Goal: Task Accomplishment & Management: Manage account settings

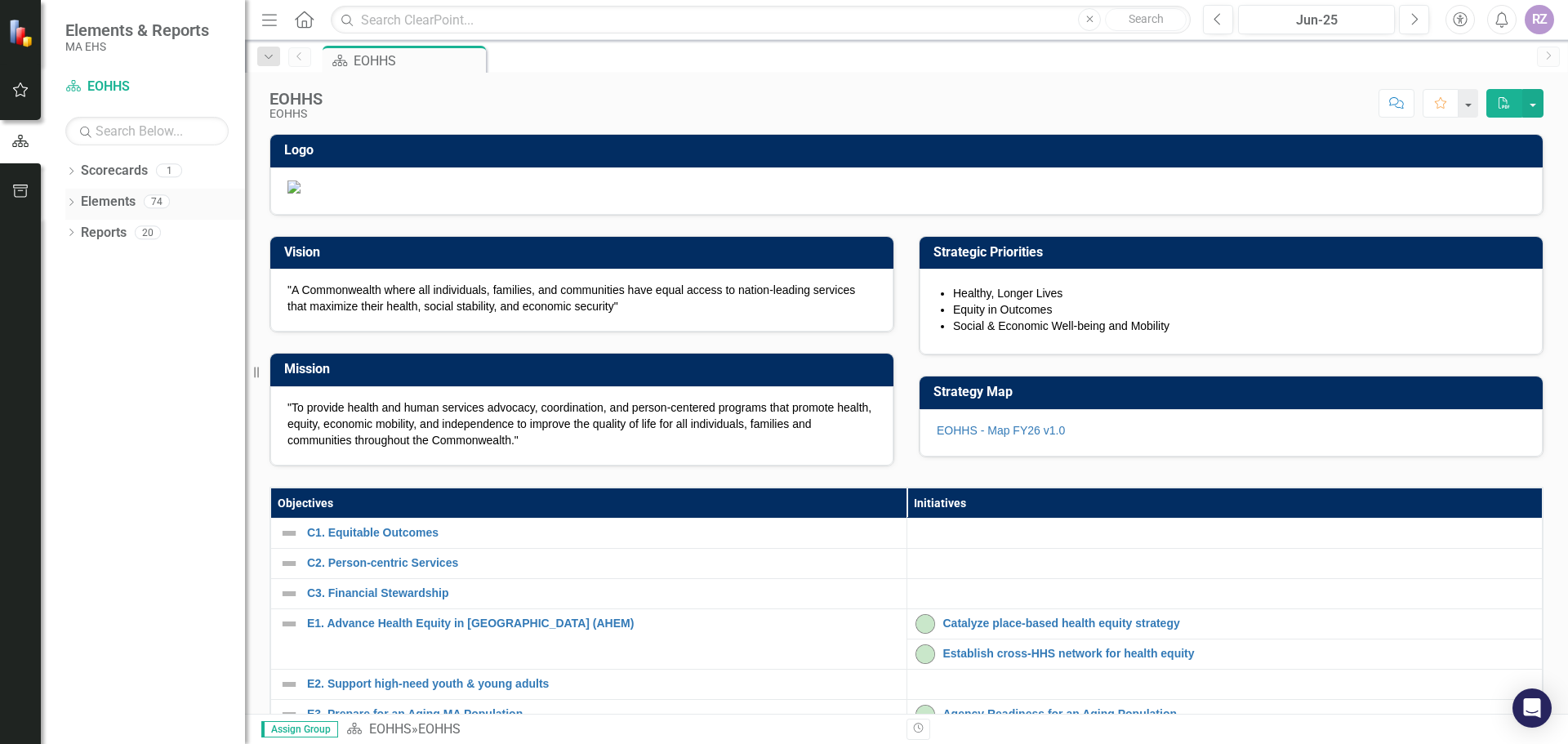
click at [73, 203] on icon "Dropdown" at bounding box center [71, 203] width 11 height 9
click at [80, 322] on icon "Dropdown" at bounding box center [79, 327] width 11 height 9
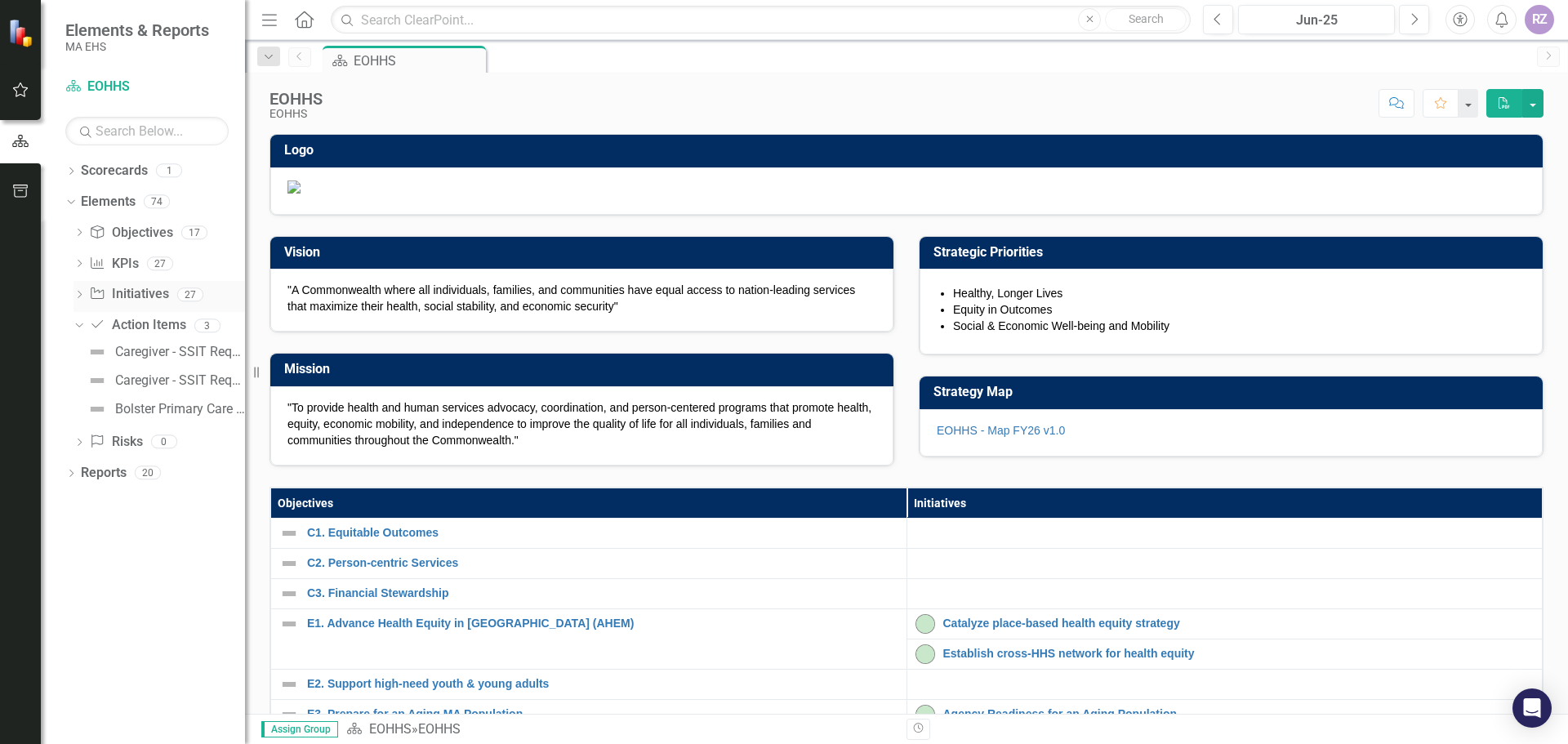
click at [79, 292] on icon "Dropdown" at bounding box center [79, 296] width 11 height 9
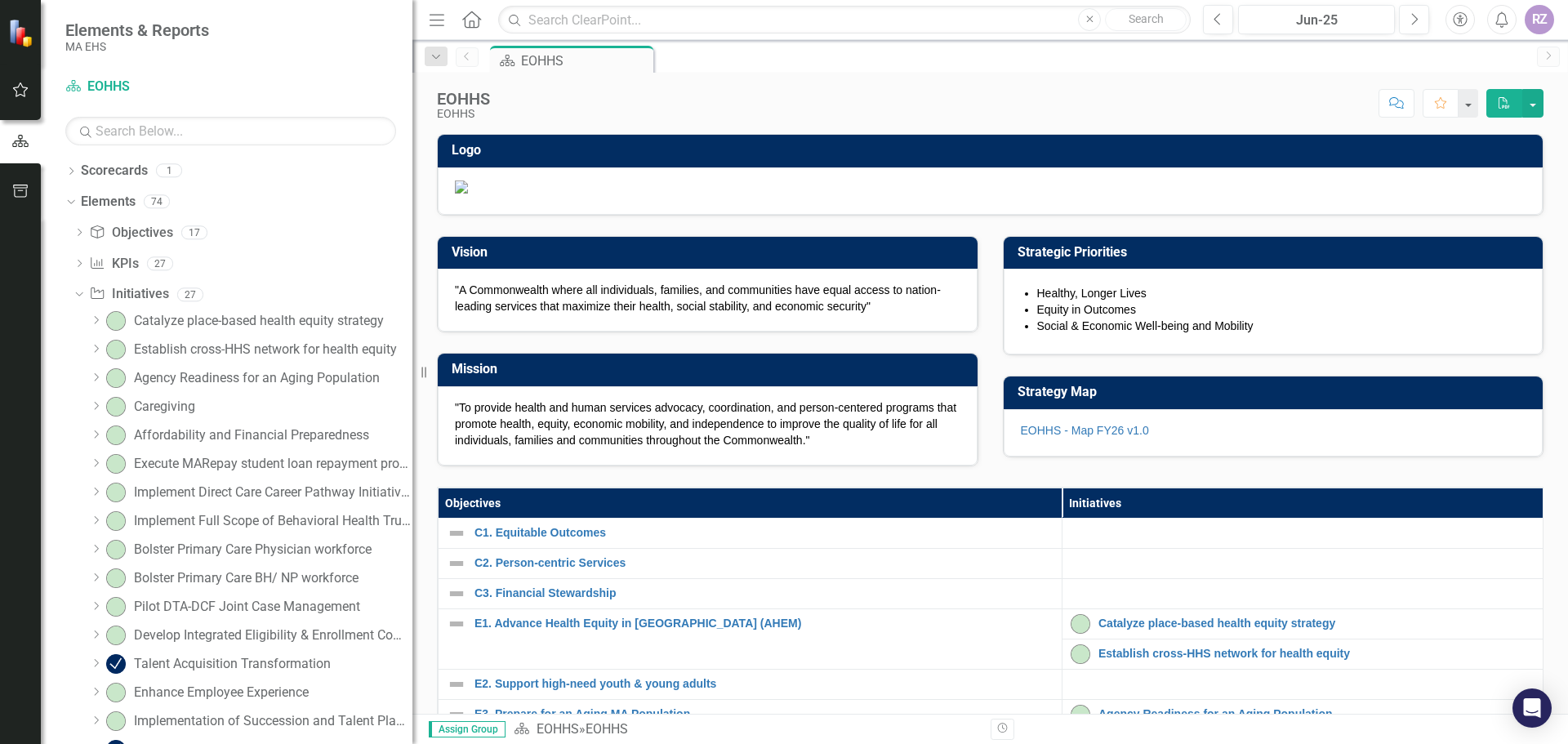
drag, startPoint x: 250, startPoint y: 327, endPoint x: 441, endPoint y: 354, distance: 192.9
click at [425, 354] on div "Resize" at bounding box center [418, 372] width 13 height 744
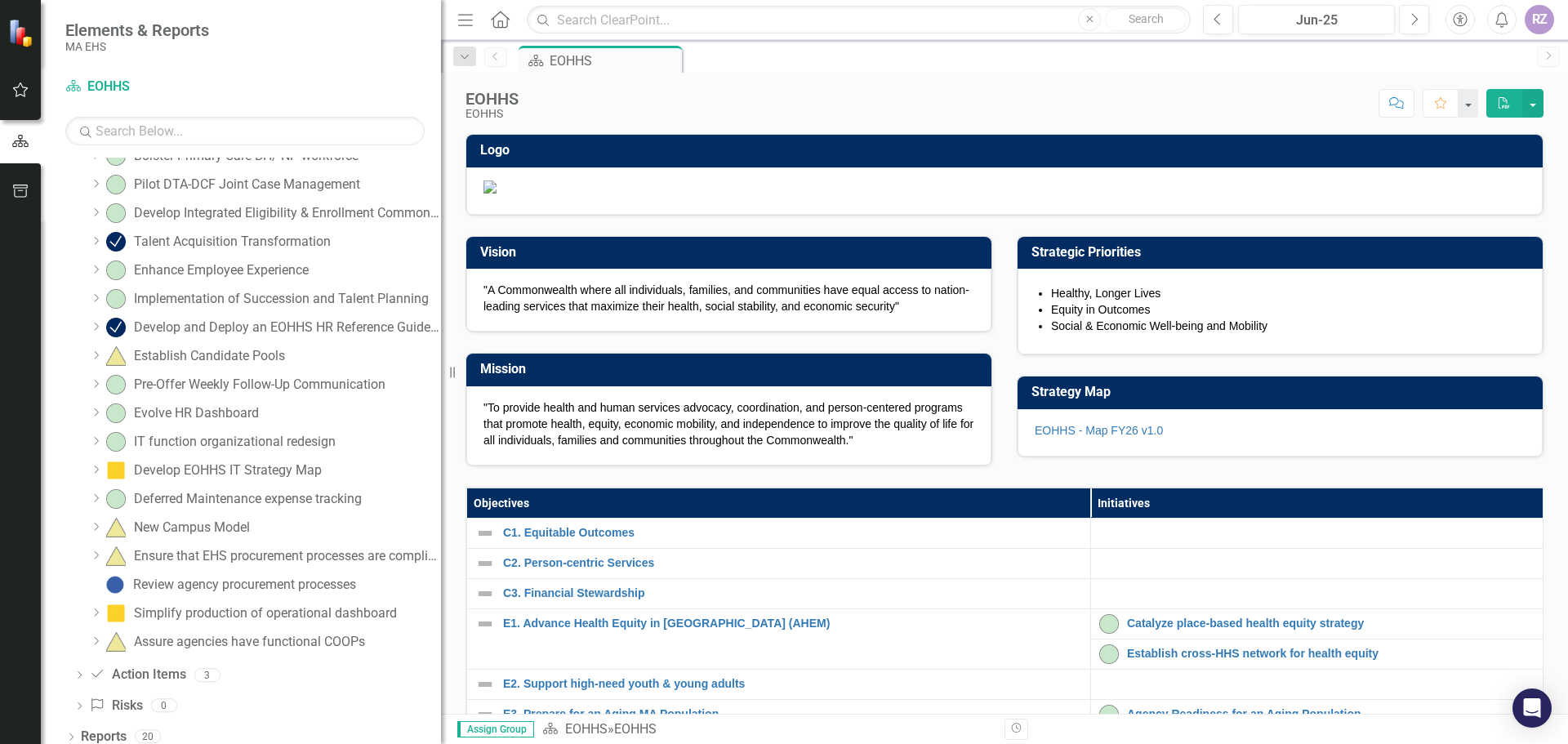
scroll to position [432, 0]
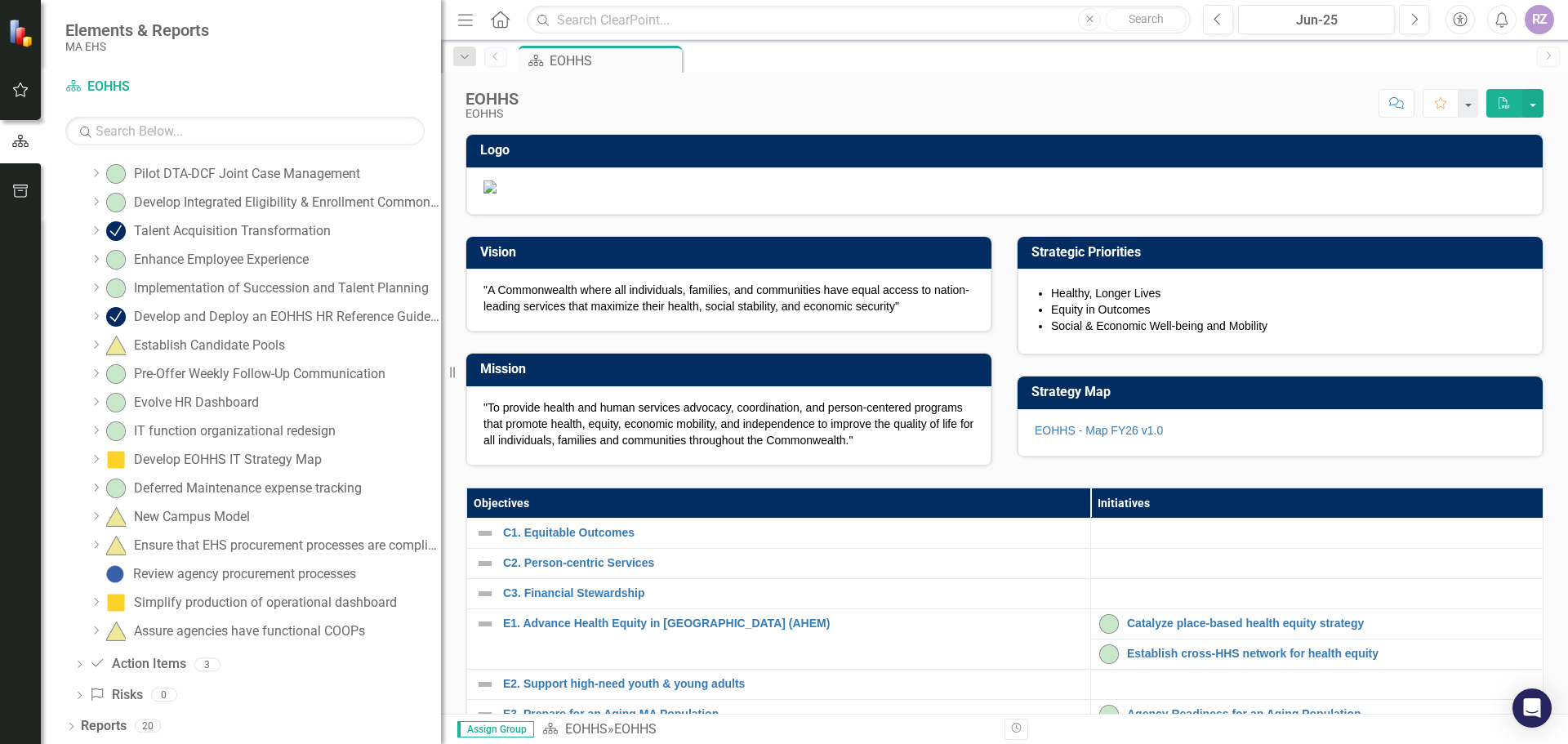
click at [95, 634] on icon "Dropdown" at bounding box center [96, 630] width 12 height 10
click at [95, 634] on icon "Dropdown" at bounding box center [94, 628] width 10 height 12
click at [175, 135] on input "text" at bounding box center [245, 131] width 359 height 29
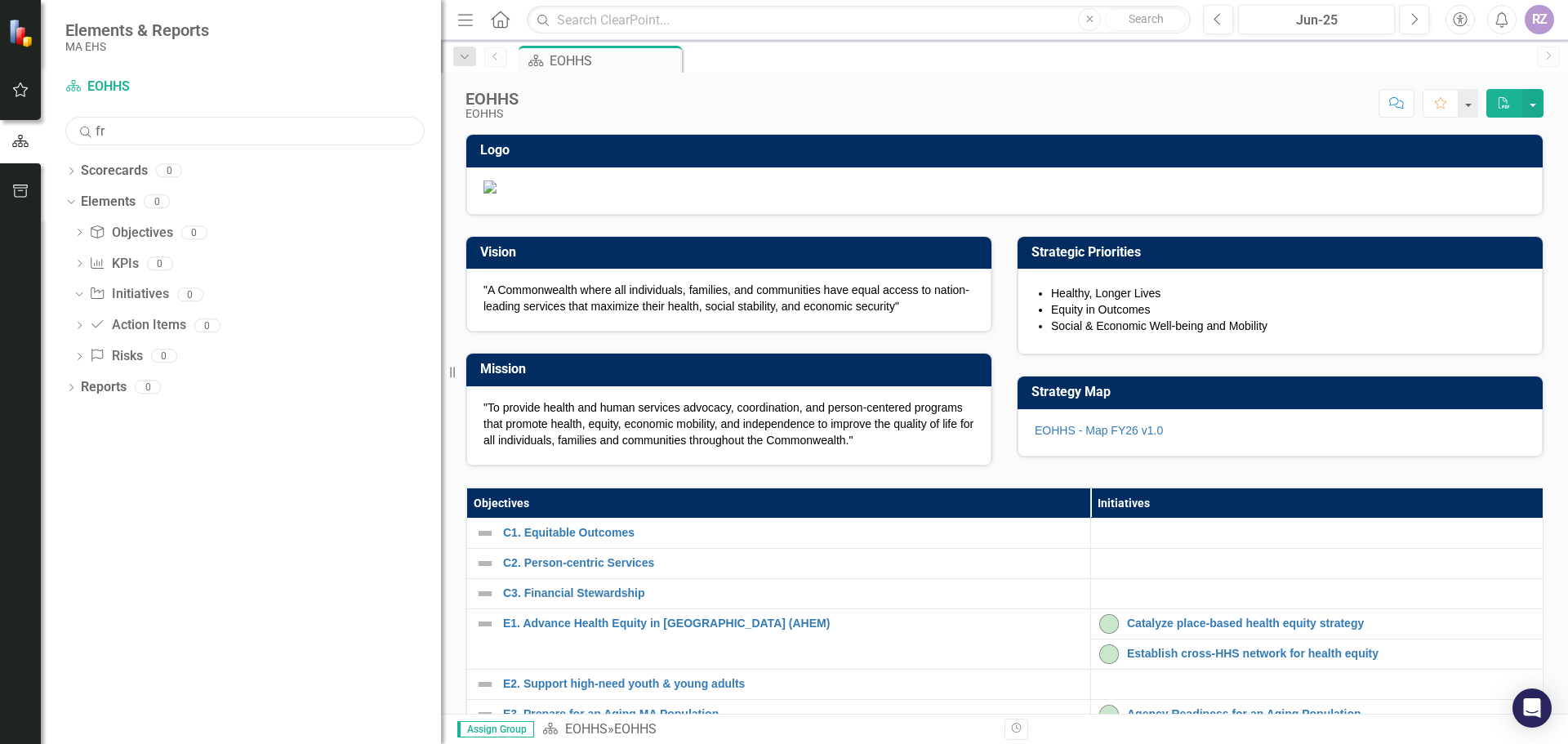
scroll to position [0, 0]
click at [80, 327] on icon "Dropdown" at bounding box center [79, 327] width 11 height 9
click at [81, 301] on div "Dropdown" at bounding box center [79, 297] width 11 height 14
drag, startPoint x: 155, startPoint y: 136, endPoint x: 0, endPoint y: 122, distance: 155.6
click at [0, 122] on div "Elements & Reports MA EHS Scorecard EOHHS Search front Sorry, no results found.…" at bounding box center [220, 372] width 441 height 744
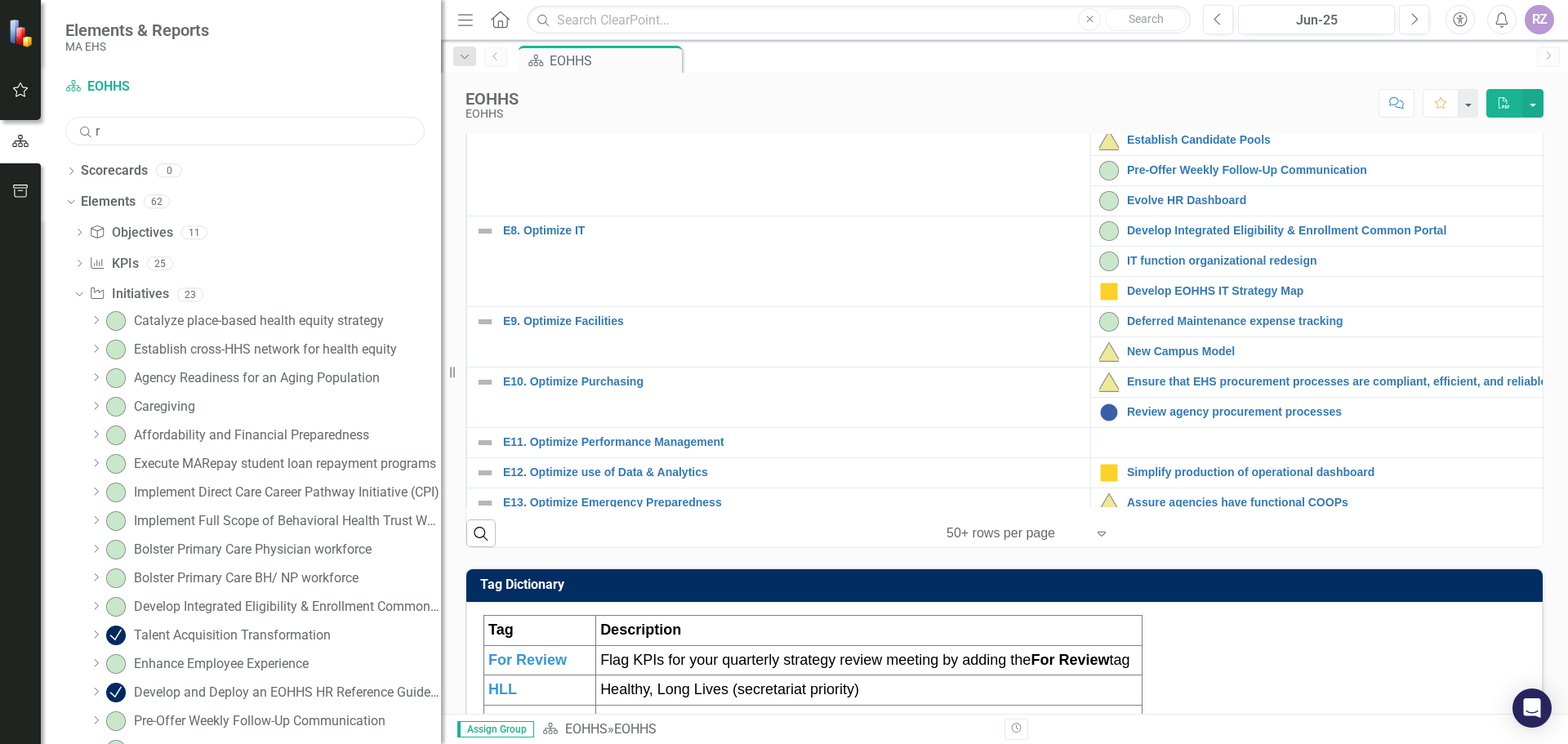
scroll to position [459, 0]
type input "r"
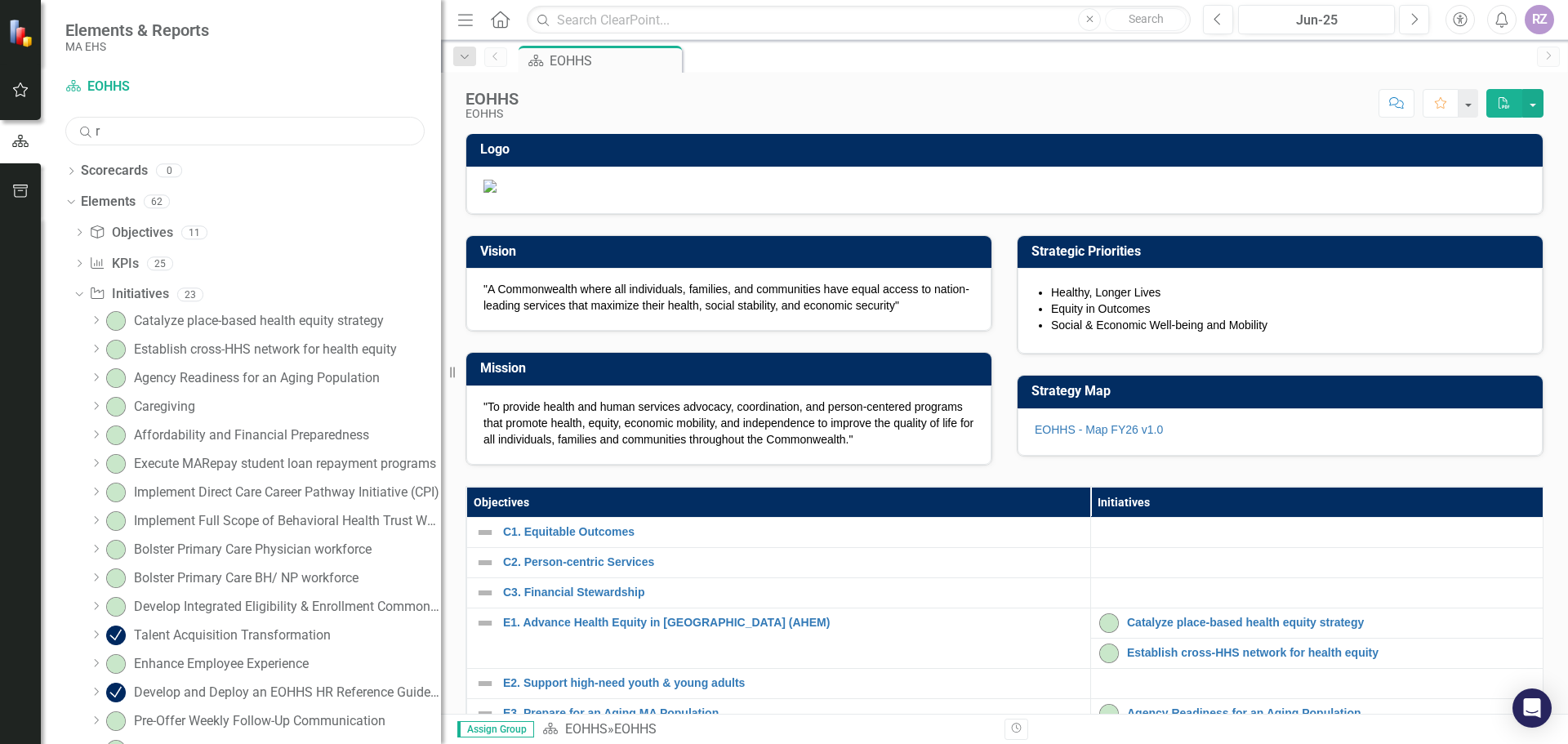
scroll to position [0, 0]
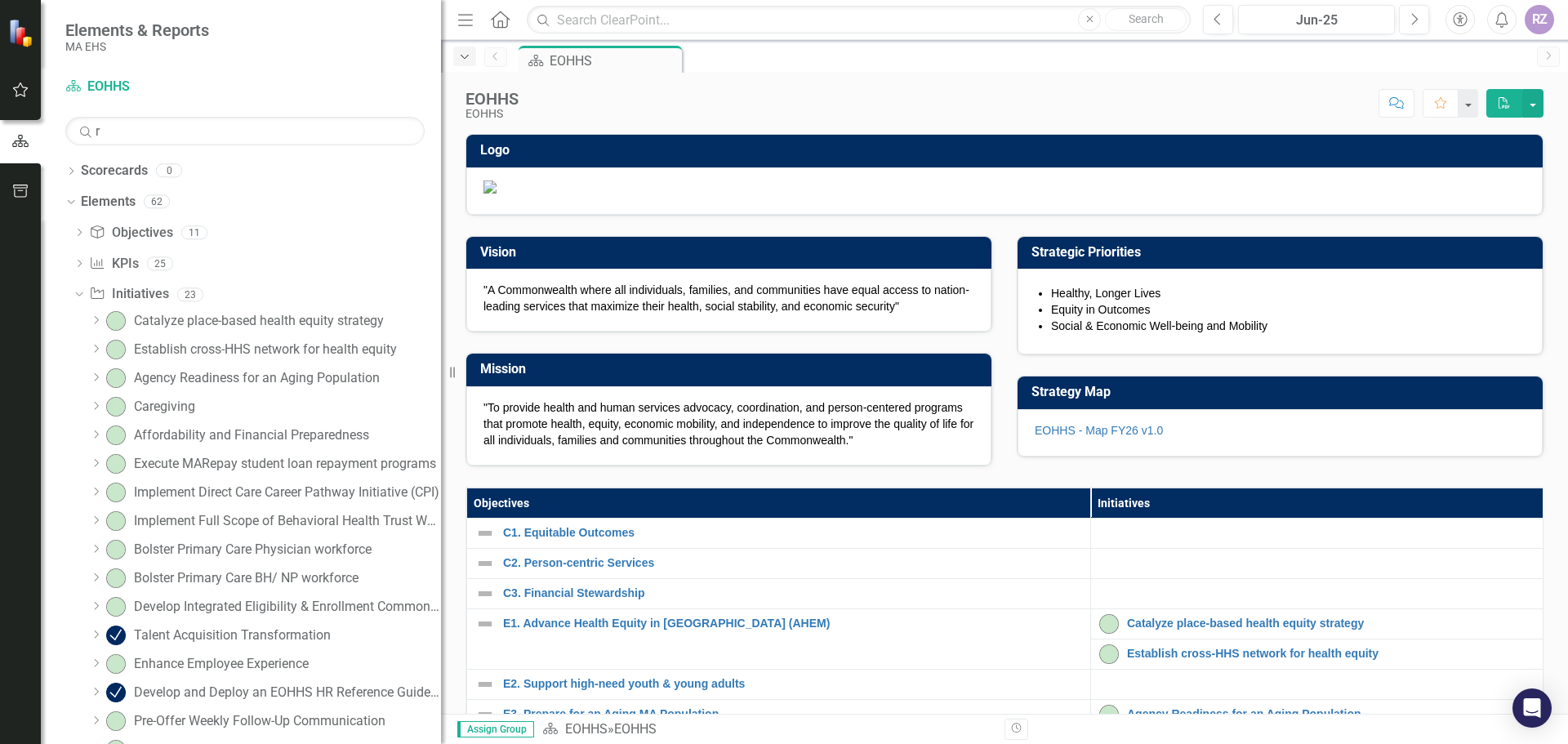
click at [465, 57] on icon "Dropdown" at bounding box center [465, 57] width 15 height 11
click at [75, 237] on icon "Dropdown" at bounding box center [79, 234] width 11 height 9
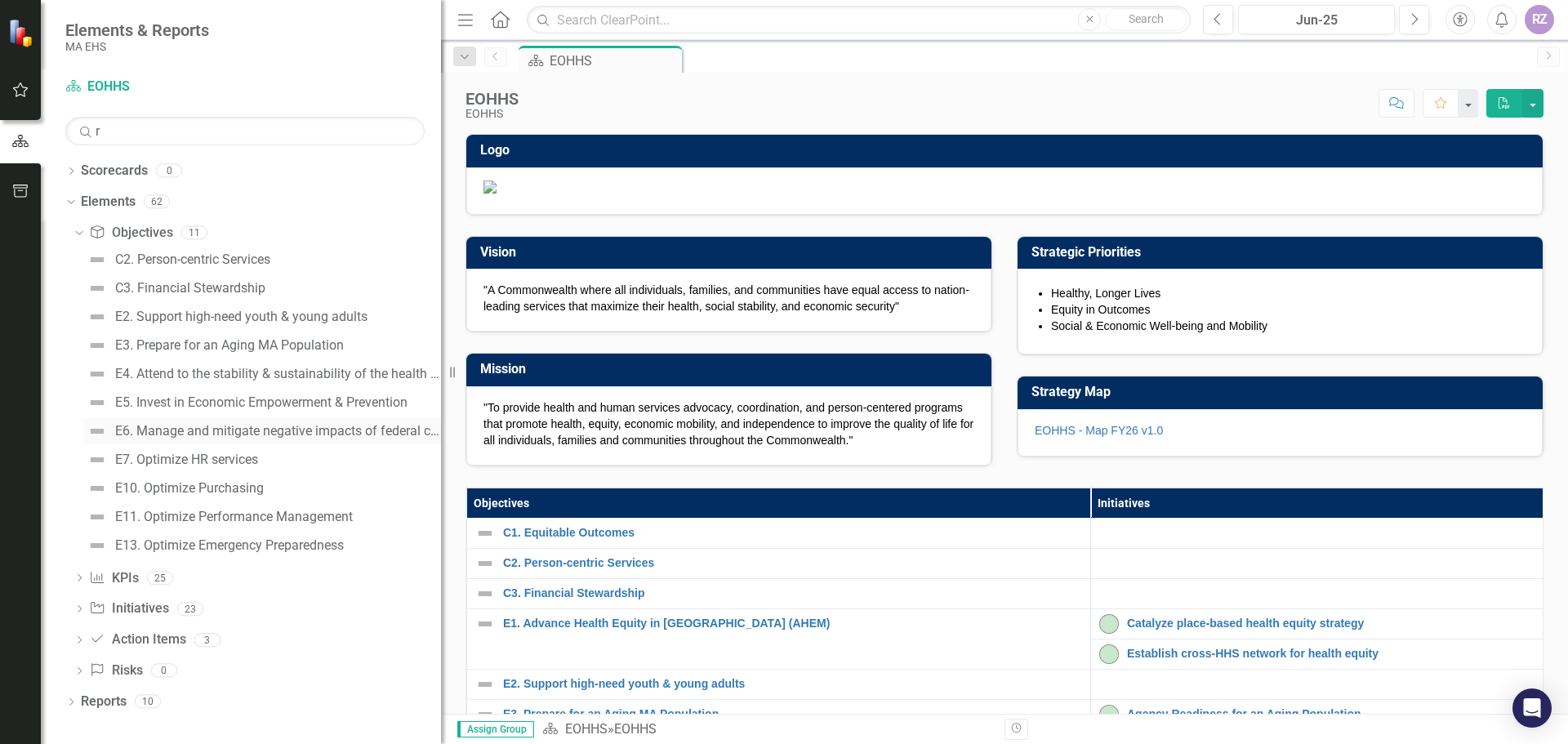
click at [237, 426] on div "E6. Manage and mitigate negative impacts of federal changes" at bounding box center [278, 431] width 326 height 15
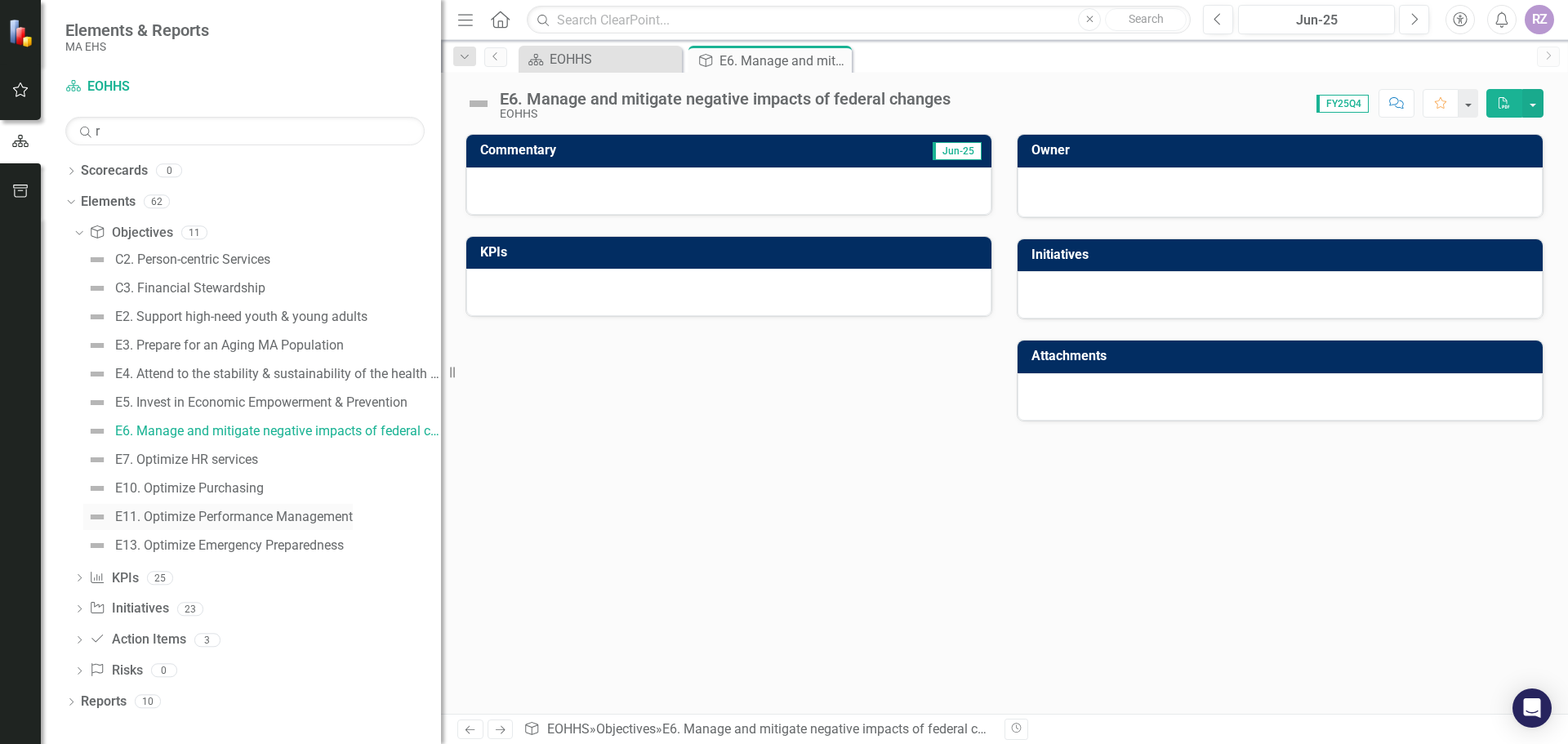
click at [234, 514] on div "E11. Optimize Performance Management" at bounding box center [234, 516] width 238 height 15
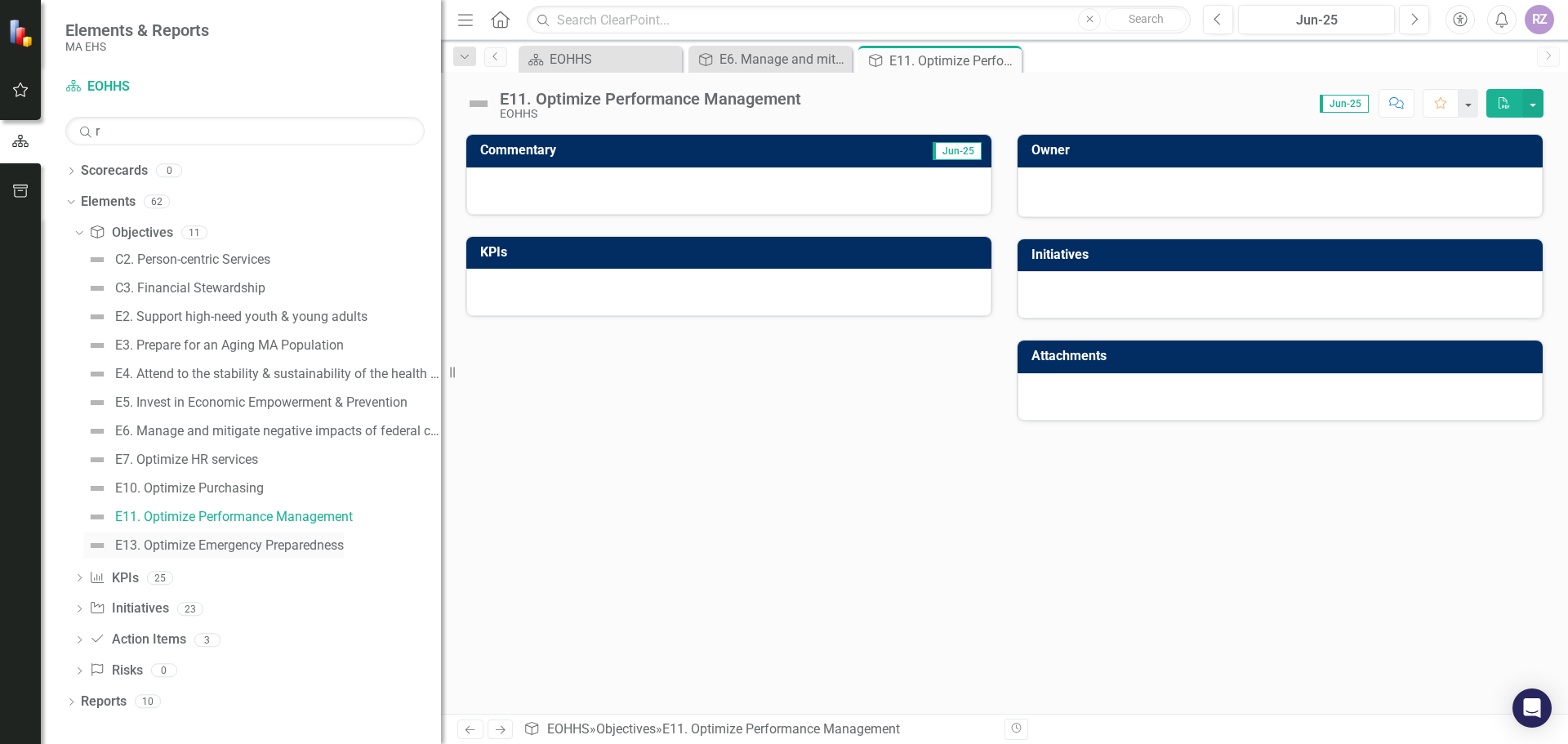
click at [232, 554] on link "E13. Optimize Emergency Preparedness" at bounding box center [213, 546] width 260 height 26
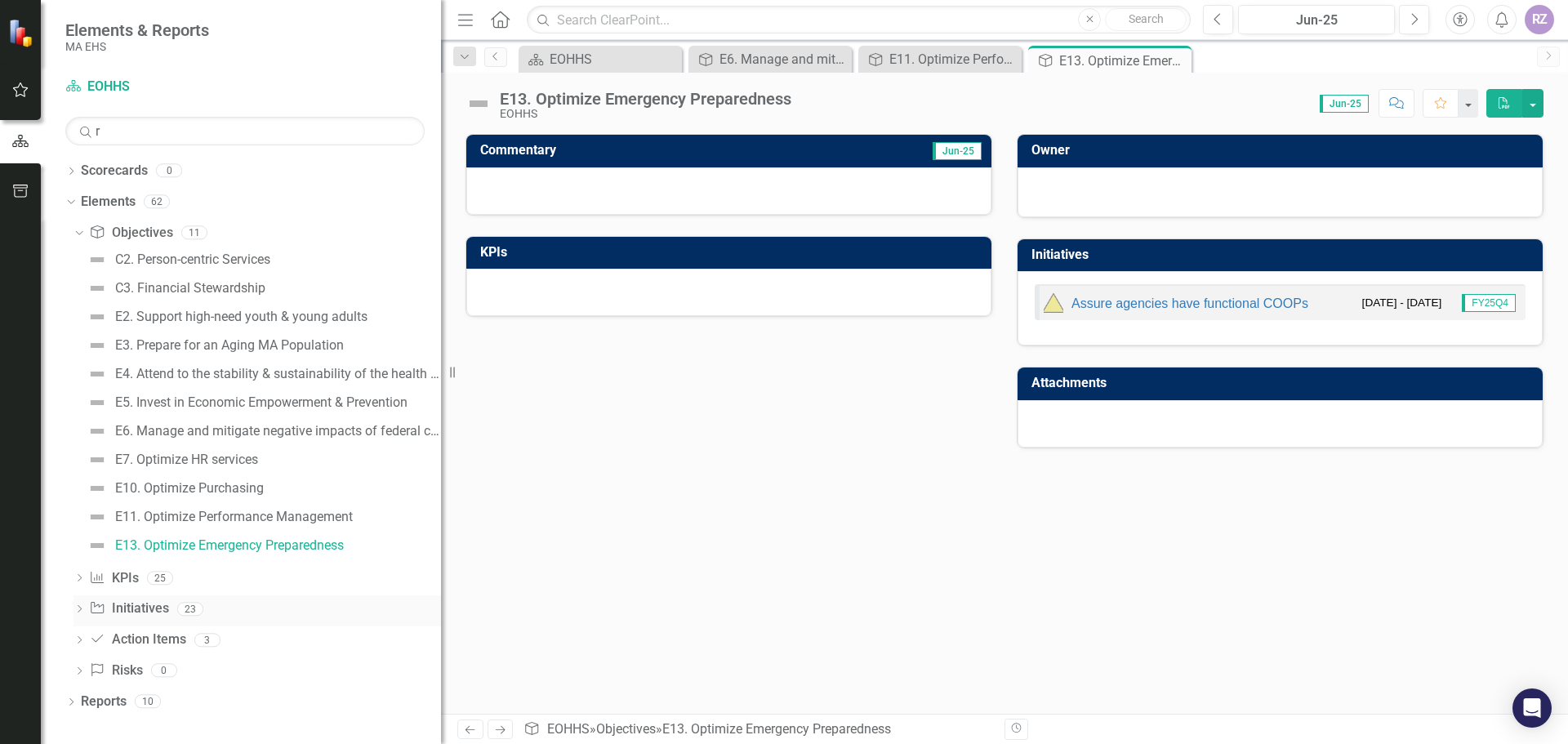
click at [79, 612] on icon "Dropdown" at bounding box center [79, 610] width 11 height 9
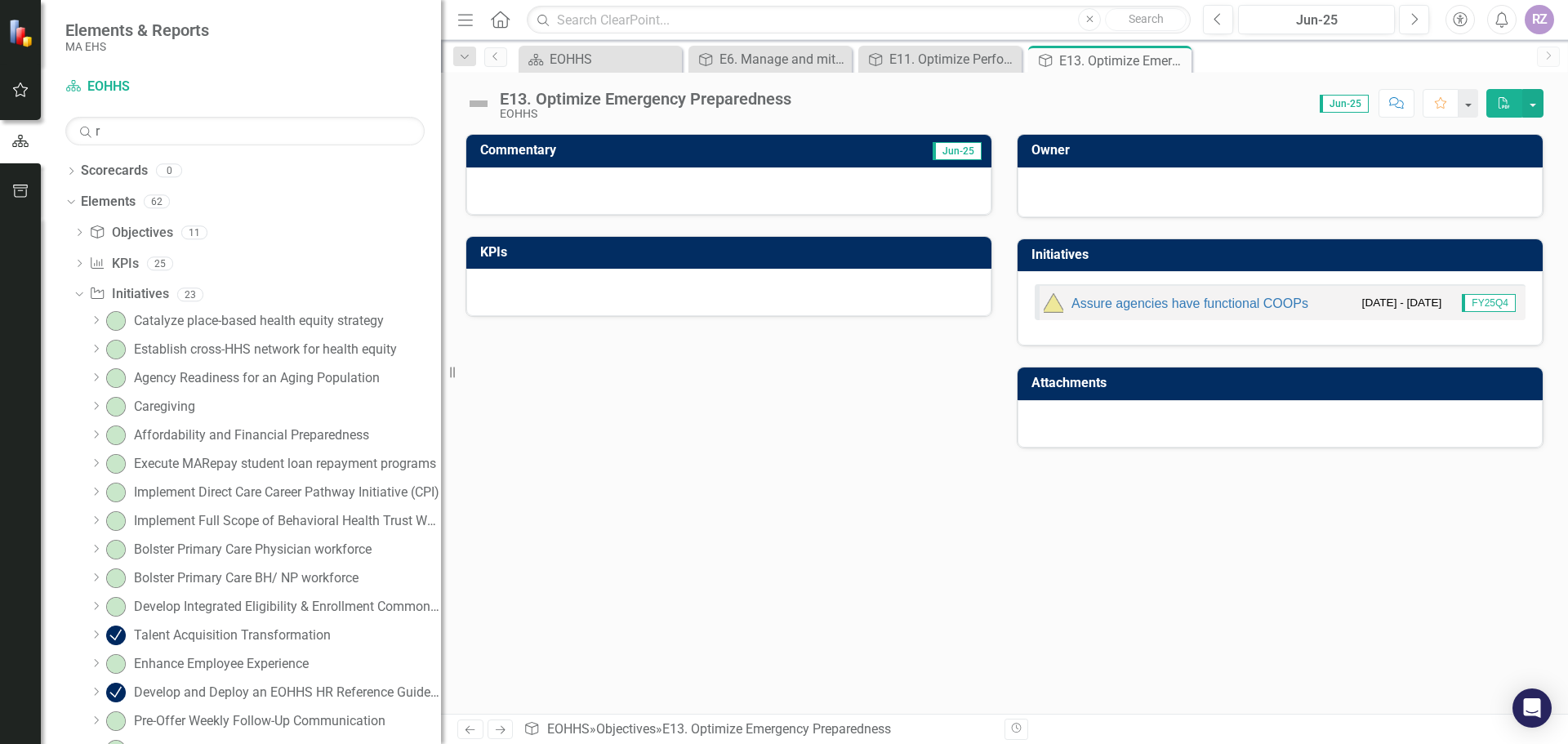
click at [97, 322] on icon "Dropdown" at bounding box center [96, 320] width 12 height 10
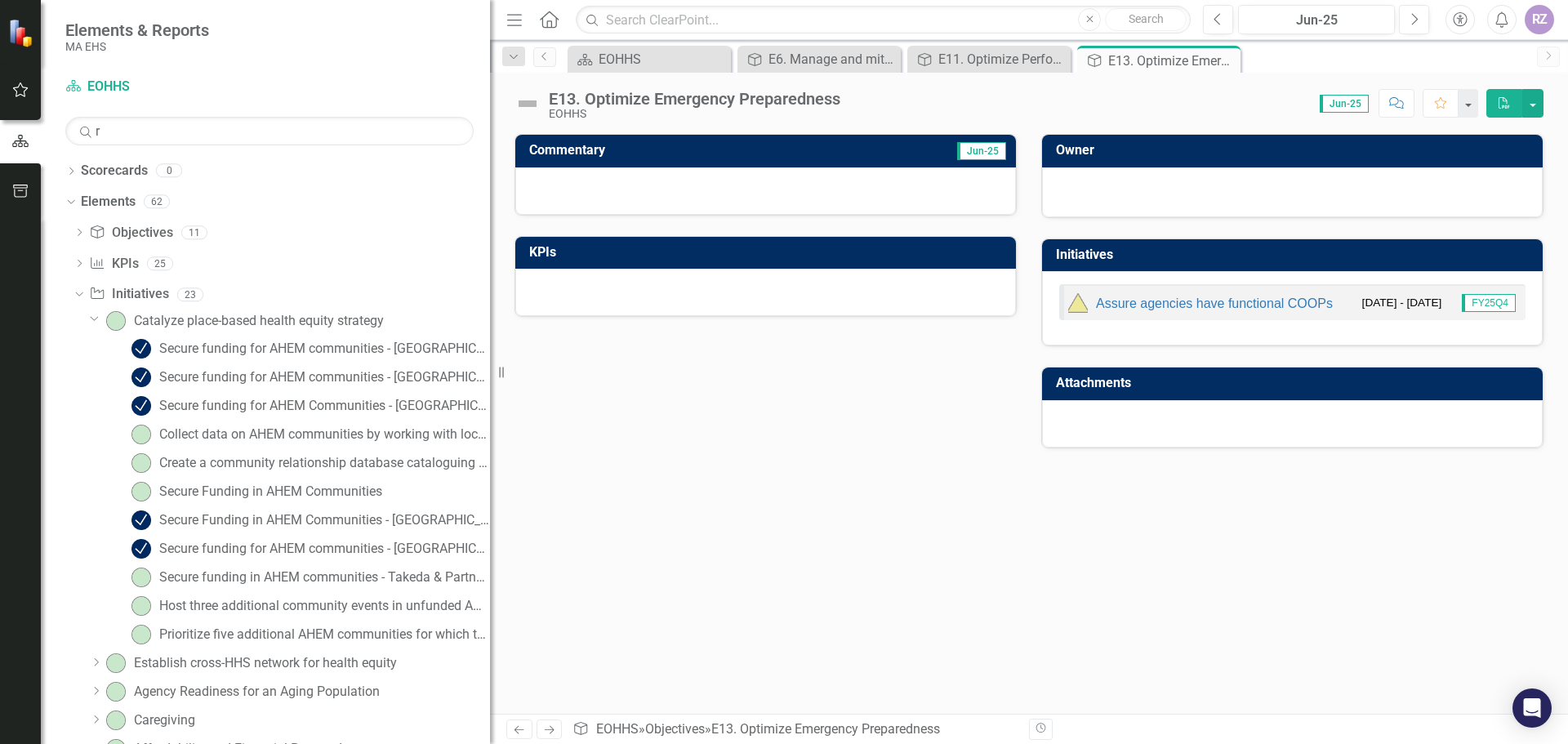
drag, startPoint x: 446, startPoint y: 334, endPoint x: 720, endPoint y: 346, distance: 274.3
click at [720, 346] on div "Elements & Reports MA EHS Scorecard EOHHS Search r Sorry, no results found. Dro…" at bounding box center [784, 372] width 1568 height 744
click at [97, 317] on icon "Dropdown" at bounding box center [94, 318] width 10 height 12
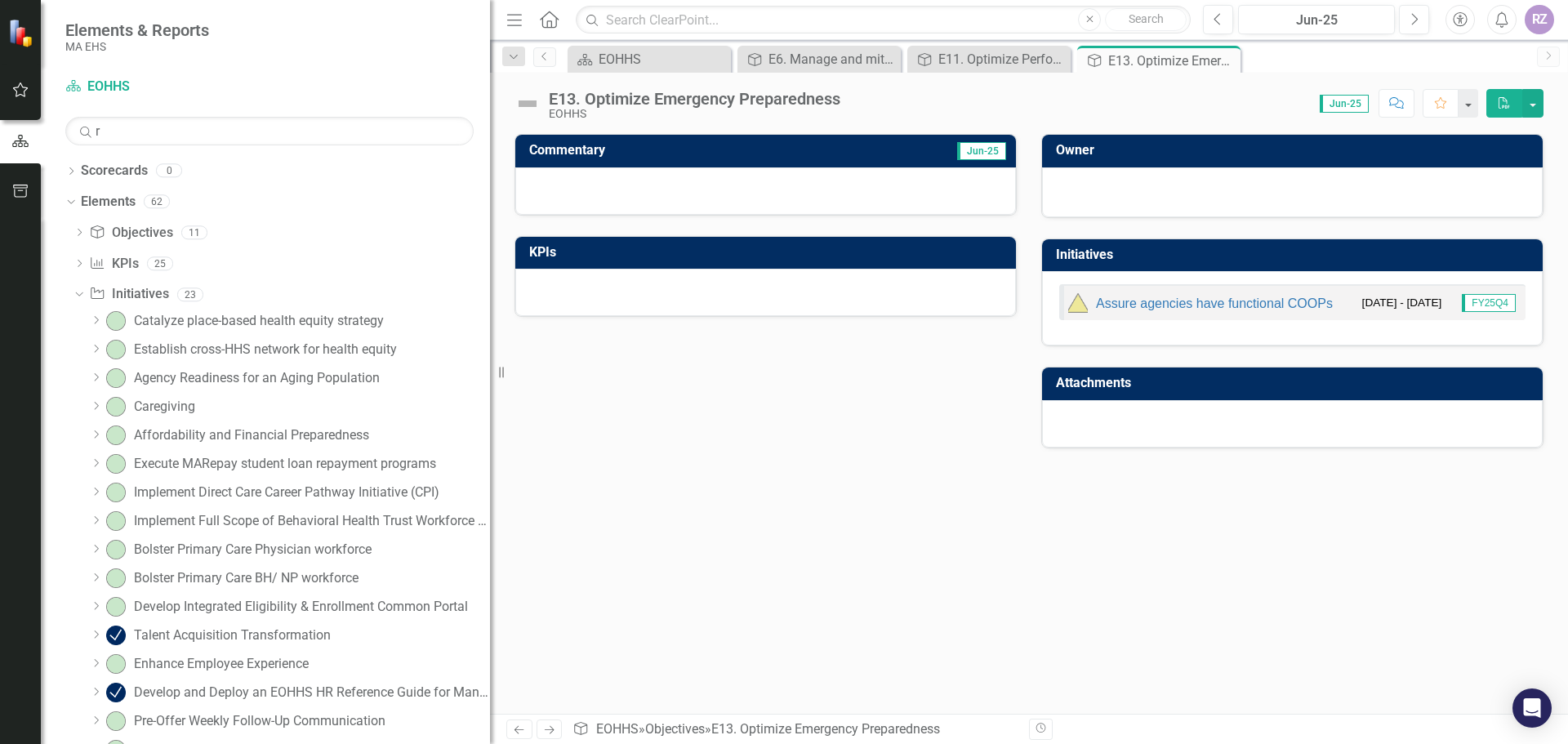
click at [91, 349] on icon "Dropdown" at bounding box center [96, 348] width 12 height 10
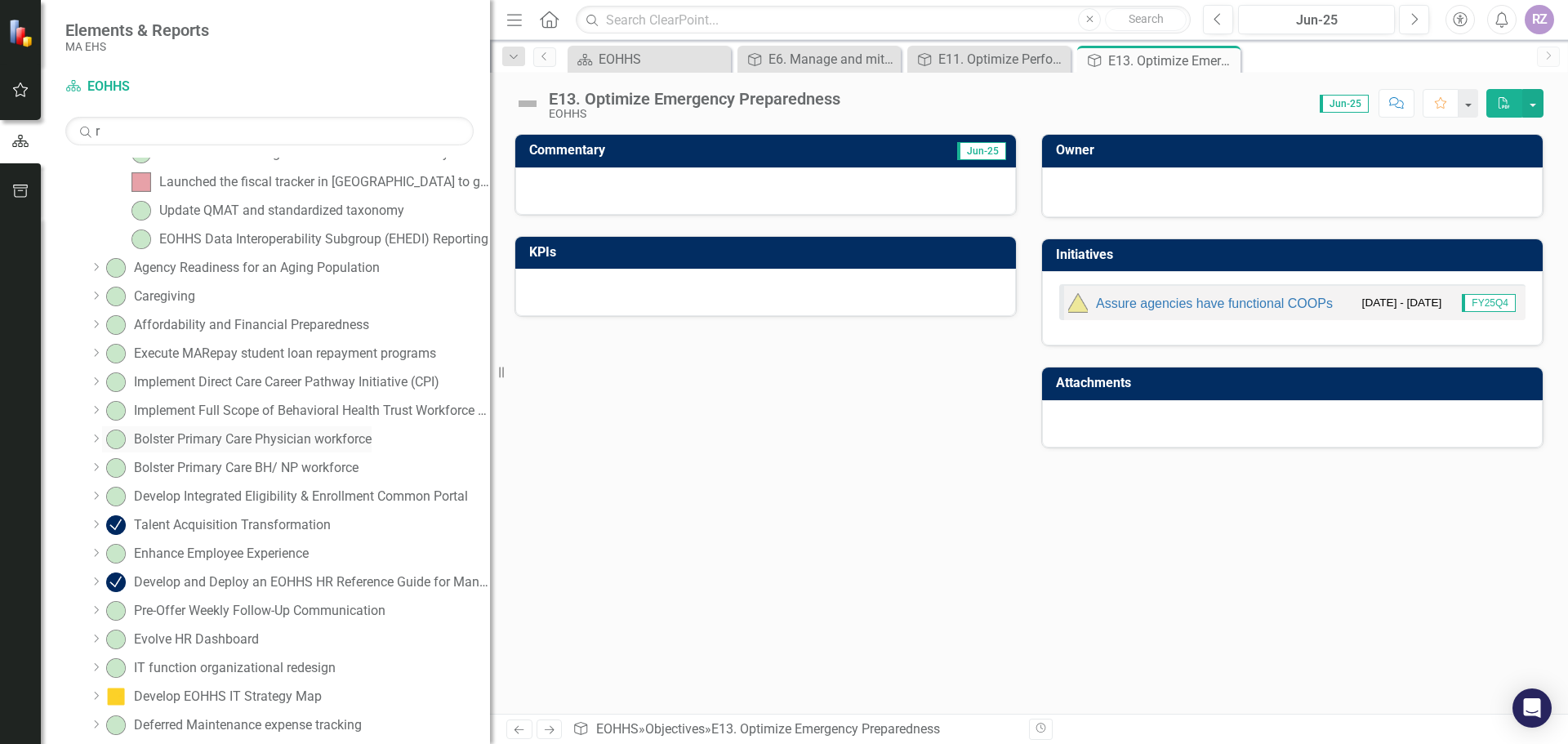
scroll to position [424, 0]
click at [201, 507] on link "Develop Integrated Eligibility & Enrollment Common Portal" at bounding box center [285, 496] width 366 height 26
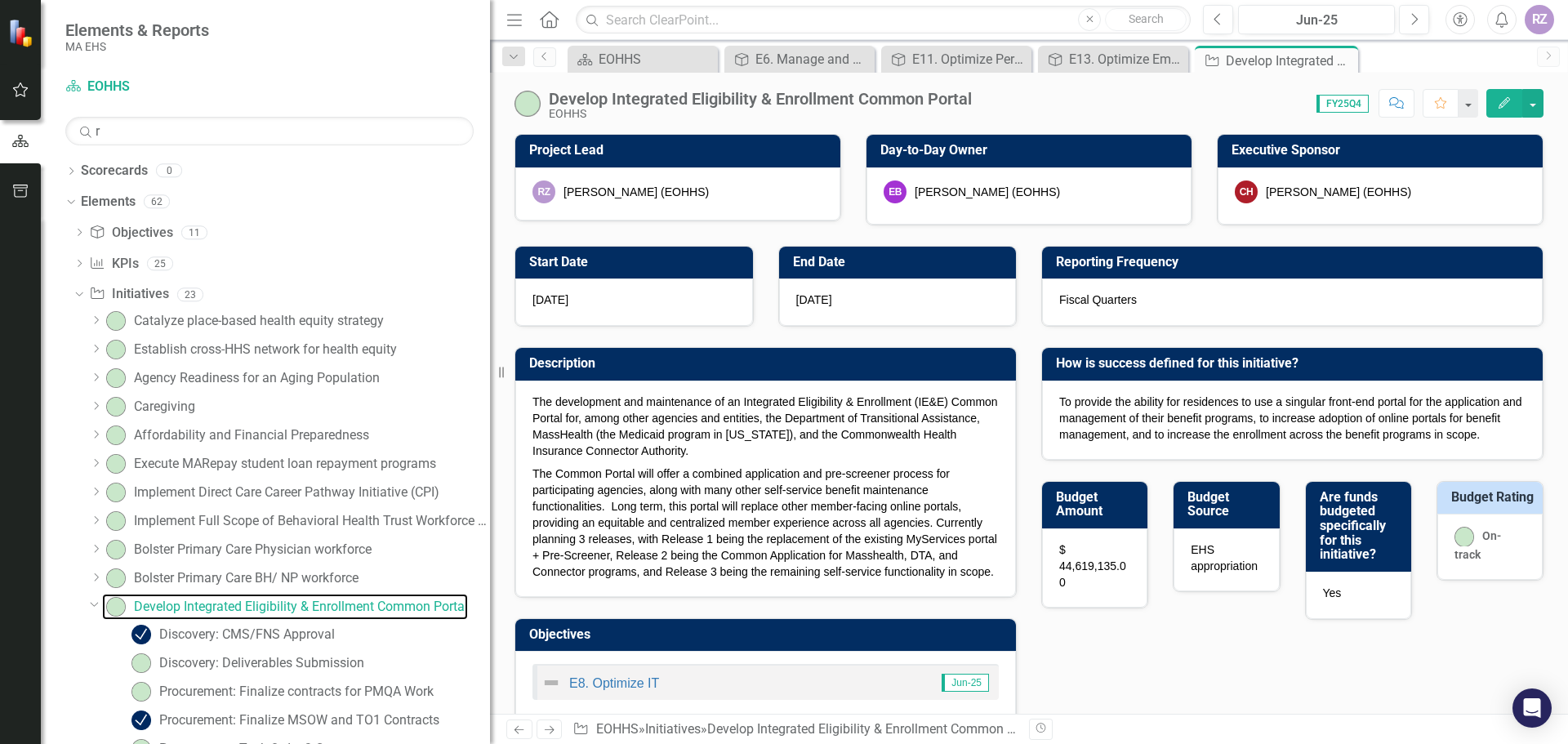
checkbox input "true"
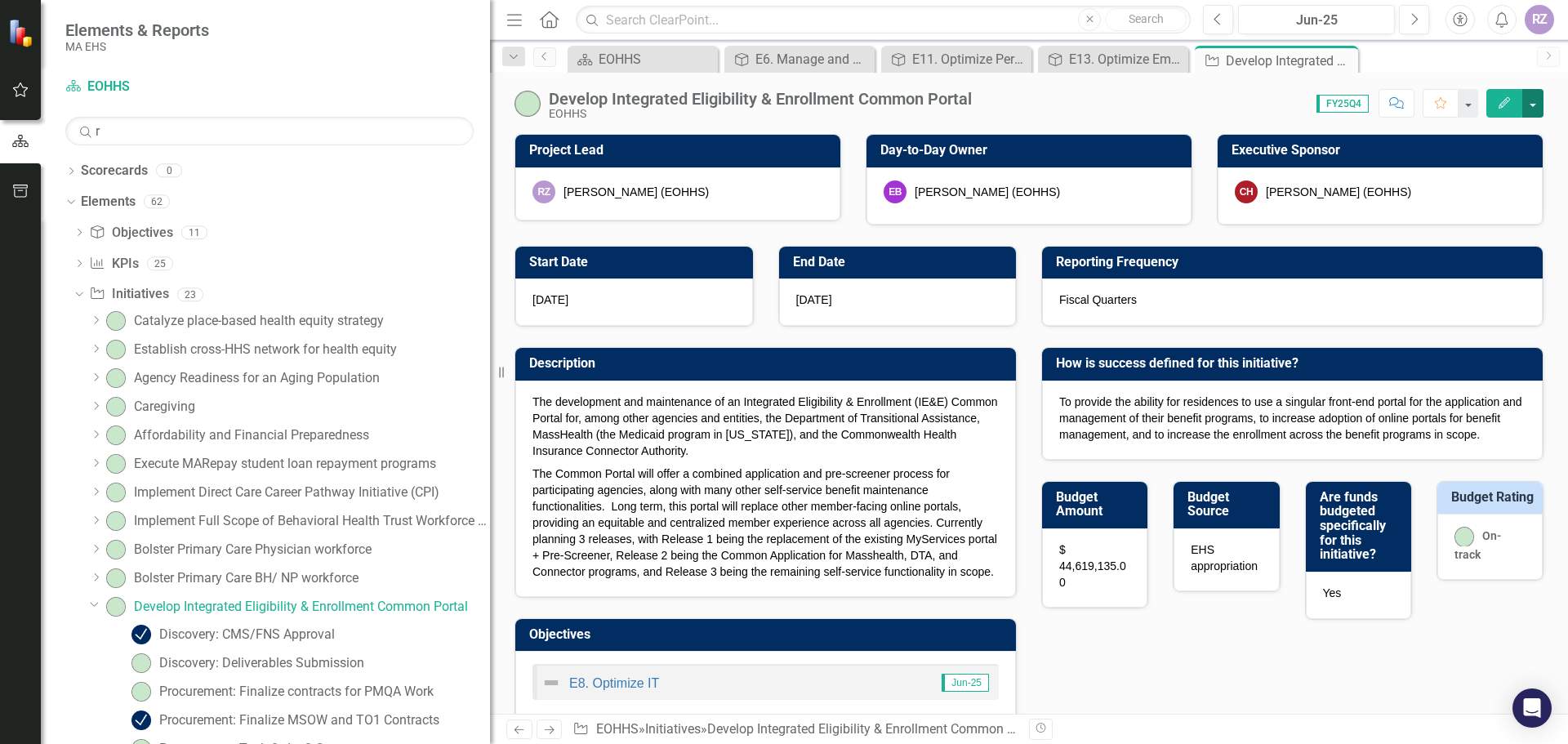
click at [1531, 103] on button "button" at bounding box center [1533, 103] width 21 height 29
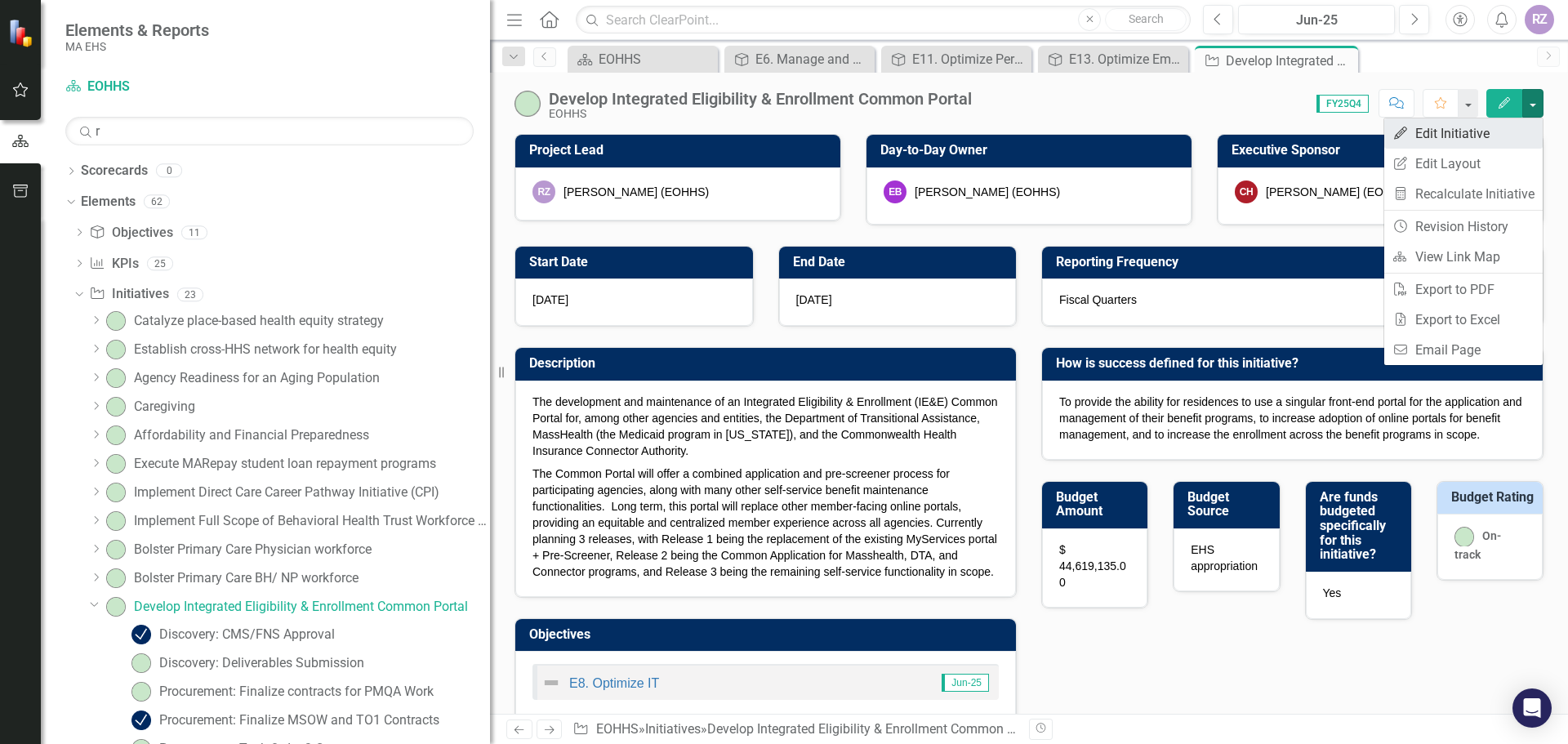
click at [1498, 135] on link "Edit Edit Initiative" at bounding box center [1463, 134] width 158 height 31
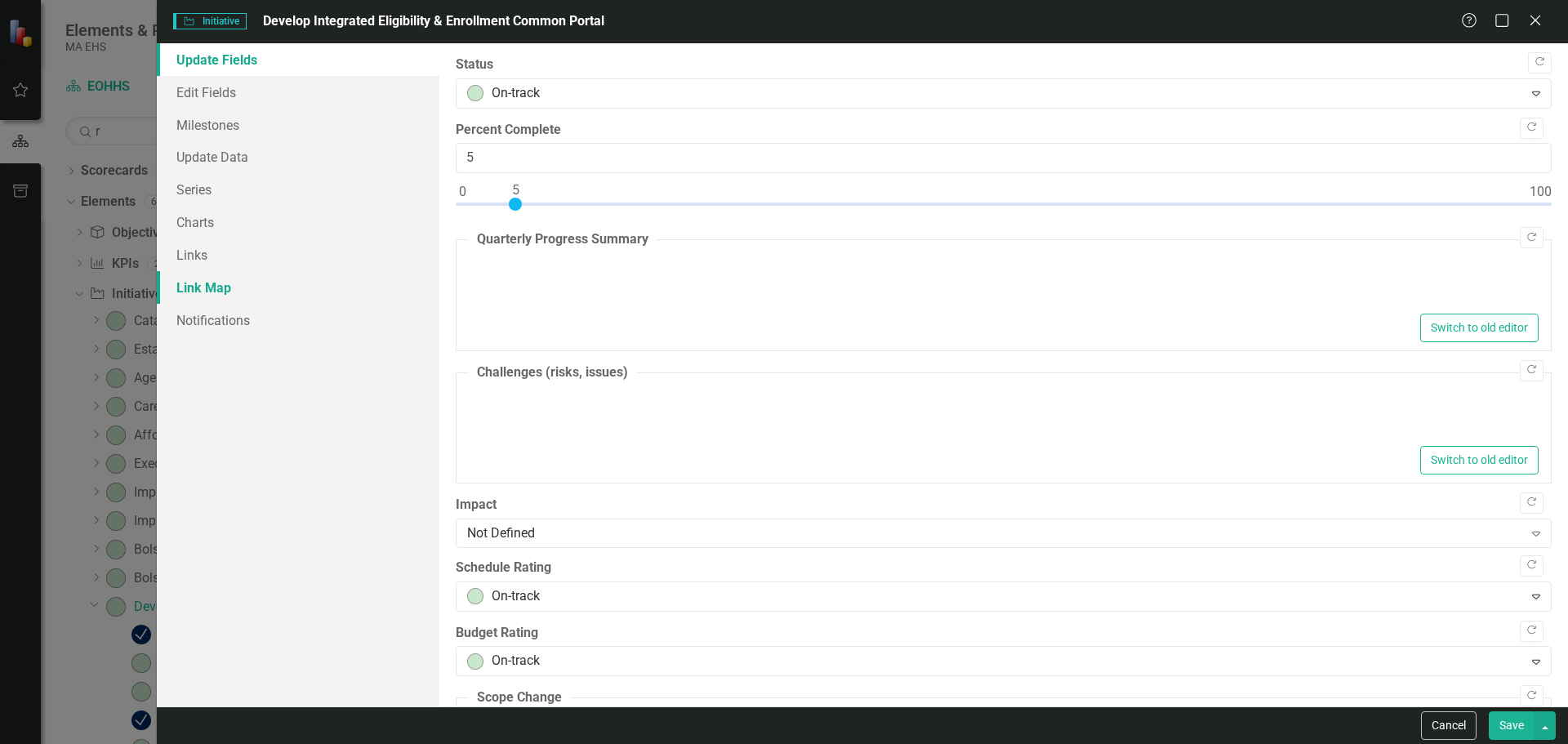
type textarea "<p>Discovery 1 for the IE&amp;E Common Portal project is on track. The PMP deli…"
type textarea "<p>No major risks or challenges at this time.&nbsp; Team is closely watching th…"
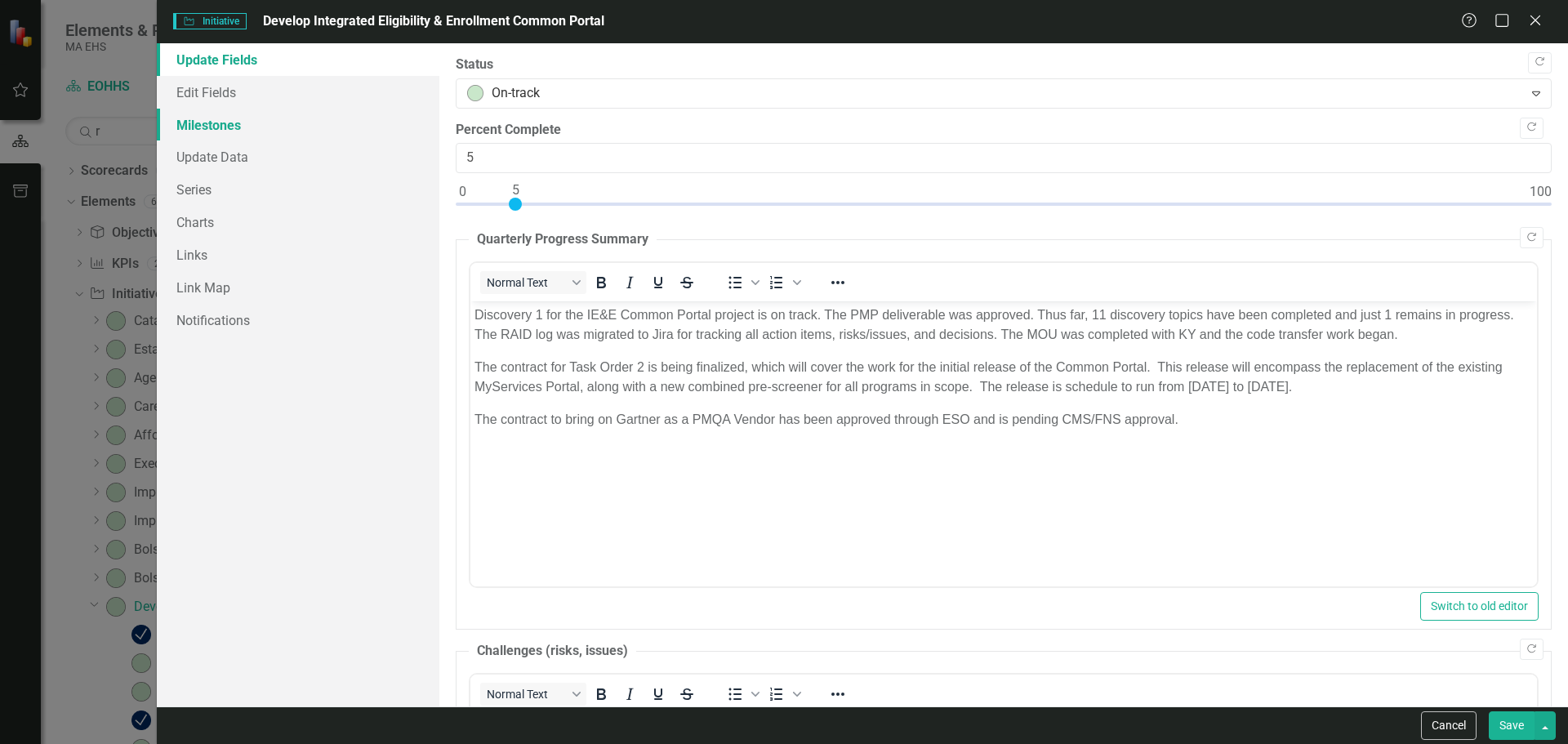
click at [233, 128] on link "Milestones" at bounding box center [297, 124] width 282 height 32
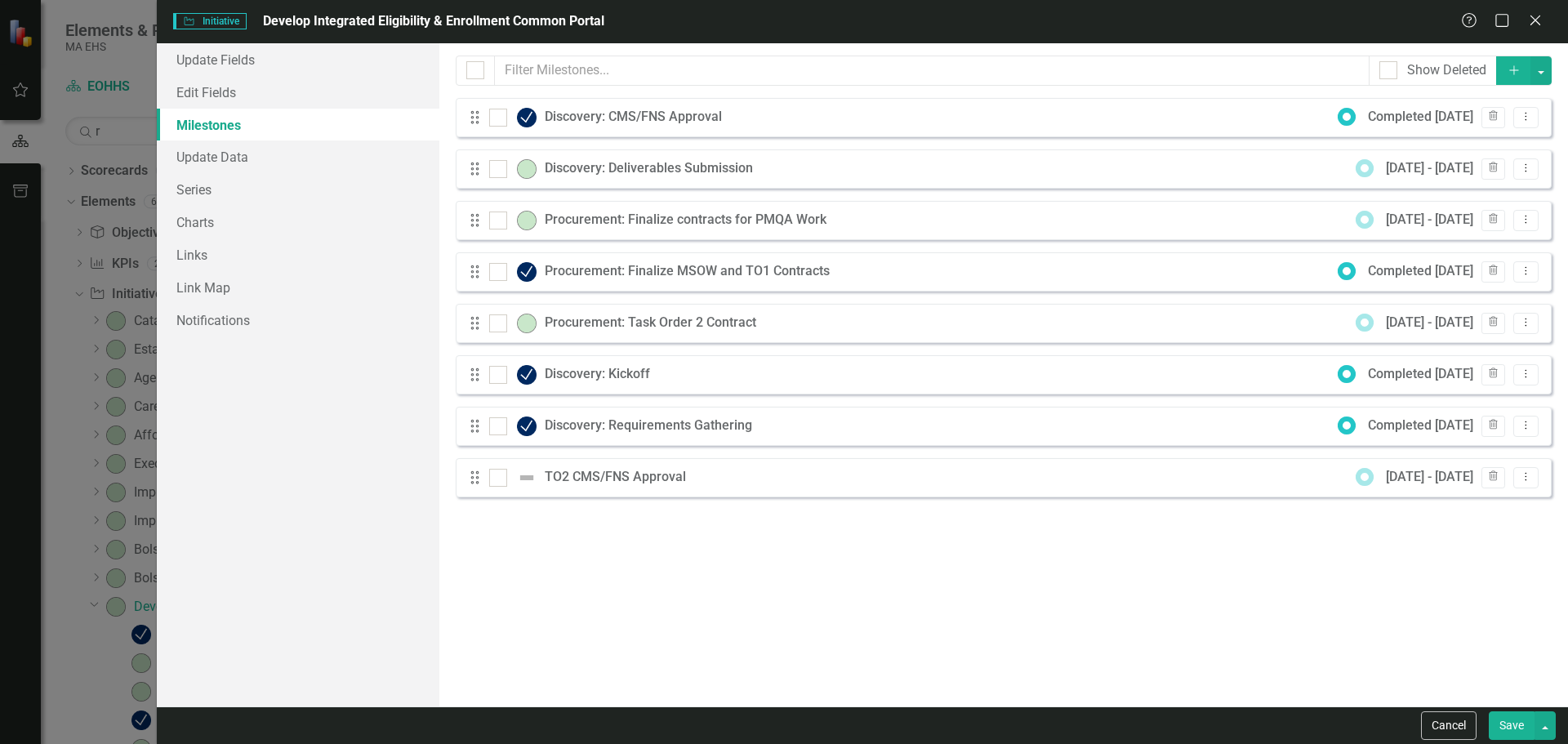
click at [660, 163] on div "Discovery: Deliverables Submission" at bounding box center [653, 169] width 217 height 19
click at [1522, 166] on icon "Dropdown Menu" at bounding box center [1526, 168] width 14 height 10
click at [1489, 189] on link "Edit Edit Milestone" at bounding box center [1461, 196] width 154 height 31
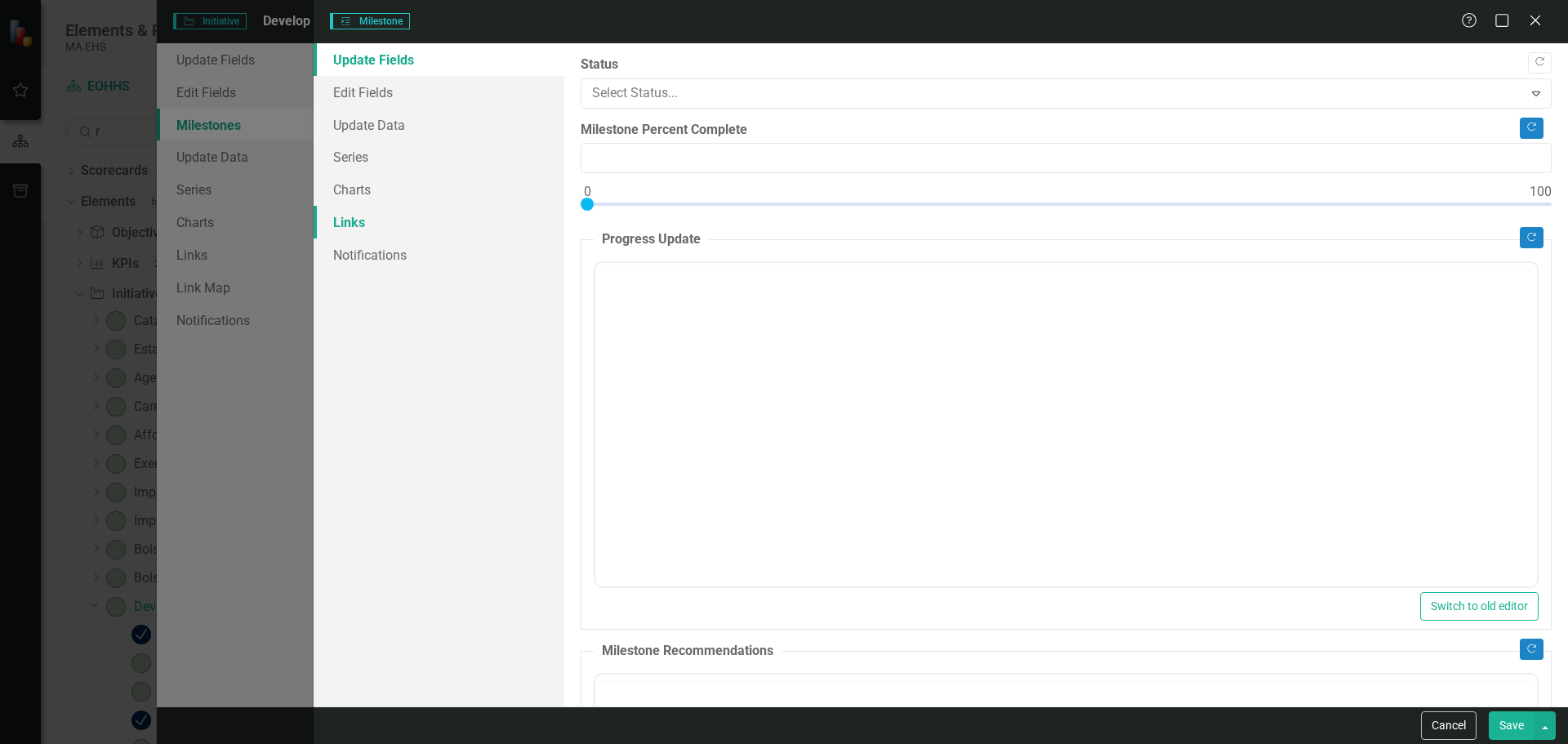
type input "0"
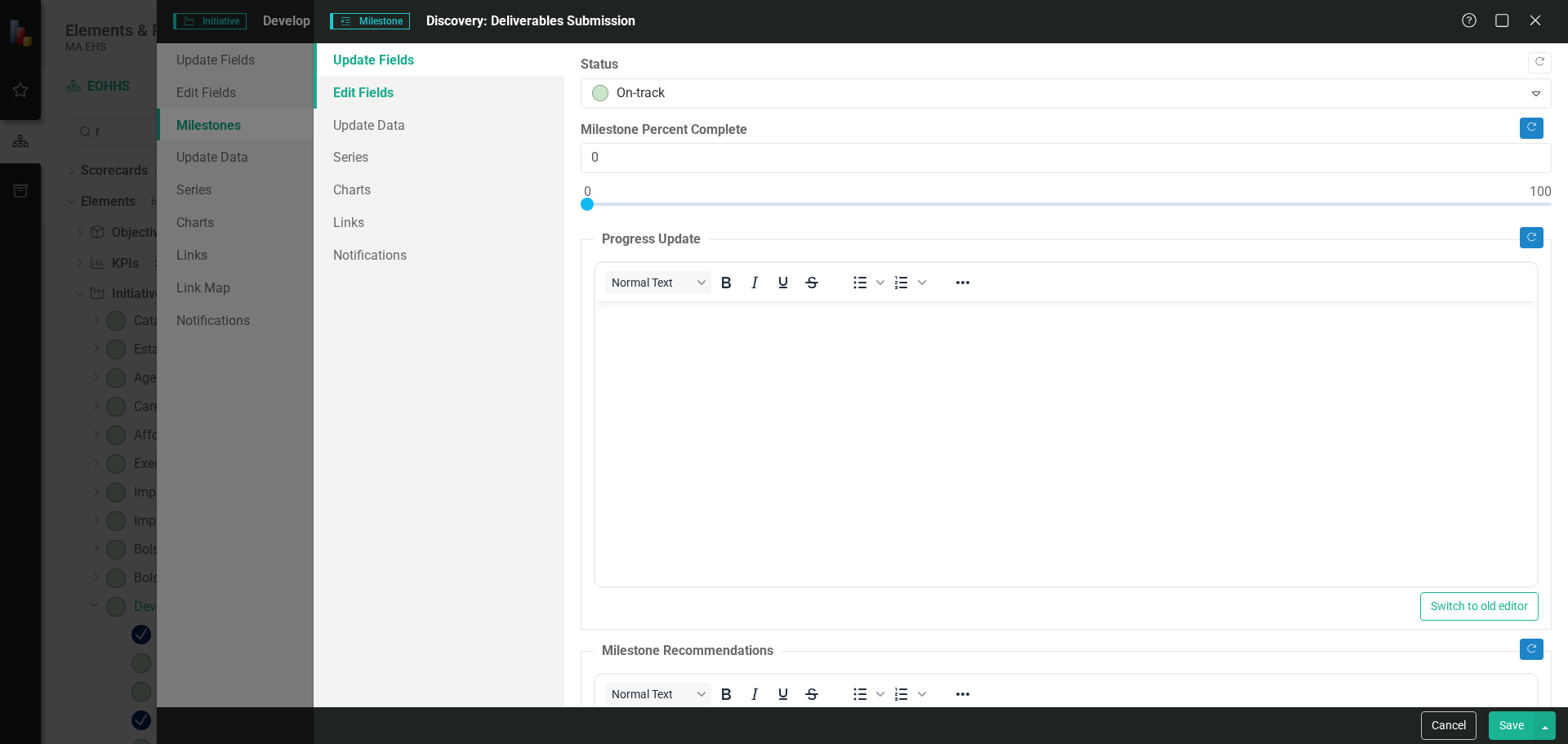
click at [409, 103] on link "Edit Fields" at bounding box center [439, 92] width 251 height 32
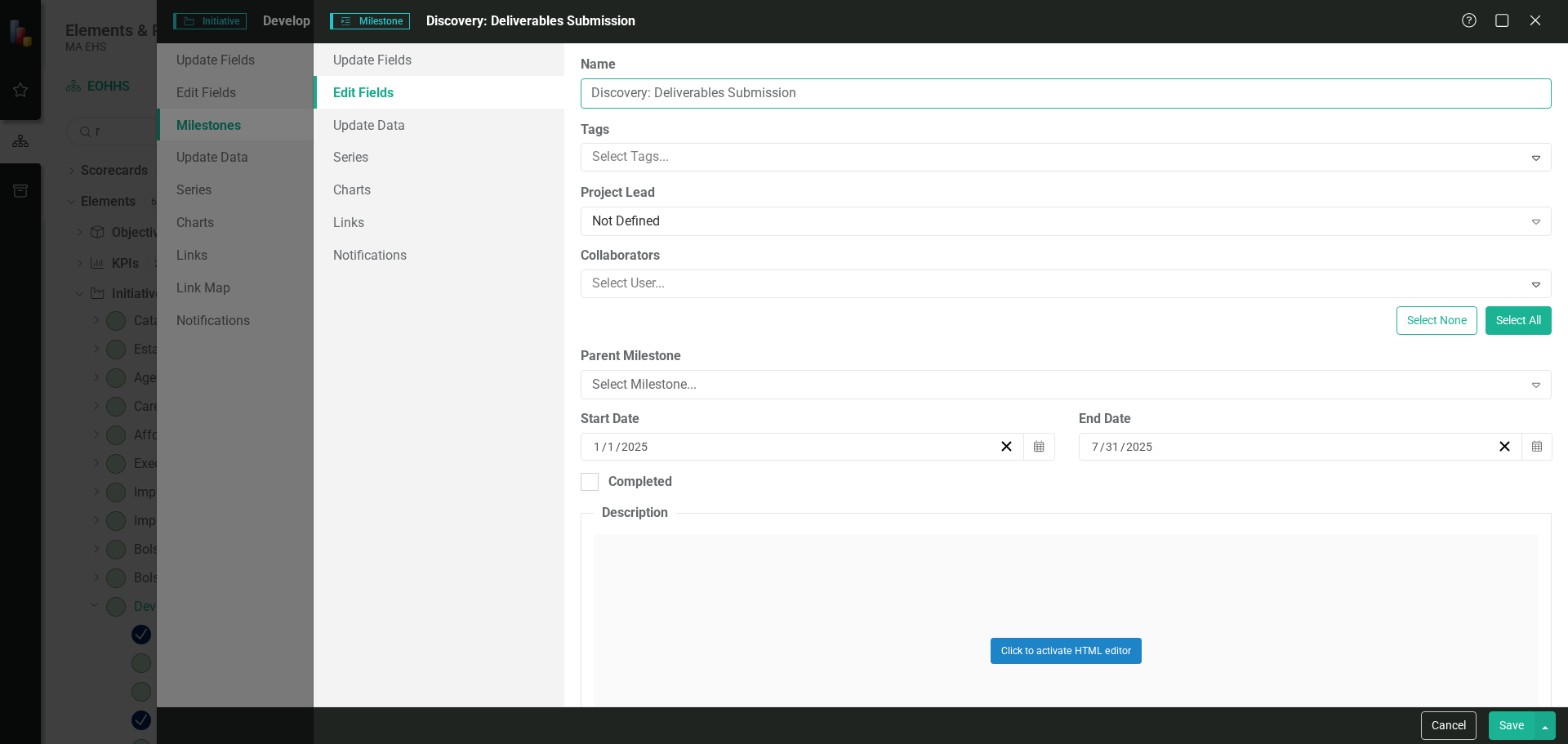
click at [810, 99] on input "Discovery: Deliverables Submission" at bounding box center [1067, 93] width 971 height 31
click at [286, 216] on div "Milestones Milestone Discovery: Deliverables Submission Help Maximize Close Upd…" at bounding box center [784, 372] width 1568 height 744
click at [1536, 15] on icon "Close" at bounding box center [1534, 20] width 20 height 16
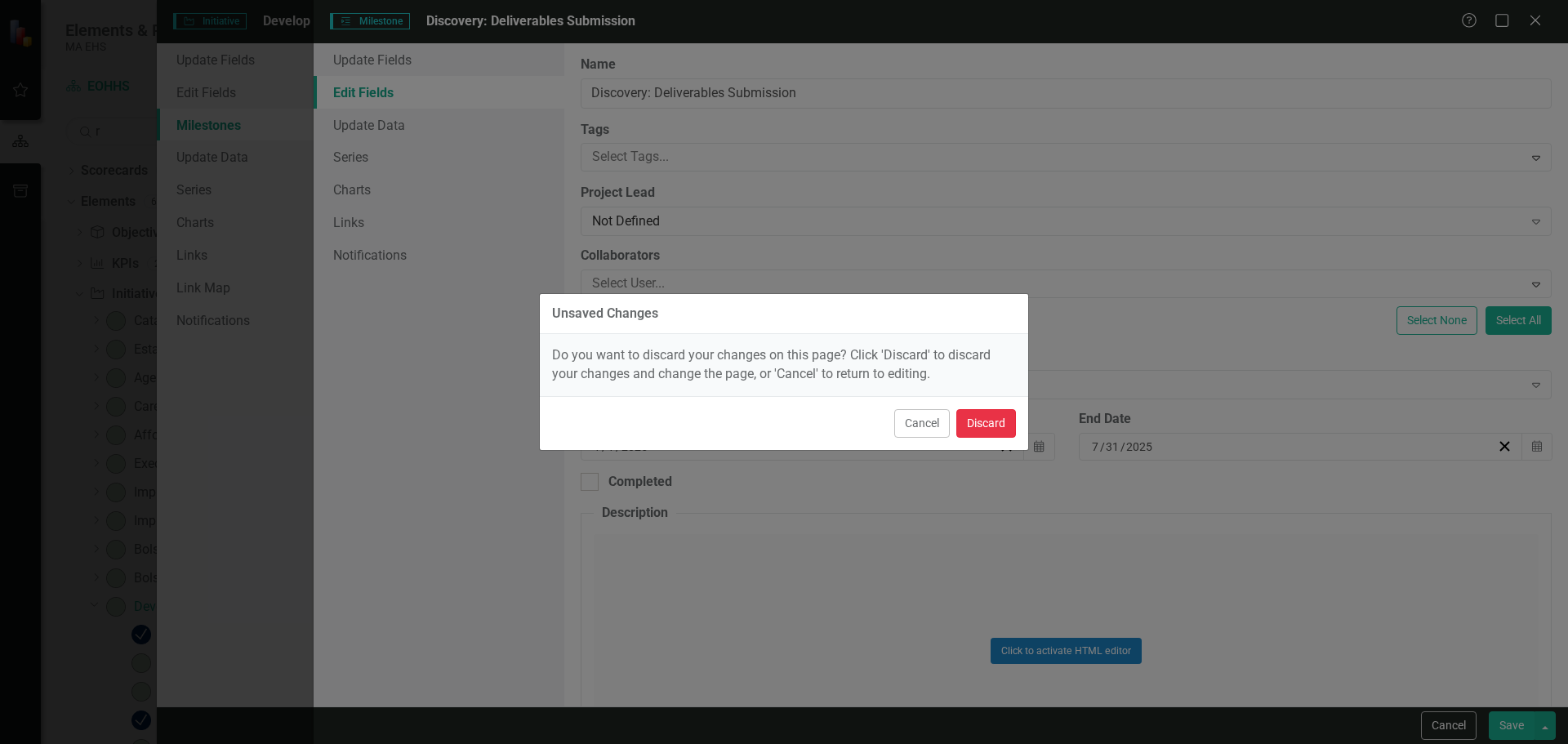
click at [989, 418] on button "Discard" at bounding box center [986, 423] width 59 height 29
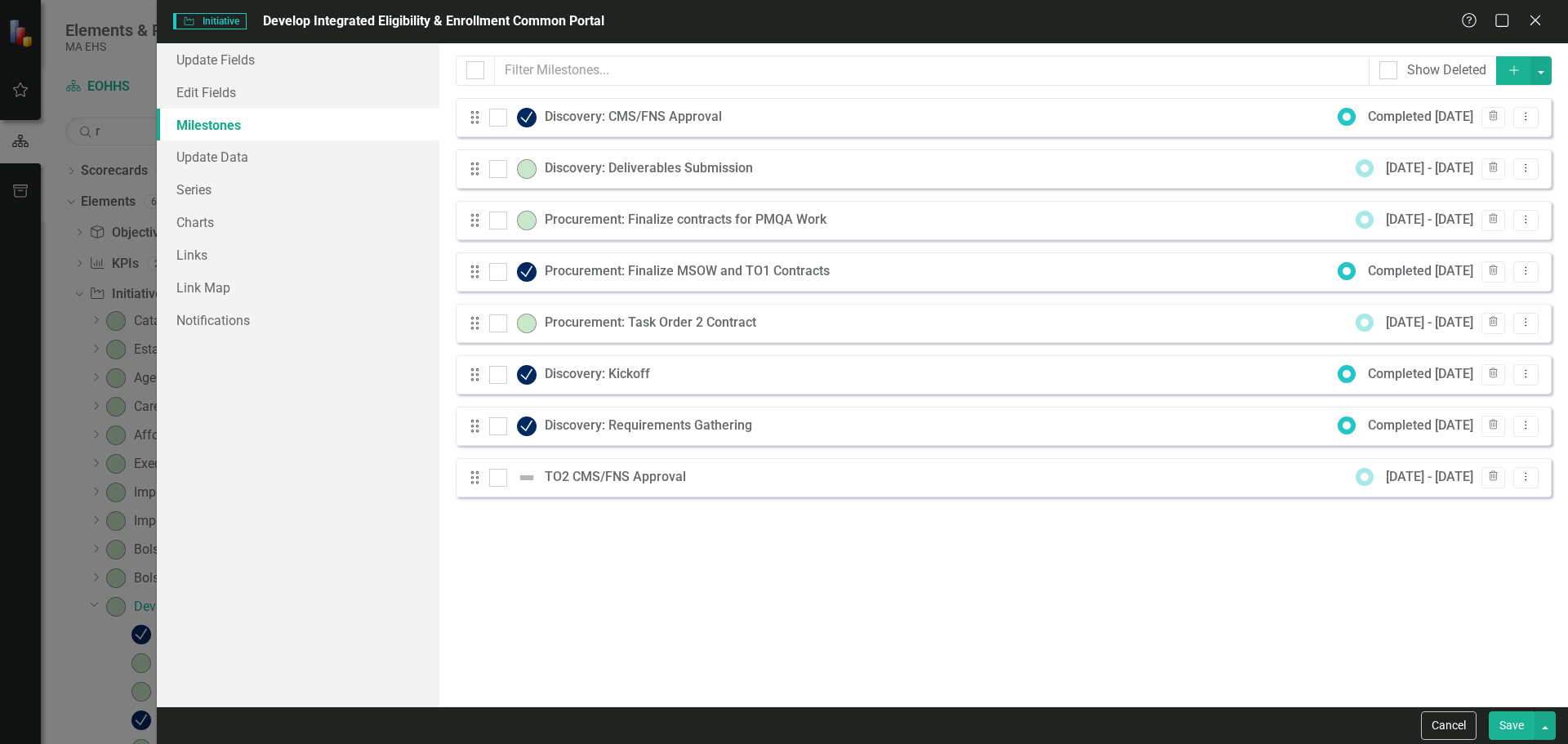
click at [646, 117] on div "Discovery: CMS/FNS Approval" at bounding box center [638, 117] width 185 height 19
click at [1522, 169] on icon "Dropdown Menu" at bounding box center [1526, 168] width 14 height 10
click at [1478, 193] on link "Edit Edit Milestone" at bounding box center [1461, 196] width 154 height 31
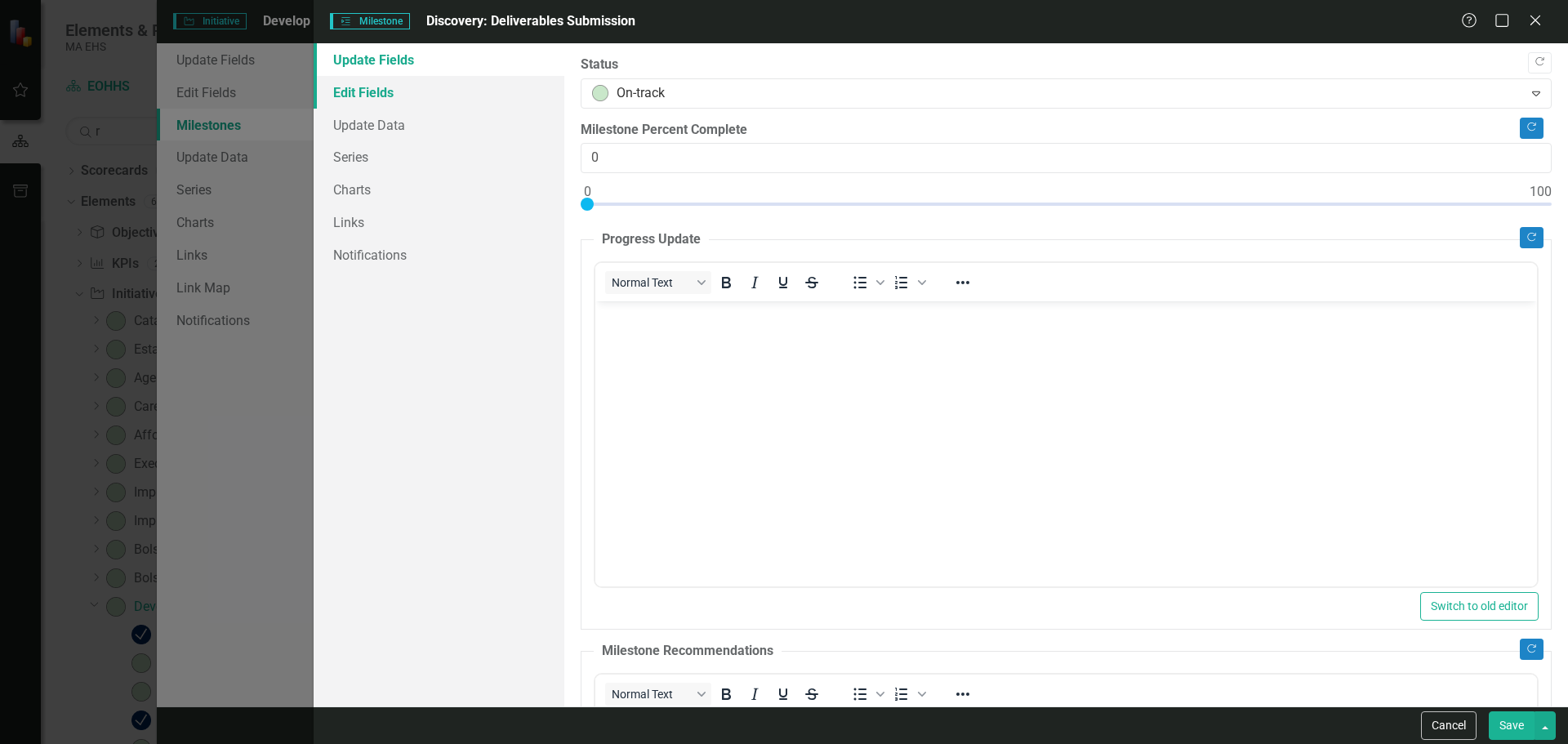
click at [425, 98] on link "Edit Fields" at bounding box center [439, 92] width 251 height 32
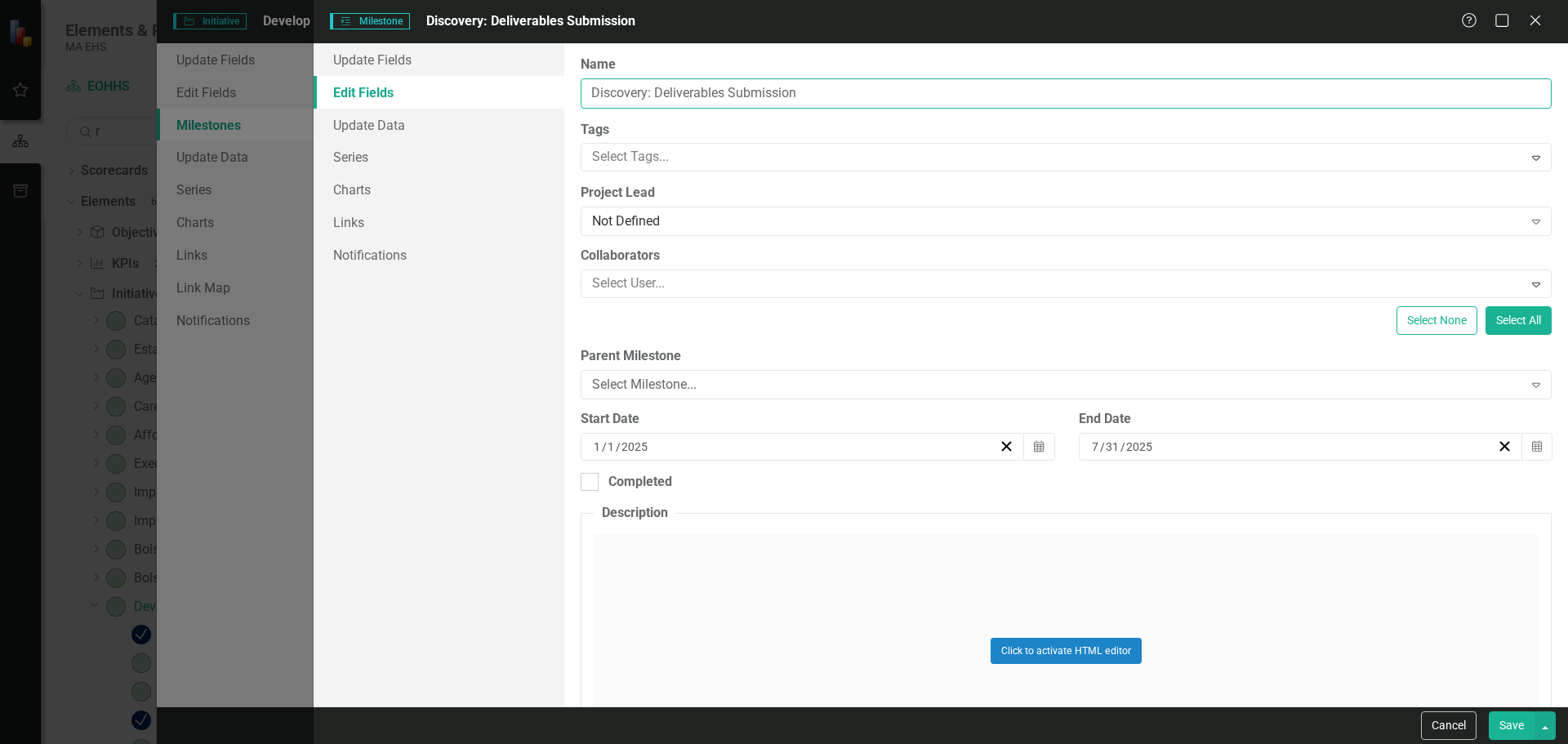
drag, startPoint x: 824, startPoint y: 85, endPoint x: 570, endPoint y: 80, distance: 254.0
click at [570, 80] on div "ClearPoint Can Do More! How ClearPoint Can Help Close Enterprise plans can auto…" at bounding box center [1066, 375] width 1004 height 663
click at [838, 91] on input "Release 1 - Complete Discovery & PlanningPhase" at bounding box center [1067, 93] width 971 height 31
drag, startPoint x: 720, startPoint y: 89, endPoint x: 659, endPoint y: 92, distance: 61.1
click at [659, 92] on input "Release 1 - Complete Discovery & Planning Phase" at bounding box center [1067, 93] width 971 height 31
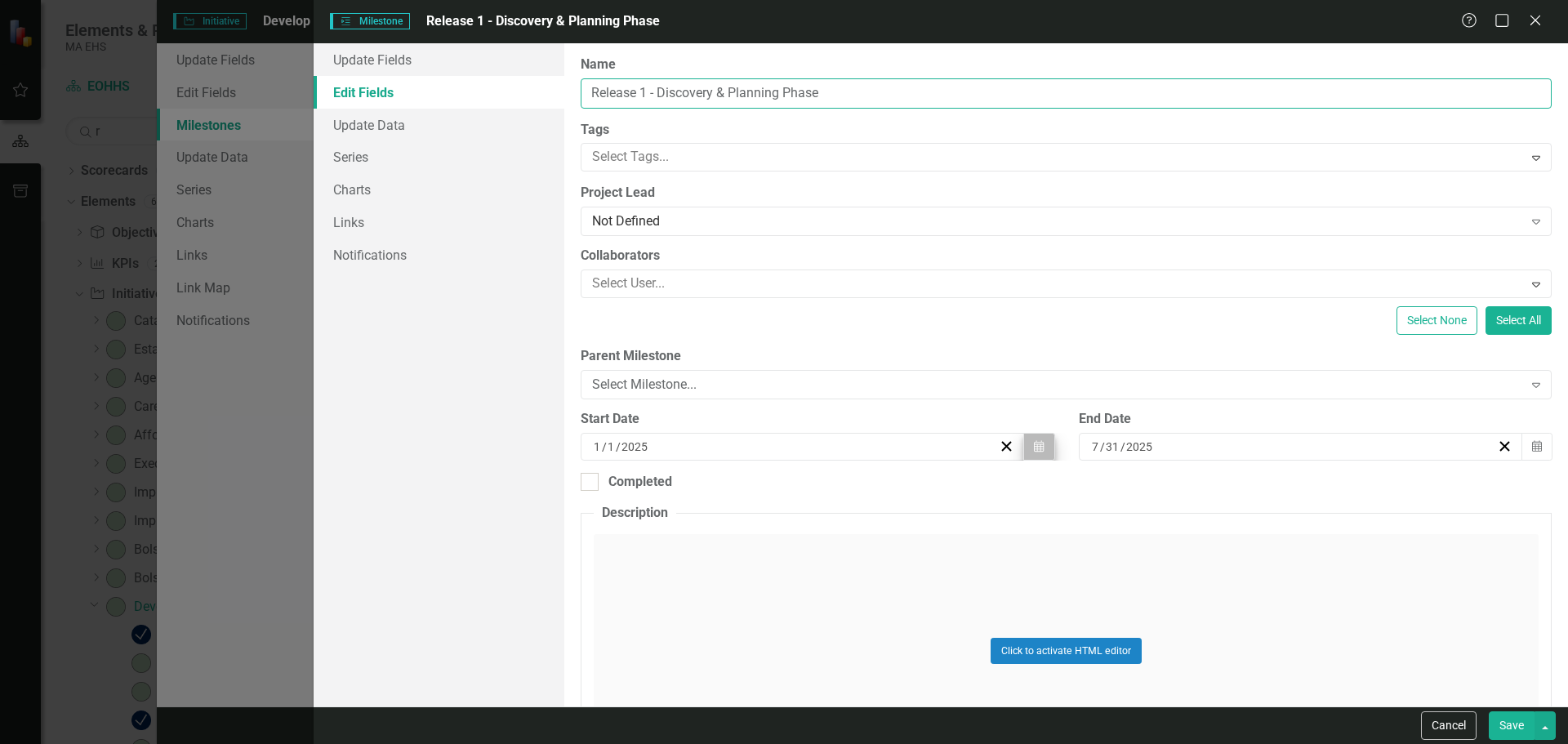
type input "Release 1 - Discovery & Planning Phase"
click at [1034, 447] on icon "Calendar" at bounding box center [1039, 446] width 10 height 11
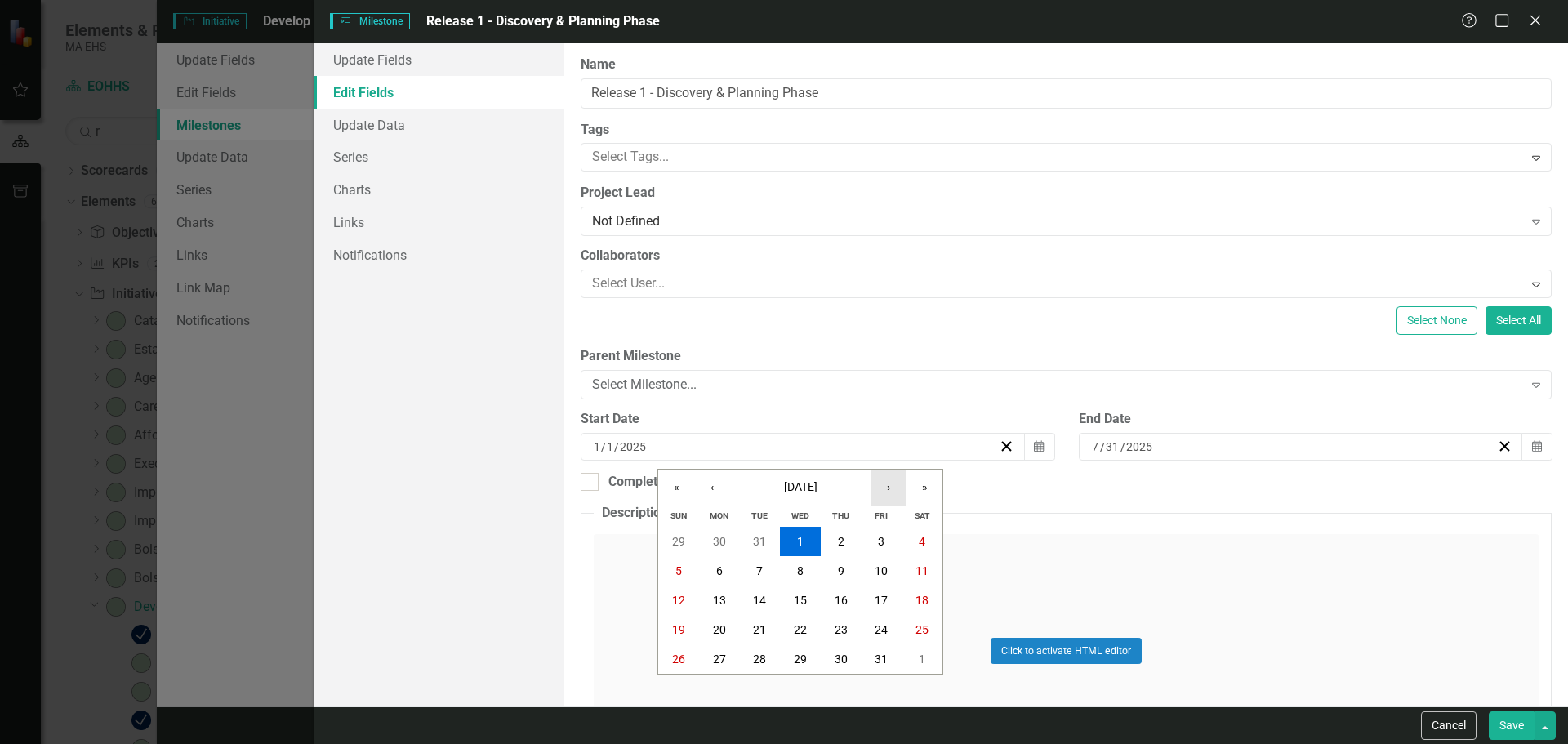
click at [900, 486] on button "›" at bounding box center [888, 487] width 36 height 36
click at [805, 647] on button "30" at bounding box center [800, 659] width 41 height 30
click at [1532, 441] on button "Calendar" at bounding box center [1537, 446] width 31 height 28
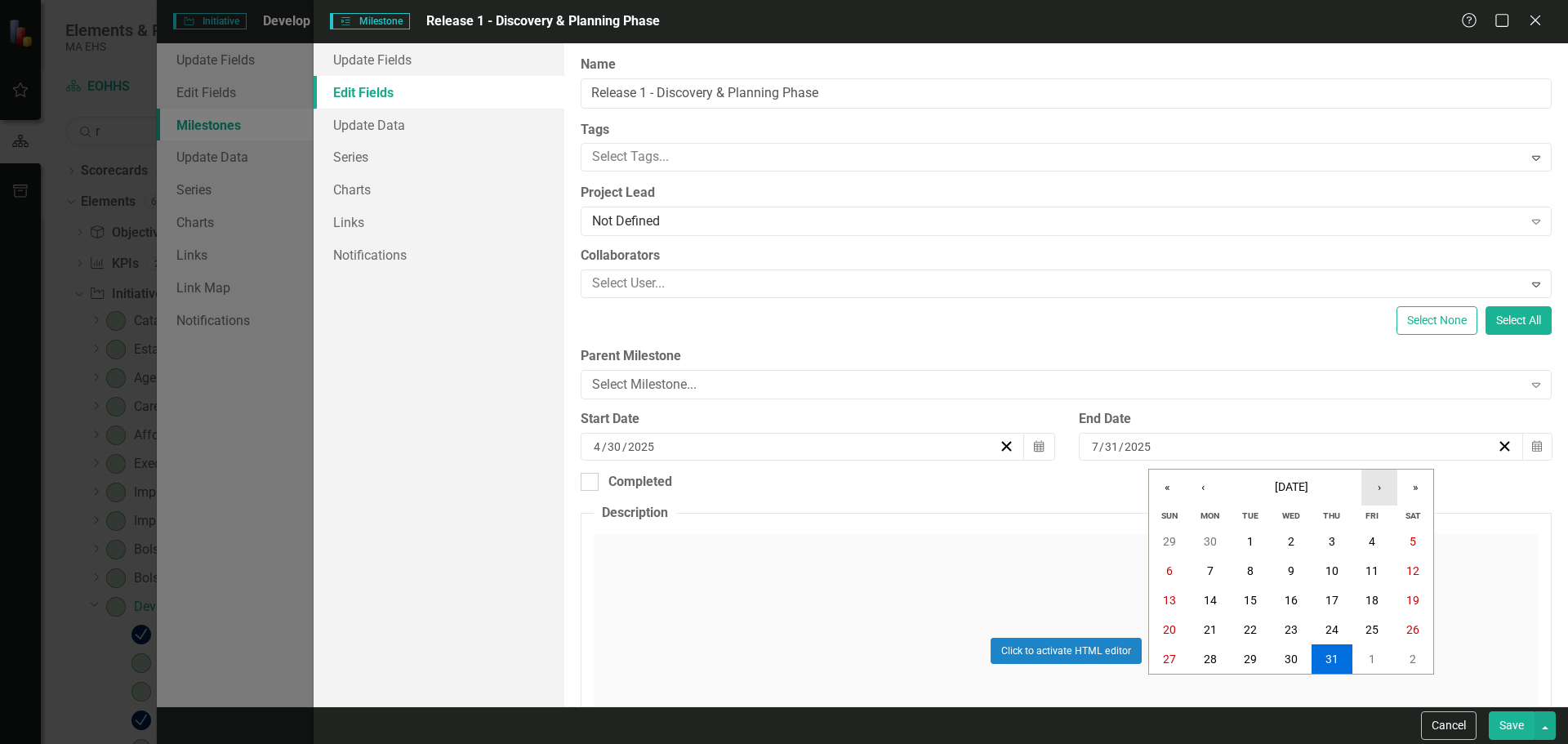
click at [1391, 486] on button "›" at bounding box center [1378, 487] width 36 height 36
click at [1176, 674] on button "31" at bounding box center [1169, 688] width 41 height 30
click at [1522, 444] on button "Calendar" at bounding box center [1537, 446] width 31 height 28
click at [1378, 558] on button "8" at bounding box center [1372, 571] width 41 height 30
click at [590, 482] on input "Completed" at bounding box center [586, 478] width 10 height 10
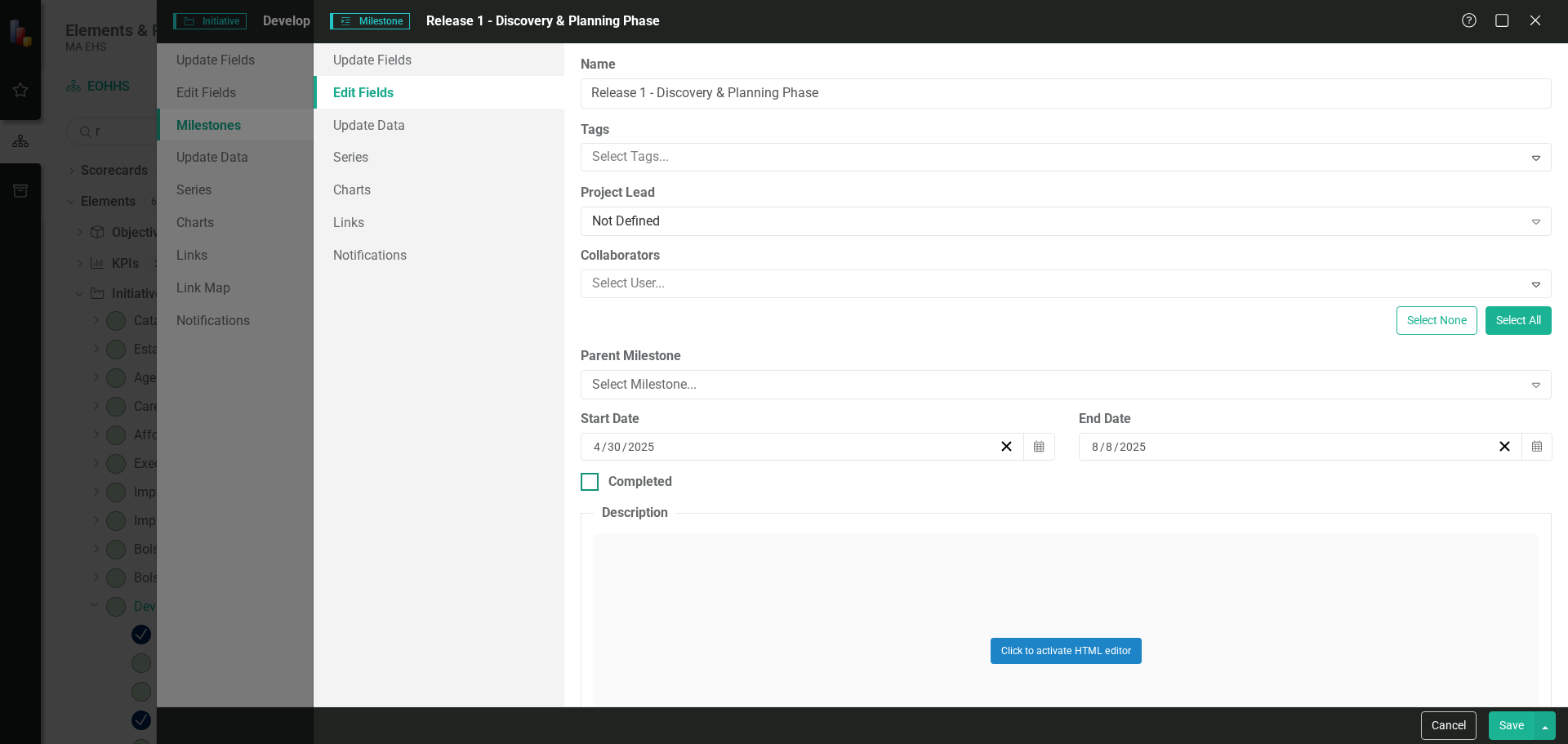
checkbox input "true"
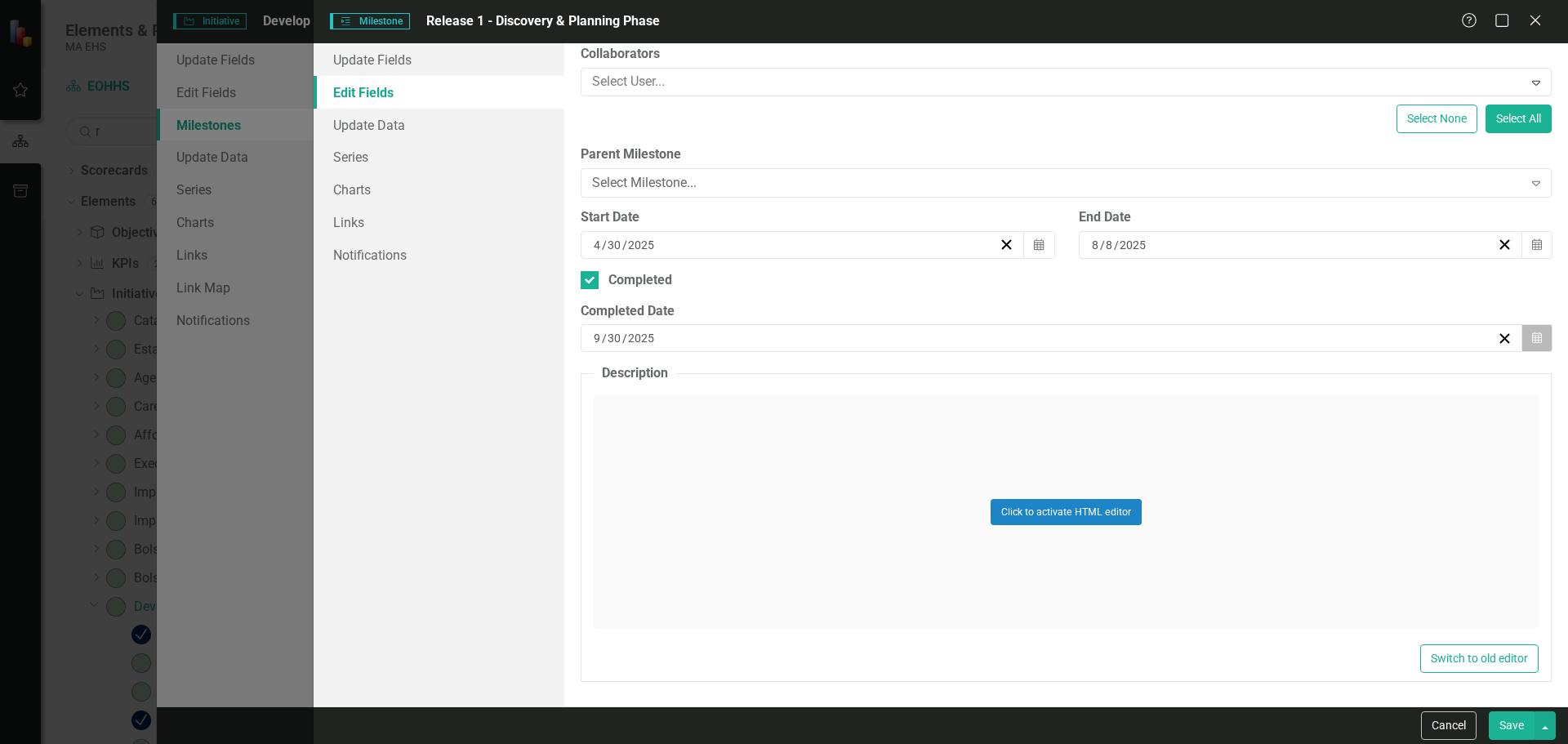
click at [1532, 341] on icon "button" at bounding box center [1537, 337] width 10 height 11
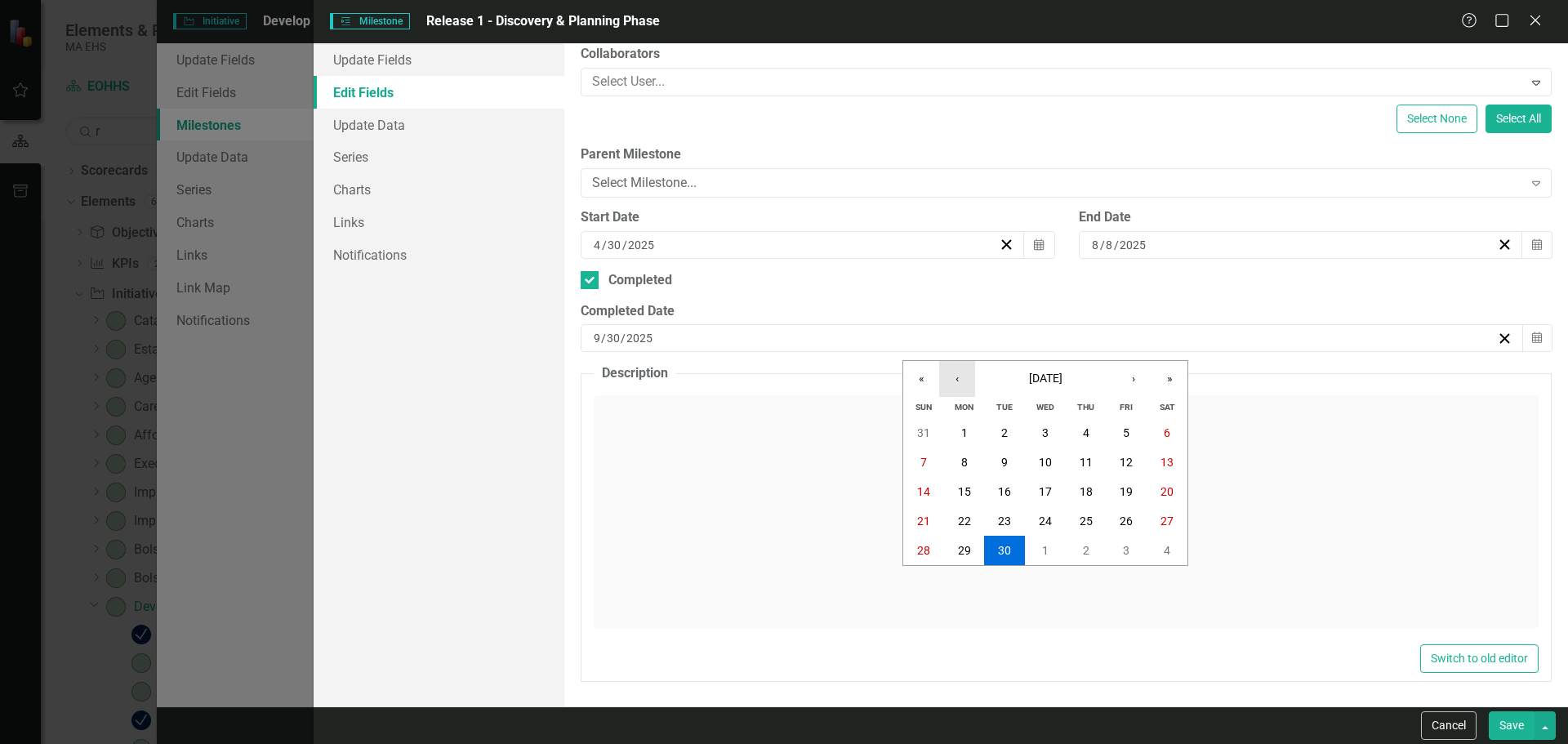
click at [950, 382] on button "‹" at bounding box center [957, 378] width 36 height 36
click at [1126, 461] on abbr "8" at bounding box center [1125, 462] width 6 height 13
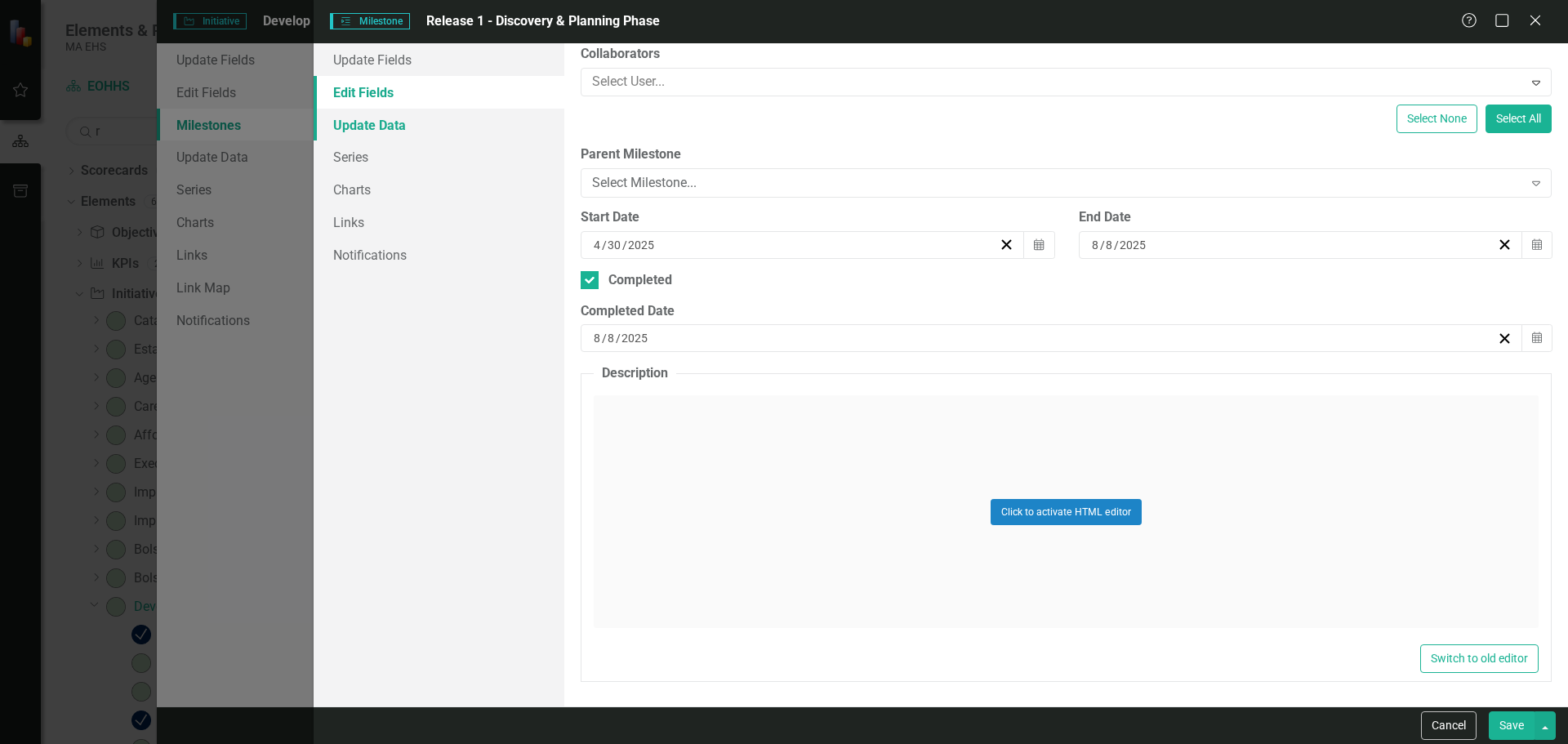
click at [465, 121] on link "Update Data" at bounding box center [439, 124] width 251 height 32
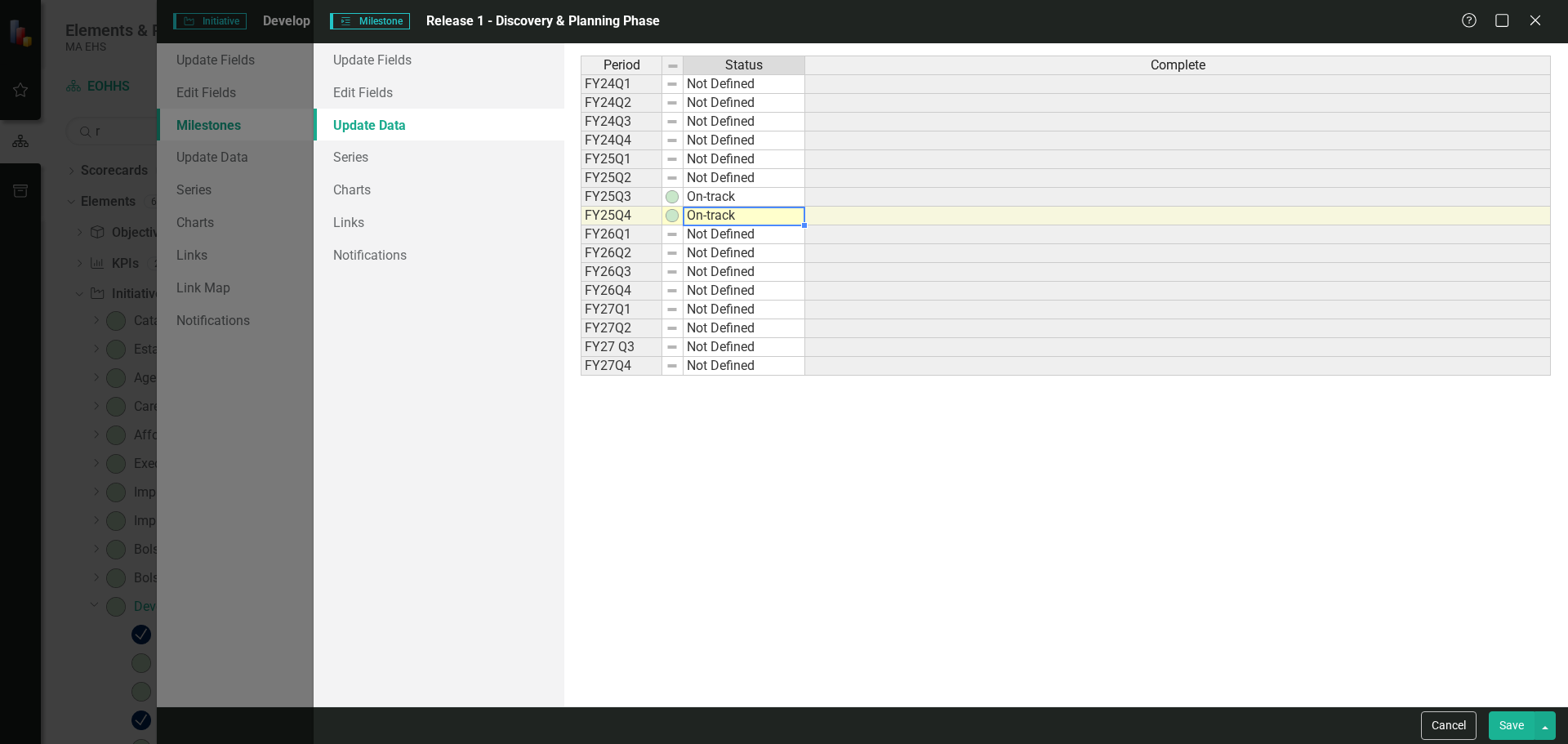
click at [709, 216] on td "On-track" at bounding box center [743, 217] width 121 height 19
click at [774, 219] on td "On-track" at bounding box center [743, 217] width 121 height 19
click at [719, 236] on div "Period Status Complete FY24Q1 Not Defined FY24Q2 Not Defined FY24Q3 Not Defined…" at bounding box center [1066, 375] width 971 height 638
click at [712, 176] on td "Not Defined" at bounding box center [743, 179] width 121 height 19
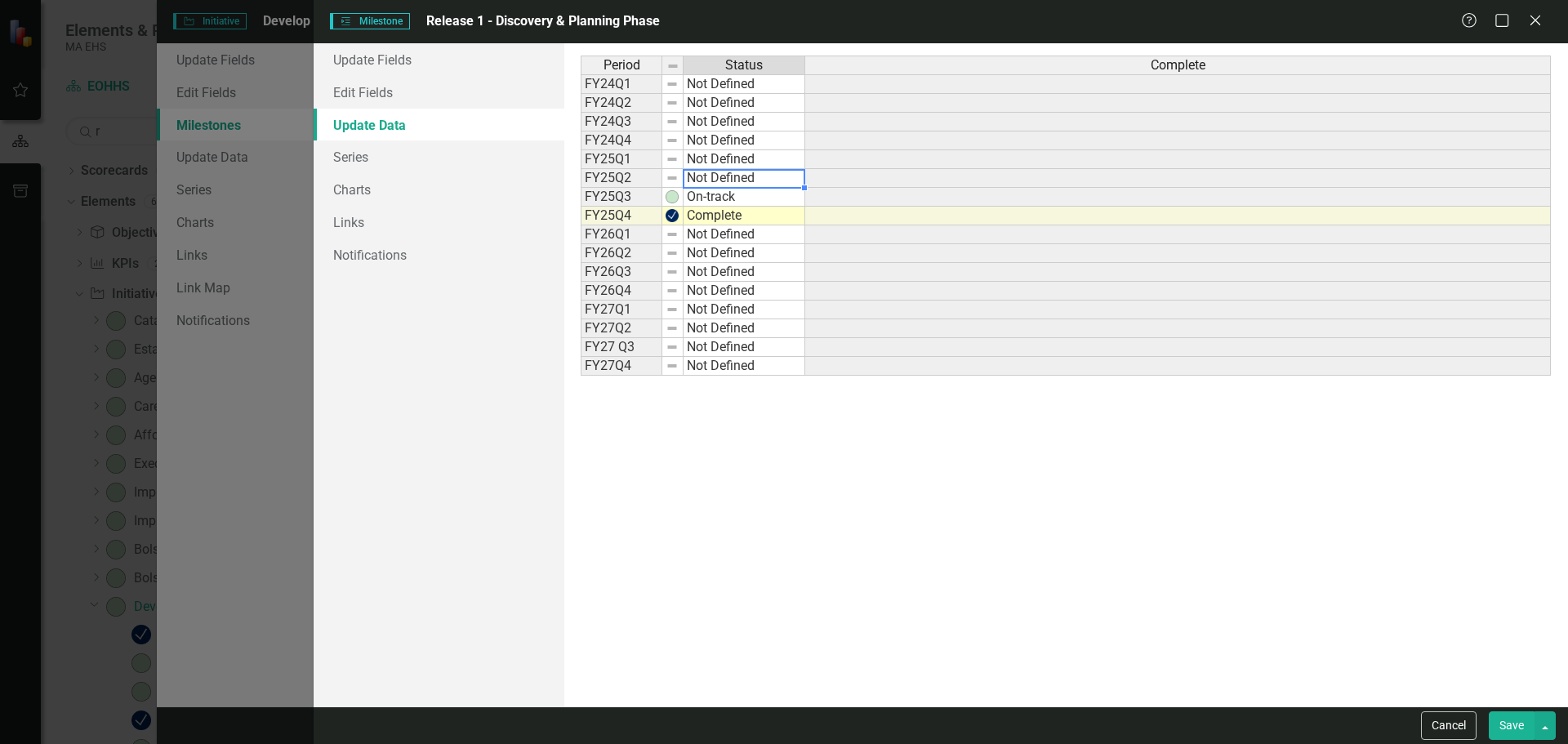
click at [712, 176] on td "Not Defined" at bounding box center [743, 179] width 121 height 19
type textarea "On-track"
click at [713, 212] on div "Period Status Complete FY24Q1 Not Defined FY24Q2 Not Defined FY24Q3 Not Defined…" at bounding box center [1066, 375] width 971 height 638
click at [418, 87] on link "Edit Fields" at bounding box center [439, 92] width 251 height 32
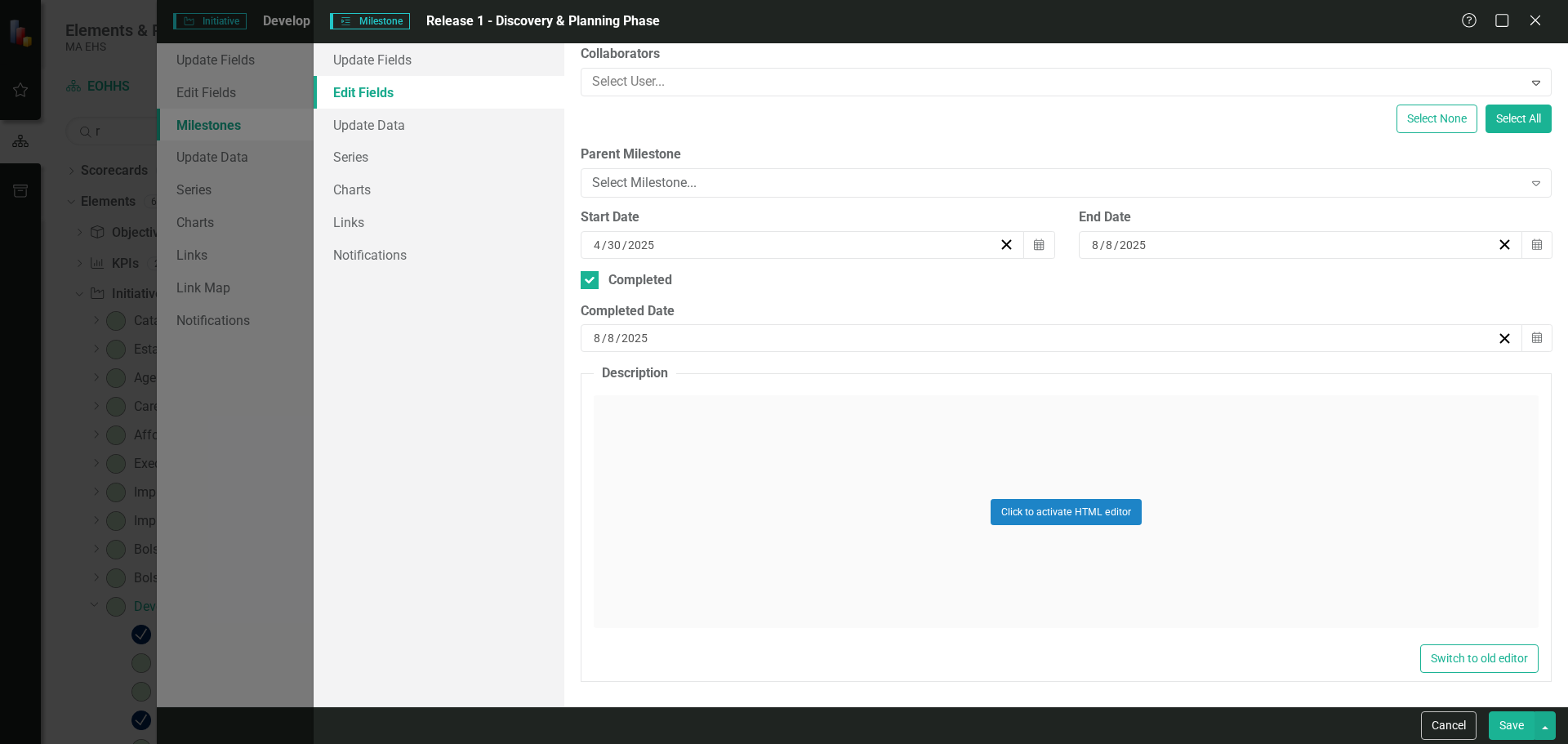
click at [1493, 721] on button "Save" at bounding box center [1511, 725] width 45 height 29
checkbox input "false"
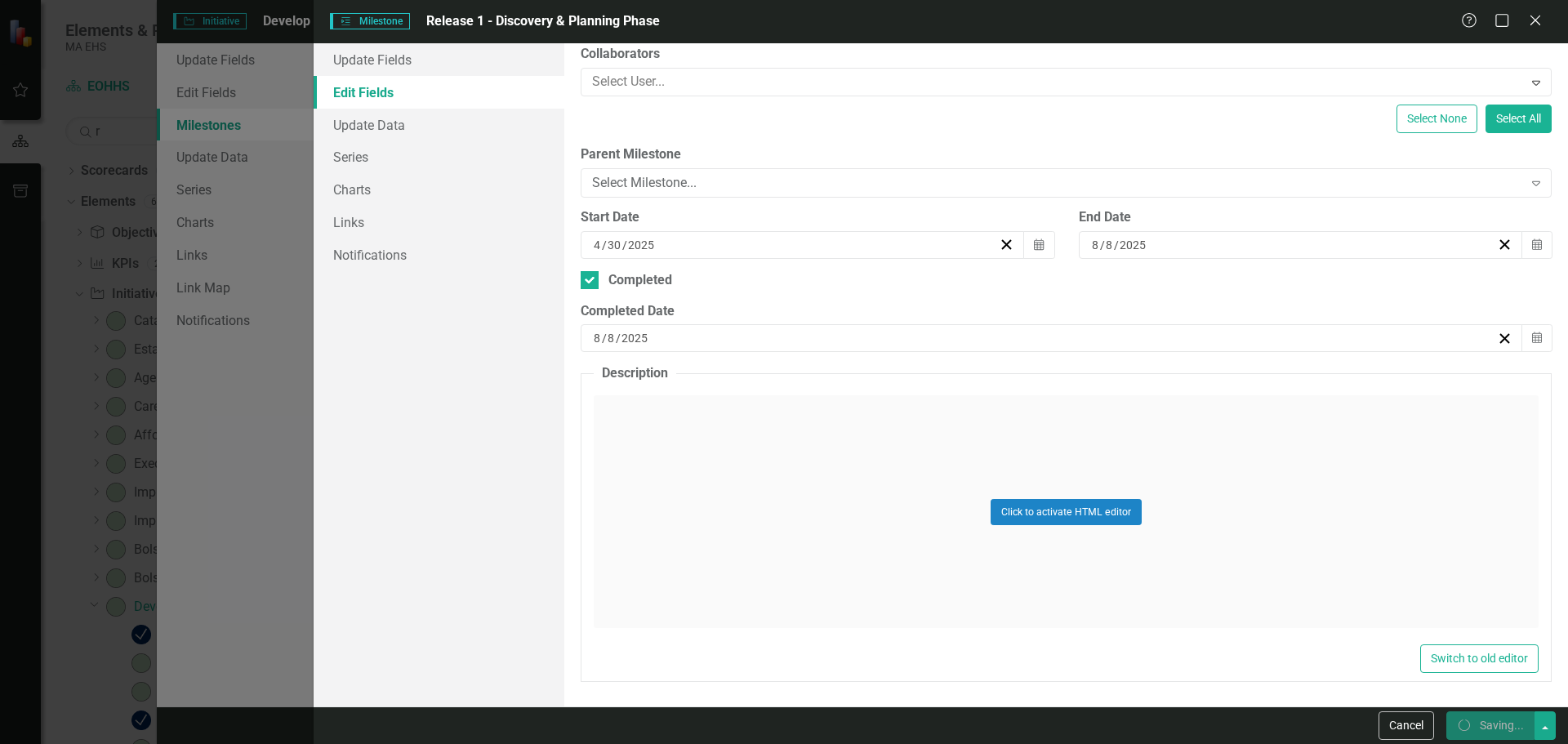
checkbox input "true"
checkbox input "false"
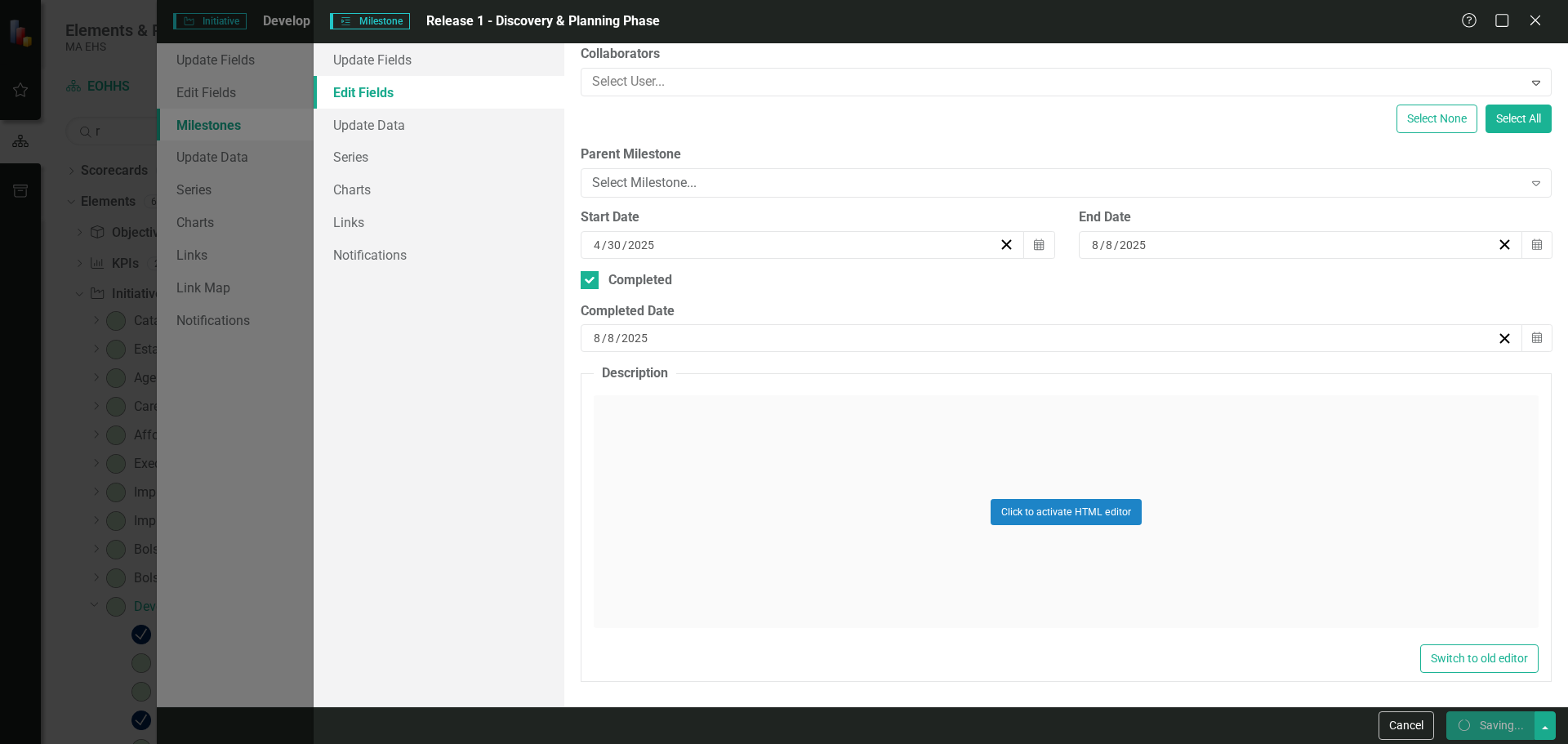
checkbox input "false"
checkbox input "true"
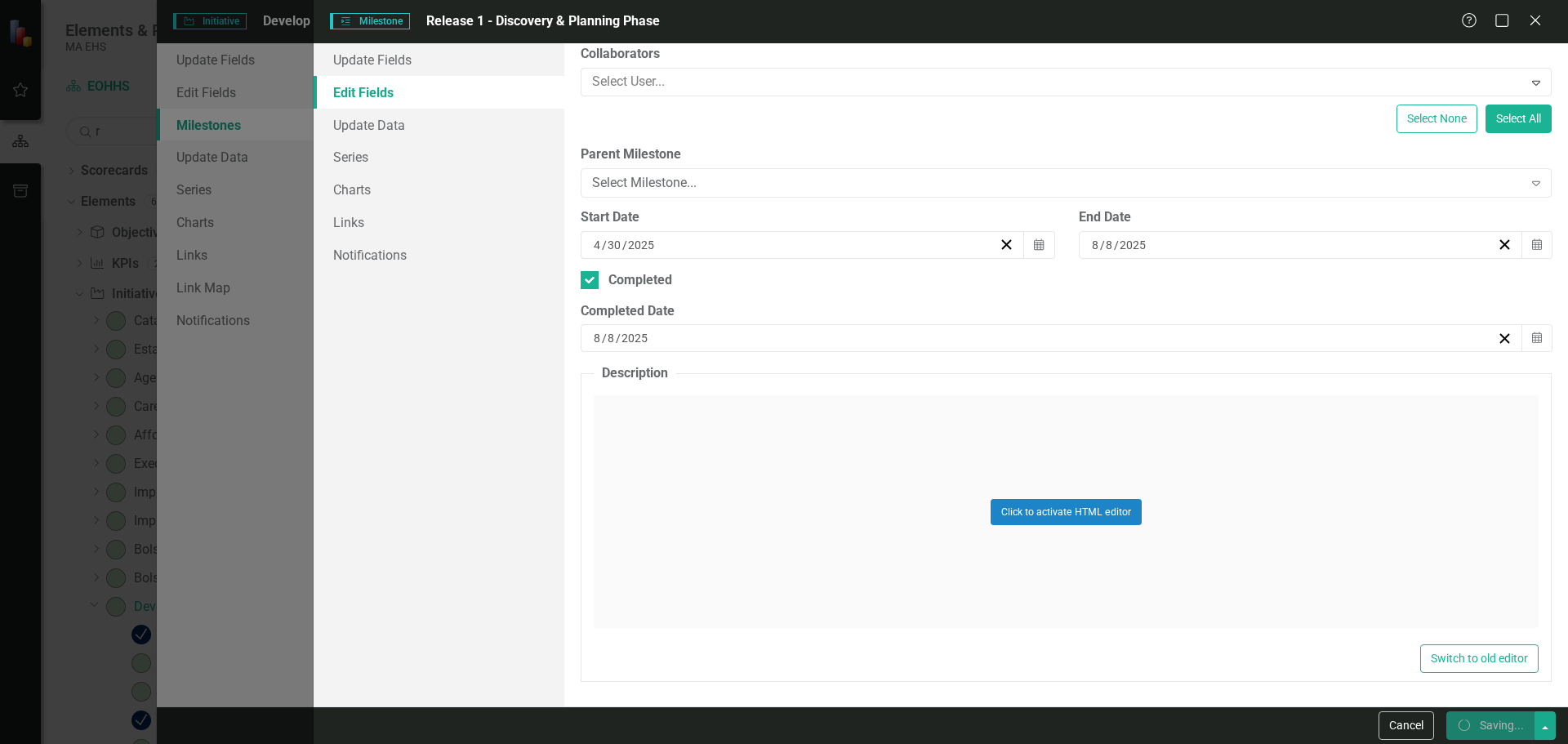
checkbox input "true"
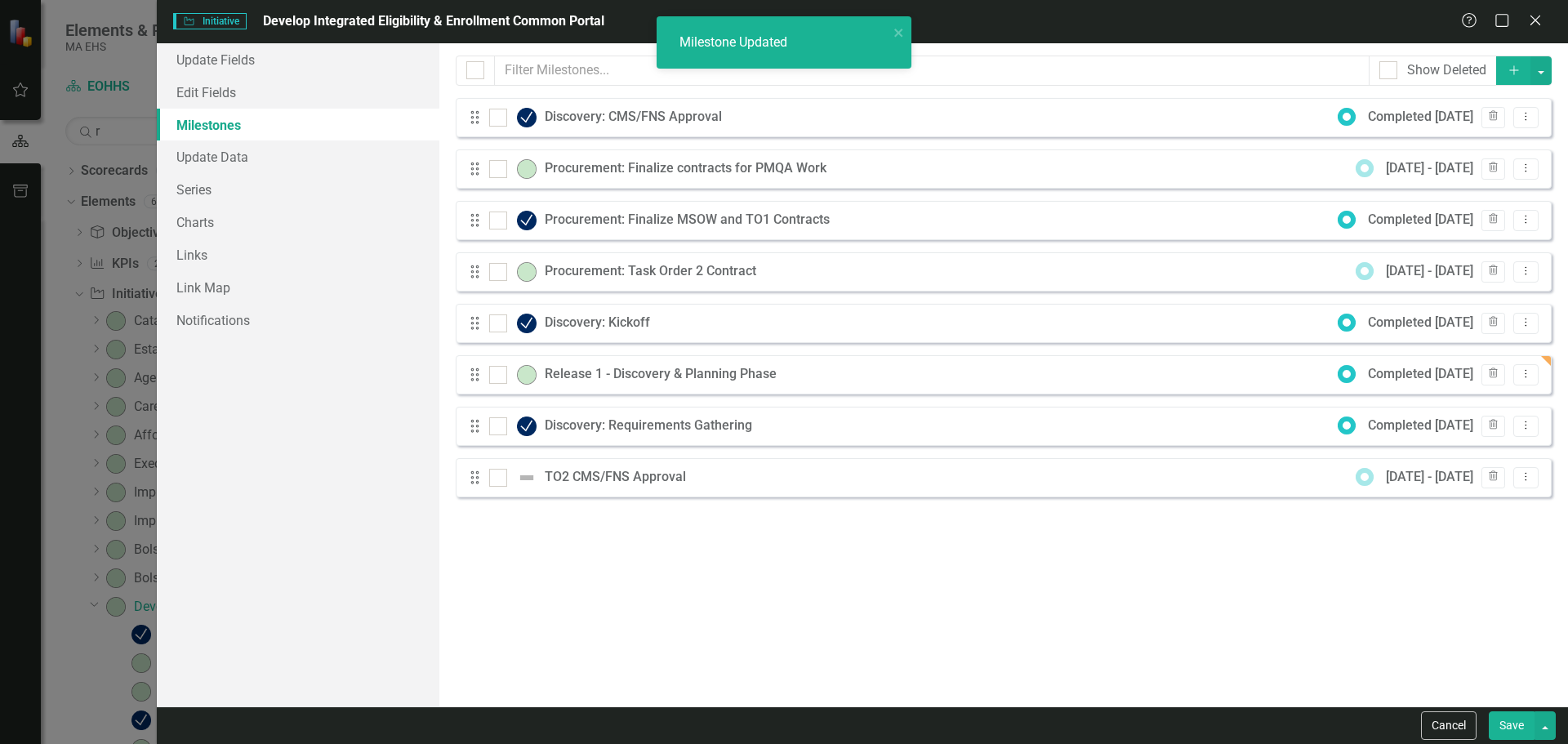
checkbox input "false"
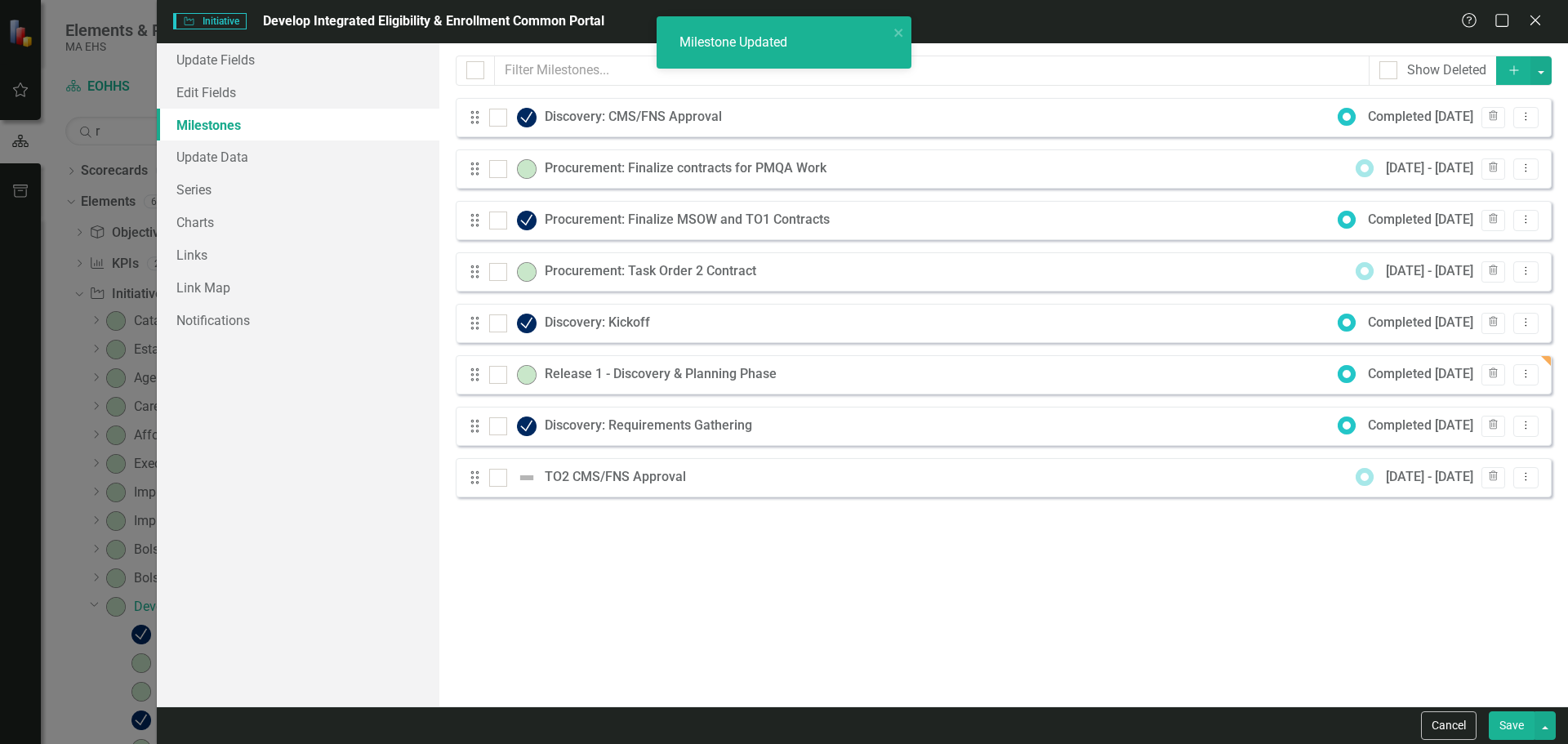
checkbox input "true"
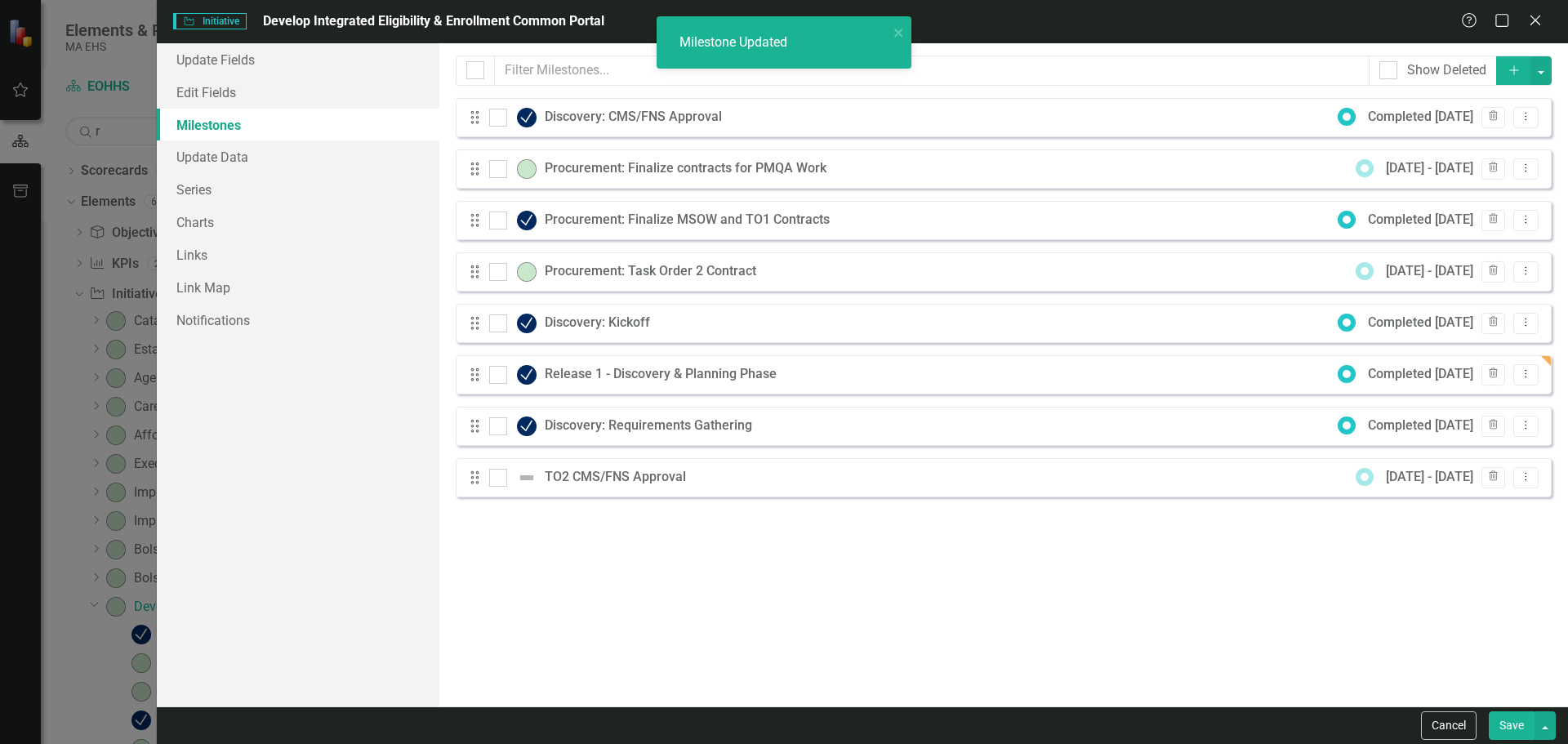
click at [663, 591] on div "Milestones allow you to break down your projects (or initiatives) into smaller …" at bounding box center [1004, 375] width 1129 height 663
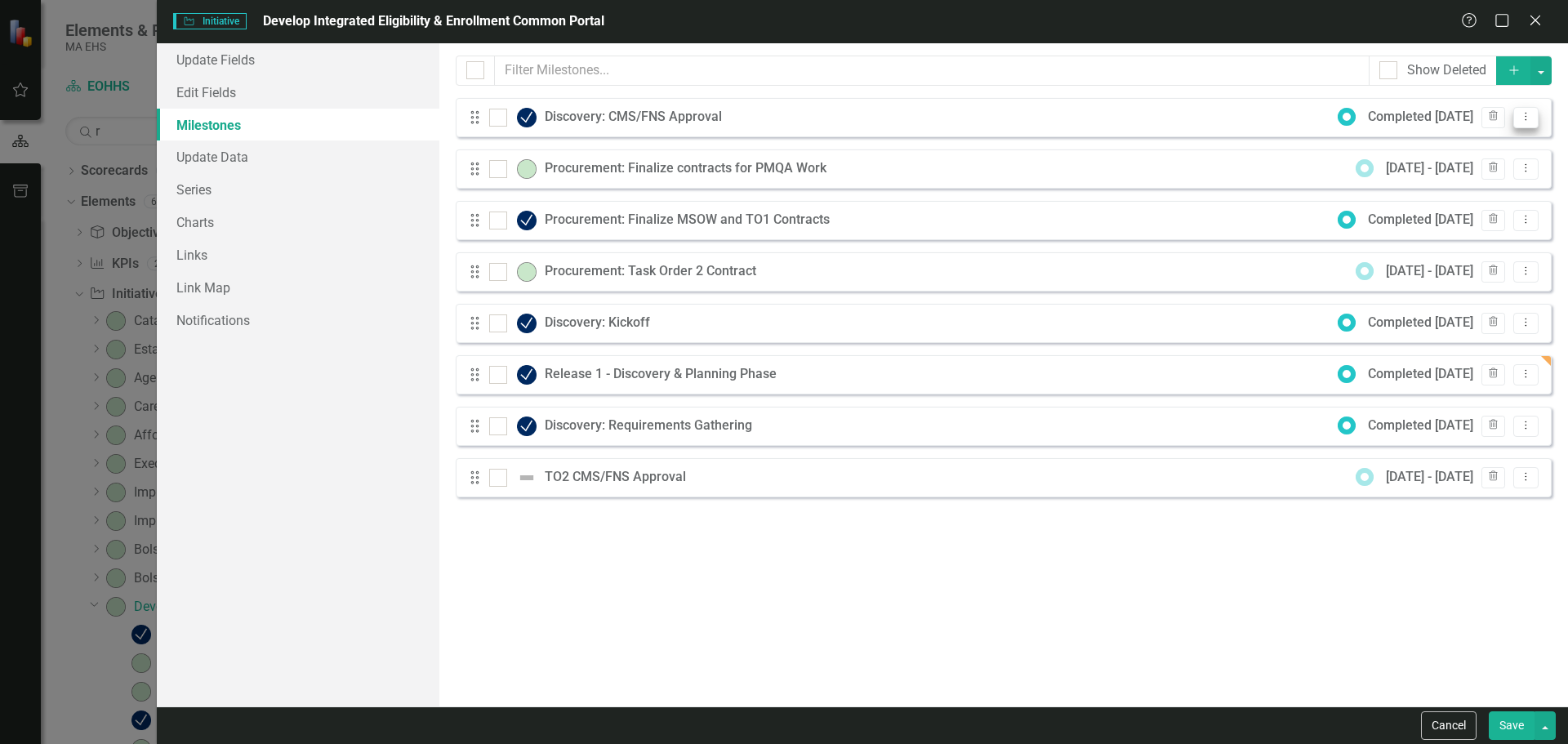
click at [1523, 119] on icon "Dropdown Menu" at bounding box center [1526, 116] width 14 height 10
click at [1460, 141] on link "Edit Edit Milestone" at bounding box center [1461, 144] width 154 height 31
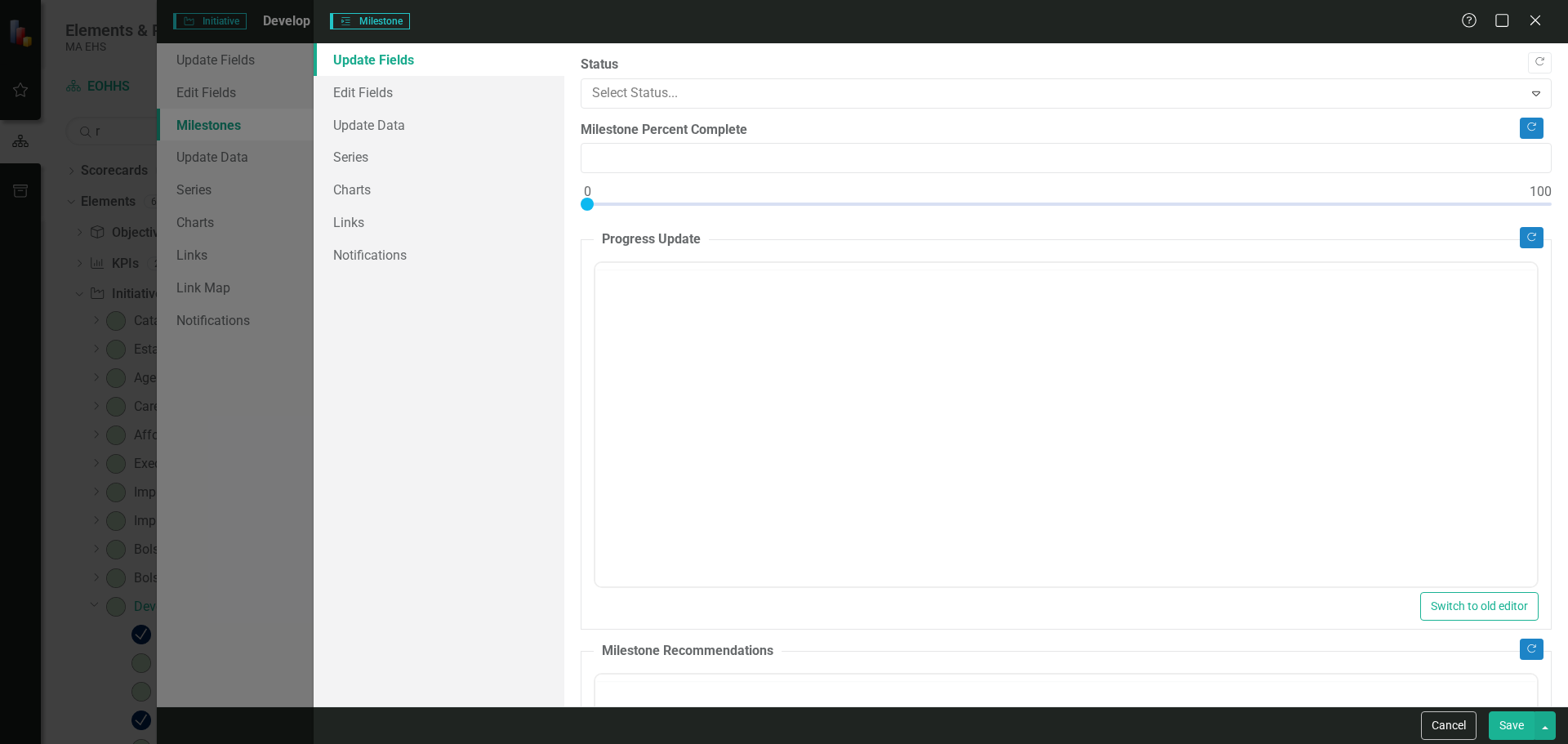
type input "0"
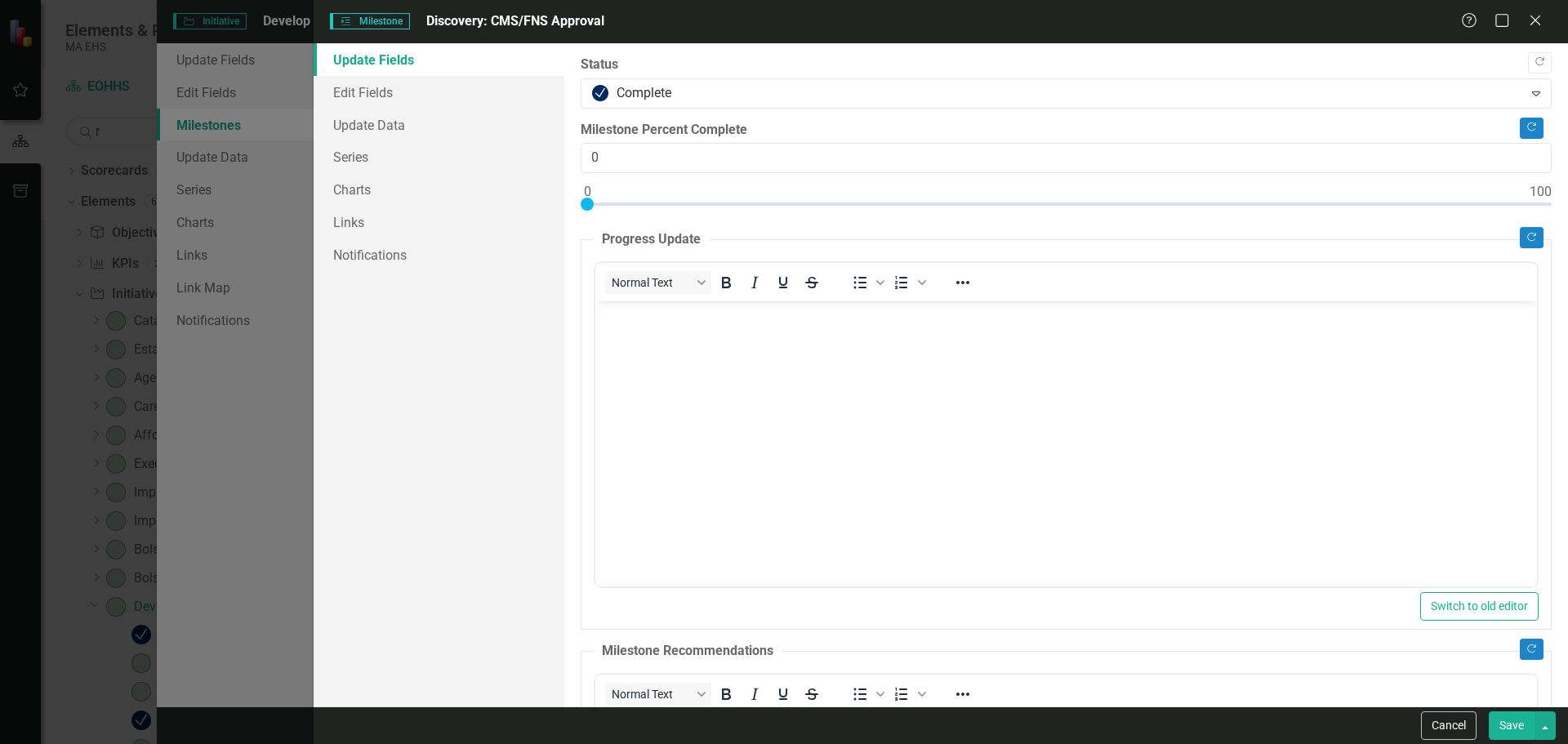
scroll to position [0, 0]
click at [388, 100] on link "Edit Fields" at bounding box center [439, 92] width 251 height 32
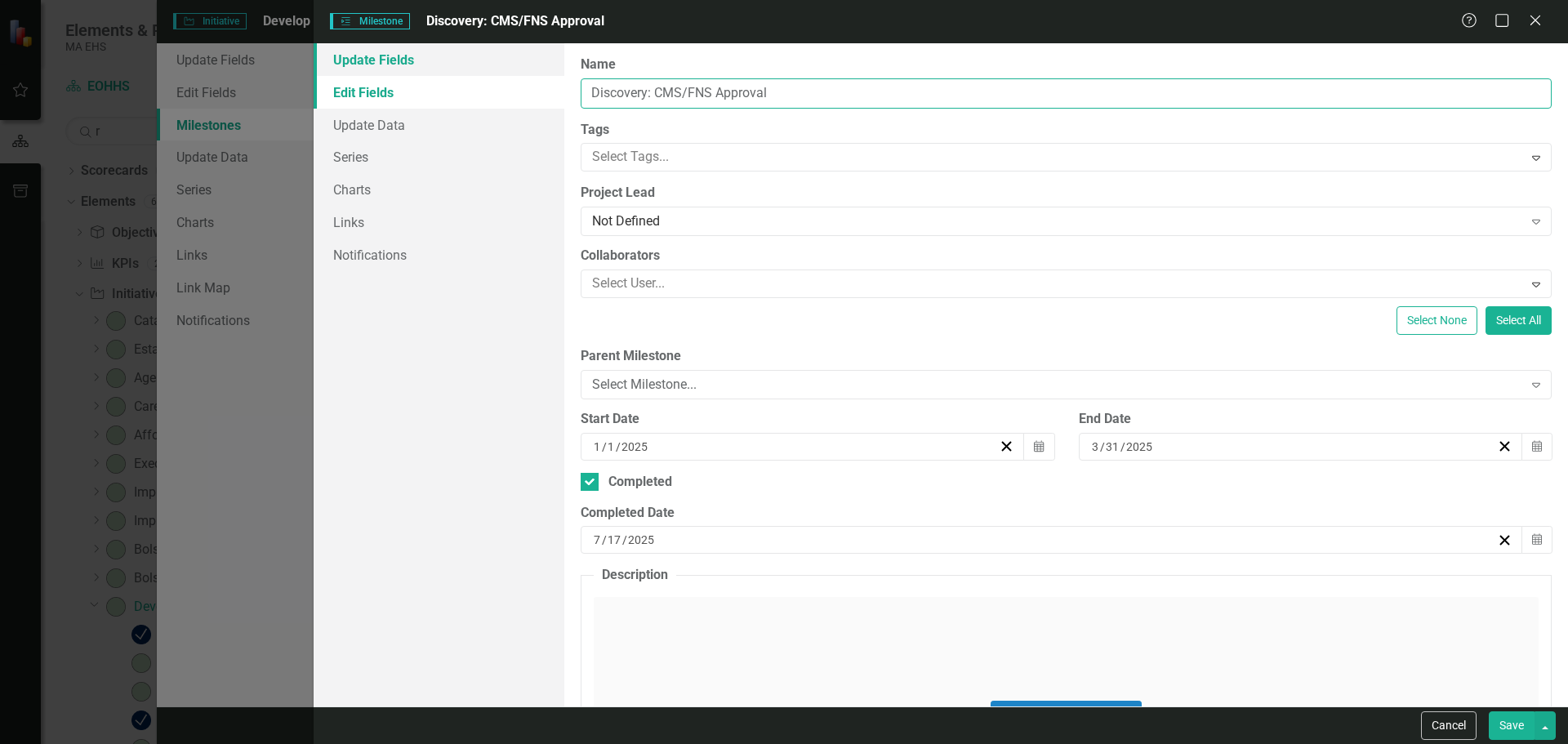
drag, startPoint x: 650, startPoint y: 93, endPoint x: 505, endPoint y: 70, distance: 146.8
click at [505, 70] on div "Update Fields Edit Fields Update Data Series Charts Links Notifications "Update…" at bounding box center [941, 375] width 1254 height 663
type input "Procurement: MSOW & Task Order 1 - CMS/FNS Approval"
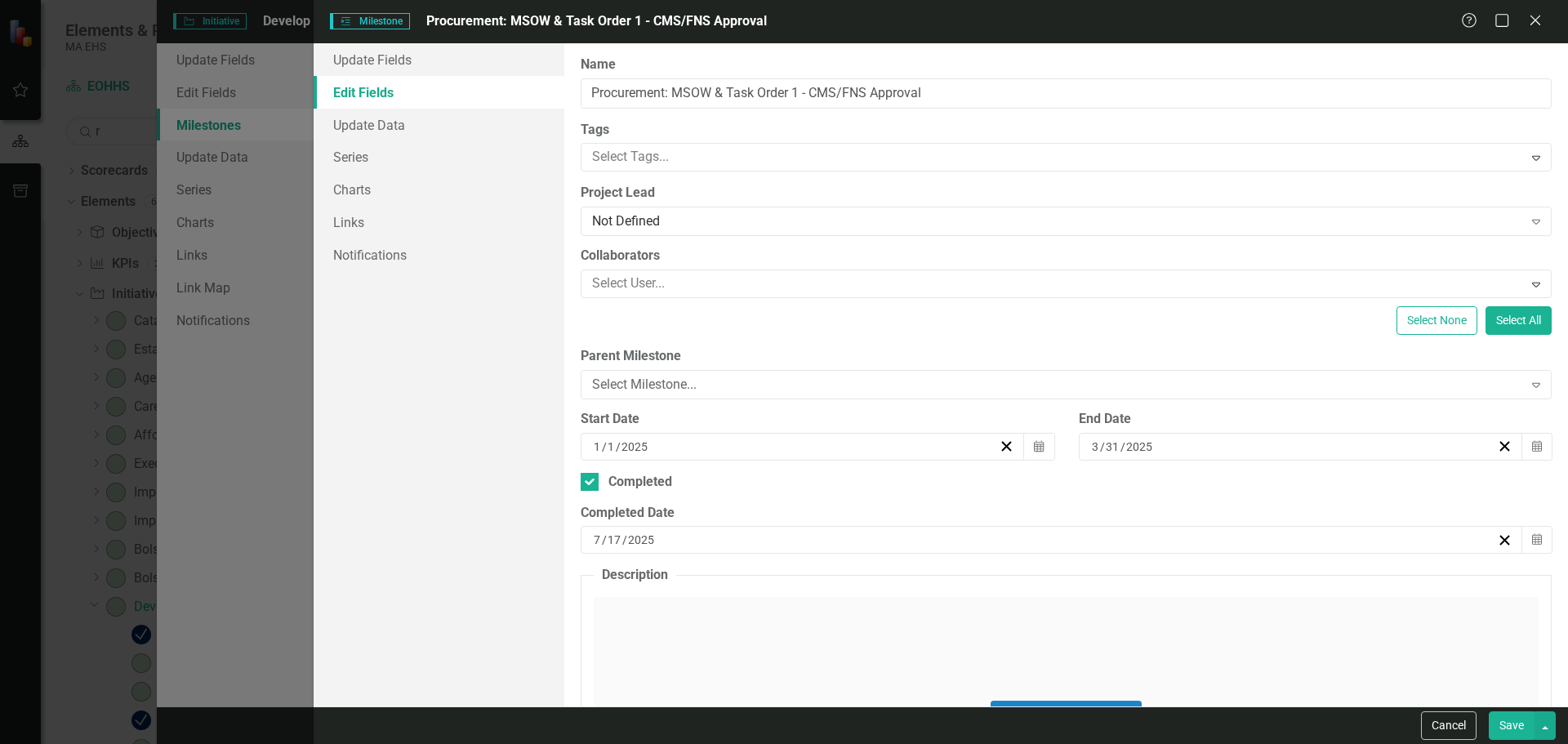
click at [1512, 727] on button "Save" at bounding box center [1511, 725] width 45 height 29
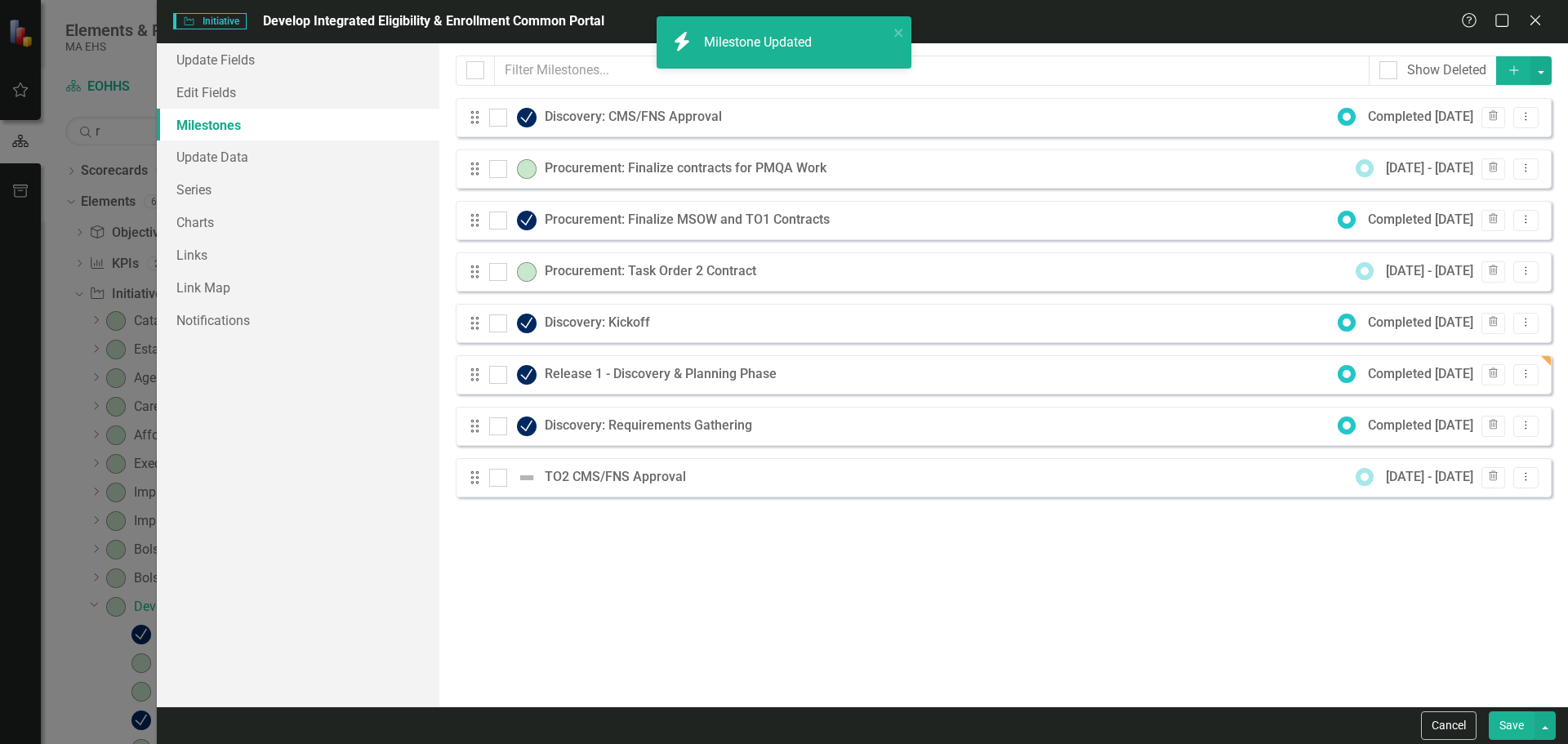
checkbox input "false"
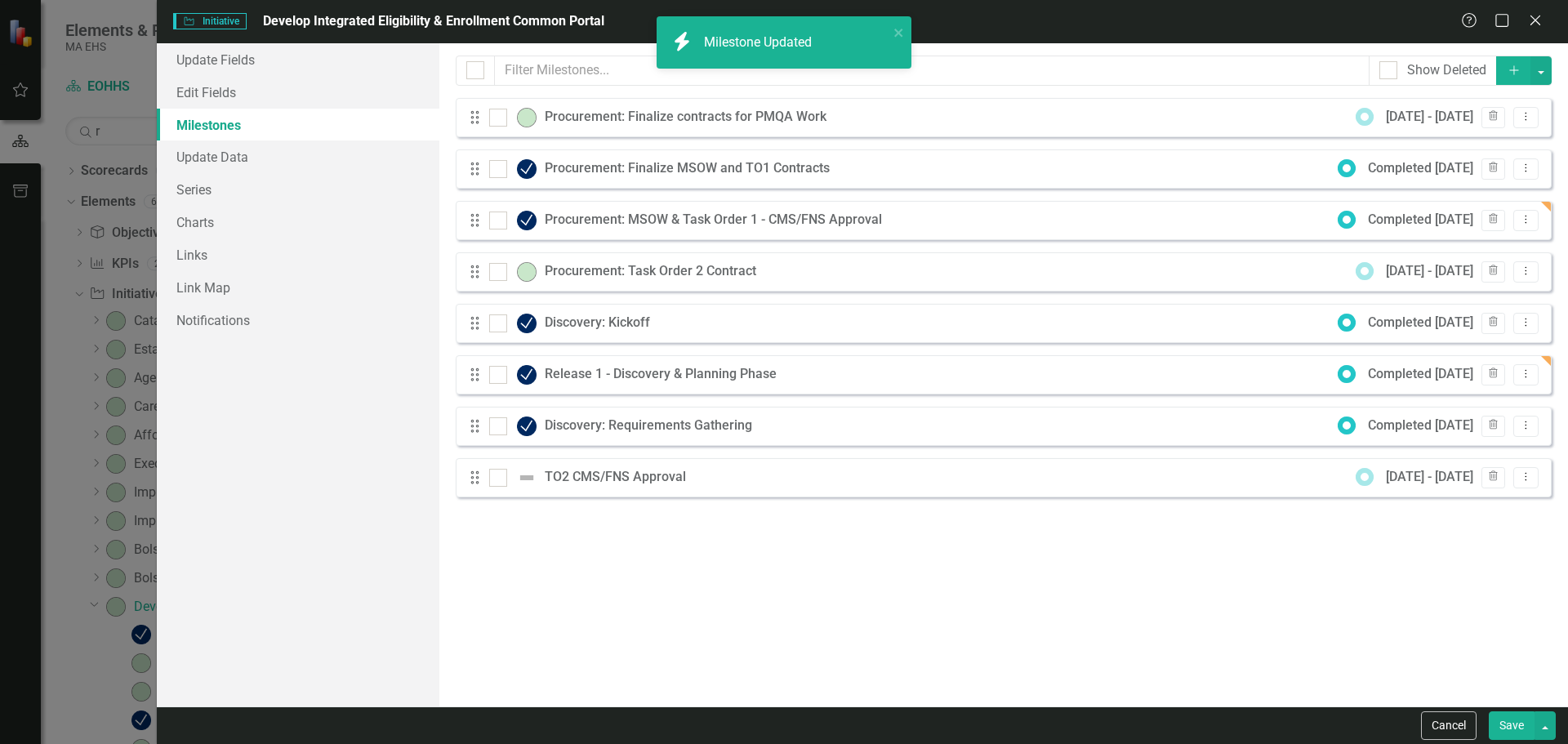
checkbox input "true"
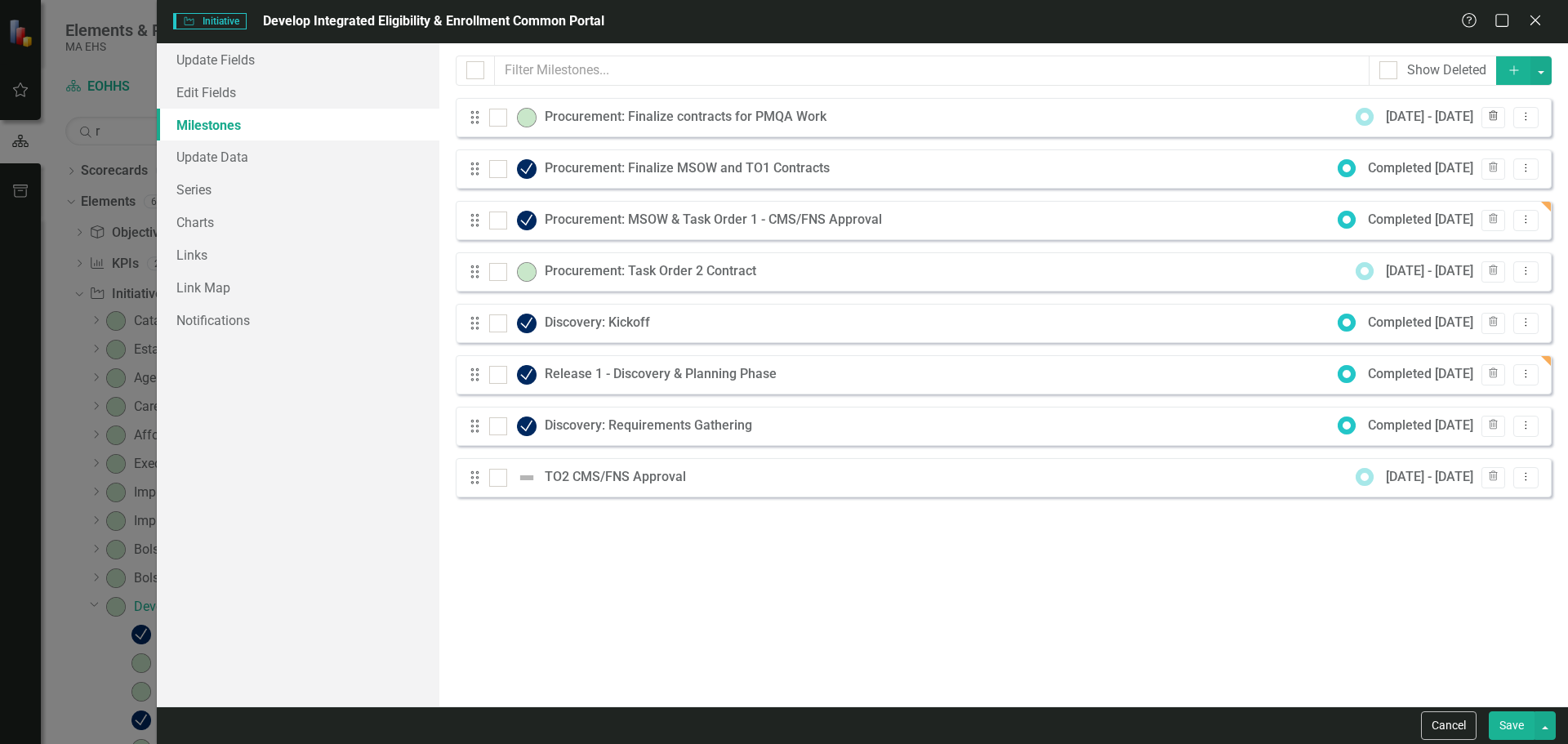
click at [1495, 119] on icon "button" at bounding box center [1493, 115] width 9 height 10
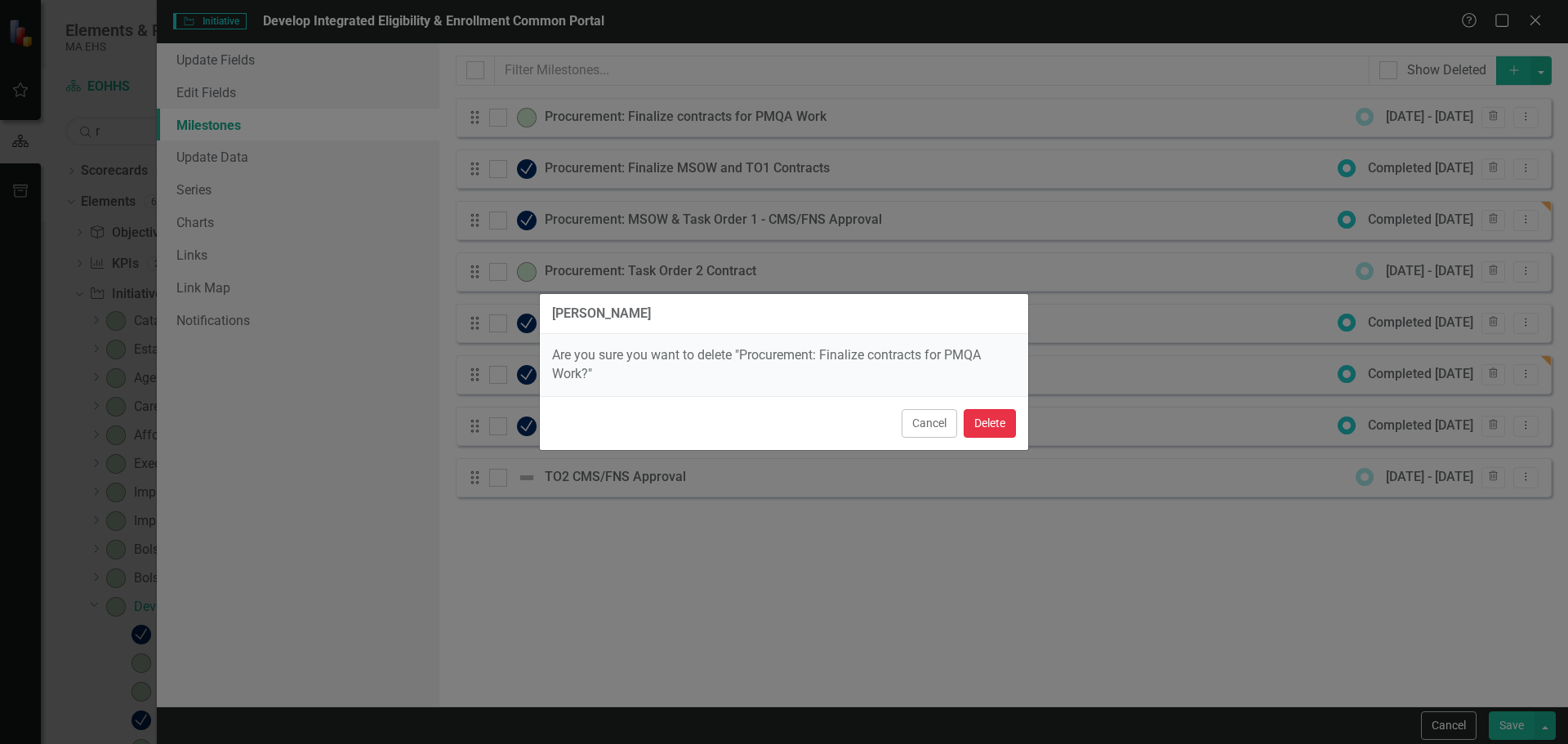
click at [997, 429] on button "Delete" at bounding box center [990, 423] width 52 height 29
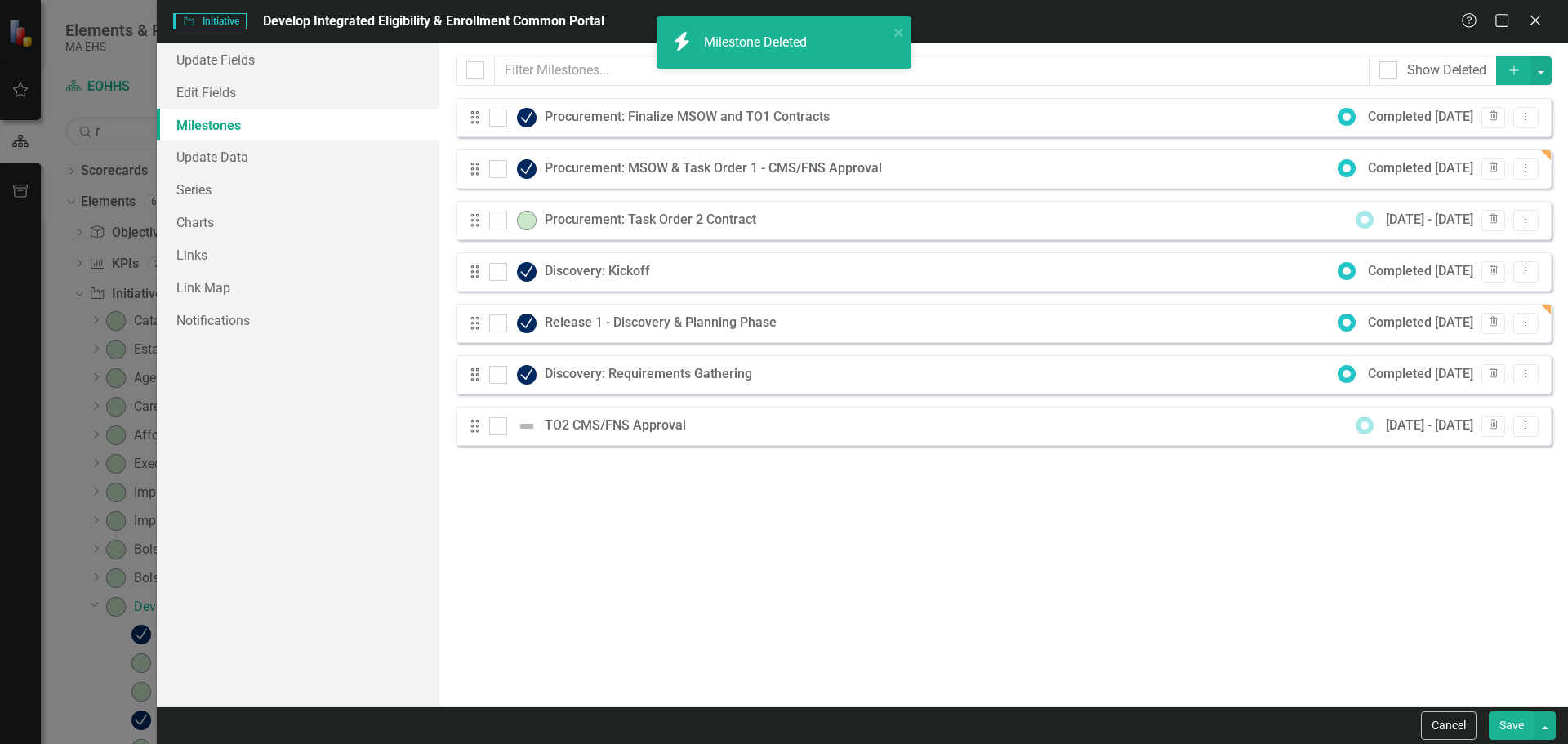
checkbox input "false"
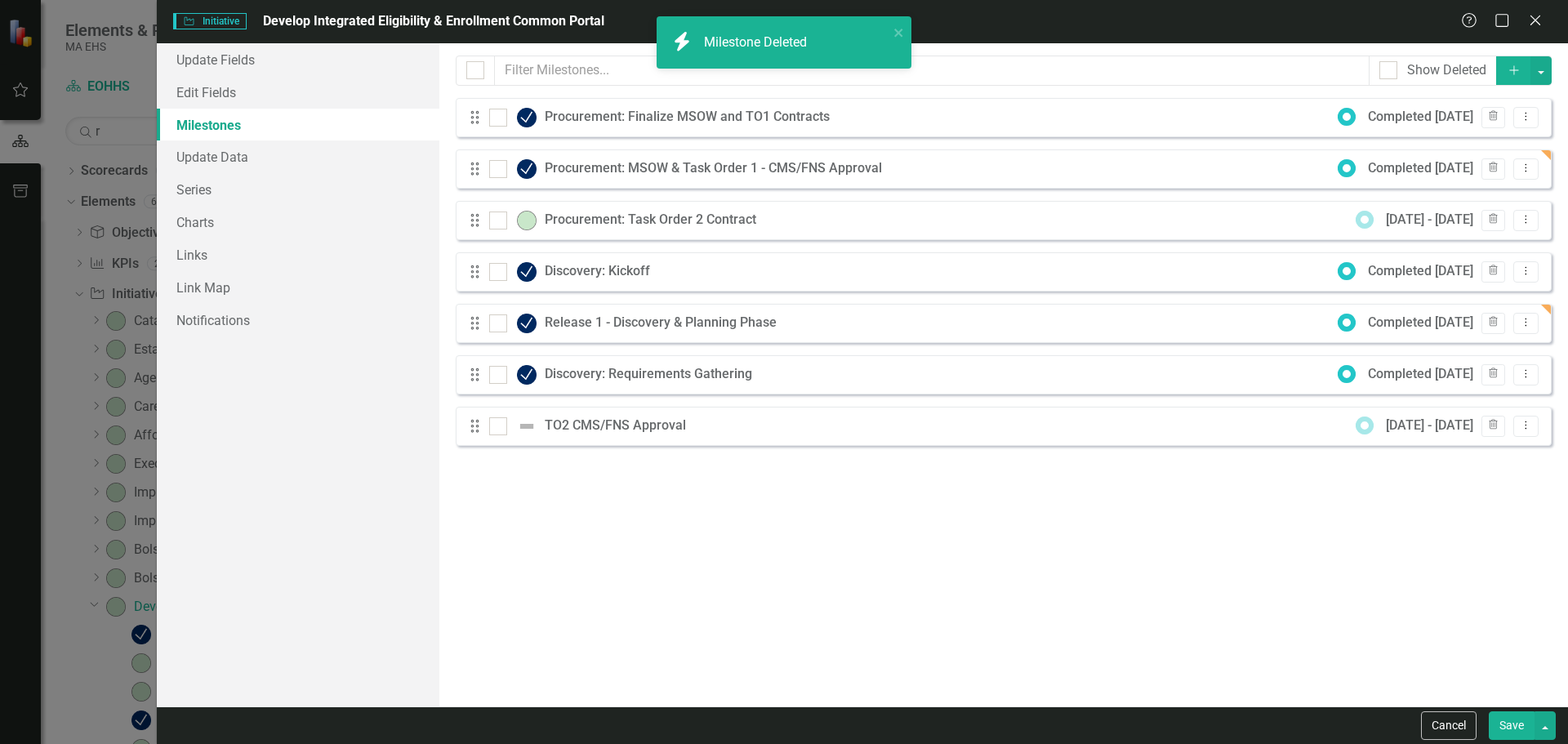
checkbox input "true"
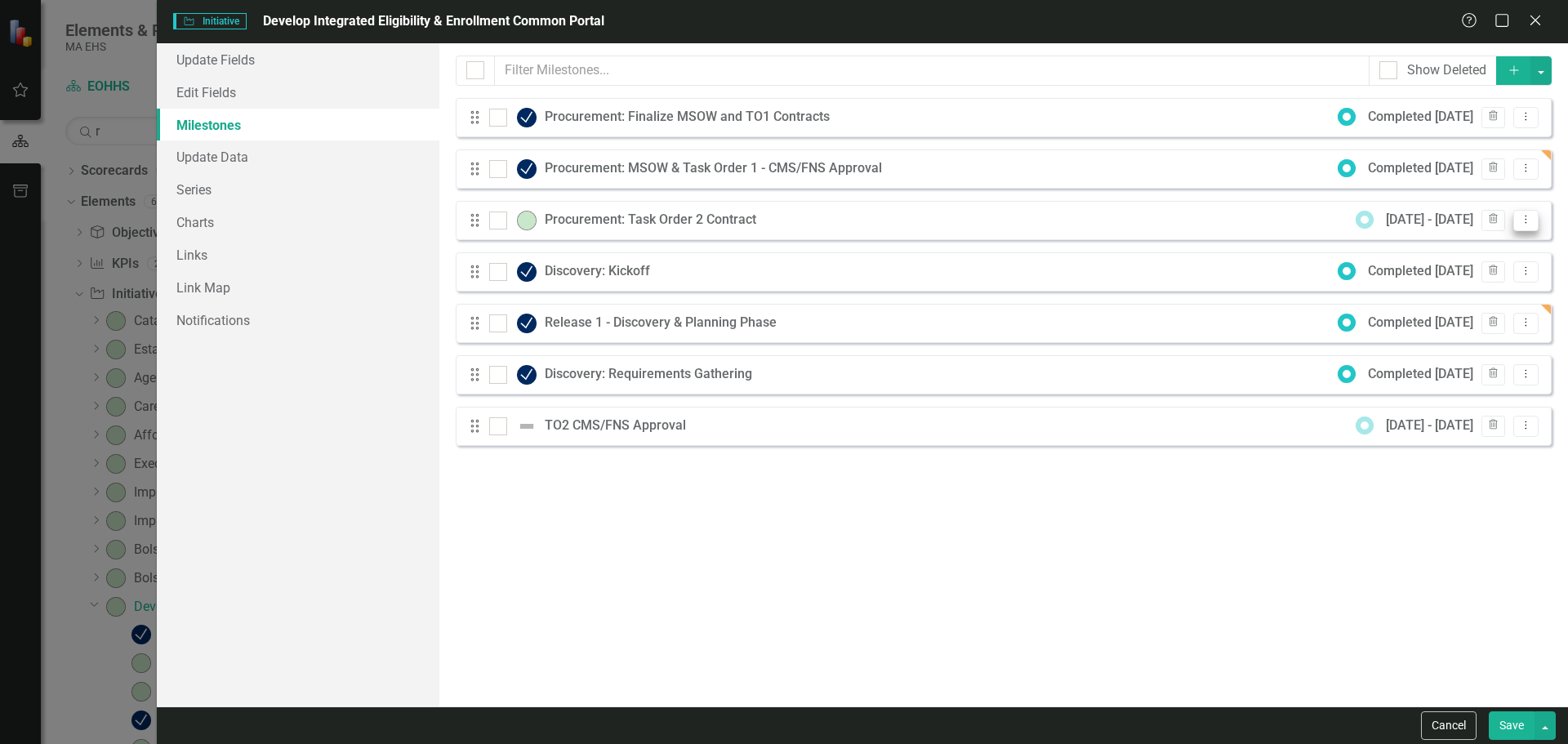
click at [1516, 221] on button "Dropdown Menu" at bounding box center [1525, 220] width 25 height 22
click at [1456, 247] on link "Edit Edit Milestone" at bounding box center [1461, 247] width 154 height 31
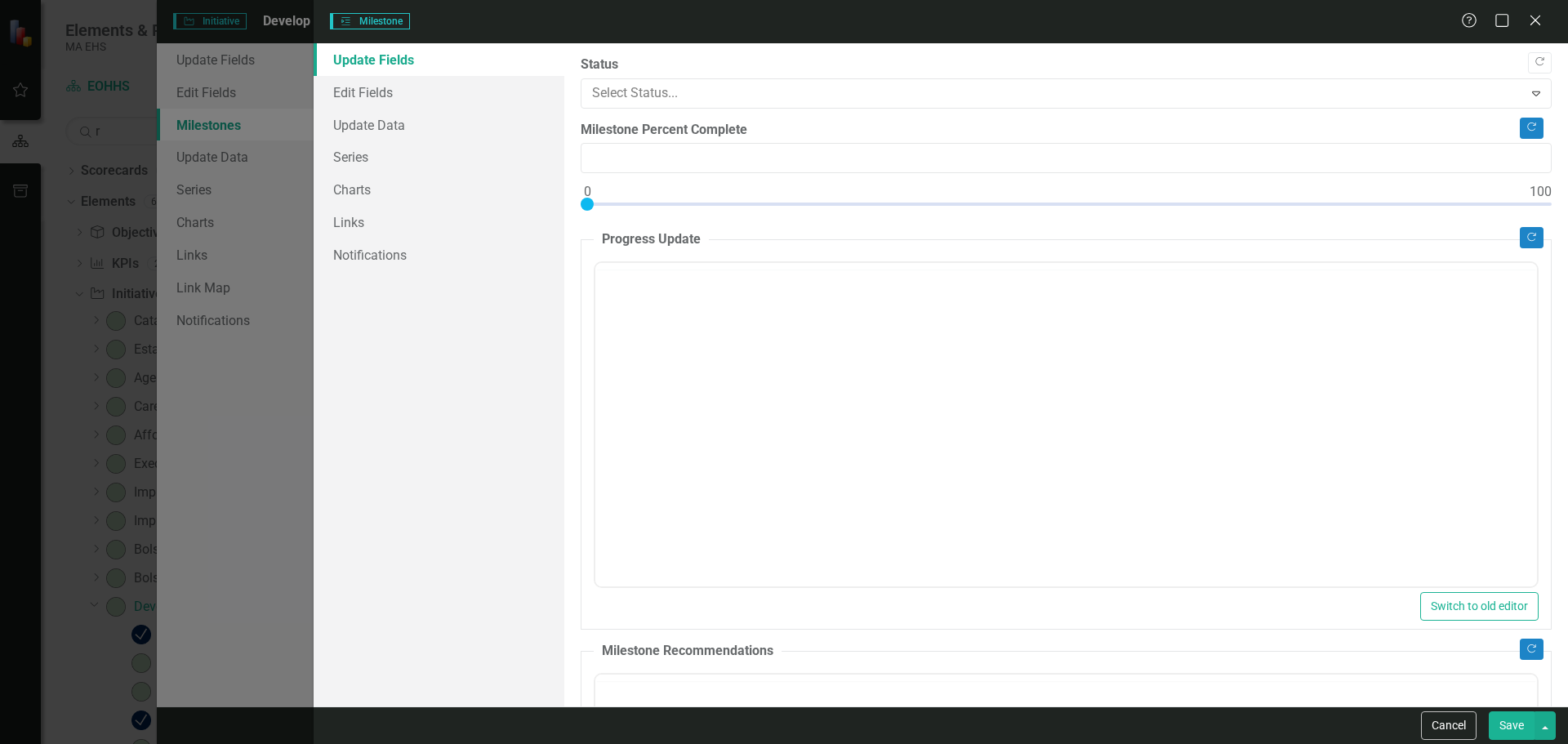
type input "0"
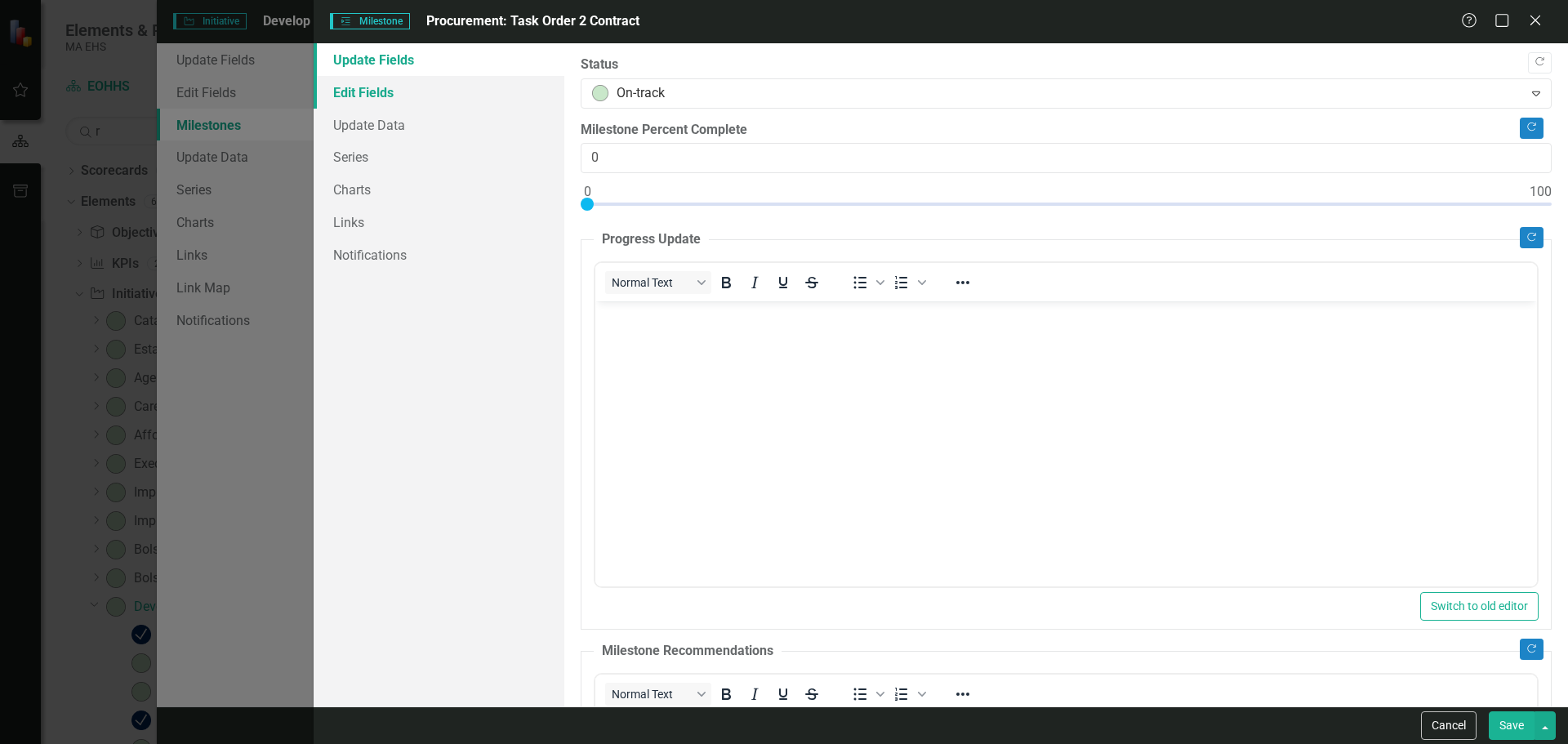
click at [414, 100] on link "Edit Fields" at bounding box center [439, 92] width 251 height 32
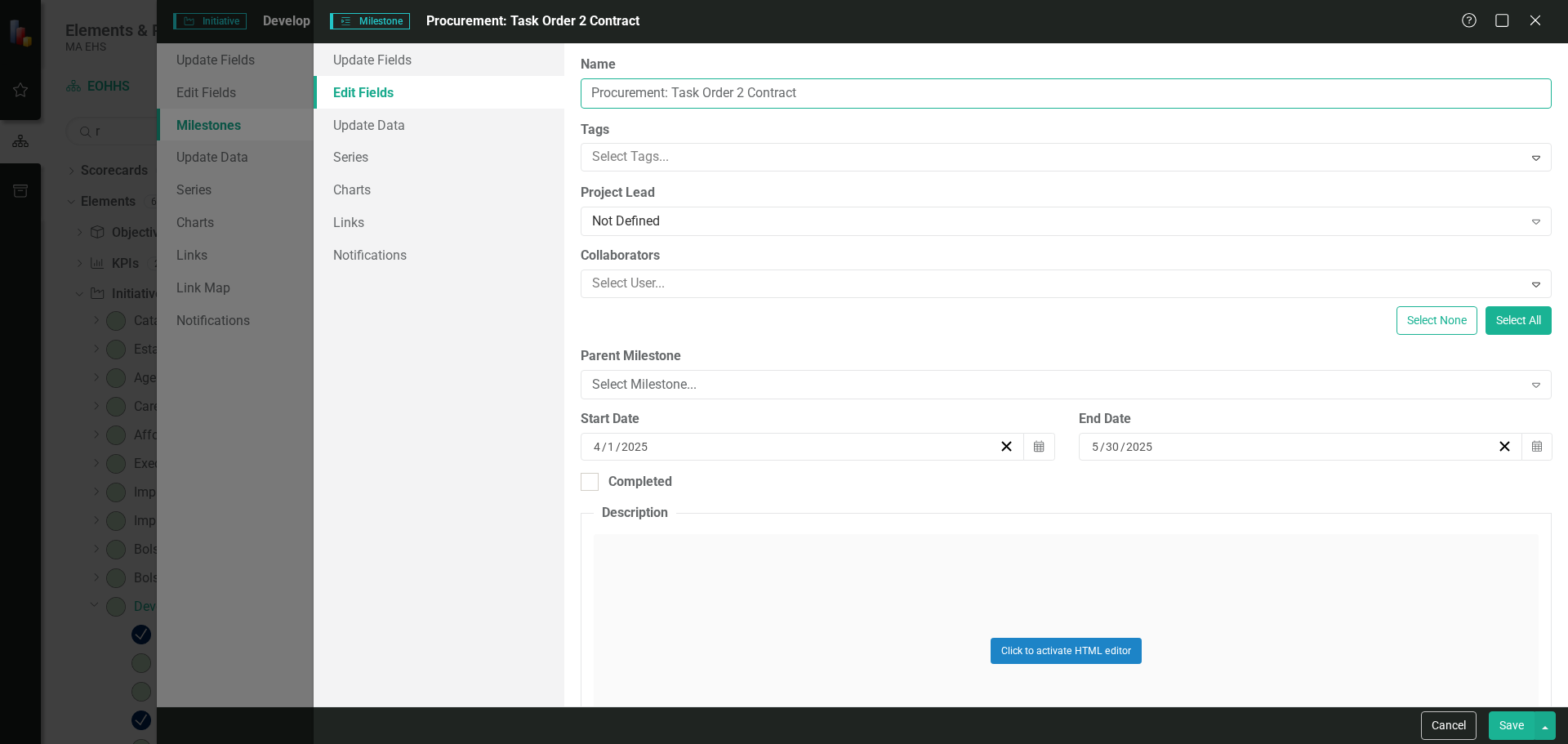
click at [676, 89] on input "Procurement: Task Order 2 Contract" at bounding box center [1067, 93] width 971 height 31
paste input "MSOW & Task Order 1 - CMS/FNS Approval"
drag, startPoint x: 674, startPoint y: 93, endPoint x: 723, endPoint y: 93, distance: 49.0
click at [723, 93] on input "Procurement: MSOW & Task Order 1 - CMS/FNS Approval" at bounding box center [1067, 93] width 971 height 31
click at [676, 85] on input "Procurement: Task Order 2 - CMS/FNS Approval" at bounding box center [1067, 93] width 971 height 31
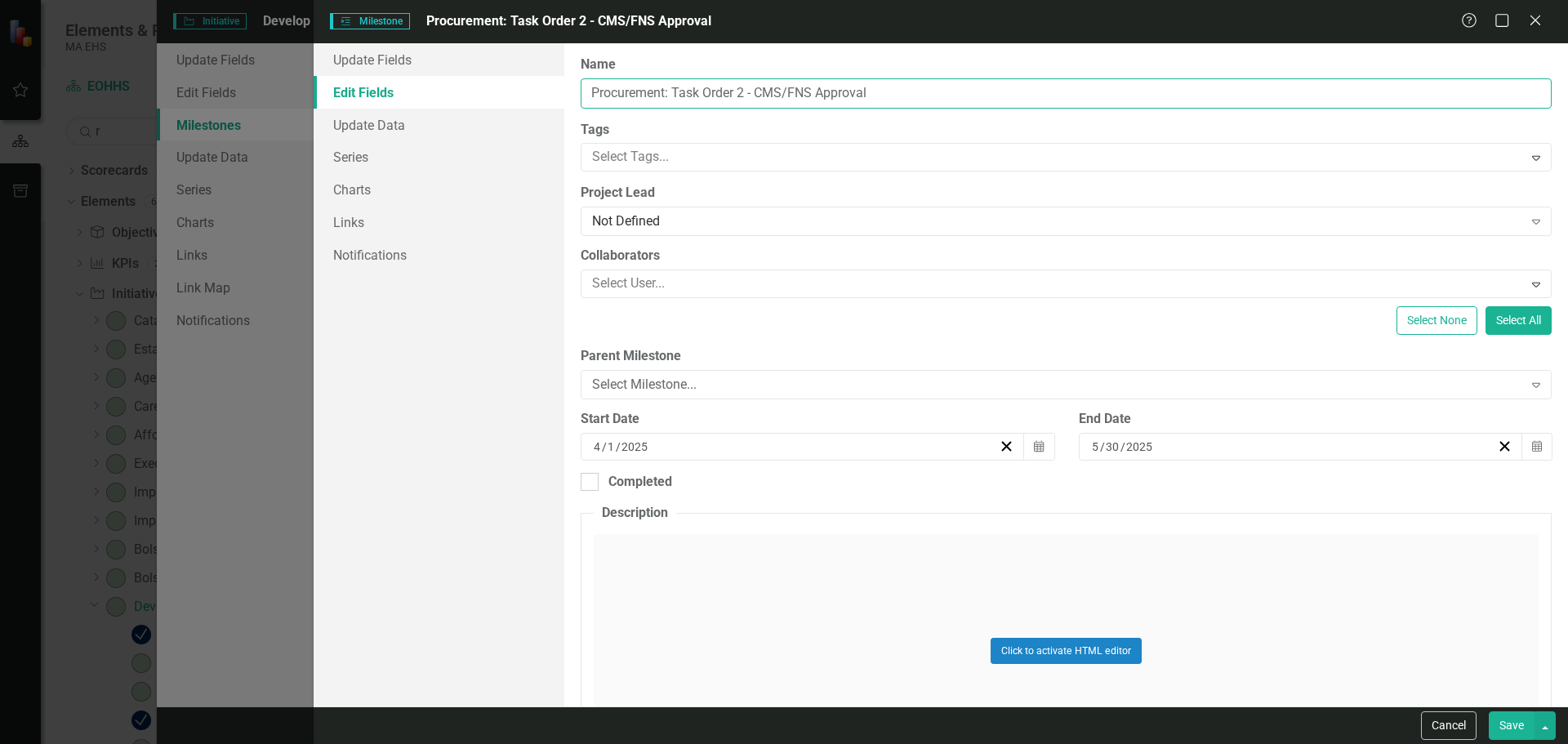
drag, startPoint x: 756, startPoint y: 91, endPoint x: 1024, endPoint y: 132, distance: 271.1
click at [1024, 132] on div "ClearPoint Can Do More! How ClearPoint Can Help Close Enterprise plans can auto…" at bounding box center [1066, 375] width 1004 height 663
type input "Procurement: Task Order 2 - Complete Final Draft"
click at [1532, 451] on icon "Calendar" at bounding box center [1537, 446] width 10 height 11
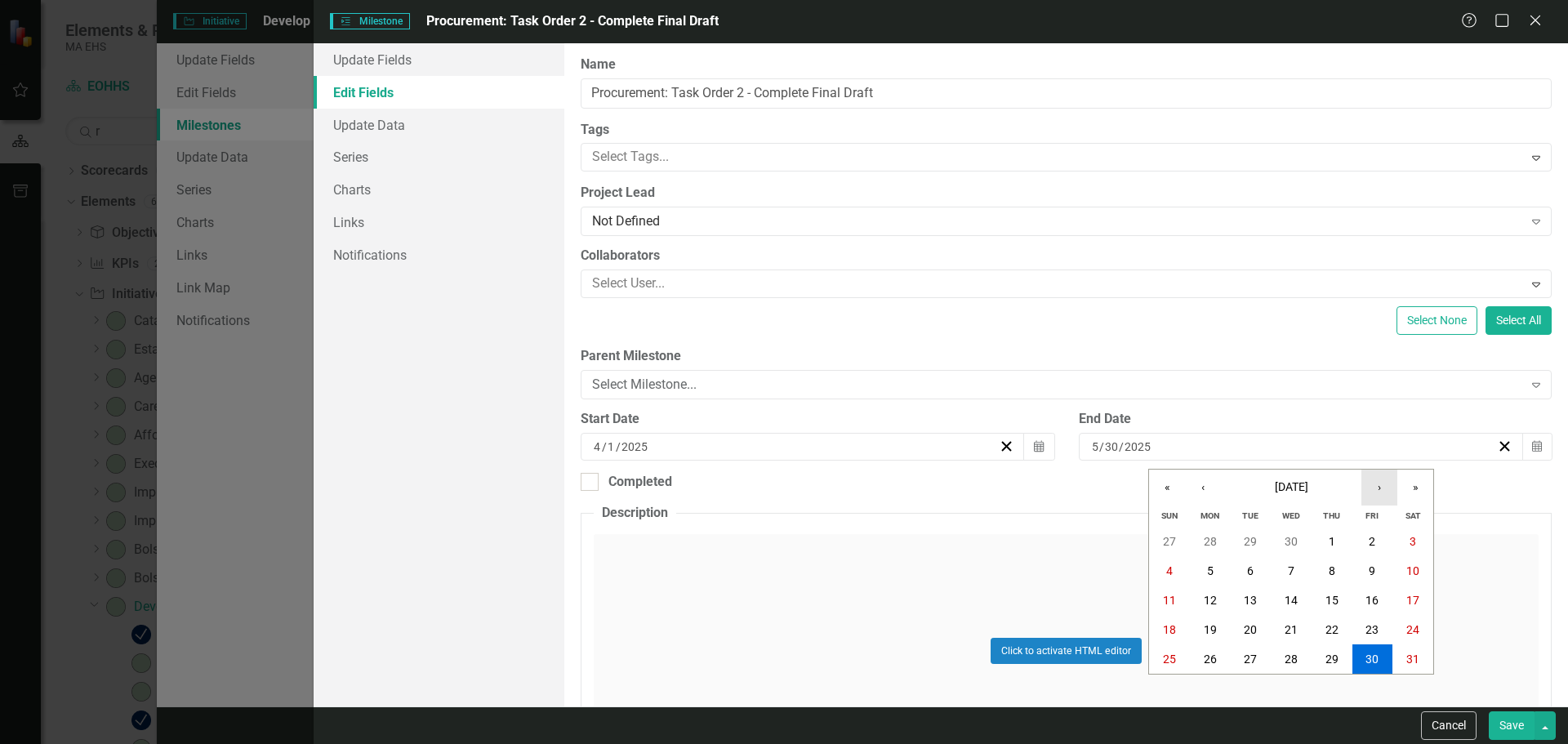
click at [1383, 481] on button "›" at bounding box center [1378, 487] width 36 height 36
click at [1412, 485] on button "»" at bounding box center [1415, 487] width 36 height 36
click at [1155, 488] on button "«" at bounding box center [1166, 487] width 36 height 36
click at [1389, 485] on button "›" at bounding box center [1378, 487] width 36 height 36
click at [1377, 624] on abbr "25" at bounding box center [1371, 629] width 13 height 13
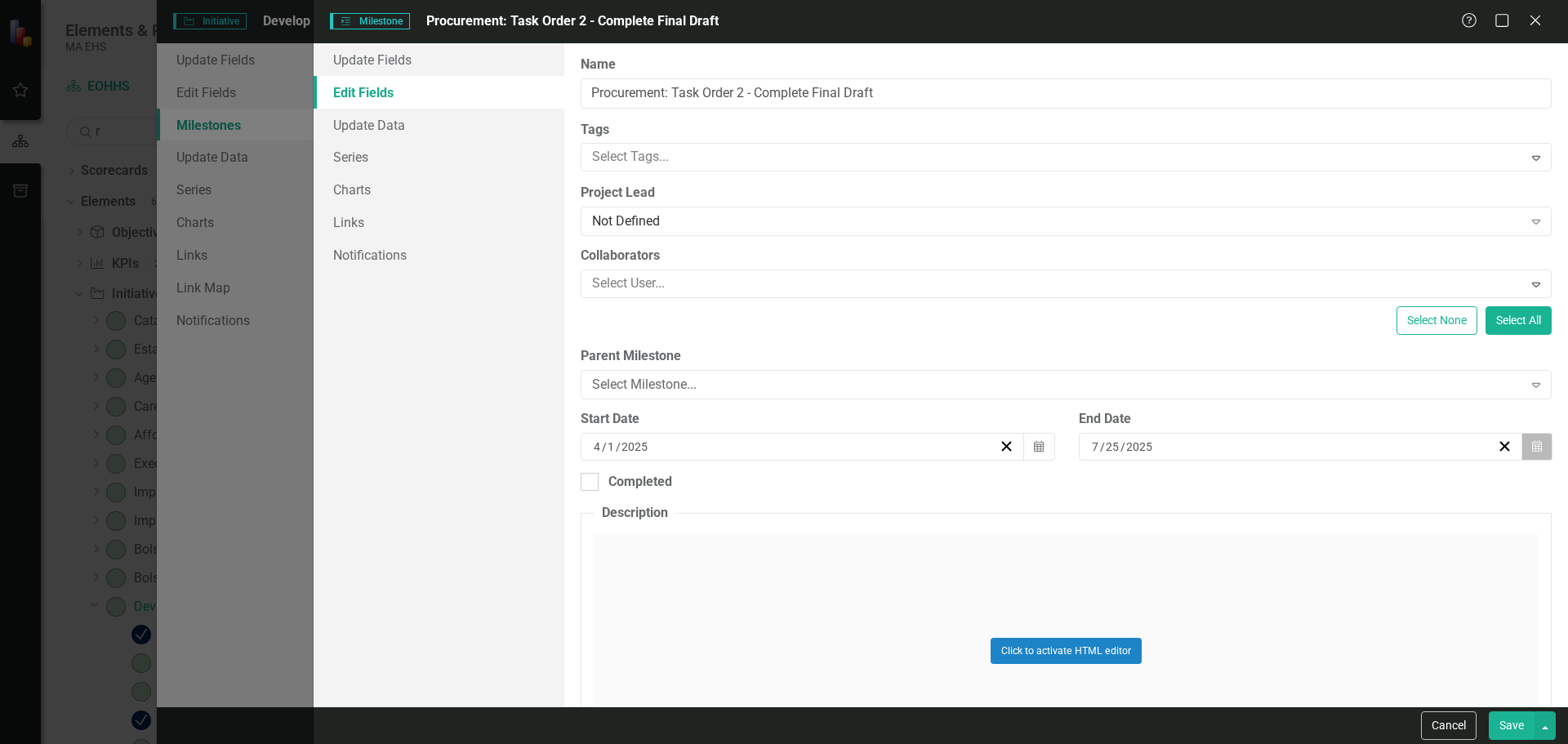
click at [1532, 450] on icon "button" at bounding box center [1537, 445] width 10 height 11
click at [1216, 657] on abbr "28" at bounding box center [1210, 658] width 13 height 13
click at [1026, 447] on button "Calendar" at bounding box center [1039, 446] width 31 height 28
click at [709, 488] on button "‹" at bounding box center [712, 487] width 36 height 36
click at [722, 567] on abbr "3" at bounding box center [719, 570] width 6 height 13
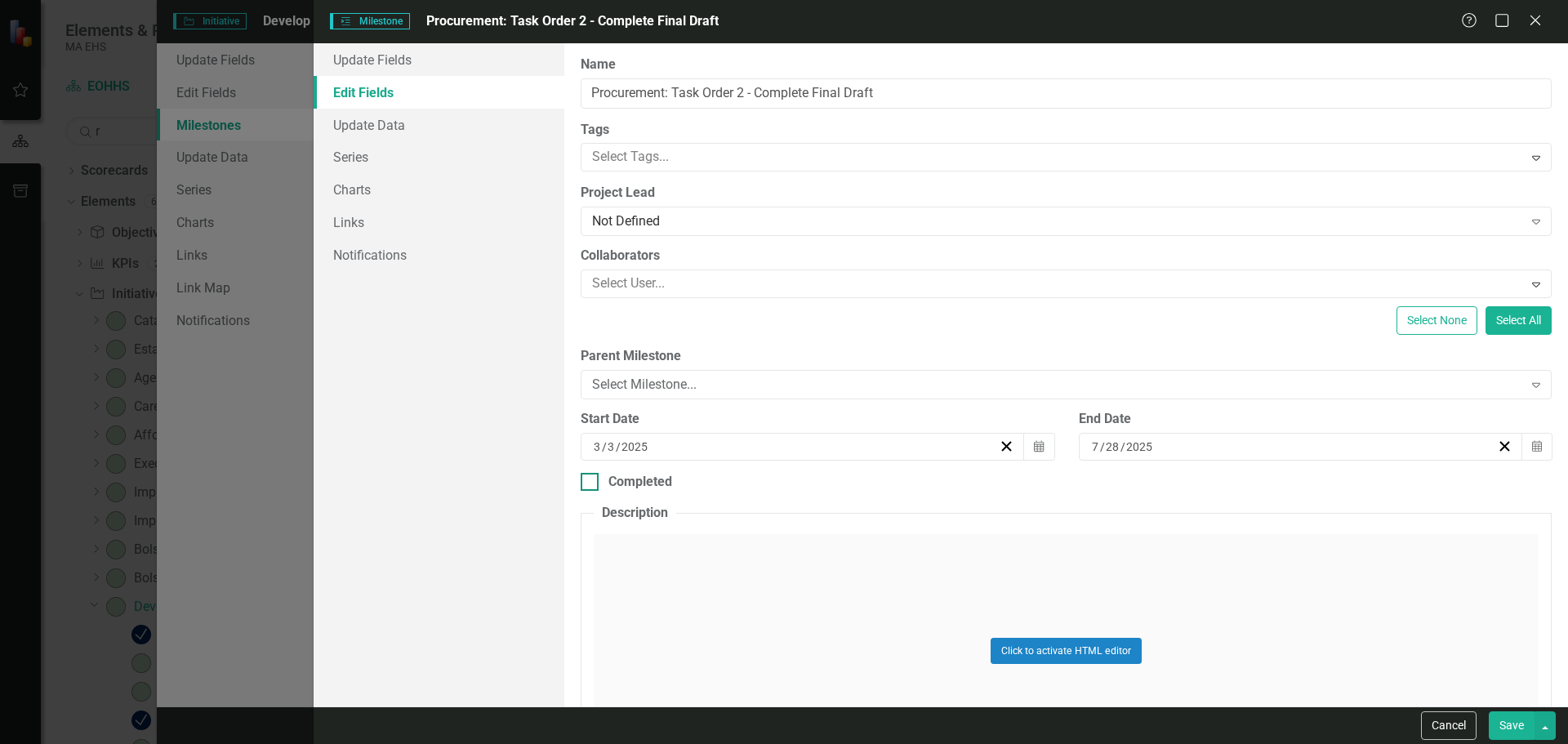
click at [599, 479] on div "Completed" at bounding box center [1067, 482] width 971 height 19
click at [591, 479] on input "Completed" at bounding box center [586, 478] width 10 height 10
checkbox input "true"
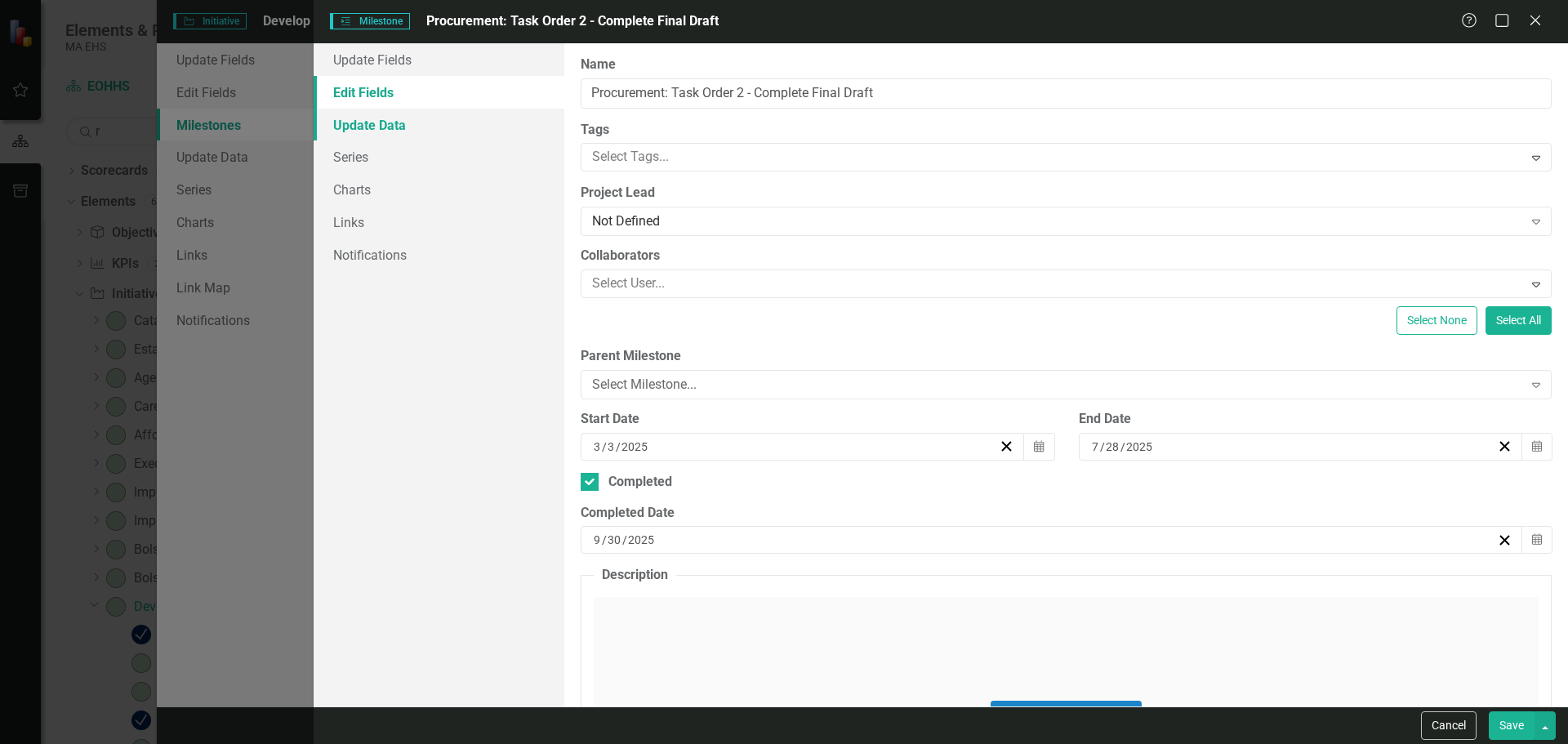
click at [407, 121] on link "Update Data" at bounding box center [439, 124] width 251 height 32
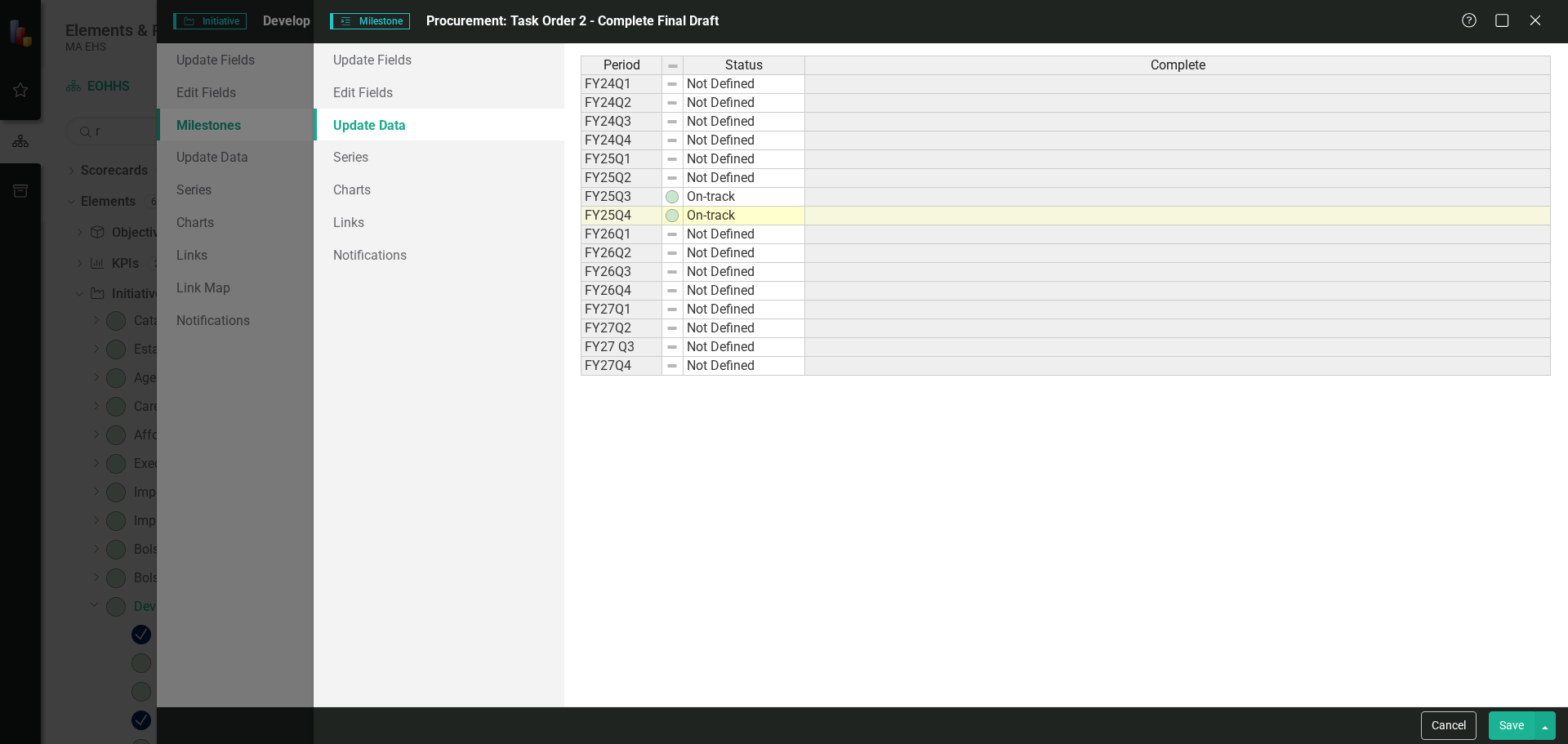
click at [726, 210] on td "On-track" at bounding box center [743, 217] width 121 height 19
click at [734, 219] on td "On-track" at bounding box center [743, 217] width 121 height 19
type textarea "Complete"
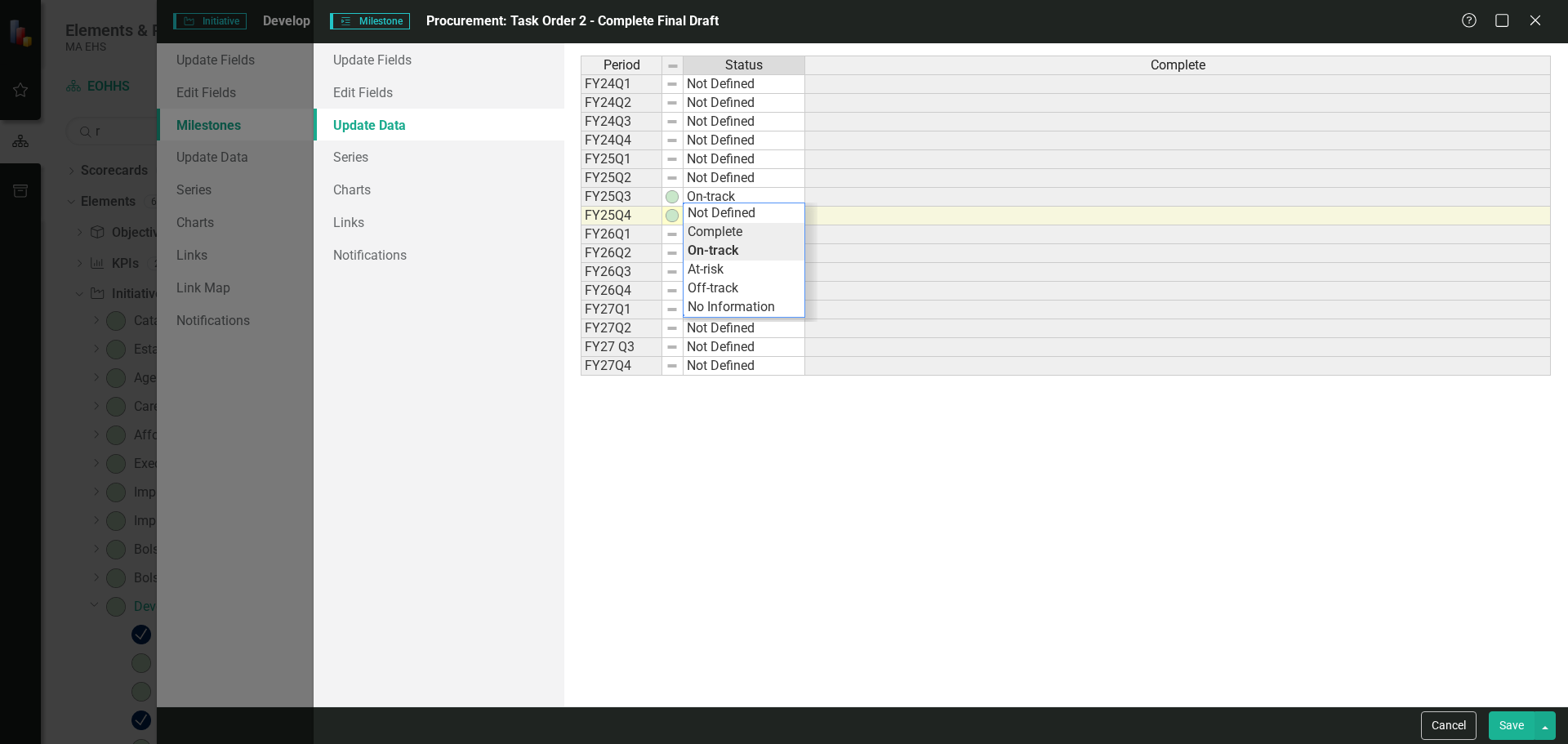
click at [726, 235] on div "Period Status Complete FY24Q1 Not Defined FY24Q2 Not Defined FY24Q3 Not Defined…" at bounding box center [1066, 375] width 971 height 638
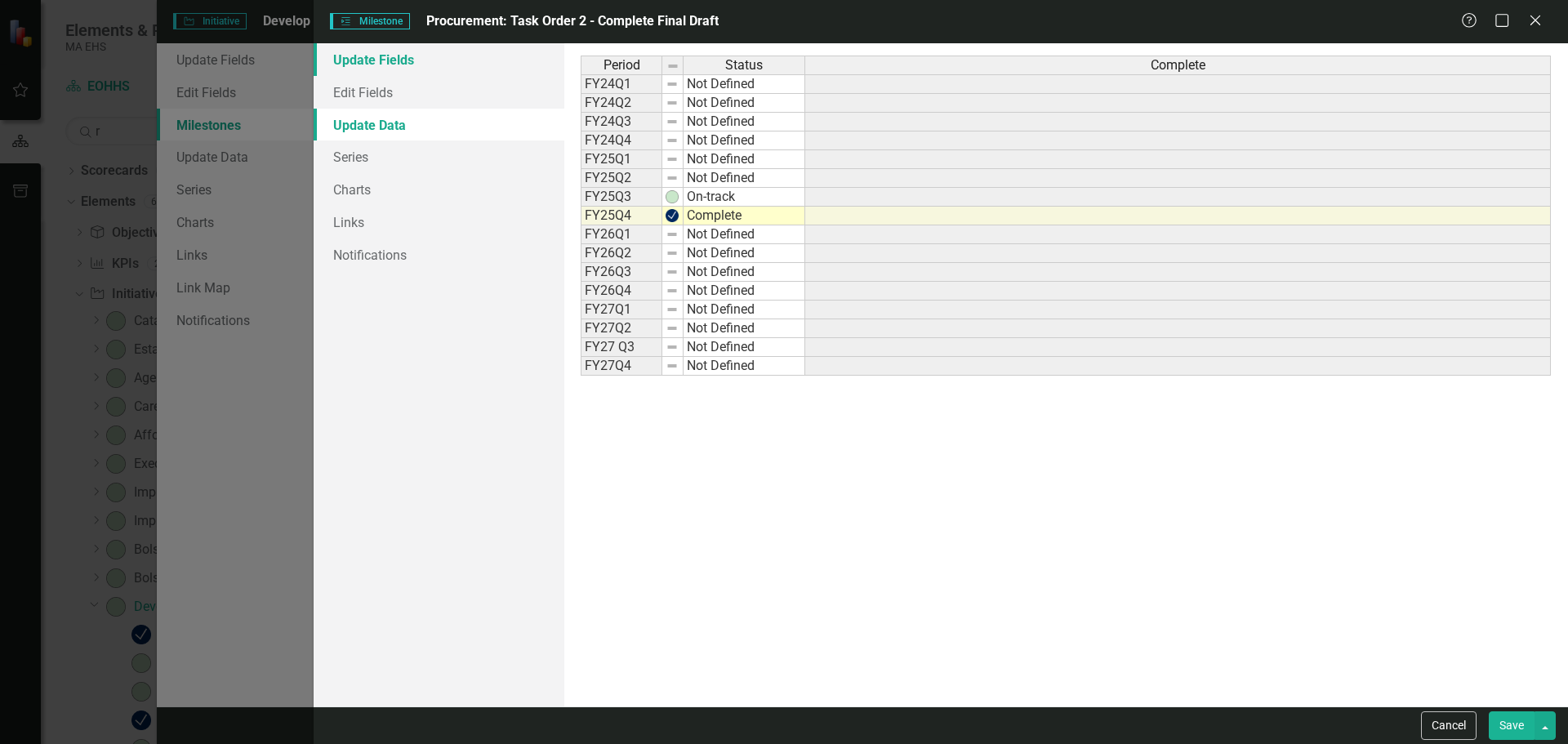
click at [392, 67] on link "Update Fields" at bounding box center [439, 59] width 251 height 32
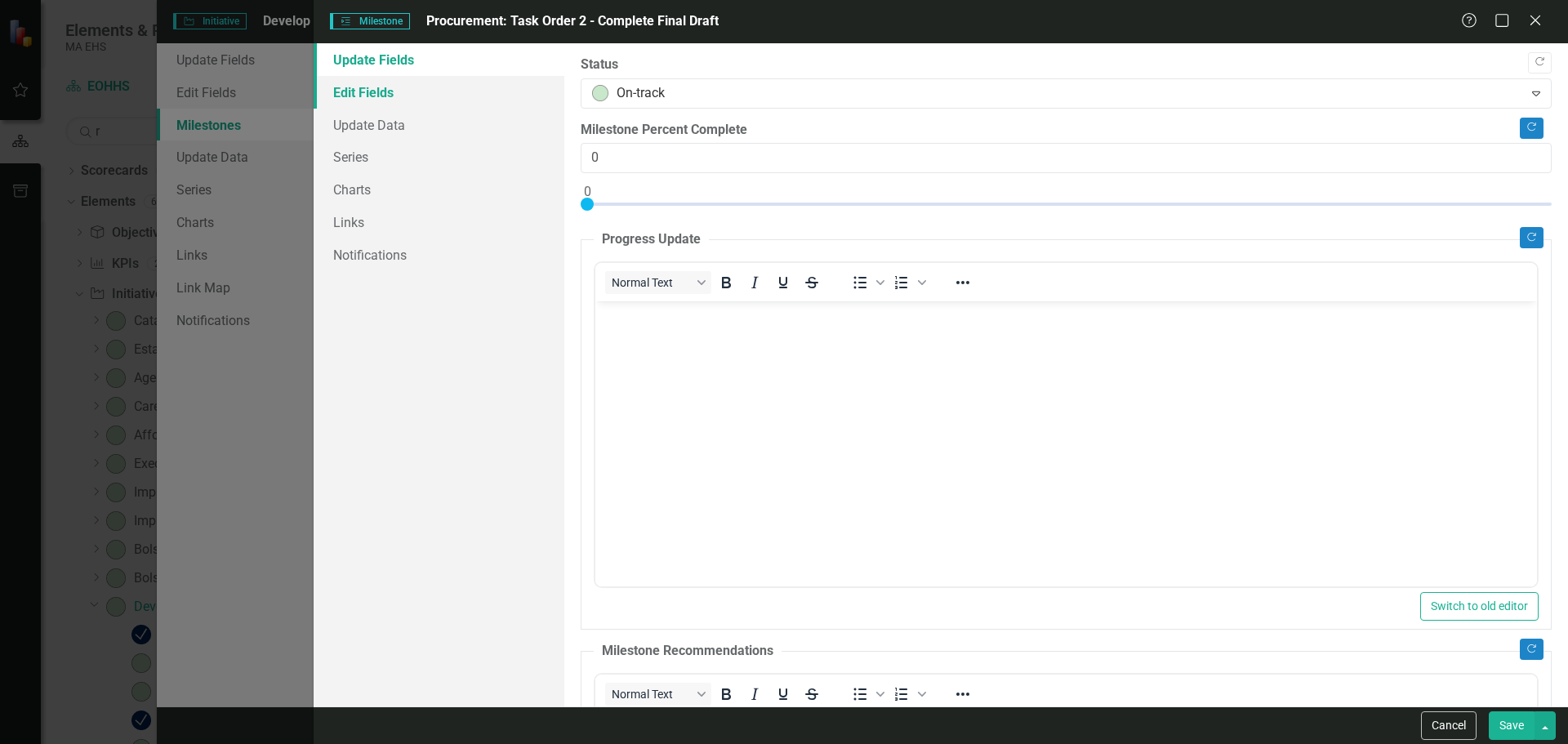
click at [483, 100] on link "Edit Fields" at bounding box center [439, 92] width 251 height 32
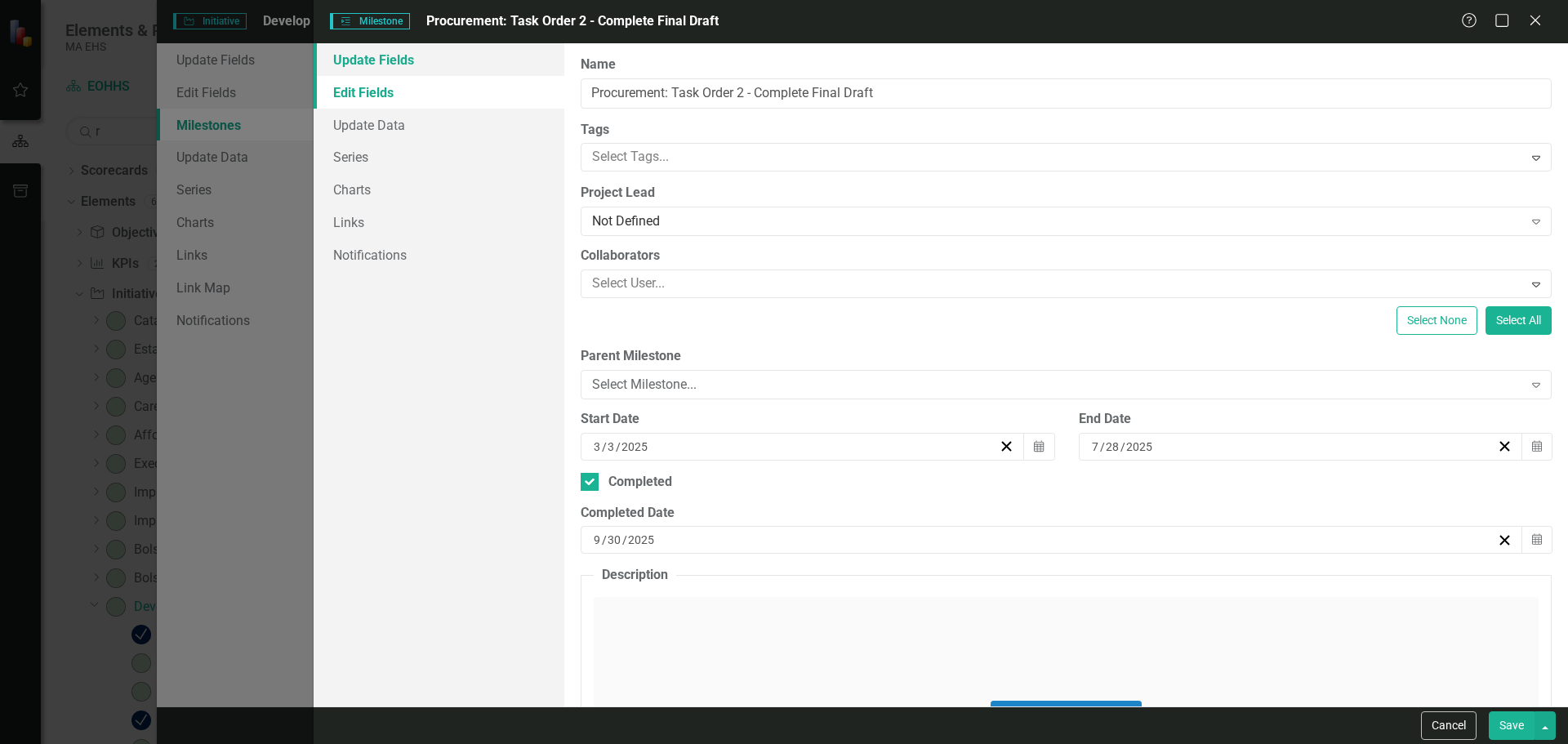
click at [471, 65] on link "Update Fields" at bounding box center [439, 59] width 251 height 32
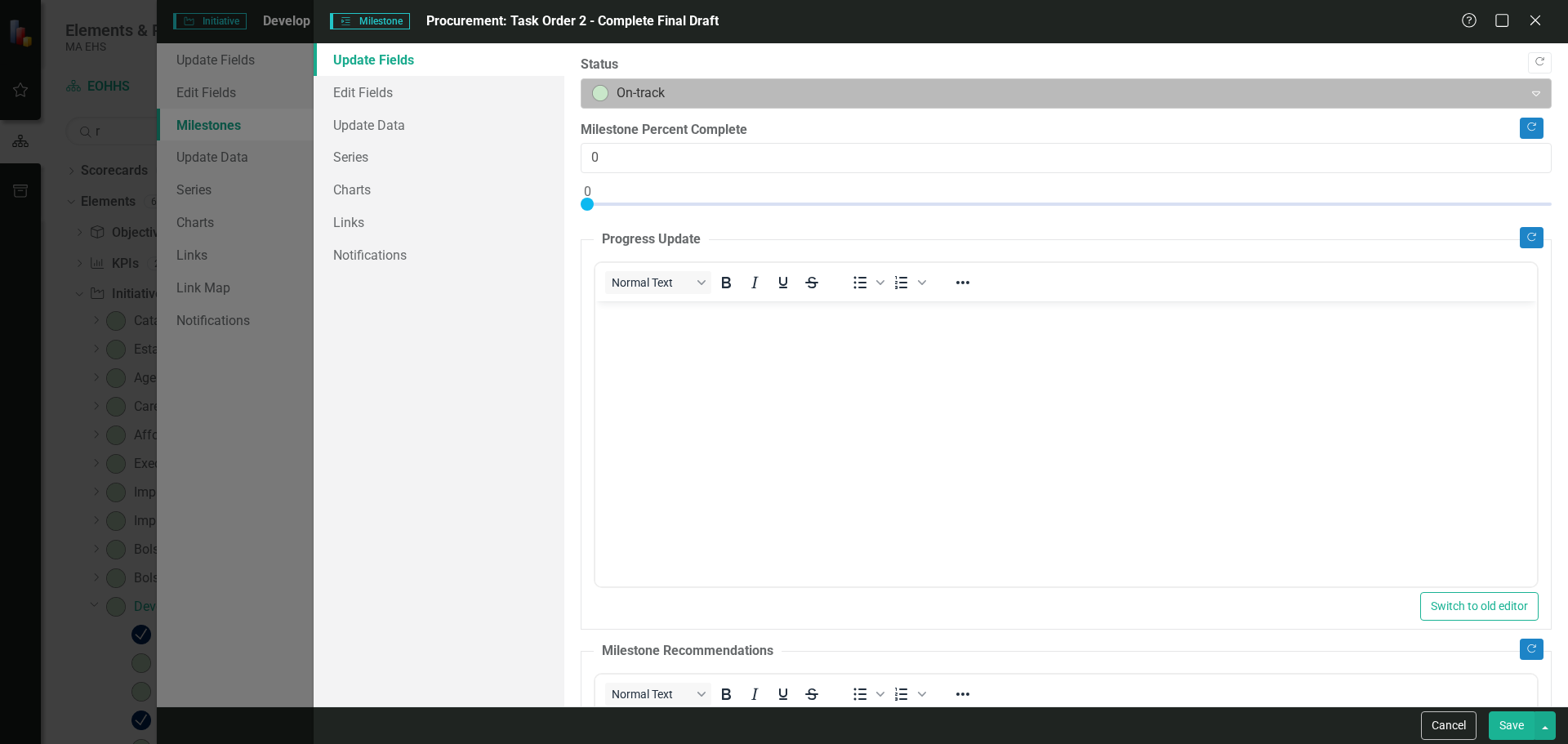
click at [679, 93] on div at bounding box center [1053, 93] width 921 height 22
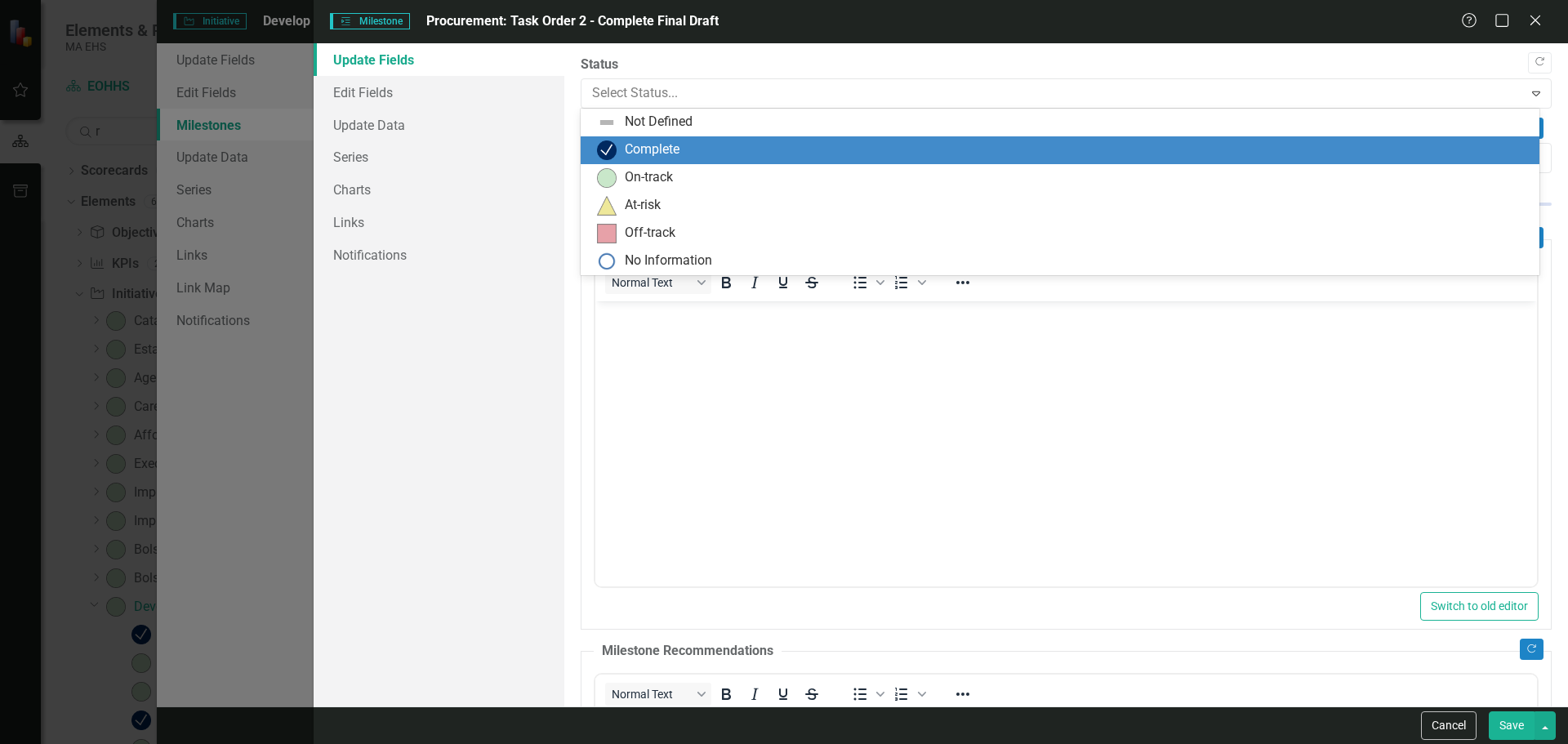
click at [692, 155] on div "Complete" at bounding box center [1063, 150] width 933 height 19
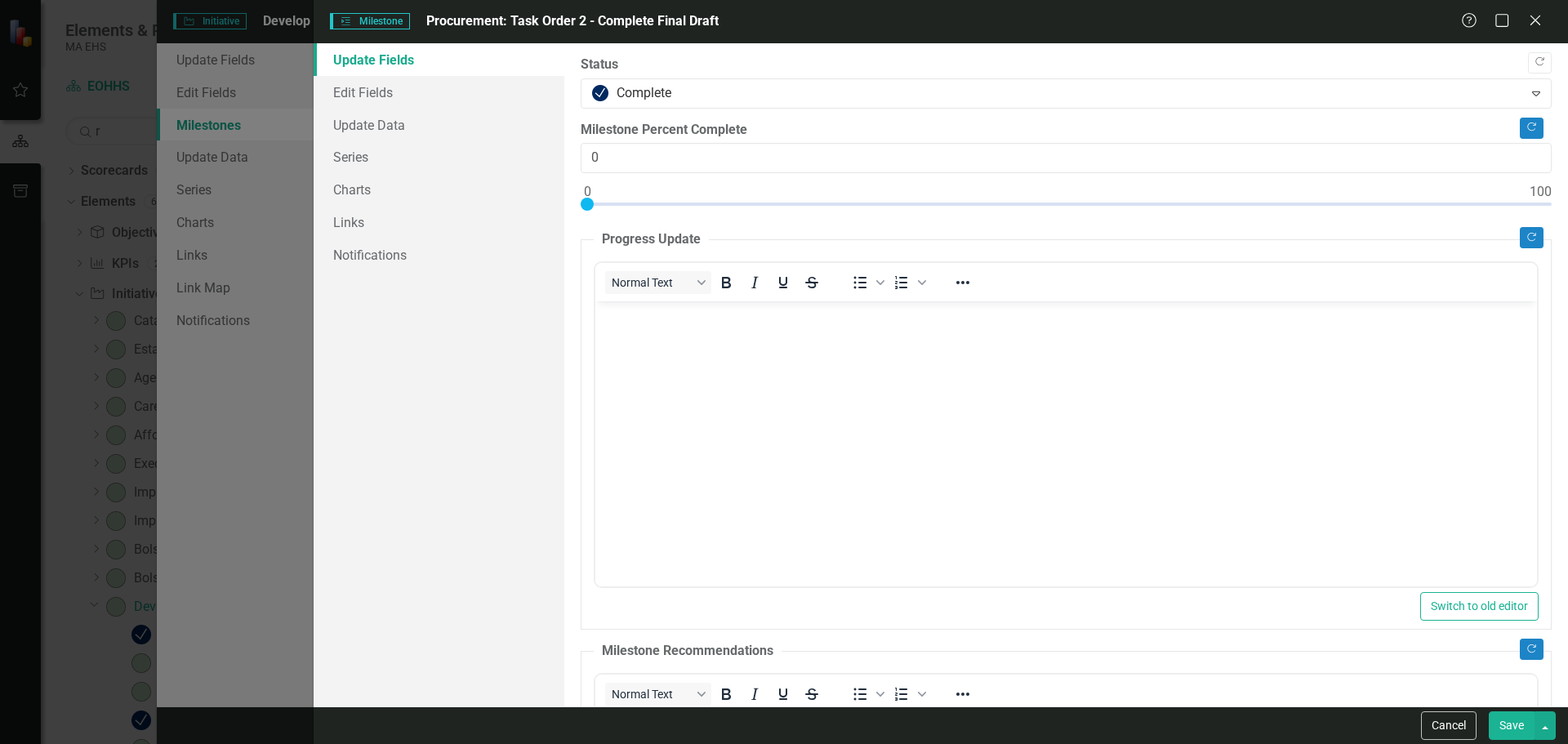
click at [1523, 715] on button "Save" at bounding box center [1511, 725] width 45 height 29
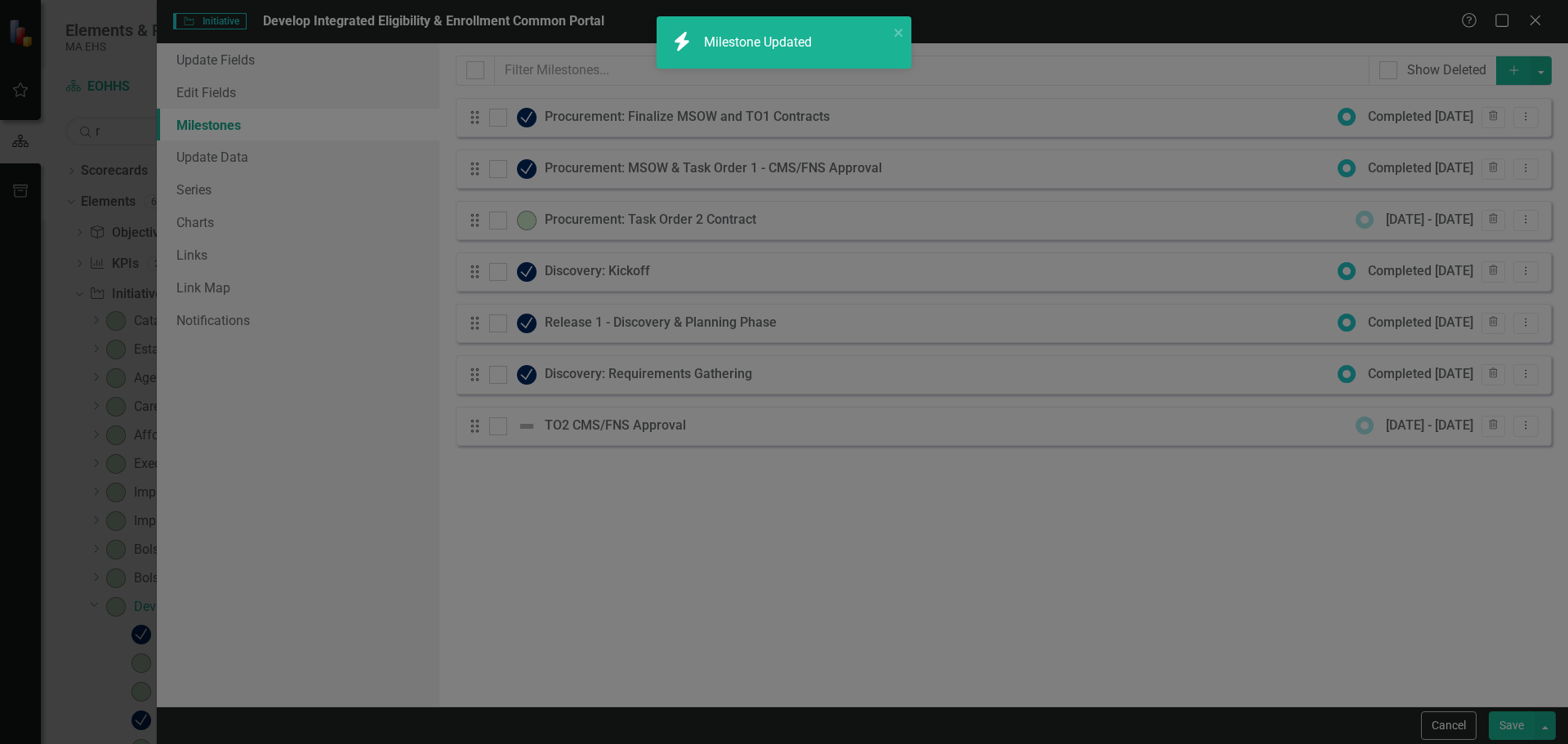
checkbox input "true"
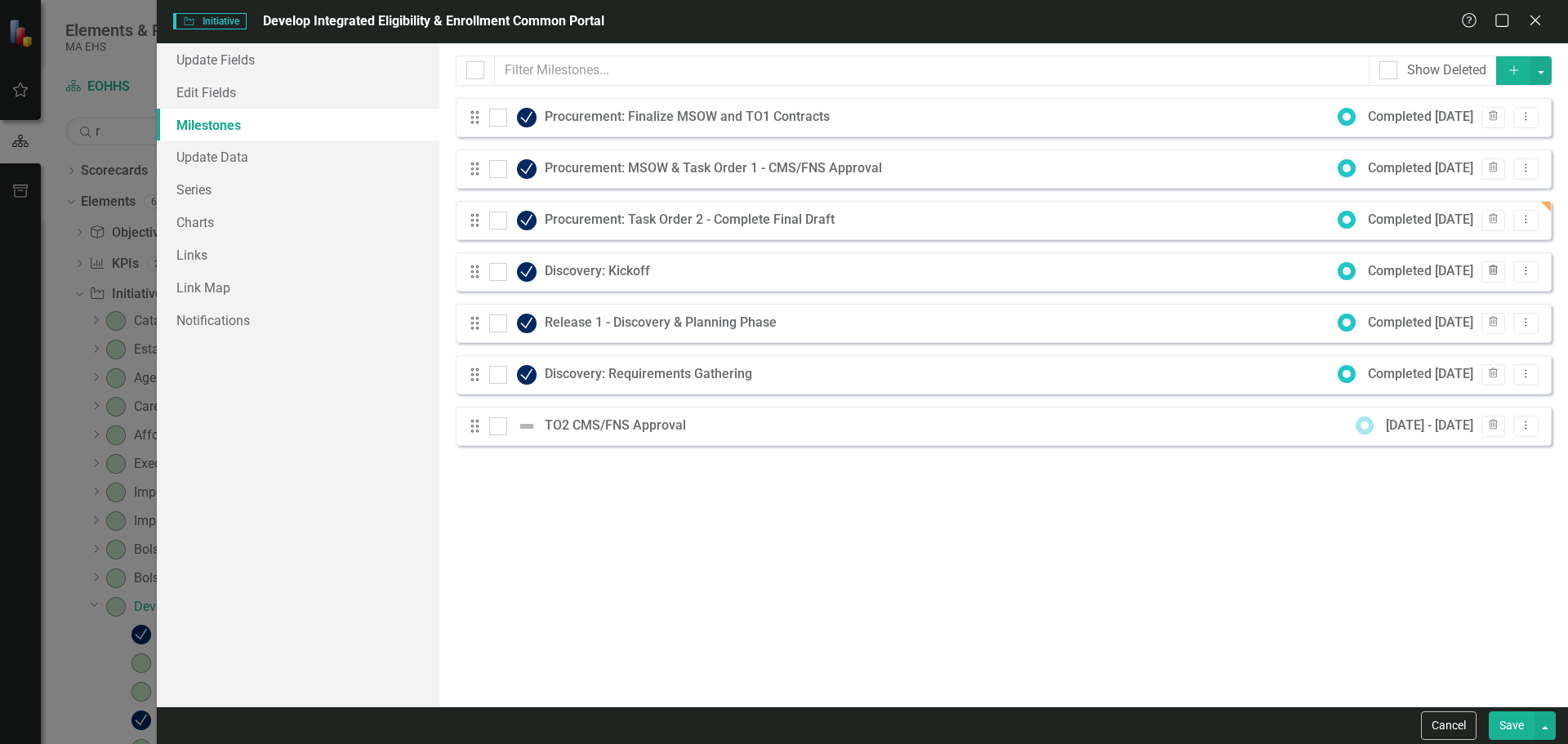
click at [1494, 274] on icon "Trash" at bounding box center [1493, 271] width 12 height 10
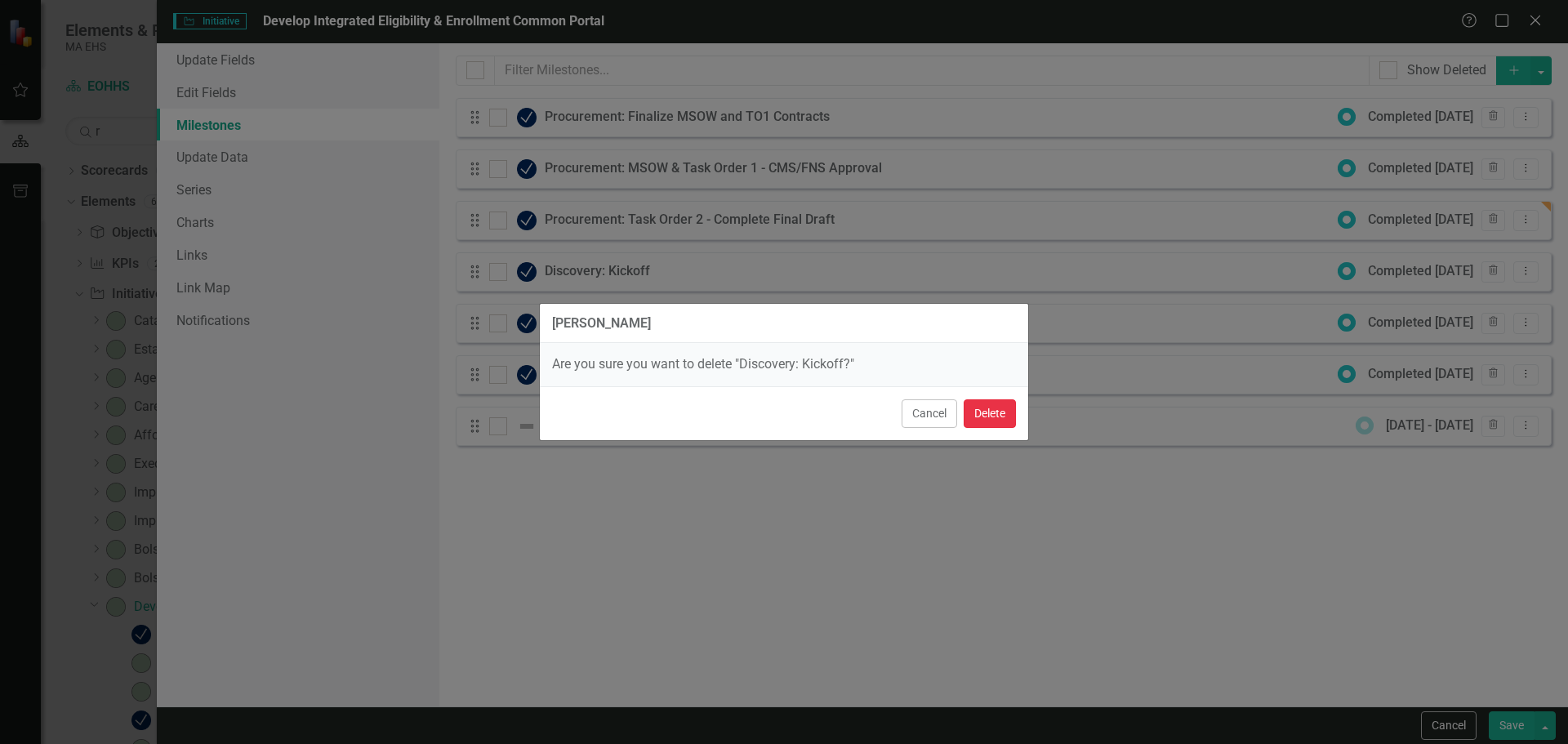
click at [1007, 423] on button "Delete" at bounding box center [990, 413] width 52 height 29
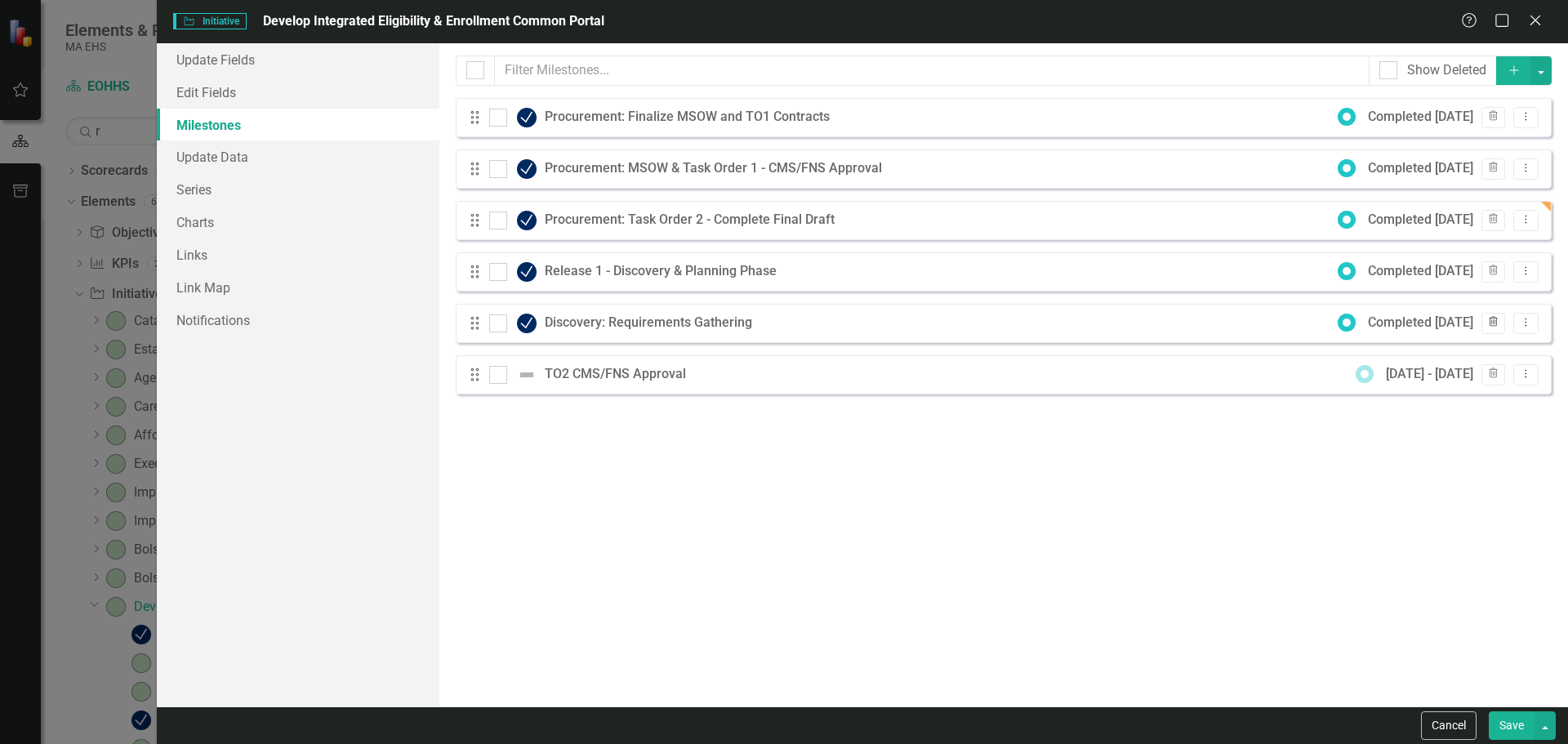
click at [1496, 320] on icon "Trash" at bounding box center [1493, 322] width 12 height 10
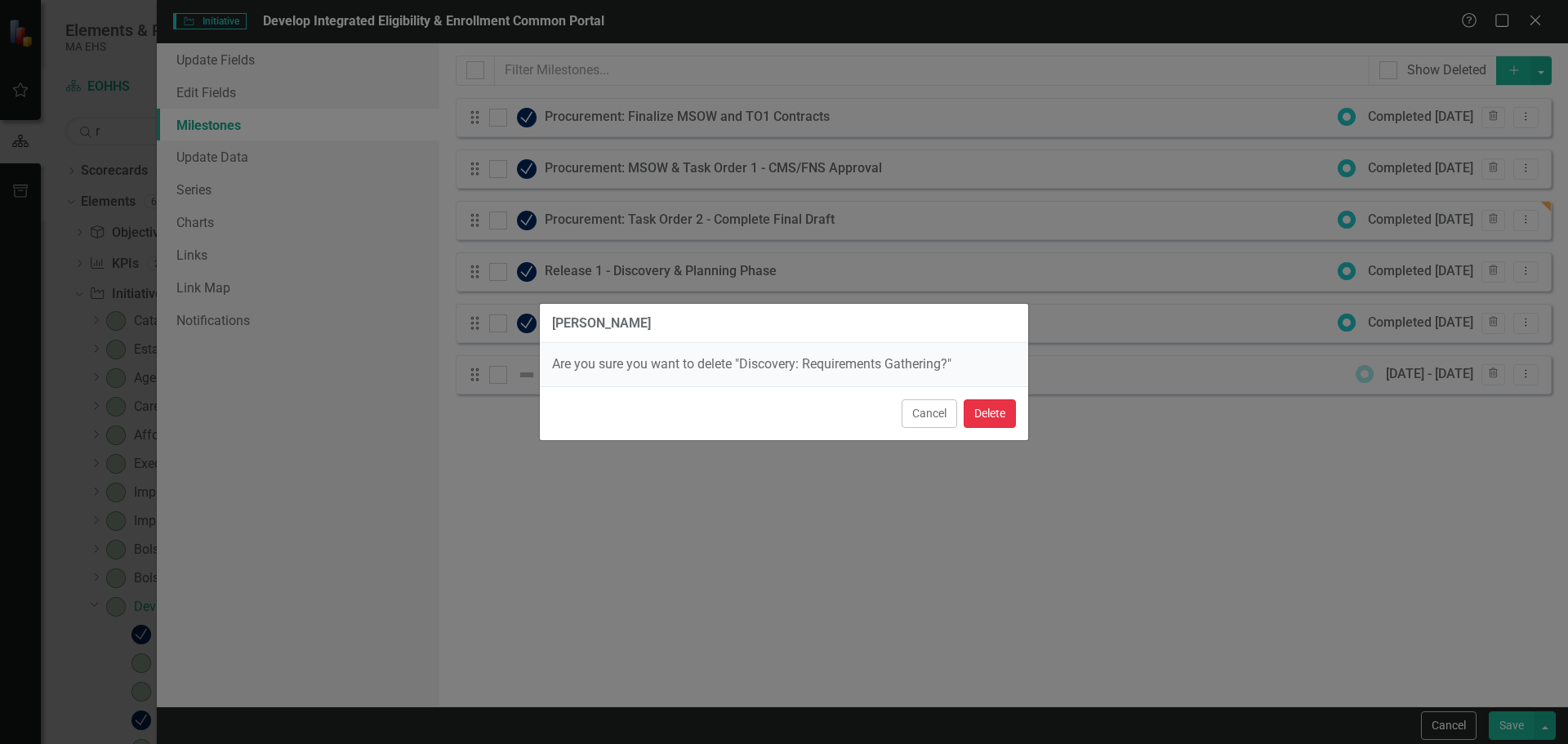
click at [1000, 411] on button "Delete" at bounding box center [990, 413] width 52 height 29
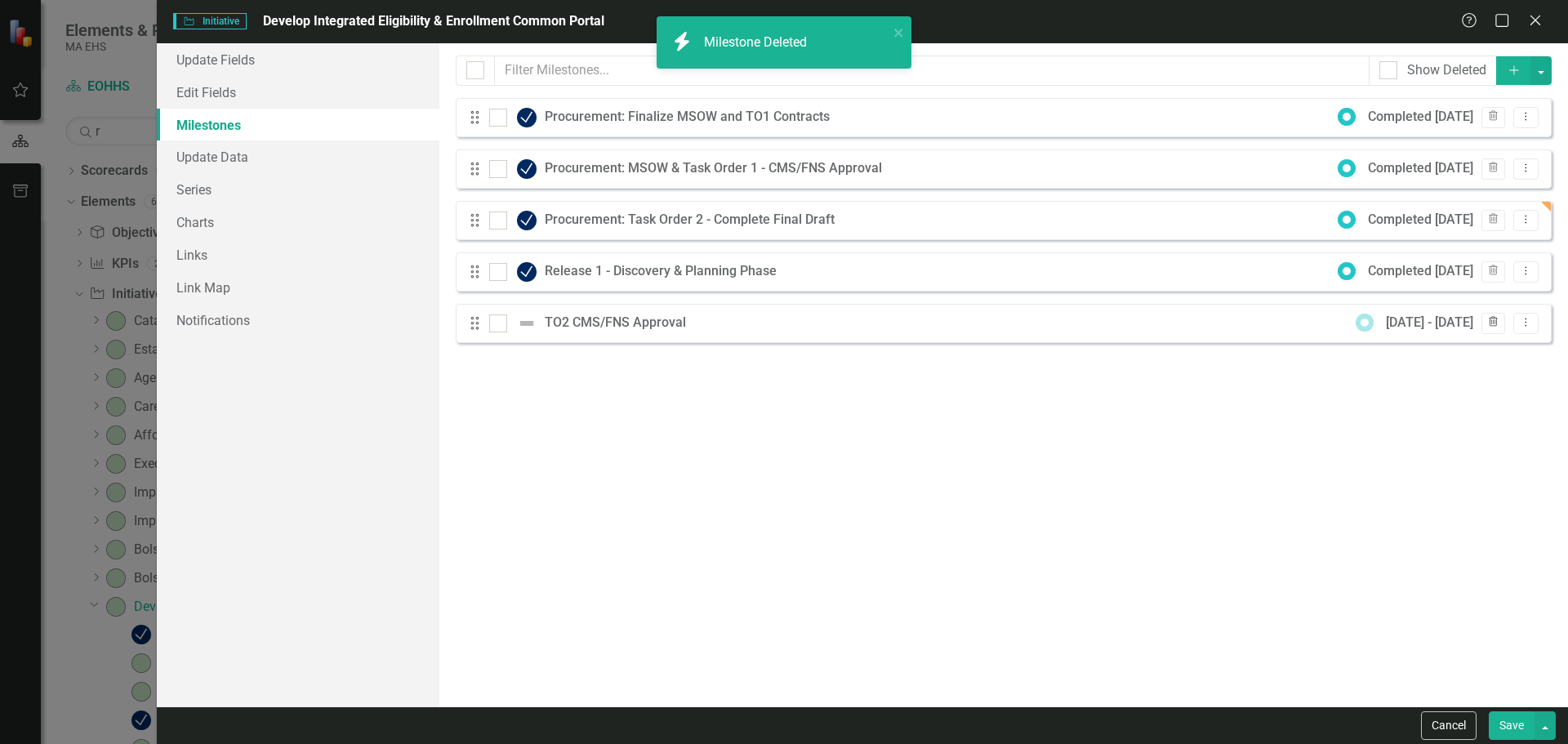
click at [1490, 320] on icon "Trash" at bounding box center [1493, 322] width 12 height 10
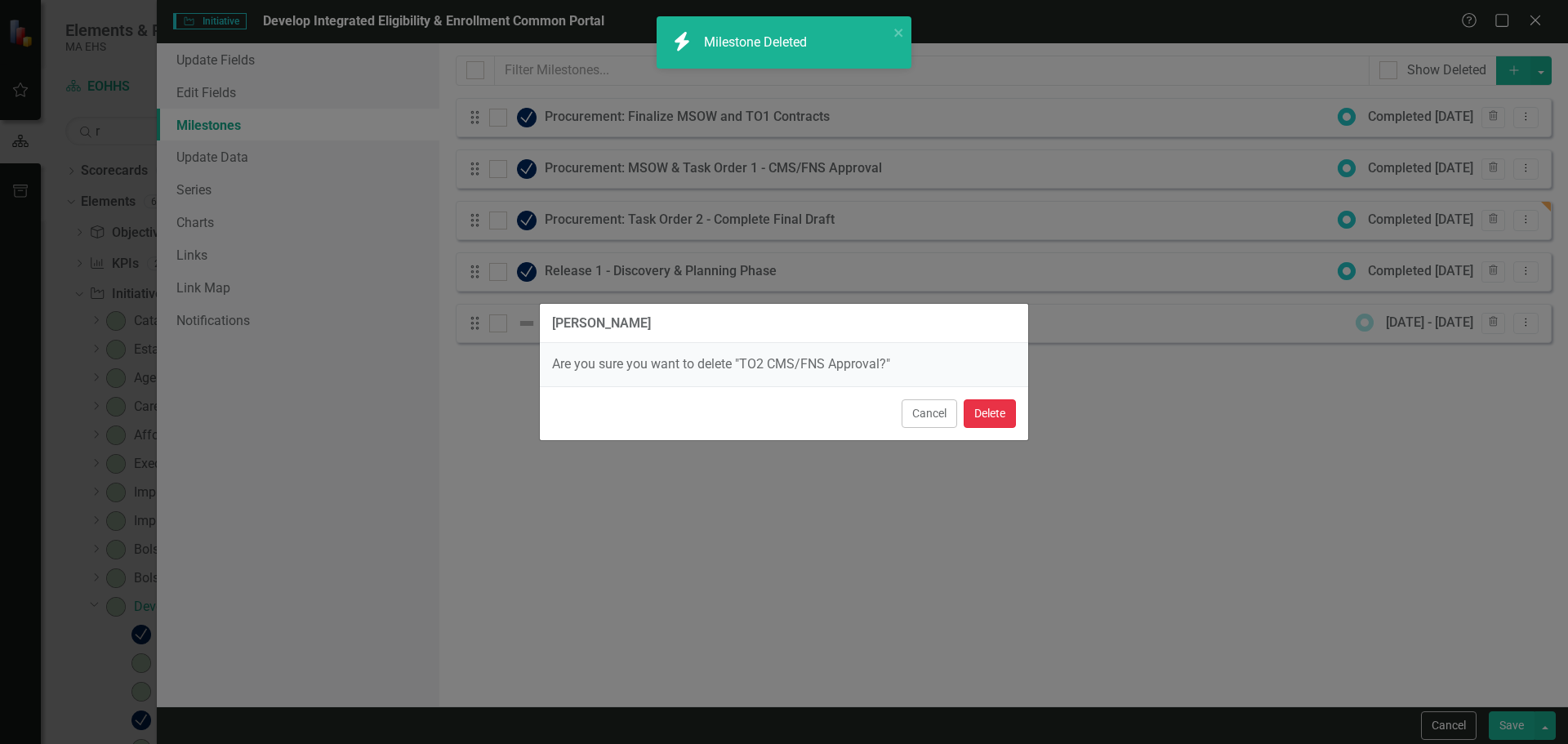
click at [975, 408] on button "Delete" at bounding box center [990, 413] width 52 height 29
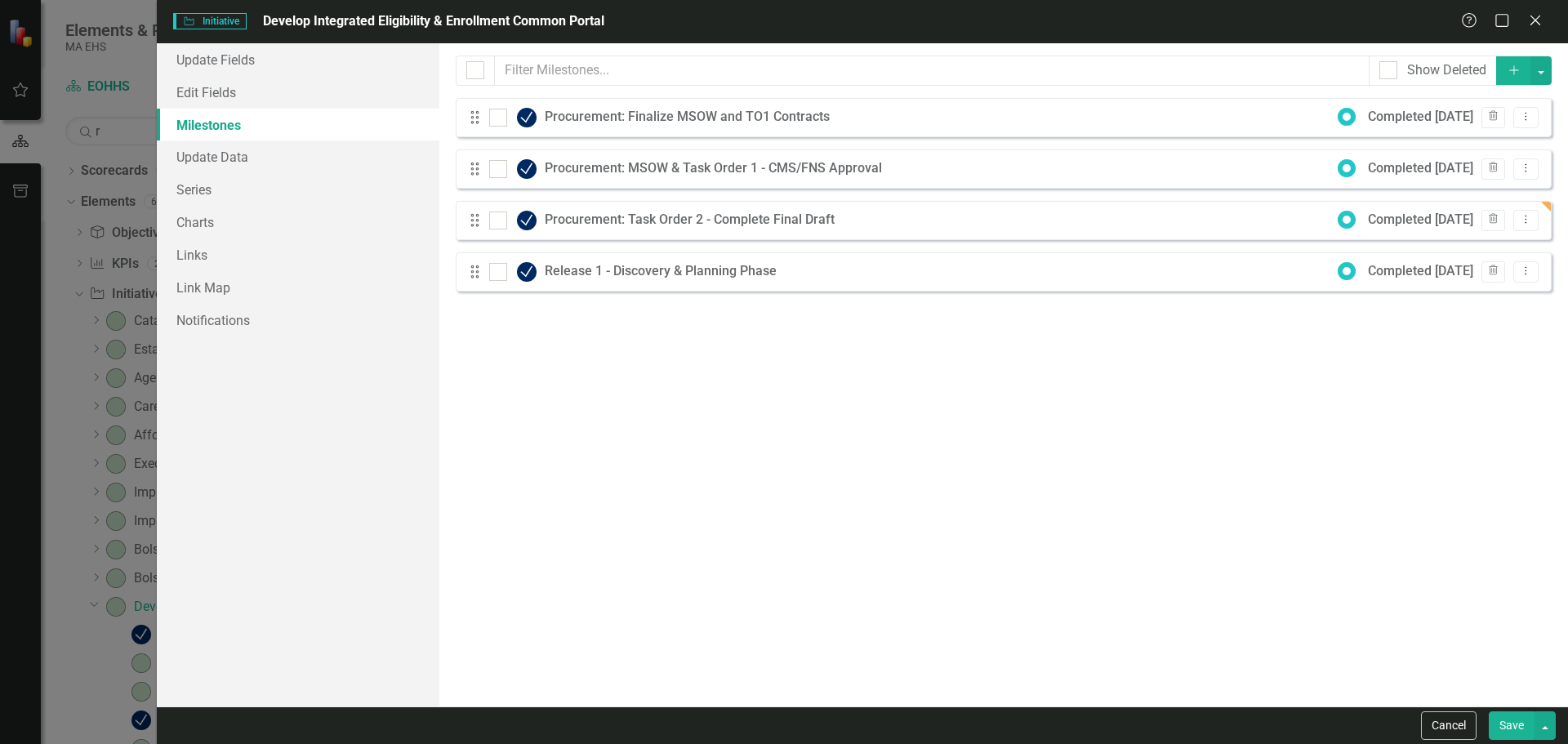
checkbox input "false"
checkbox input "true"
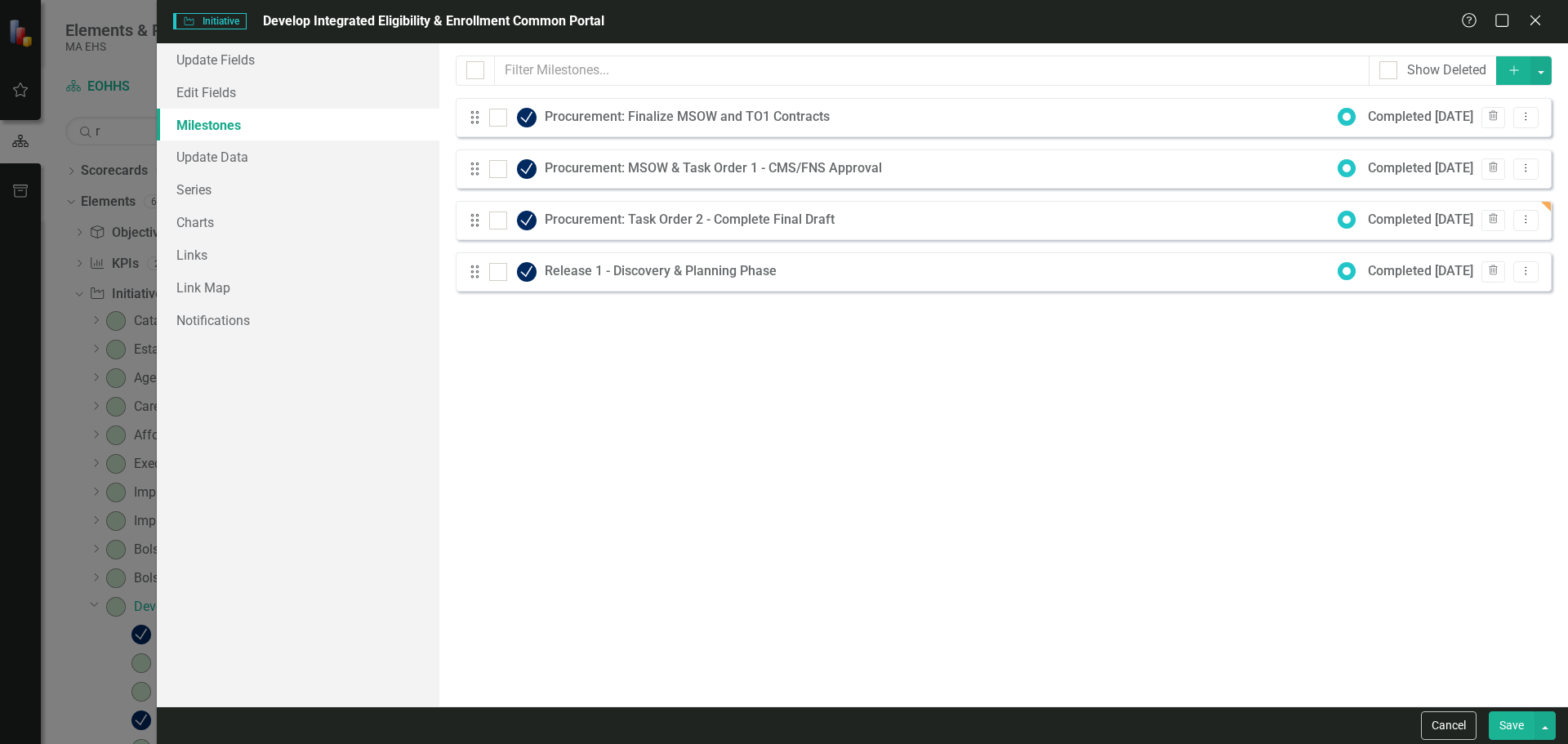
checkbox input "true"
click at [1521, 119] on icon "Dropdown Menu" at bounding box center [1526, 116] width 14 height 10
click at [1463, 134] on link "Edit Edit Milestone" at bounding box center [1461, 144] width 154 height 31
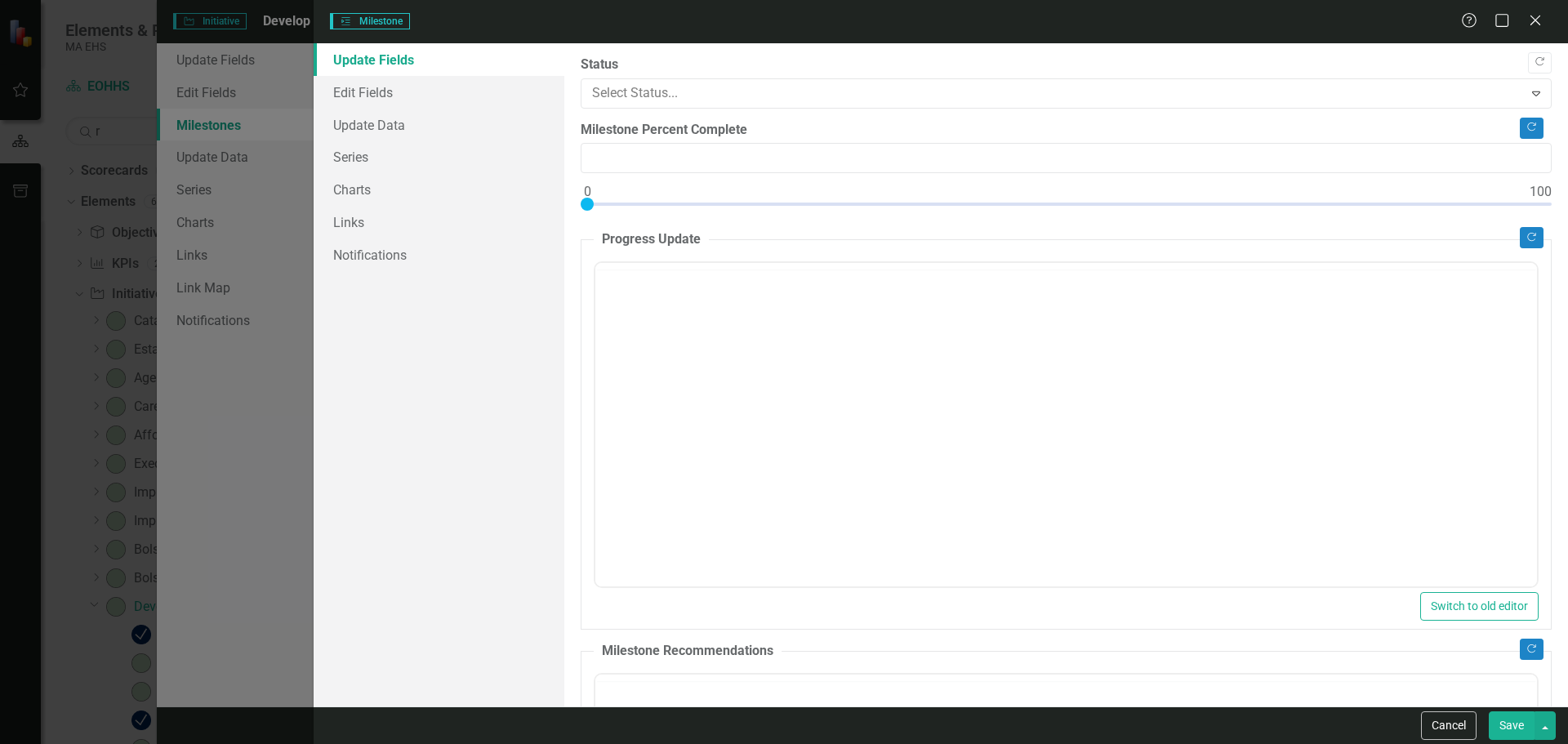
type input "0"
click at [416, 105] on link "Edit Fields" at bounding box center [439, 92] width 251 height 32
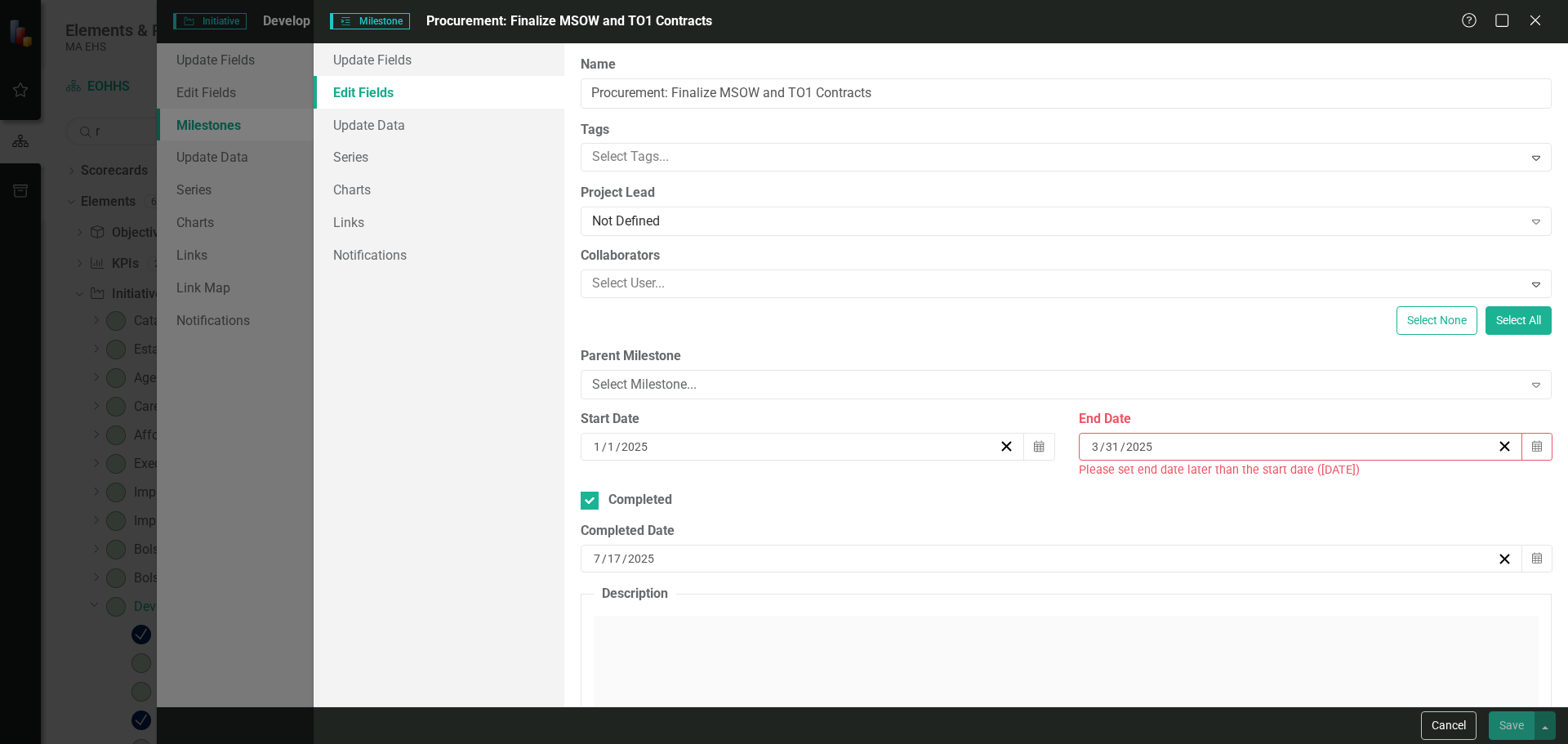
type input "Procurement: Finalize MSOW and TO1 Contracts"
type input "1"
type input "3"
type input "31"
checkbox input "true"
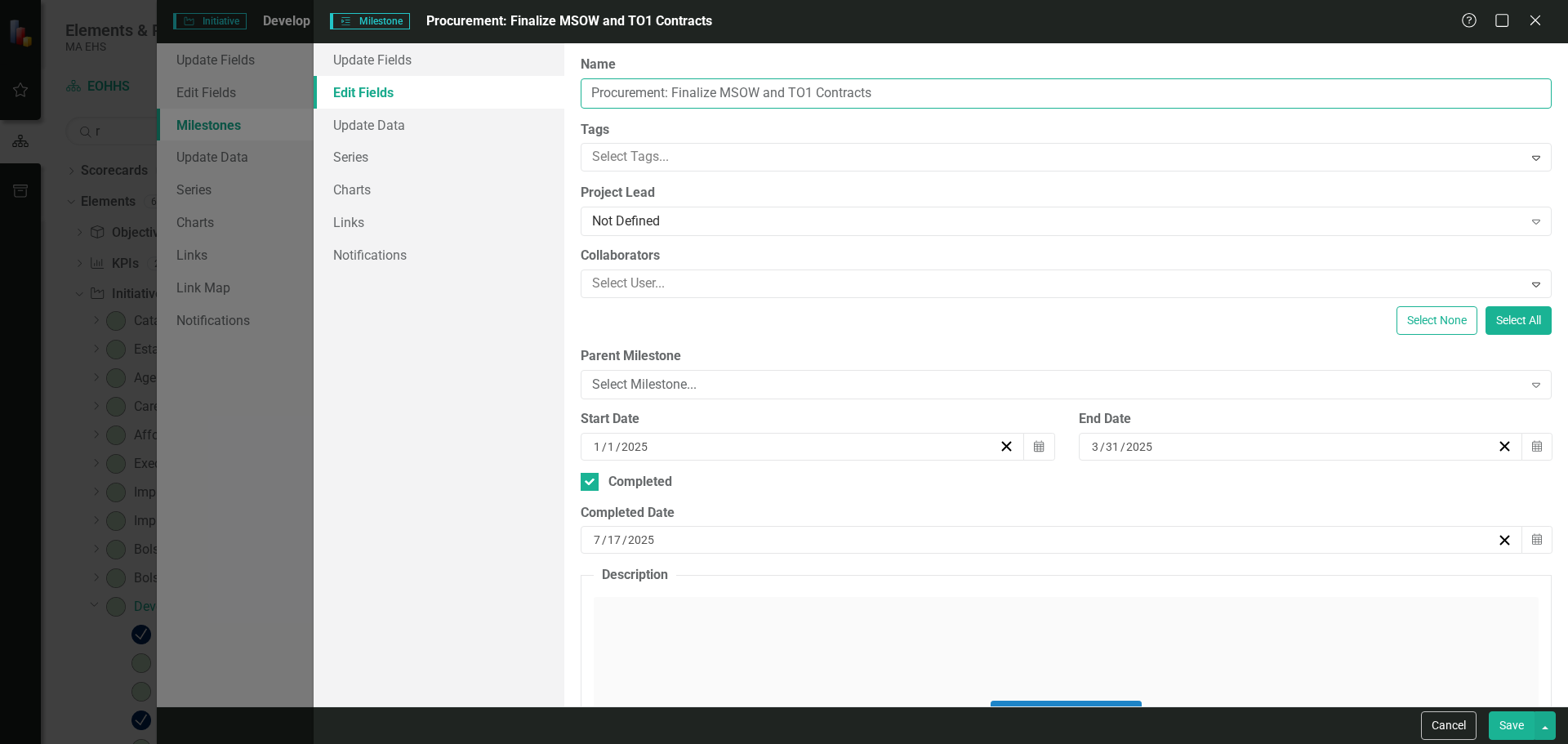
drag, startPoint x: 677, startPoint y: 94, endPoint x: 721, endPoint y: 95, distance: 44.0
click at [721, 95] on input "Procurement: Finalize MSOW and TO1 Contracts" at bounding box center [1067, 93] width 971 height 31
type input "Procurement: MSOW and Task Order 1 - Contracts"
click at [1510, 709] on div "Cancel Save" at bounding box center [941, 725] width 1254 height 38
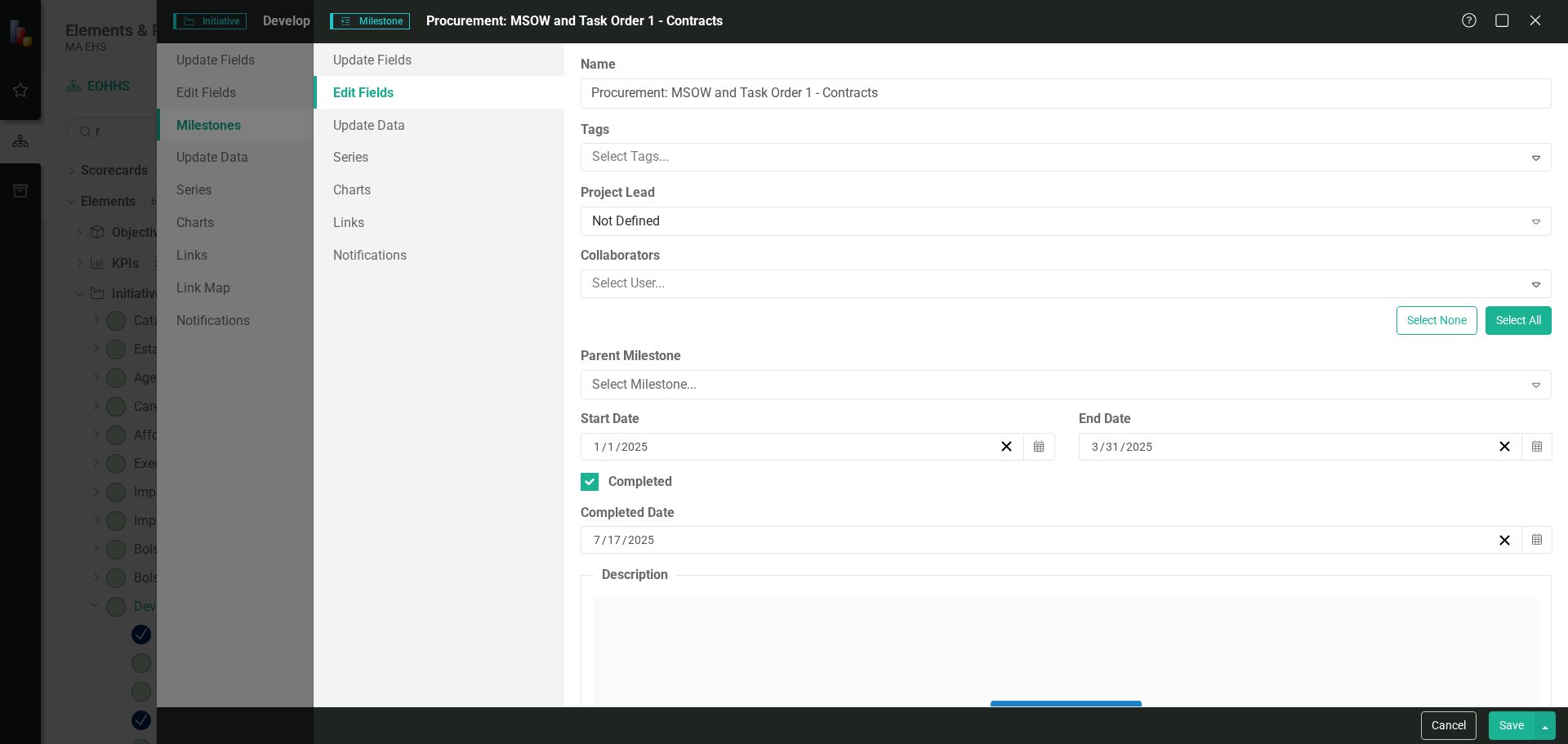
click at [1510, 720] on button "Save" at bounding box center [1511, 725] width 45 height 29
checkbox input "false"
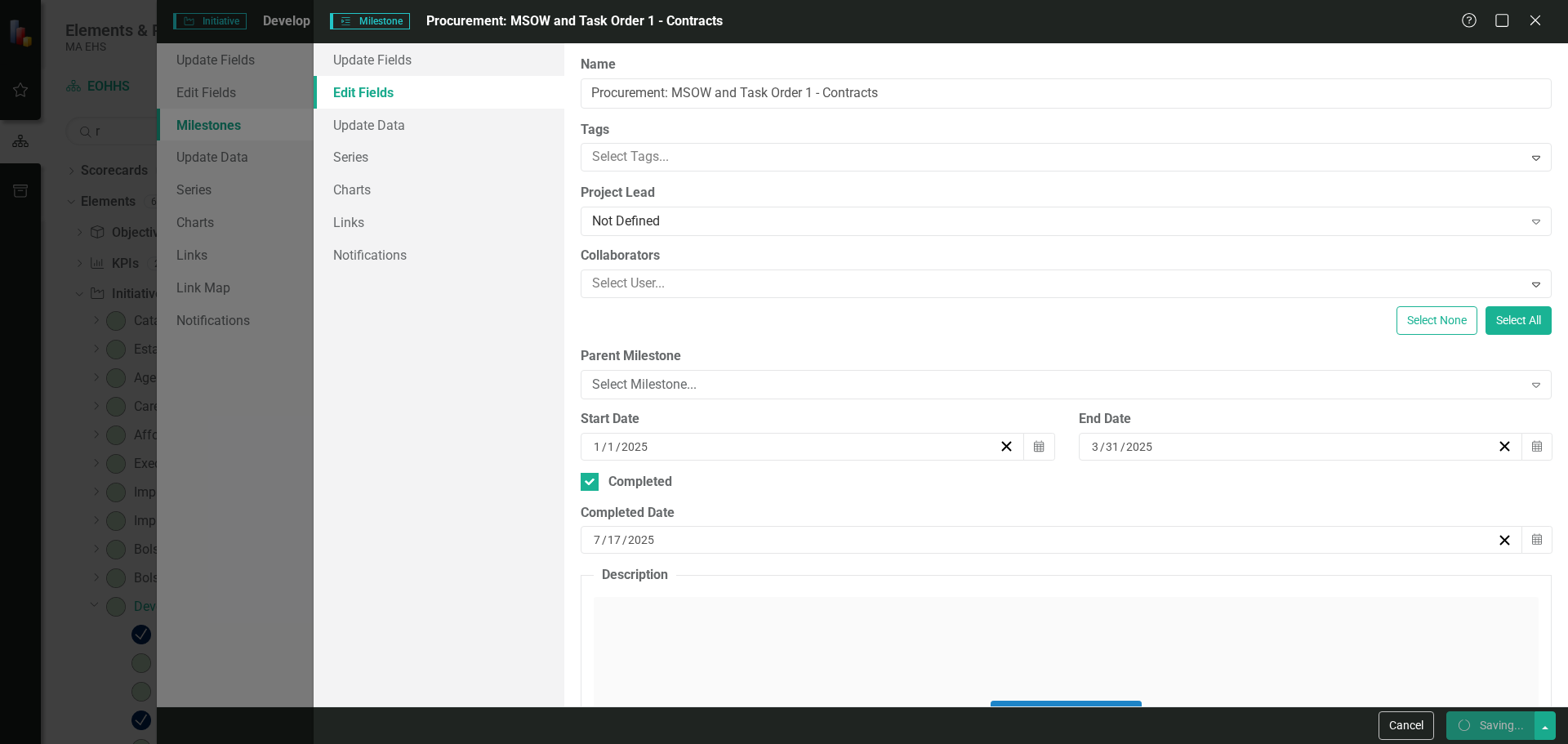
checkbox input "true"
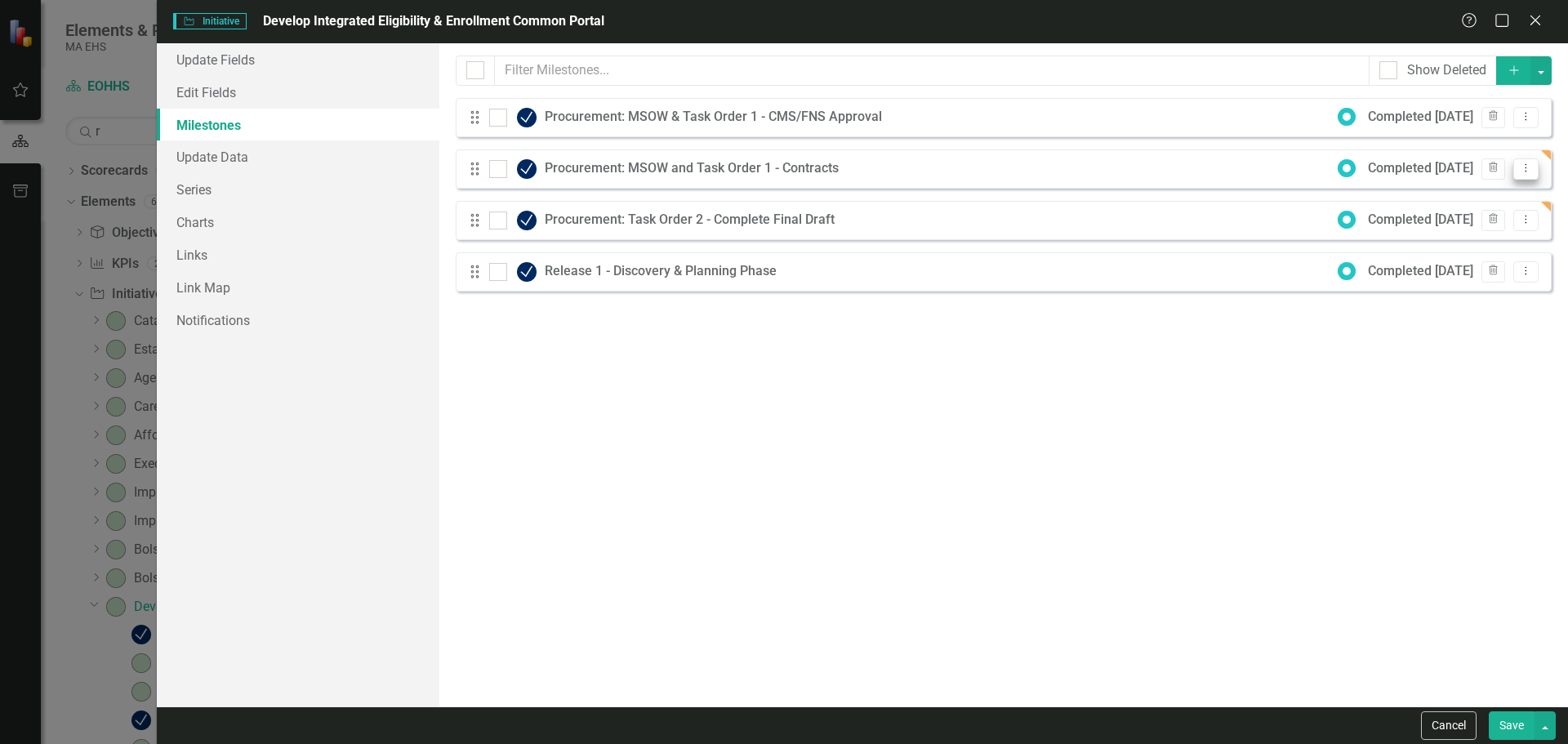
click at [1525, 168] on icon "Dropdown Menu" at bounding box center [1526, 168] width 14 height 10
click at [1472, 193] on link "Edit Edit Milestone" at bounding box center [1461, 196] width 154 height 31
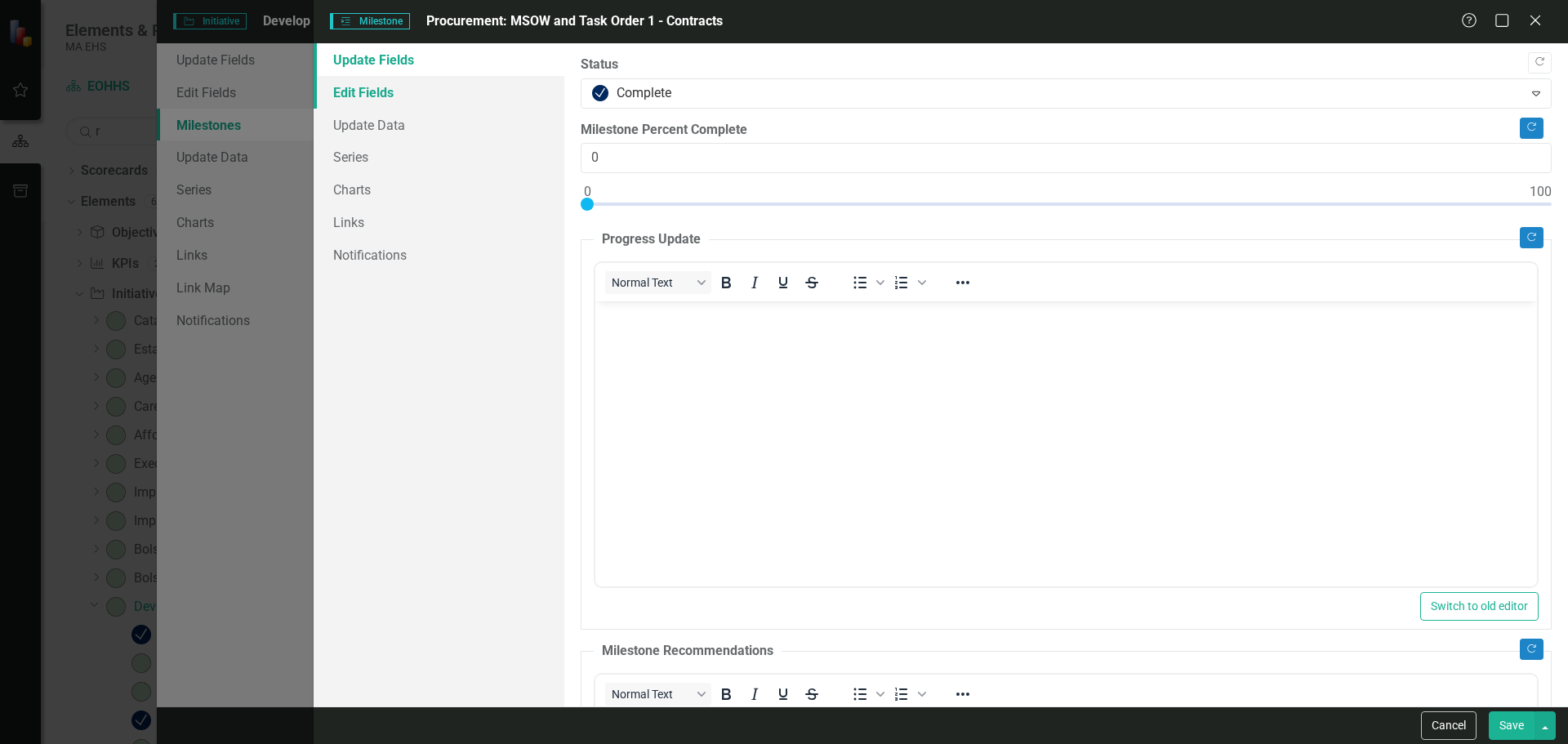
click at [468, 89] on link "Edit Fields" at bounding box center [439, 92] width 251 height 32
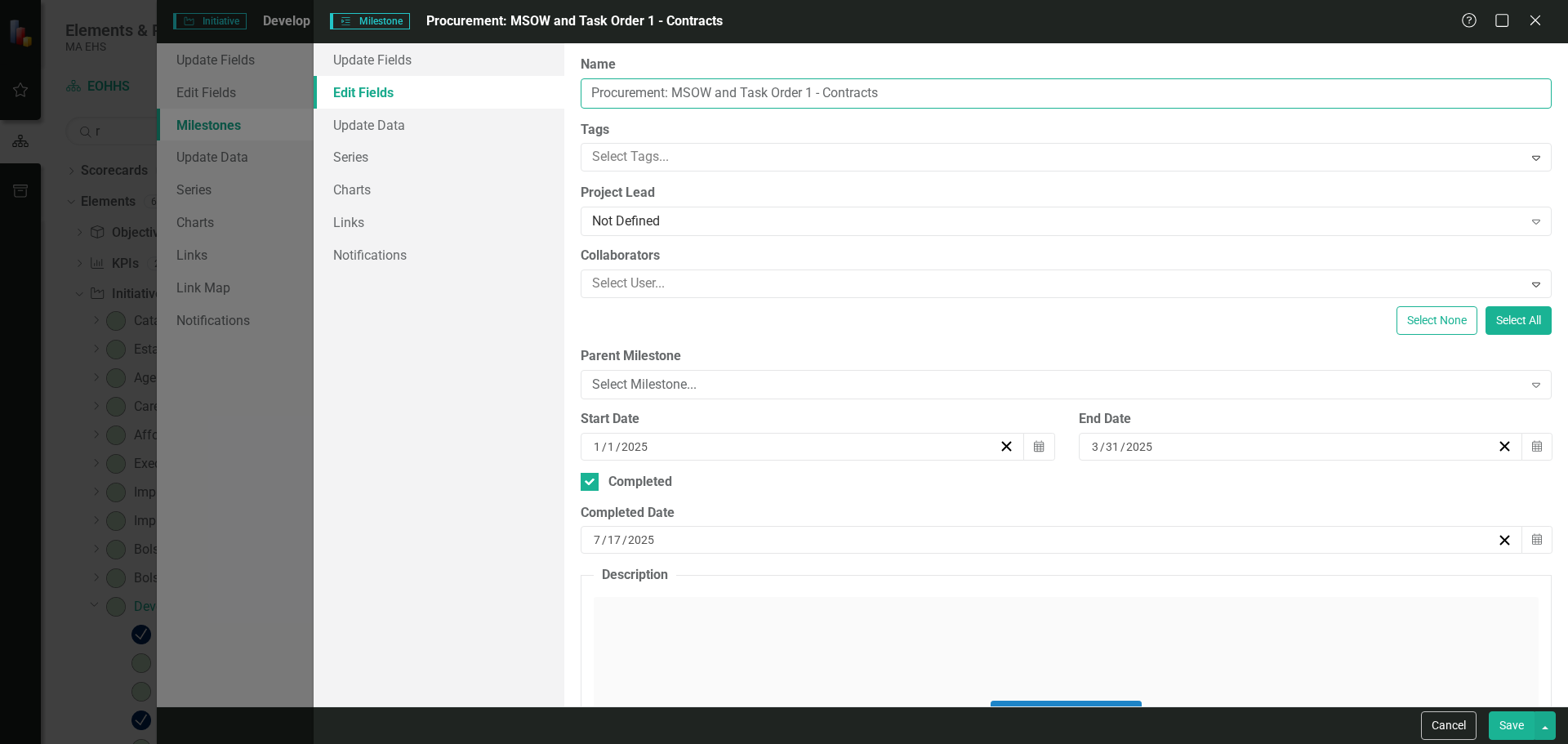
drag, startPoint x: 824, startPoint y: 86, endPoint x: 1067, endPoint y: 78, distance: 243.1
click at [1067, 79] on input "Procurement: MSOW and Task Order 1 - Contracts" at bounding box center [1067, 93] width 971 height 31
type input "Procurement: MSOW and Task Order 1 - Complete Final Draft"
click at [1501, 719] on button "Save" at bounding box center [1511, 725] width 45 height 29
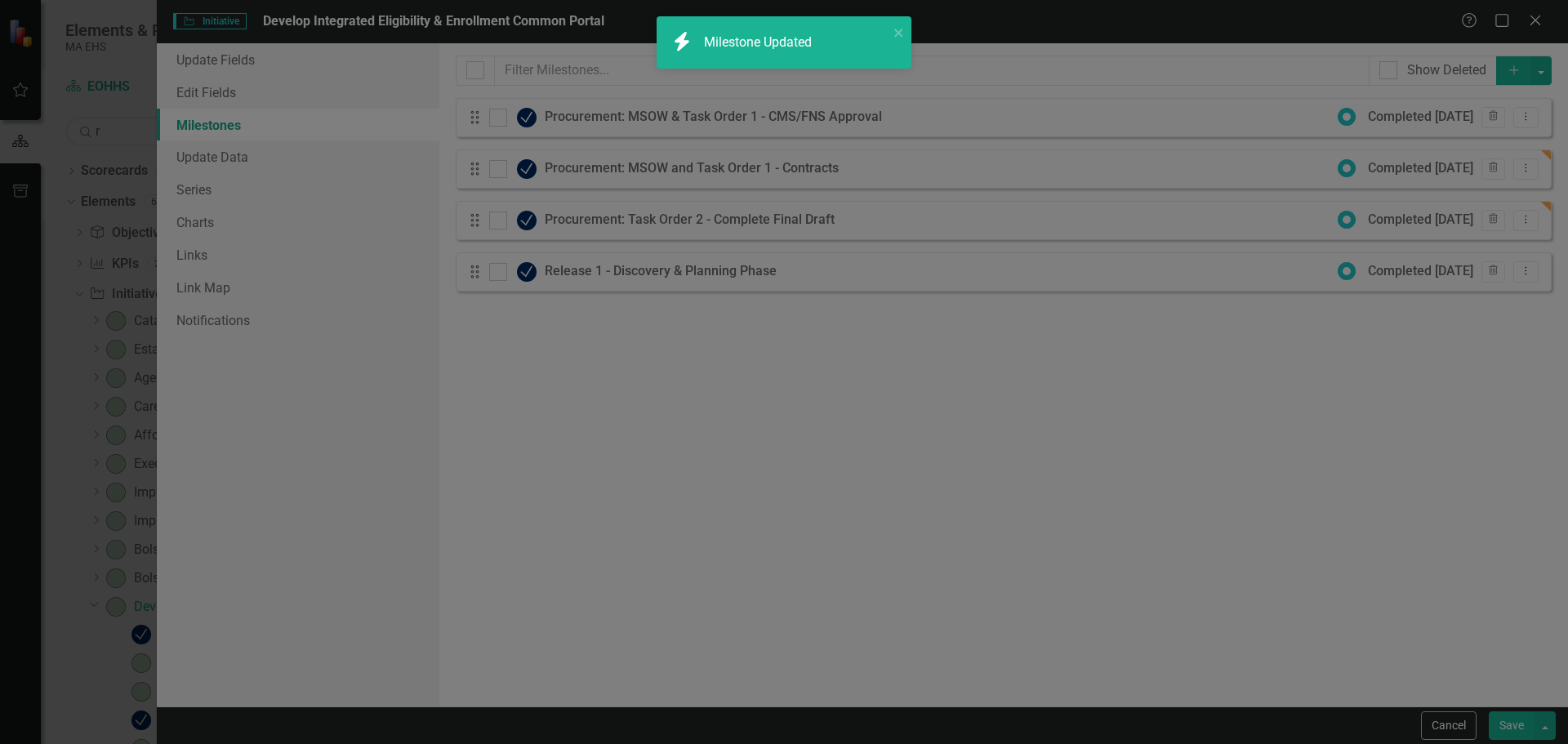
checkbox input "false"
checkbox input "true"
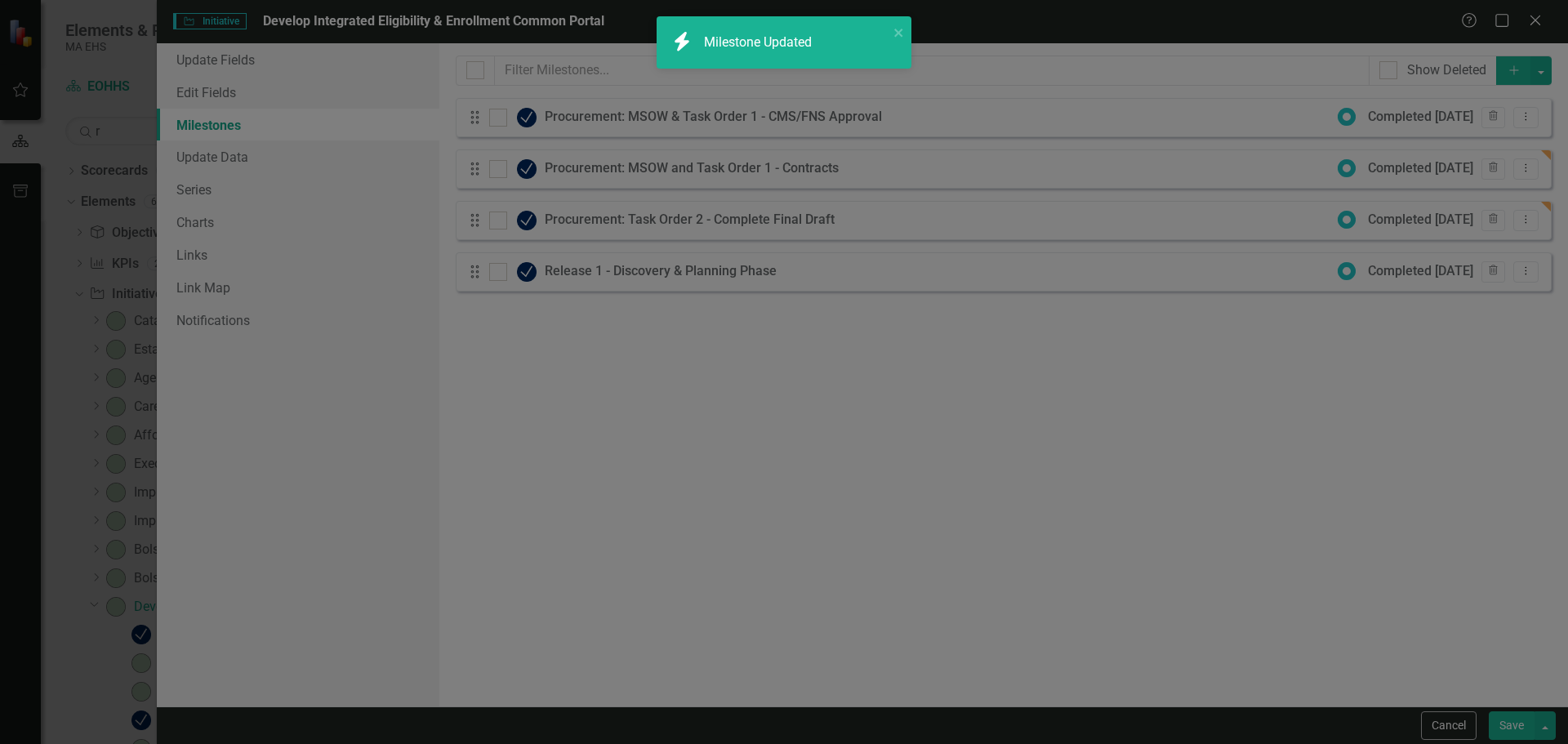
checkbox input "true"
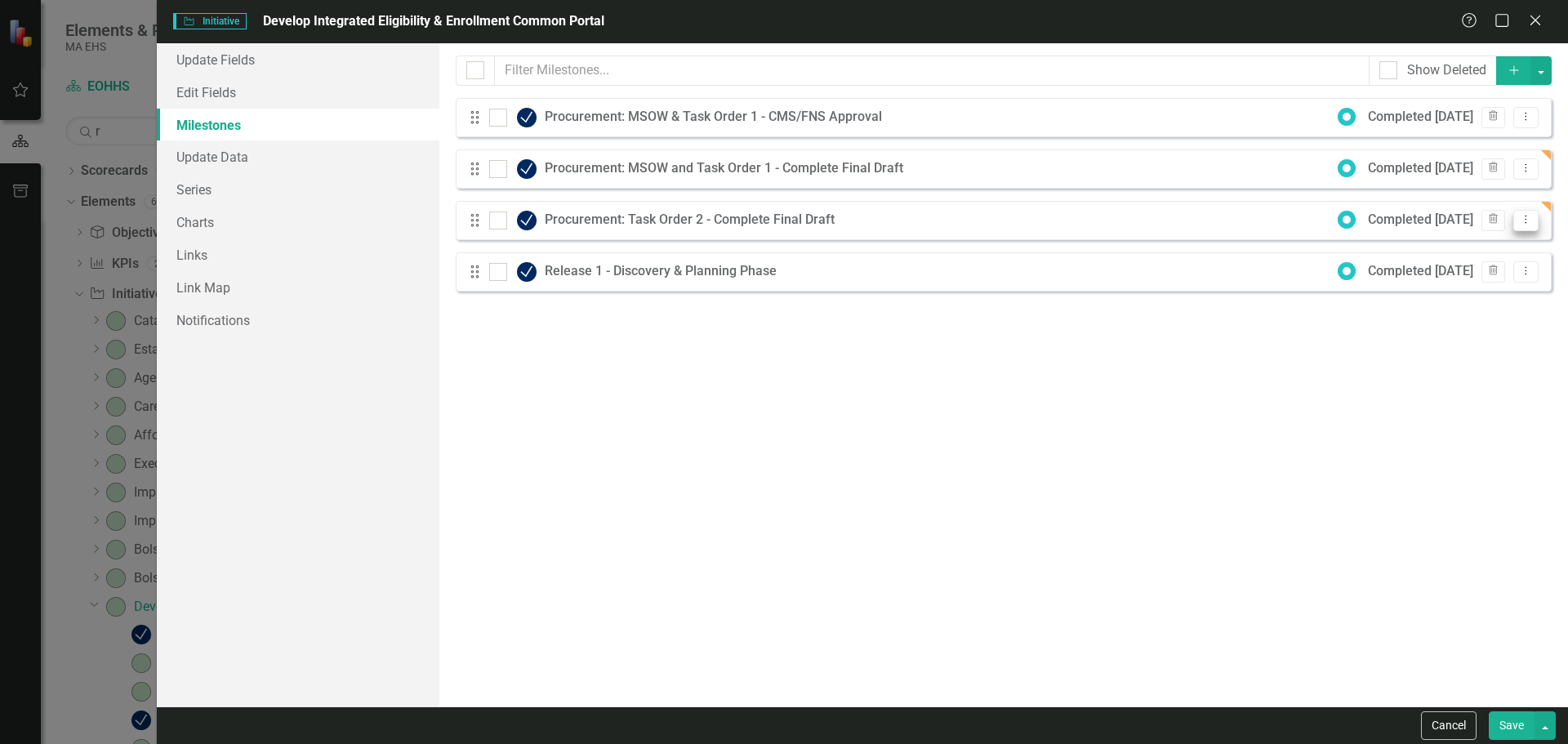
click at [1528, 221] on icon "Dropdown Menu" at bounding box center [1526, 219] width 14 height 10
click at [1491, 253] on link "Edit Edit Milestone" at bounding box center [1461, 247] width 154 height 31
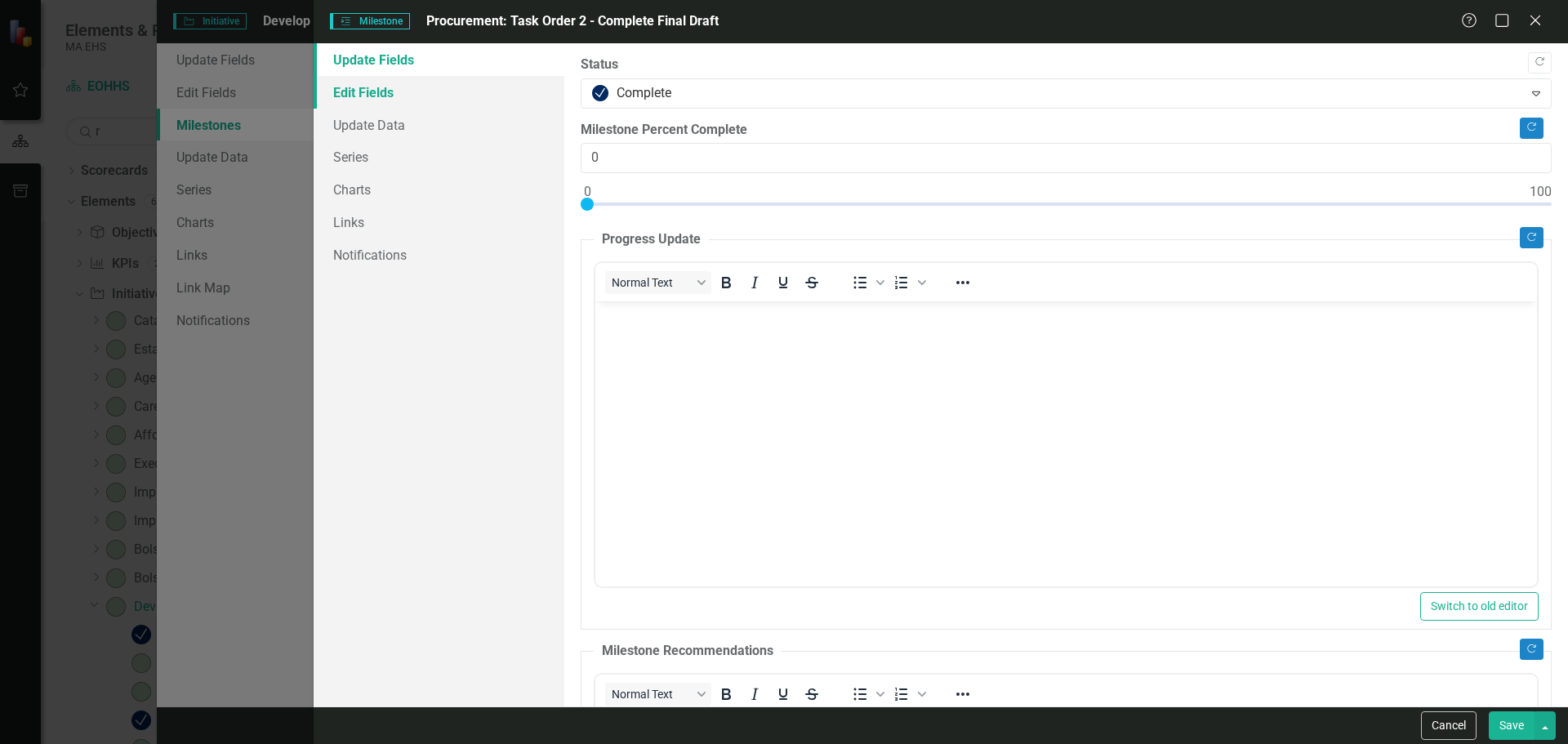
click at [403, 94] on link "Edit Fields" at bounding box center [439, 92] width 251 height 32
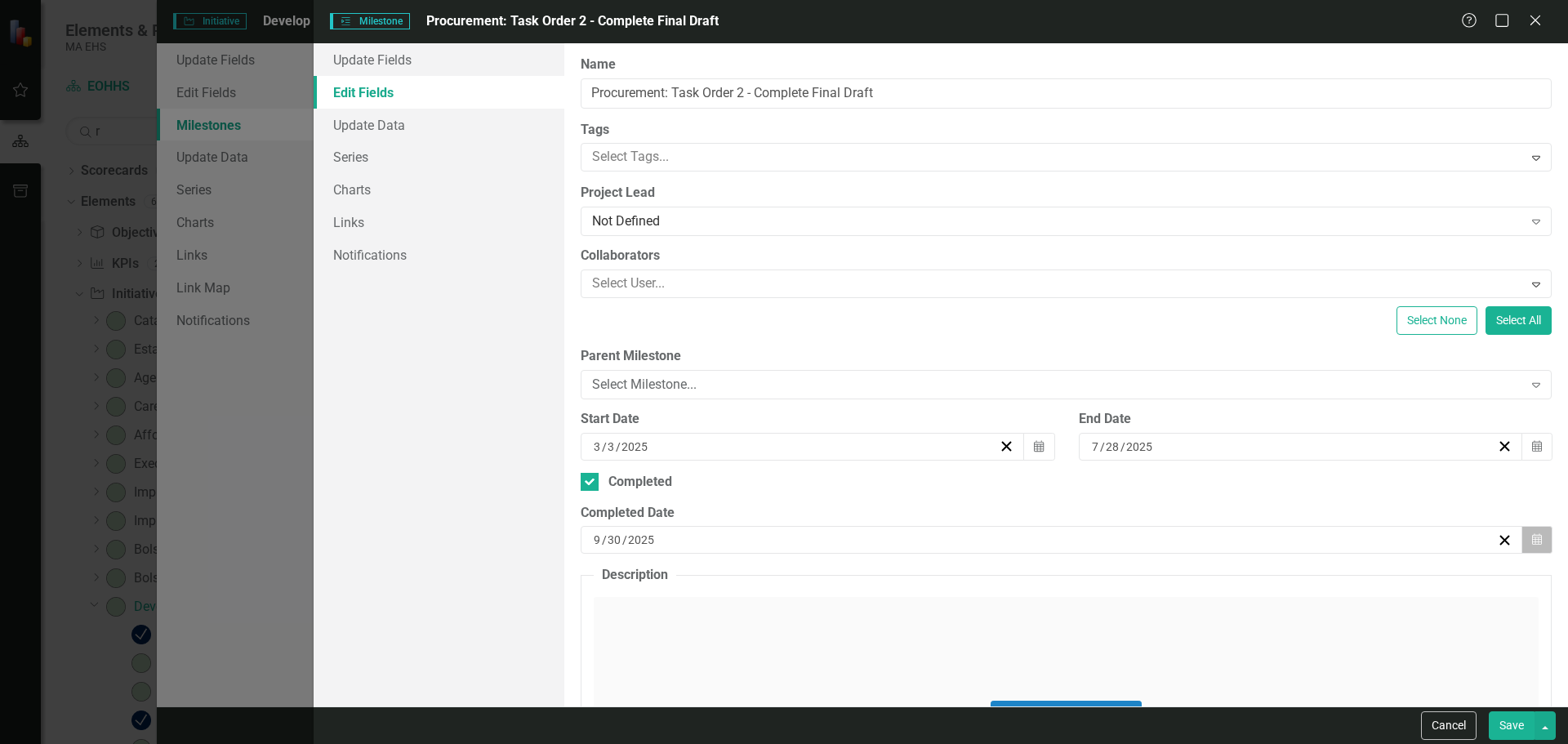
click at [1533, 539] on button "Calendar" at bounding box center [1537, 540] width 31 height 28
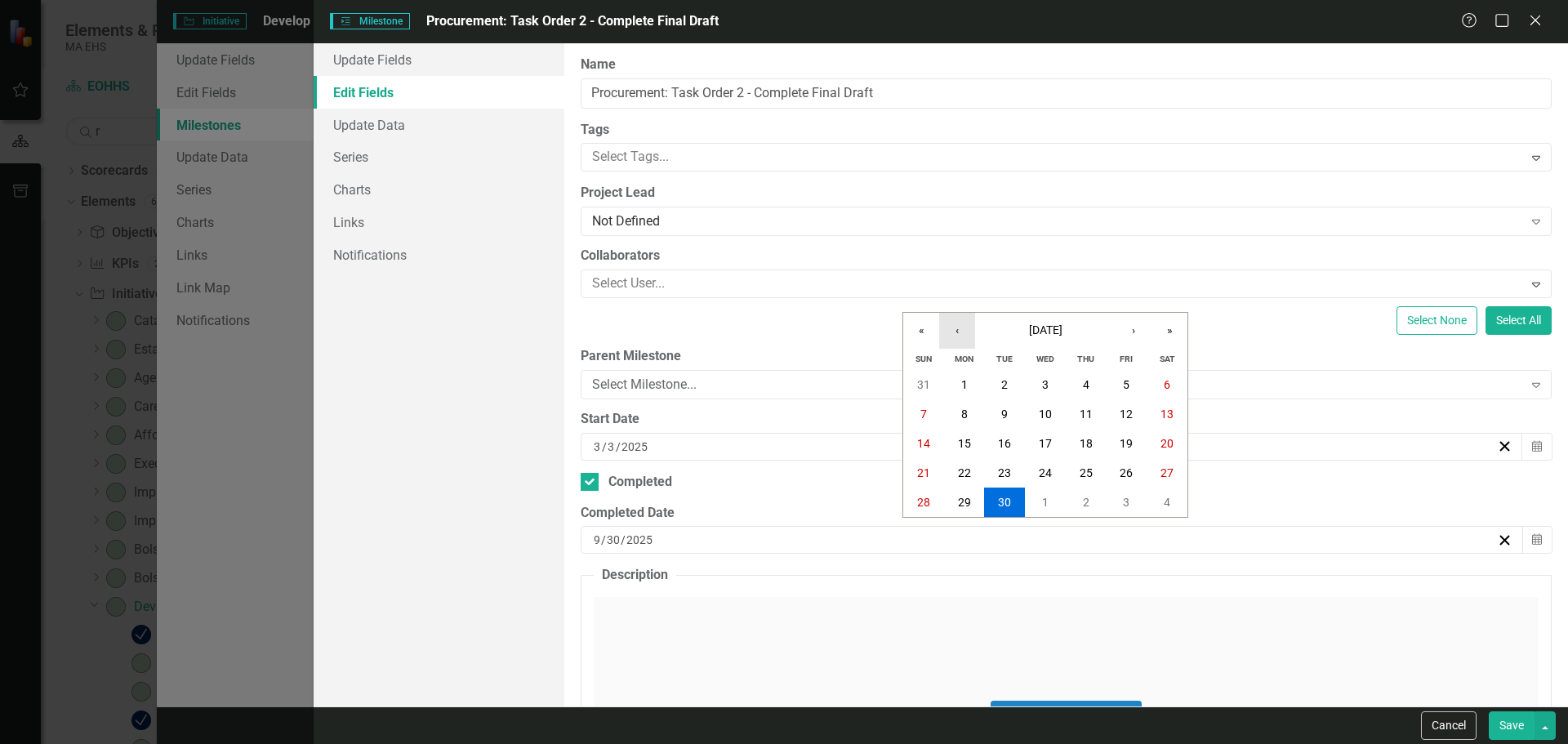
click at [969, 333] on button "‹" at bounding box center [957, 330] width 36 height 36
click at [971, 498] on button "28" at bounding box center [964, 502] width 41 height 30
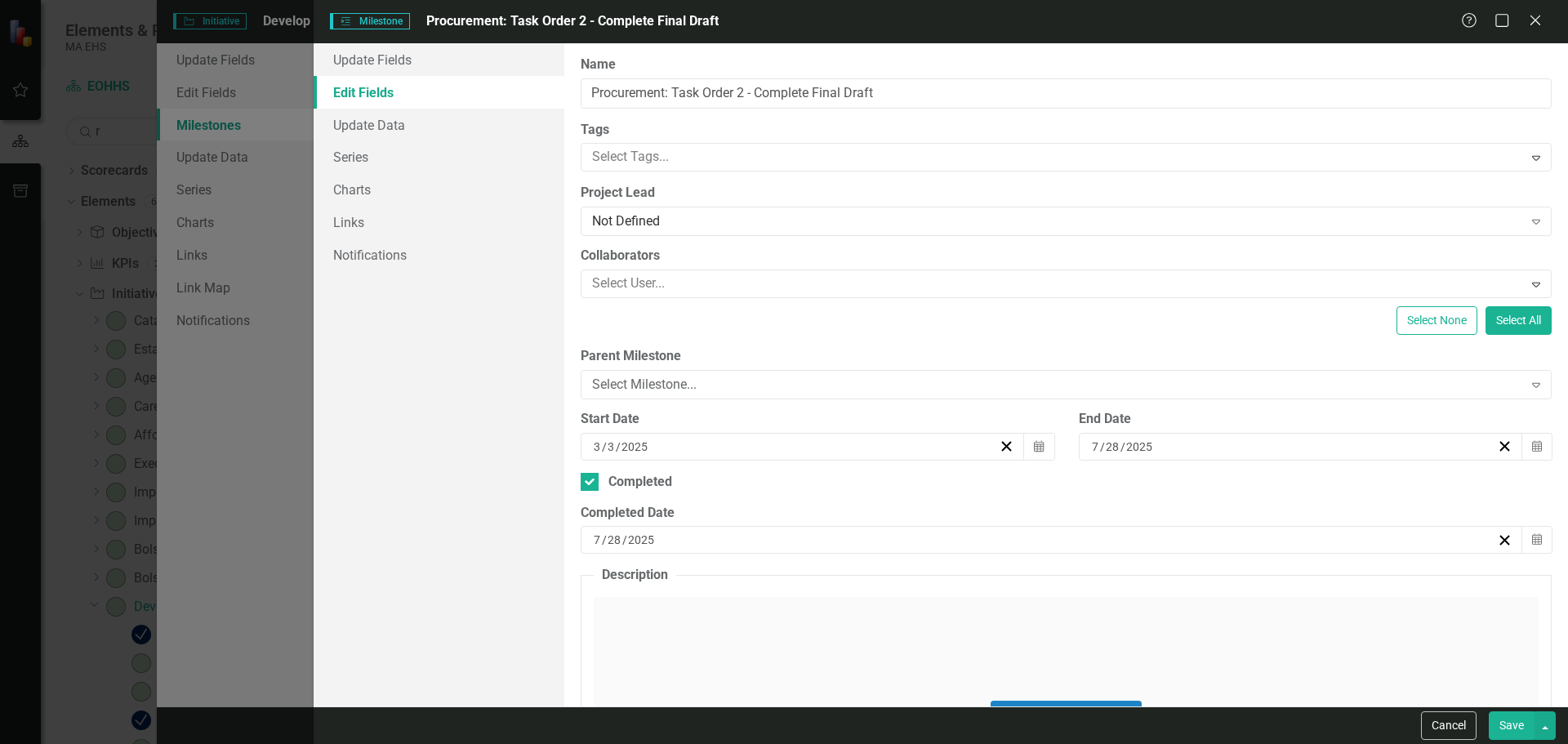
click at [1505, 728] on button "Save" at bounding box center [1511, 725] width 45 height 29
checkbox input "false"
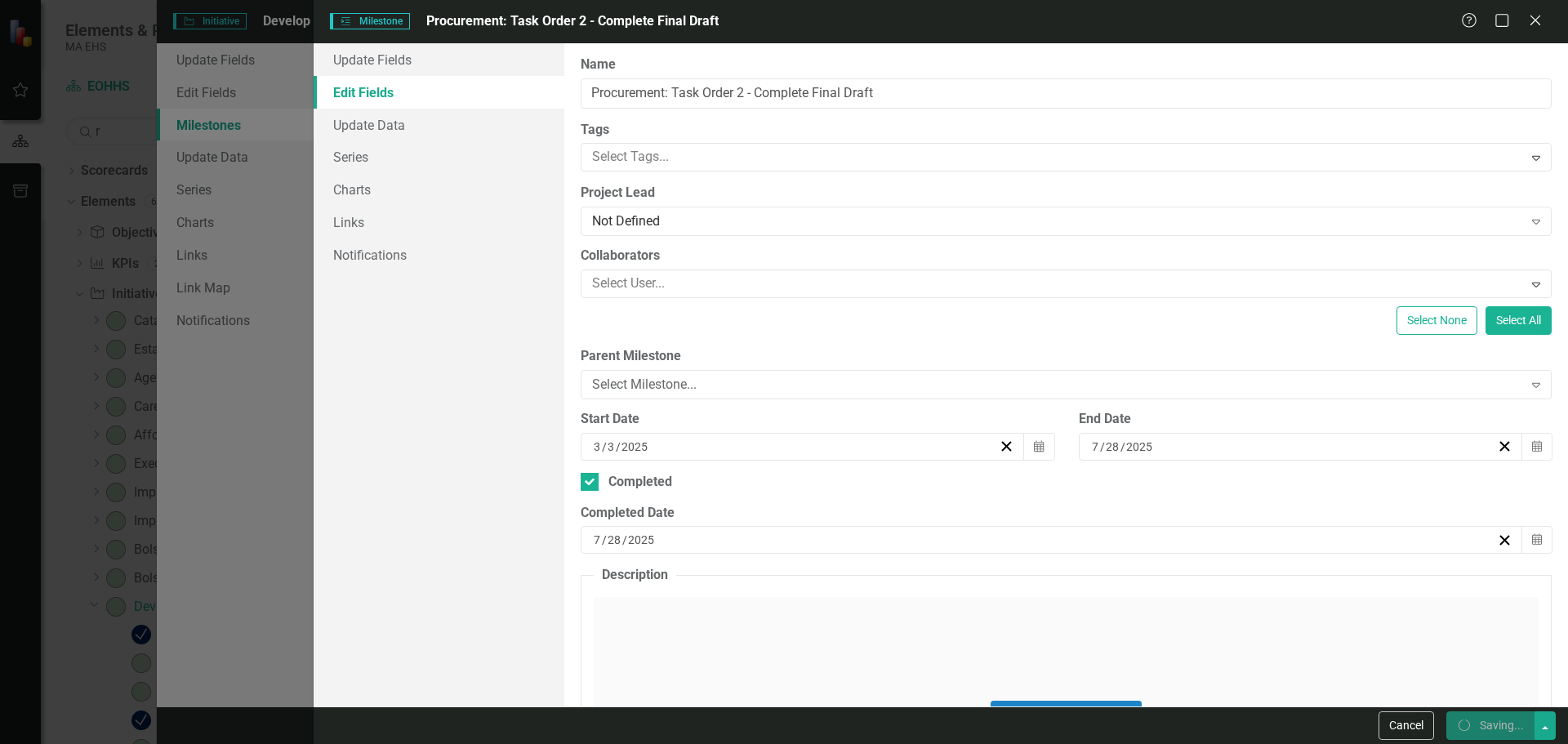
checkbox input "true"
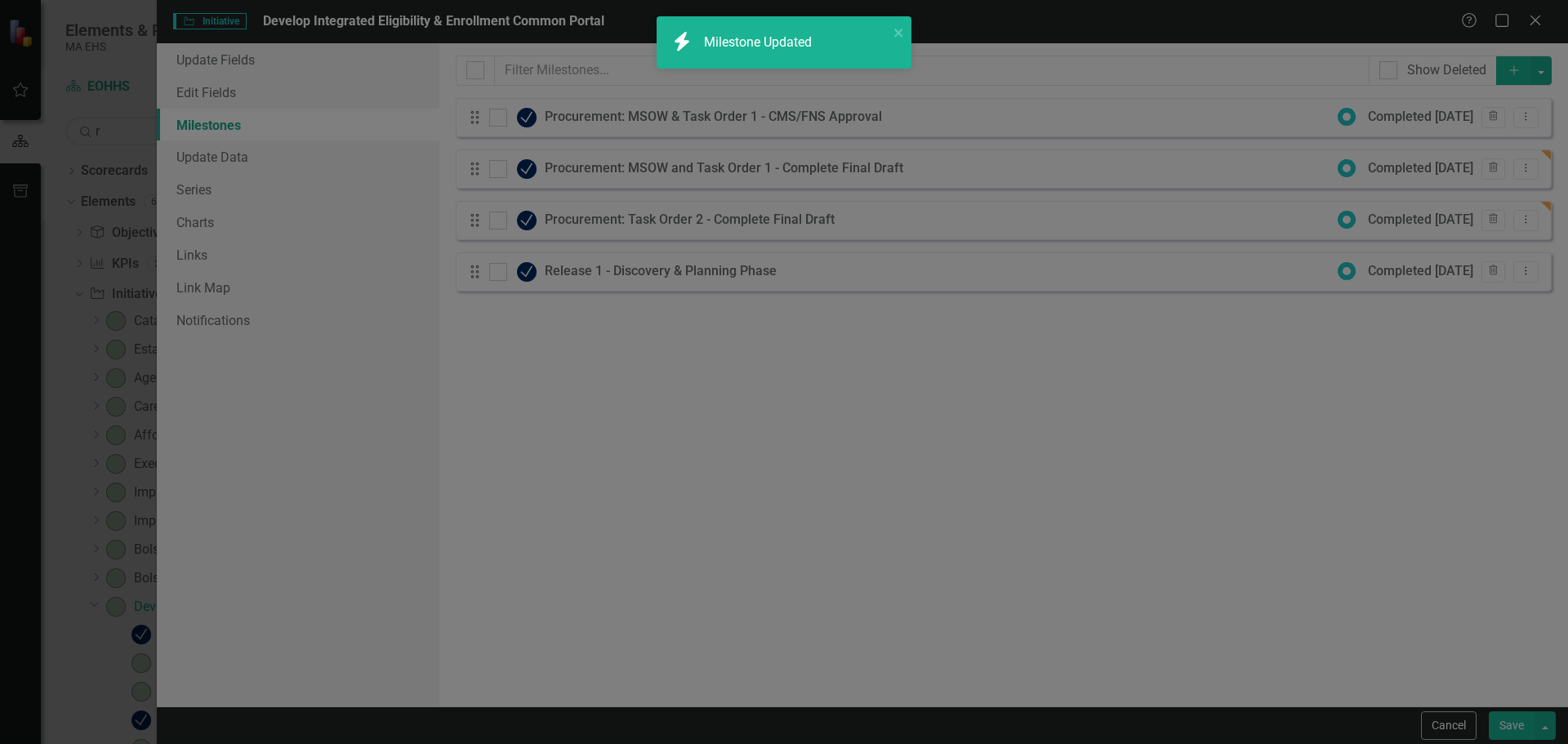
checkbox input "false"
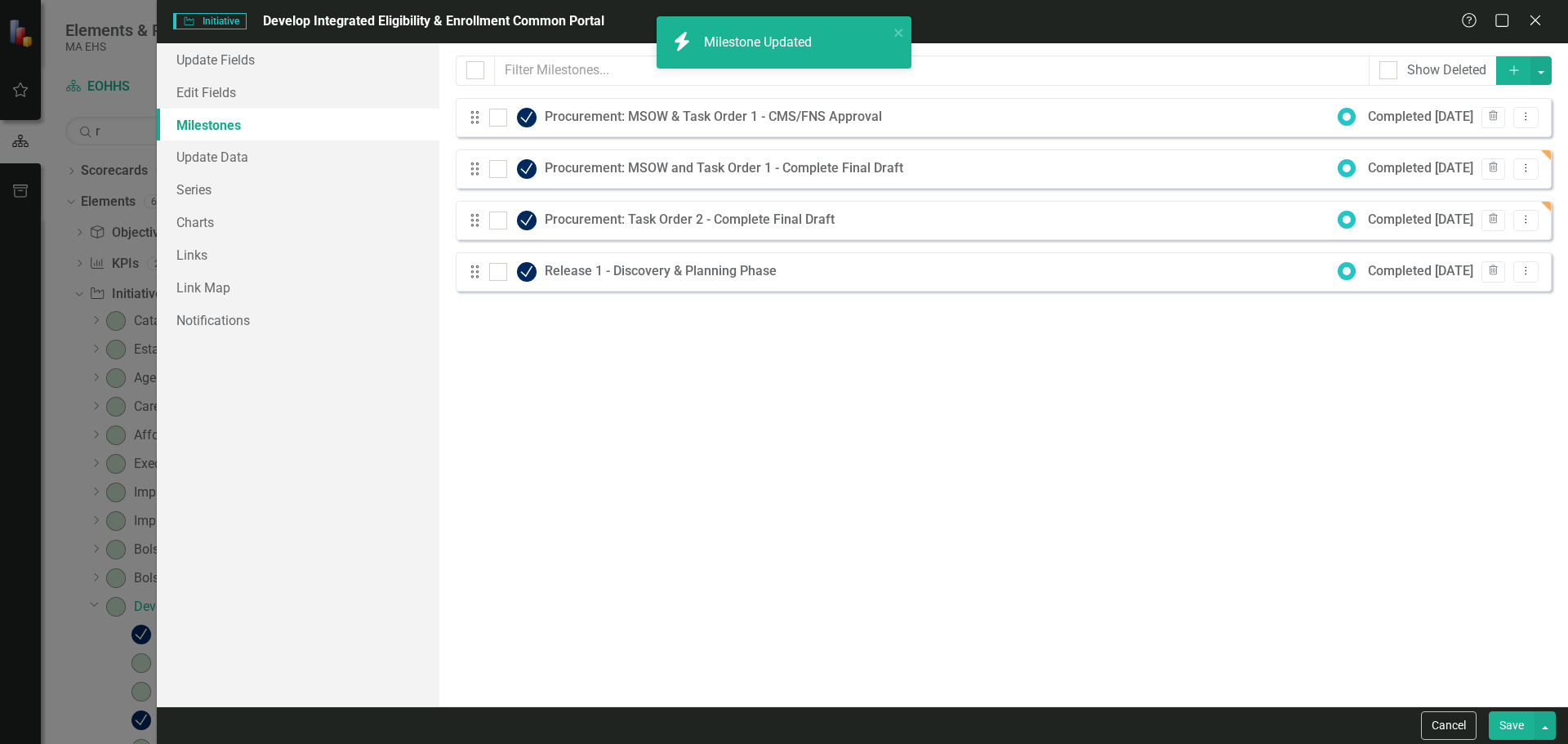
checkbox input "true"
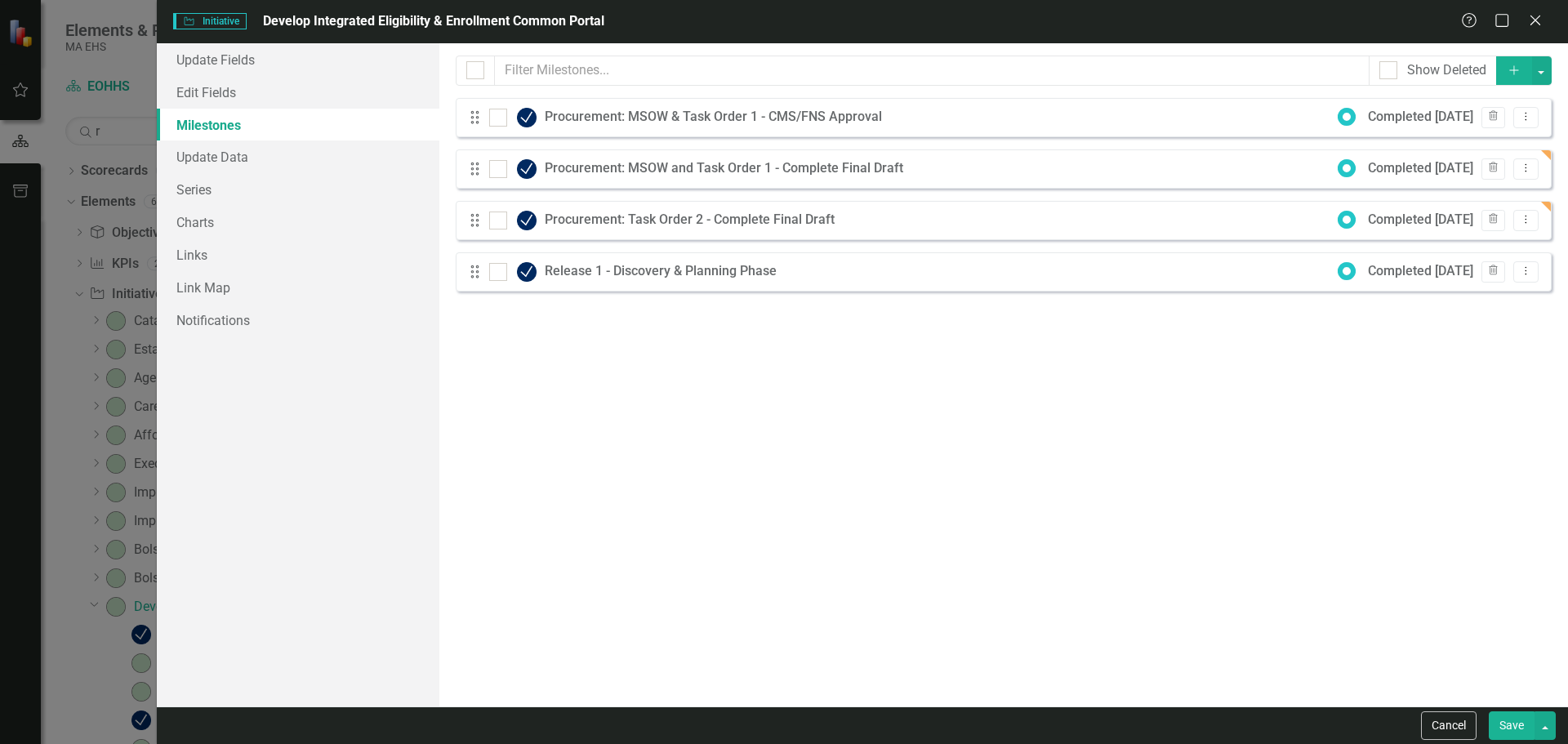
click at [1508, 63] on button "Add" at bounding box center [1514, 71] width 36 height 29
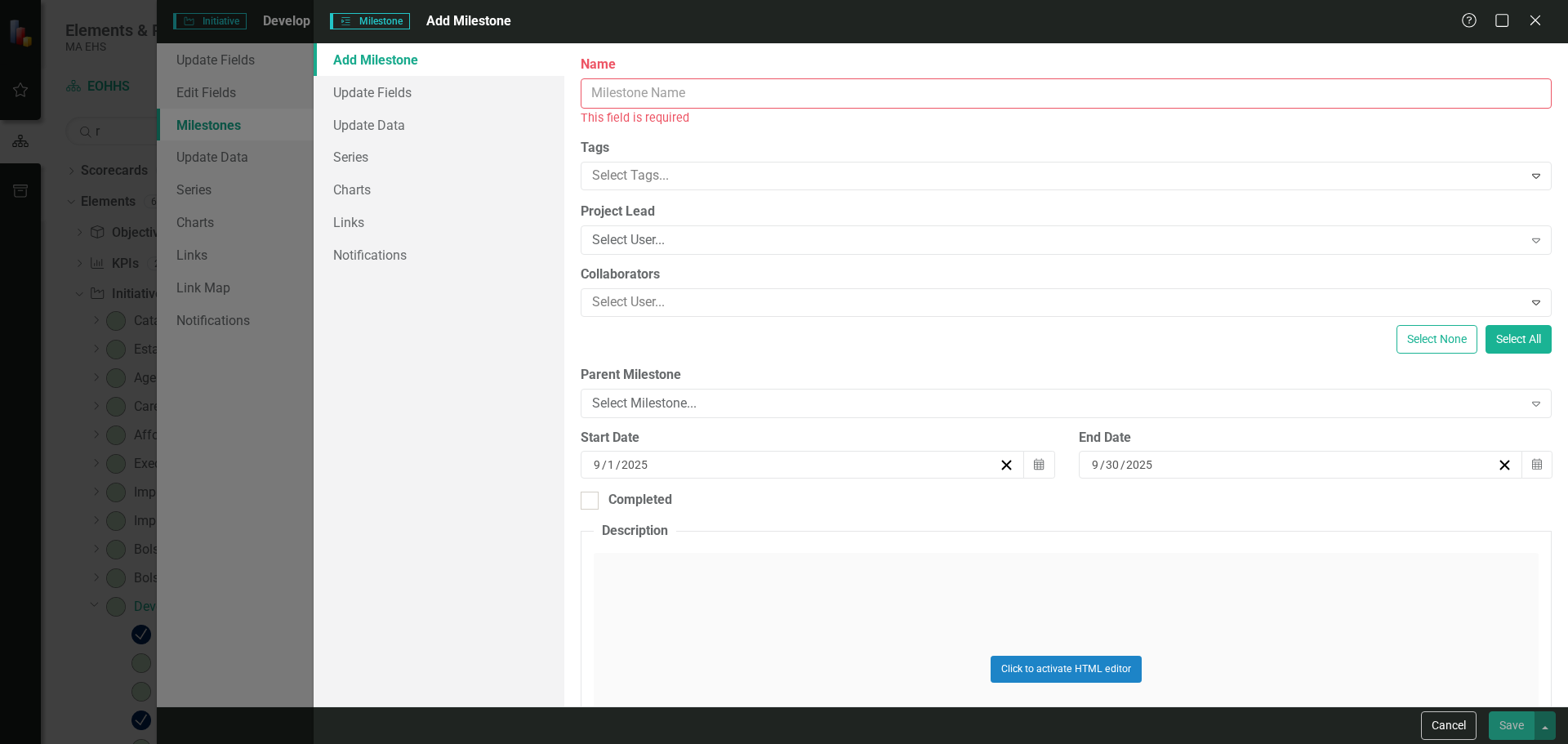
click at [948, 100] on input "Name" at bounding box center [1067, 93] width 971 height 31
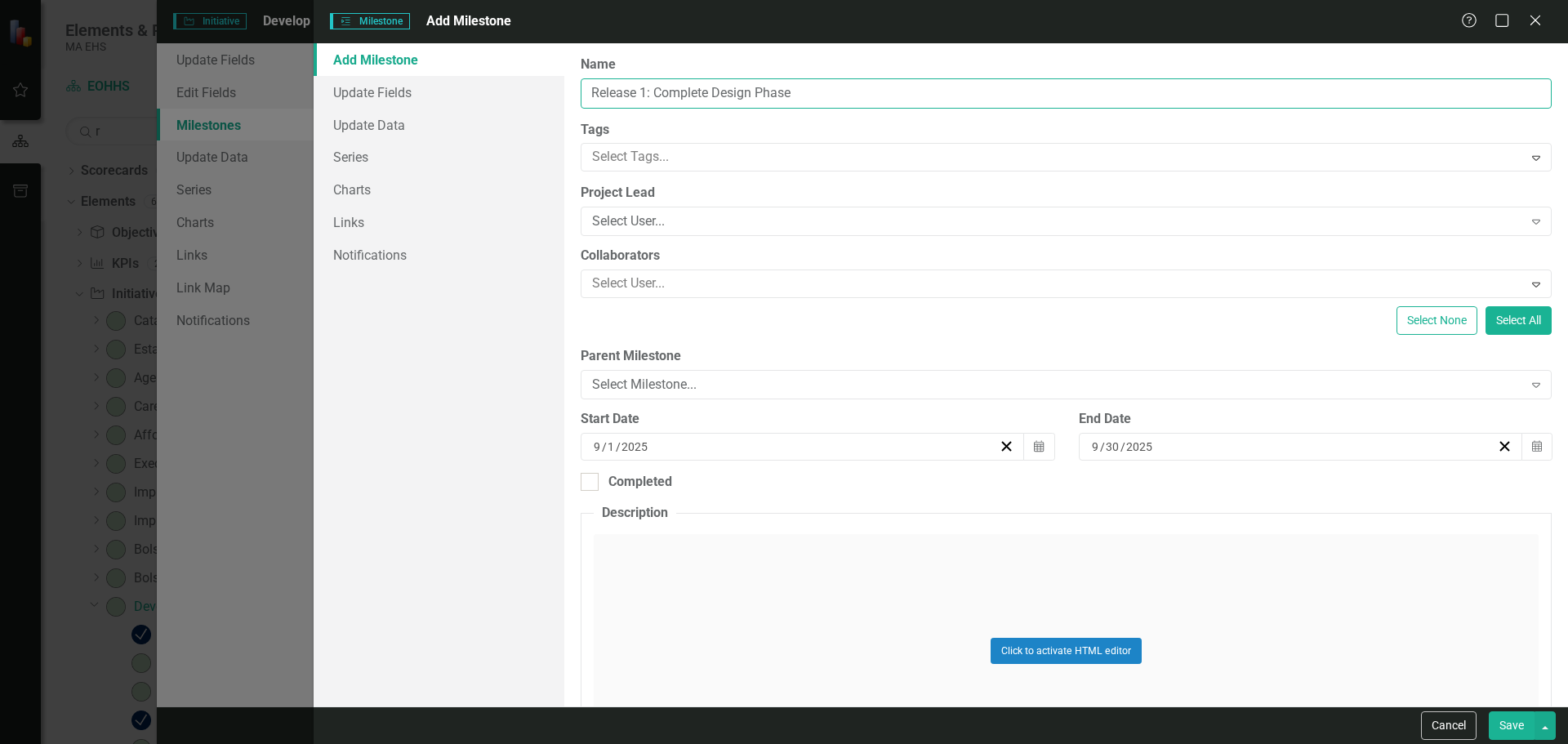
type input "Release 1: Complete Design Phase"
click at [1034, 449] on icon "button" at bounding box center [1039, 445] width 10 height 11
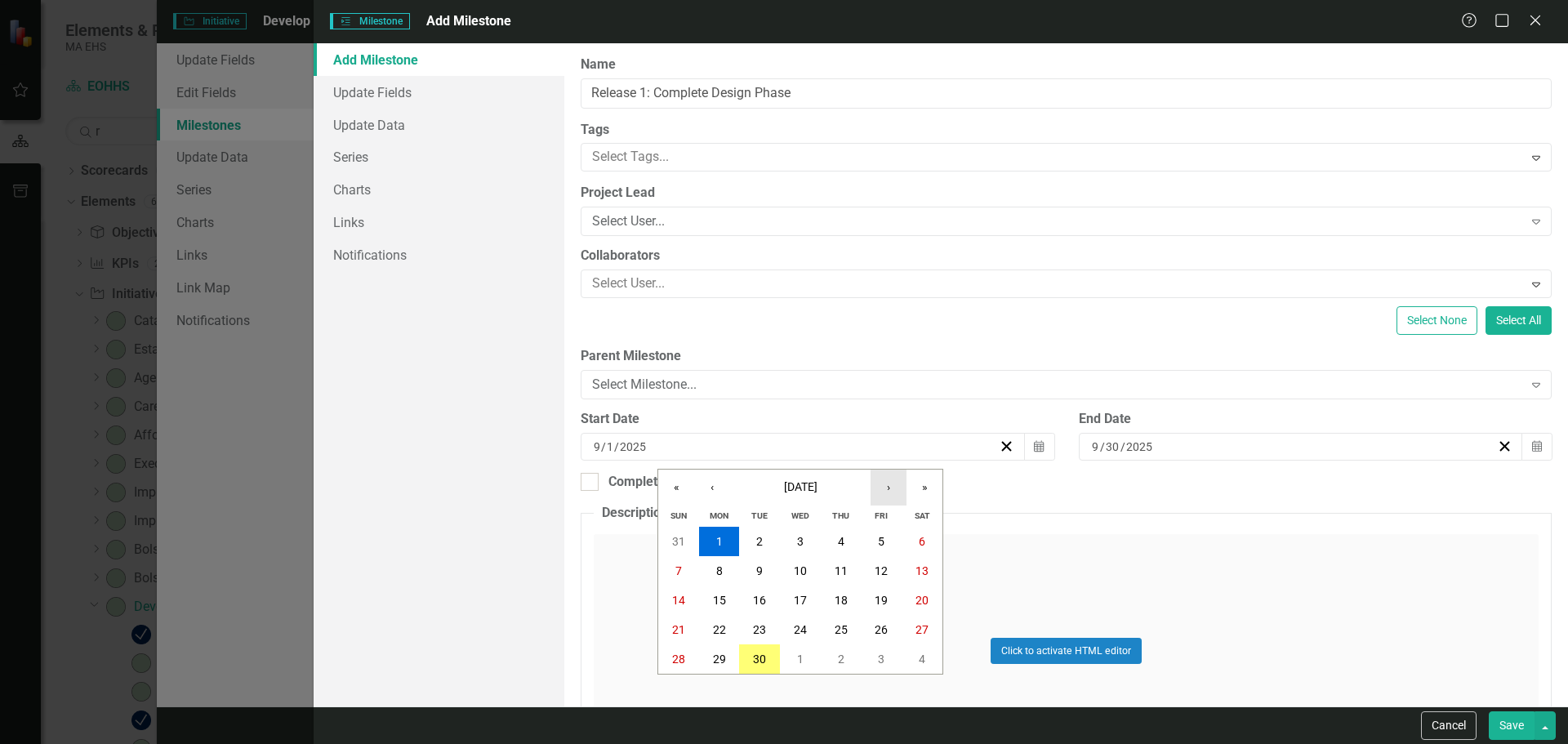
click at [890, 493] on button "›" at bounding box center [888, 487] width 36 height 36
click at [705, 485] on button "‹" at bounding box center [712, 487] width 36 height 36
click at [725, 570] on button "8" at bounding box center [719, 571] width 41 height 30
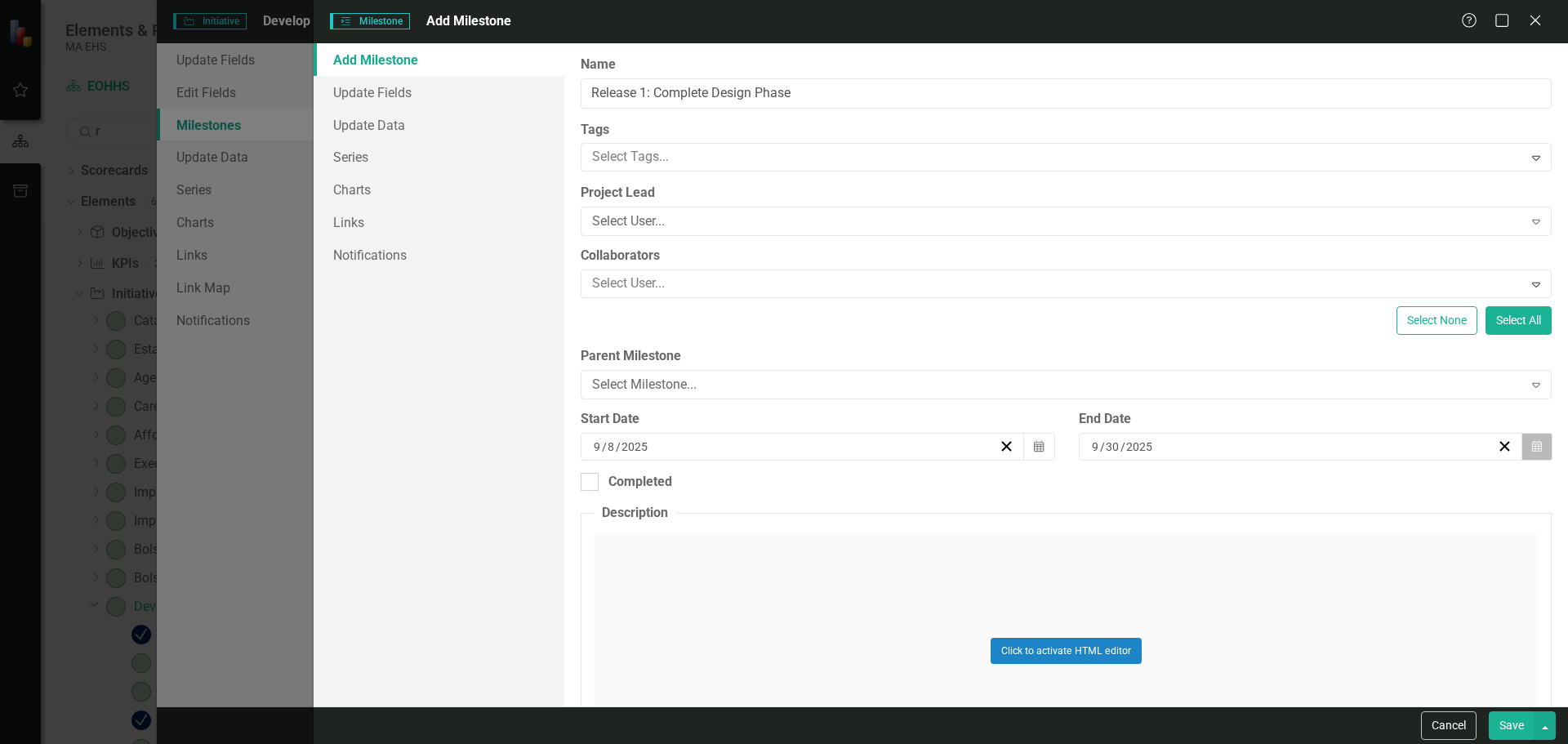
click at [1522, 444] on button "Calendar" at bounding box center [1537, 446] width 31 height 28
click at [1371, 658] on abbr "3" at bounding box center [1371, 658] width 6 height 13
click at [1522, 445] on button "Calendar" at bounding box center [1537, 446] width 31 height 28
click at [1212, 491] on button "‹" at bounding box center [1202, 487] width 36 height 36
click at [1376, 633] on abbr "26" at bounding box center [1371, 629] width 13 height 13
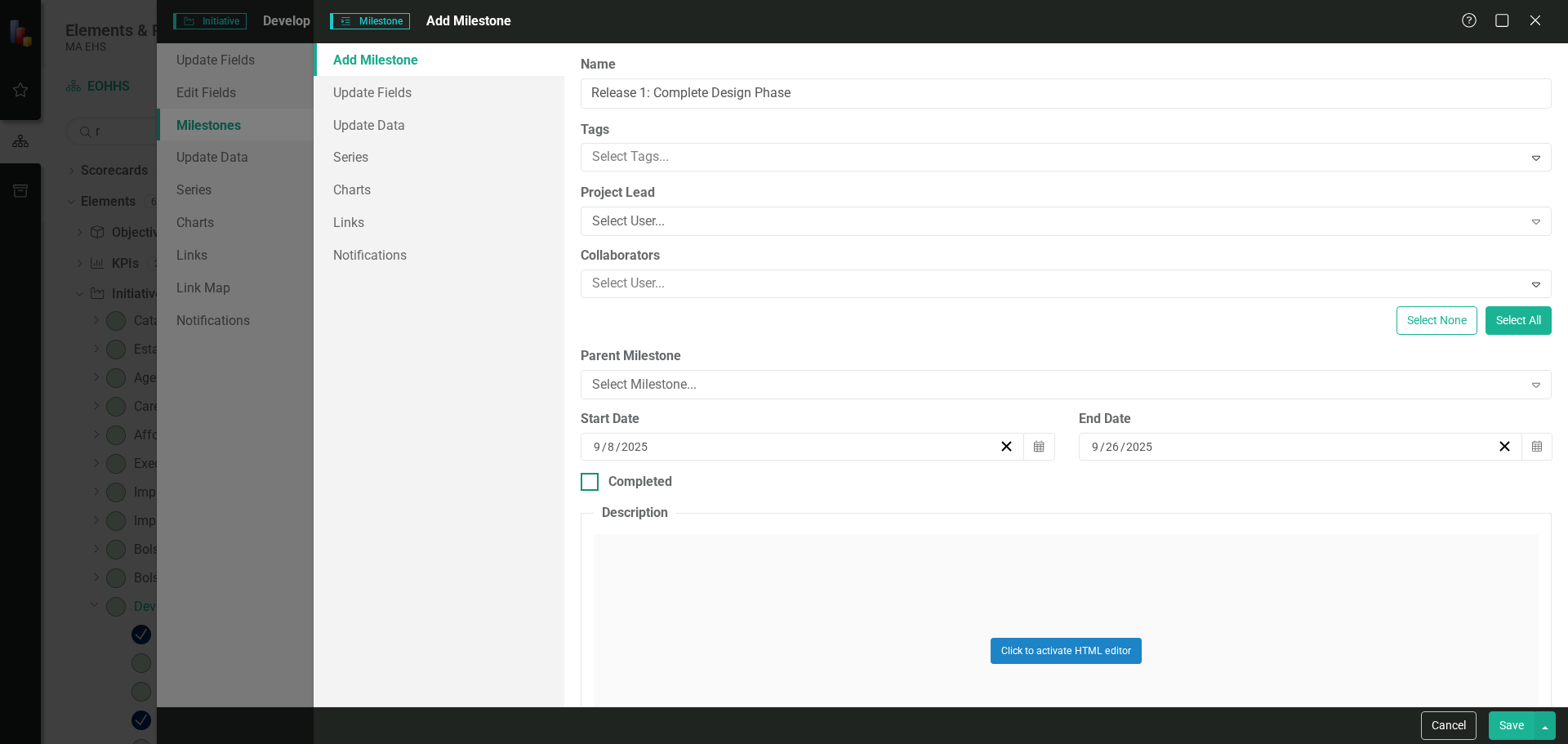
click at [612, 481] on div "Completed" at bounding box center [639, 482] width 64 height 19
click at [591, 481] on input "Completed" at bounding box center [586, 478] width 10 height 10
checkbox input "true"
click at [1530, 534] on button "Calendar" at bounding box center [1537, 540] width 31 height 28
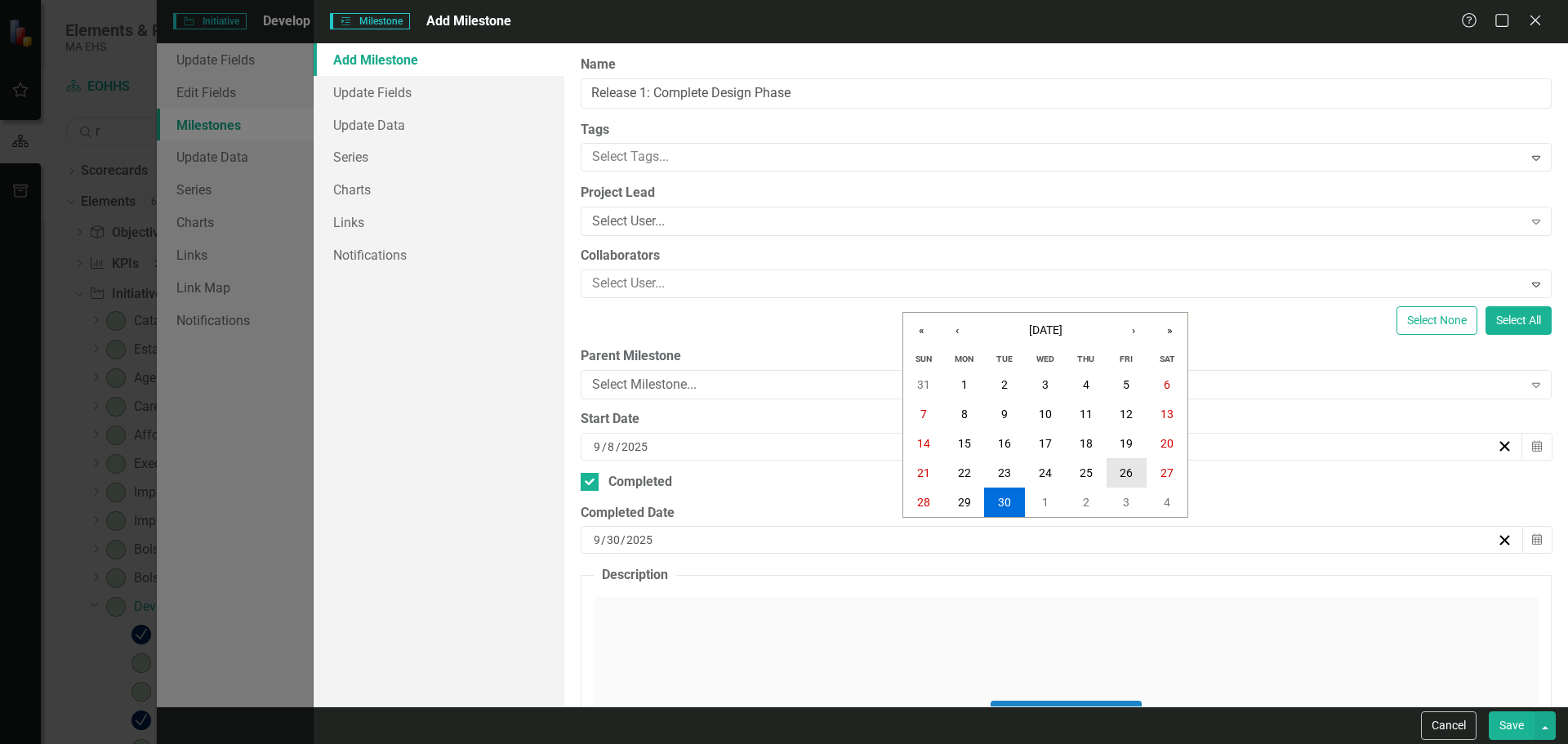
click at [1141, 471] on button "26" at bounding box center [1127, 472] width 41 height 30
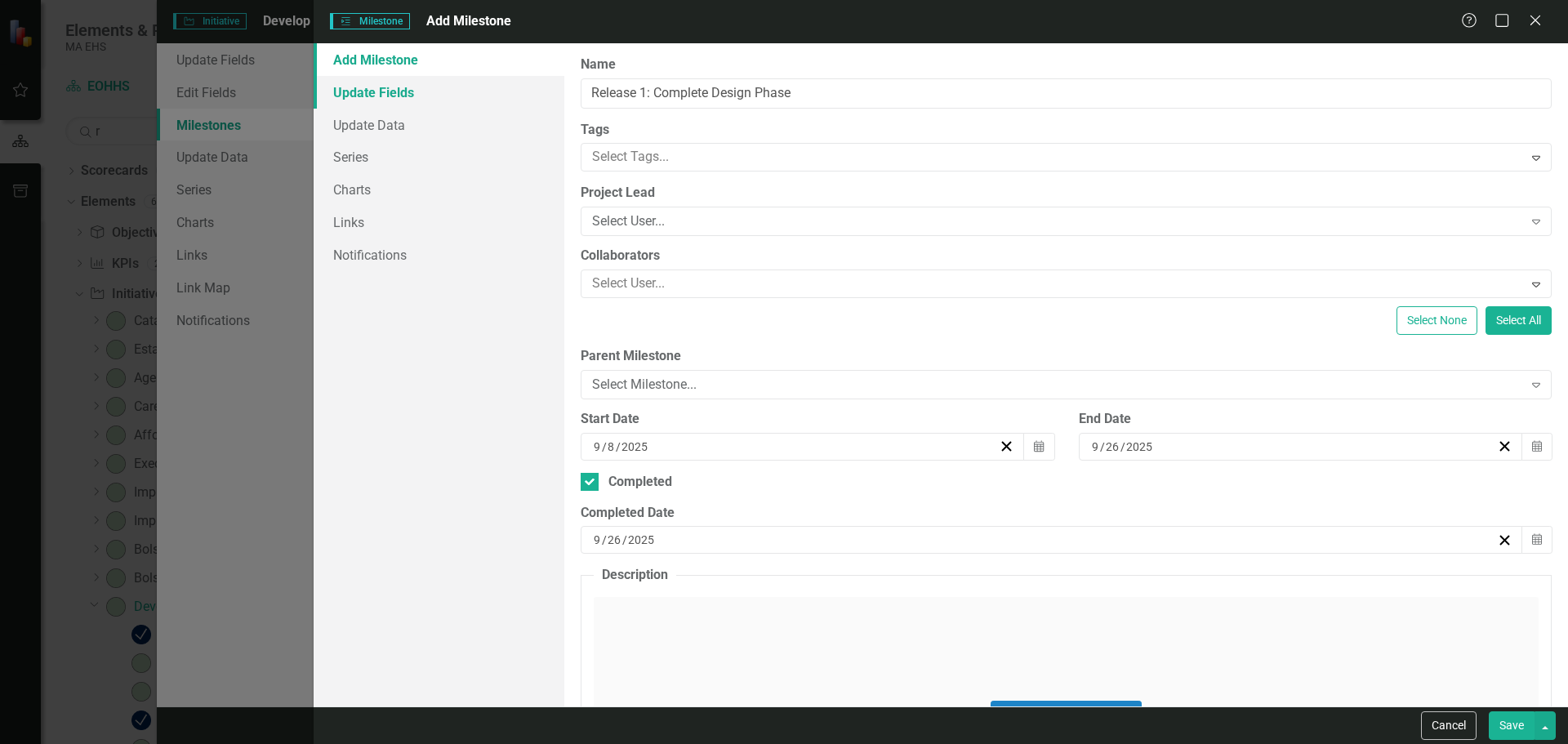
click at [523, 97] on link "Update Fields" at bounding box center [439, 92] width 251 height 32
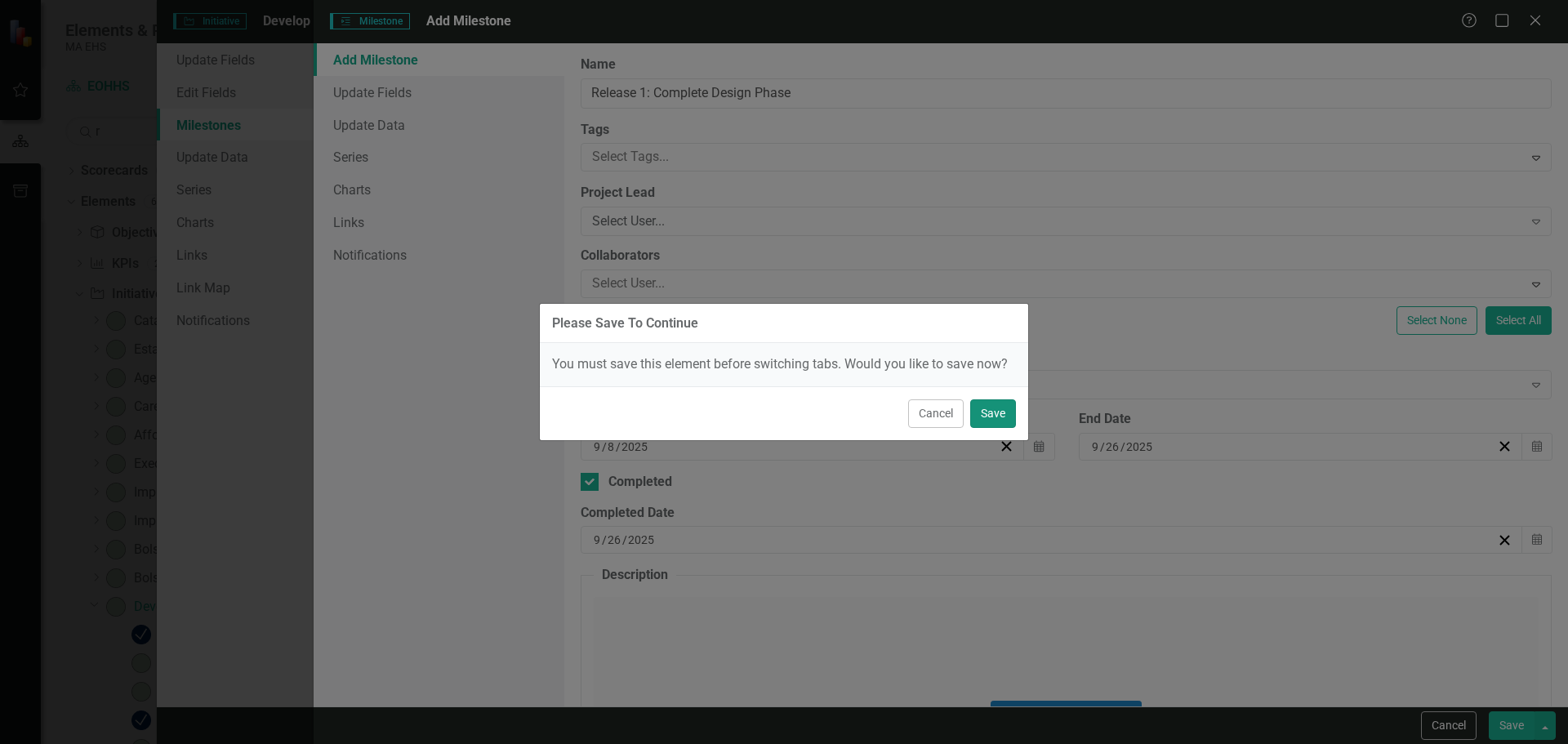
click at [991, 415] on button "Save" at bounding box center [993, 413] width 45 height 29
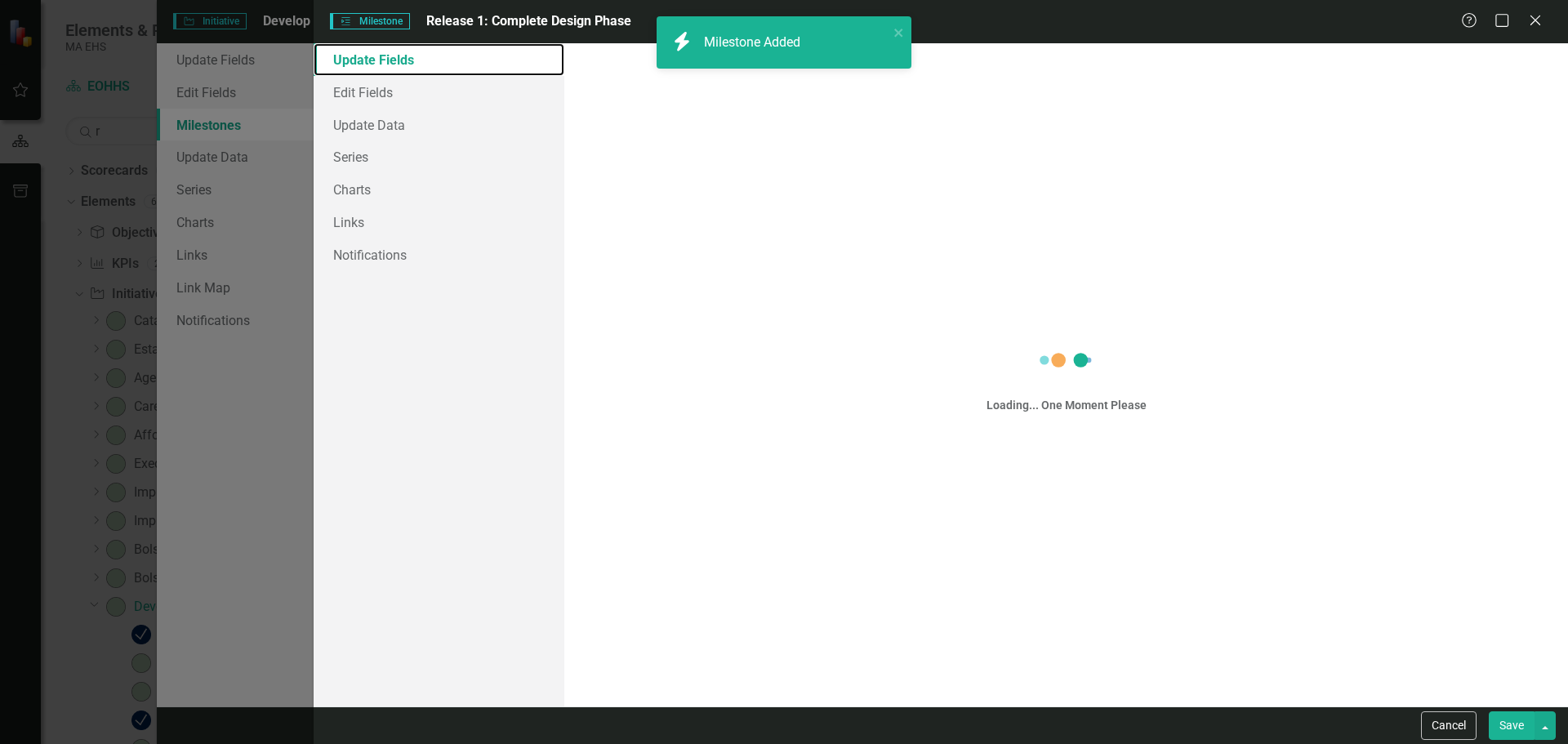
checkbox input "false"
checkbox input "true"
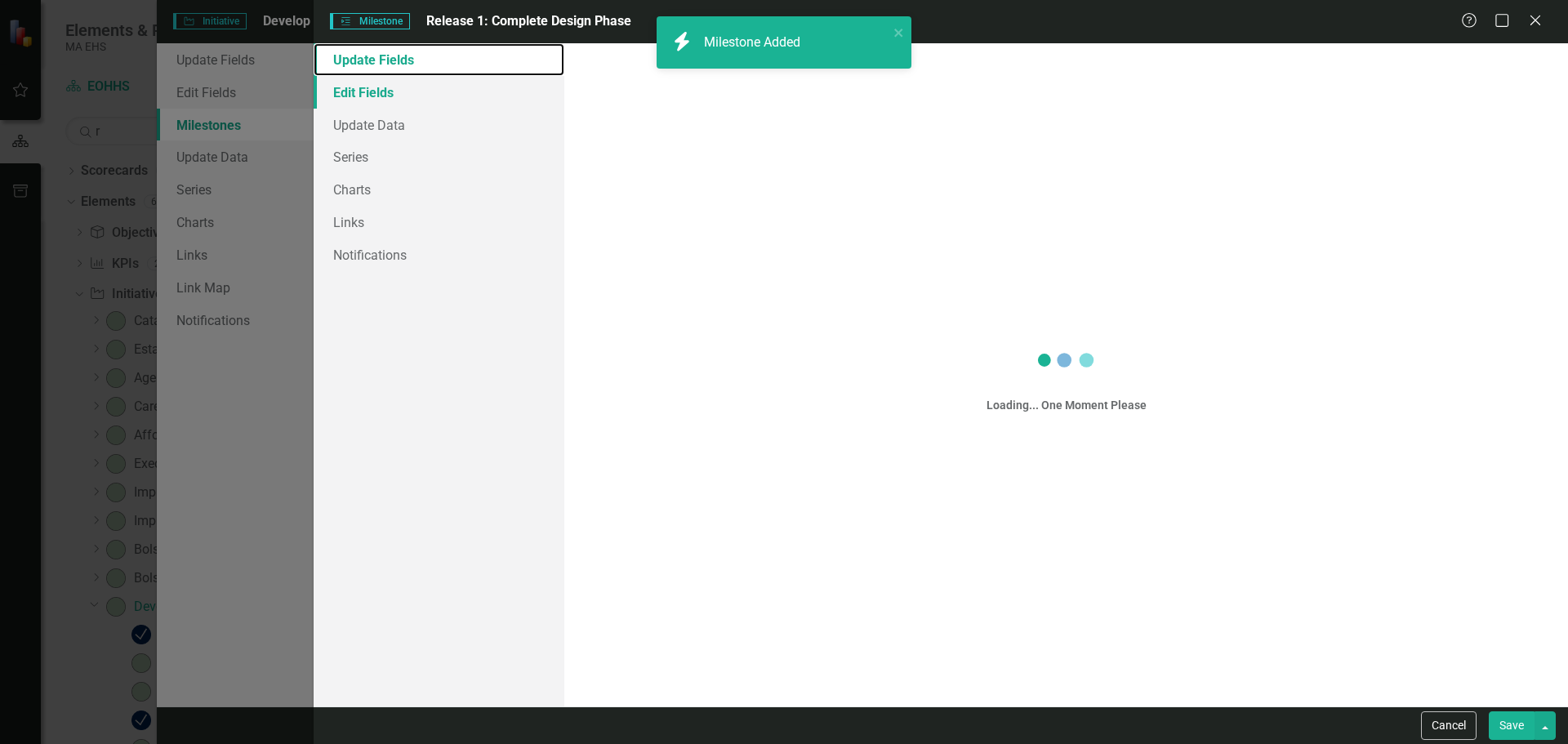
checkbox input "true"
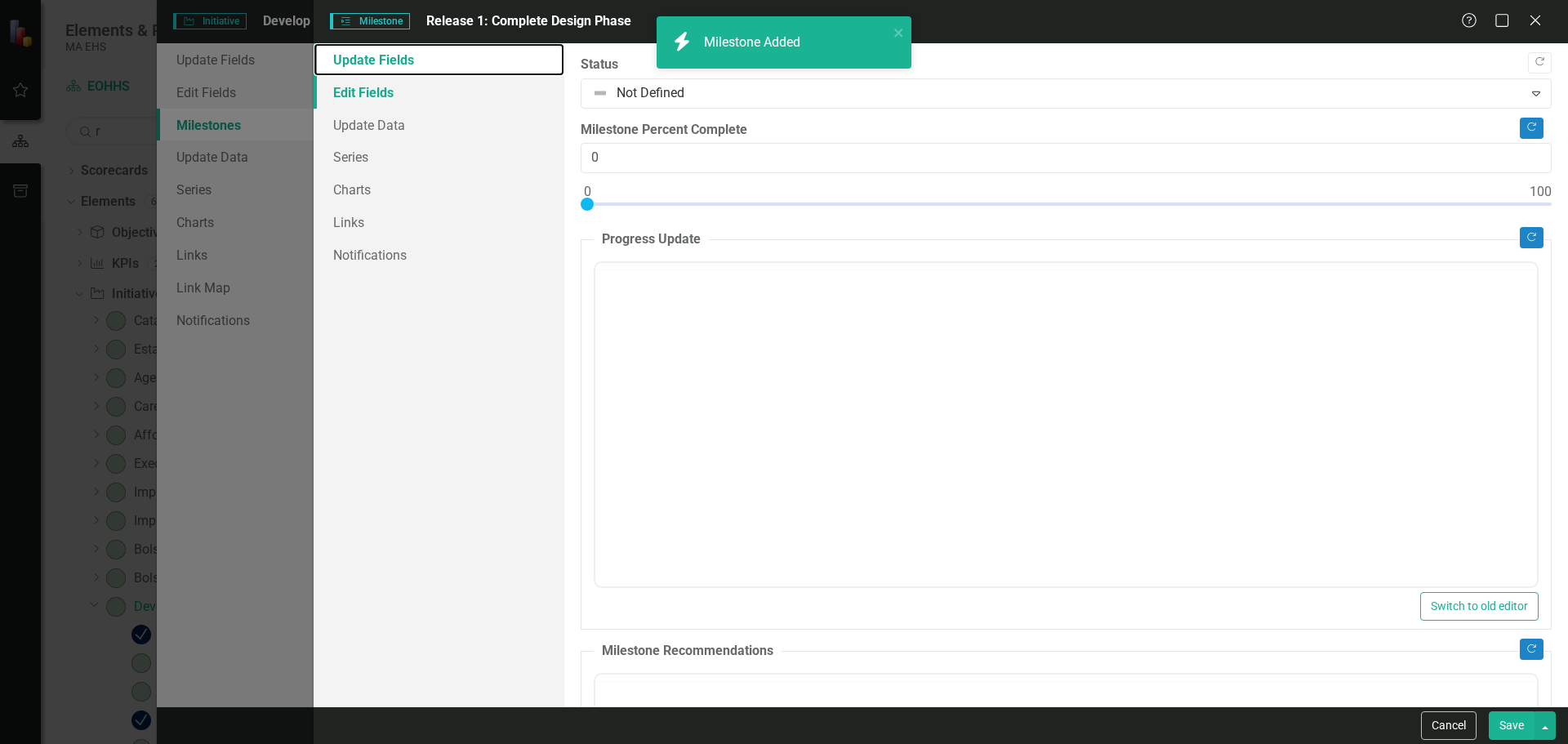
checkbox input "false"
checkbox input "true"
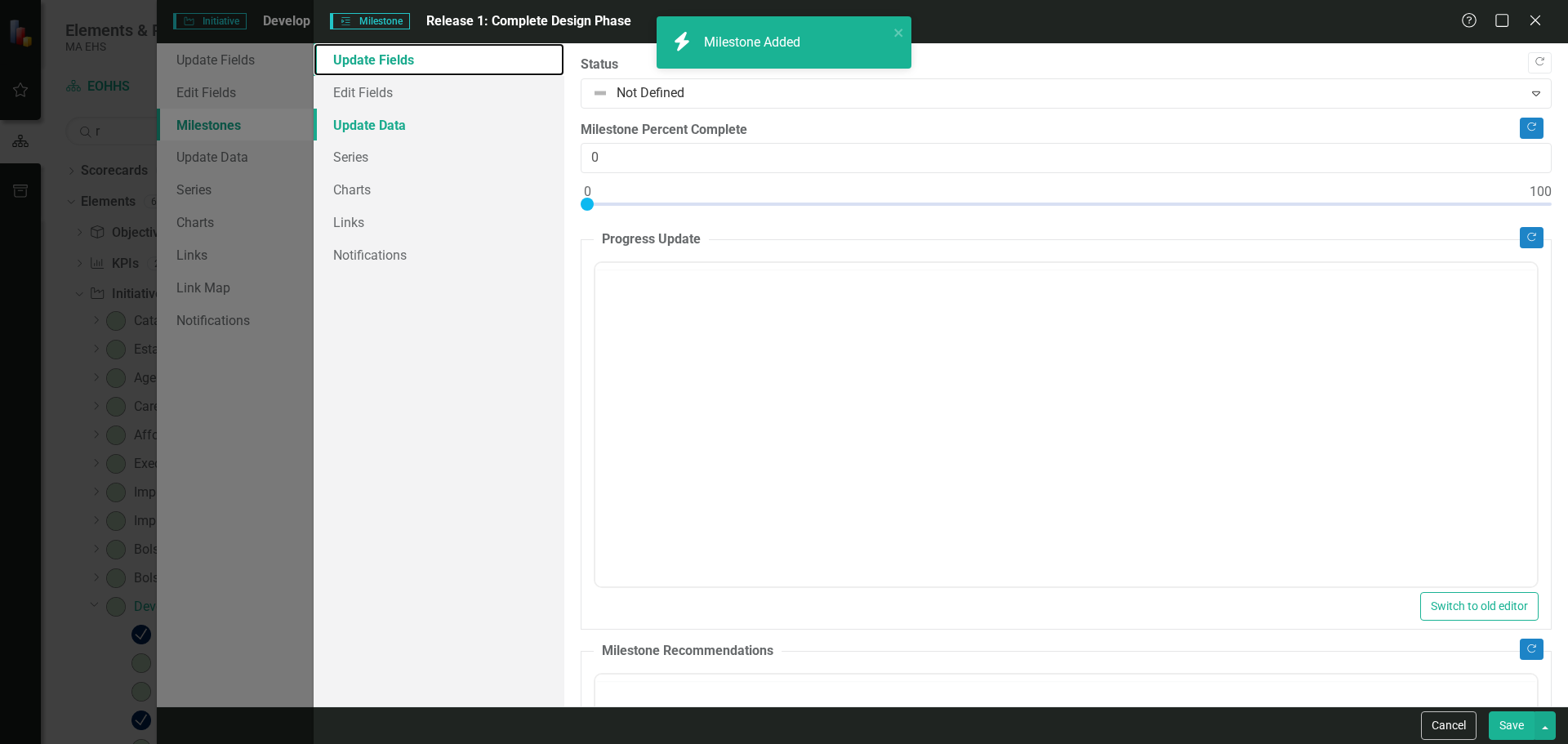
checkbox input "true"
click at [380, 121] on link "Update Data" at bounding box center [439, 124] width 251 height 32
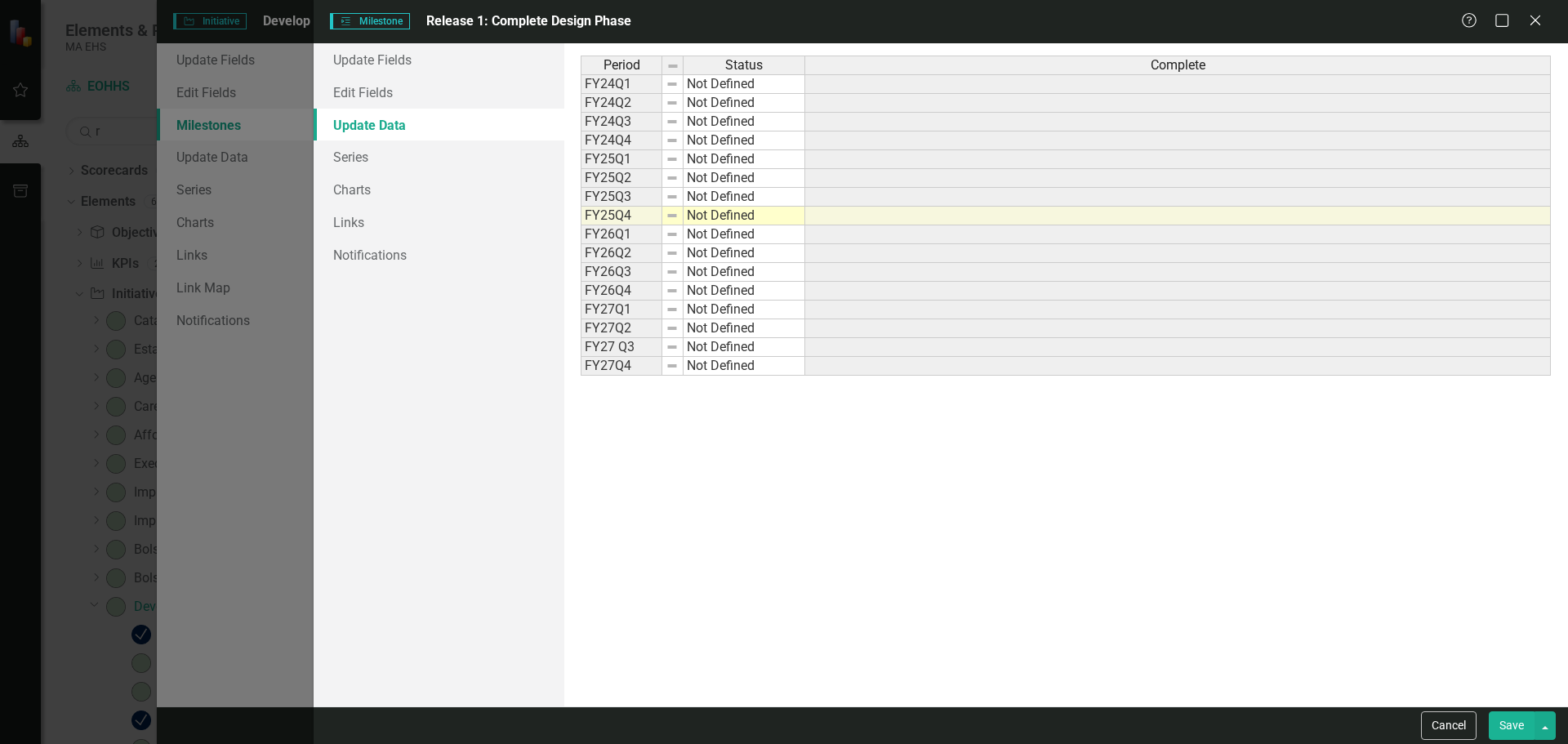
click at [721, 203] on td "Not Defined" at bounding box center [743, 197] width 121 height 19
click at [714, 232] on div "Period Status Complete FY24Q1 Not Defined FY24Q2 Not Defined FY24Q3 Not Defined…" at bounding box center [1066, 375] width 971 height 638
click at [722, 214] on td "Not Defined" at bounding box center [743, 217] width 121 height 19
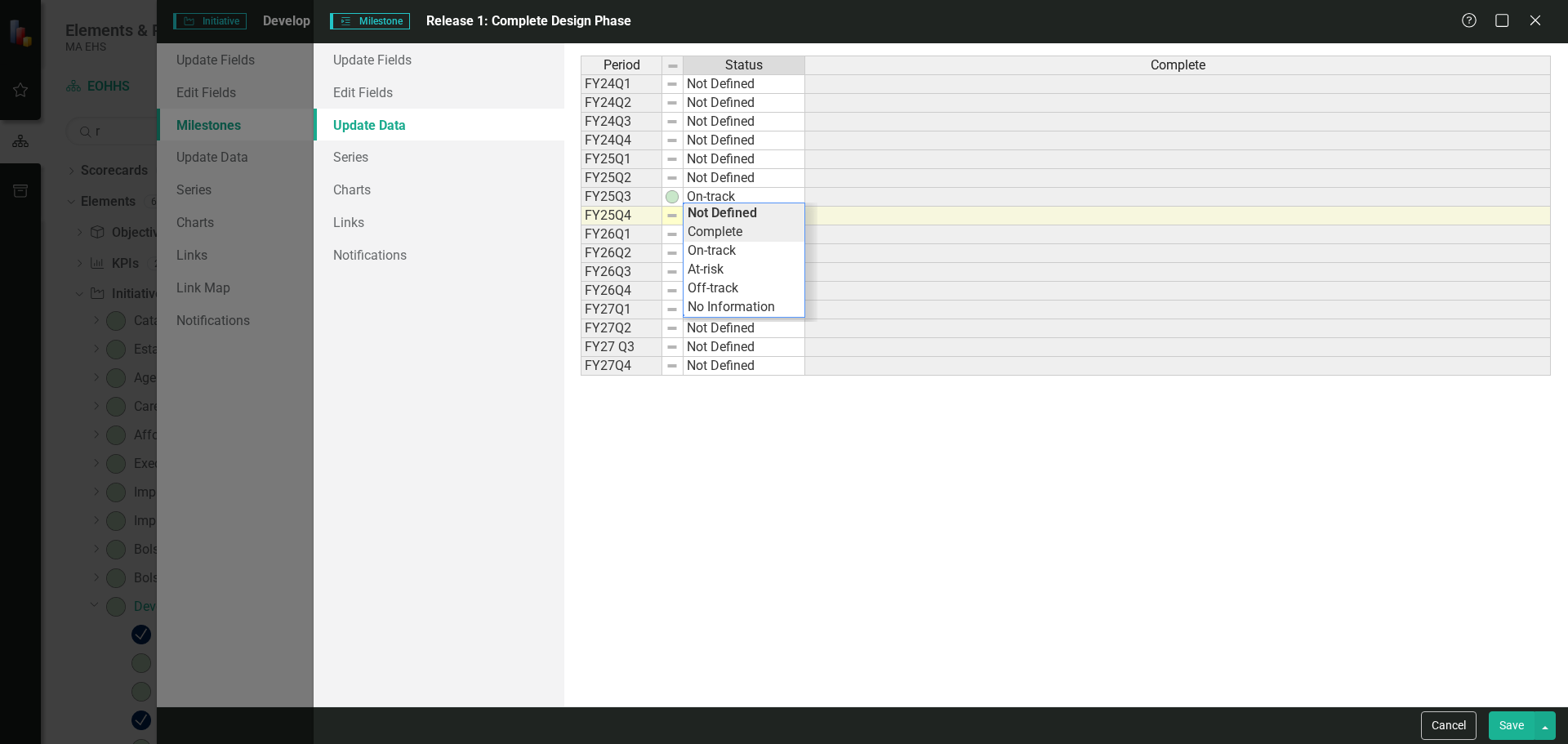
type textarea "Complete"
click at [718, 238] on div "Period Status Complete FY24Q1 Not Defined FY24Q2 Not Defined FY24Q3 Not Defined…" at bounding box center [1066, 375] width 971 height 638
click at [413, 81] on link "Edit Fields" at bounding box center [439, 92] width 251 height 32
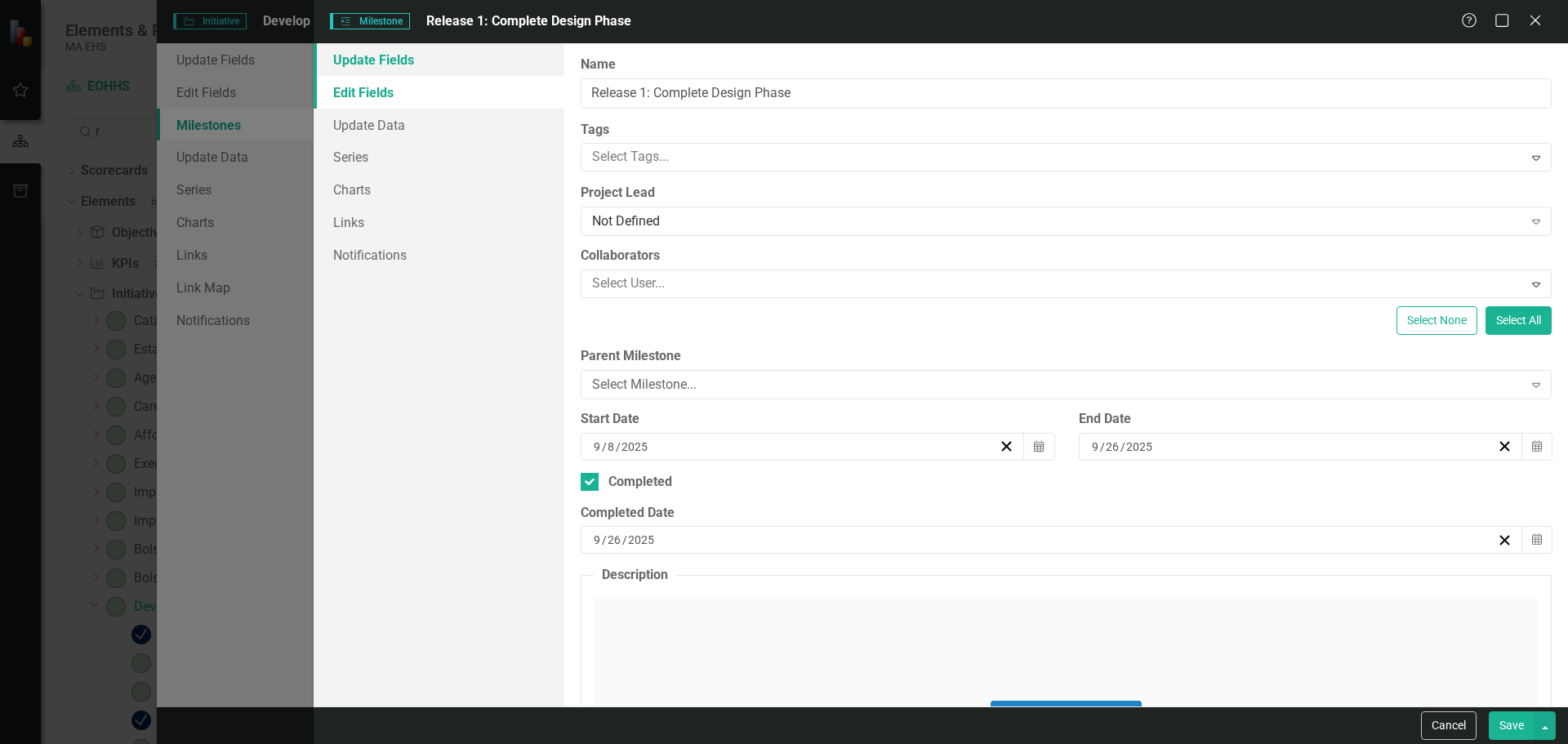
click at [424, 62] on link "Update Fields" at bounding box center [439, 59] width 251 height 32
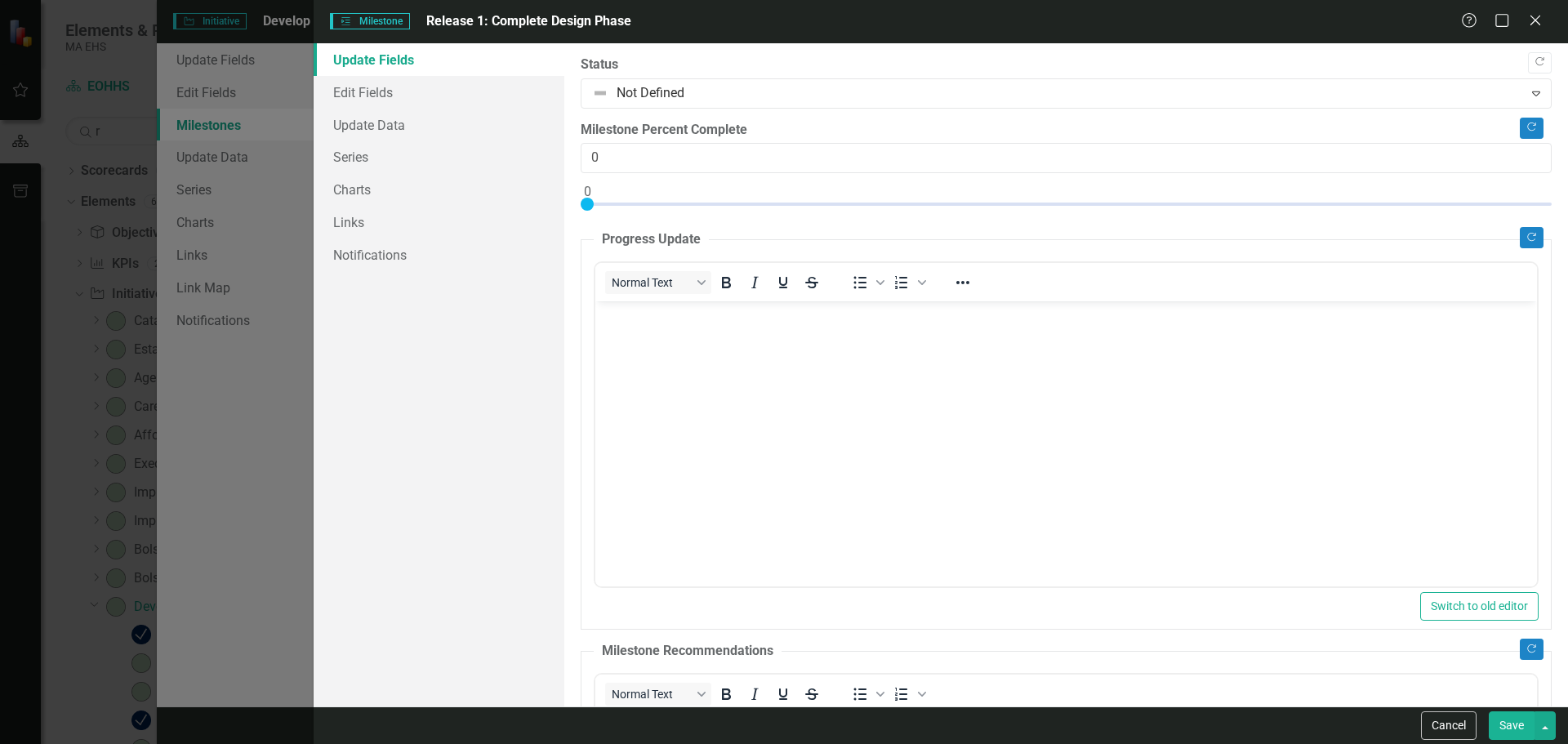
click at [696, 112] on div "Copy Forward Status Not Defined Expand Copy Forward Milestone Percent Complete …" at bounding box center [1067, 713] width 971 height 1315
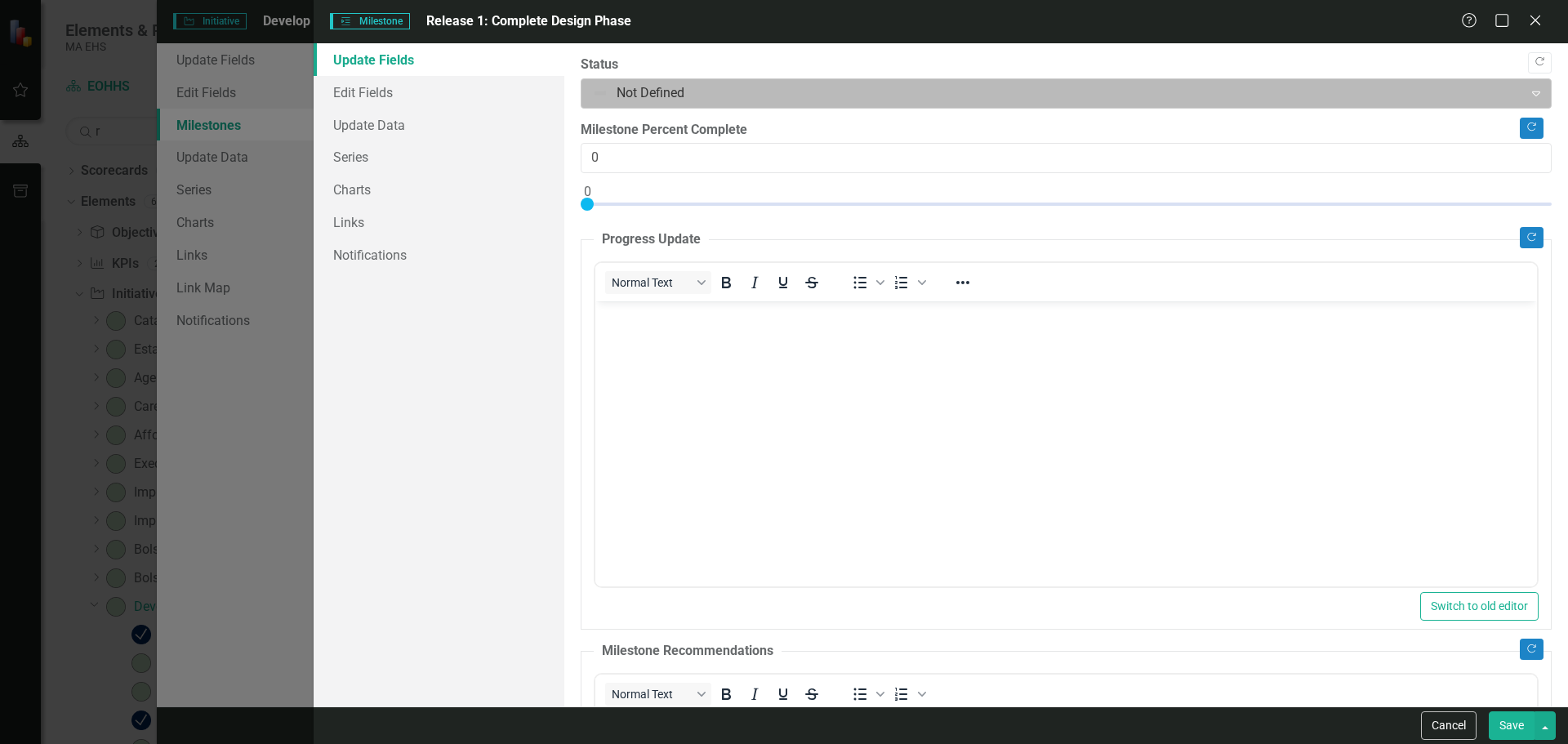
click at [684, 97] on div at bounding box center [1053, 93] width 921 height 22
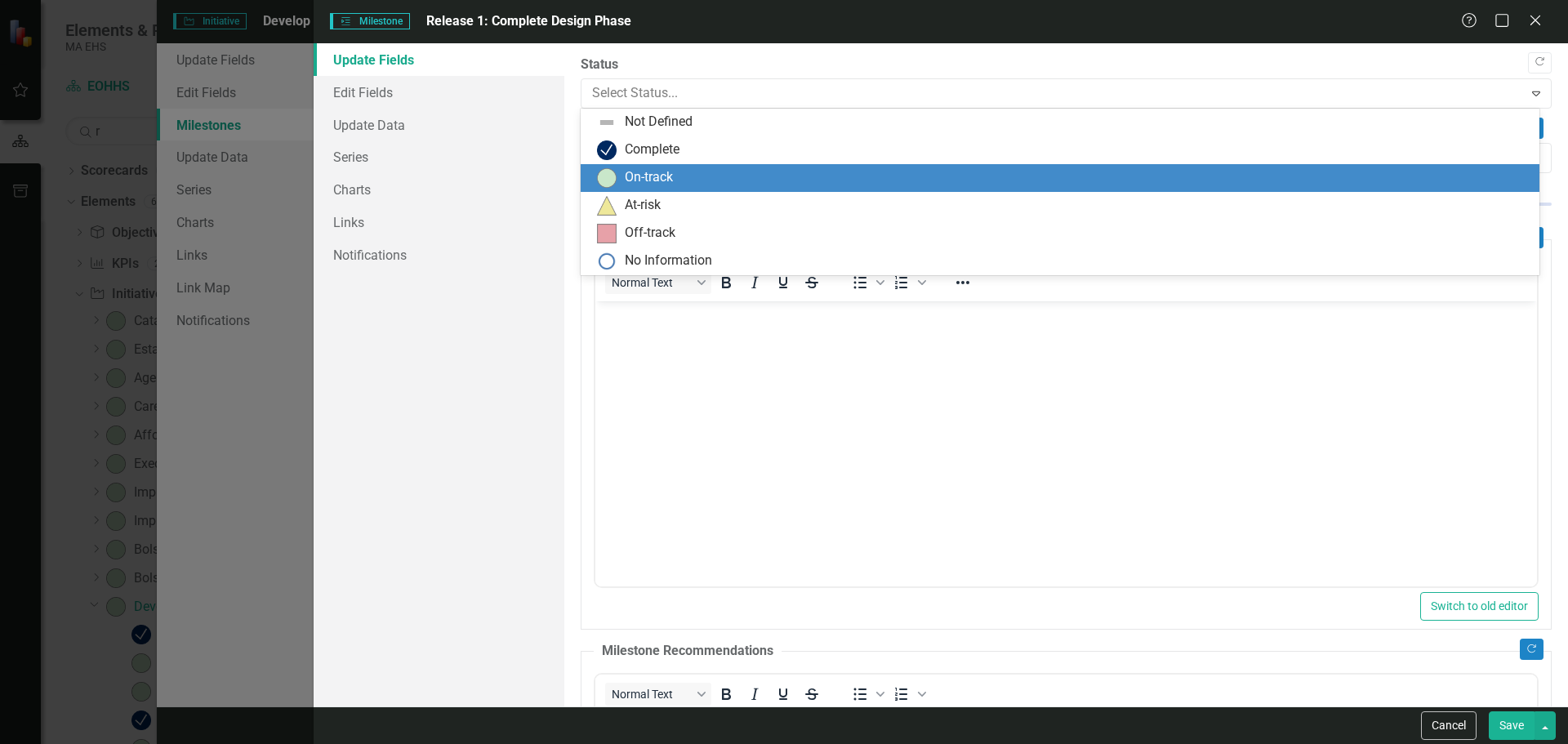
click at [639, 167] on div "On-track" at bounding box center [1060, 178] width 959 height 28
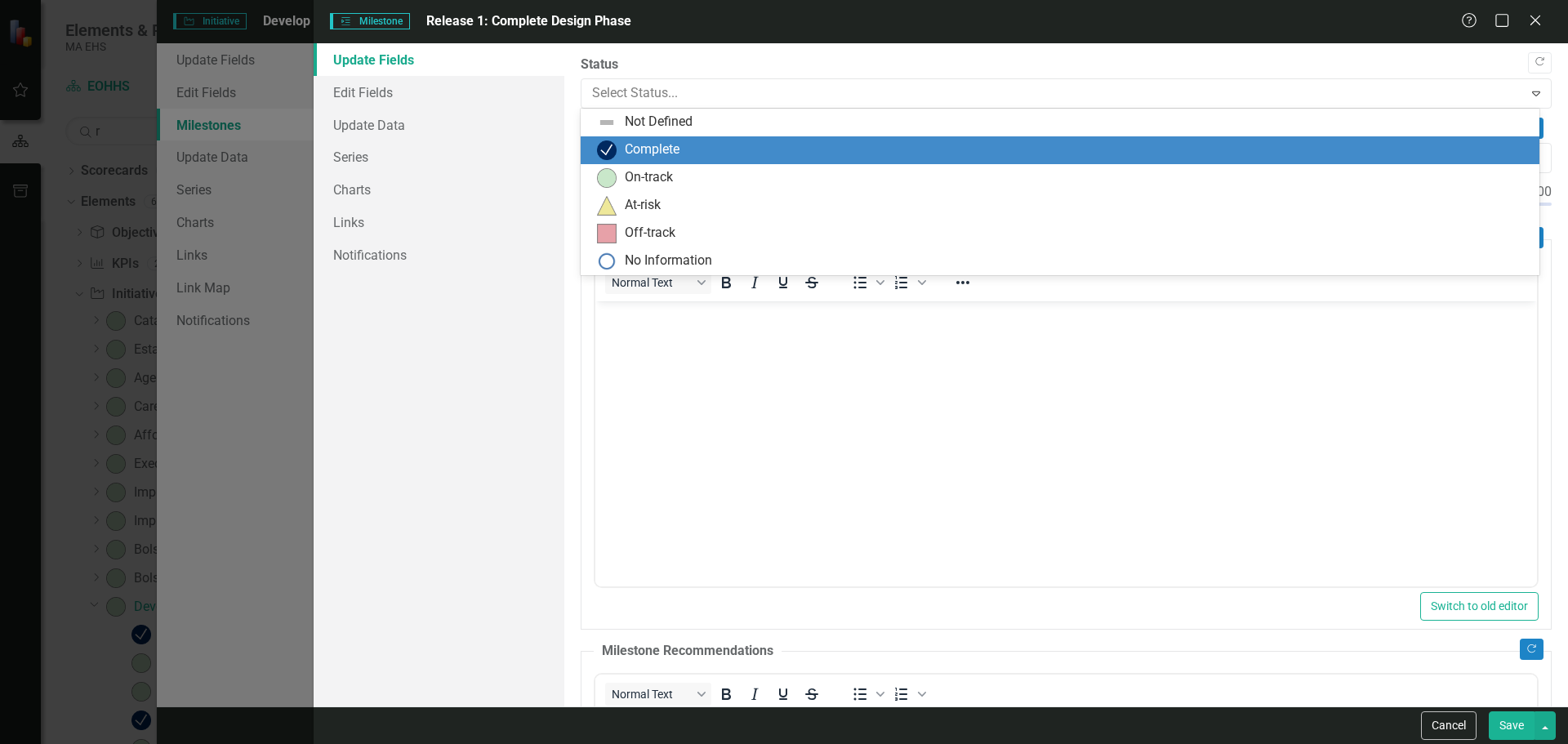
click at [652, 141] on div "Complete" at bounding box center [652, 150] width 55 height 19
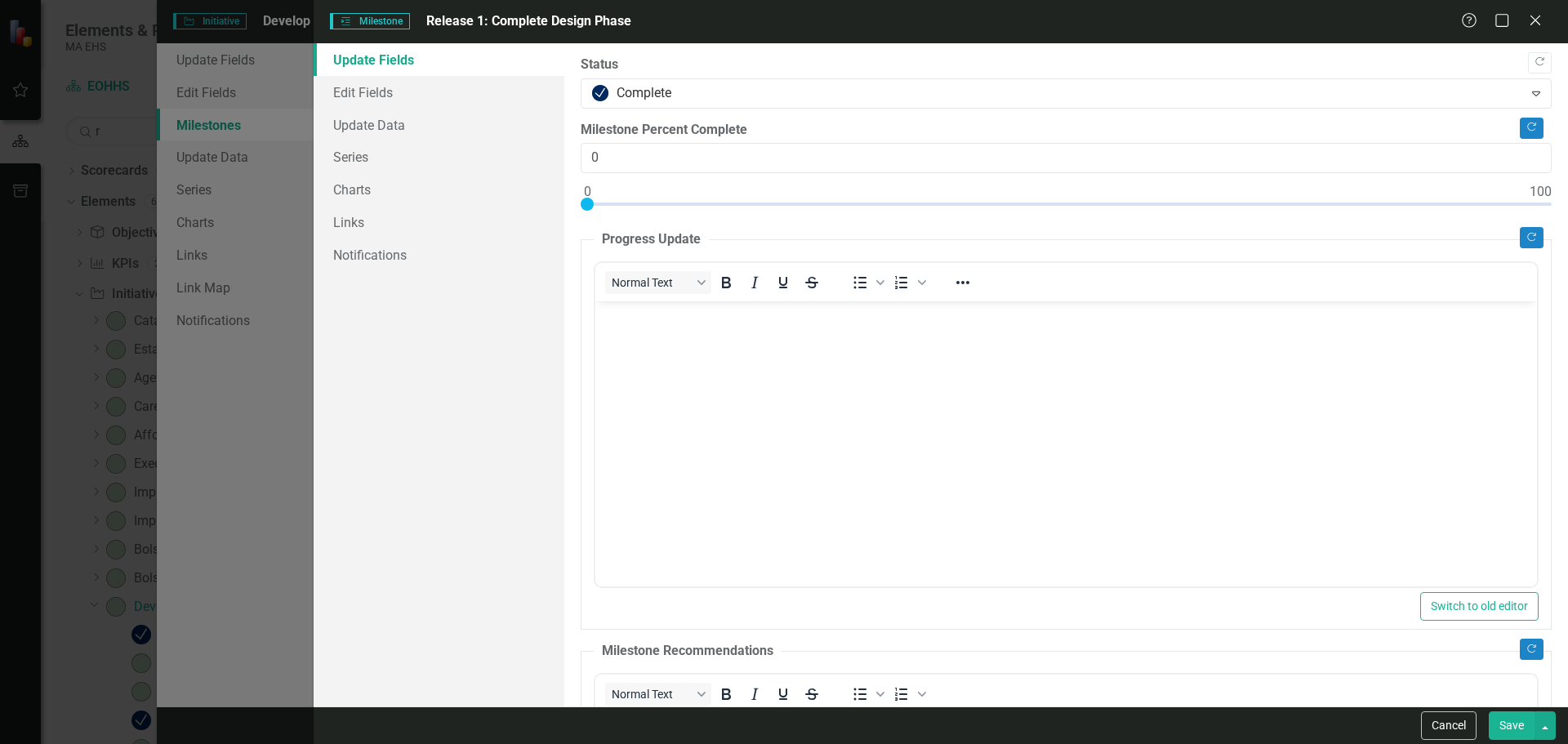
click at [1505, 716] on button "Save" at bounding box center [1511, 725] width 45 height 29
checkbox input "false"
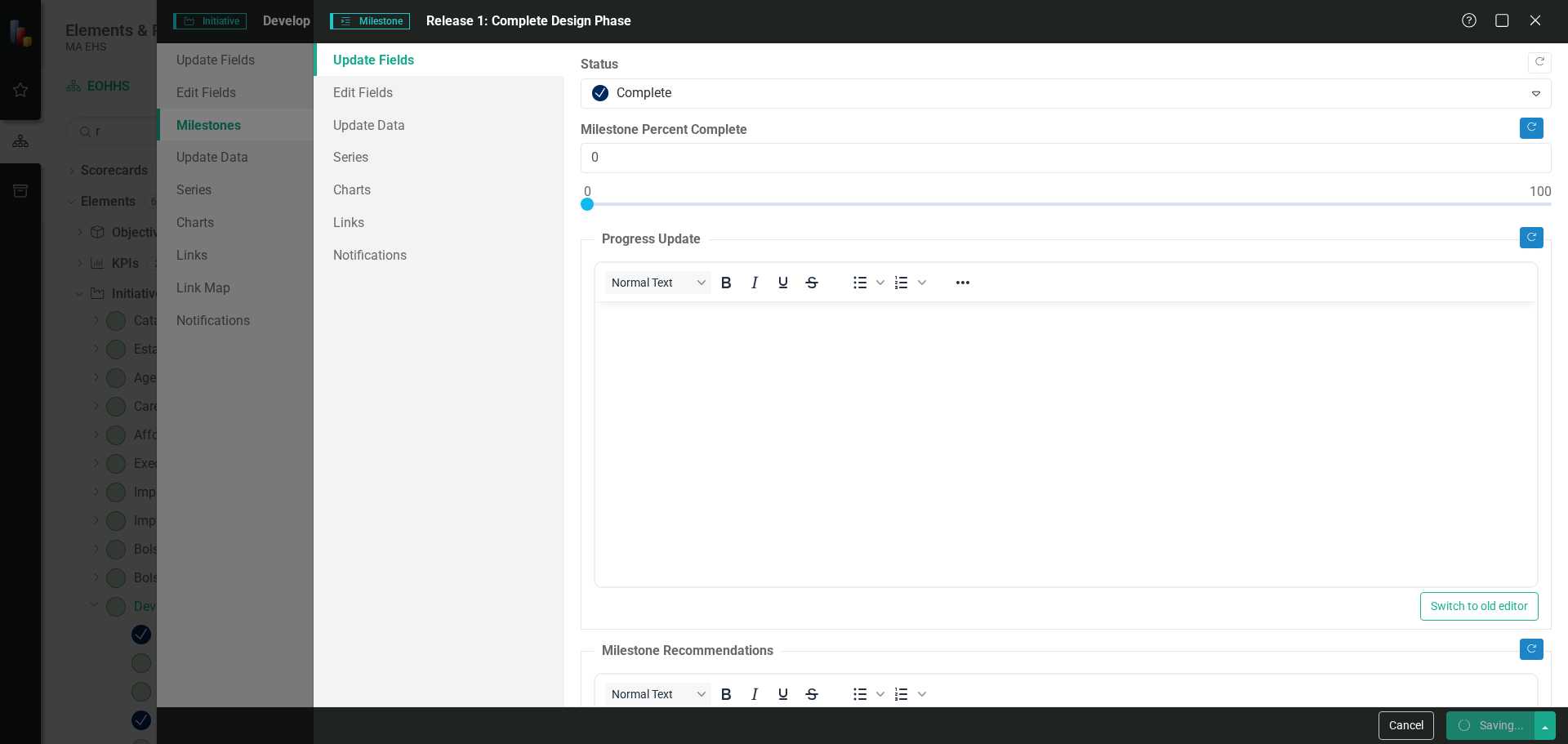
checkbox input "false"
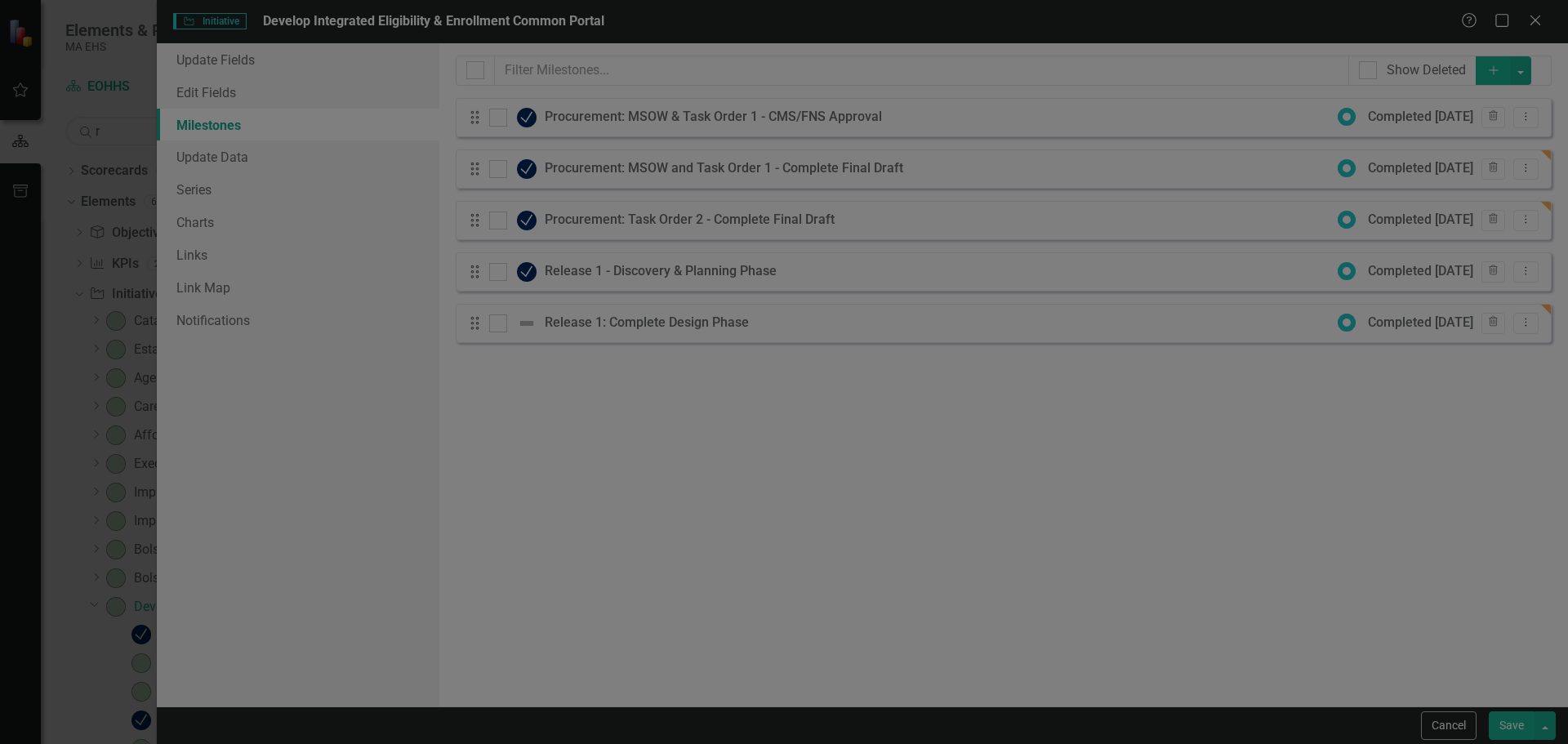
checkbox input "true"
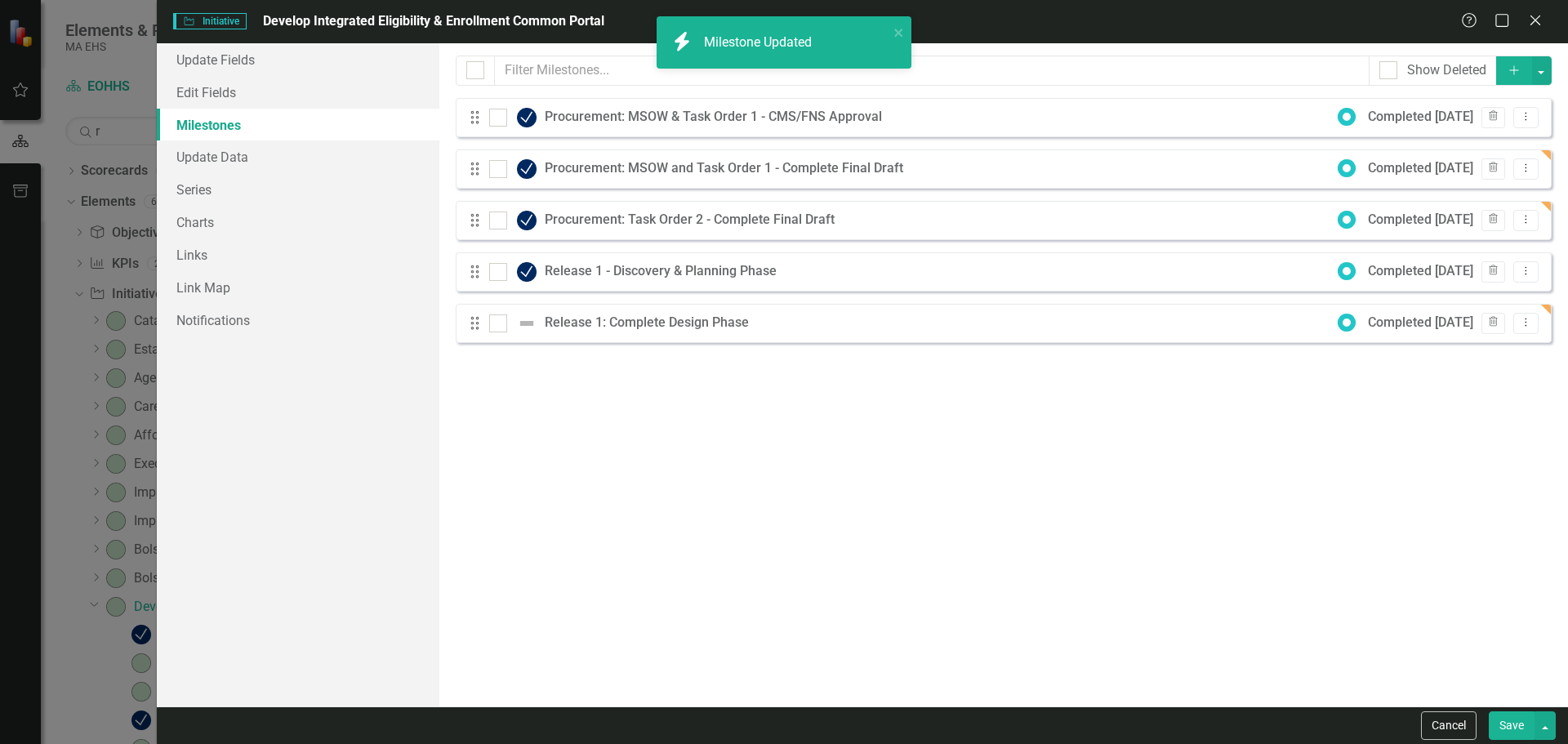
checkbox input "false"
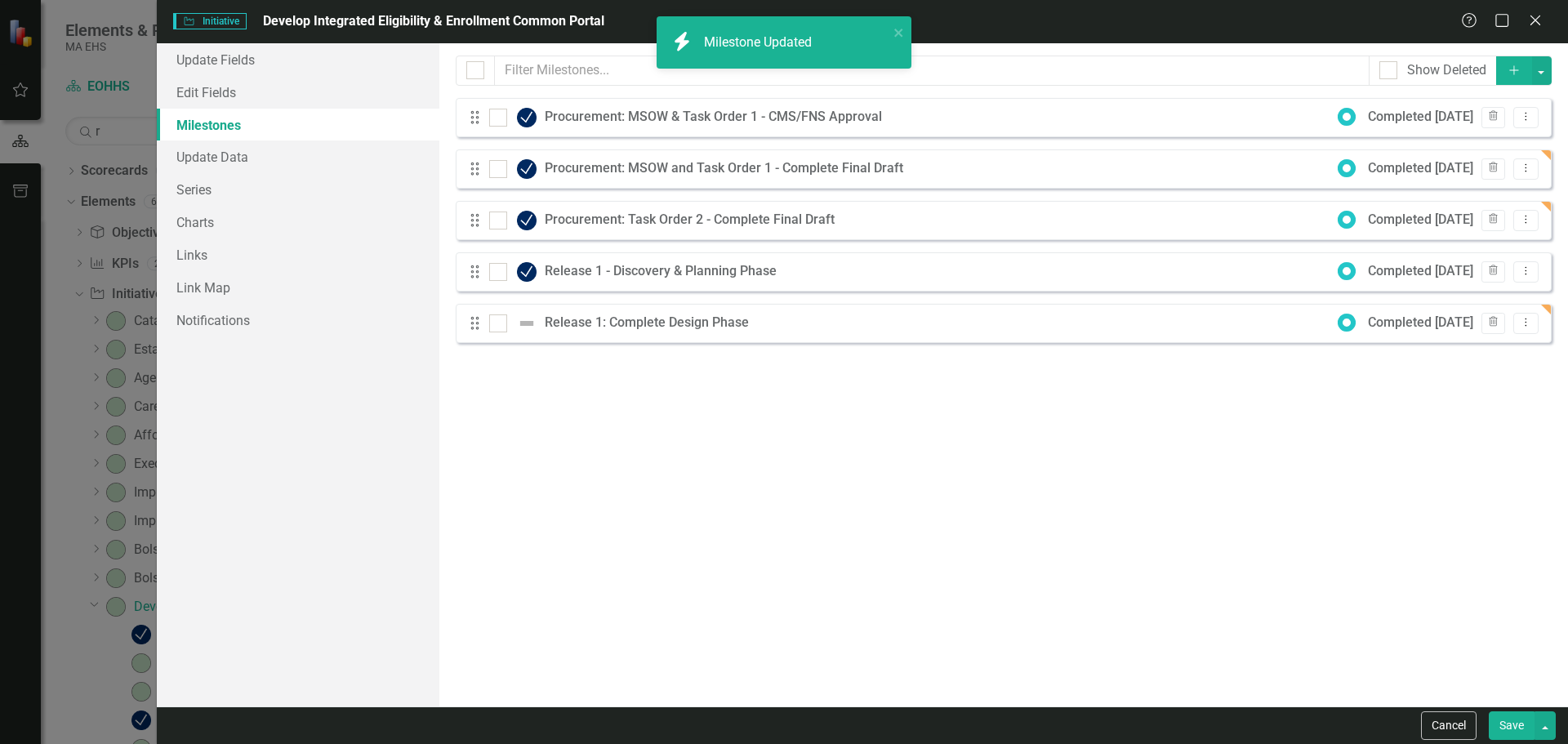
checkbox input "true"
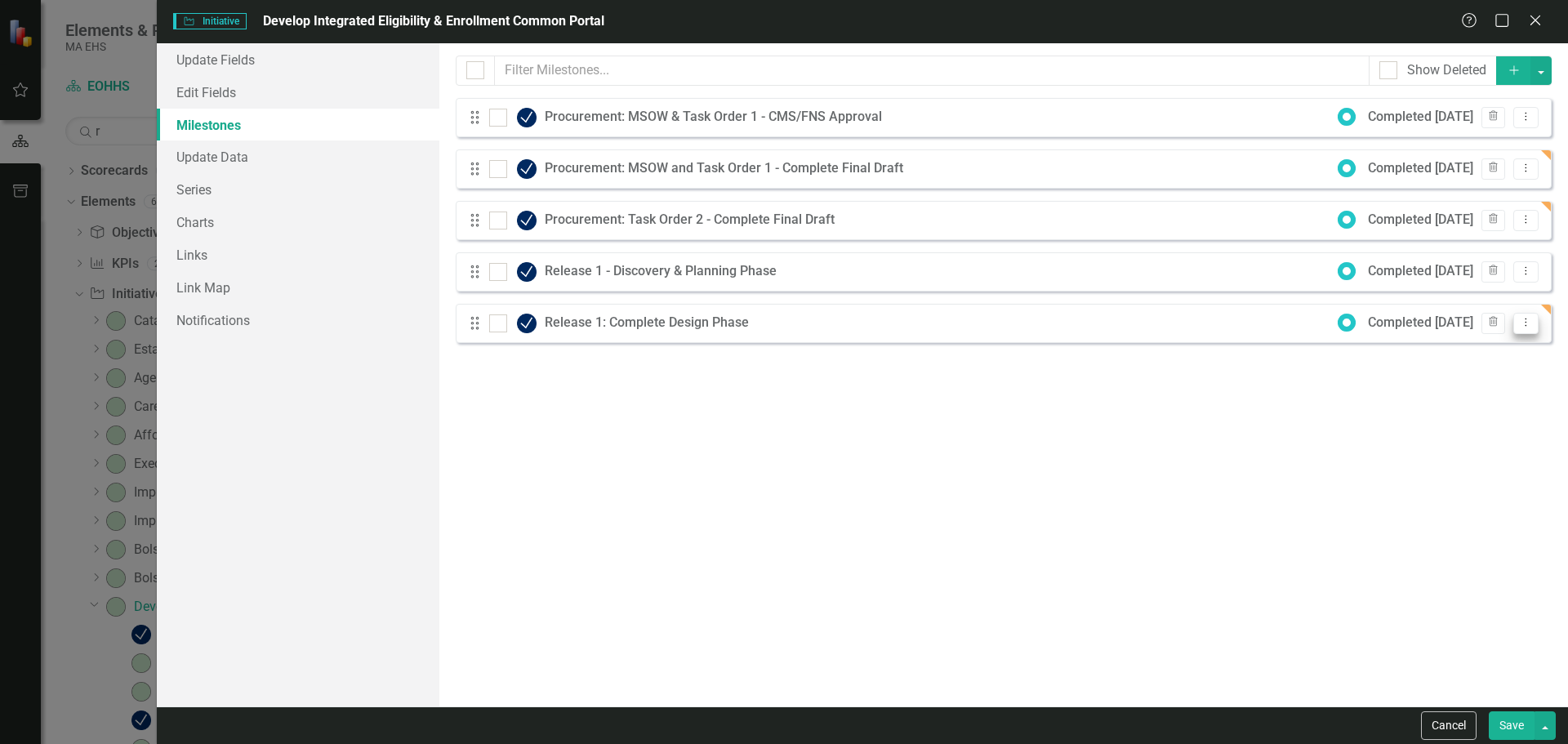
click at [1523, 326] on icon "Dropdown Menu" at bounding box center [1526, 322] width 14 height 10
click at [1469, 345] on link "Edit Edit Milestone" at bounding box center [1461, 349] width 154 height 31
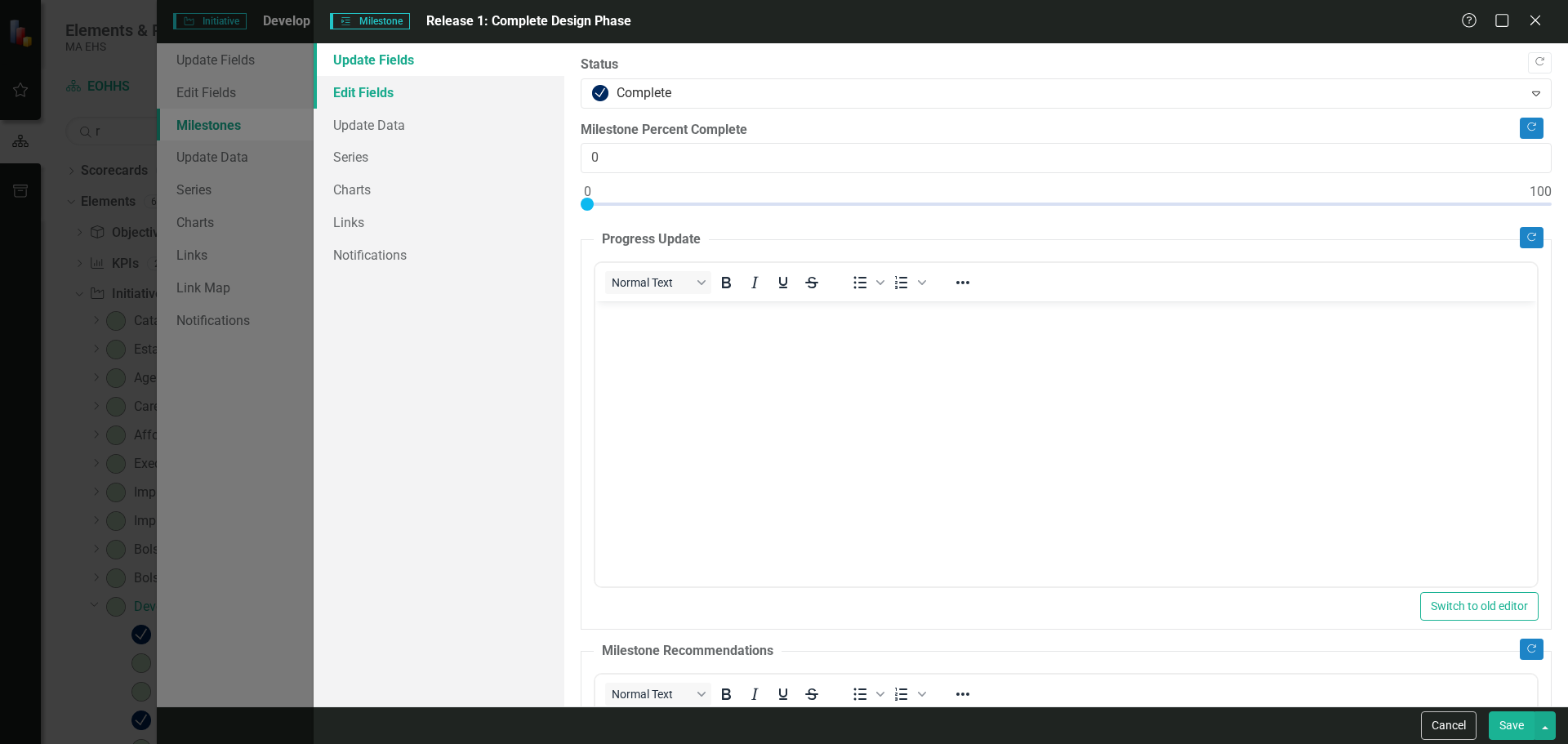
click at [471, 89] on link "Edit Fields" at bounding box center [439, 92] width 251 height 32
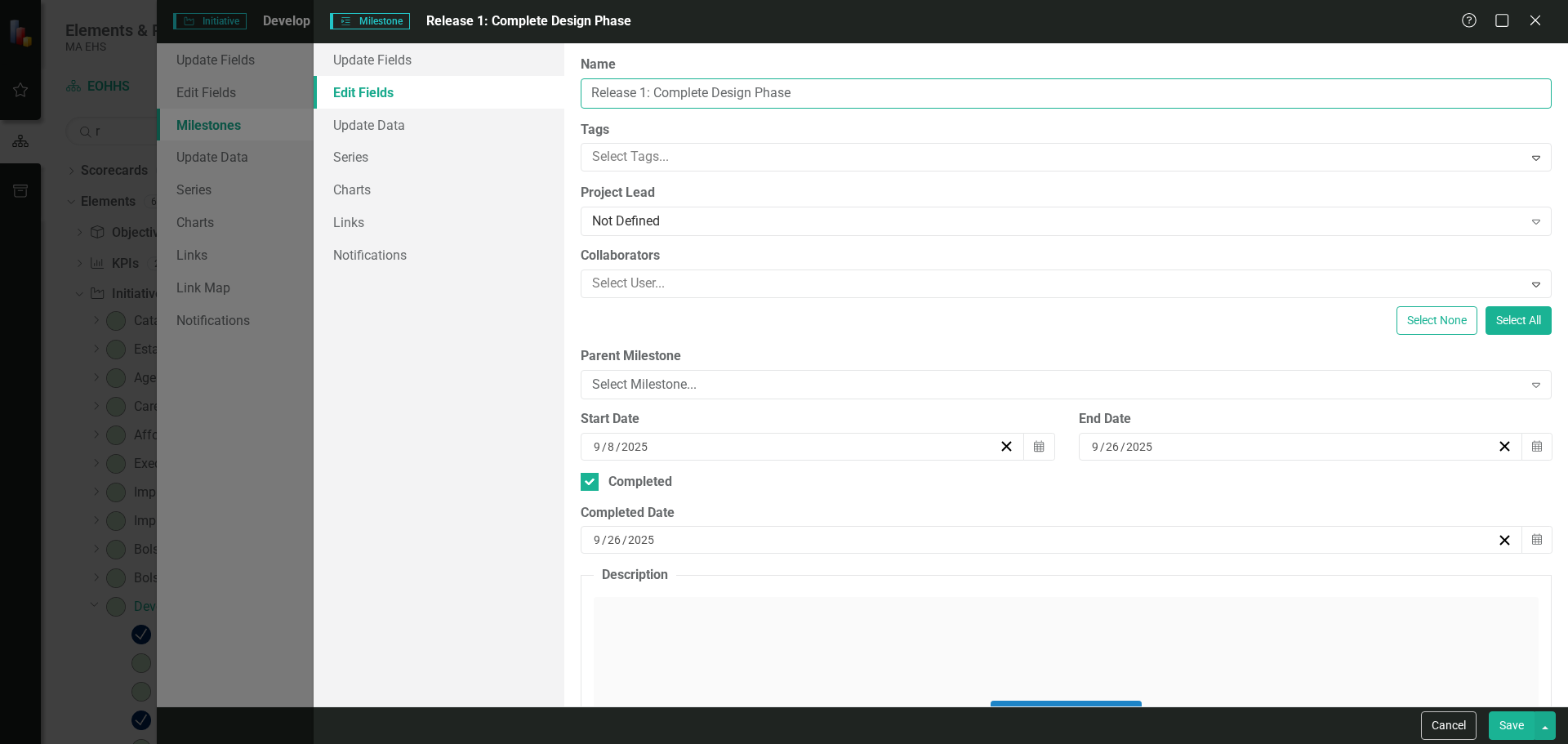
click at [650, 92] on input "Release 1: Complete Design Phase" at bounding box center [1067, 93] width 971 height 31
click at [1423, 718] on button "Cancel" at bounding box center [1449, 725] width 56 height 29
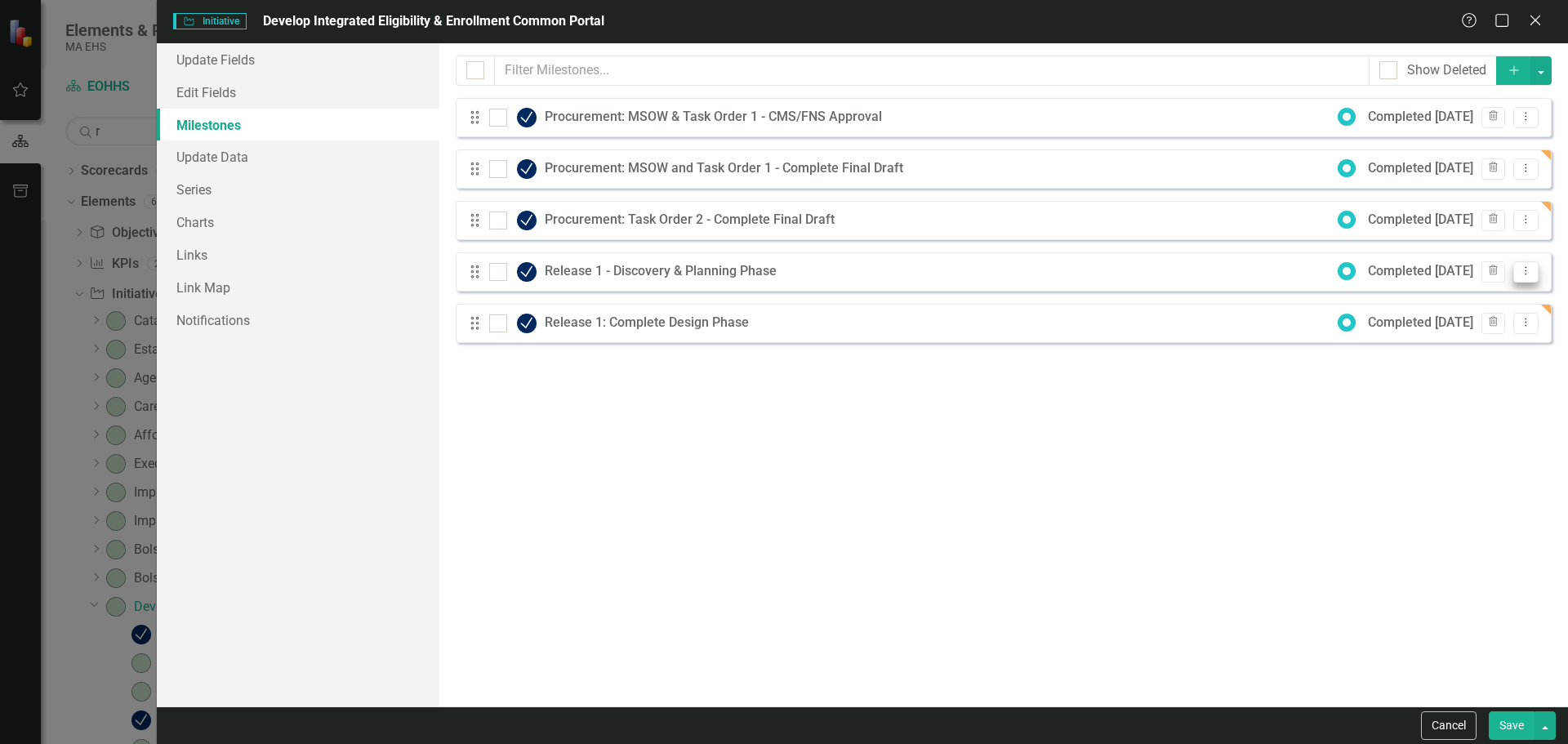
click at [1520, 273] on icon "Dropdown Menu" at bounding box center [1526, 271] width 14 height 10
click at [1499, 299] on link "Edit Edit Milestone" at bounding box center [1461, 298] width 154 height 31
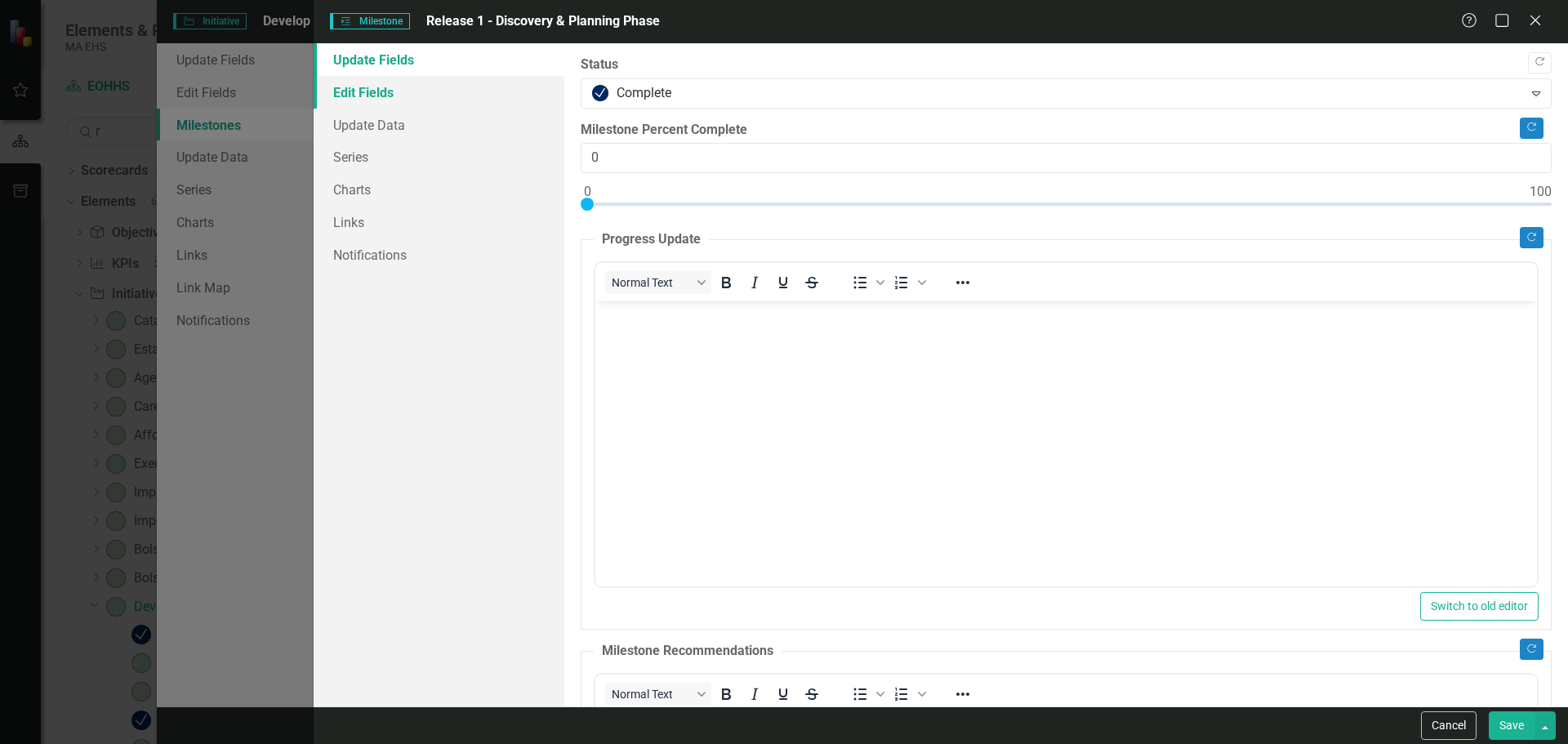
click at [468, 102] on link "Edit Fields" at bounding box center [439, 92] width 251 height 32
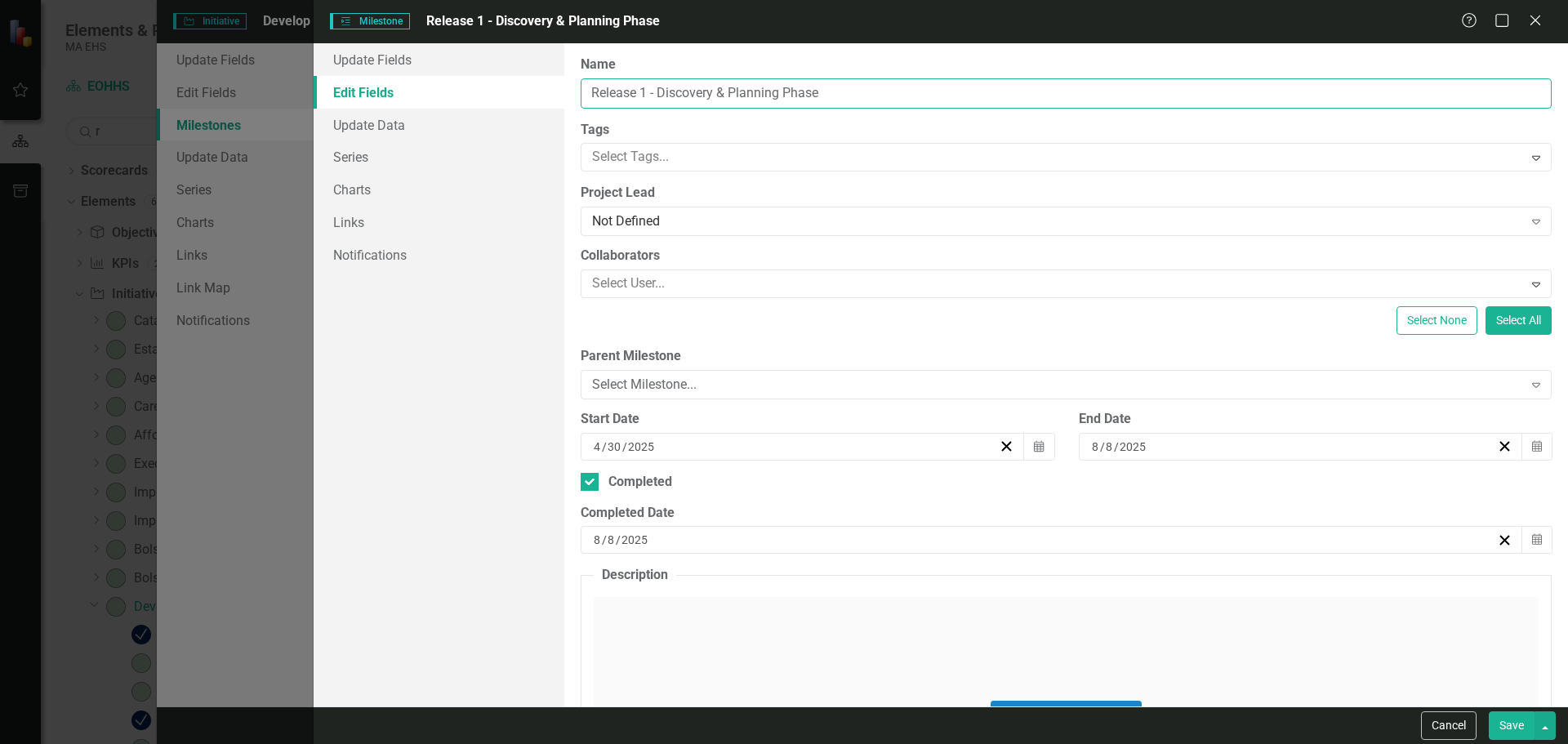
click at [653, 94] on input "Release 1 - Discovery & Planning Phase" at bounding box center [1067, 93] width 971 height 31
type input "Release 1: Complete Discovery & Planning Phase"
click at [1505, 731] on button "Save" at bounding box center [1511, 725] width 45 height 29
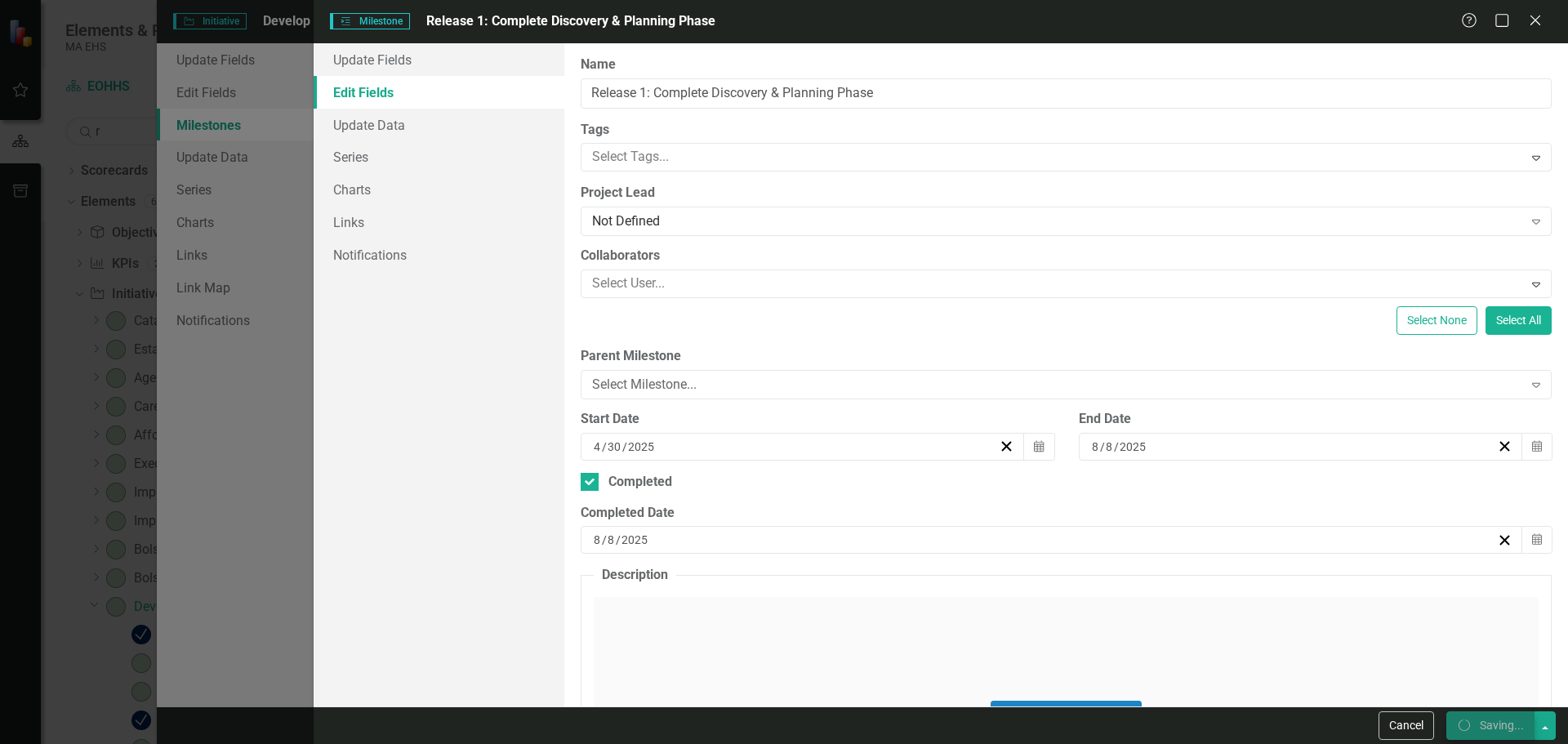
checkbox input "false"
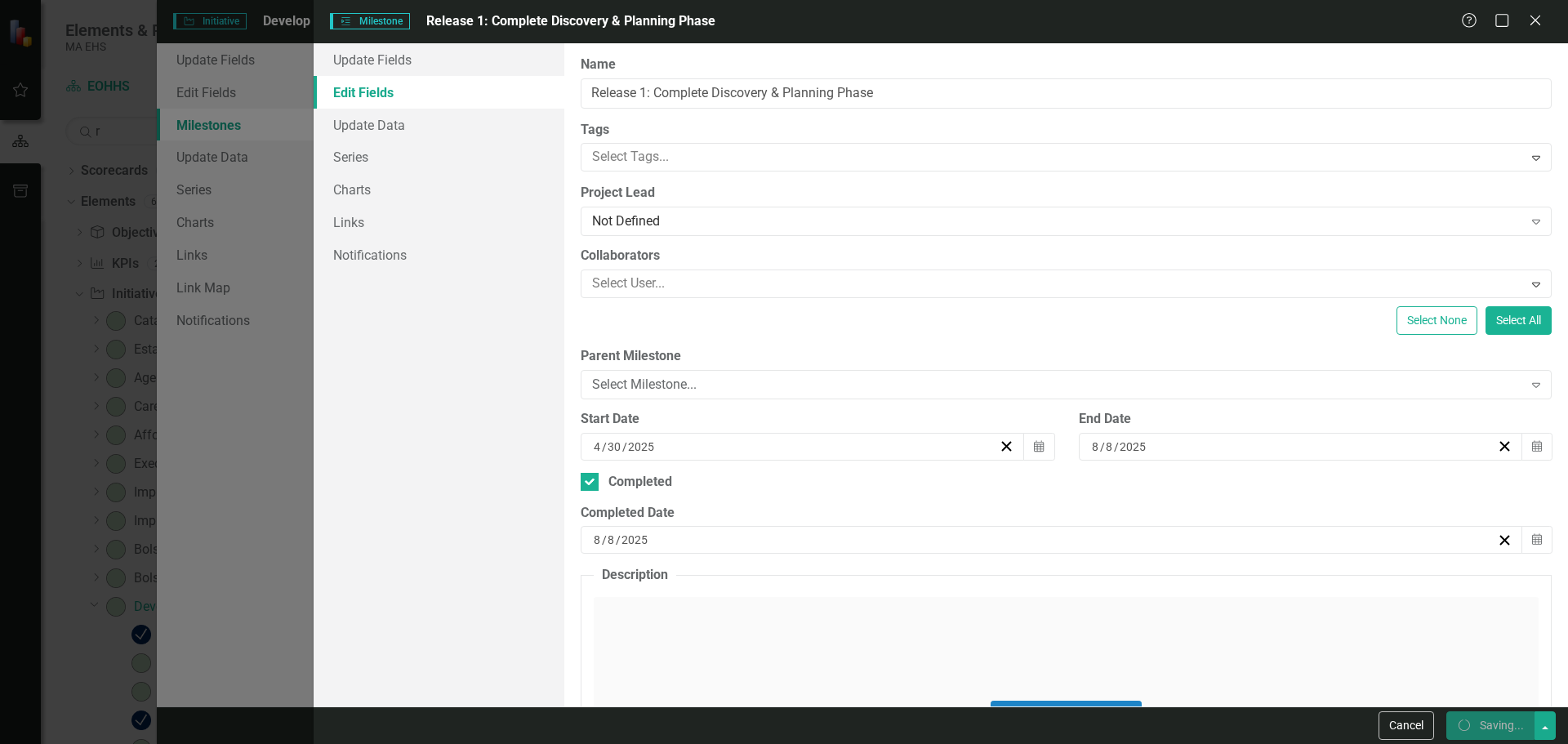
checkbox input "true"
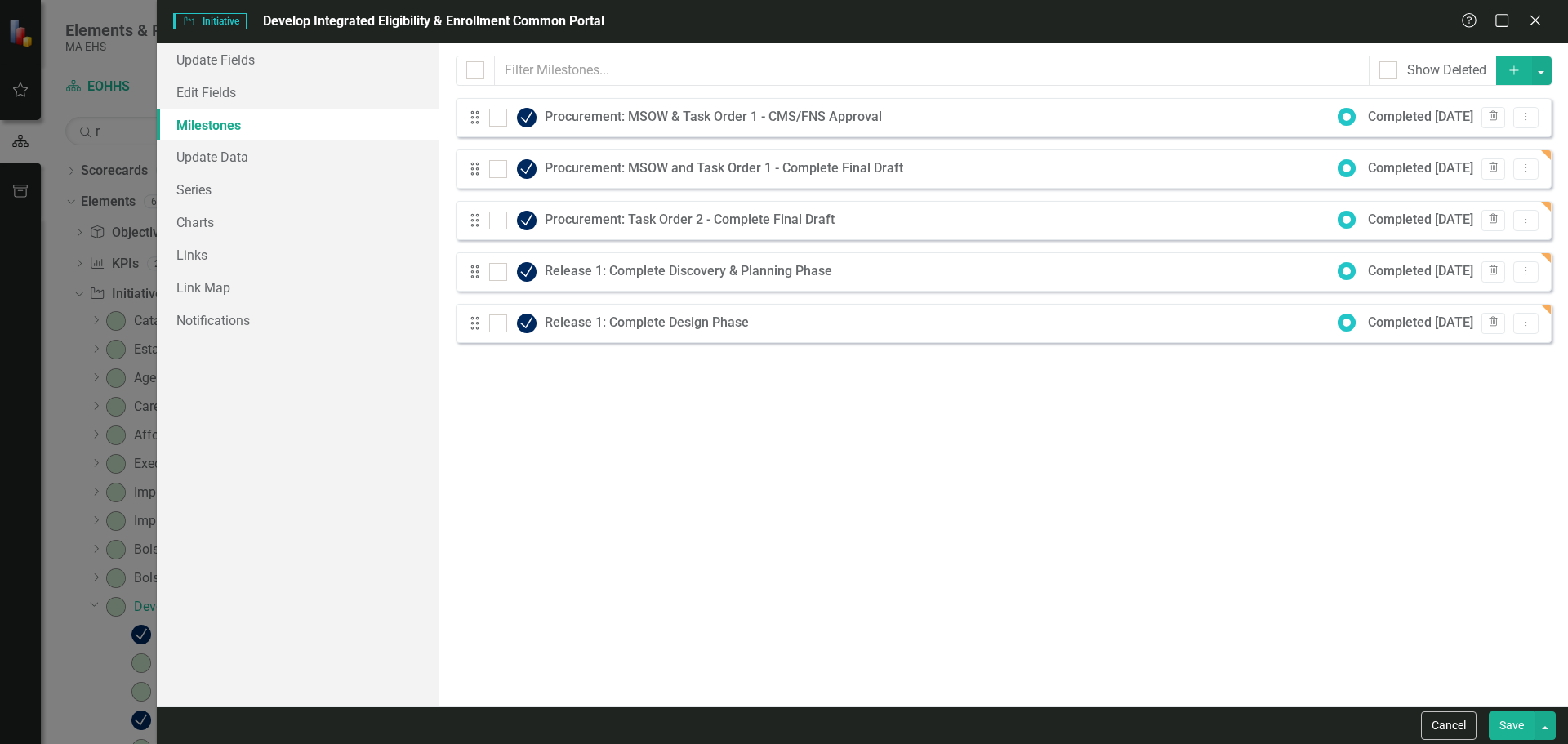
click at [1514, 72] on icon "button" at bounding box center [1514, 70] width 9 height 9
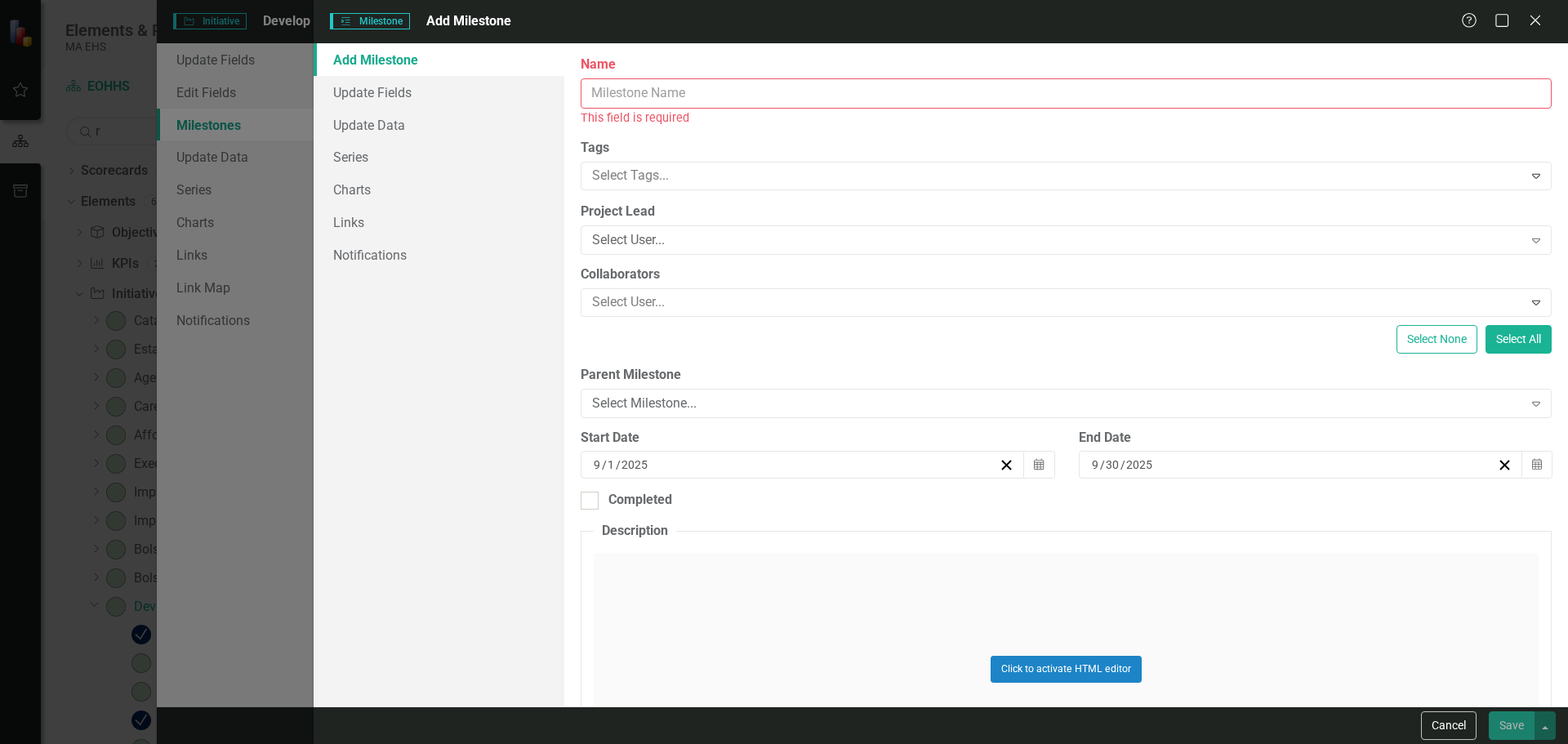
click at [1397, 98] on input "Name" at bounding box center [1067, 93] width 971 height 31
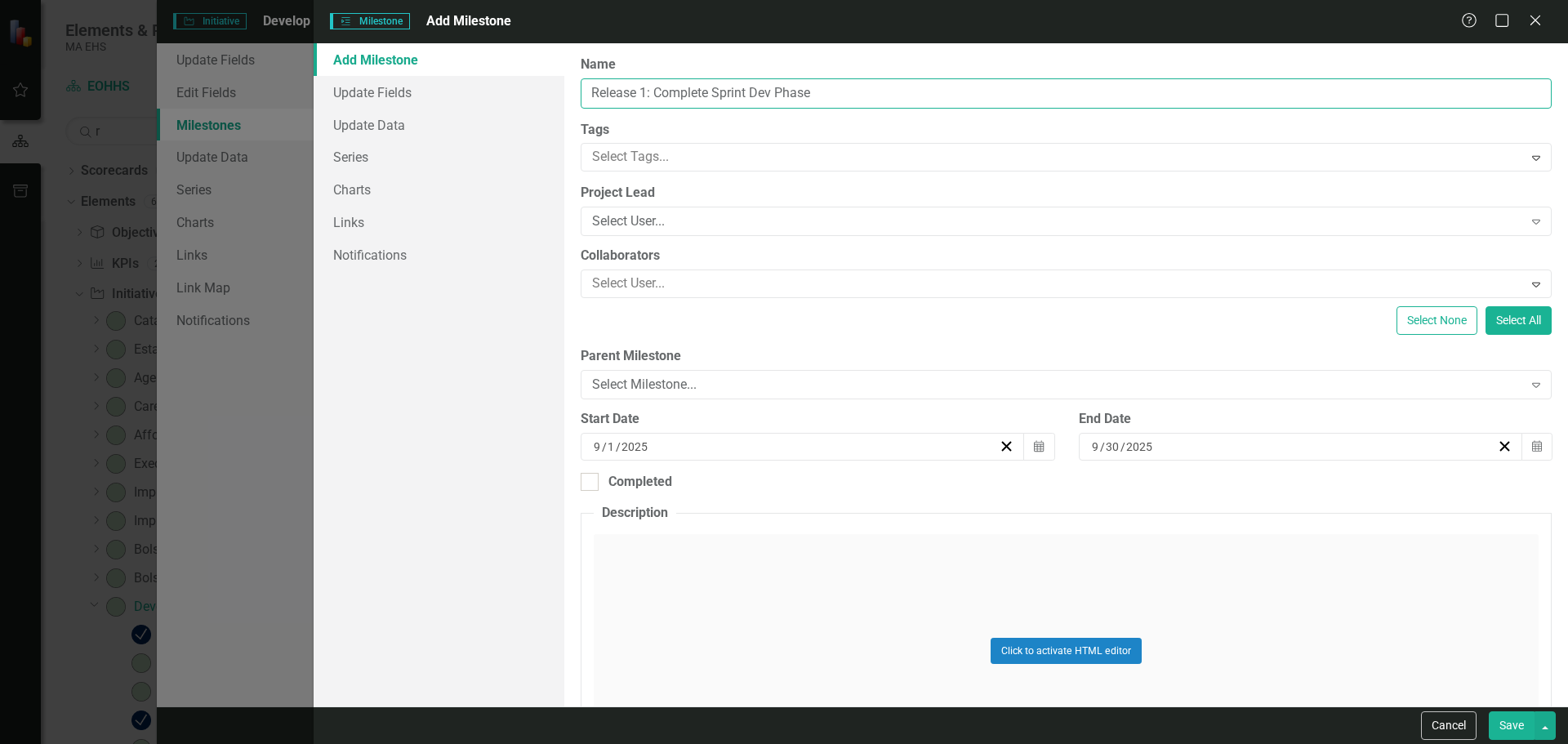
type input "Release 1: Complete Sprint Dev Phase"
click at [1034, 446] on icon "Calendar" at bounding box center [1039, 446] width 10 height 11
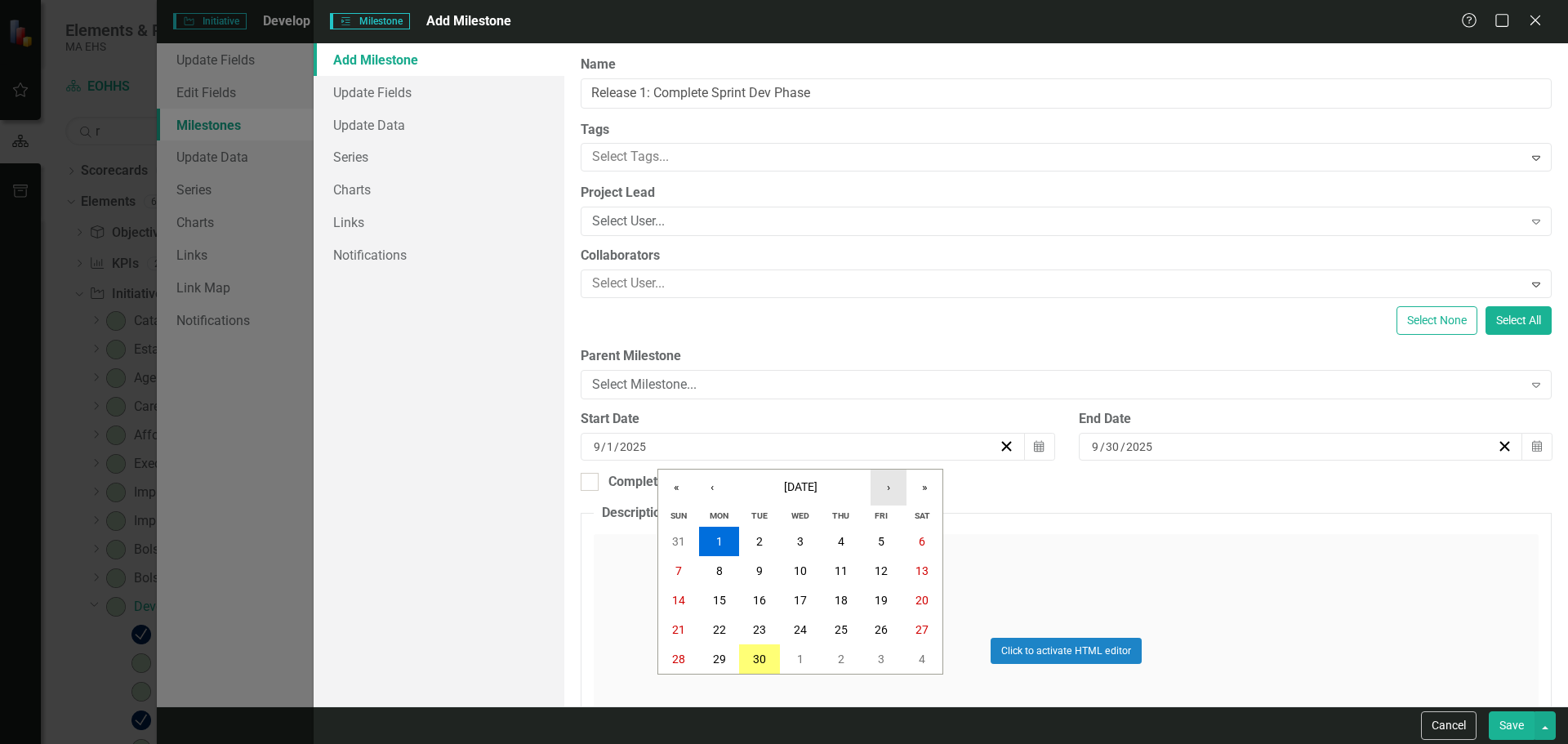
click at [895, 484] on button "›" at bounding box center [888, 487] width 36 height 36
click at [722, 543] on abbr "29" at bounding box center [719, 541] width 13 height 13
click at [1374, 444] on div "[DATE]" at bounding box center [1293, 446] width 407 height 17
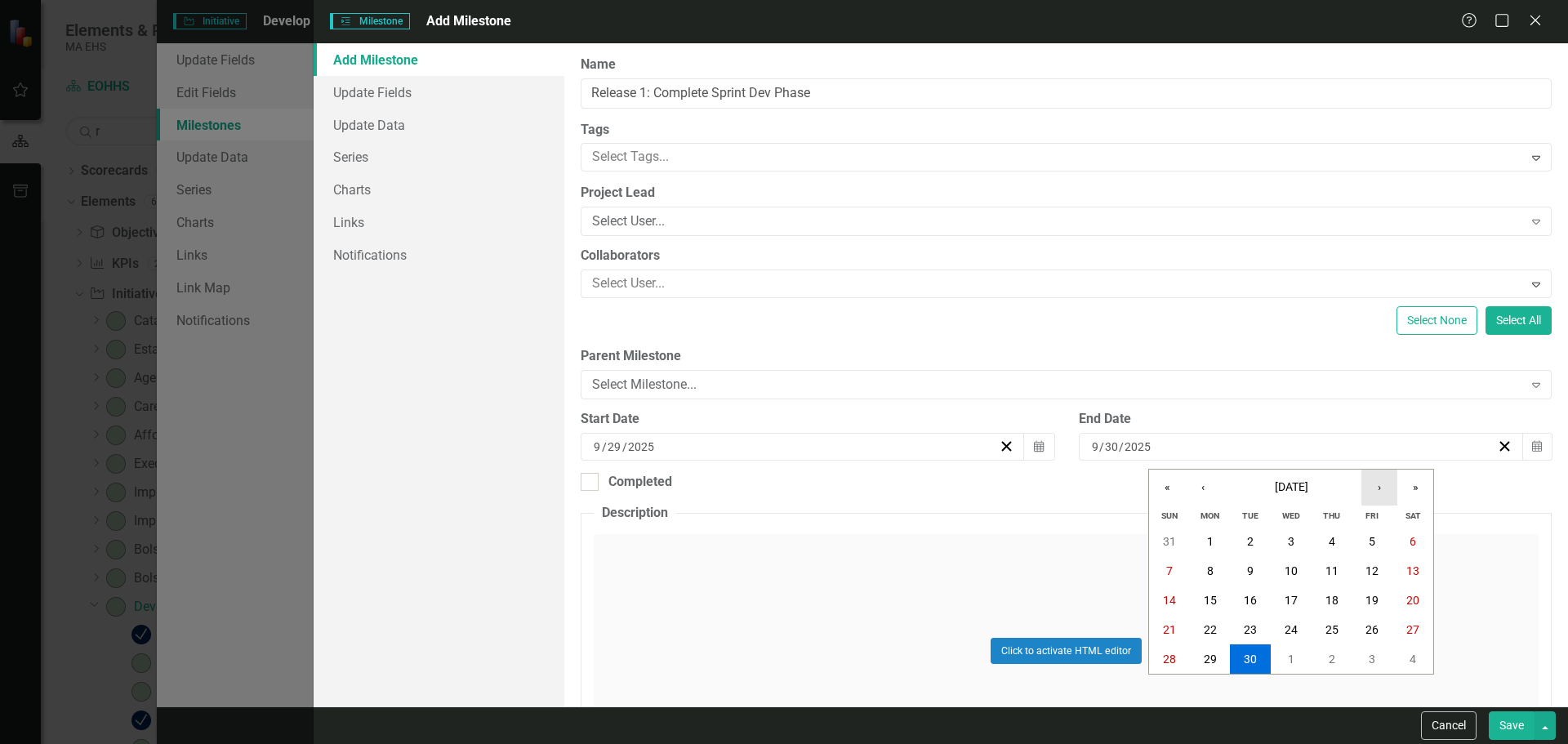
click at [1373, 488] on button "›" at bounding box center [1378, 487] width 36 height 36
click at [1423, 600] on button "20" at bounding box center [1413, 600] width 41 height 30
click at [1500, 734] on button "Save" at bounding box center [1511, 725] width 45 height 29
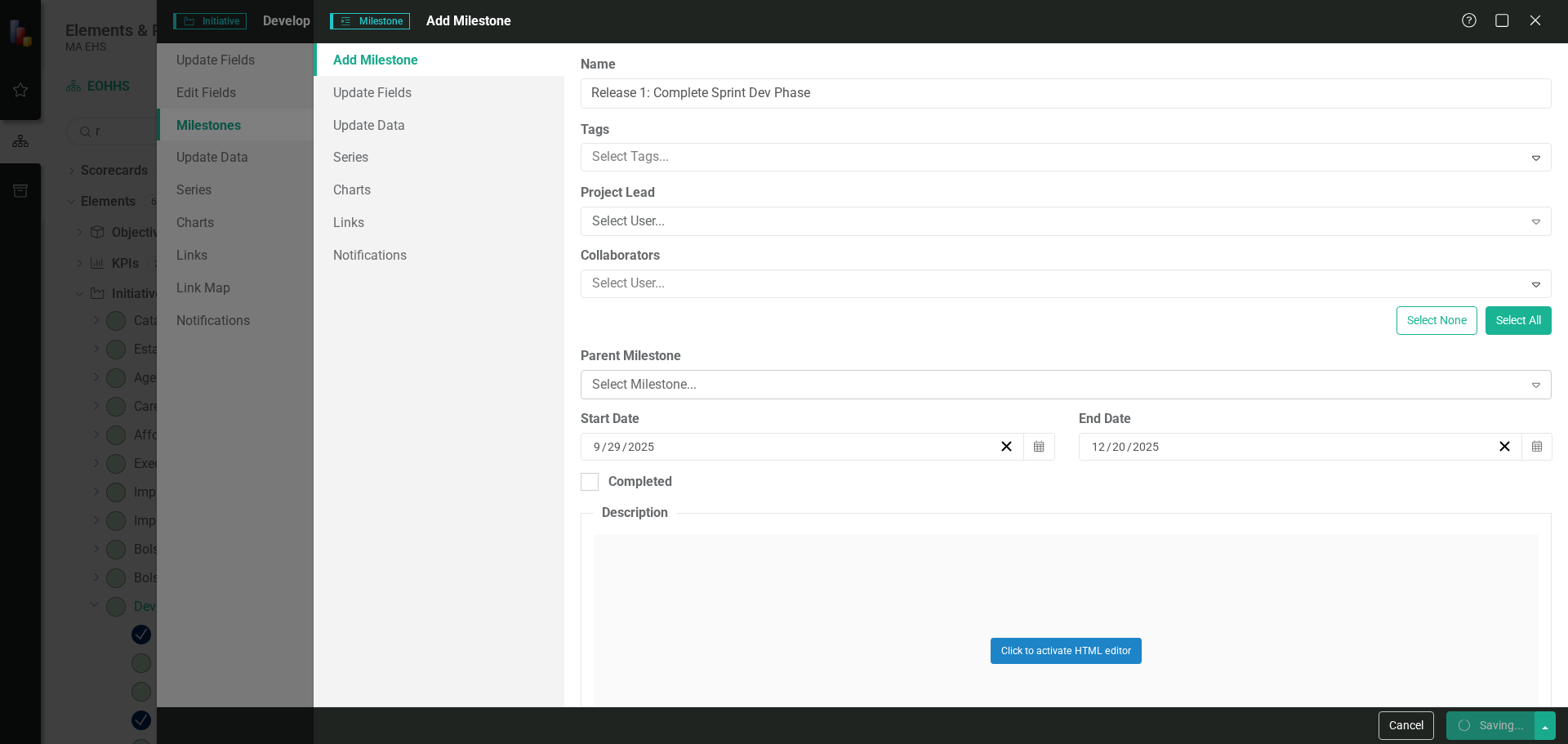
checkbox input "false"
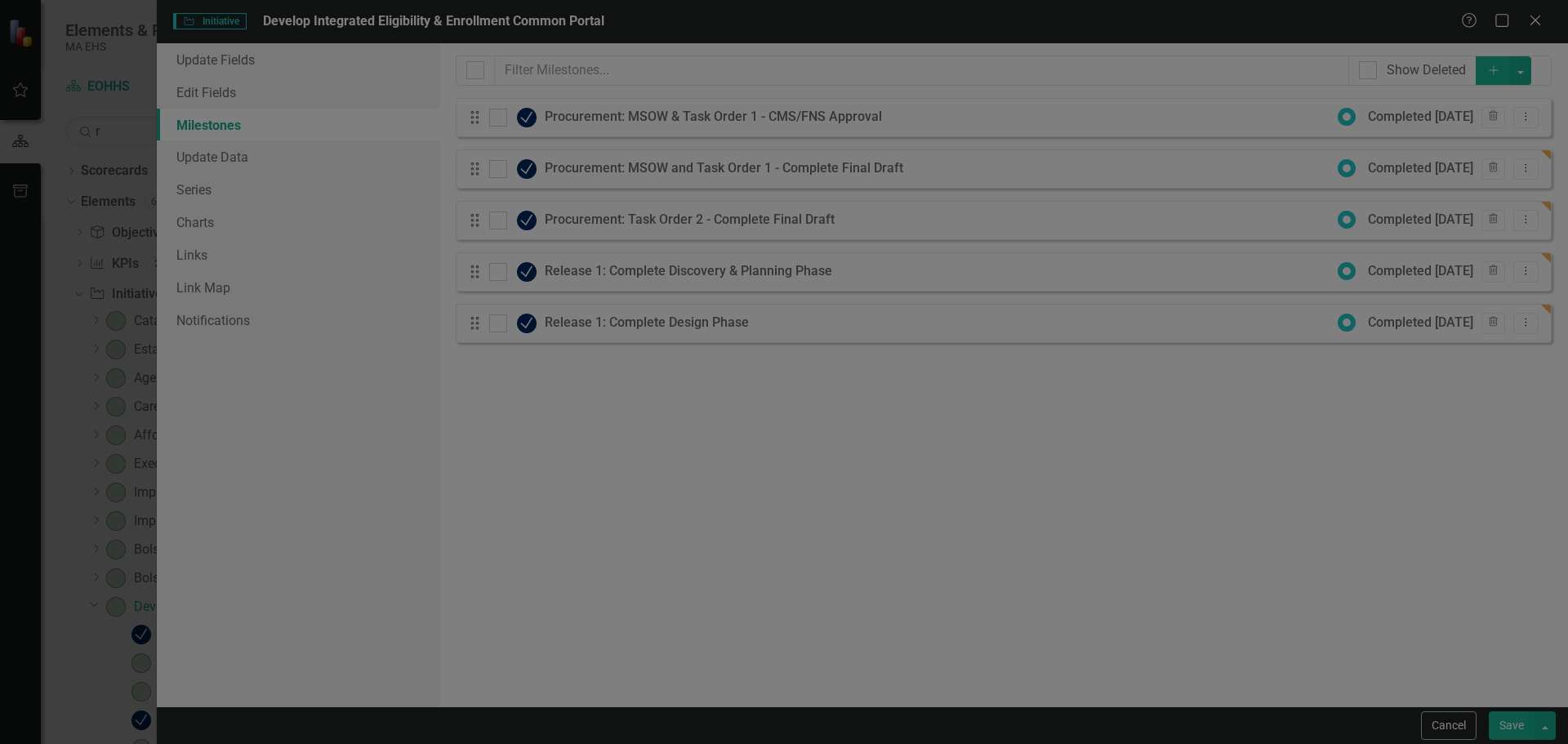
checkbox input "true"
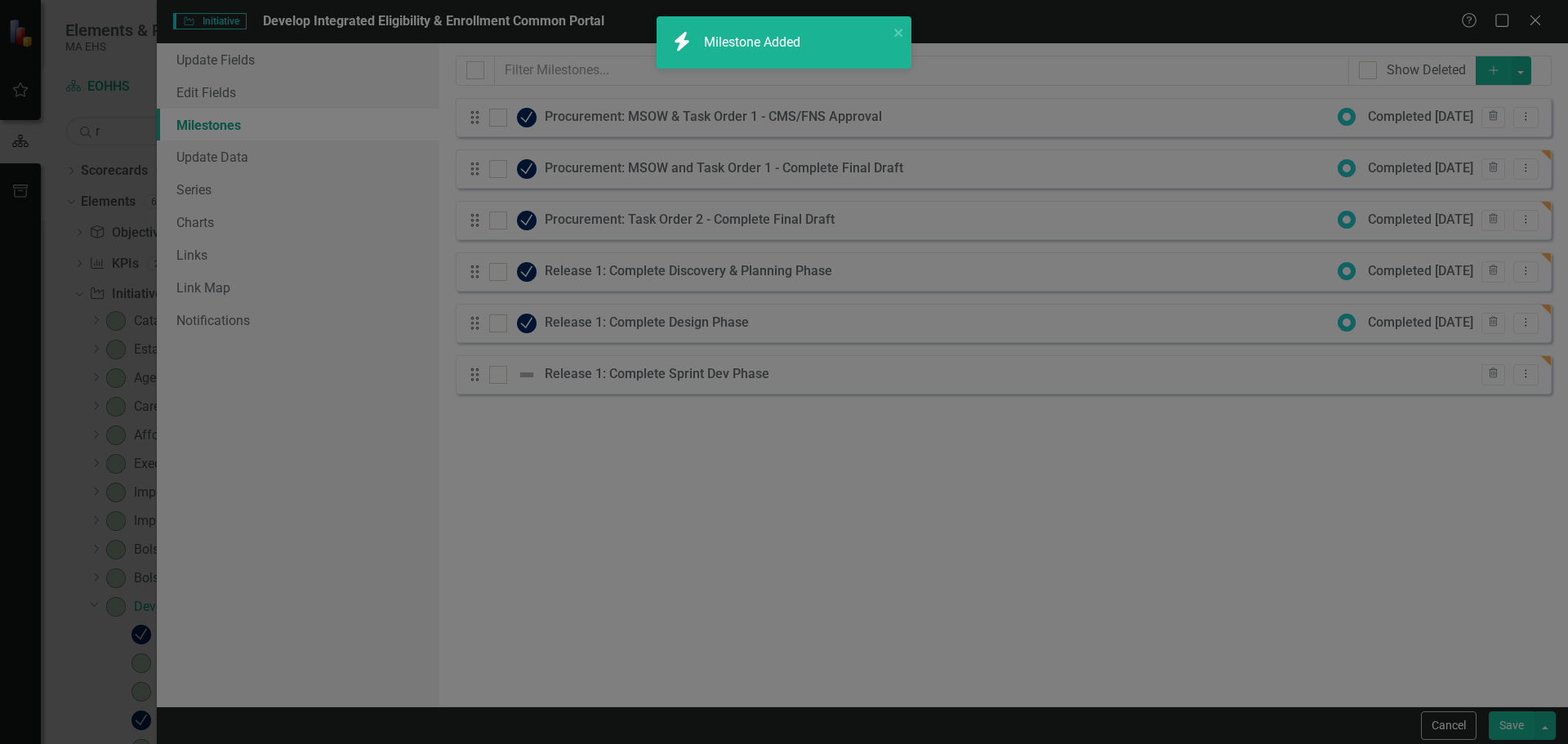
checkbox input "false"
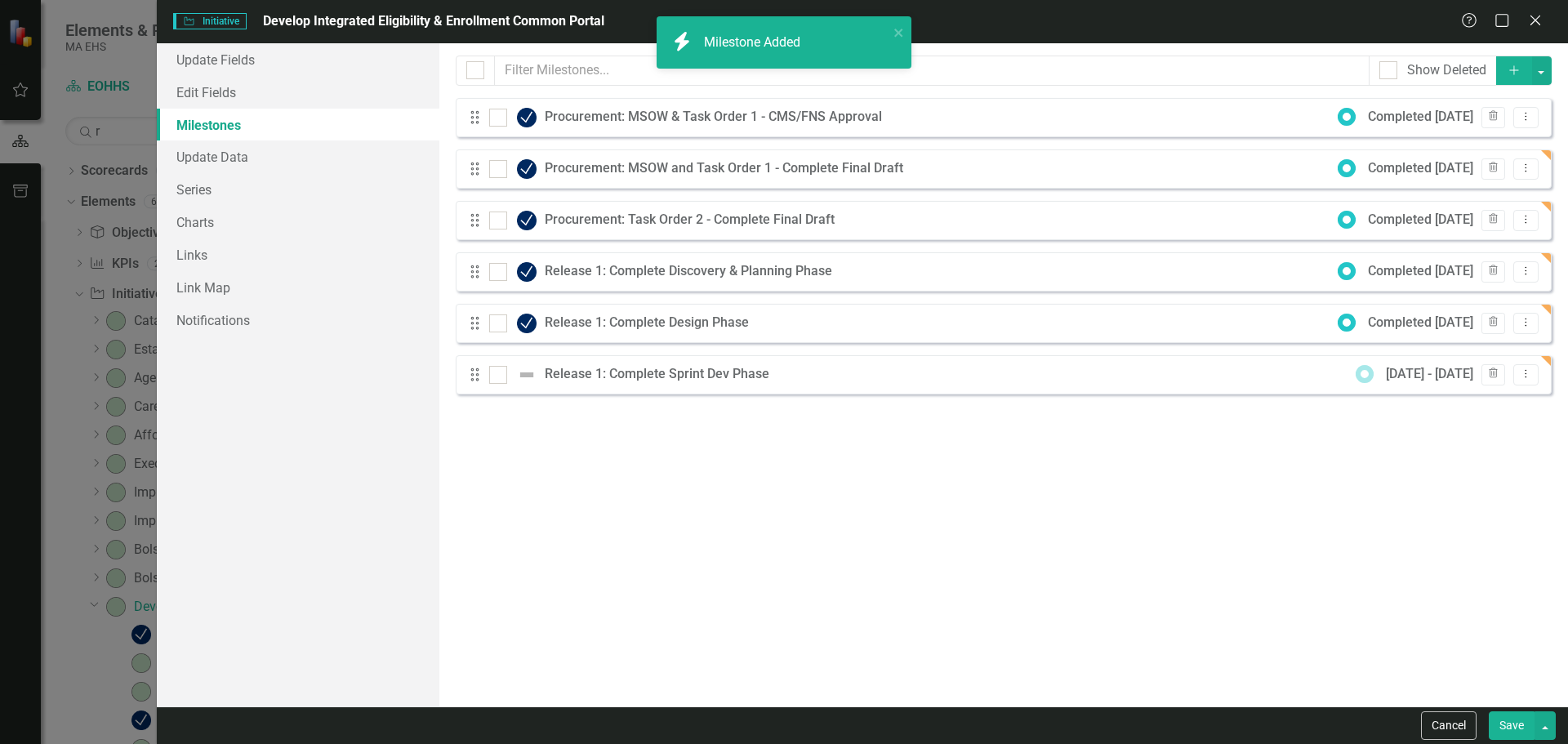
checkbox input "true"
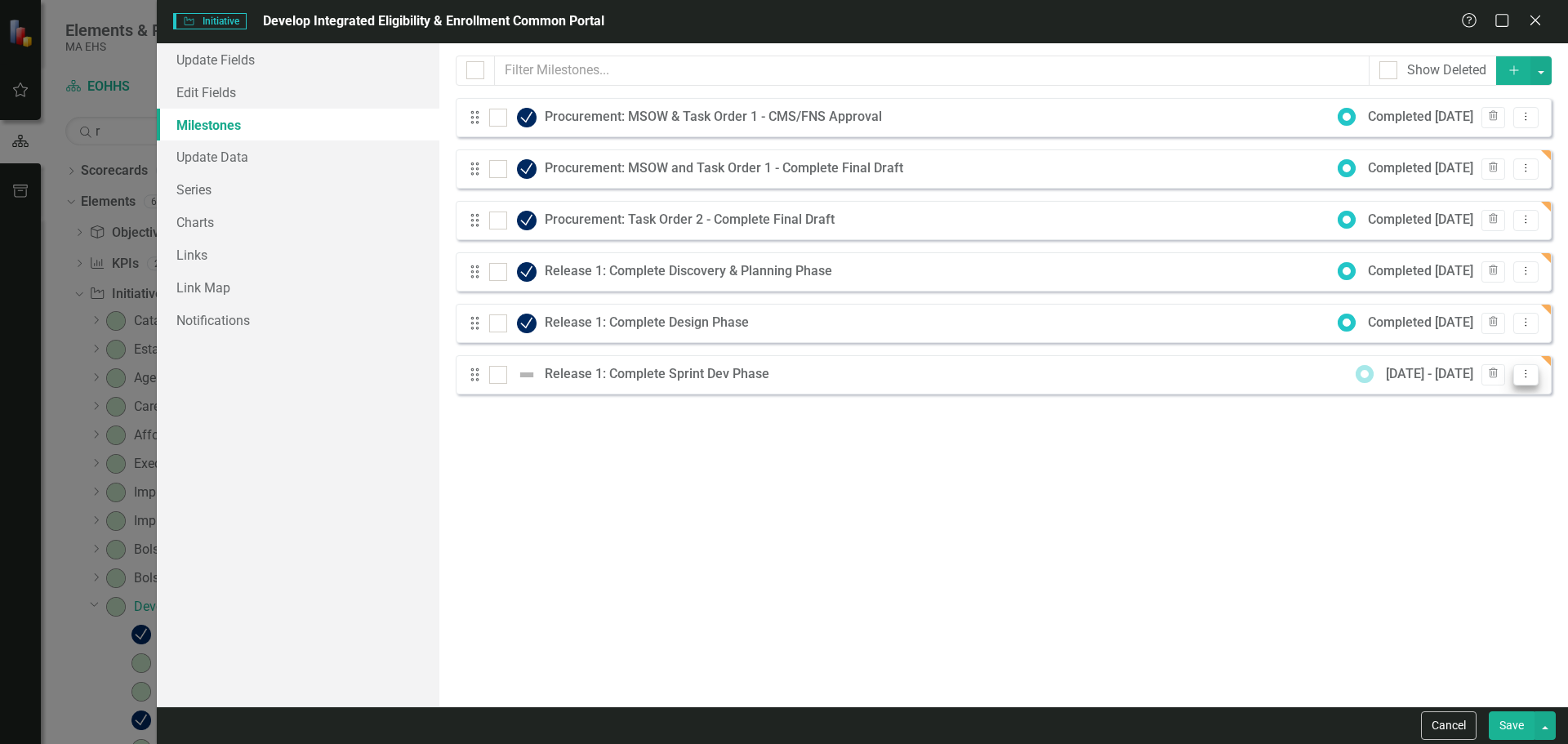
click at [1528, 370] on icon "Dropdown Menu" at bounding box center [1526, 374] width 14 height 10
click at [1475, 392] on link "Edit Edit Milestone" at bounding box center [1461, 401] width 154 height 31
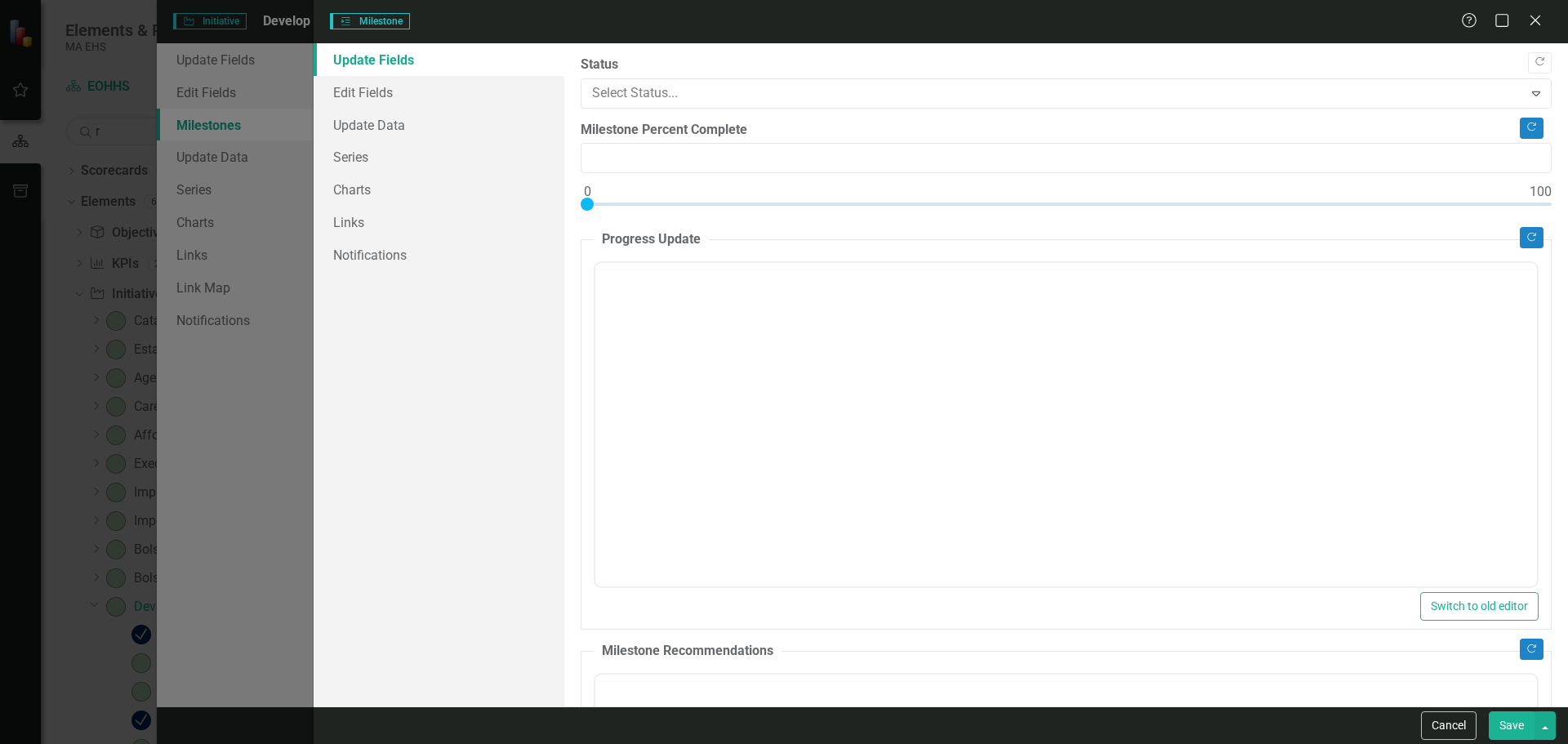
type input "0"
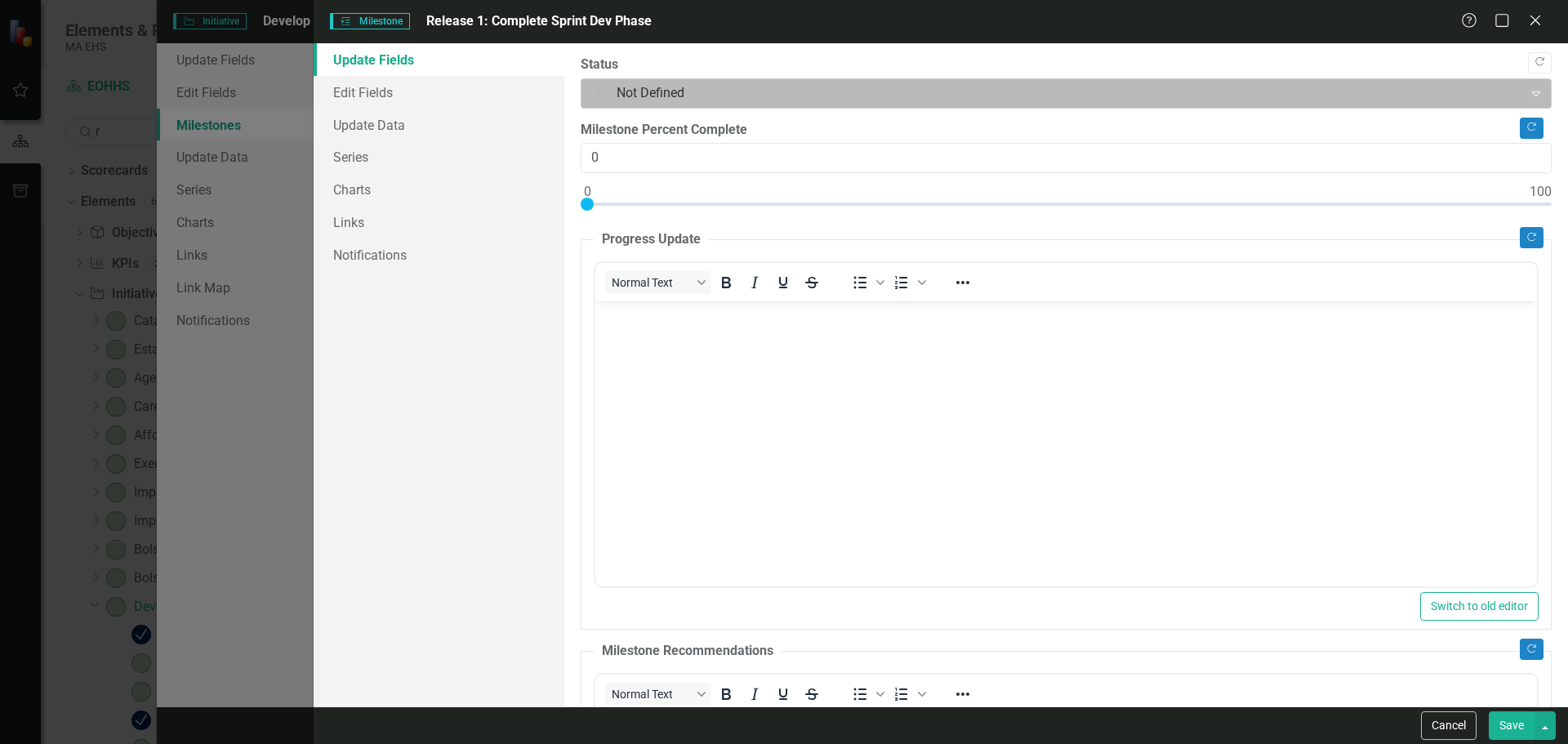
click at [711, 89] on div at bounding box center [1053, 93] width 921 height 22
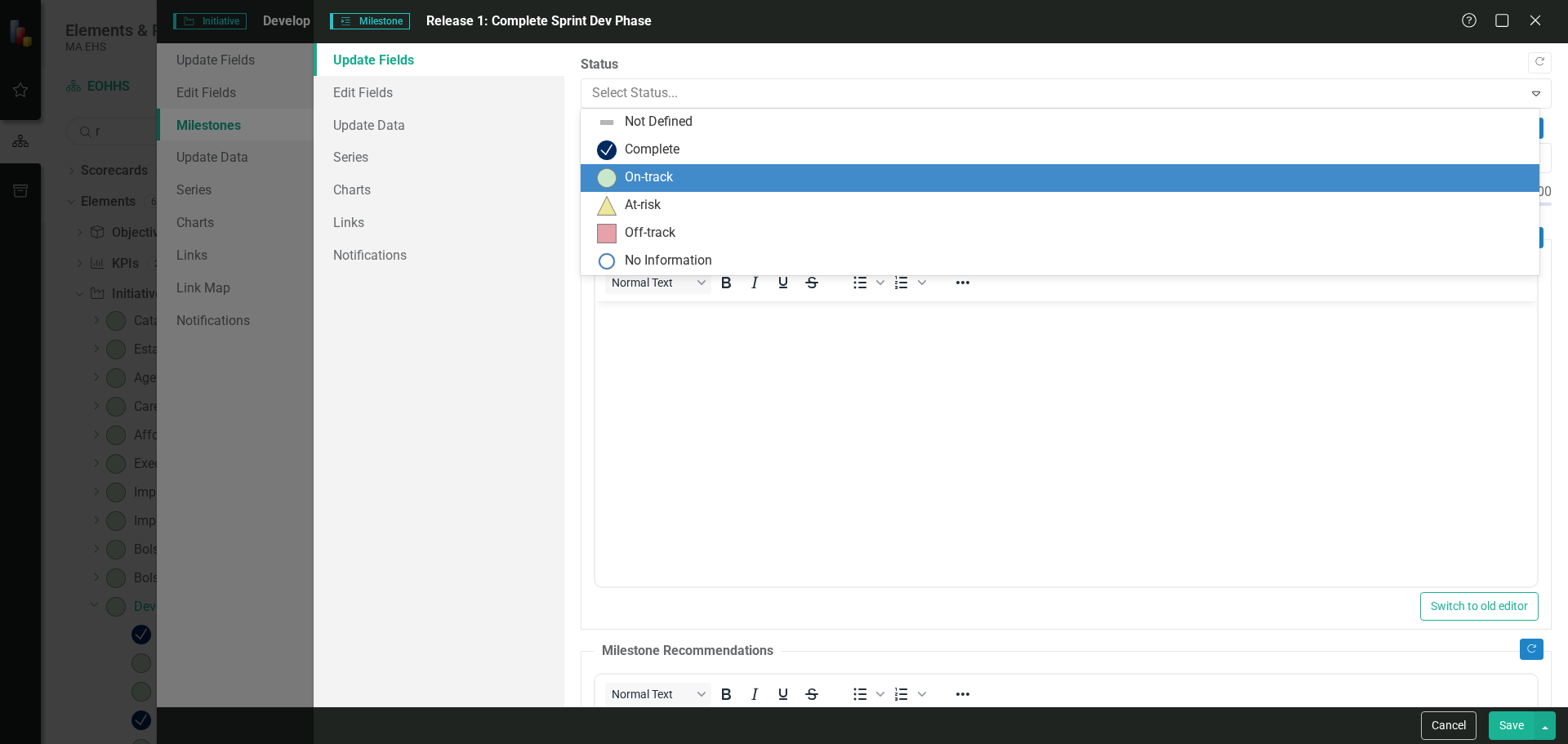
click at [633, 176] on div "On-track" at bounding box center [648, 178] width 48 height 19
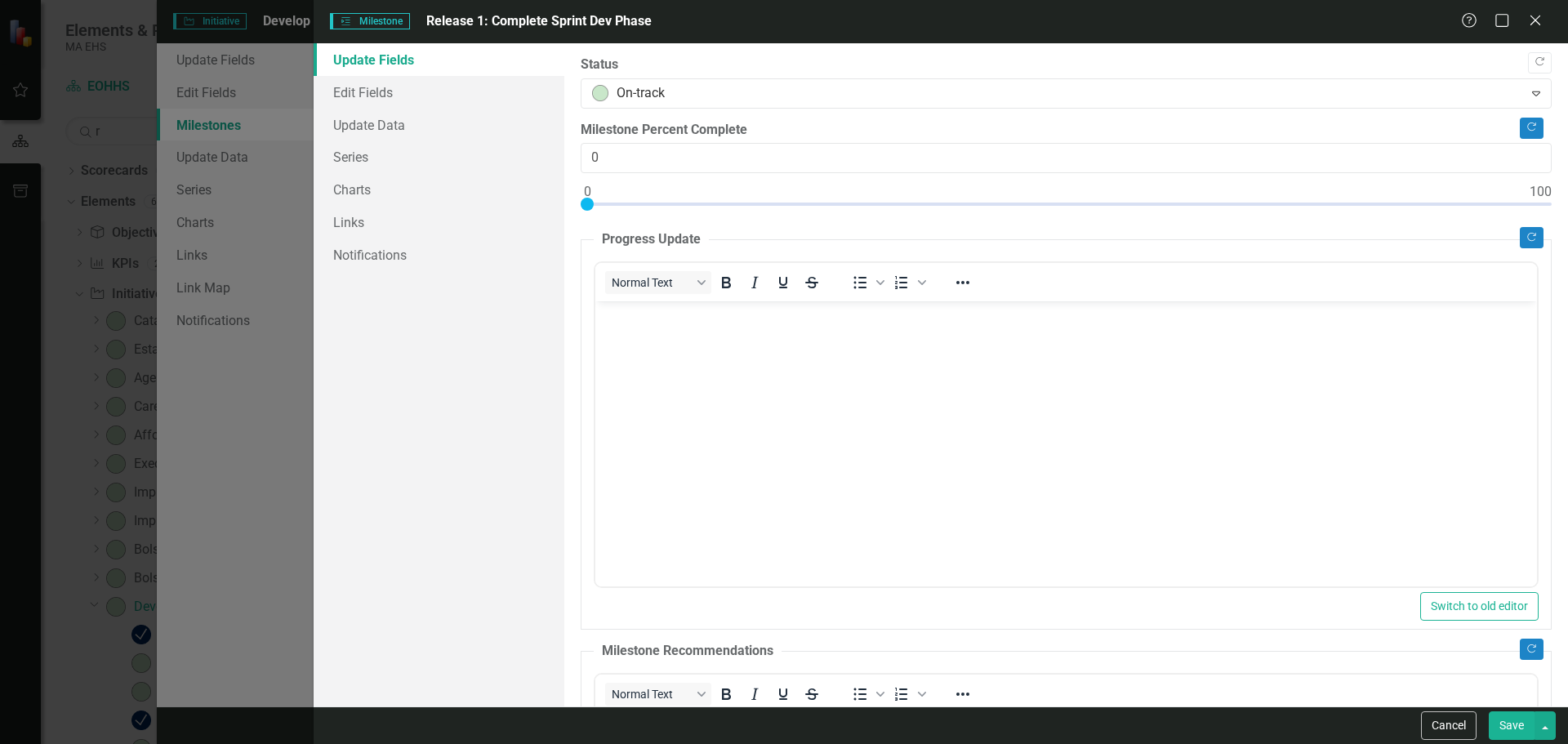
click at [1518, 717] on button "Save" at bounding box center [1511, 725] width 45 height 29
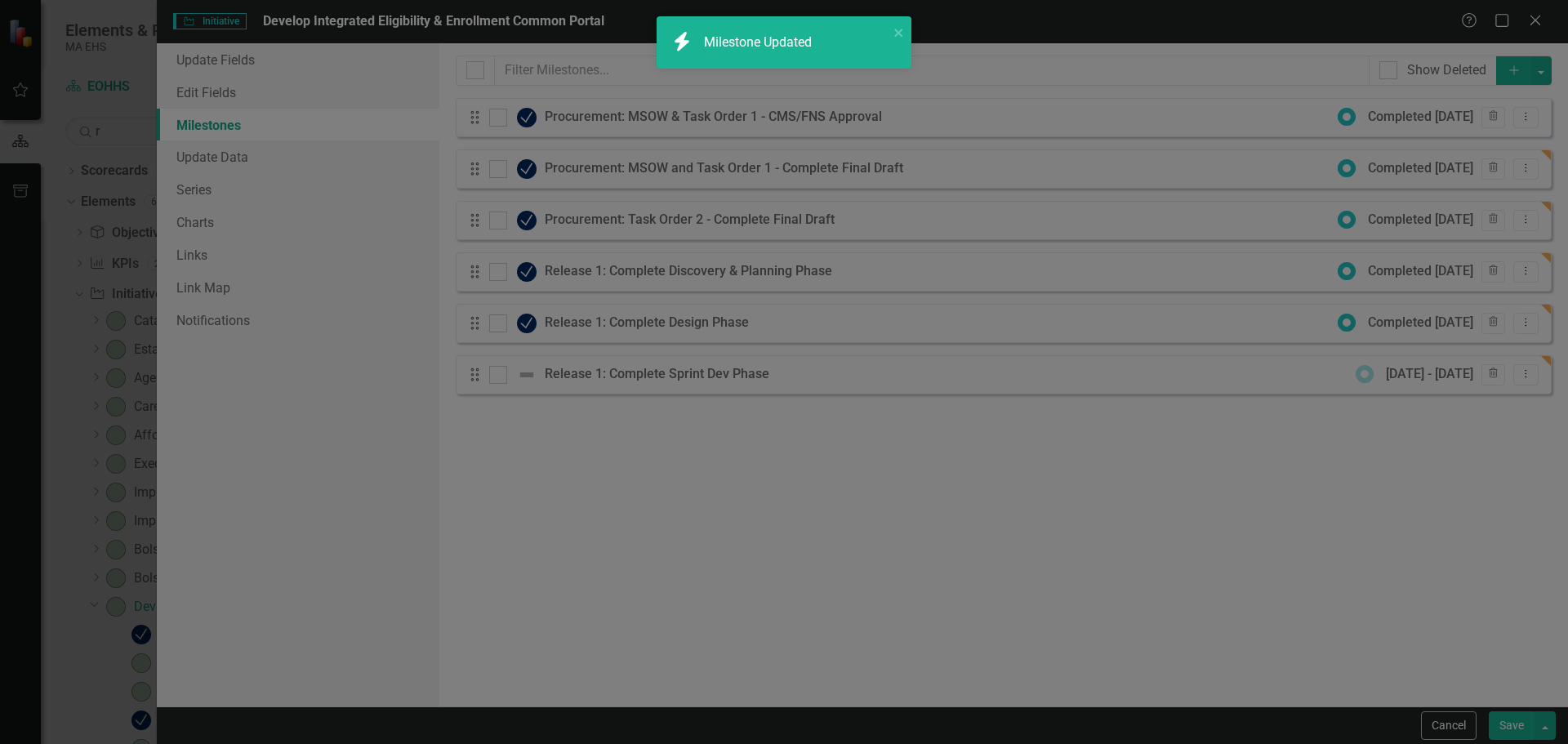
checkbox input "false"
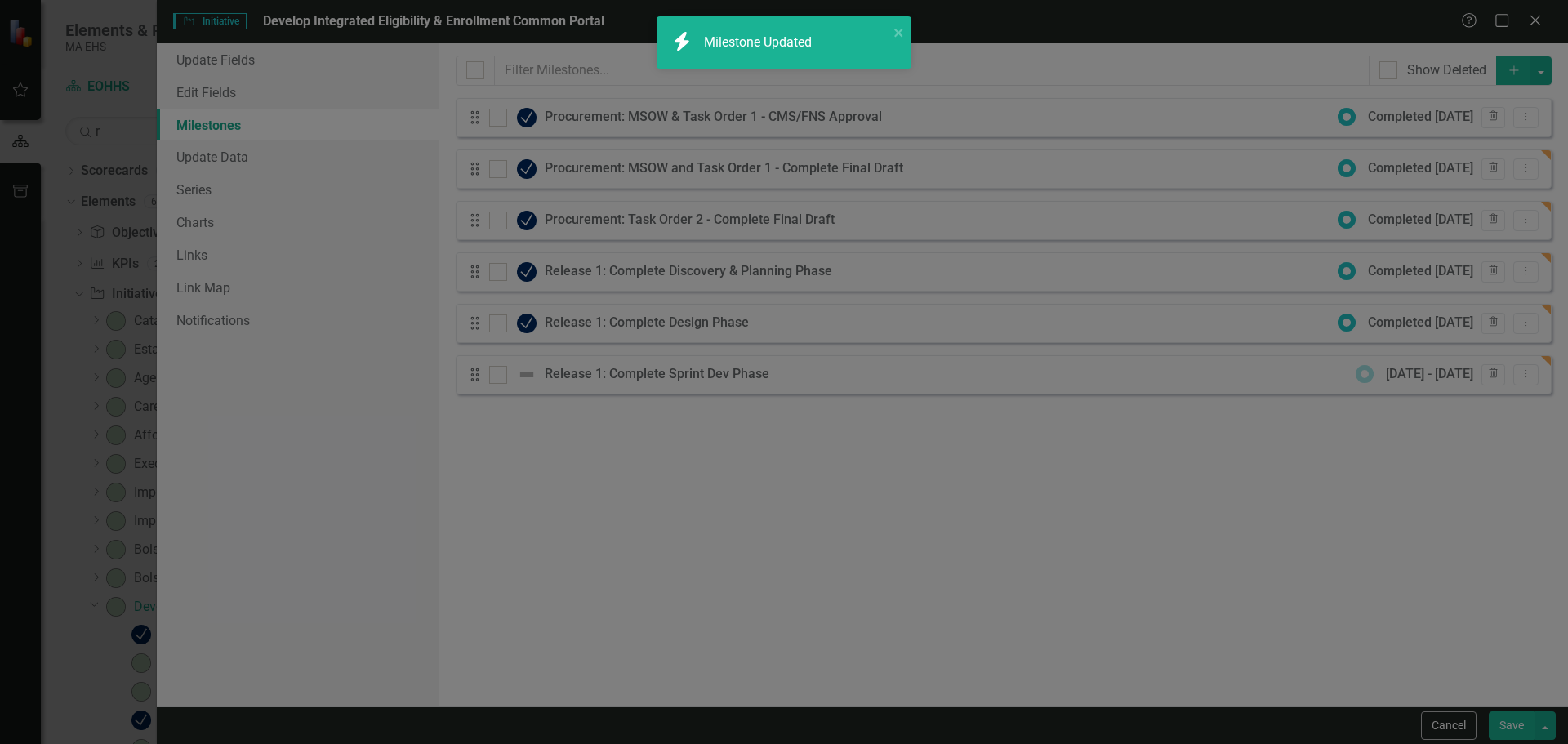
checkbox input "true"
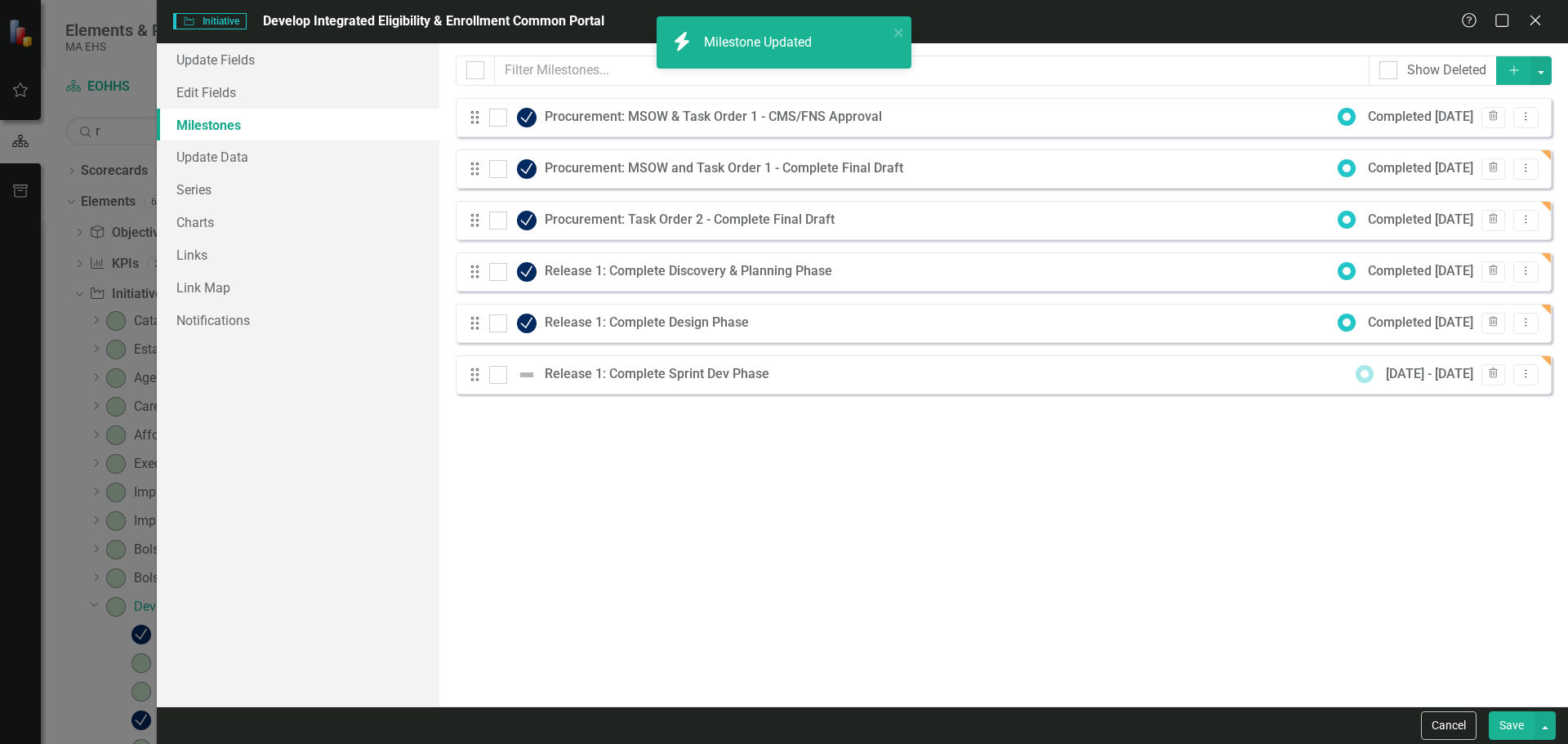
checkbox input "false"
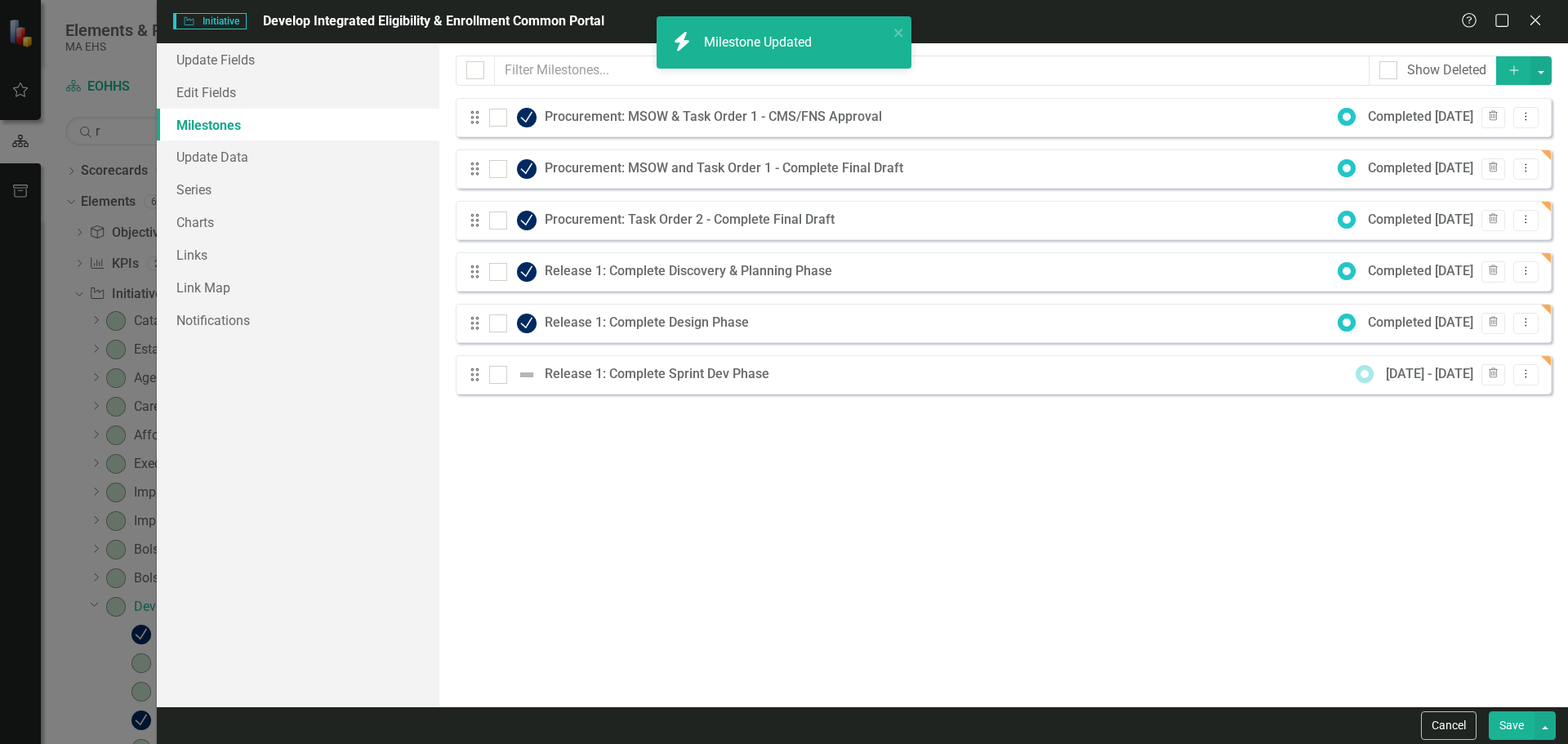
checkbox input "true"
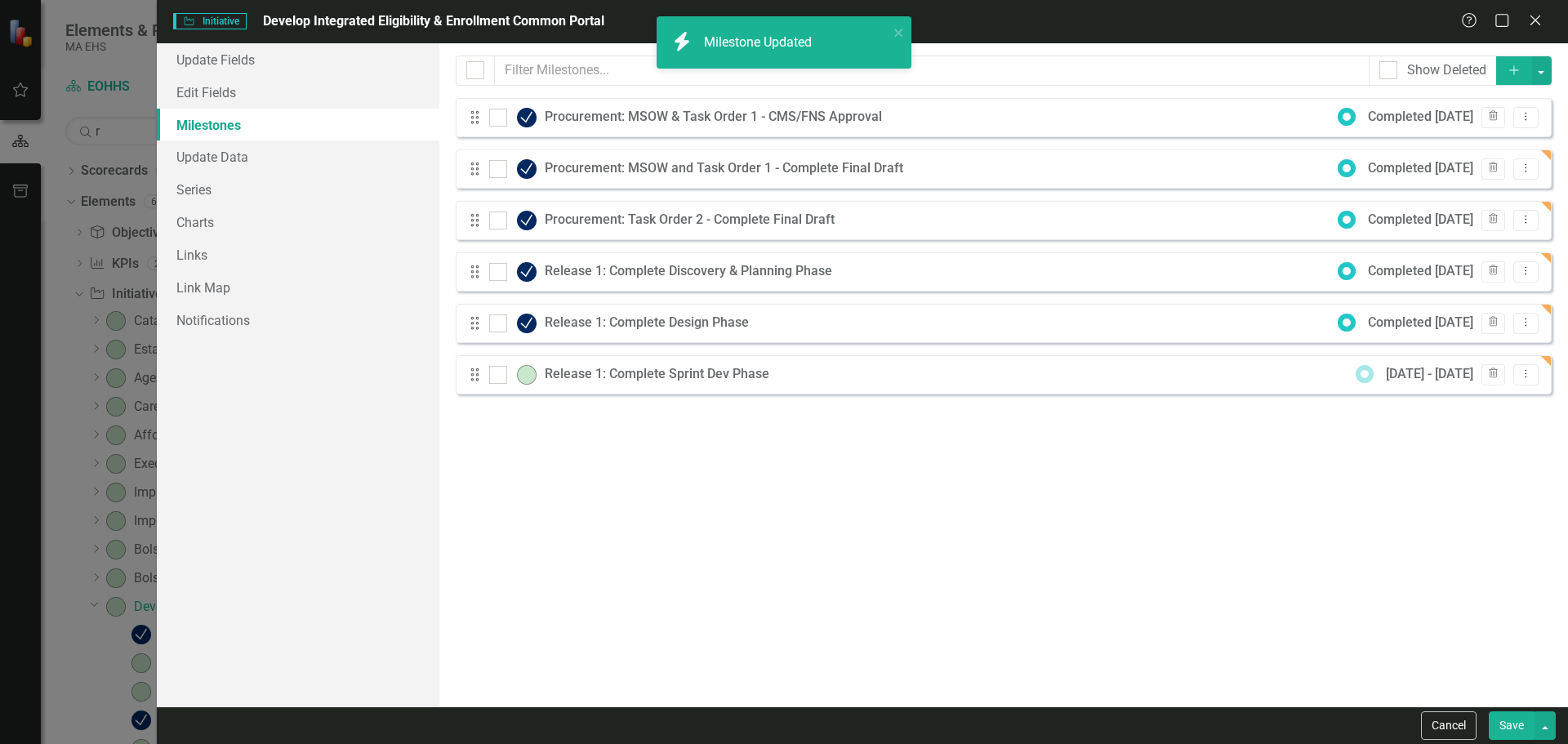
click at [1506, 63] on button "Add" at bounding box center [1514, 71] width 36 height 29
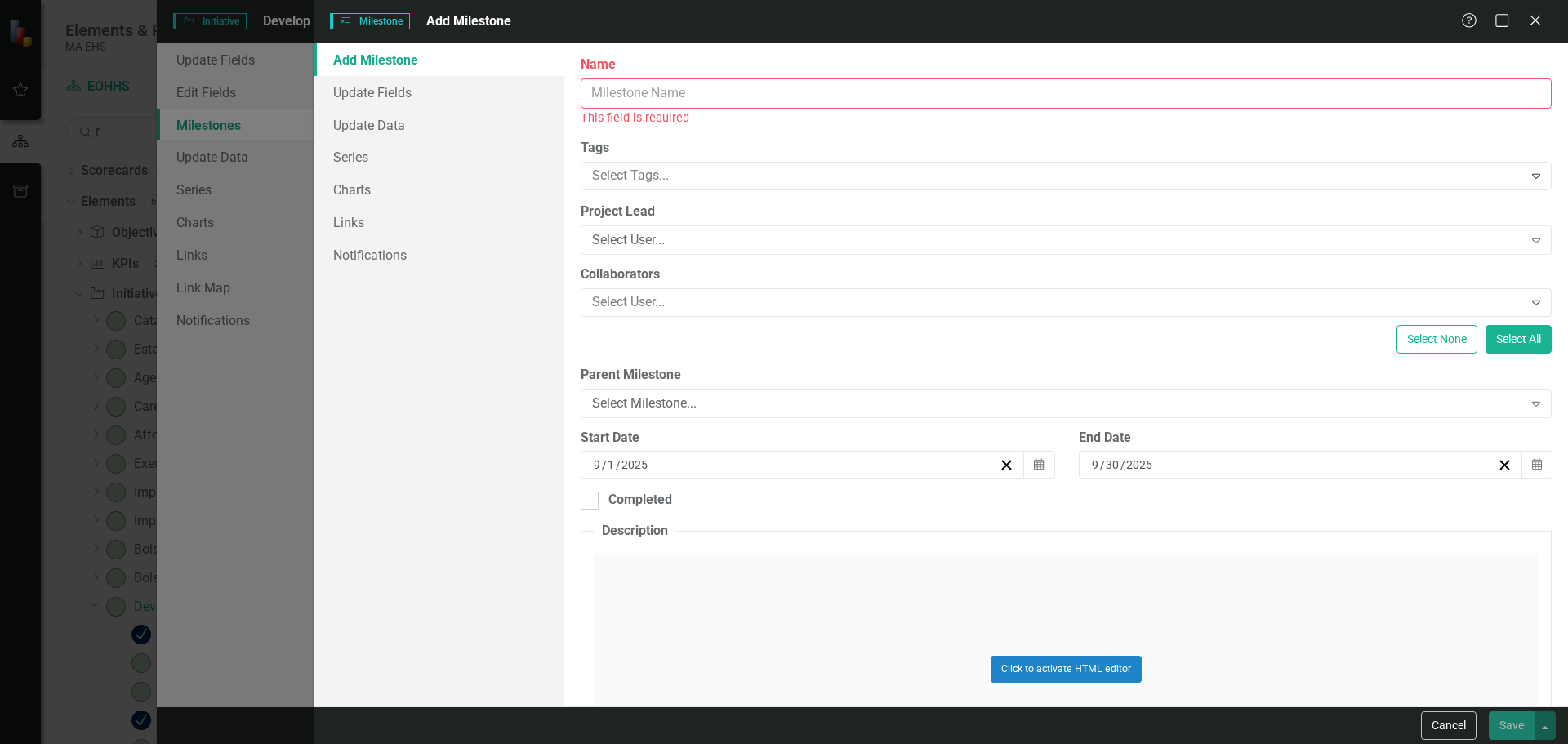
click at [1080, 100] on input "Name" at bounding box center [1067, 93] width 971 height 31
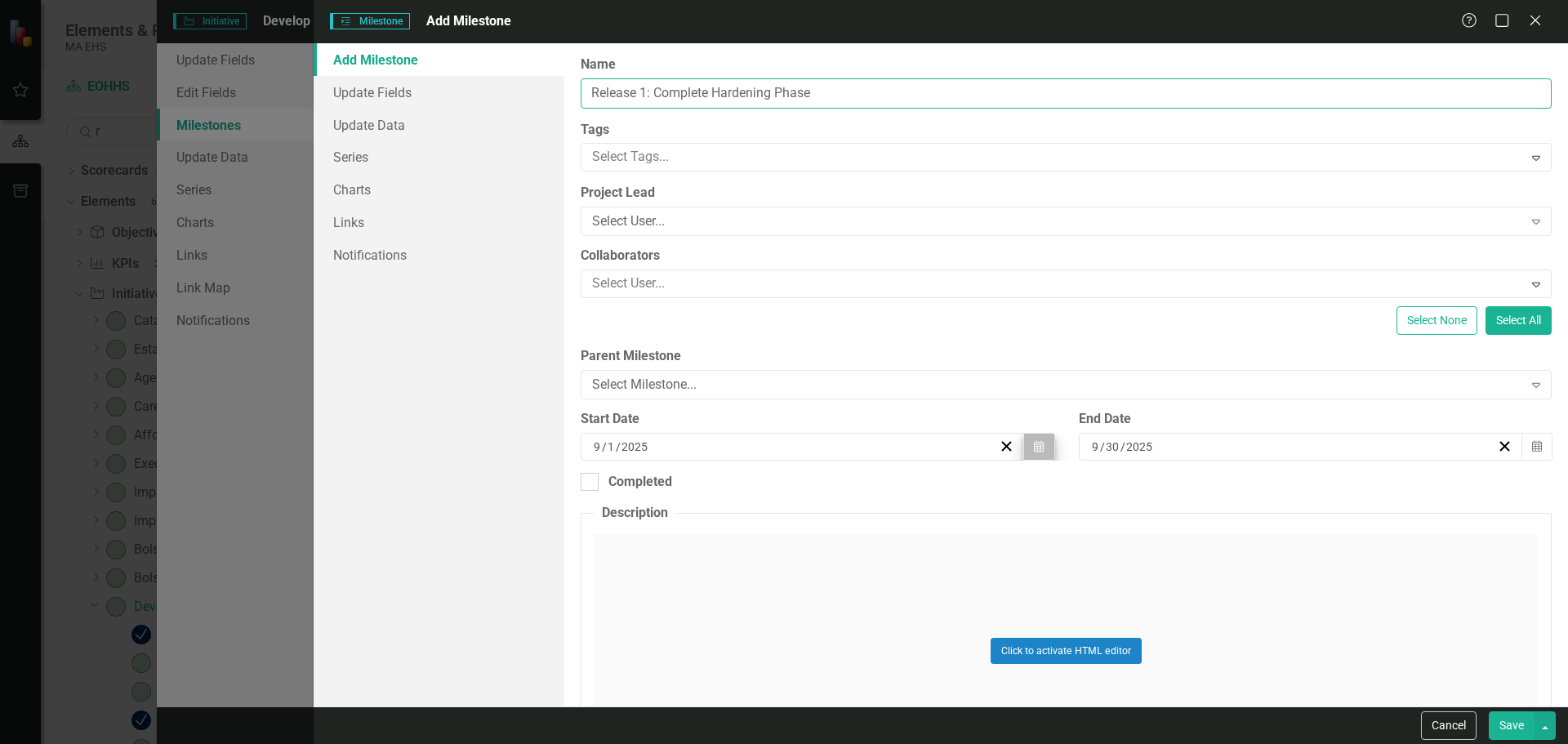
type input "Release 1: Complete Hardening Phase"
click at [1038, 445] on icon "button" at bounding box center [1039, 445] width 10 height 11
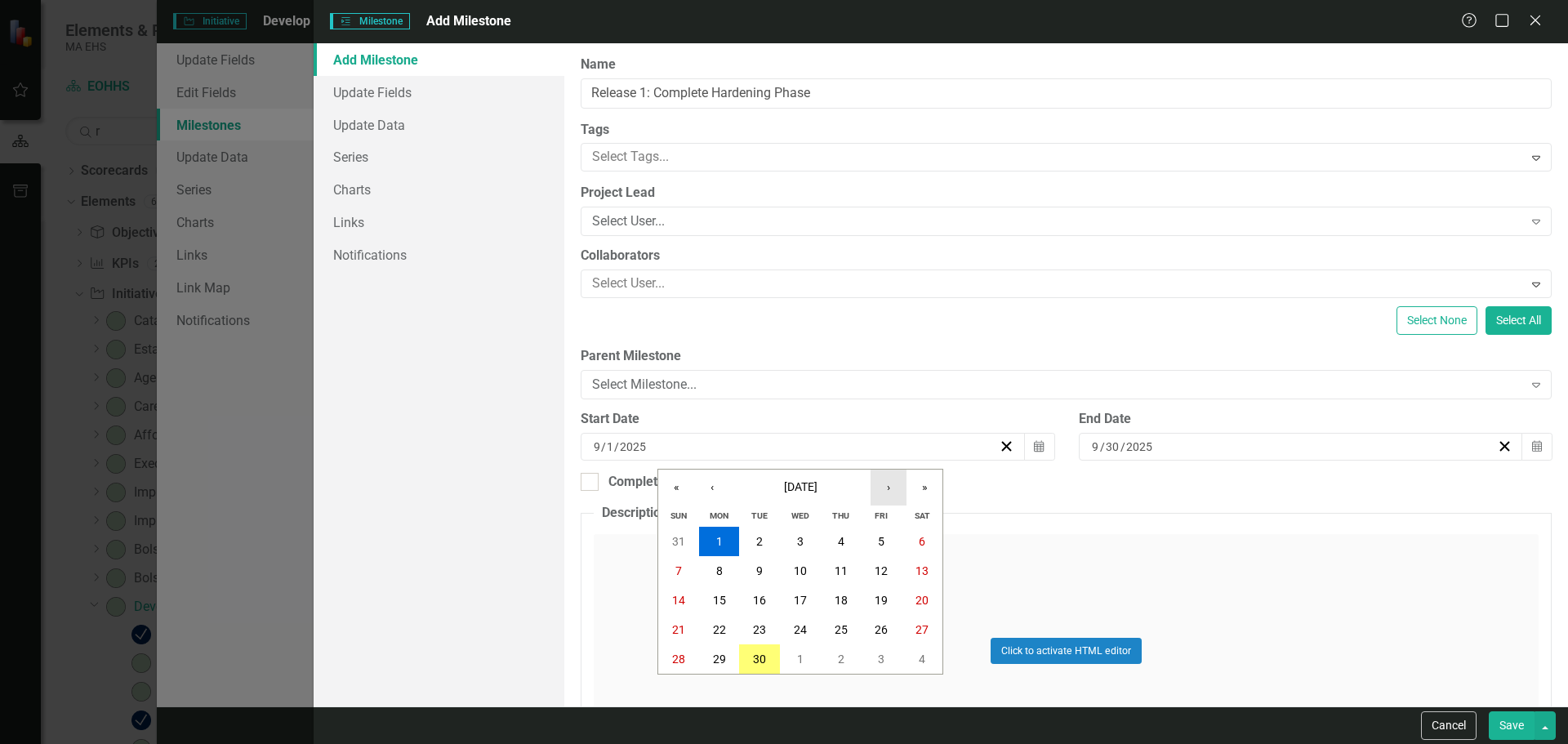
click at [896, 483] on button "›" at bounding box center [888, 487] width 36 height 36
click at [680, 626] on abbr "21" at bounding box center [678, 629] width 13 height 13
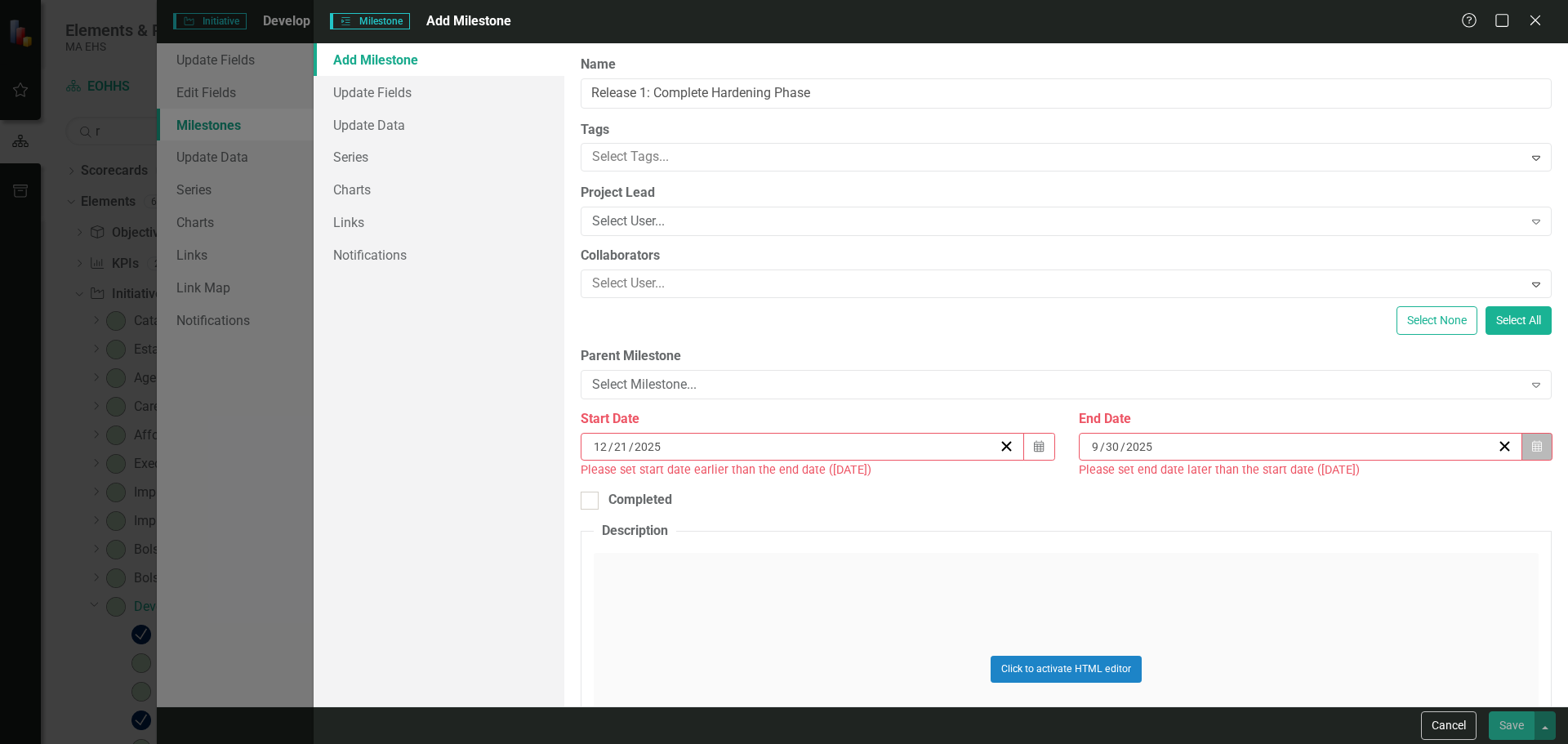
click at [1531, 445] on button "Calendar" at bounding box center [1537, 446] width 31 height 28
click at [1382, 486] on button "›" at bounding box center [1378, 487] width 36 height 36
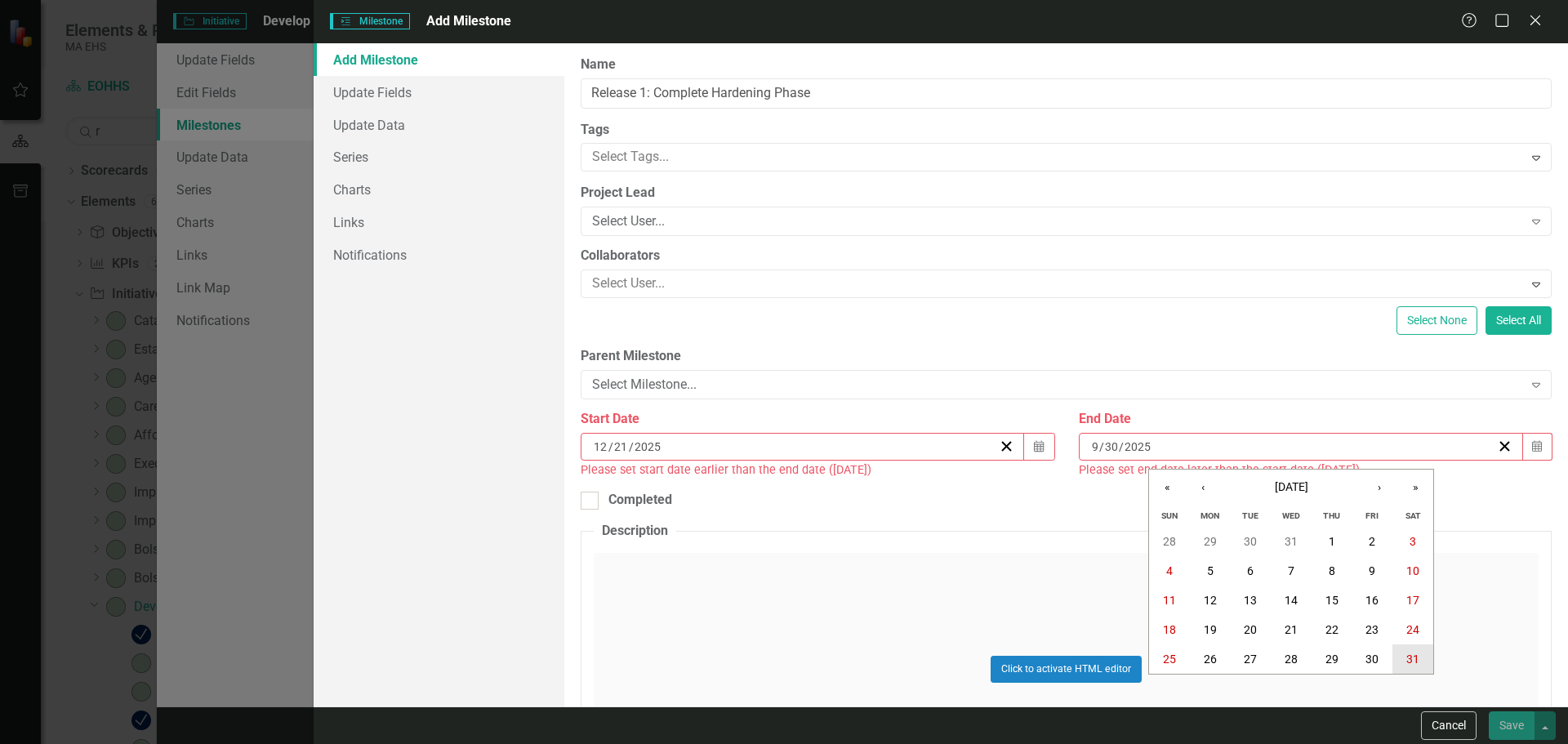
click at [1421, 661] on button "31" at bounding box center [1413, 659] width 41 height 30
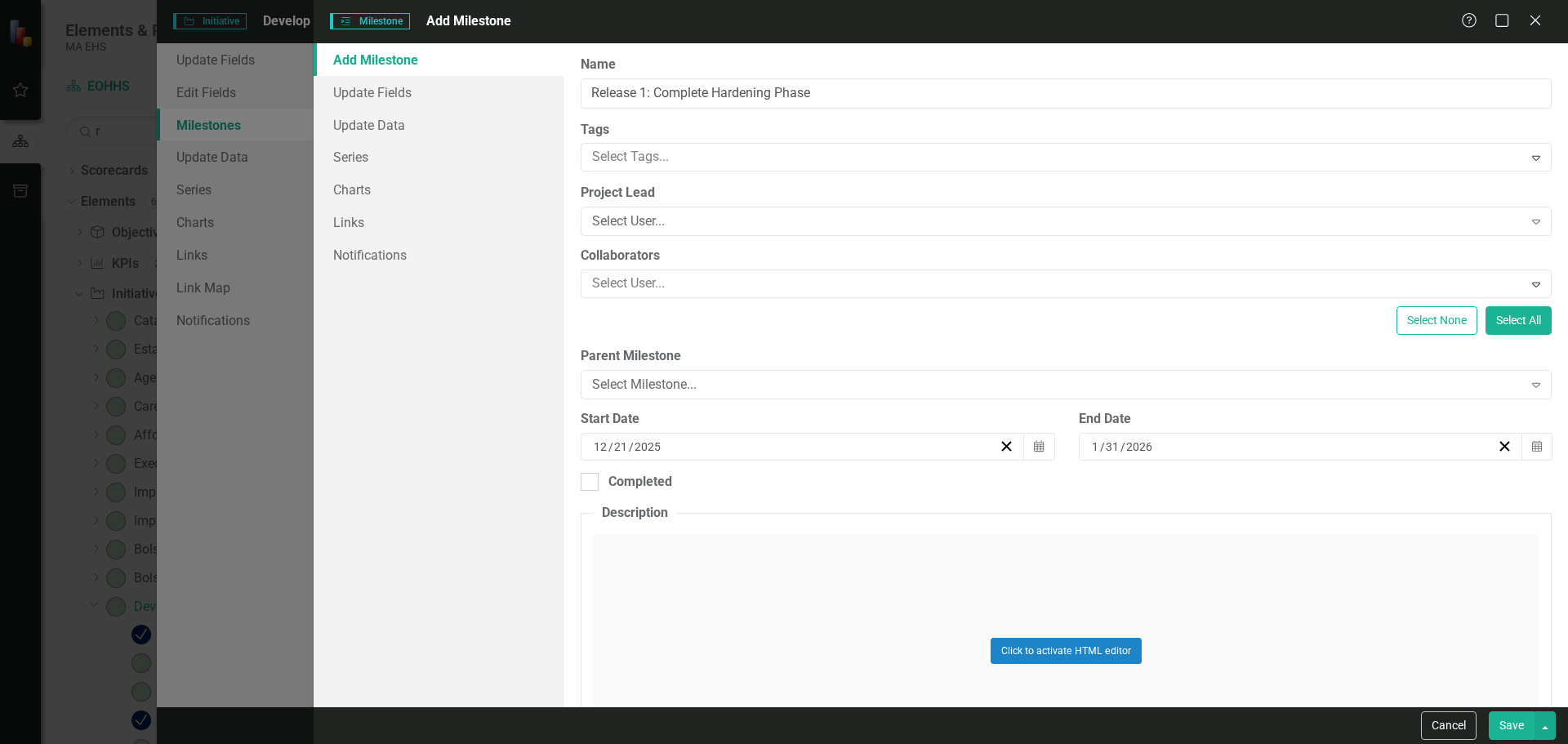
click at [1504, 731] on button "Save" at bounding box center [1511, 725] width 45 height 29
checkbox input "false"
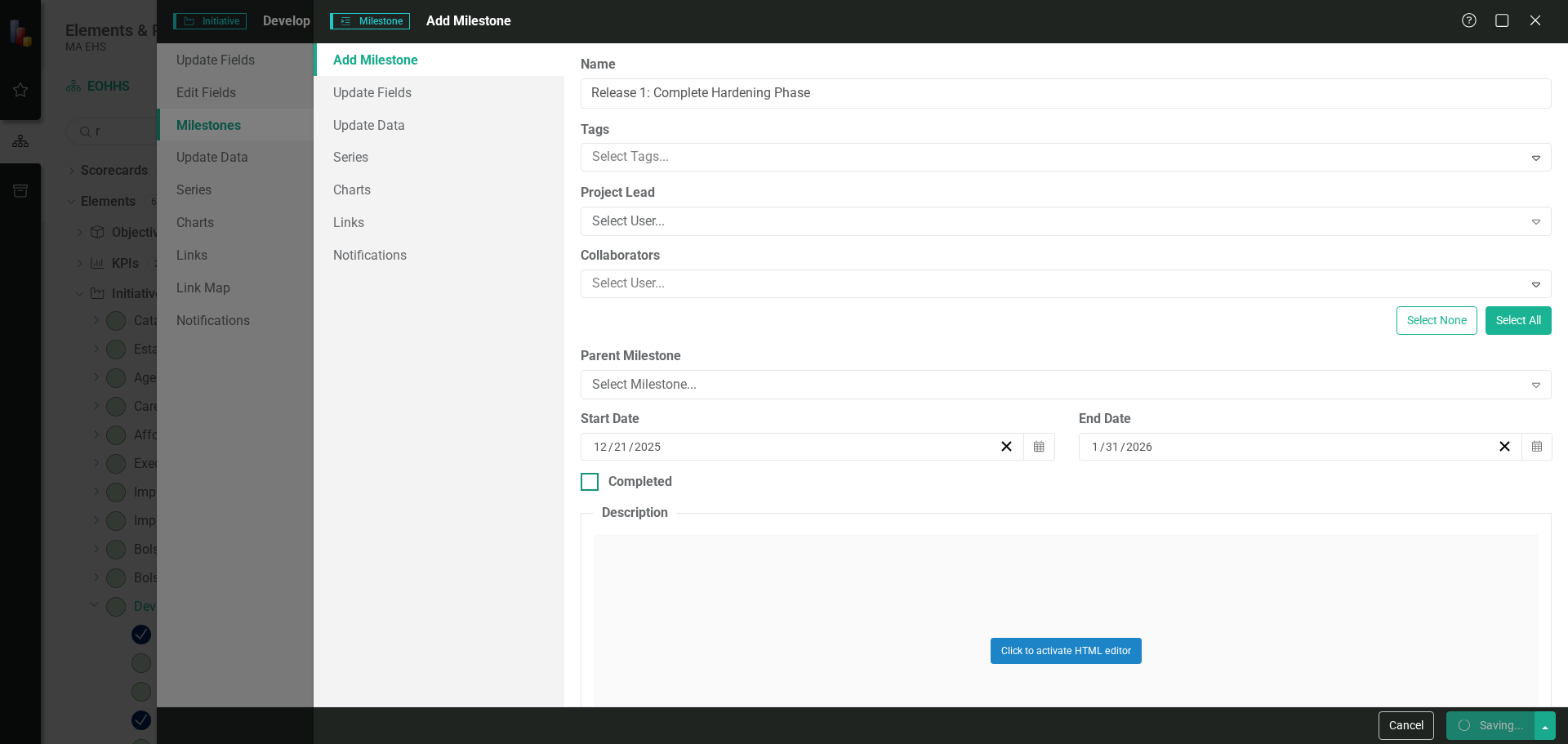
checkbox input "false"
checkbox input "true"
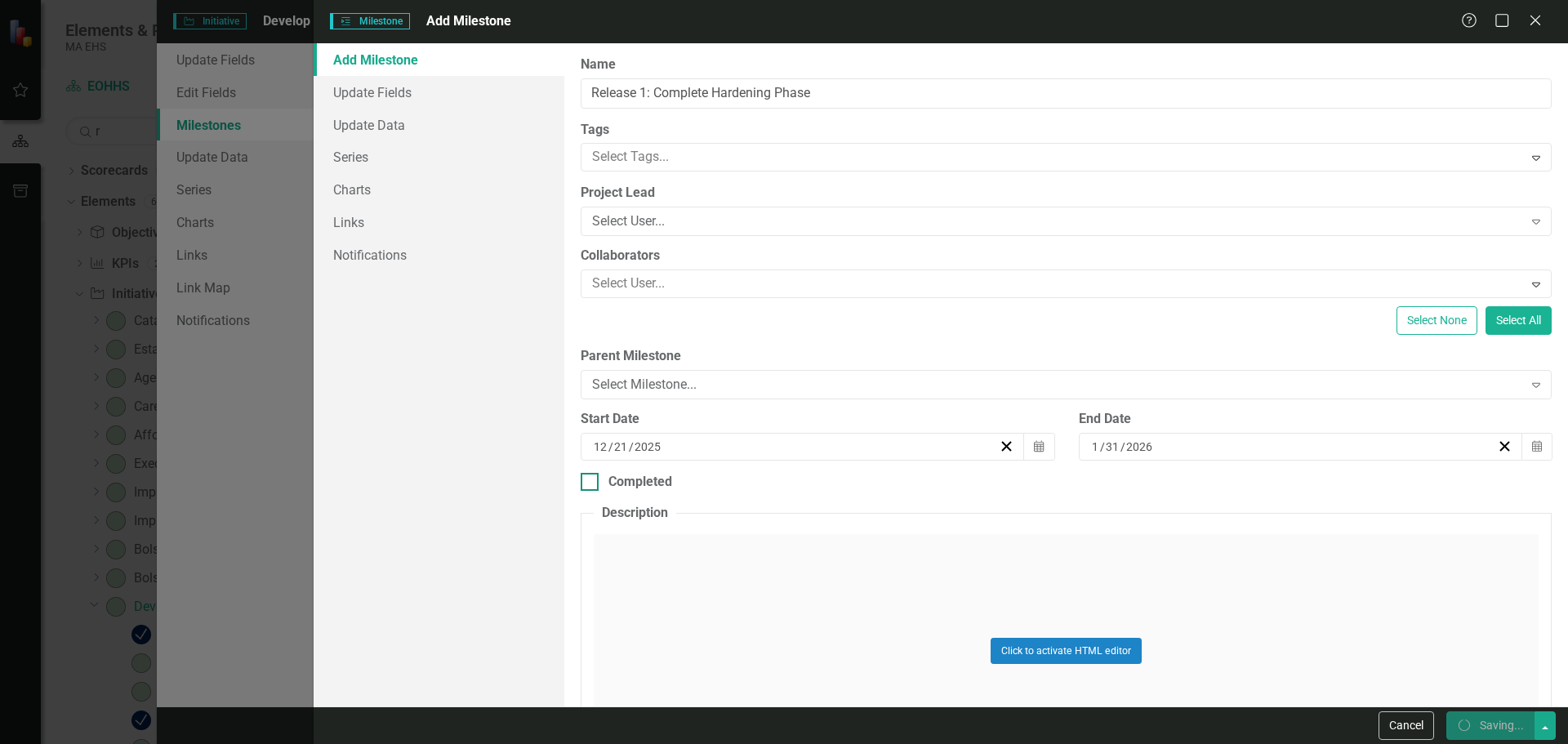
checkbox input "true"
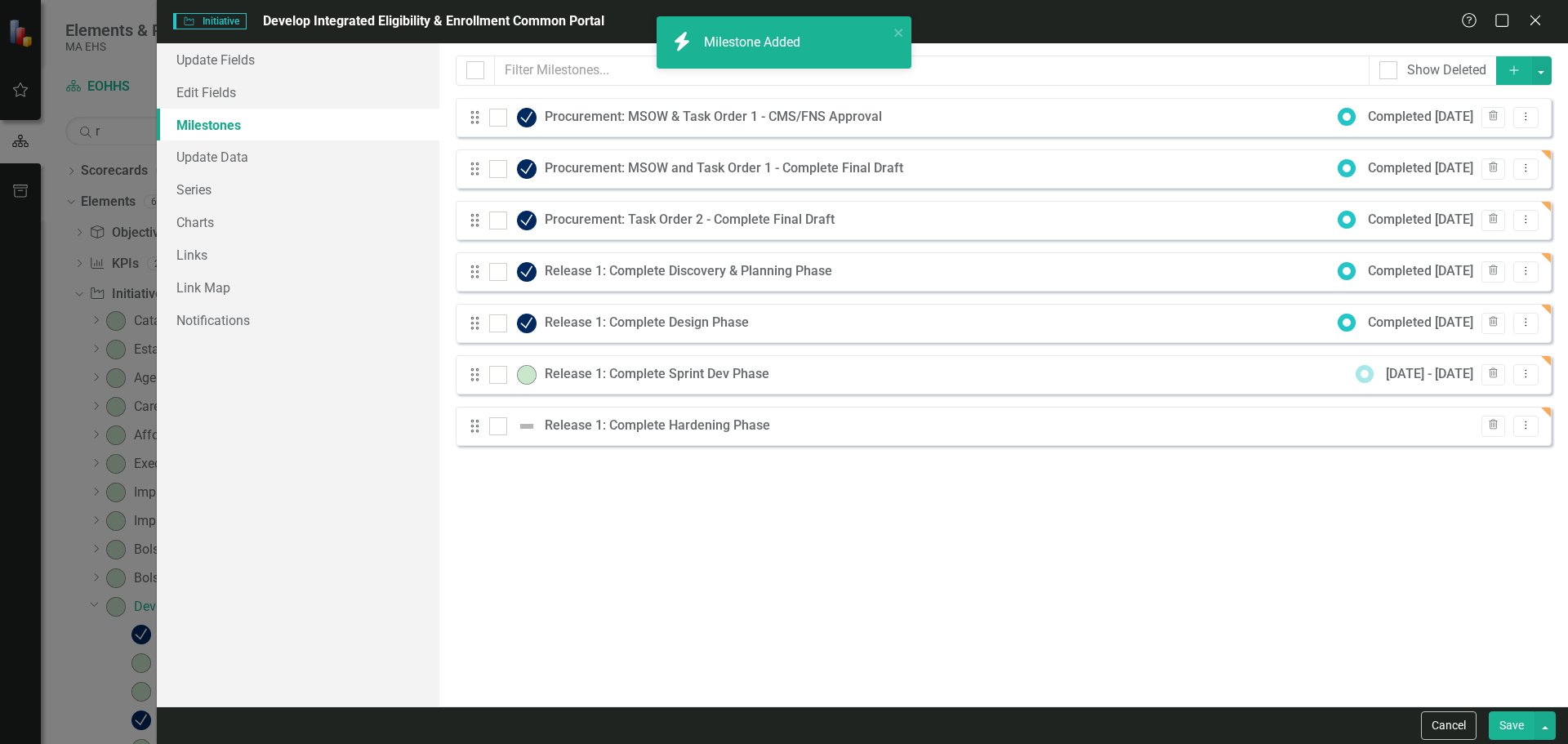
checkbox input "false"
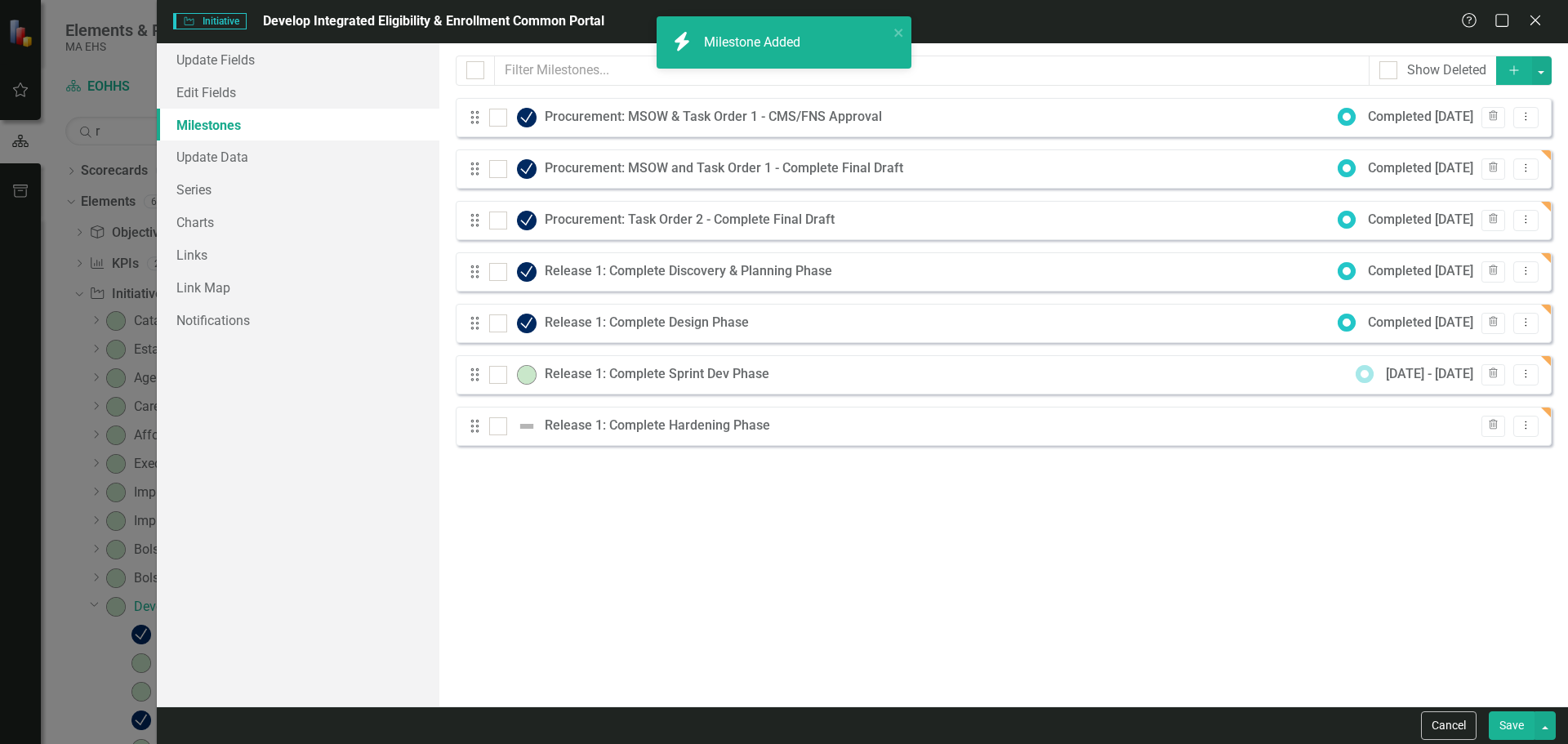
checkbox input "true"
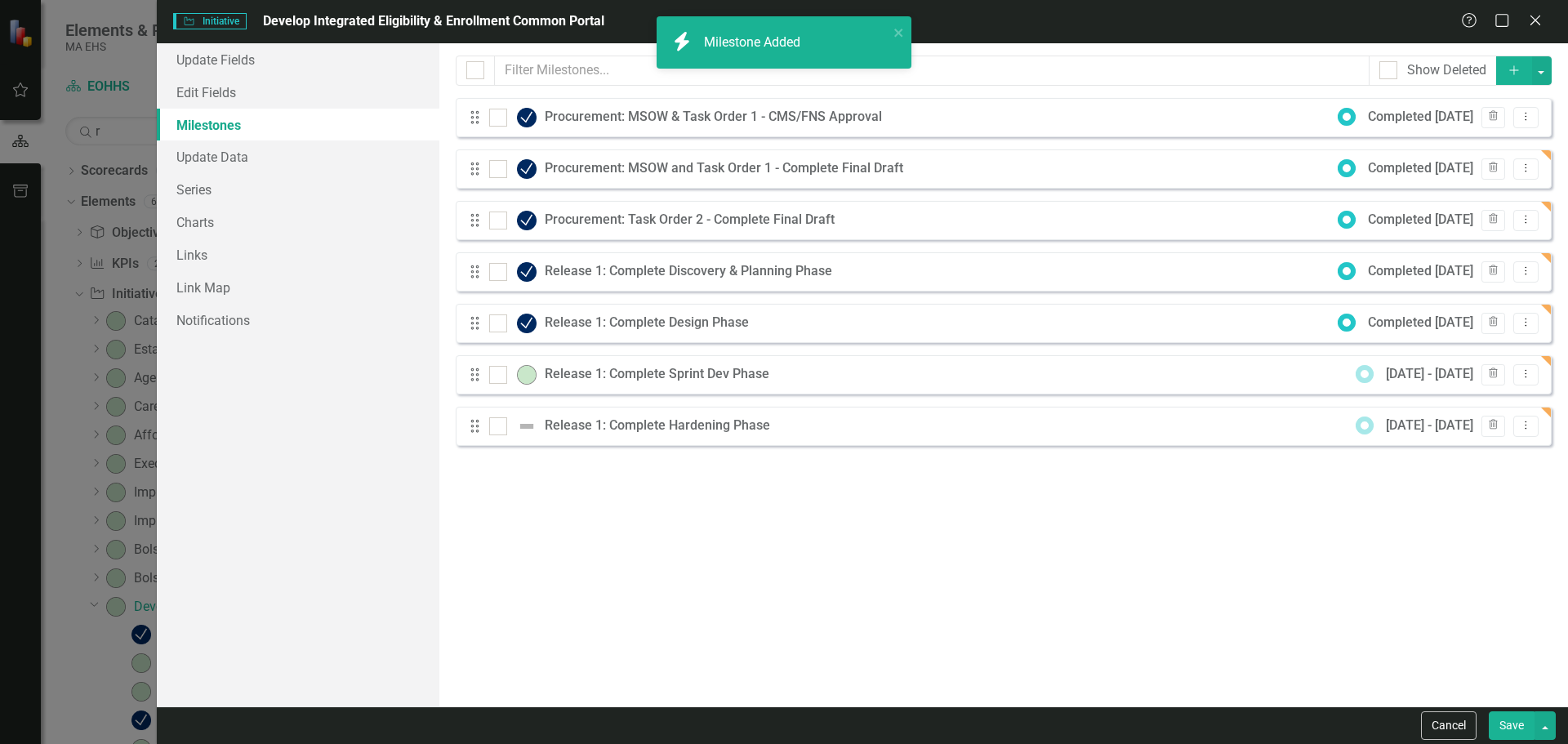
click at [1503, 75] on button "Add" at bounding box center [1514, 71] width 36 height 29
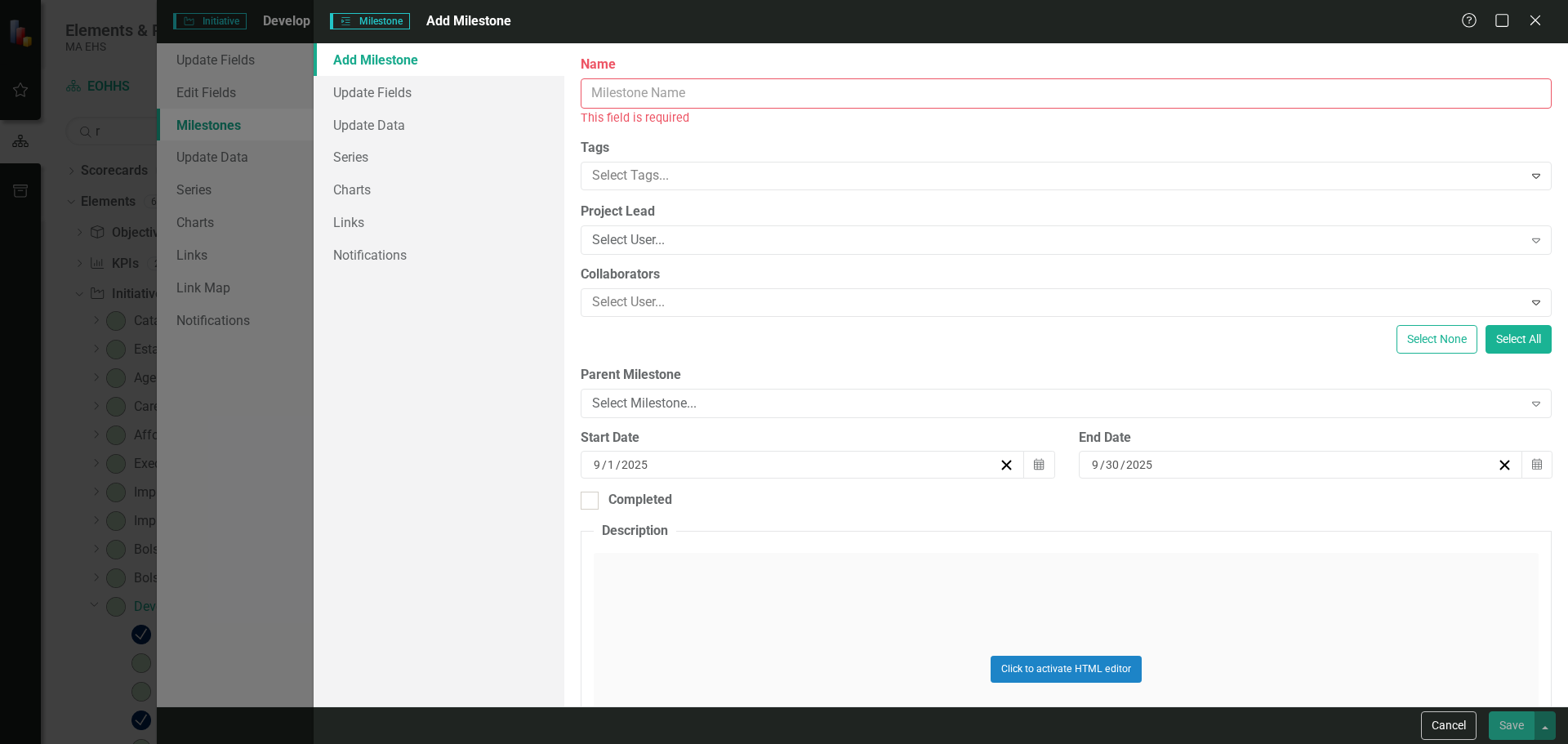
click at [1193, 102] on input "Name" at bounding box center [1067, 93] width 971 height 31
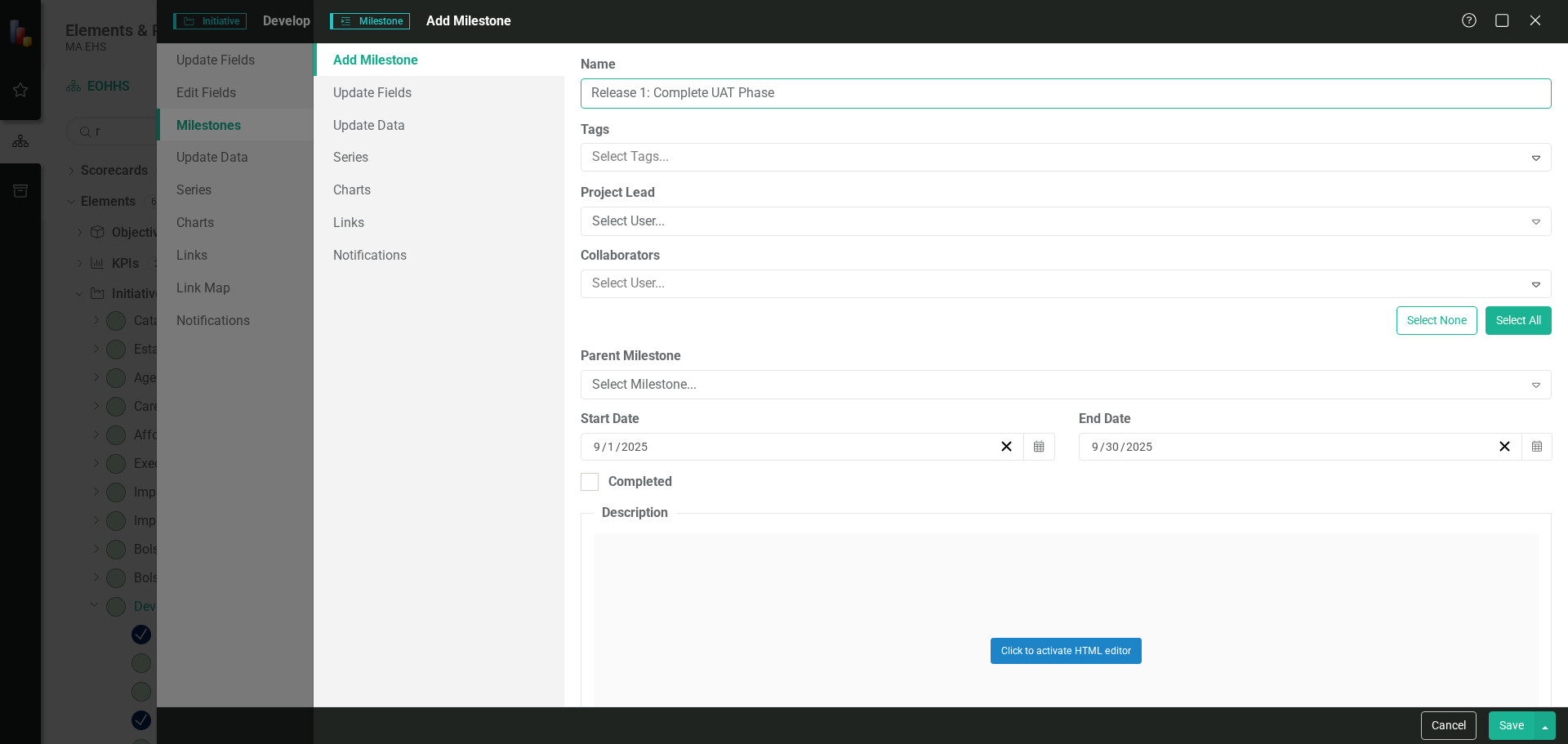
type input "Release 1: Complete UAT Phase"
click at [929, 446] on div "[DATE]" at bounding box center [795, 446] width 407 height 17
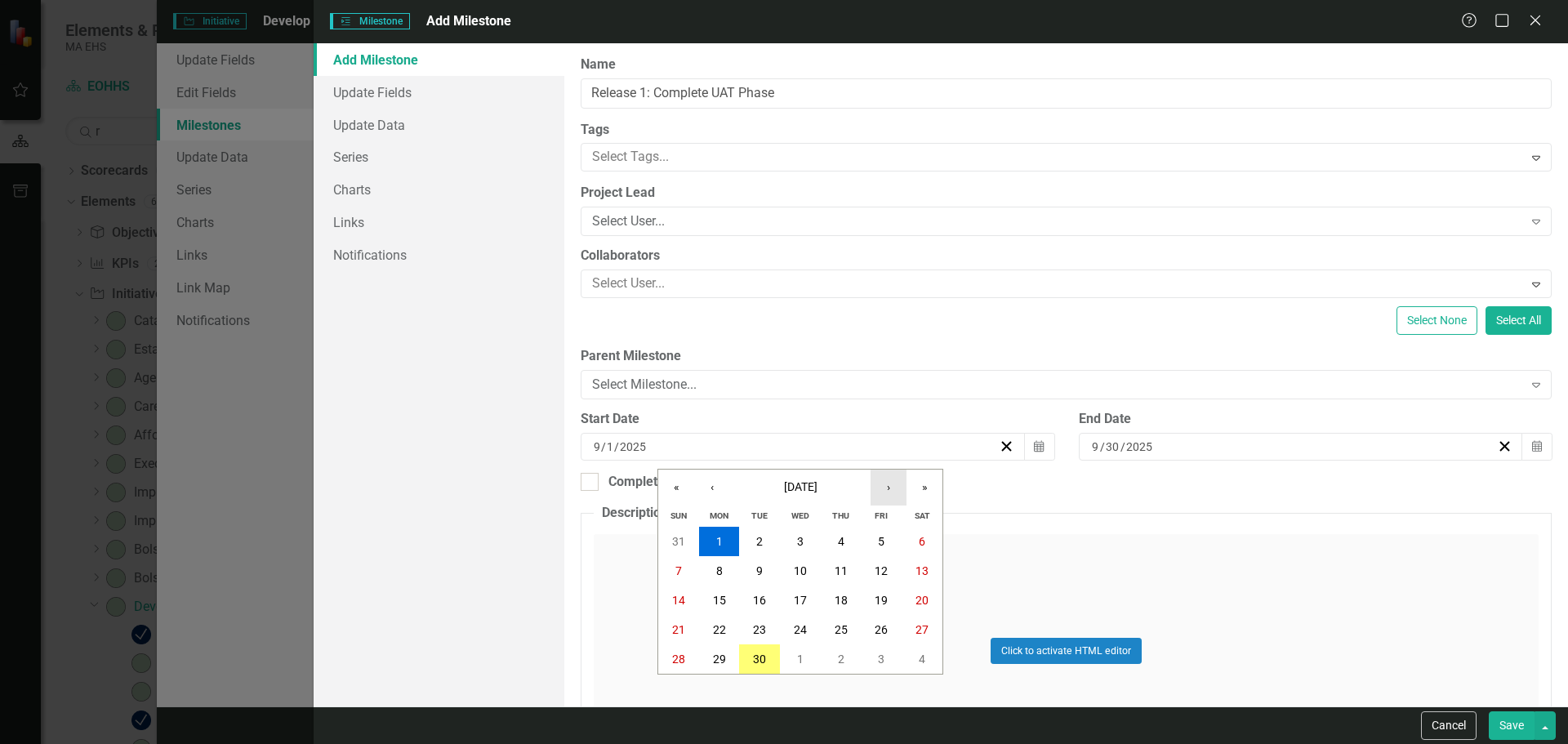
click at [890, 488] on button "›" at bounding box center [888, 487] width 36 height 36
click at [886, 490] on button "›" at bounding box center [888, 487] width 36 height 36
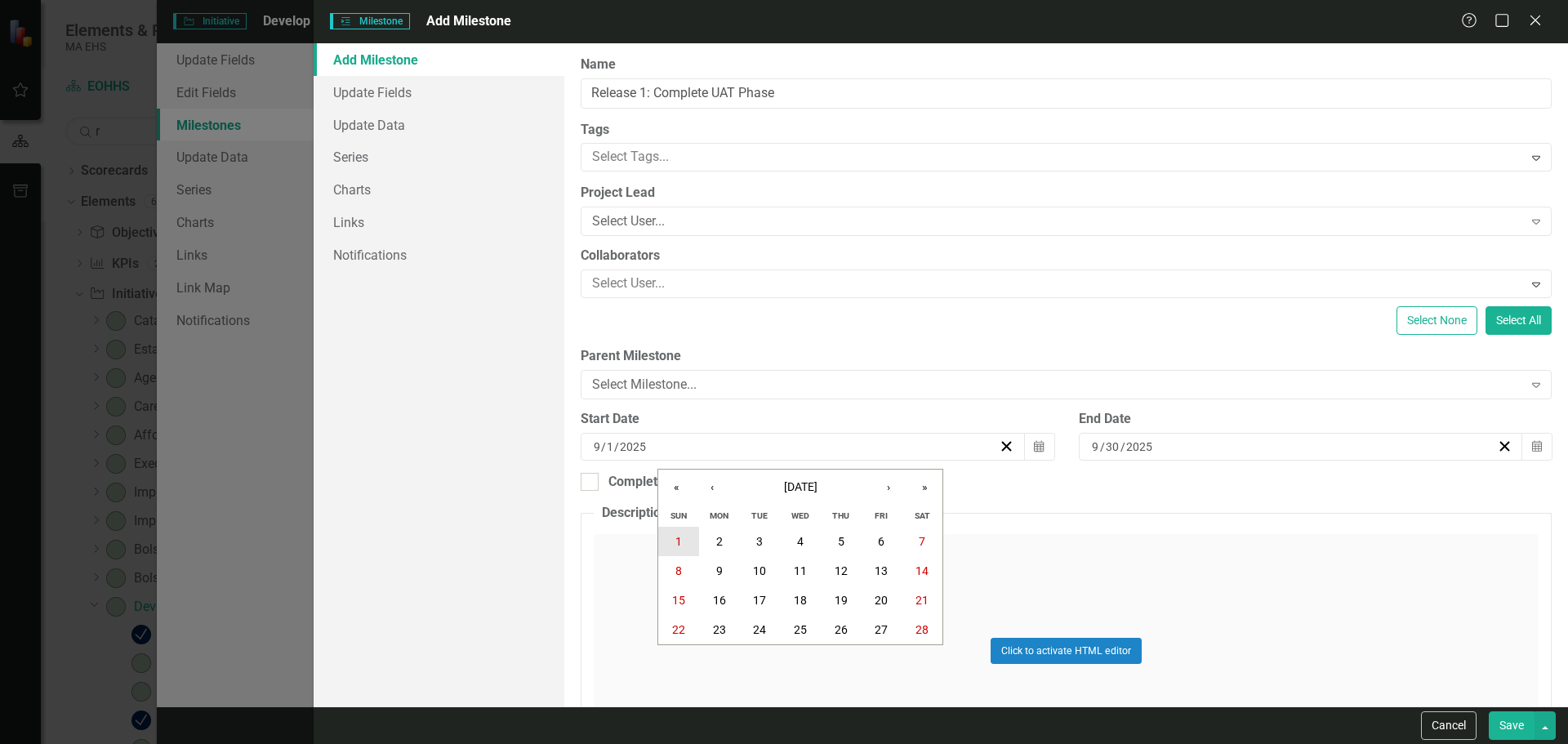
click at [670, 545] on button "1" at bounding box center [679, 541] width 41 height 30
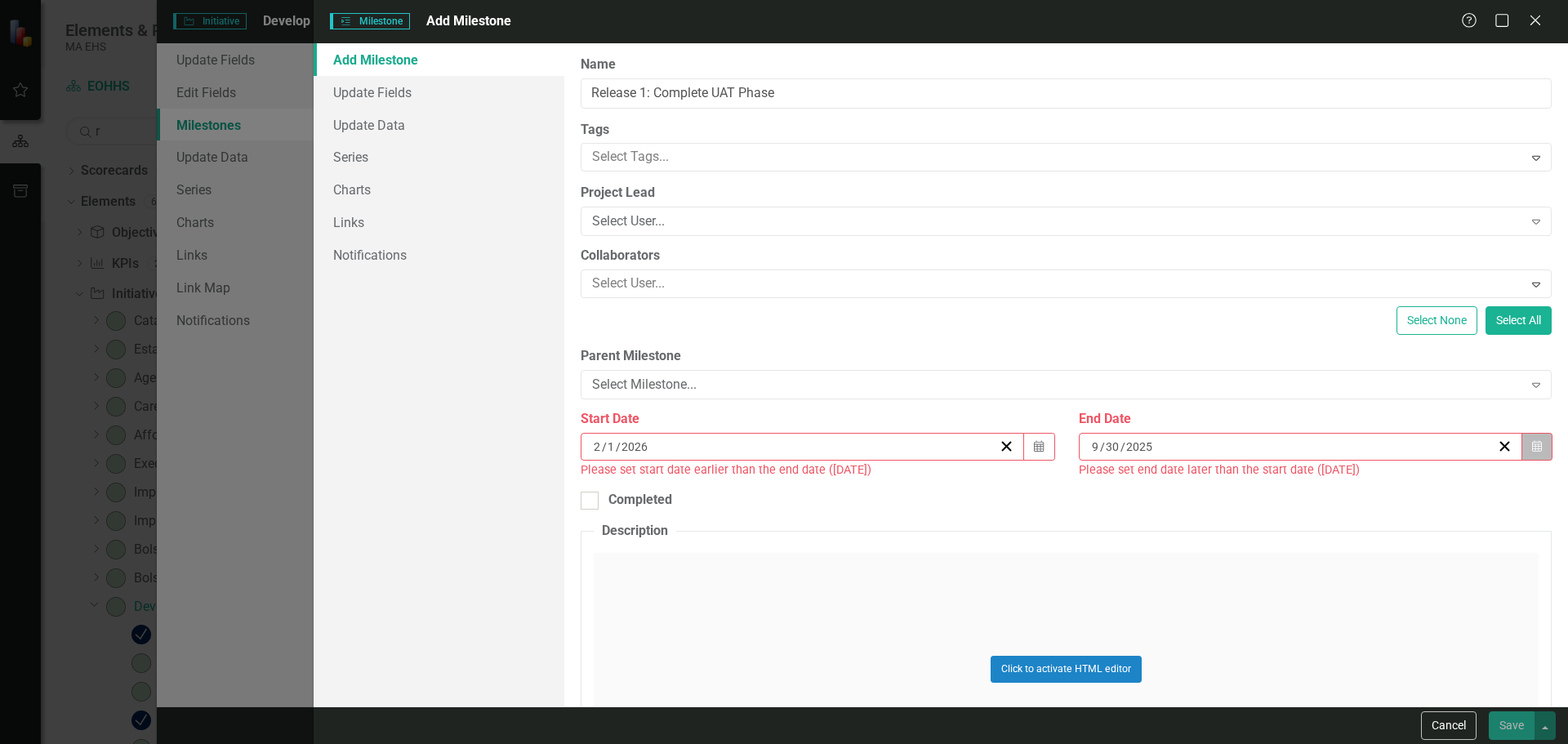
click at [1532, 447] on icon "button" at bounding box center [1537, 445] width 10 height 11
click at [1385, 485] on button "›" at bounding box center [1378, 487] width 36 height 36
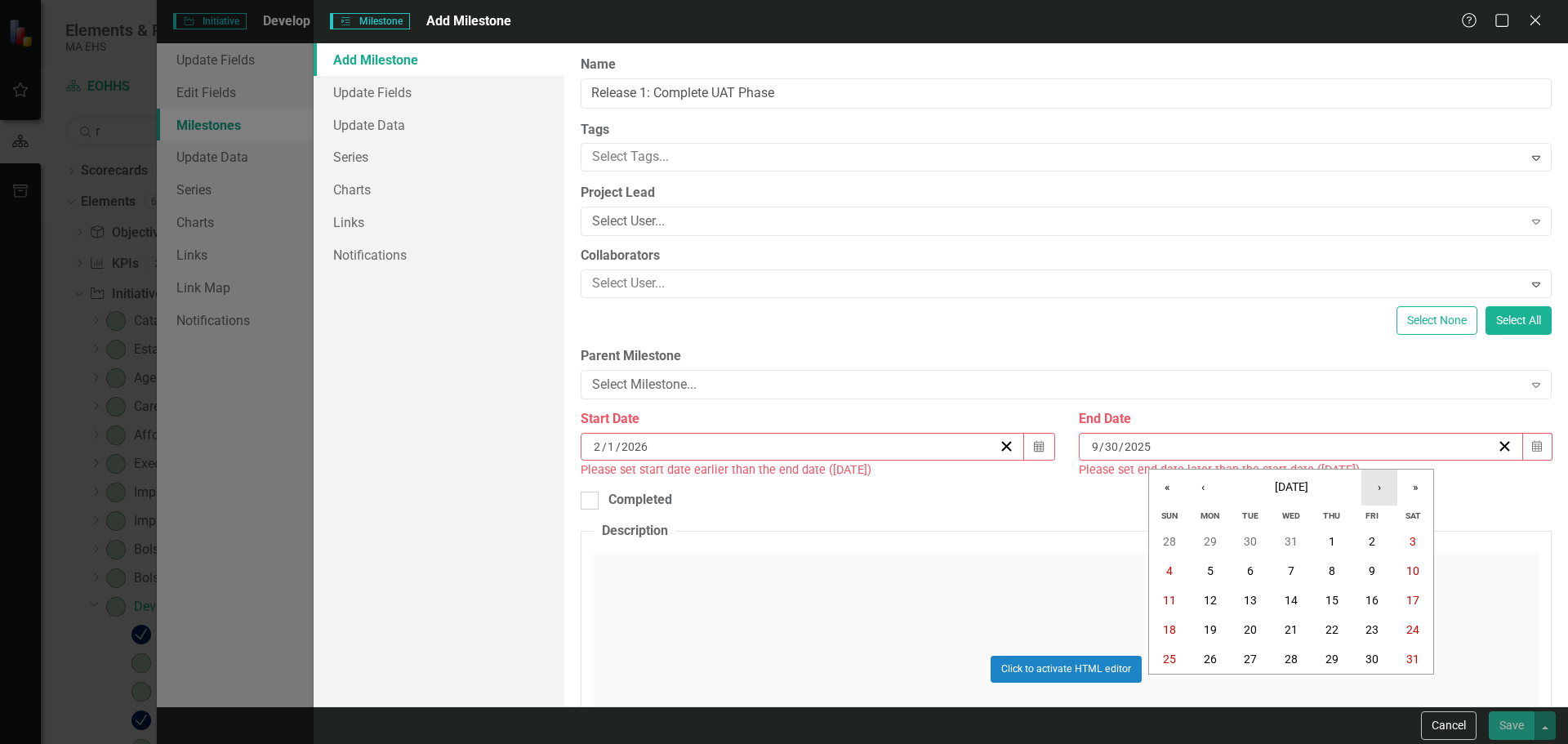
click at [1385, 485] on button "›" at bounding box center [1378, 487] width 36 height 36
click at [1408, 630] on abbr "28" at bounding box center [1413, 629] width 13 height 13
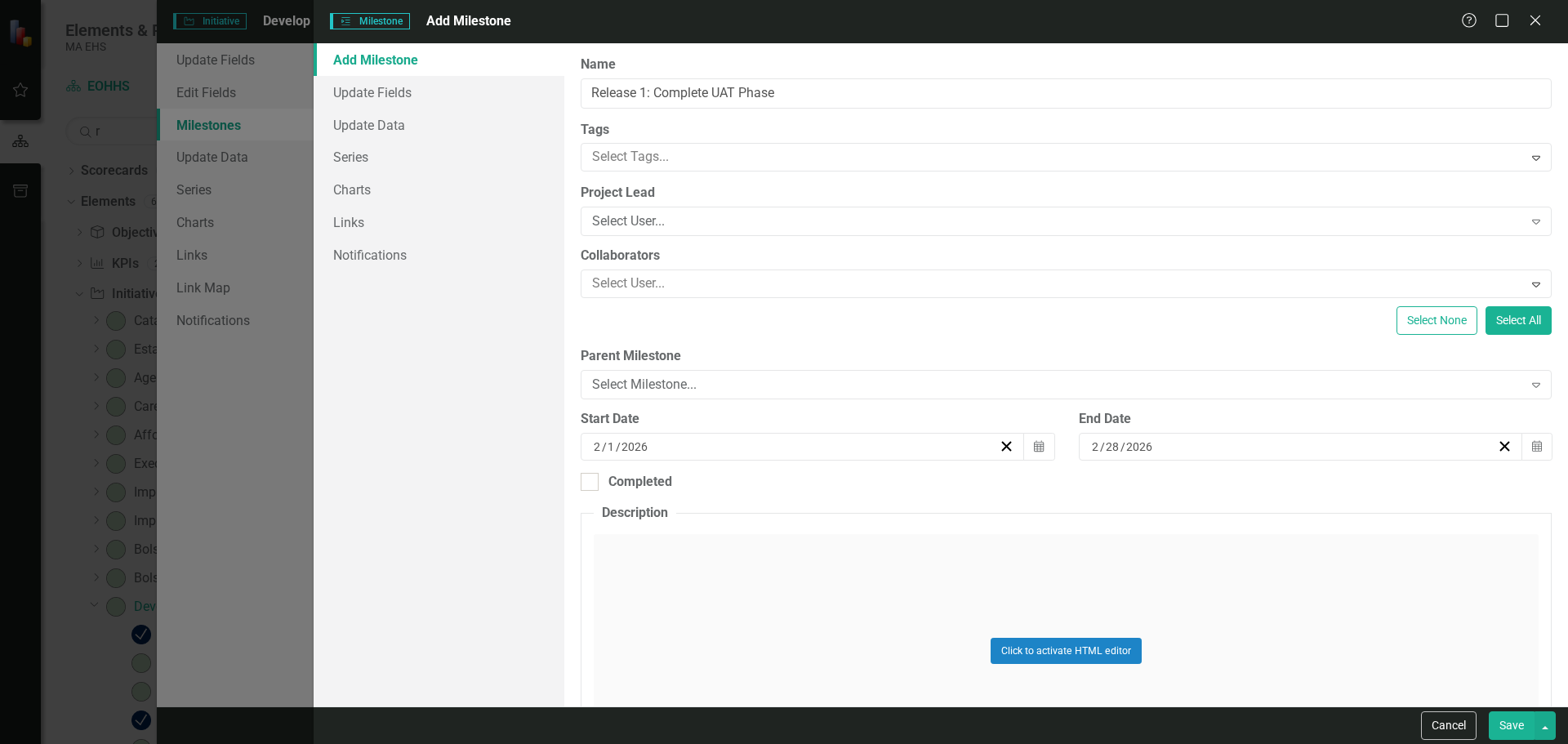
click at [1509, 720] on button "Save" at bounding box center [1511, 725] width 45 height 29
checkbox input "false"
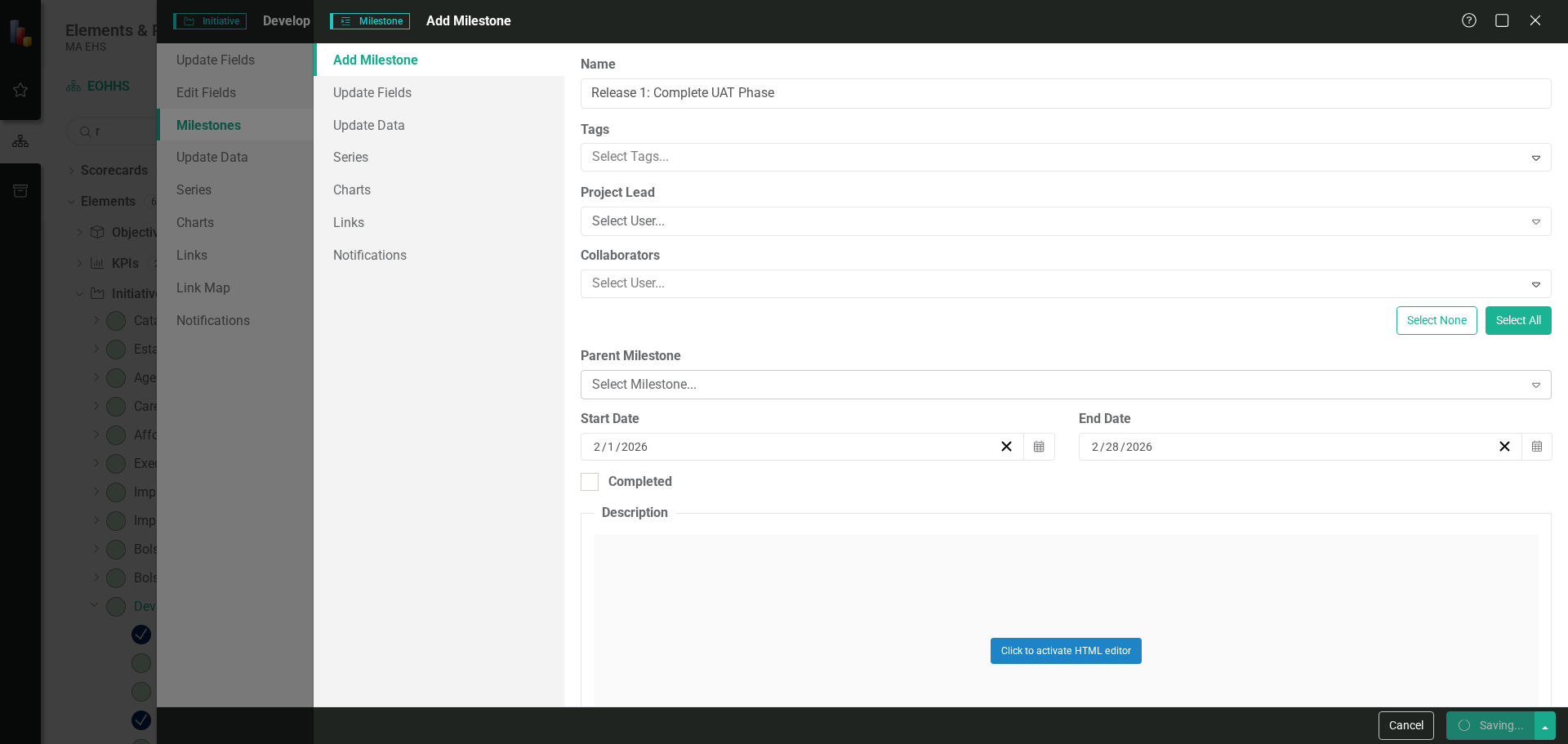
checkbox input "false"
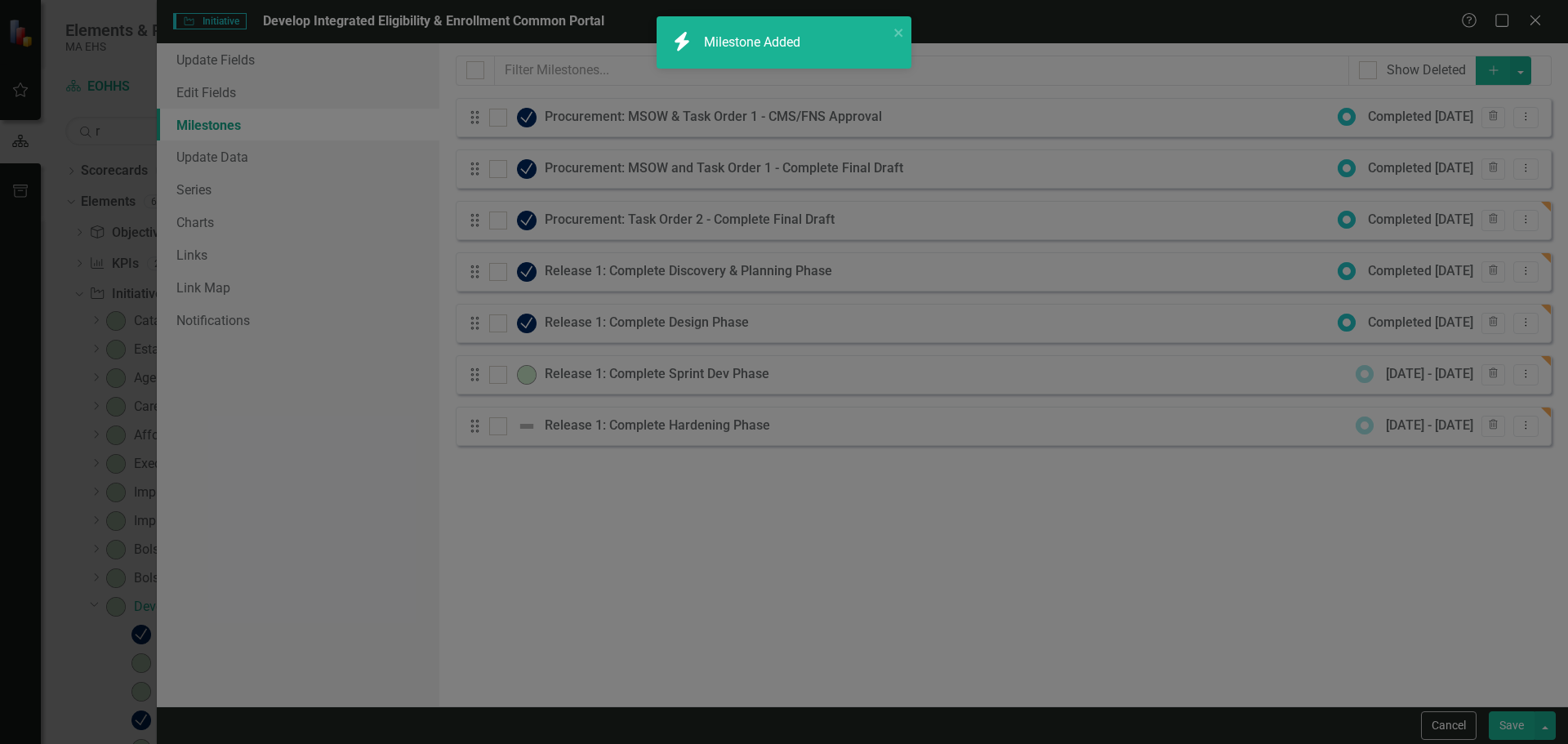
checkbox input "true"
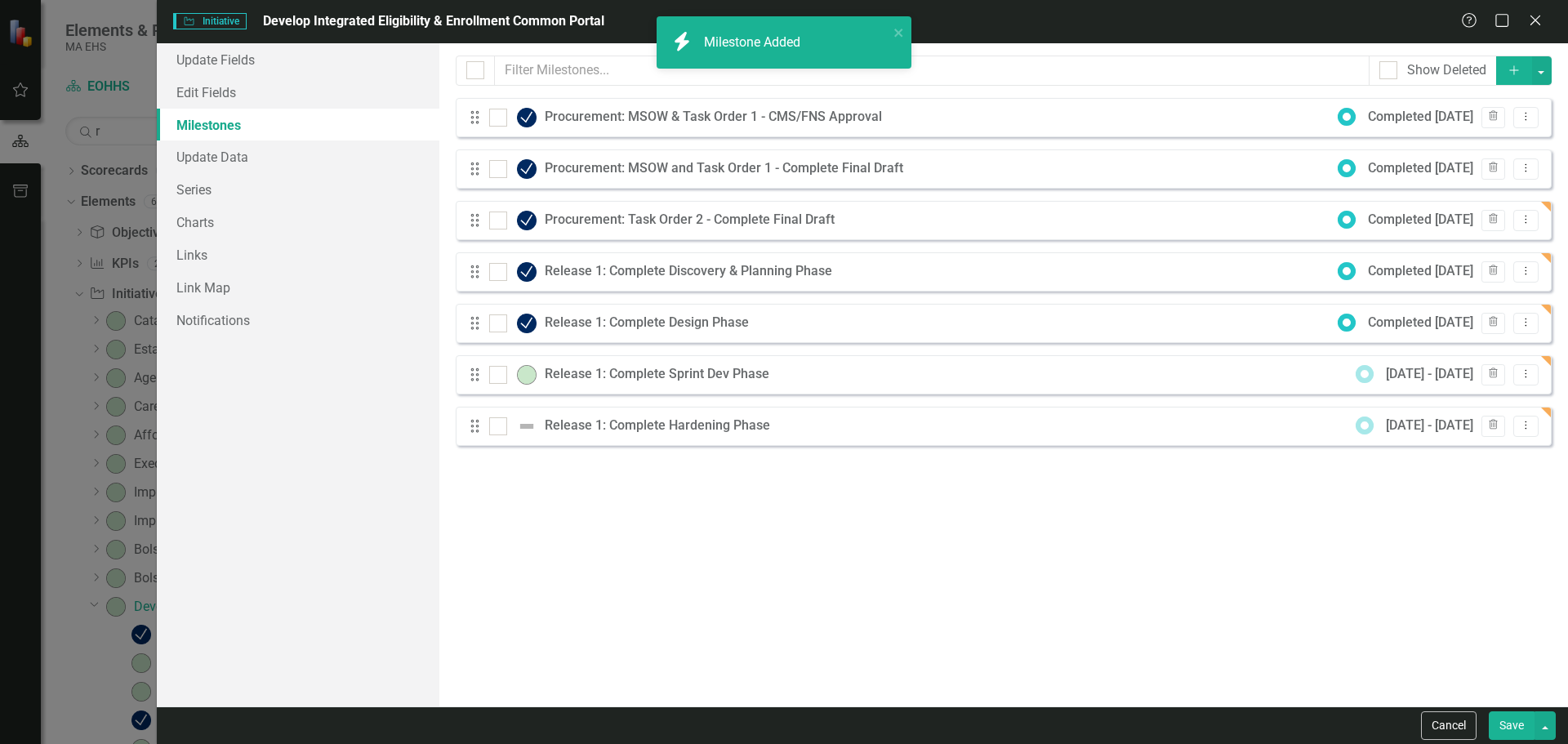
checkbox input "false"
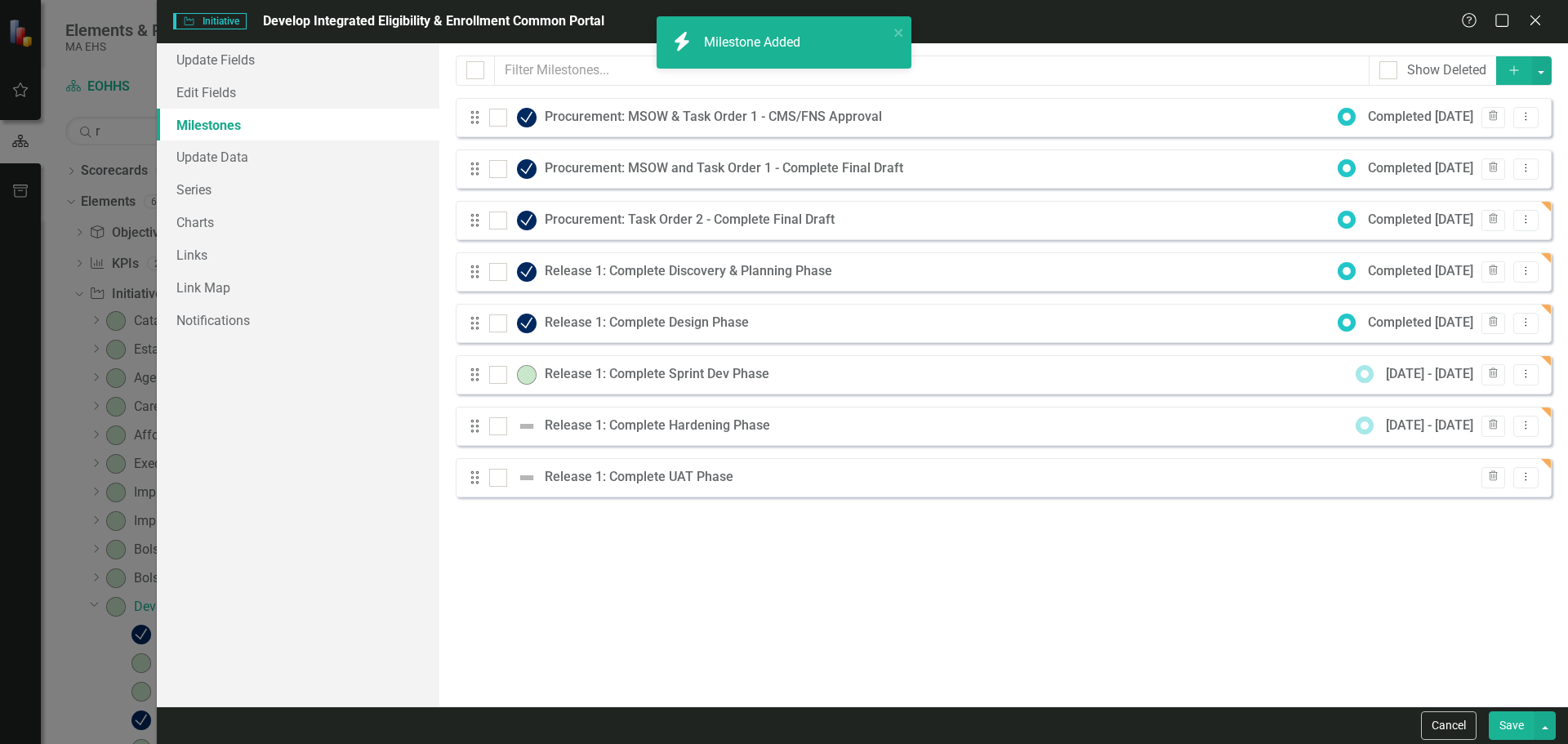
checkbox input "true"
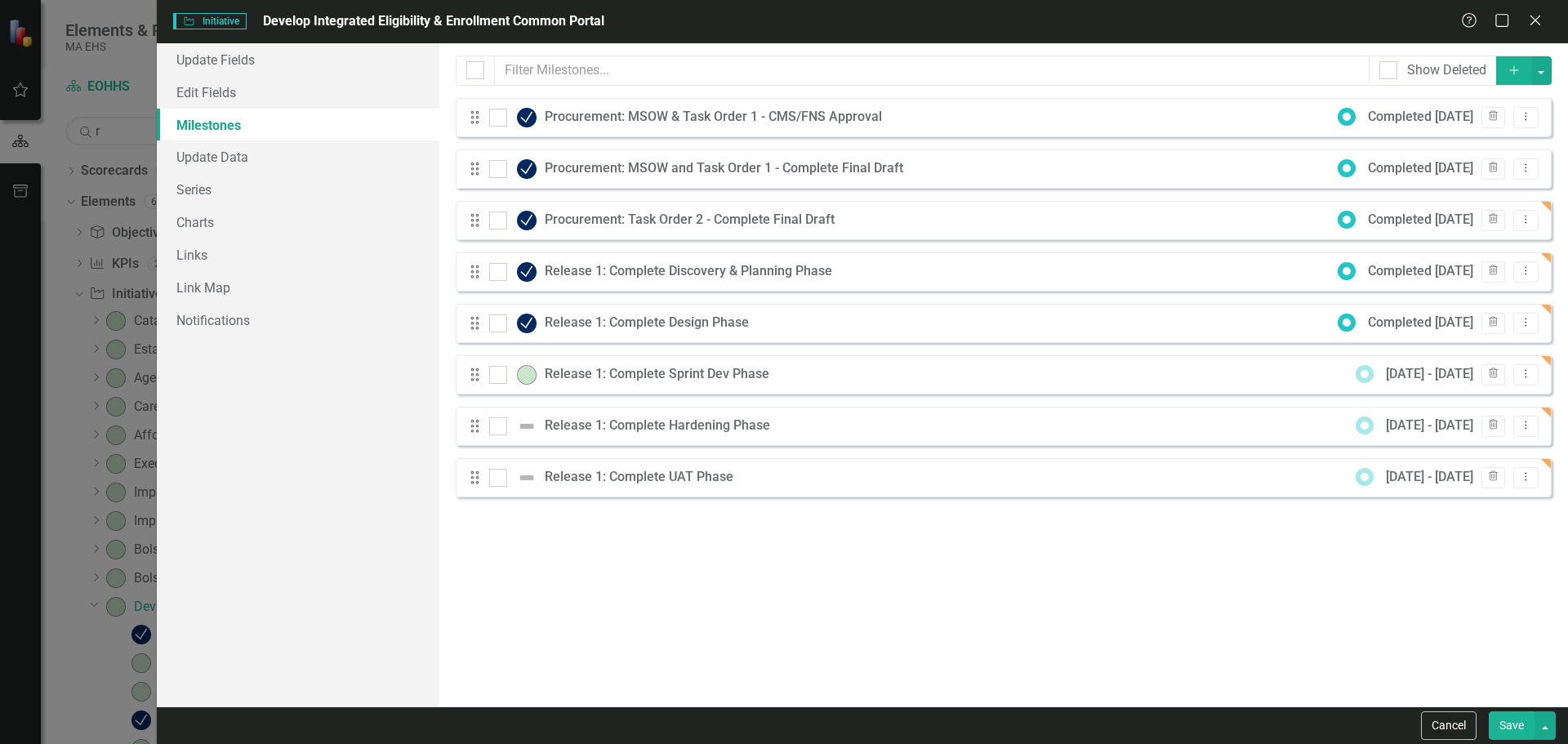
click at [1511, 72] on icon "Add" at bounding box center [1514, 70] width 15 height 11
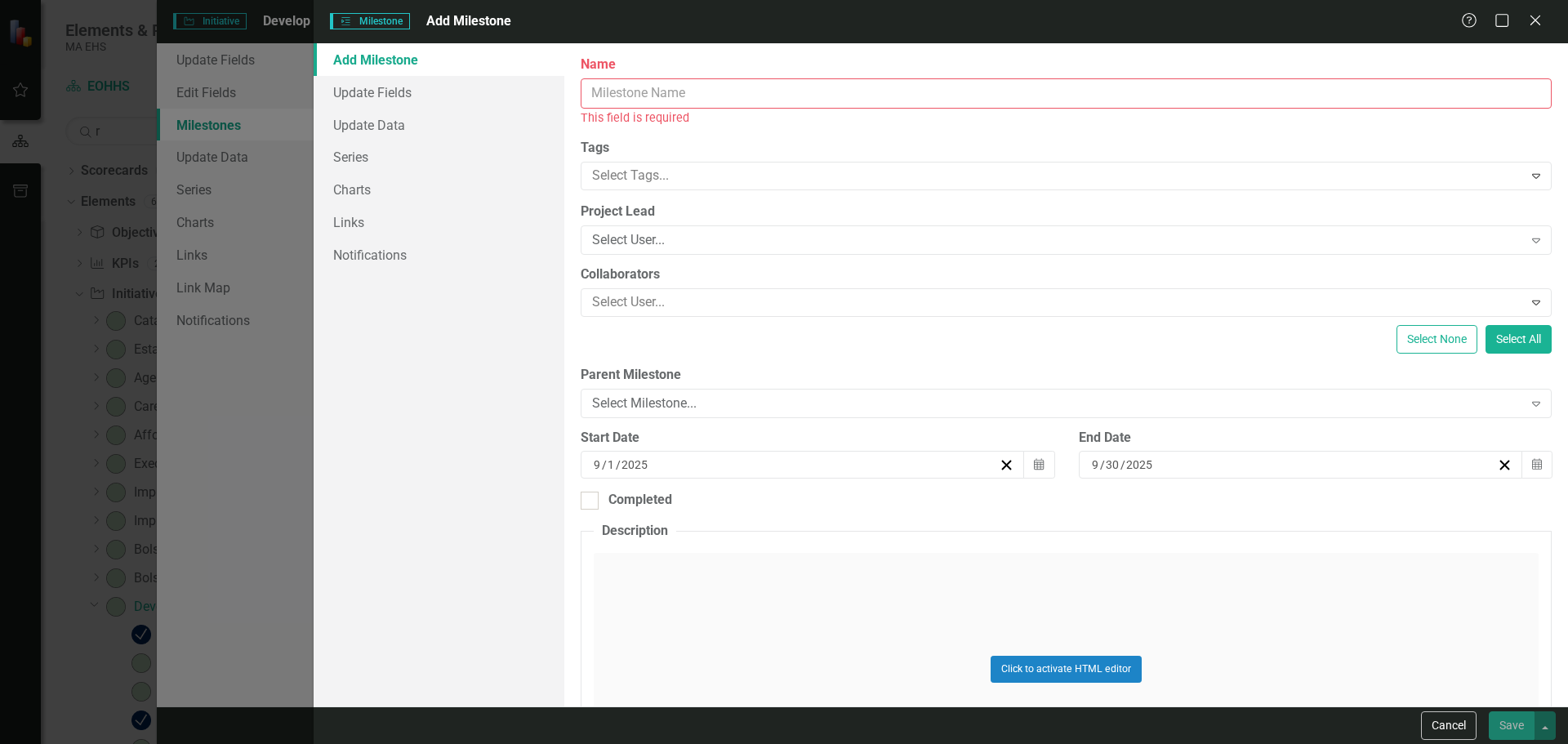
click at [1081, 100] on input "Name" at bounding box center [1067, 93] width 971 height 31
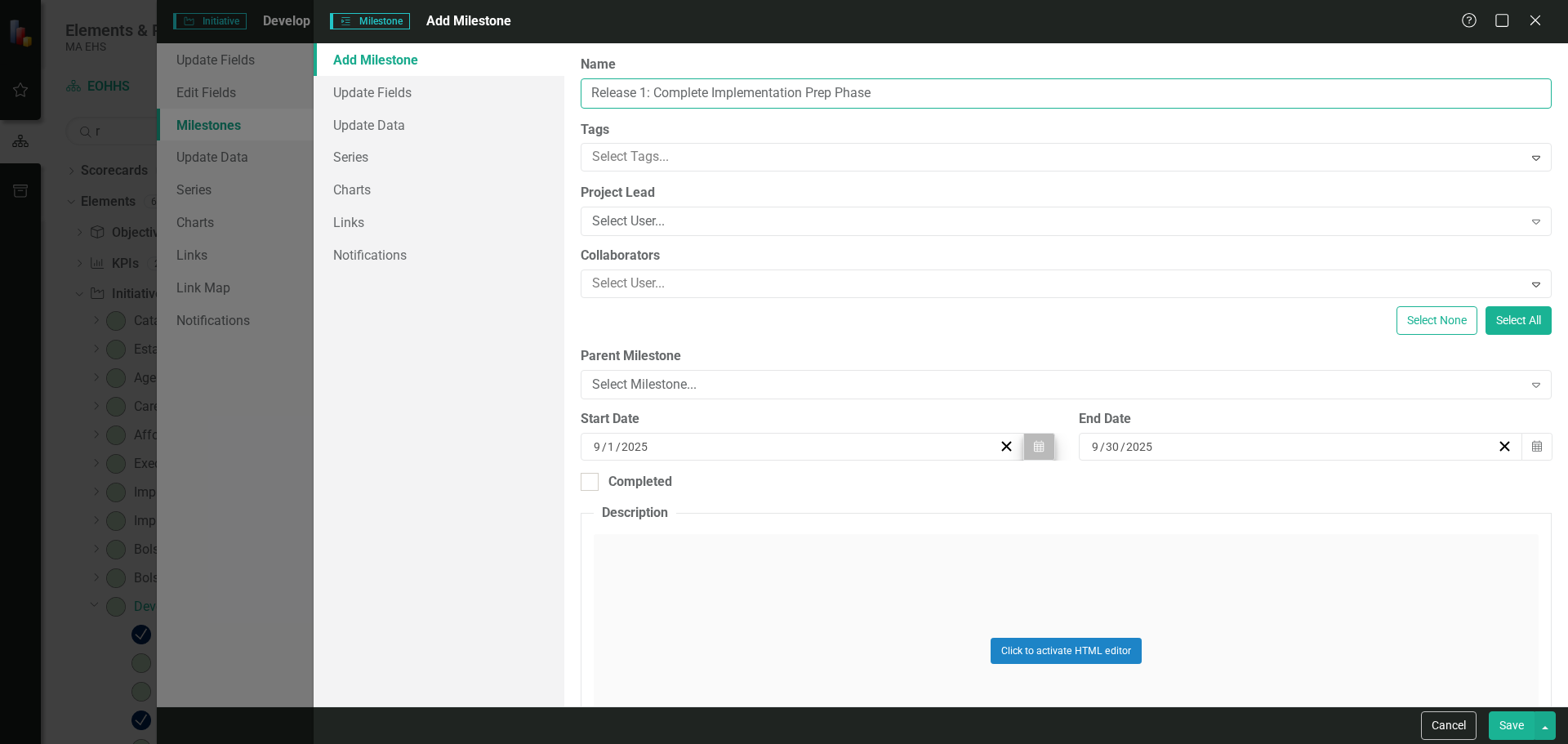
type input "Release 1: Complete Implementation Prep Phase"
click at [1039, 438] on button "Calendar" at bounding box center [1039, 446] width 31 height 28
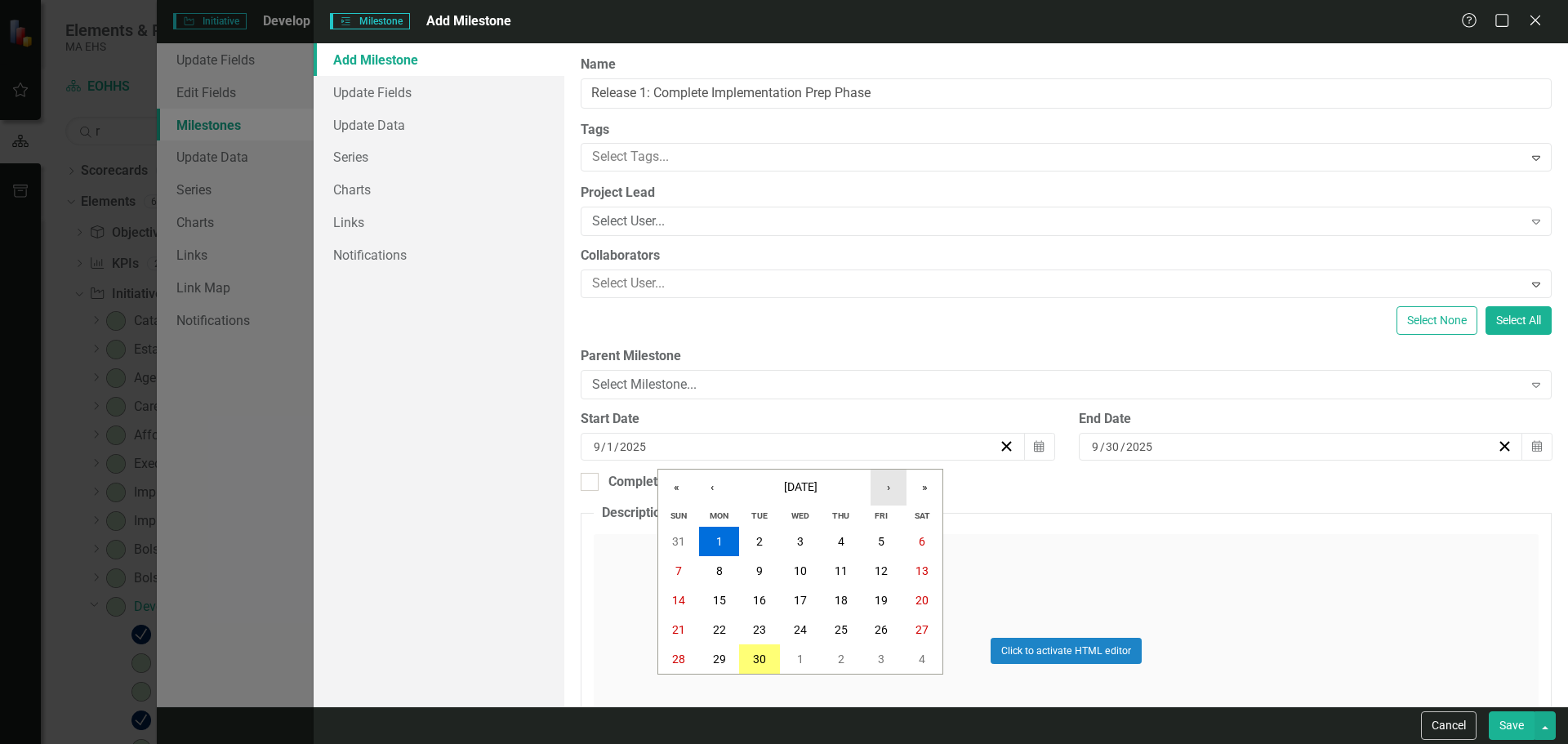
click at [888, 490] on button "›" at bounding box center [888, 487] width 36 height 36
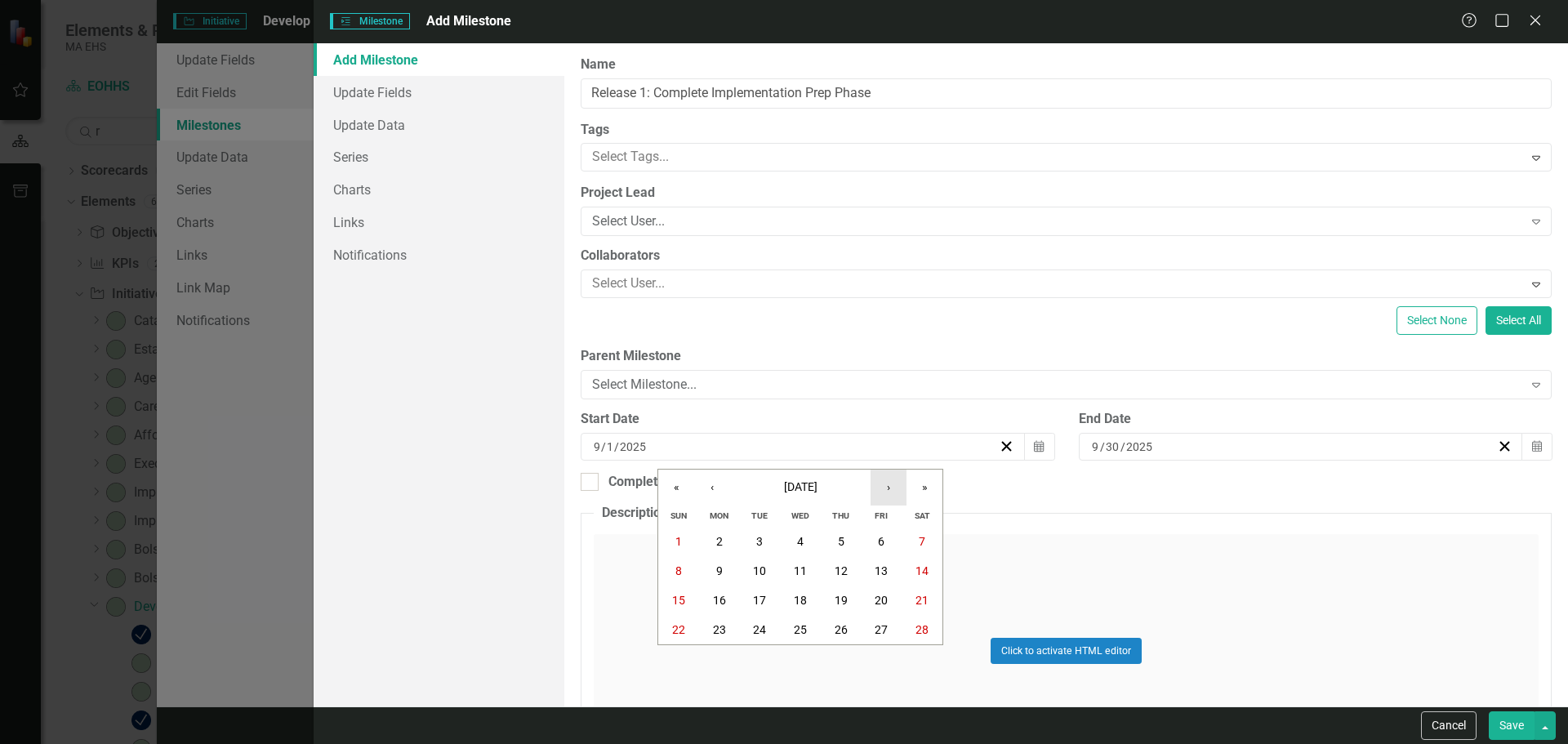
click at [888, 490] on button "›" at bounding box center [888, 487] width 36 height 36
click at [674, 549] on button "1" at bounding box center [679, 541] width 41 height 30
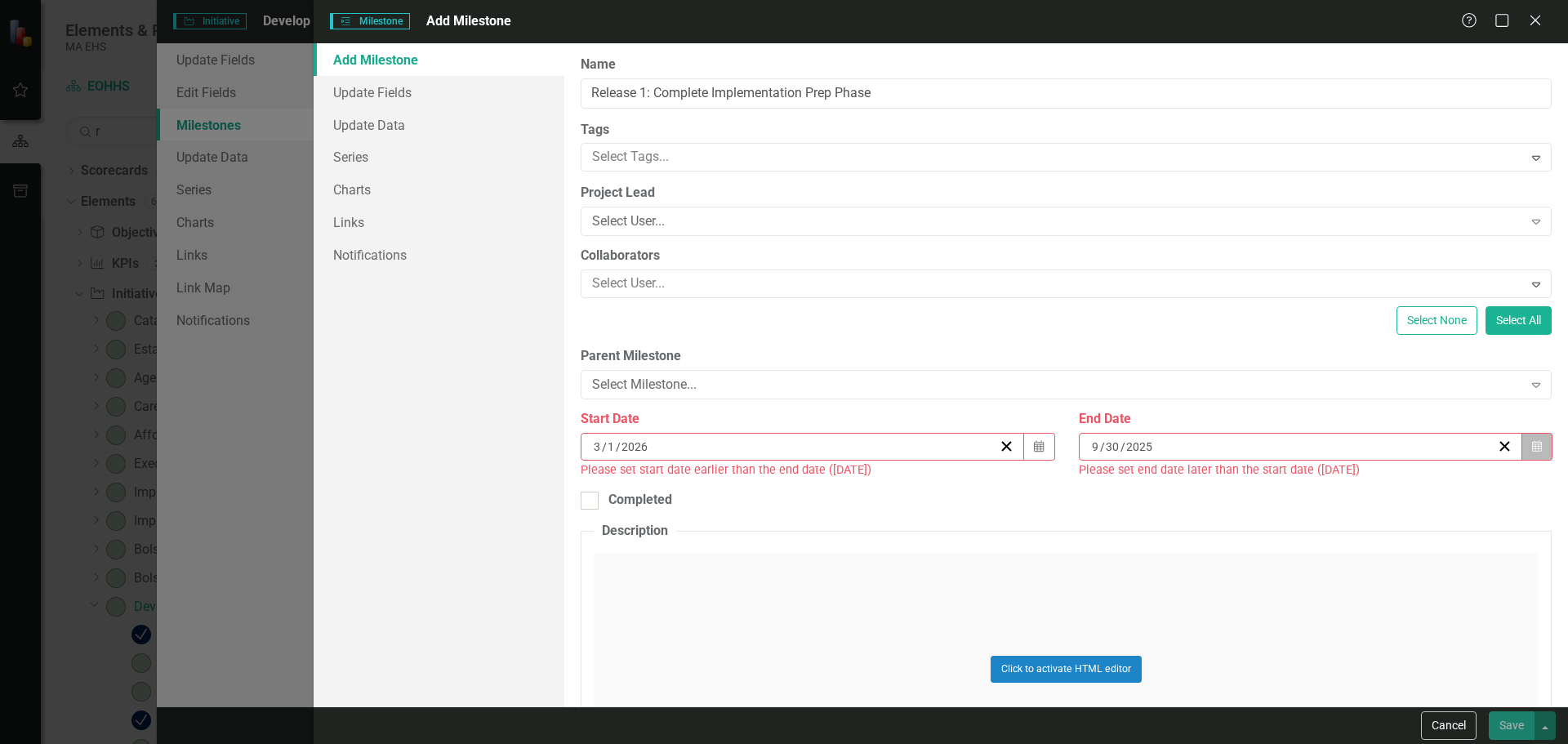
click at [1522, 437] on button "Calendar" at bounding box center [1537, 446] width 31 height 28
click at [1381, 484] on button "›" at bounding box center [1378, 487] width 36 height 36
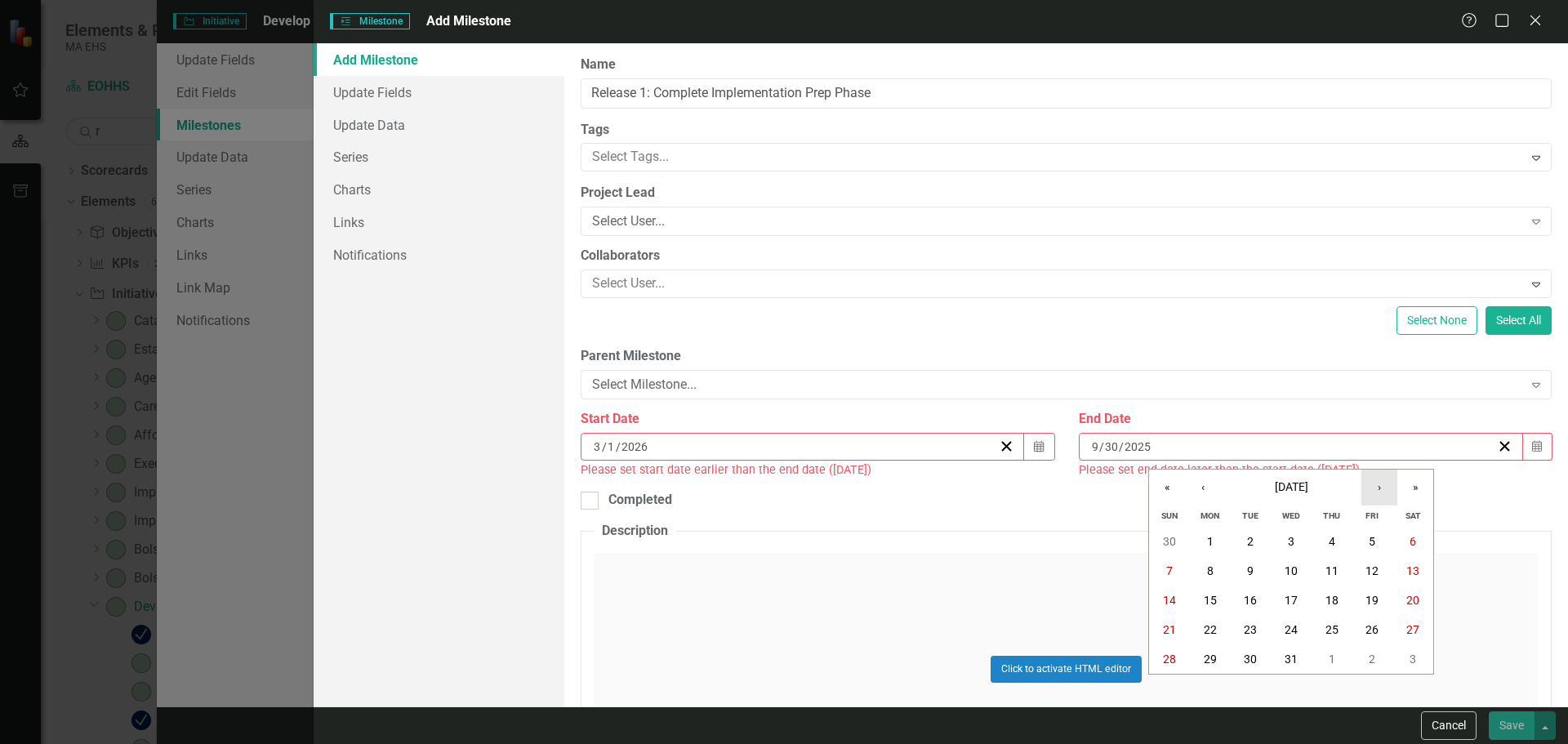
click at [1381, 484] on button "›" at bounding box center [1378, 487] width 36 height 36
click at [1409, 621] on button "28" at bounding box center [1413, 630] width 41 height 30
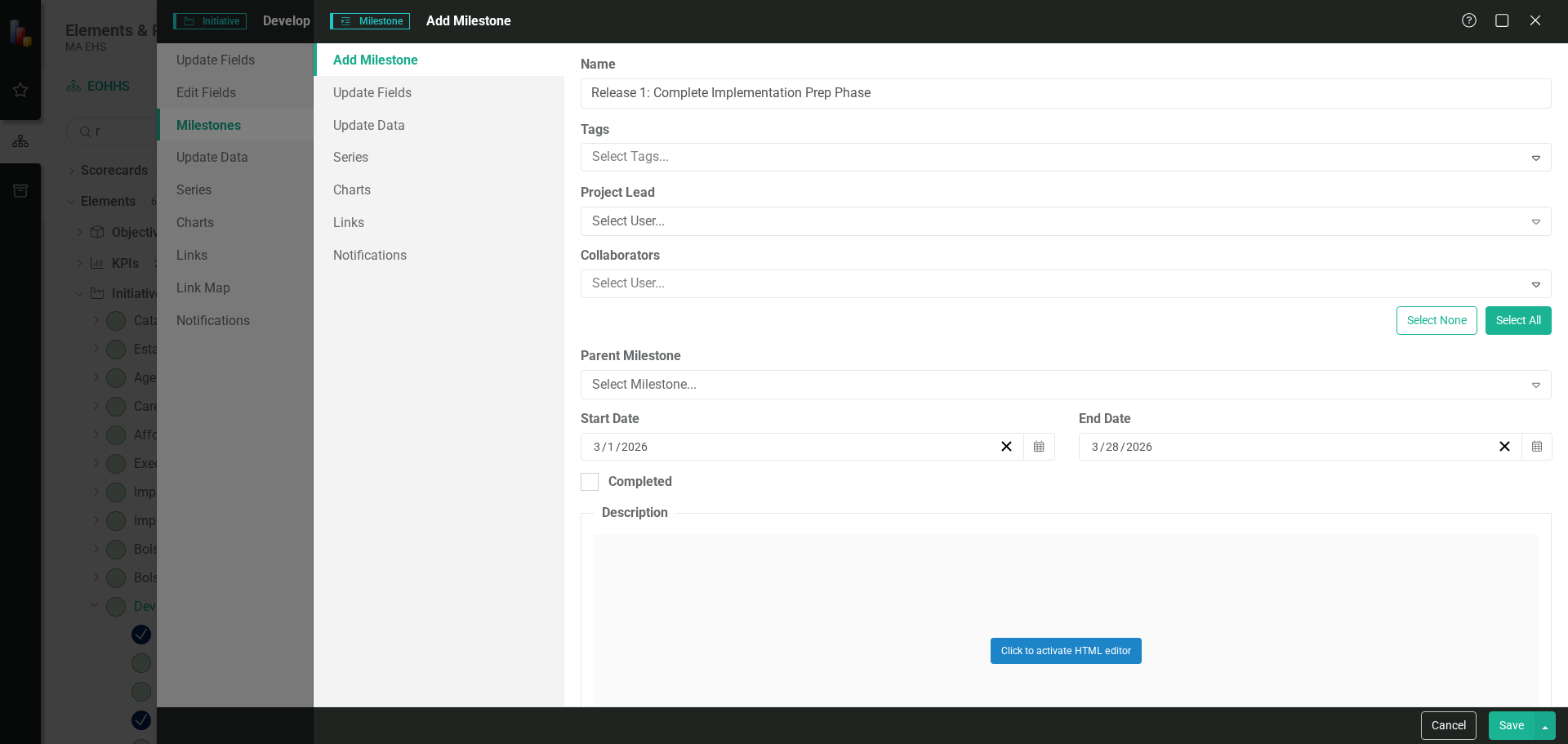
click at [1510, 722] on button "Save" at bounding box center [1511, 725] width 45 height 29
checkbox input "false"
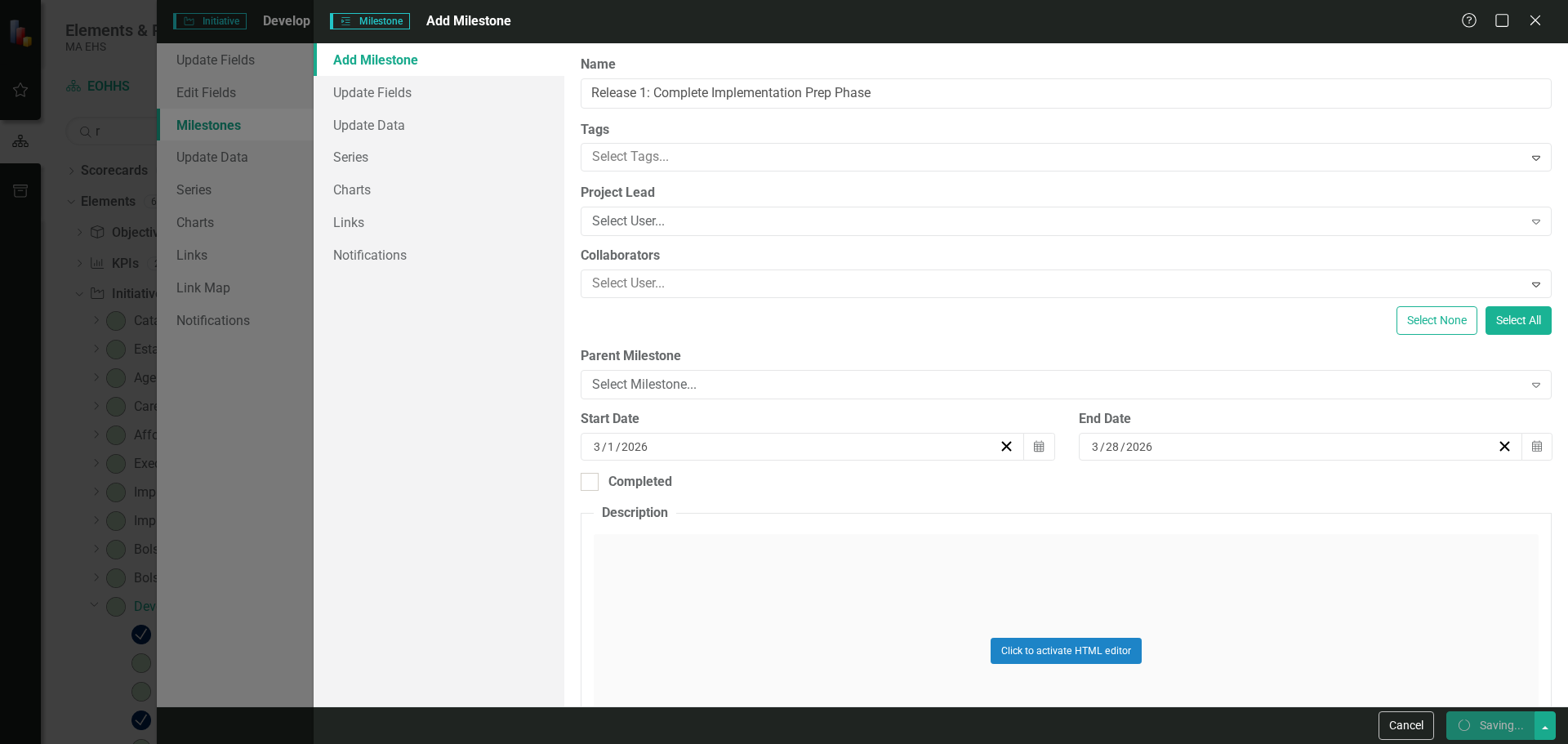
checkbox input "false"
checkbox input "true"
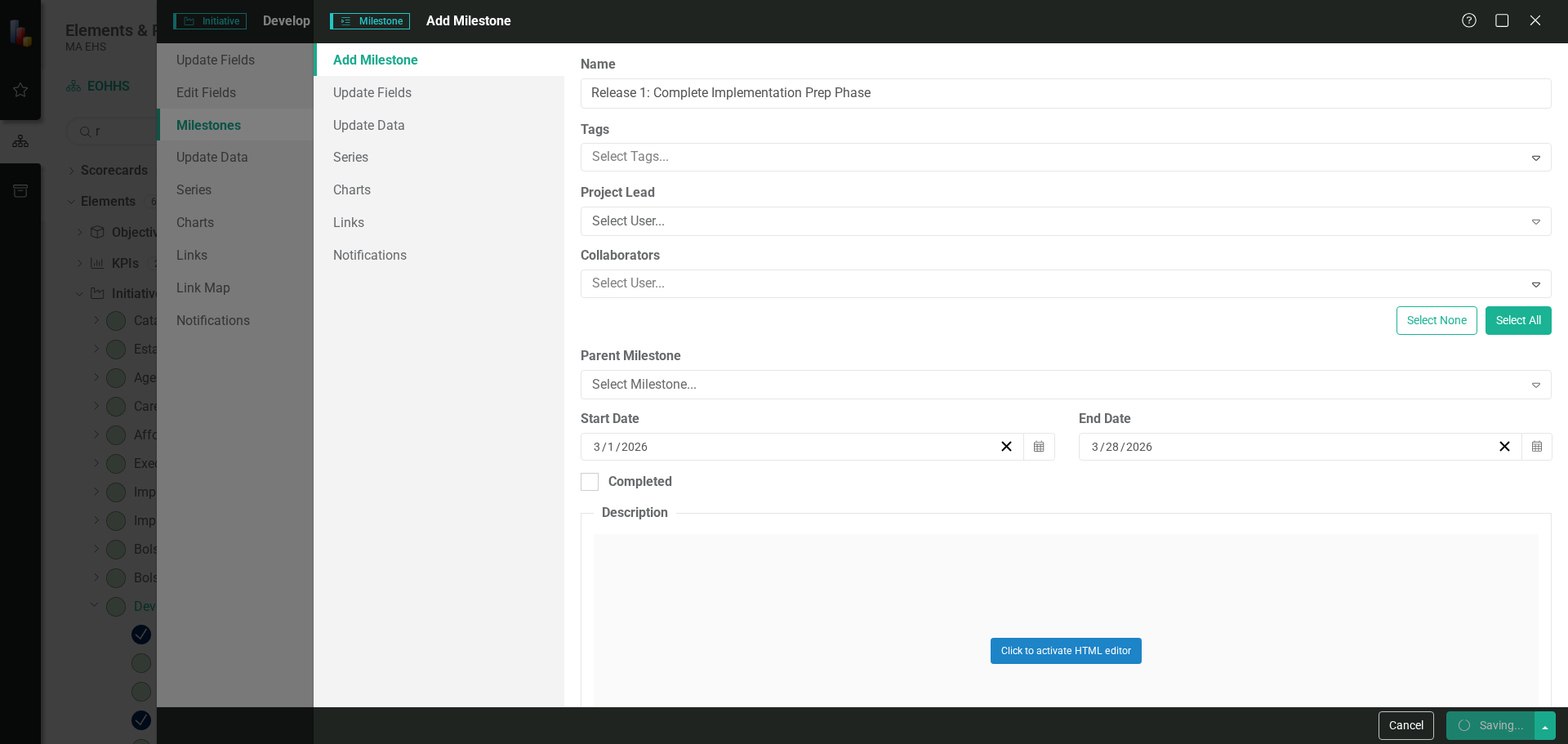
checkbox input "true"
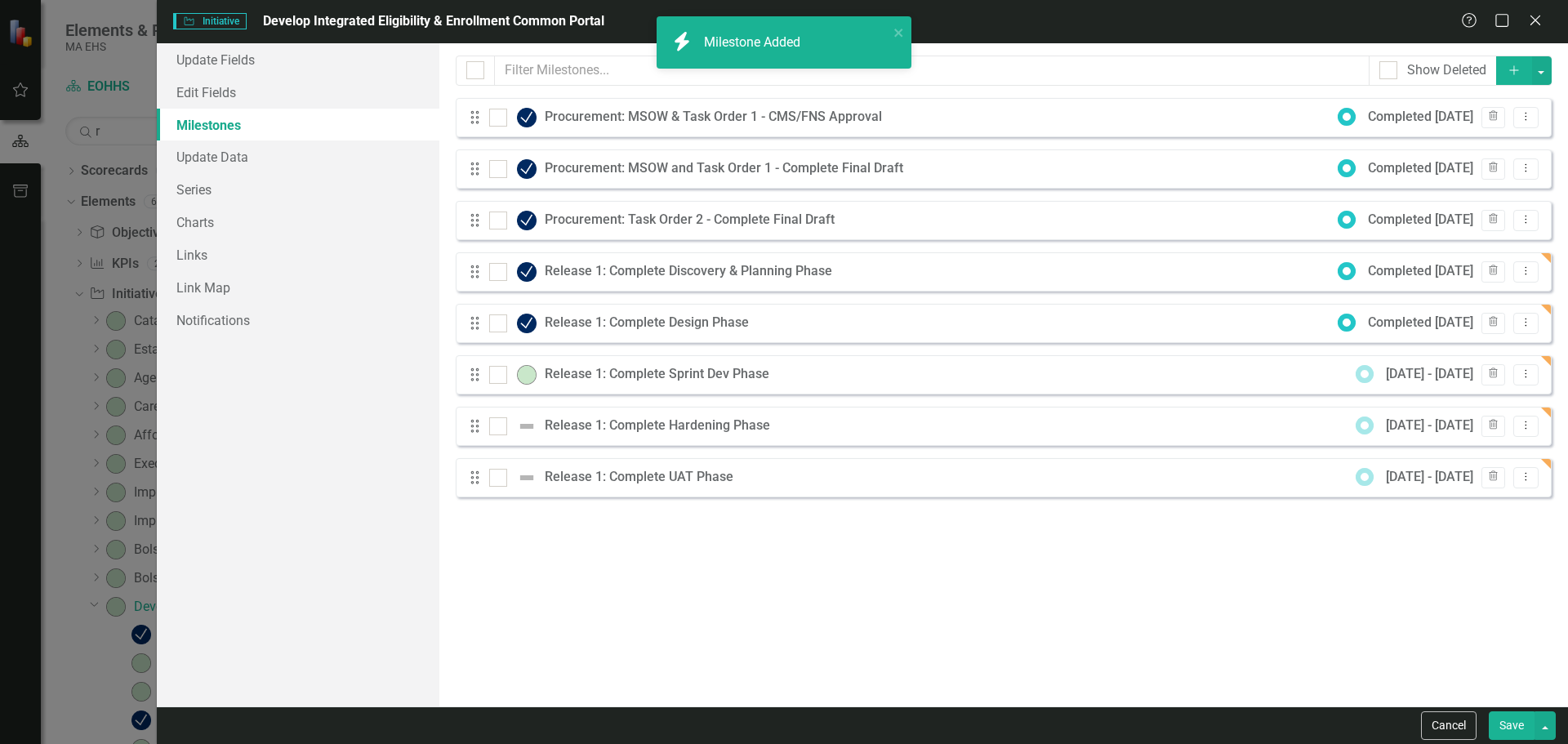
checkbox input "false"
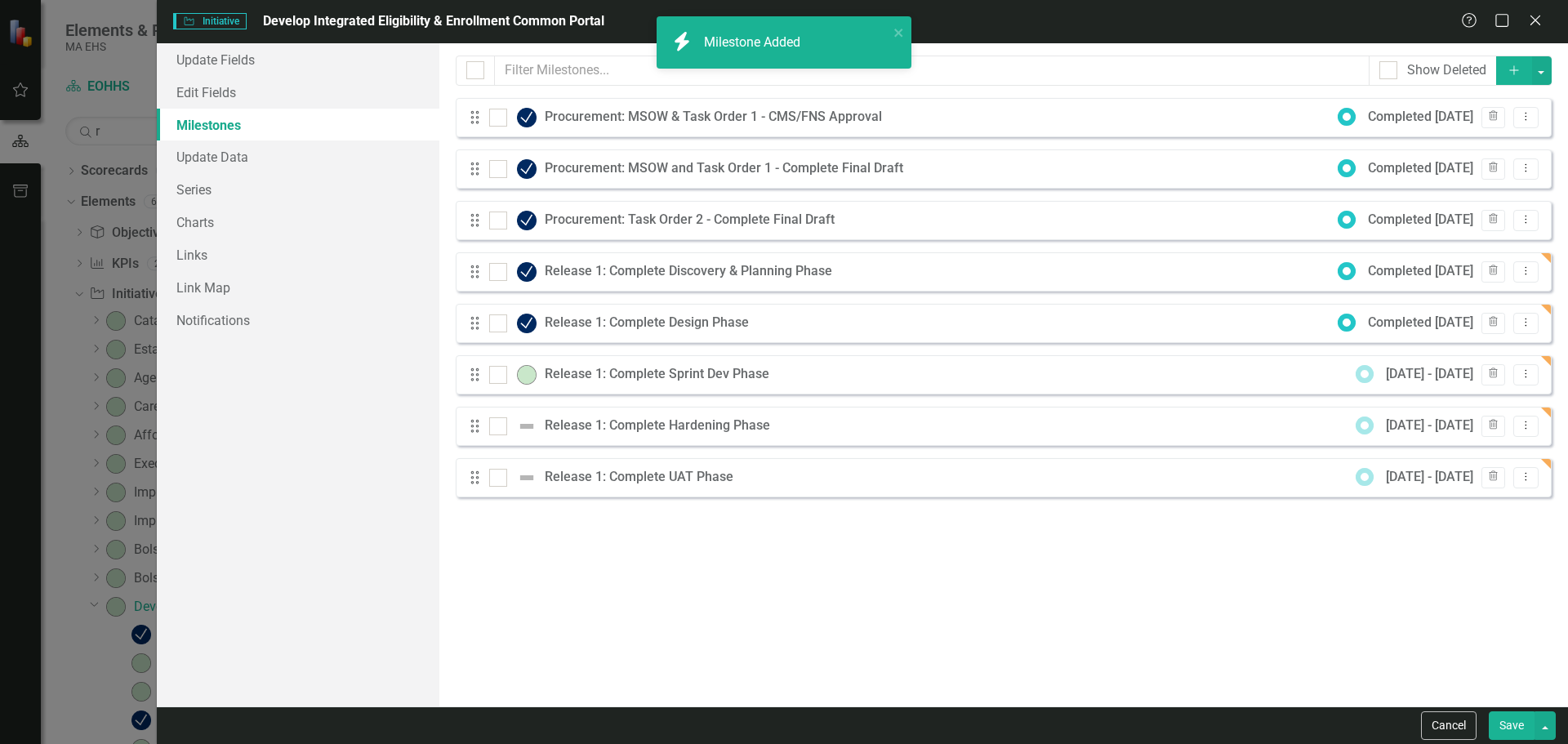
checkbox input "true"
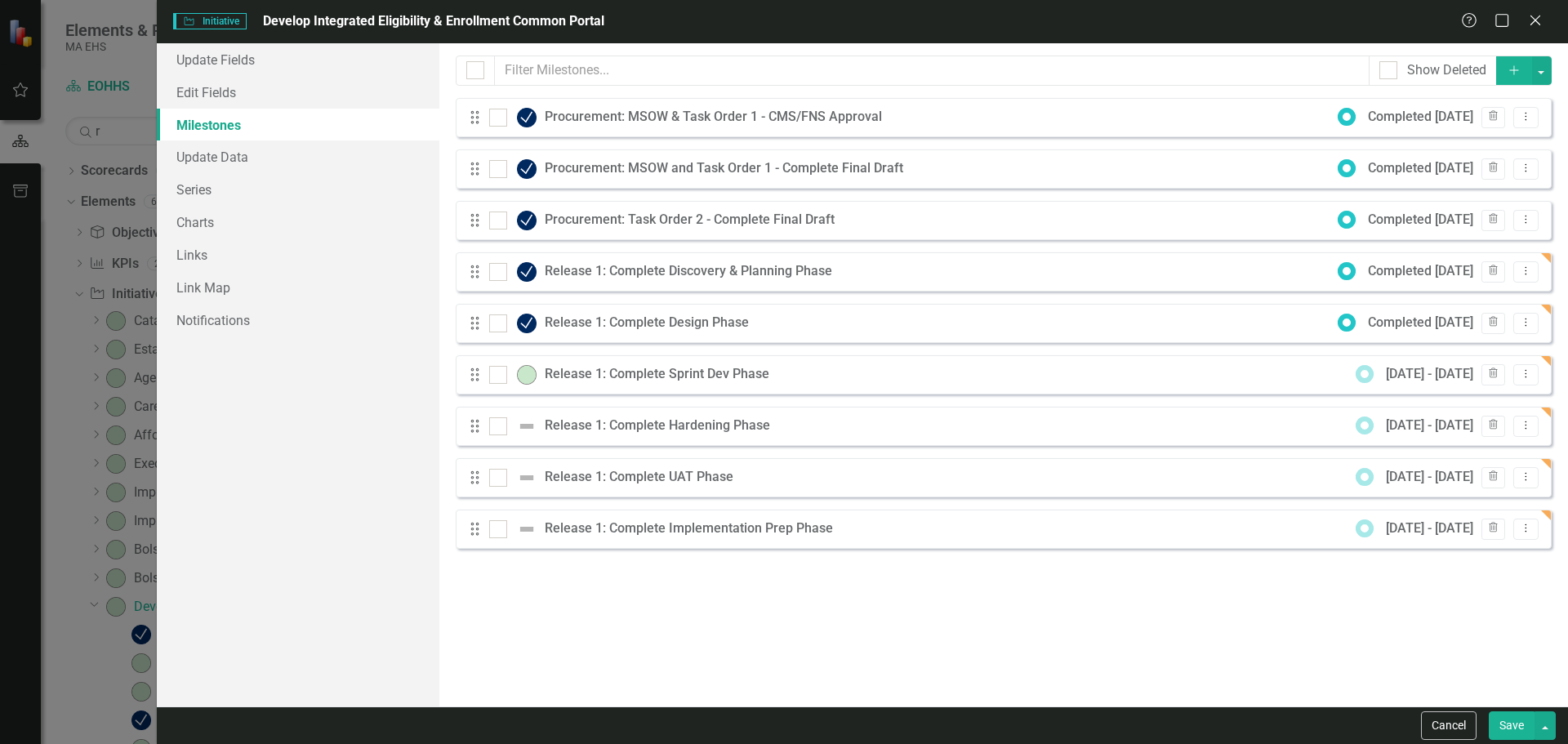
click at [1512, 62] on button "Add" at bounding box center [1514, 71] width 36 height 29
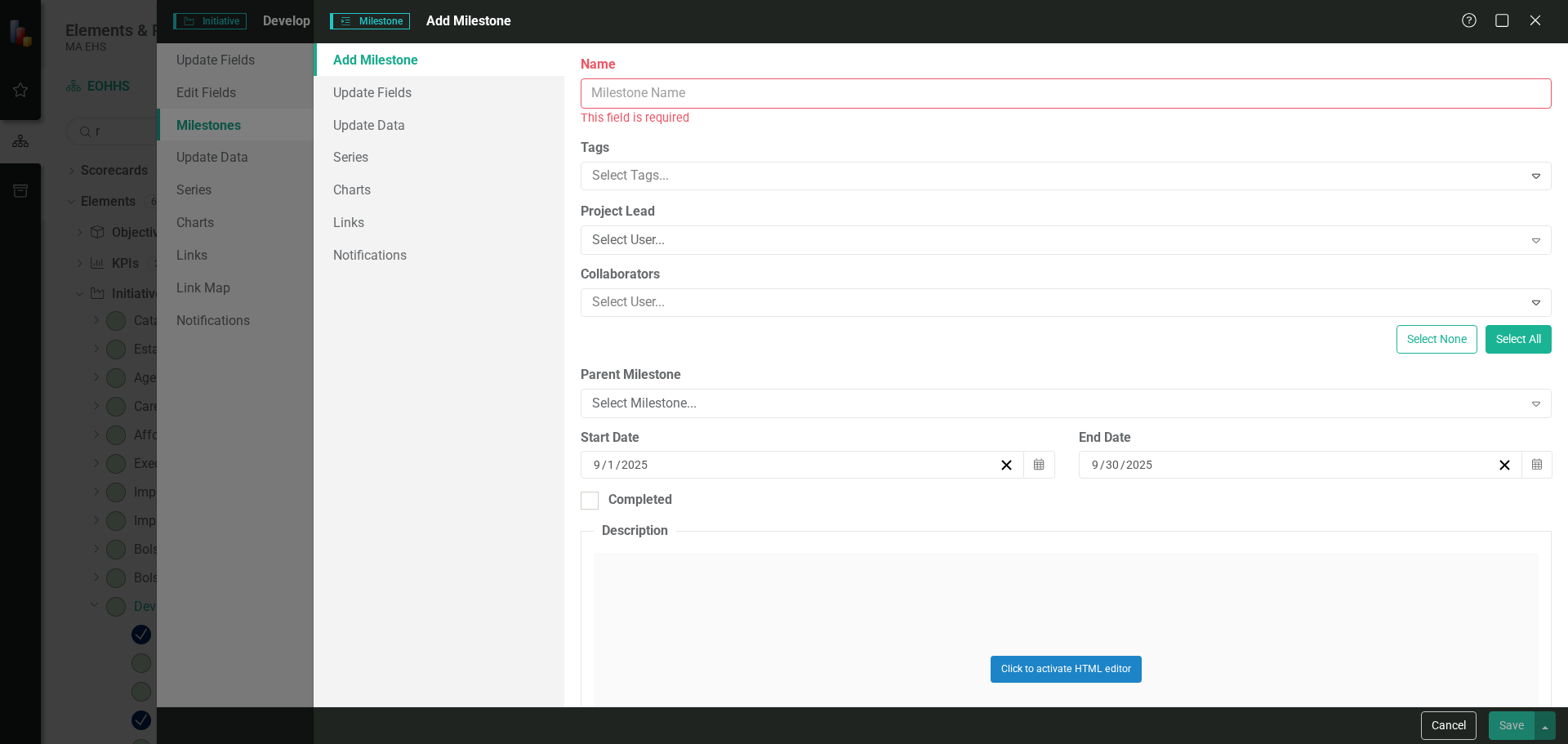
click at [1040, 90] on input "Name" at bounding box center [1067, 93] width 971 height 31
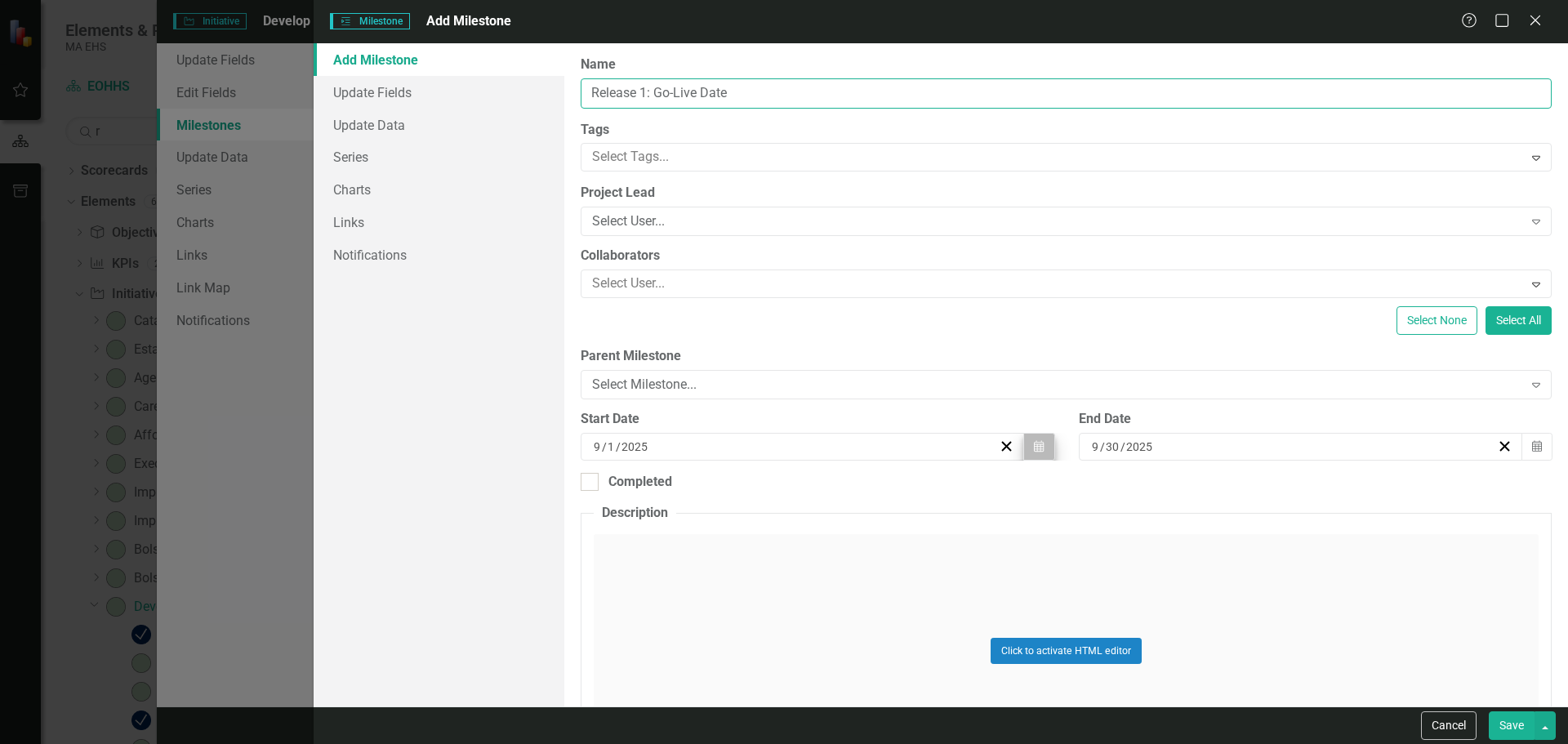
type input "Release 1: Go-Live Date"
click at [1026, 441] on button "Calendar" at bounding box center [1039, 446] width 31 height 28
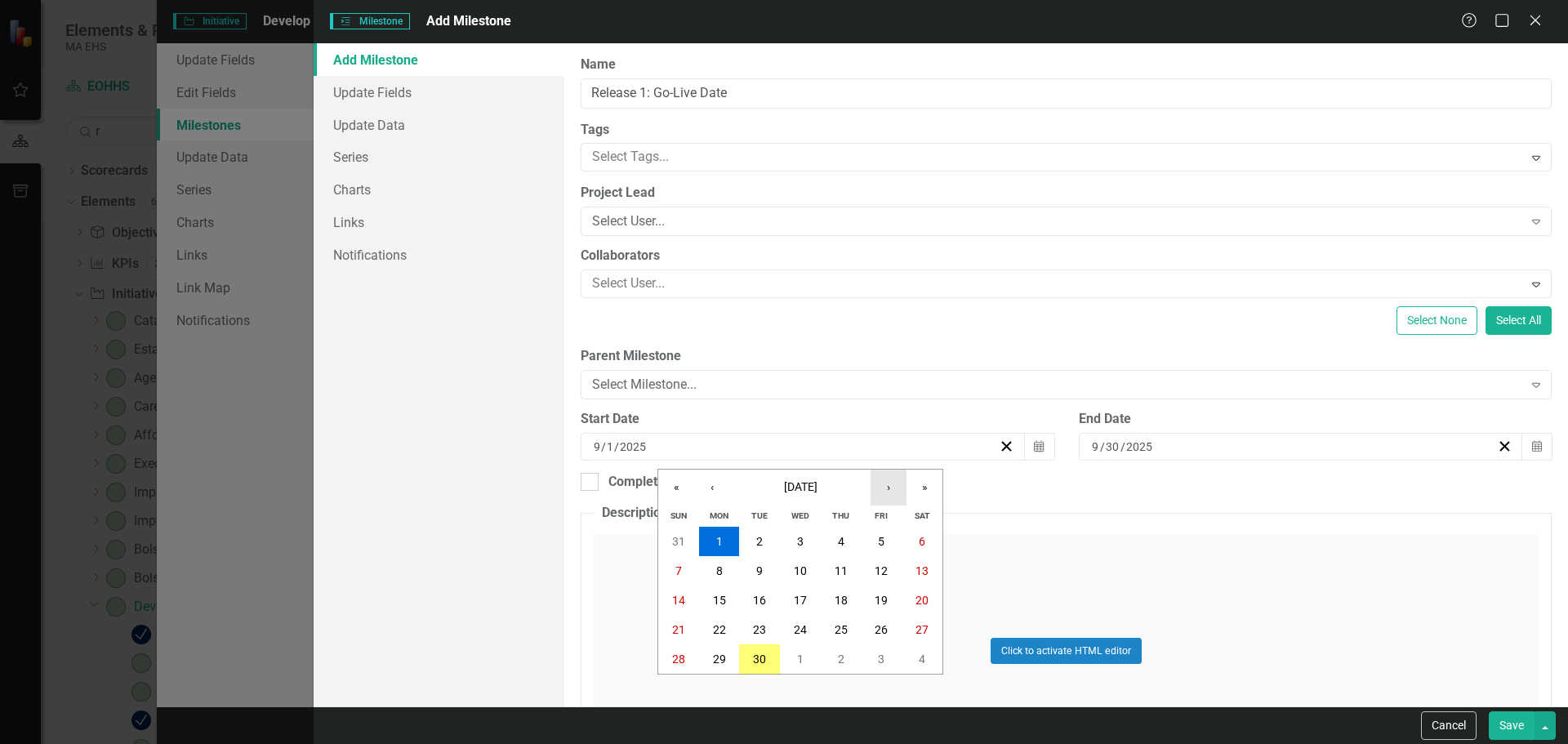
click at [895, 483] on button "›" at bounding box center [888, 487] width 36 height 36
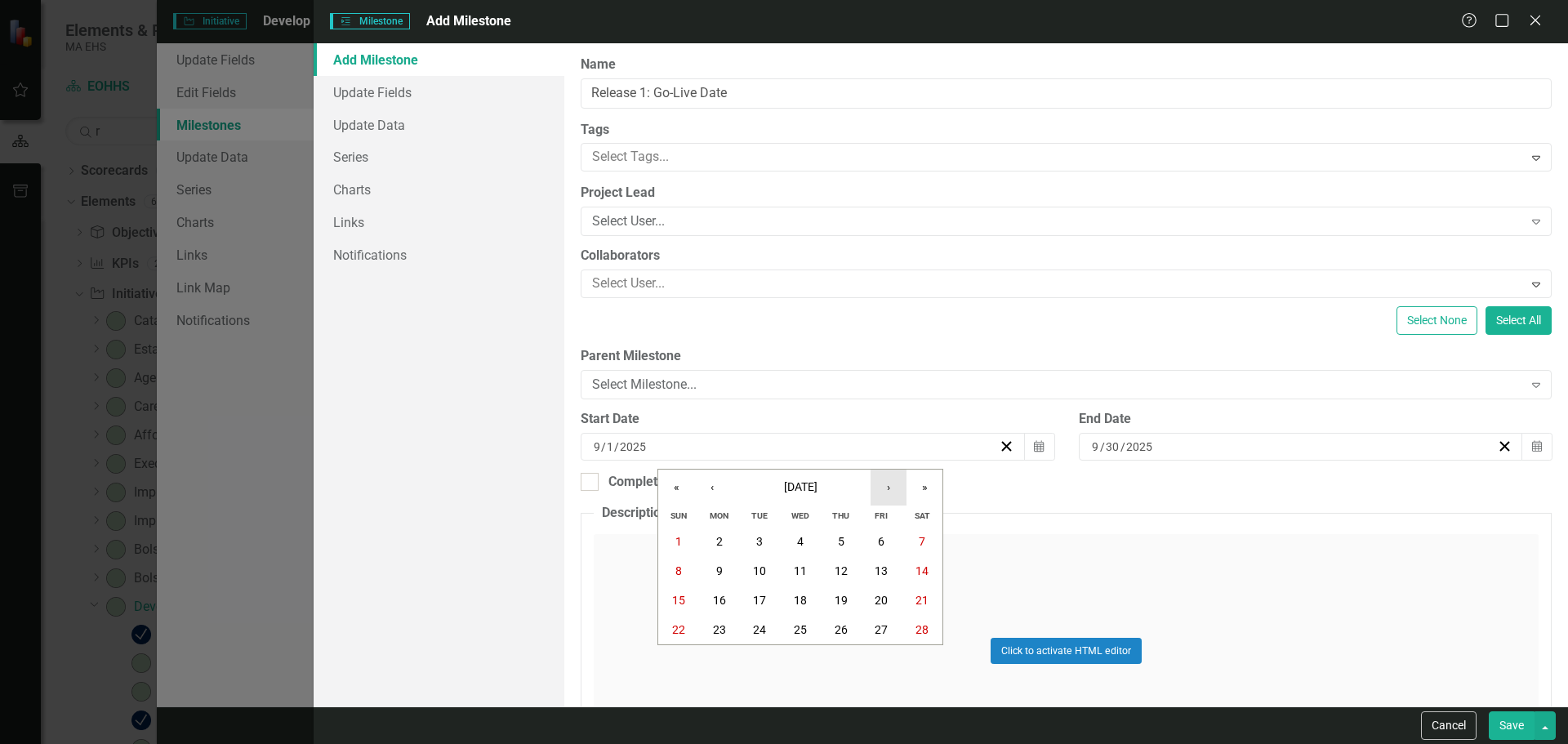
click at [895, 483] on button "›" at bounding box center [888, 487] width 36 height 36
click at [897, 632] on button "27" at bounding box center [881, 630] width 41 height 30
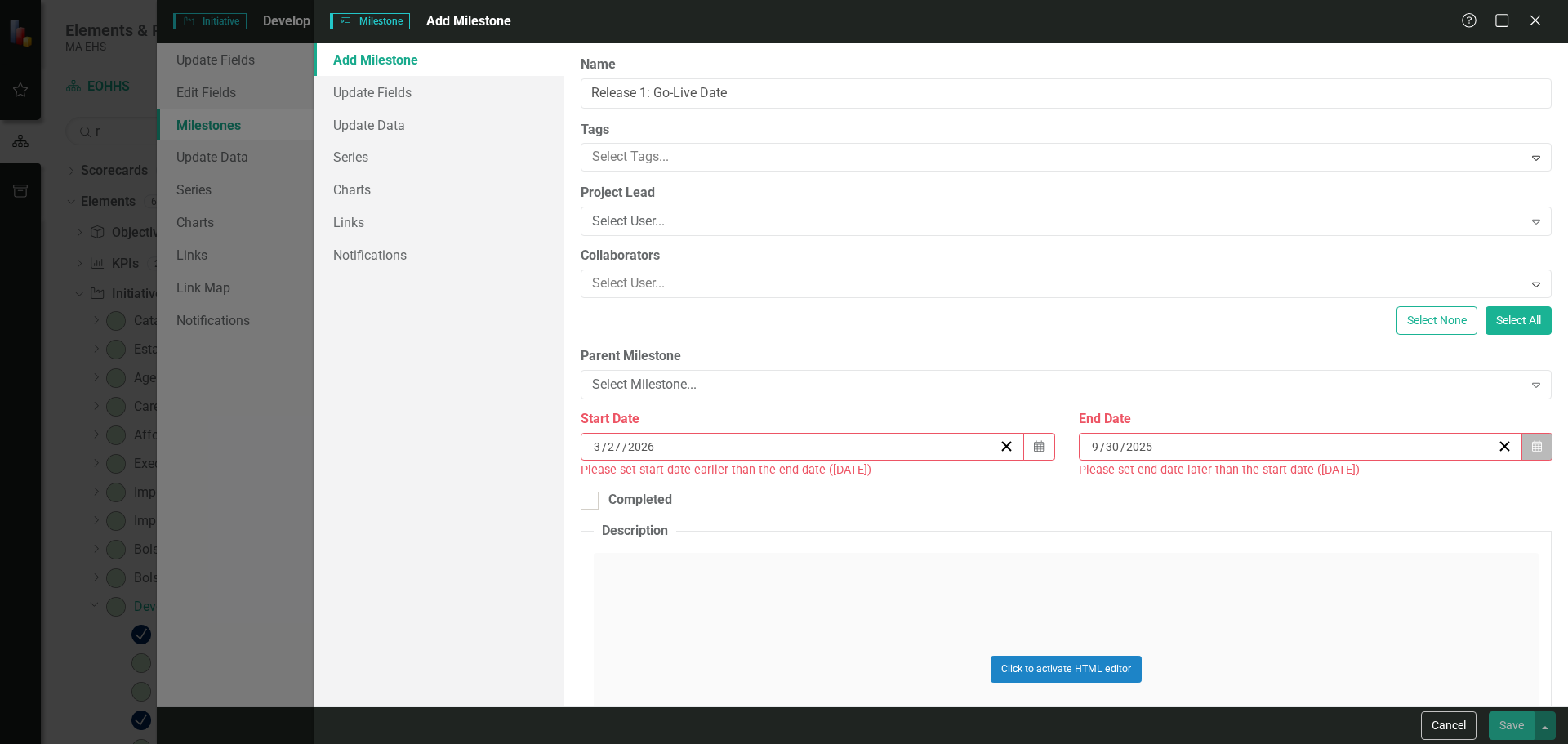
click at [1532, 449] on icon "button" at bounding box center [1537, 445] width 10 height 11
click at [1378, 485] on button "›" at bounding box center [1378, 487] width 36 height 36
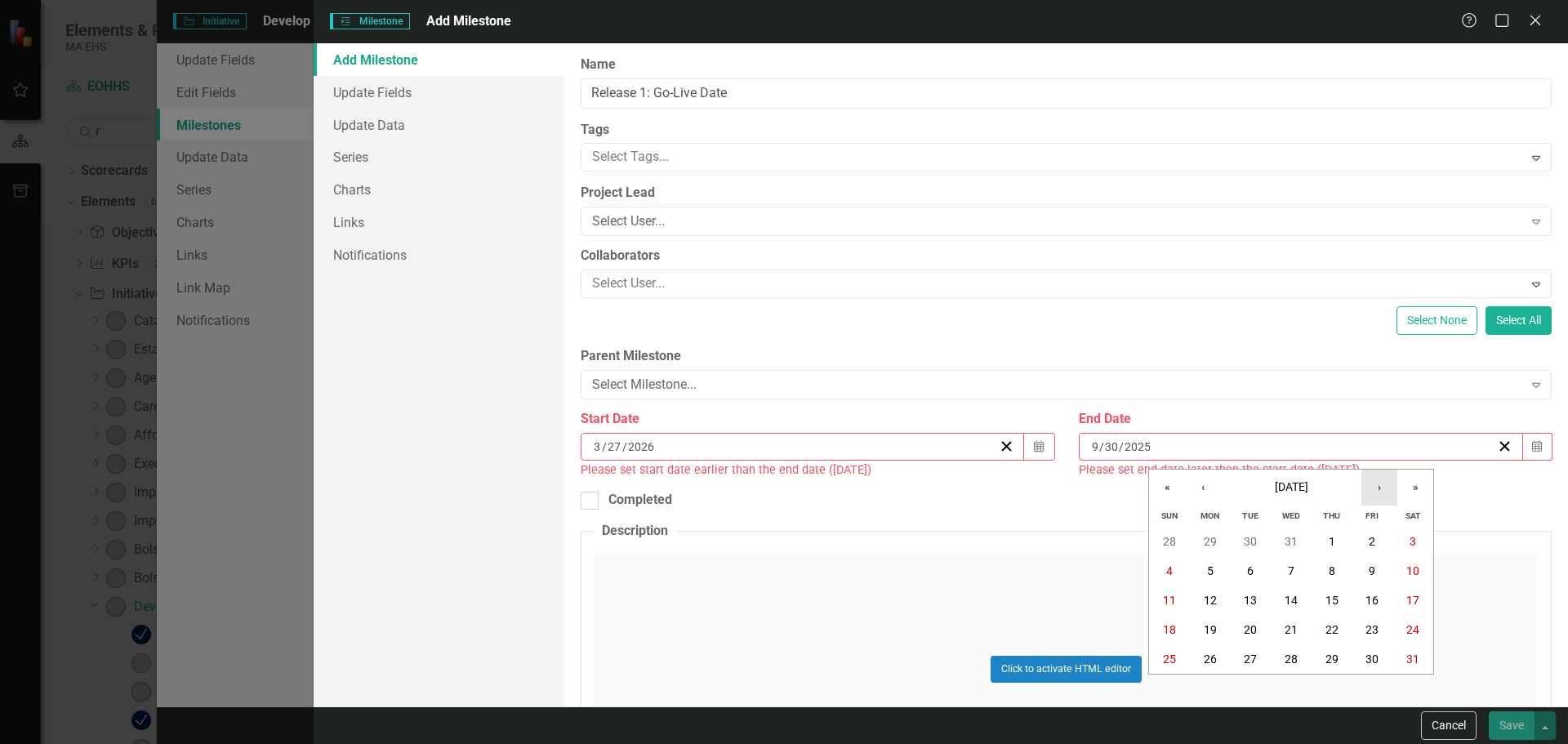
click at [1378, 485] on button "›" at bounding box center [1378, 487] width 36 height 36
click at [1177, 651] on button "29" at bounding box center [1169, 659] width 41 height 30
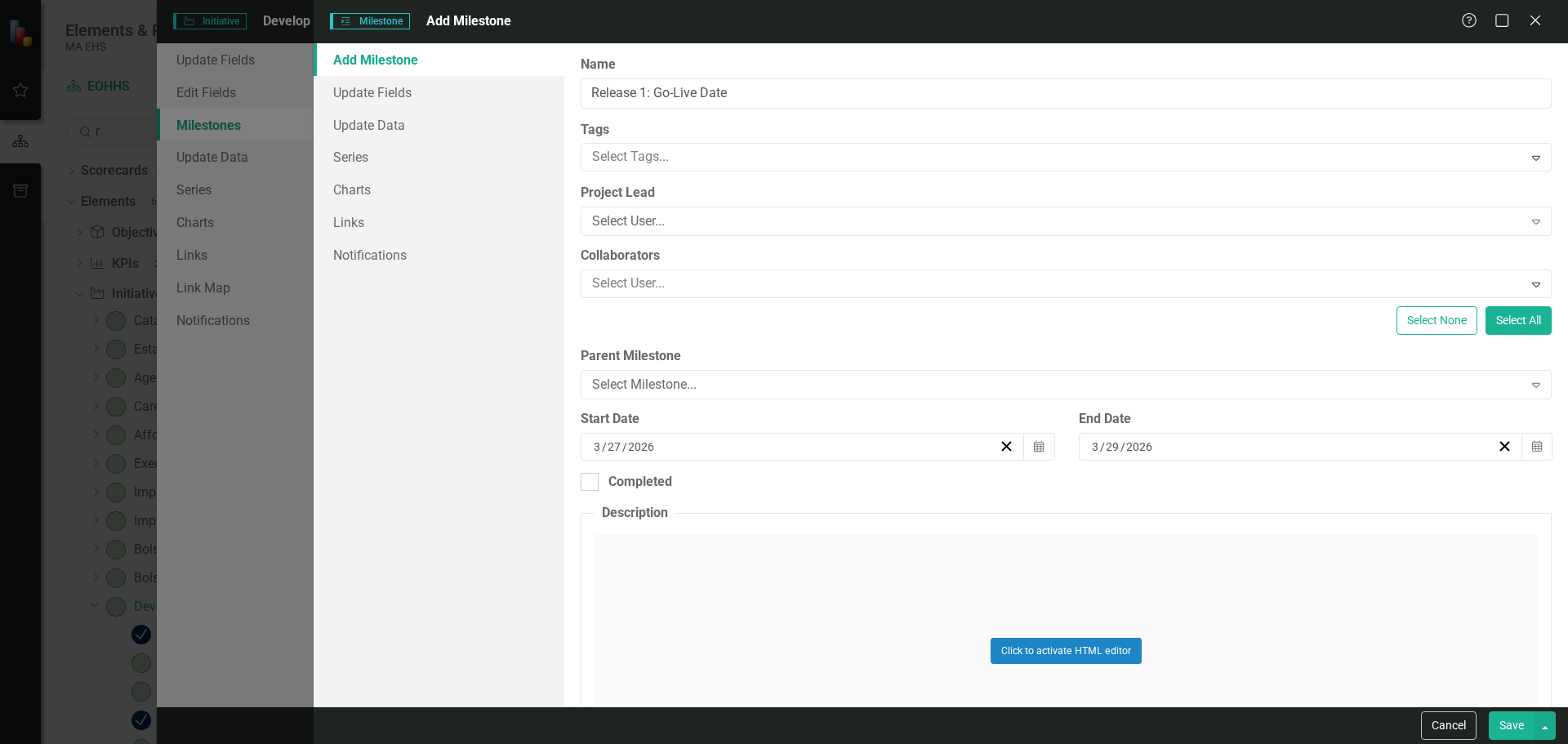
click at [1502, 719] on button "Save" at bounding box center [1511, 725] width 45 height 29
checkbox input "false"
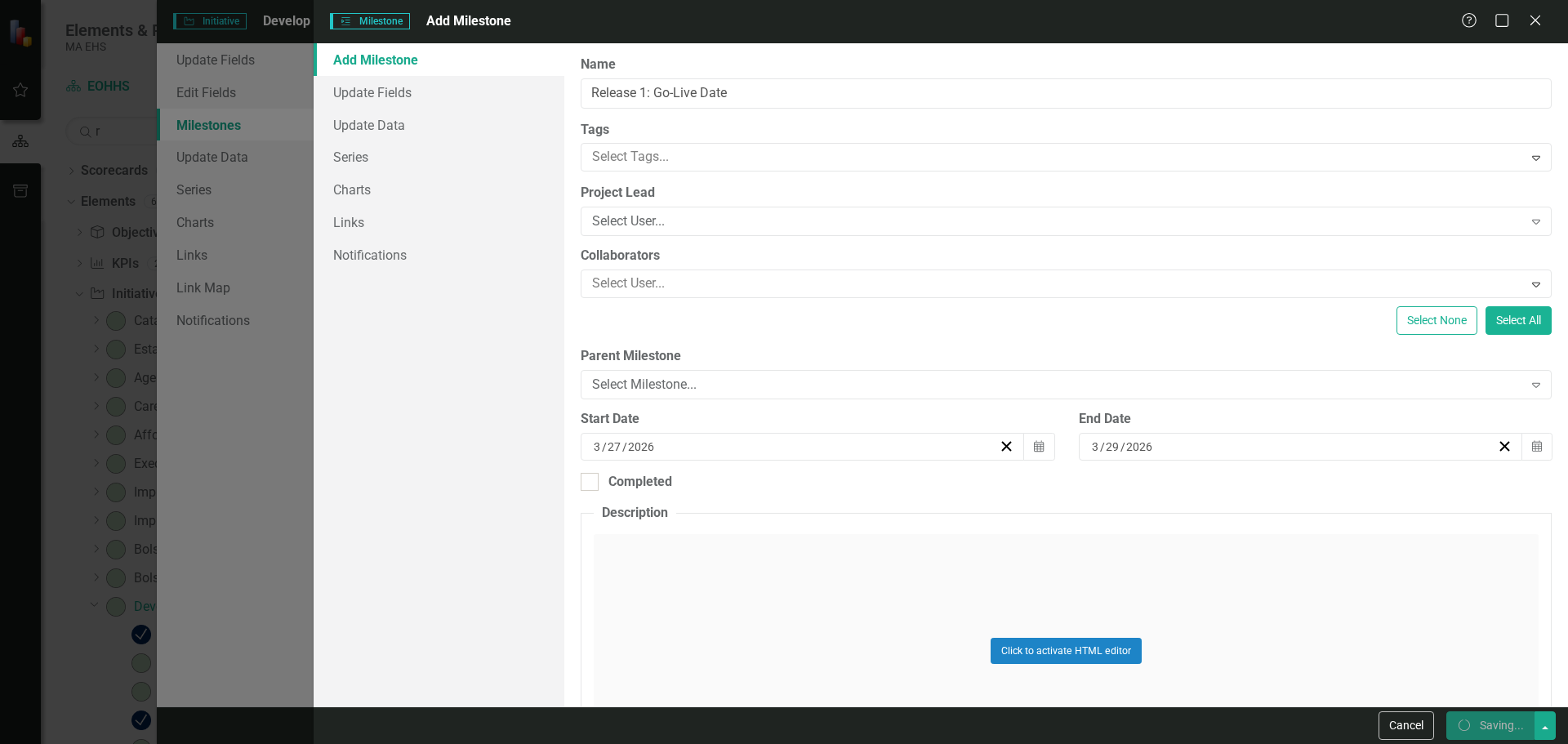
checkbox input "false"
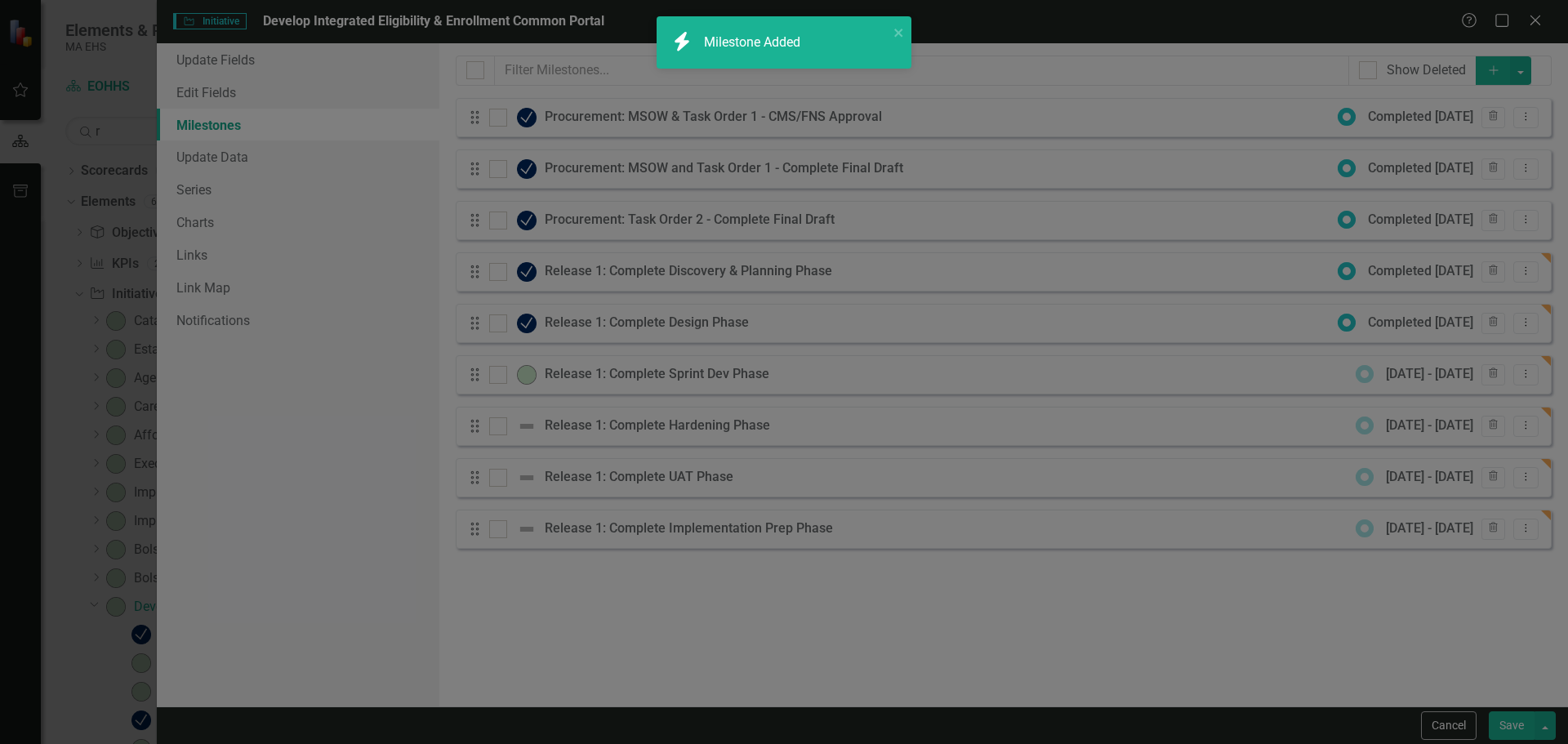
checkbox input "true"
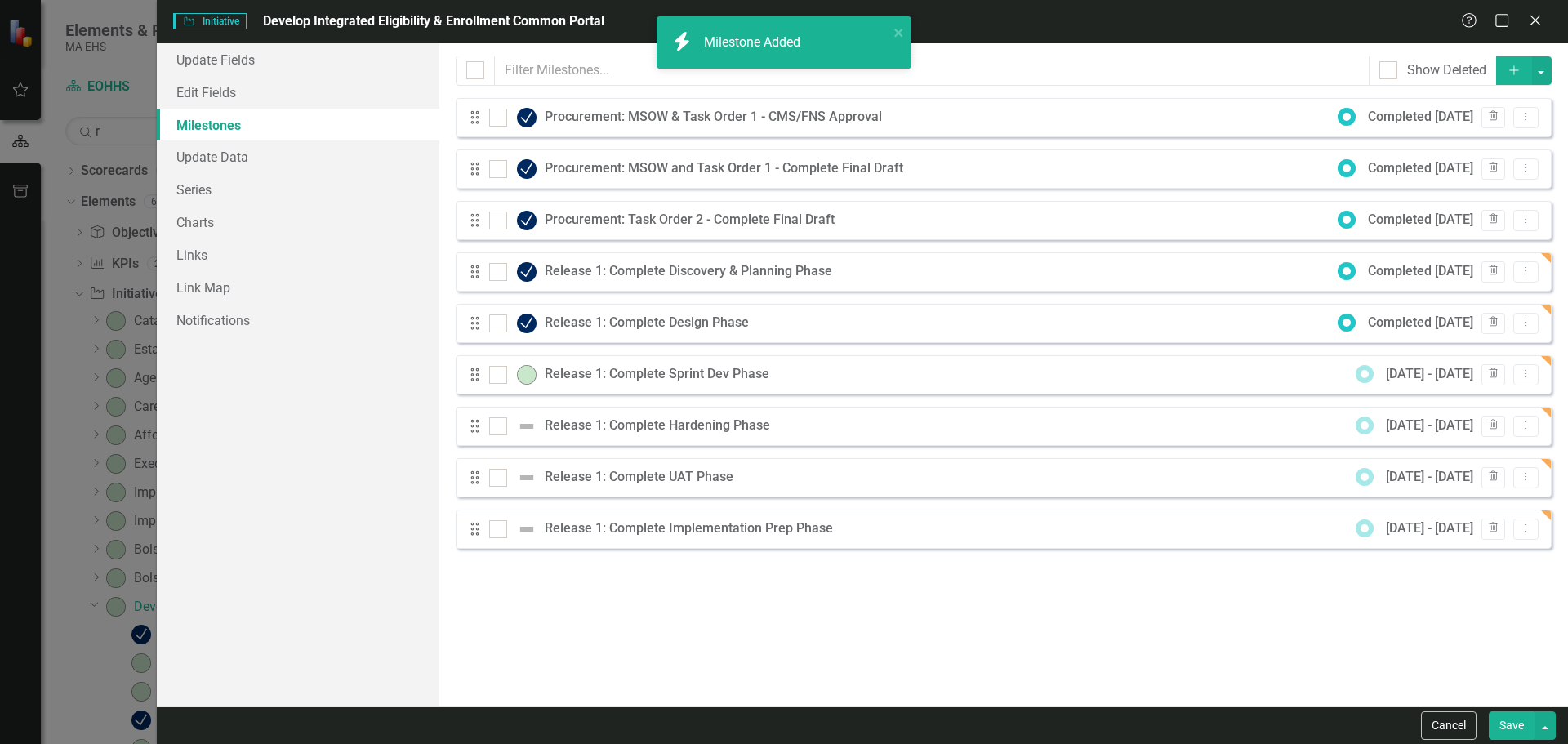
checkbox input "false"
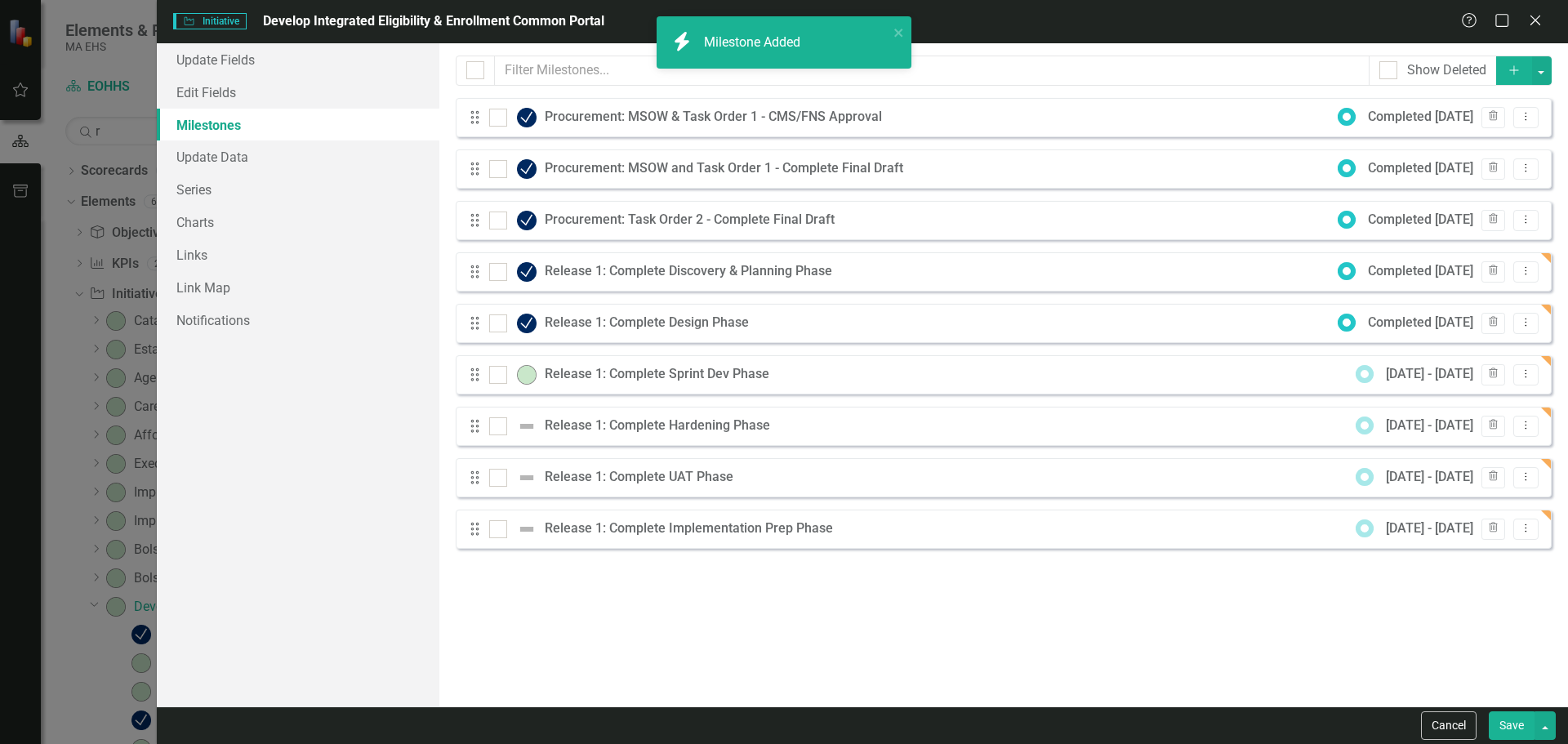
checkbox input "true"
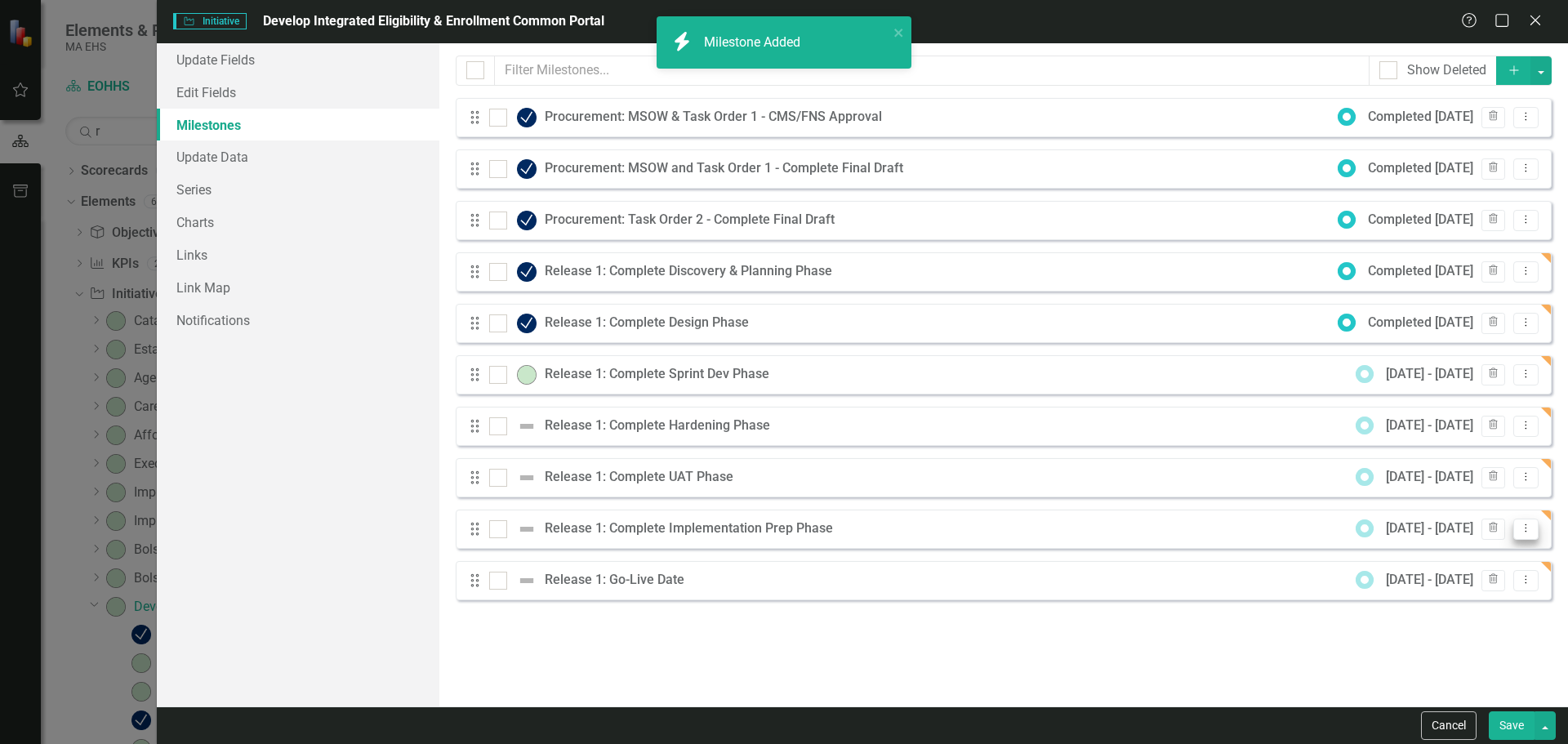
click at [1523, 527] on icon "Dropdown Menu" at bounding box center [1526, 527] width 14 height 10
click at [1479, 541] on link "Edit Edit Milestone" at bounding box center [1461, 555] width 154 height 31
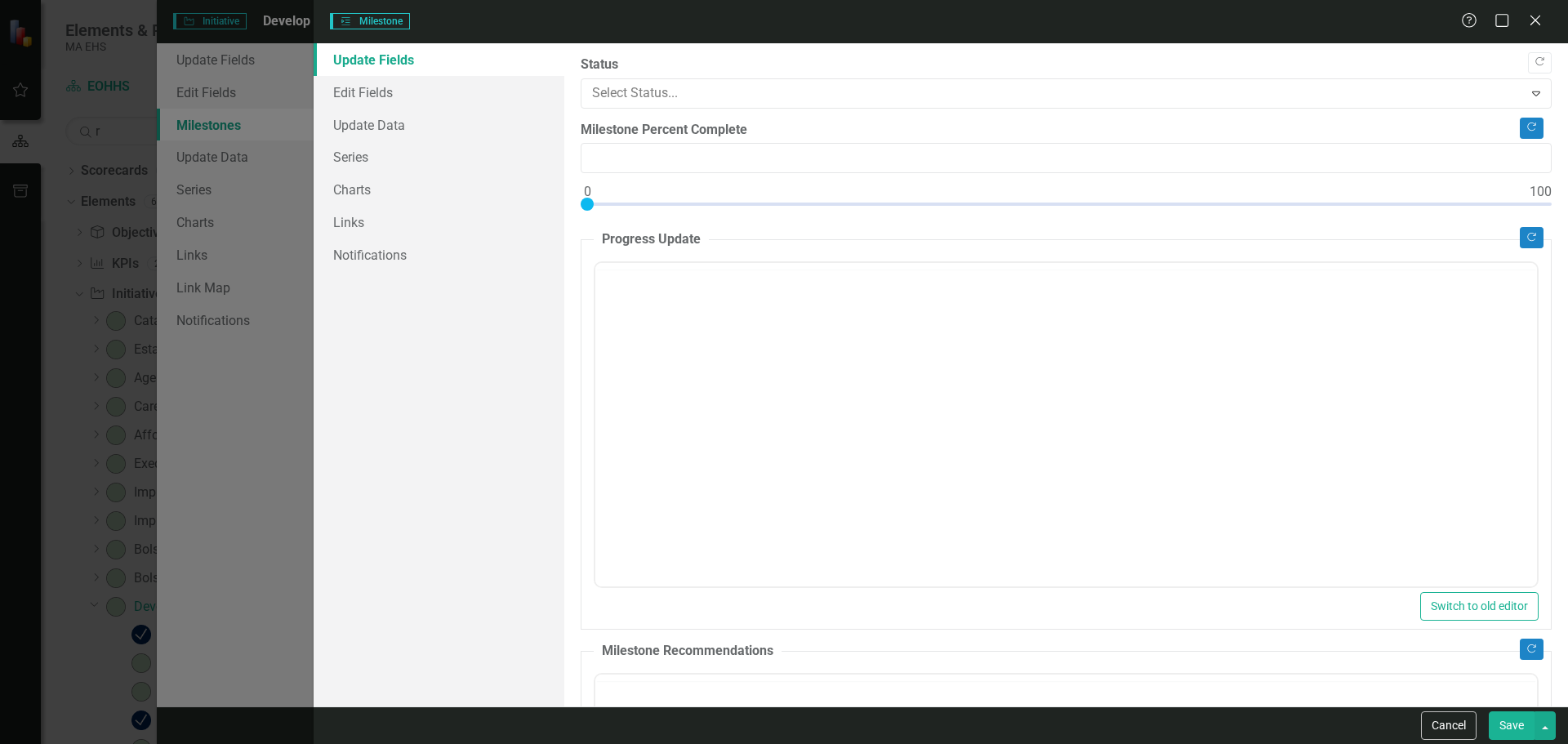
type input "0"
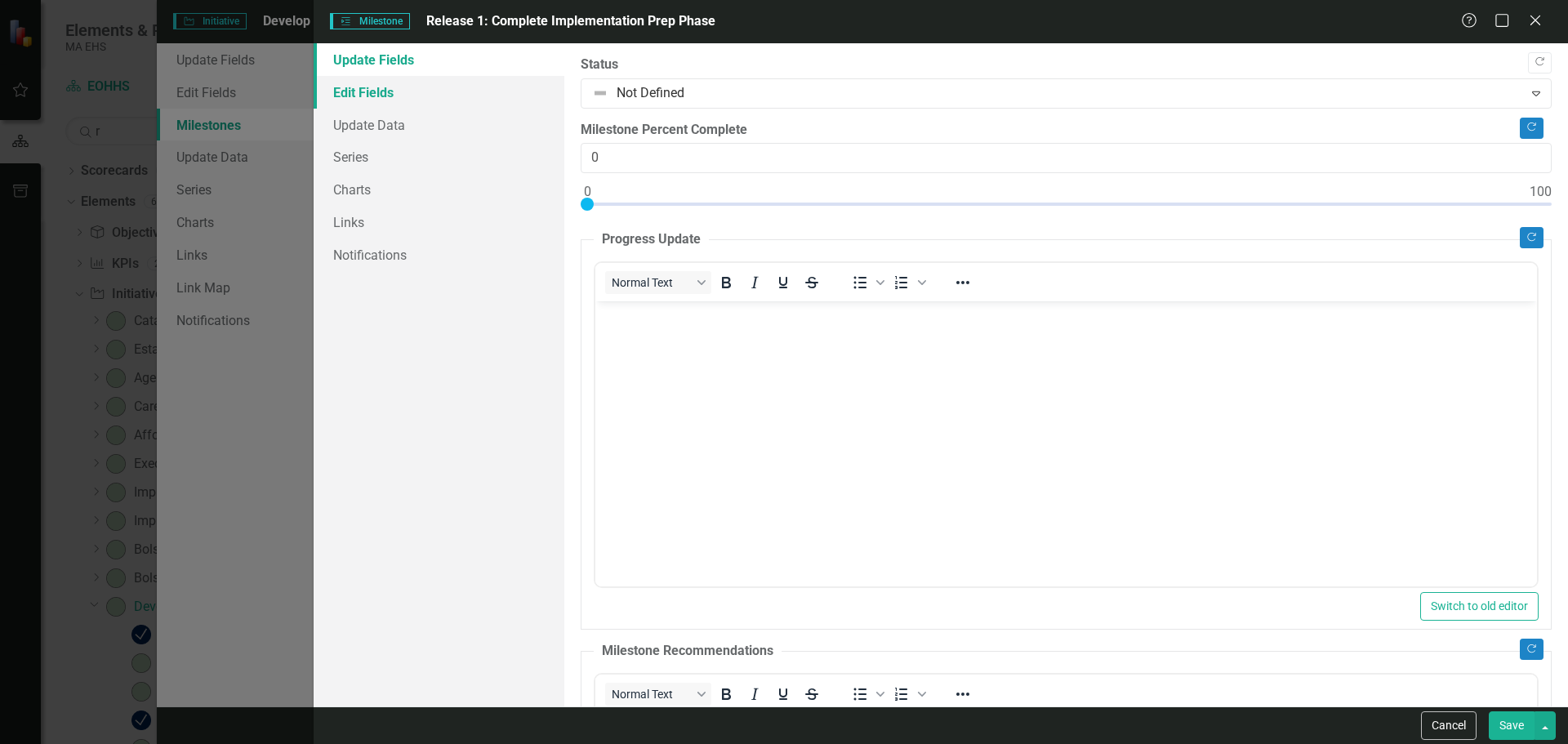
click at [418, 84] on link "Edit Fields" at bounding box center [439, 92] width 251 height 32
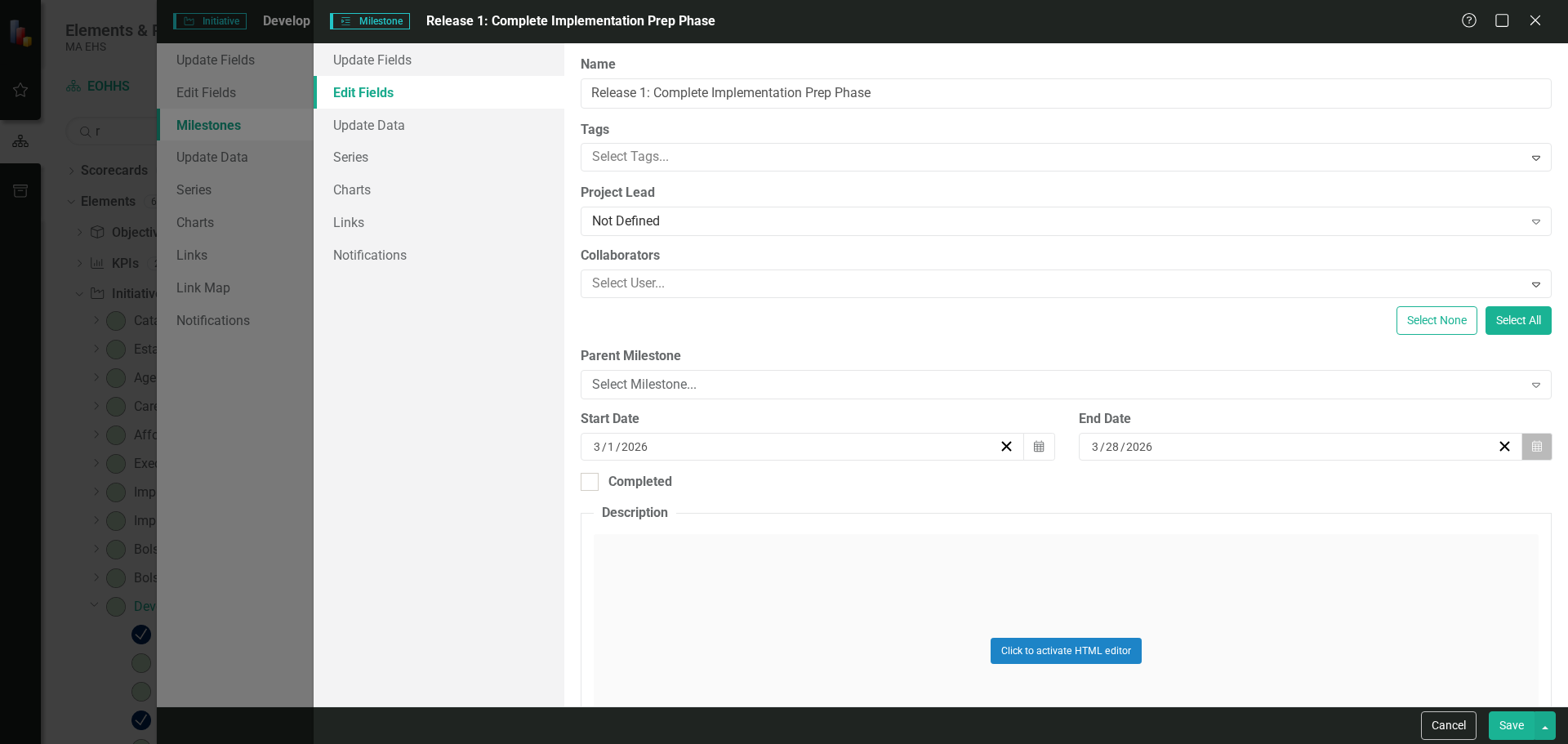
click at [1532, 446] on icon "Calendar" at bounding box center [1537, 446] width 10 height 11
click at [1182, 651] on button "29" at bounding box center [1169, 659] width 41 height 30
click at [1510, 720] on button "Save" at bounding box center [1511, 725] width 45 height 29
checkbox input "false"
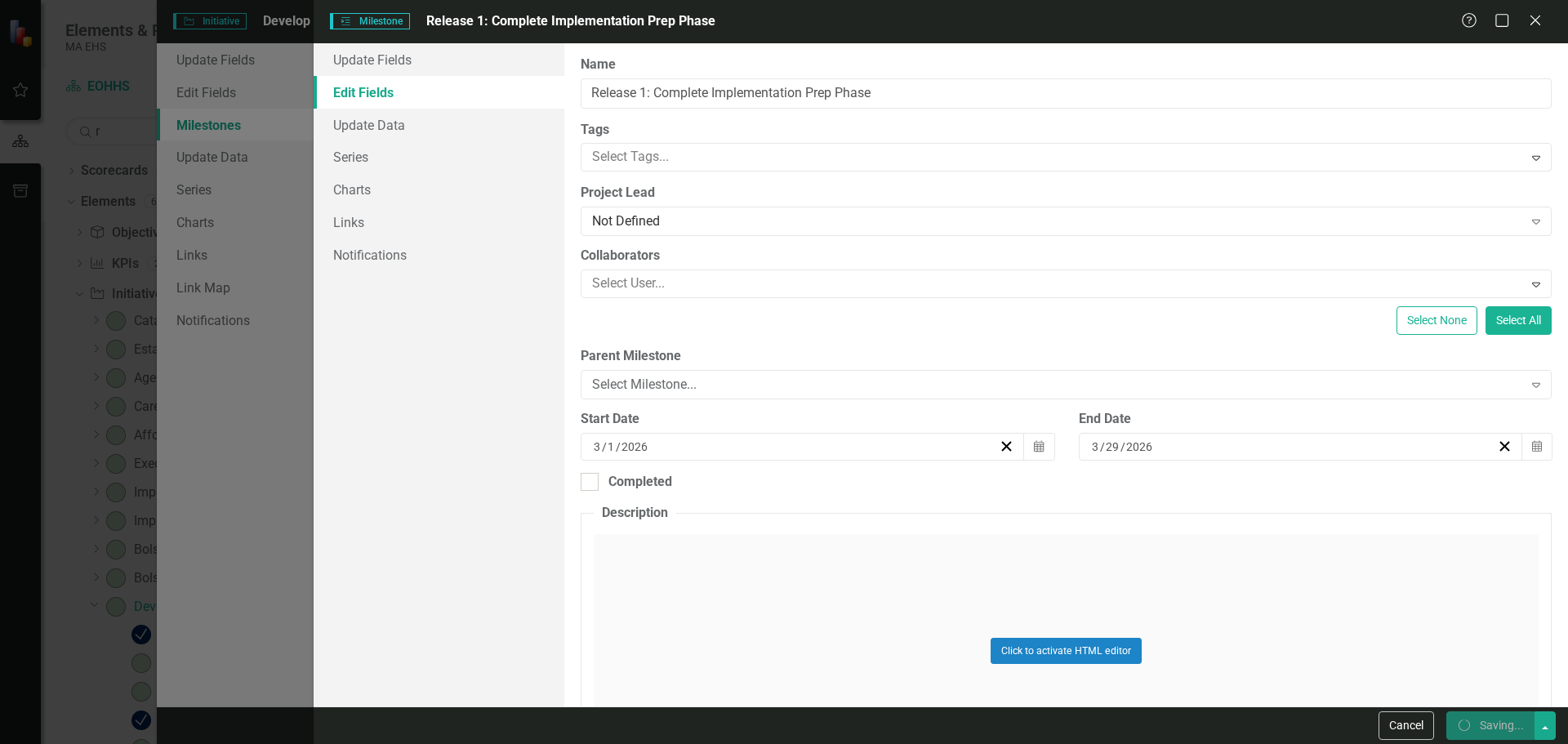
checkbox input "false"
checkbox input "true"
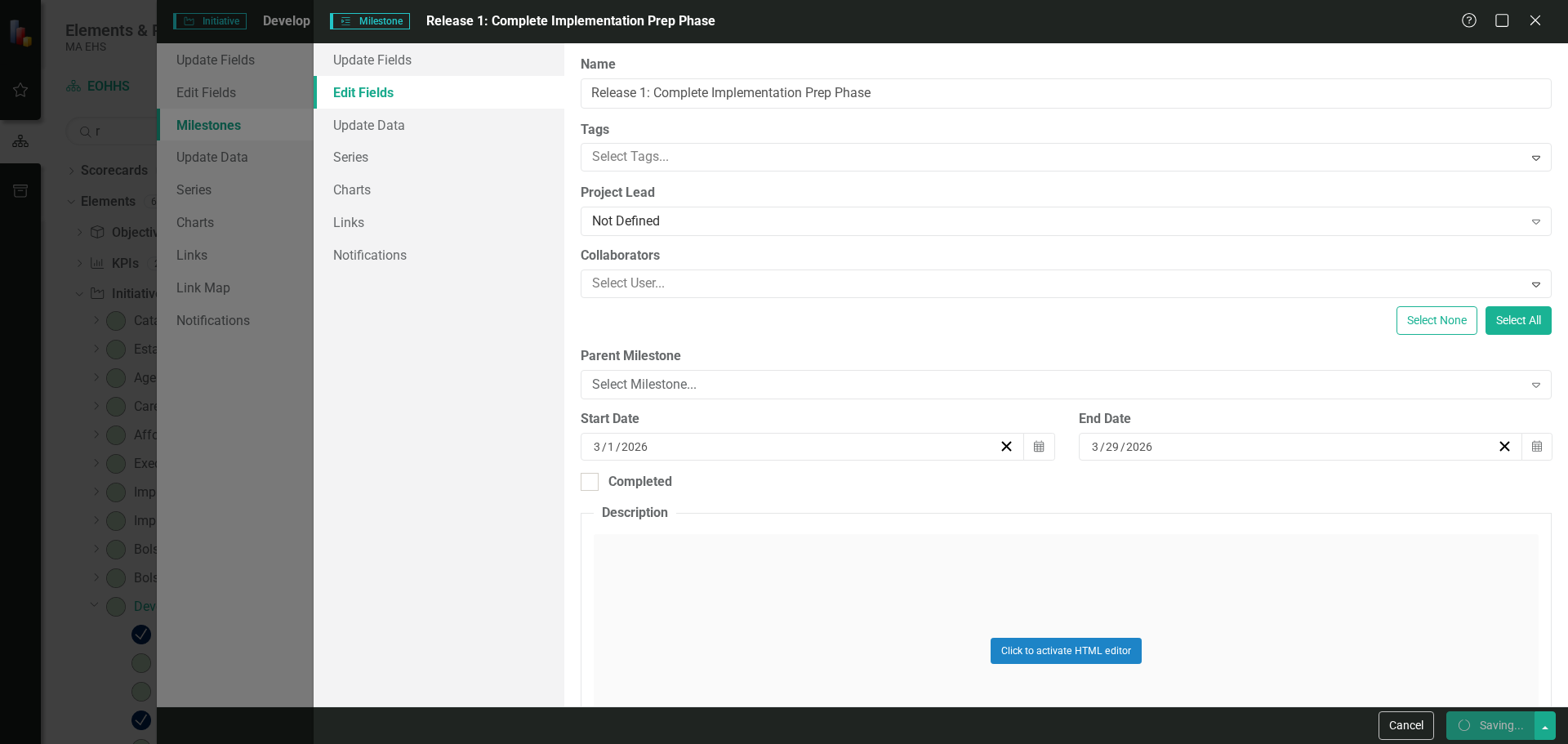
checkbox input "true"
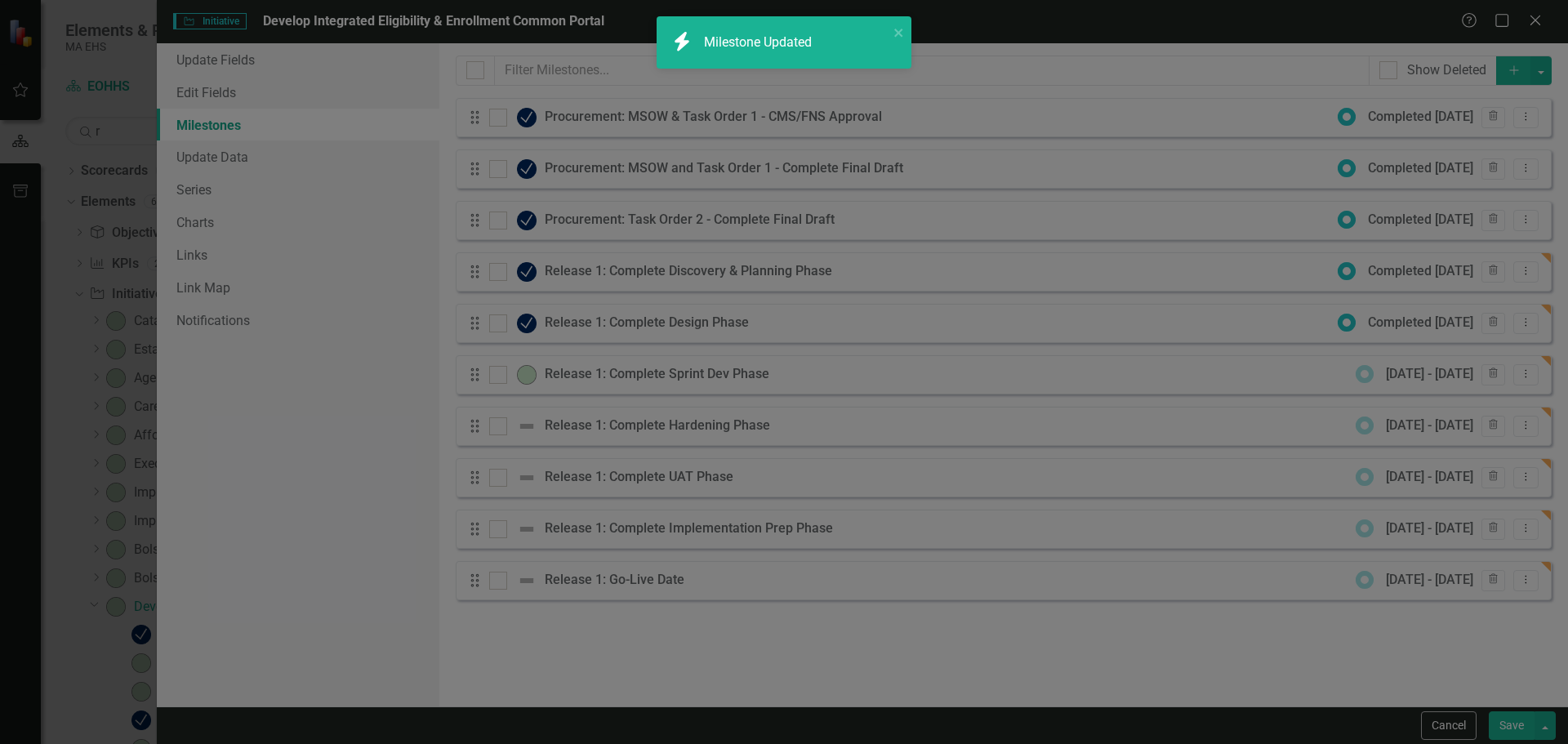
checkbox input "false"
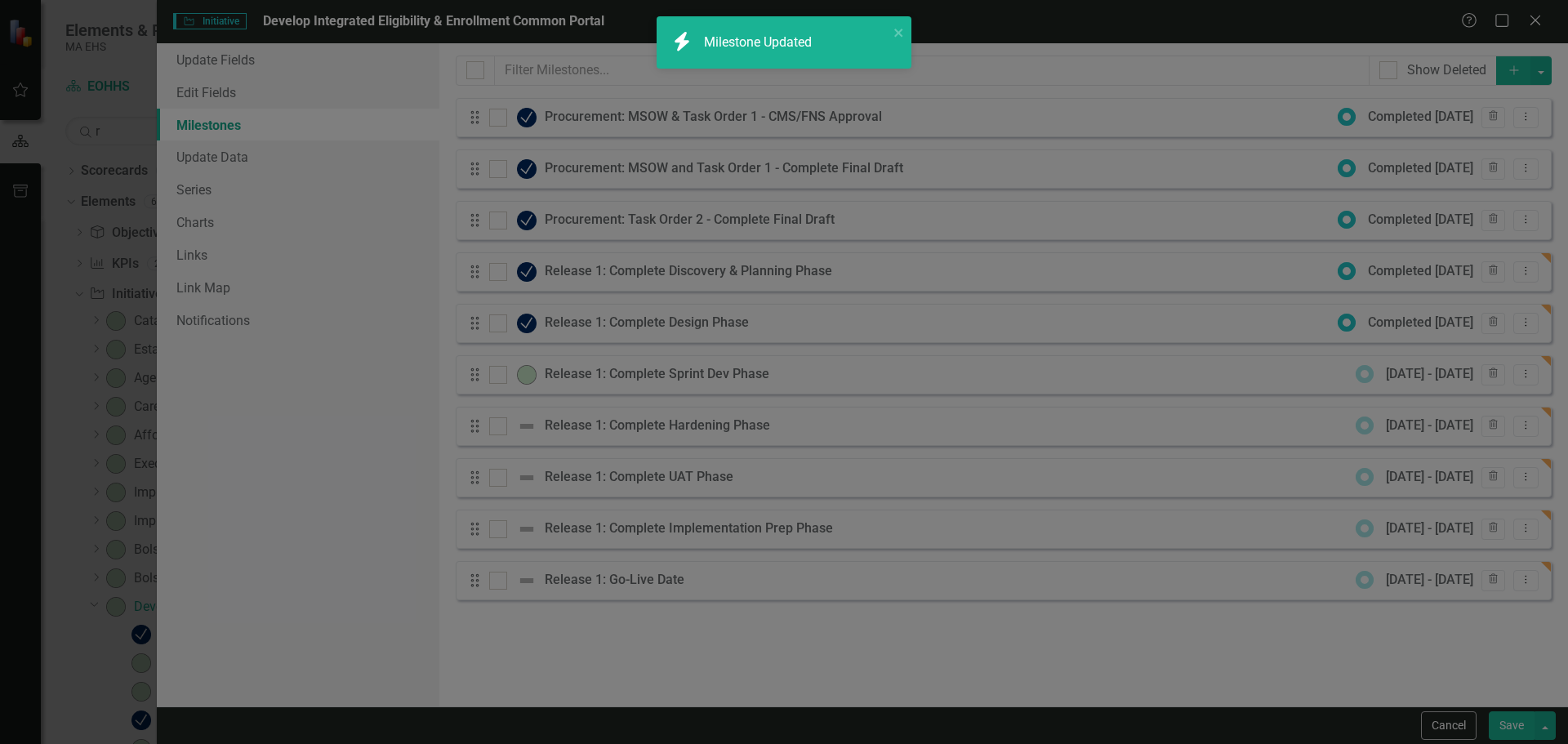
checkbox input "true"
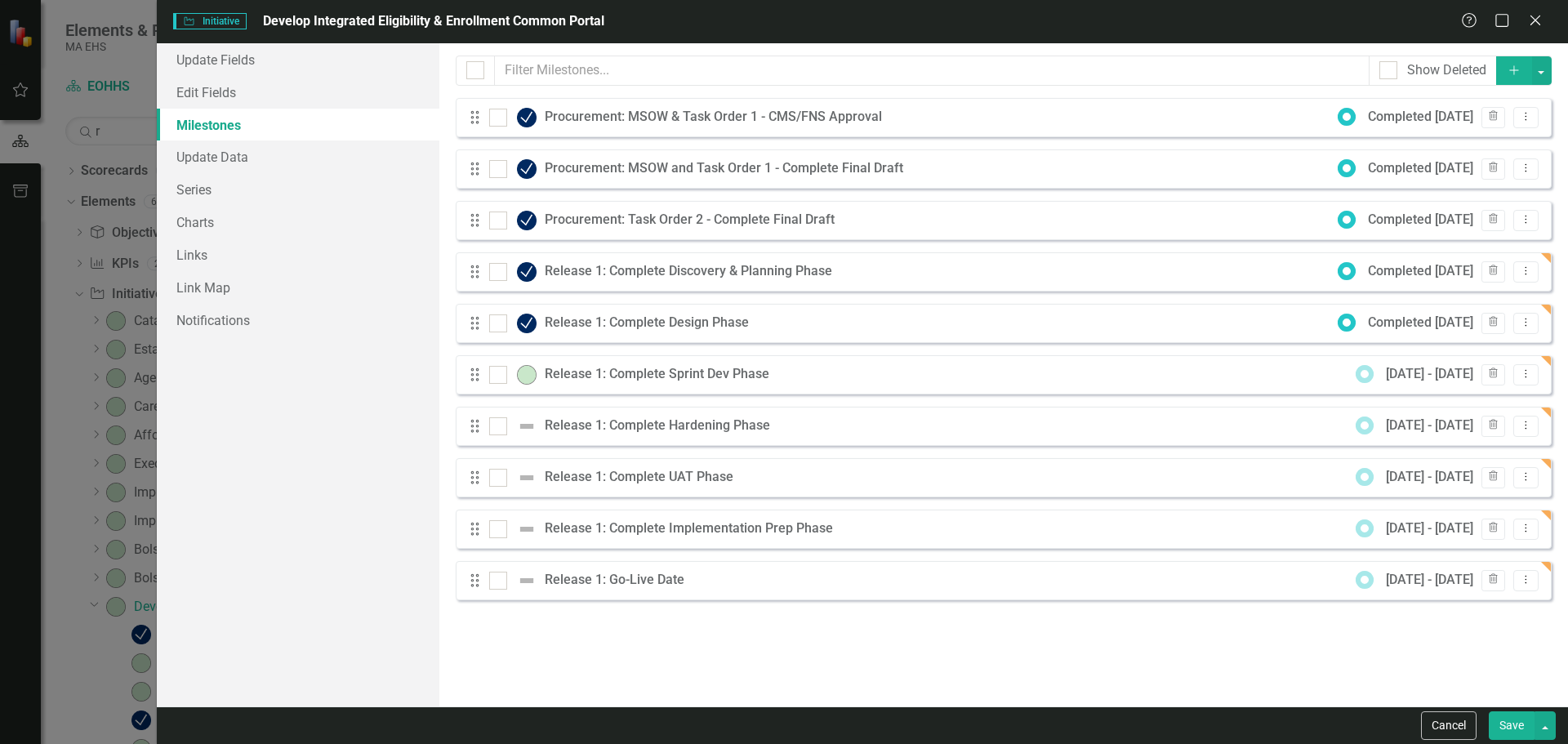
click at [1511, 69] on icon "Add" at bounding box center [1514, 70] width 15 height 11
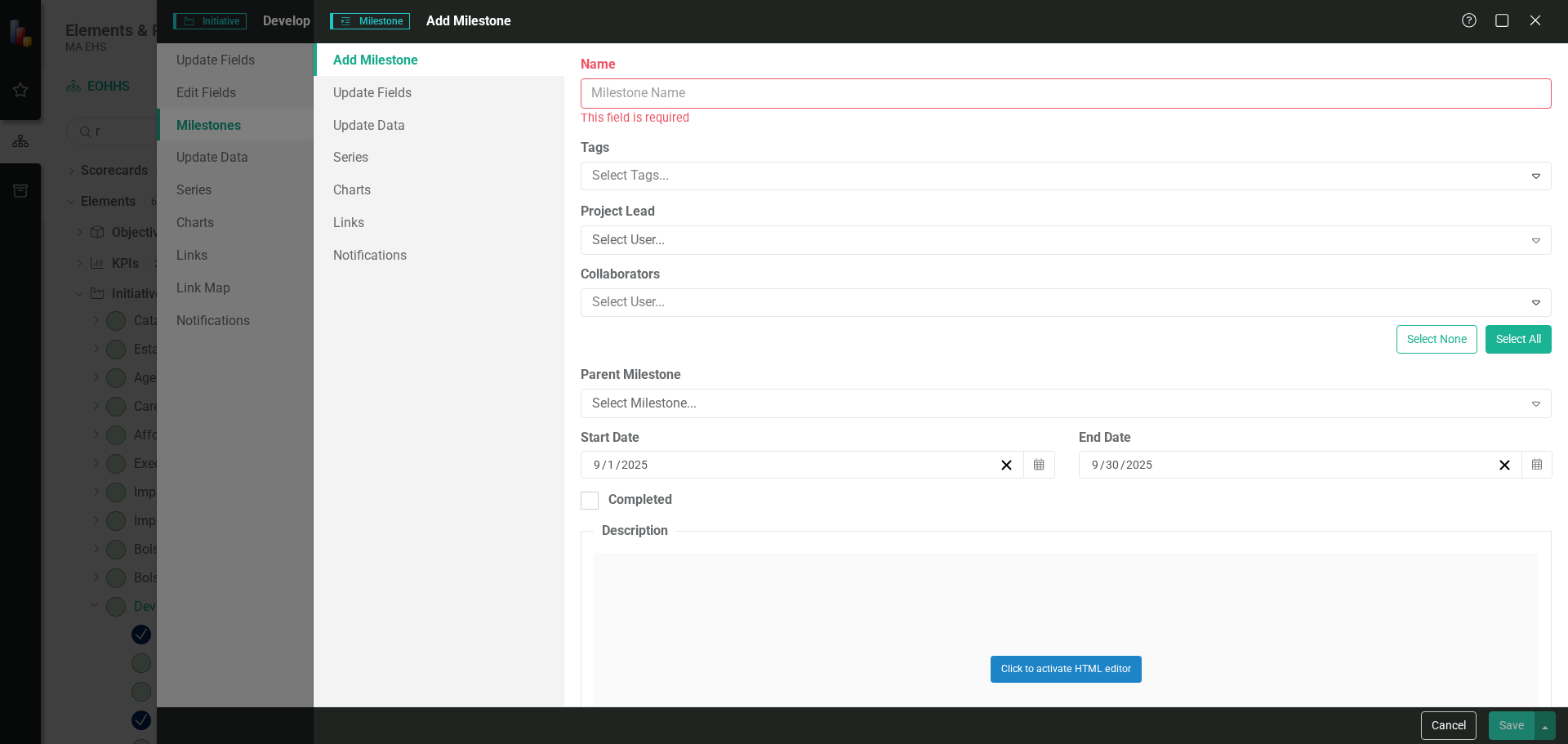
click at [938, 100] on input "Name" at bounding box center [1067, 93] width 971 height 31
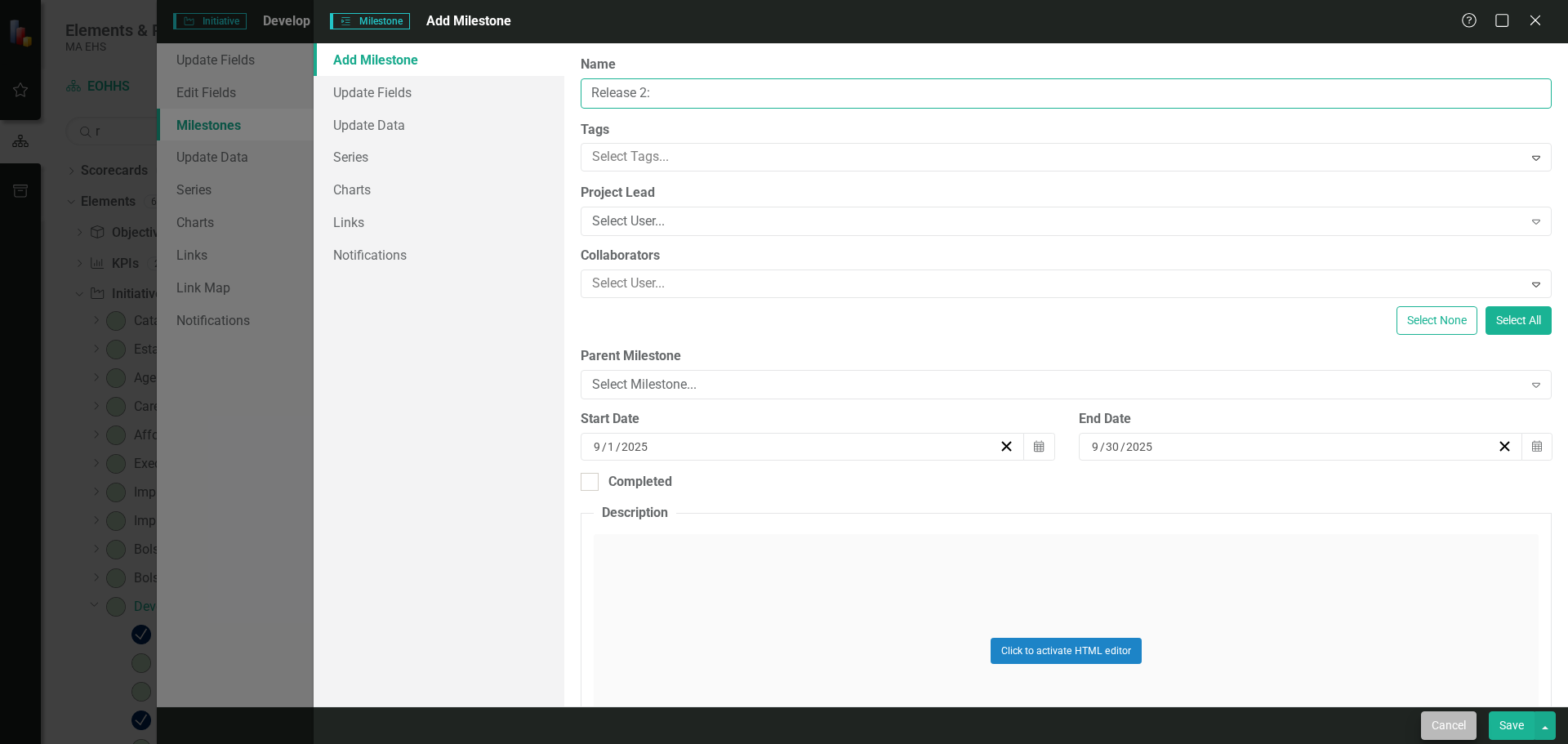
type input "Release 2:"
click at [1430, 725] on button "Cancel" at bounding box center [1449, 725] width 56 height 29
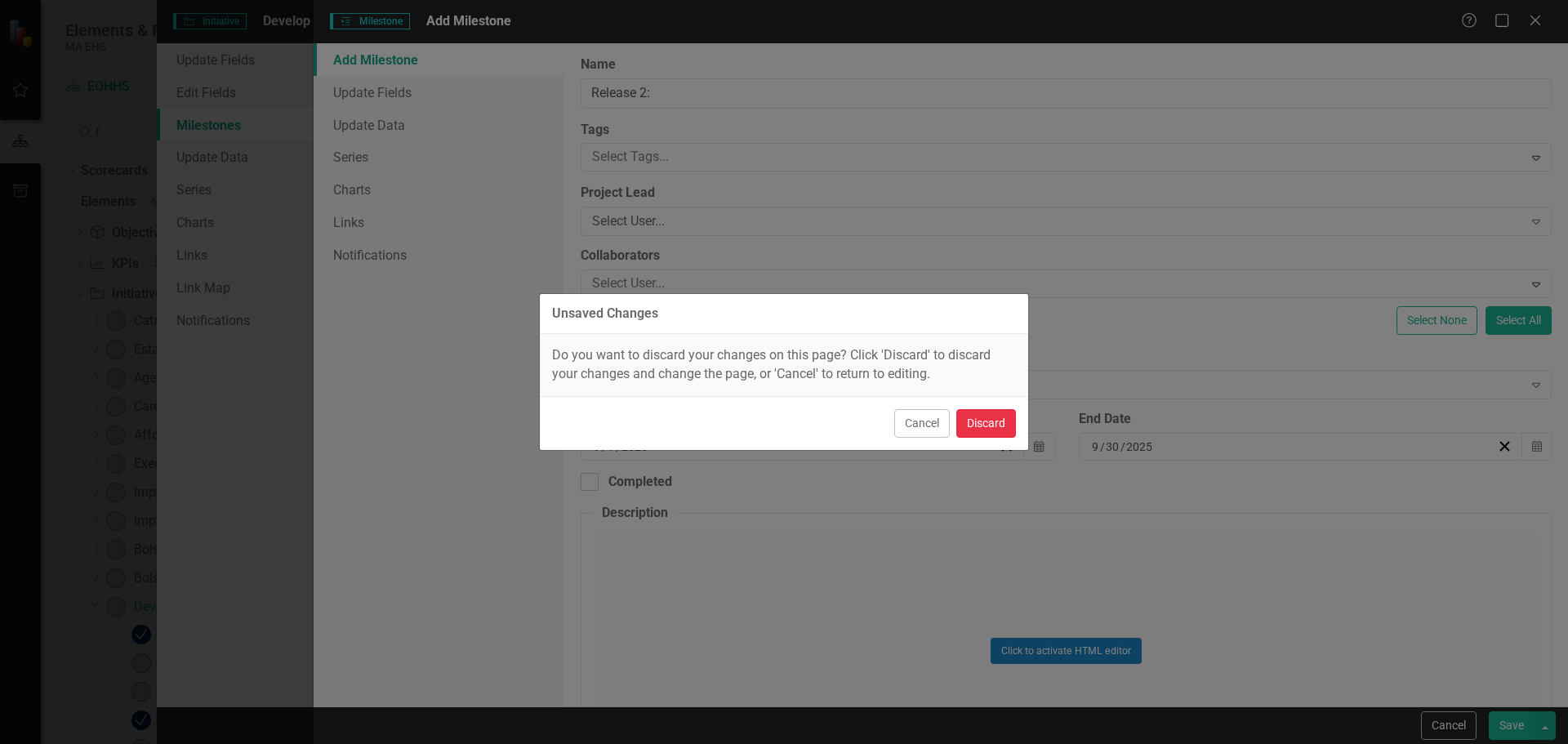
click at [999, 418] on button "Discard" at bounding box center [986, 423] width 59 height 29
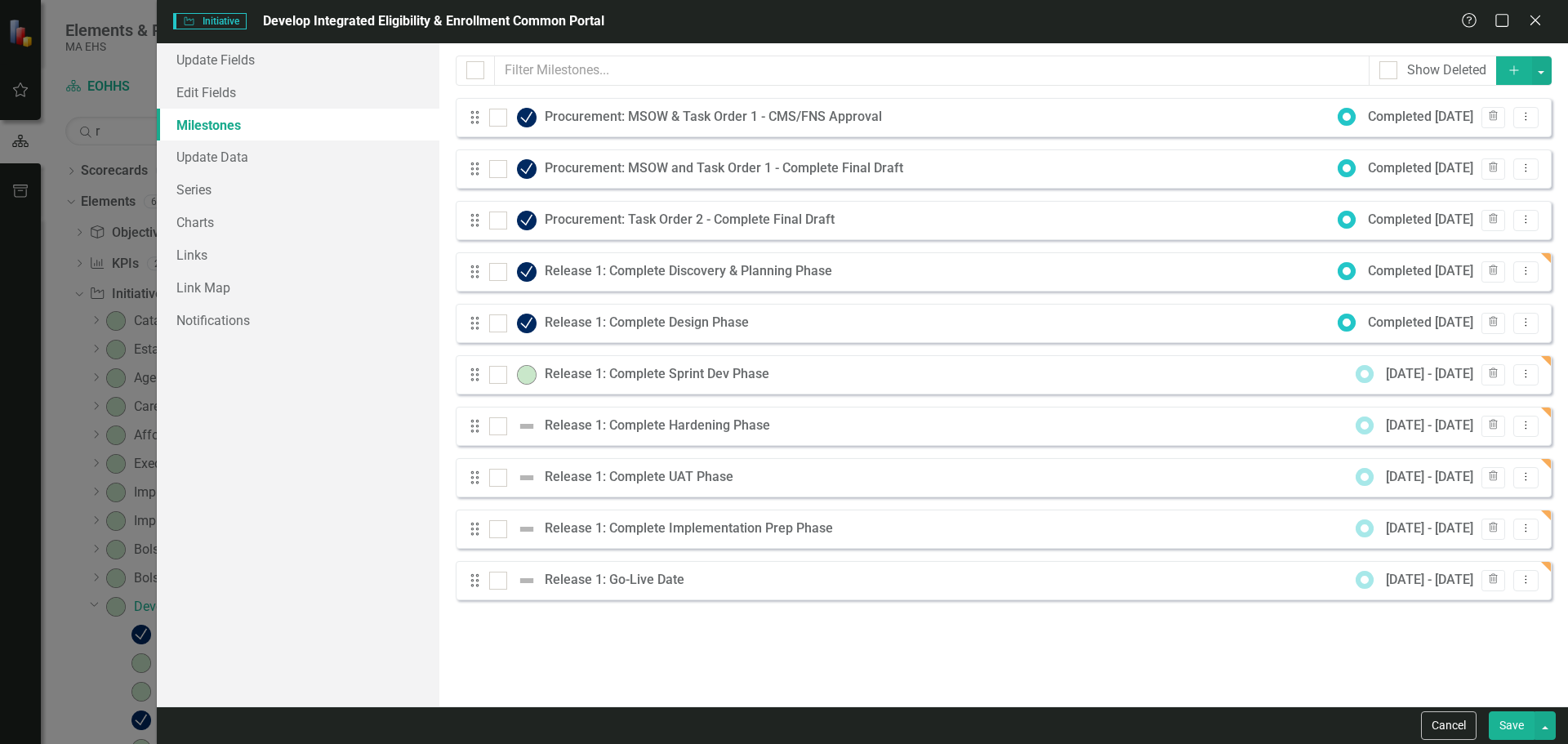
click at [1516, 66] on icon "Add" at bounding box center [1514, 70] width 15 height 11
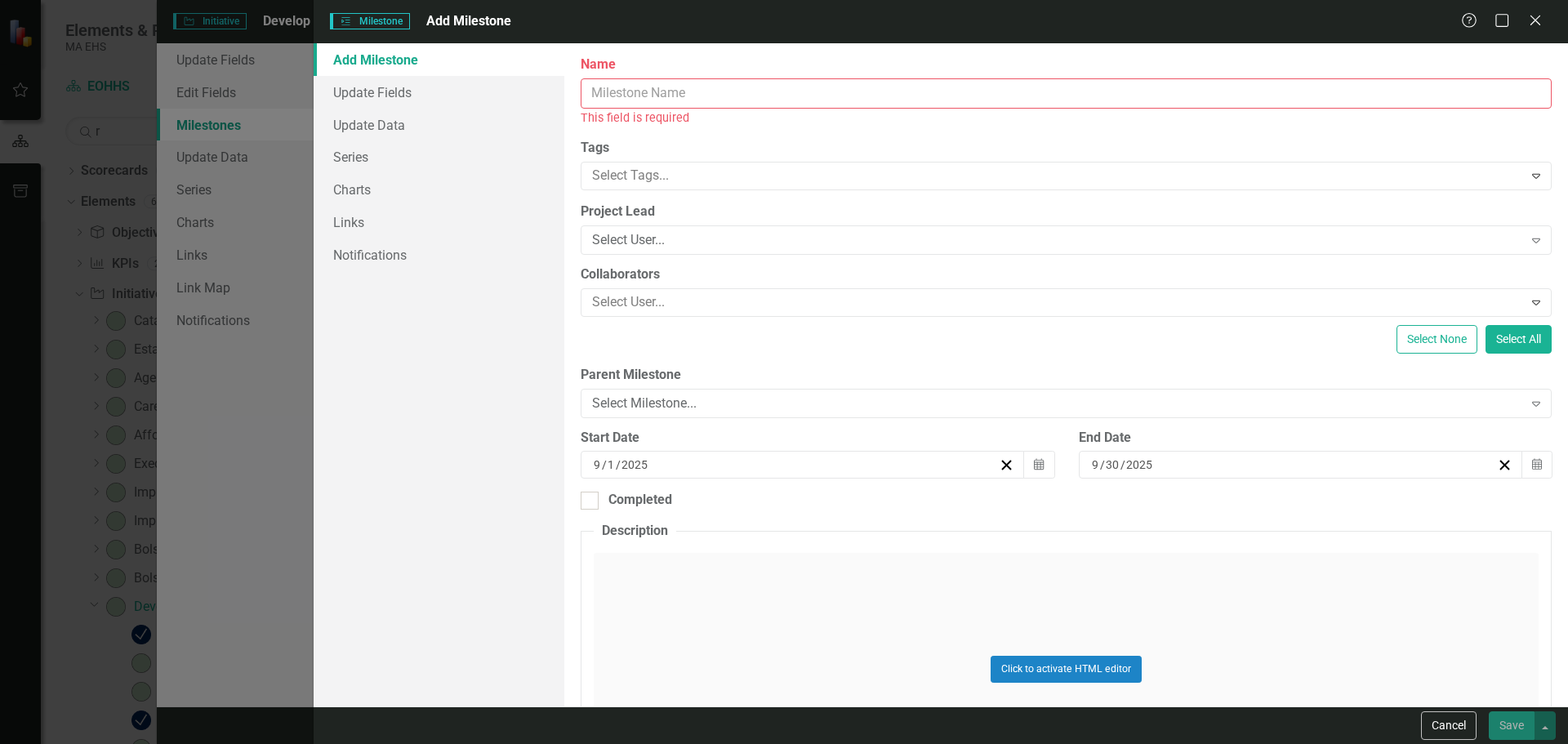
click at [884, 97] on input "Name" at bounding box center [1067, 93] width 971 height 31
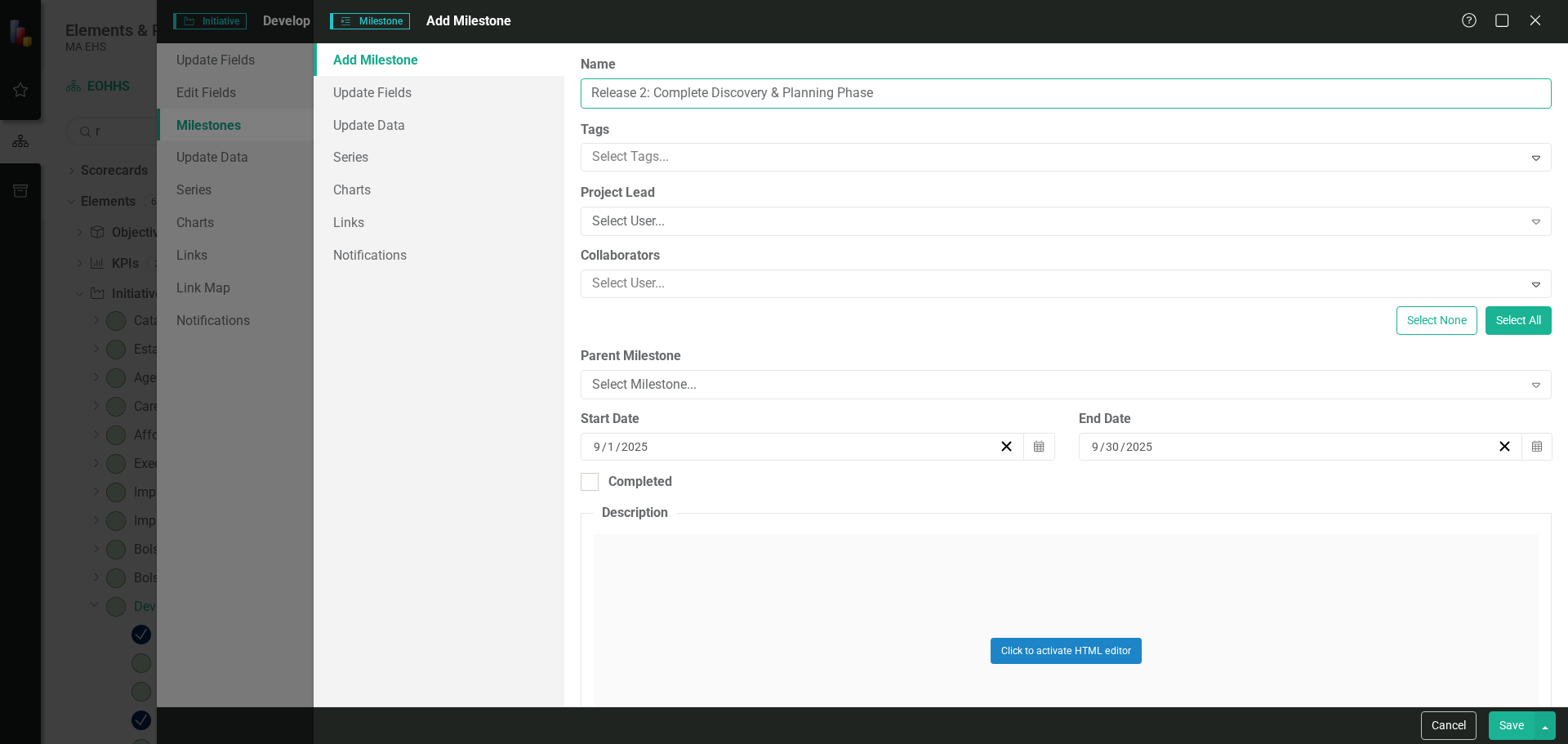
type input "Release 2: Complete Discovery & Planning Phase"
click at [1035, 445] on icon "Calendar" at bounding box center [1039, 446] width 10 height 11
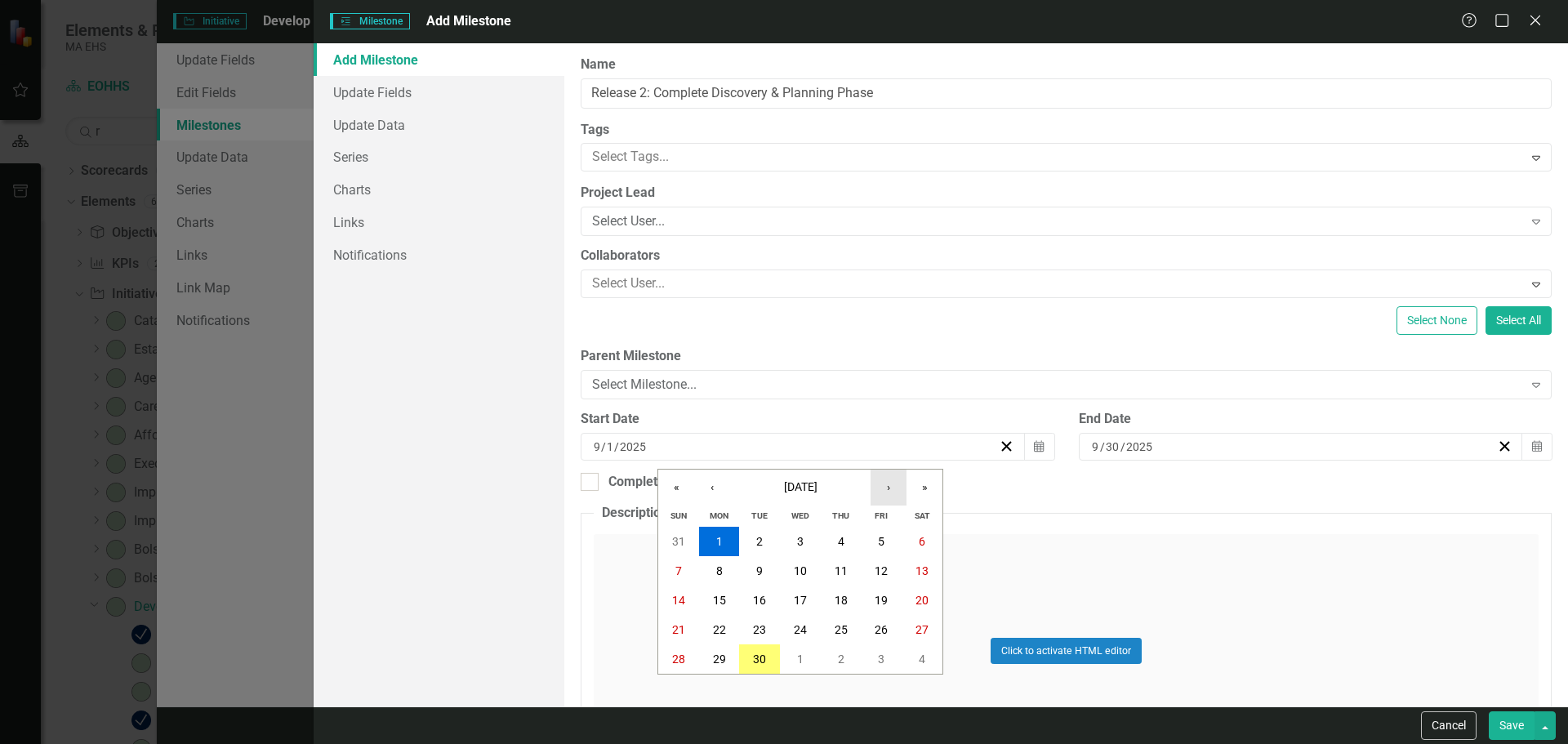
click at [900, 486] on button "›" at bounding box center [888, 487] width 36 height 36
click at [719, 597] on abbr "13" at bounding box center [719, 600] width 13 height 13
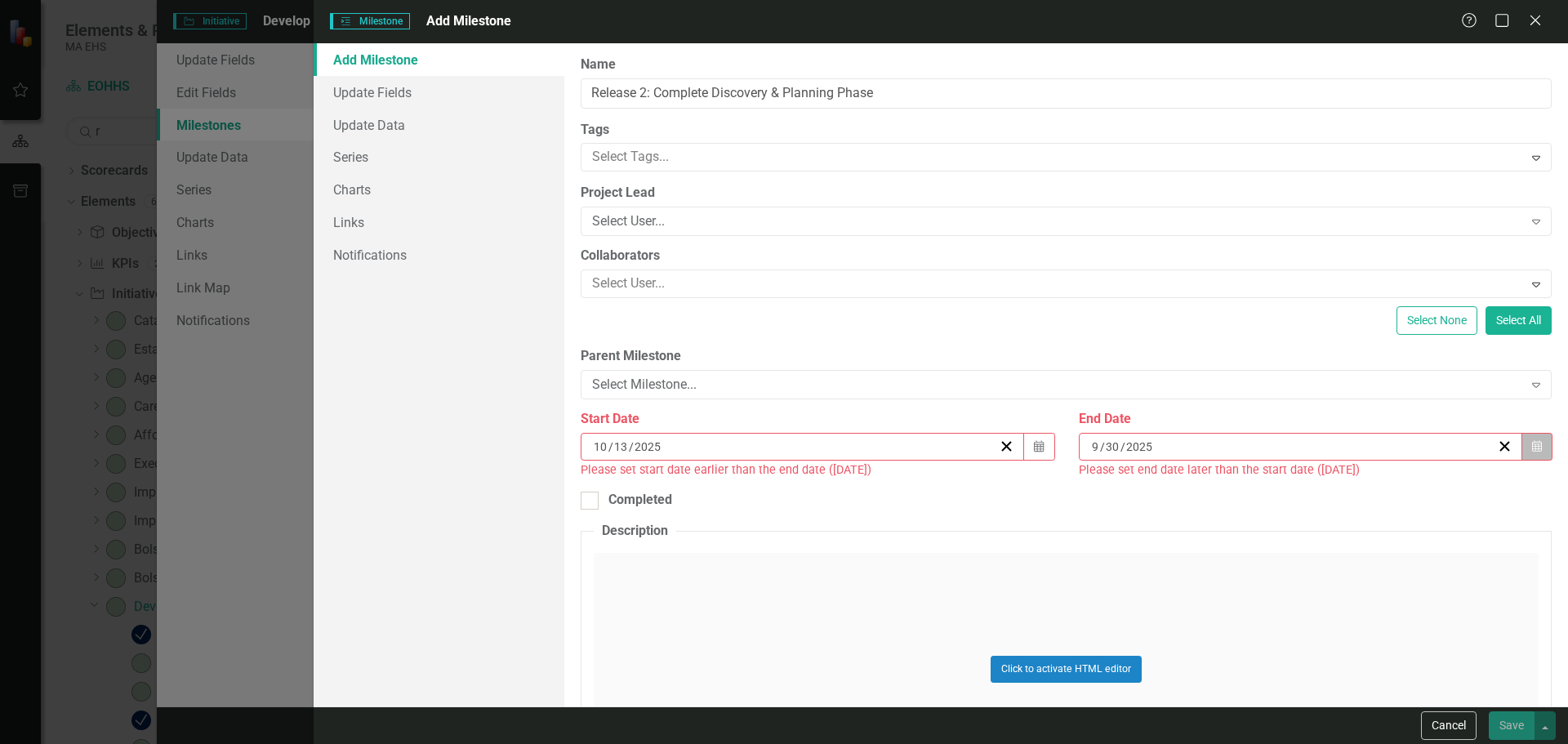
click at [1536, 451] on button "Calendar" at bounding box center [1537, 446] width 31 height 28
click at [1388, 499] on button "›" at bounding box center [1378, 487] width 36 height 36
click at [1199, 492] on button "‹" at bounding box center [1202, 487] width 36 height 36
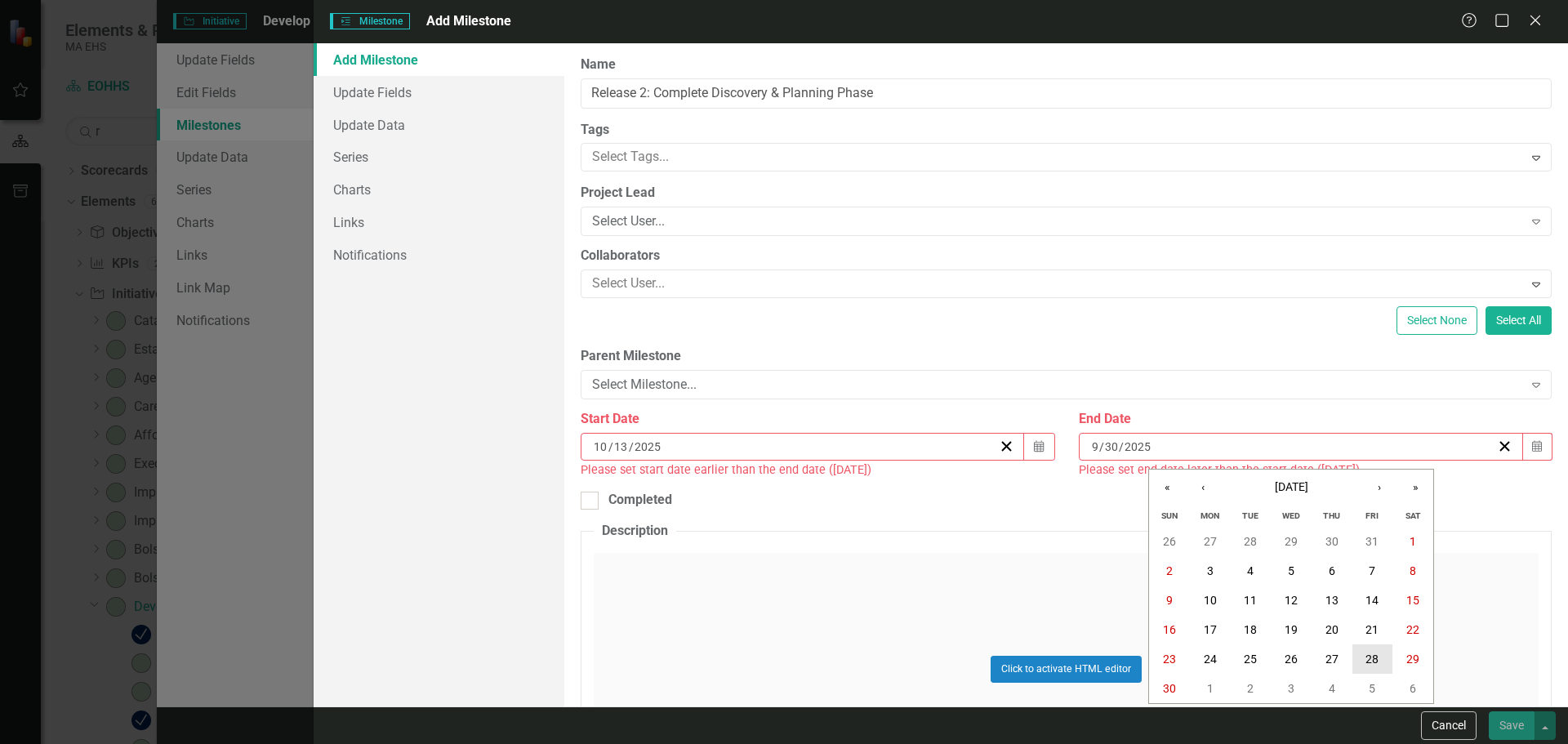
click at [1373, 658] on abbr "28" at bounding box center [1371, 658] width 13 height 13
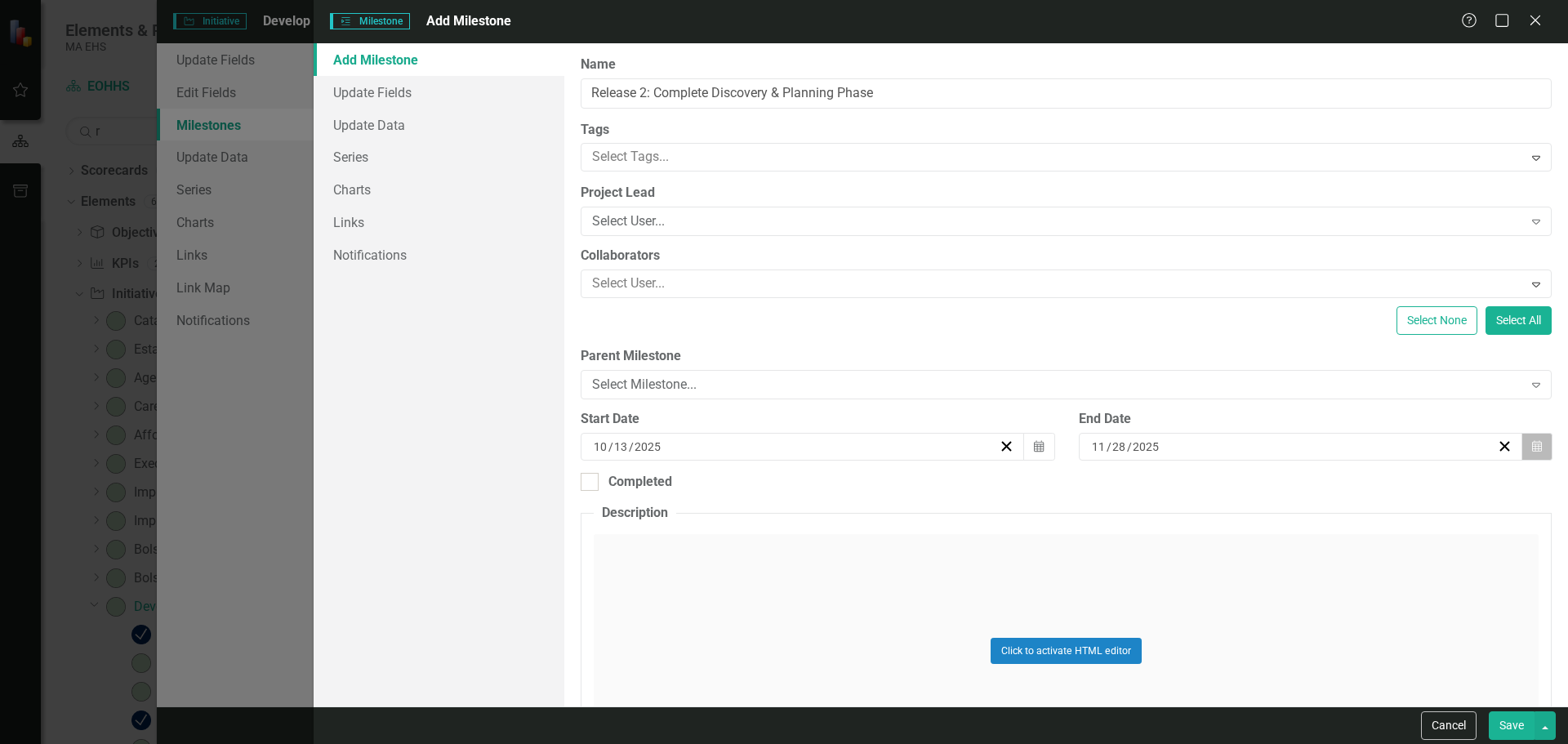
click at [1532, 444] on icon "button" at bounding box center [1537, 445] width 10 height 11
click at [1374, 682] on abbr "5" at bounding box center [1371, 688] width 6 height 13
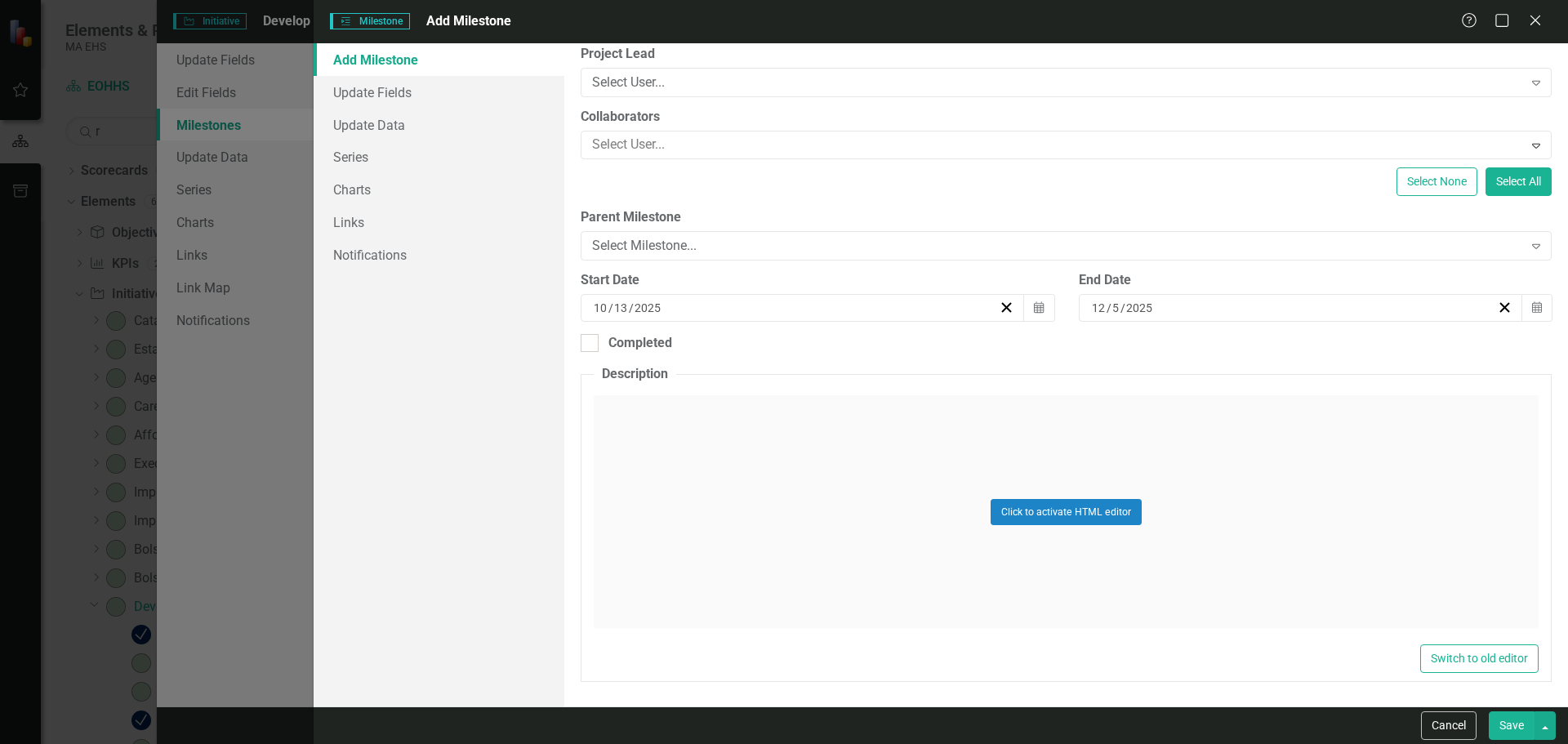
click at [1509, 723] on button "Save" at bounding box center [1511, 725] width 45 height 29
checkbox input "false"
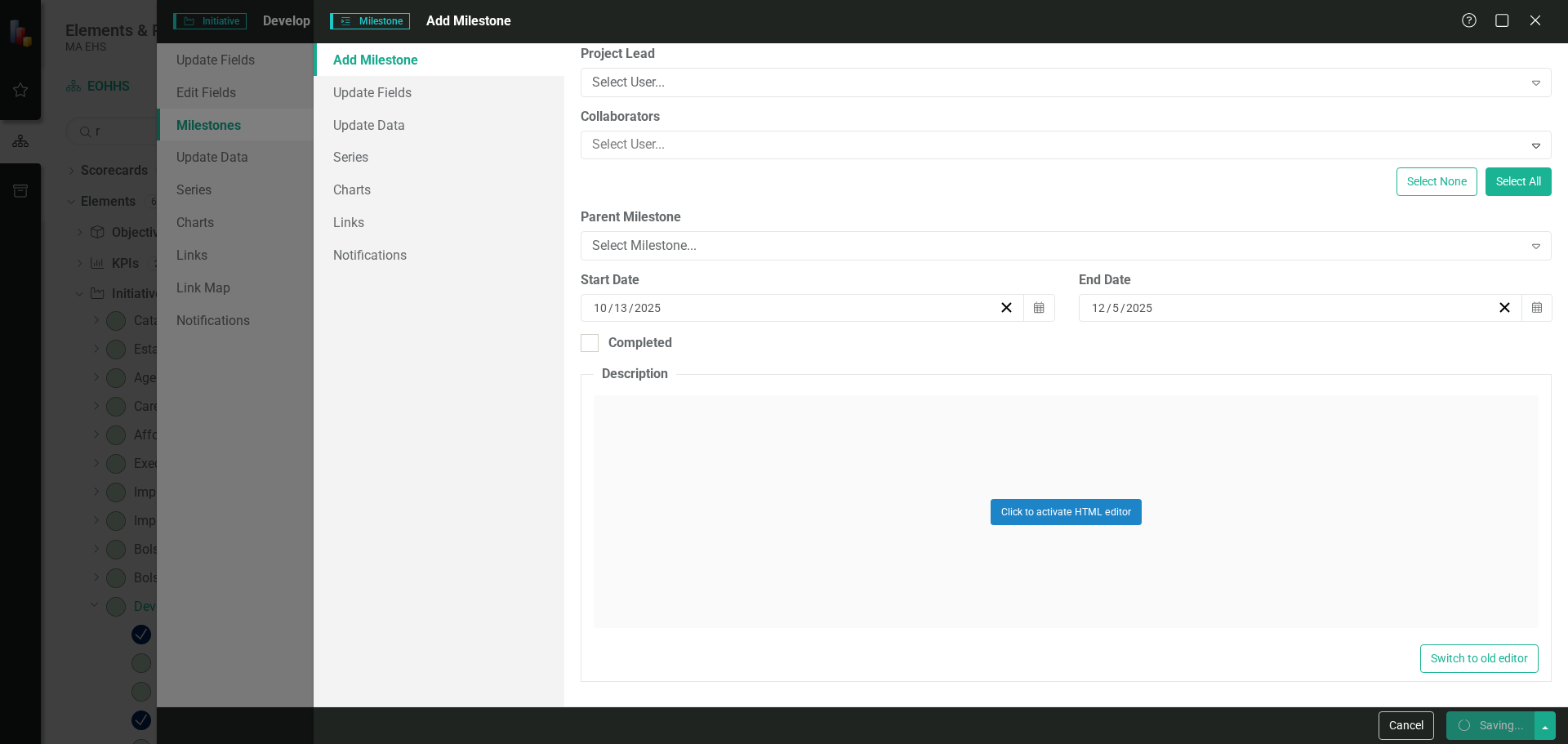
checkbox input "false"
checkbox input "true"
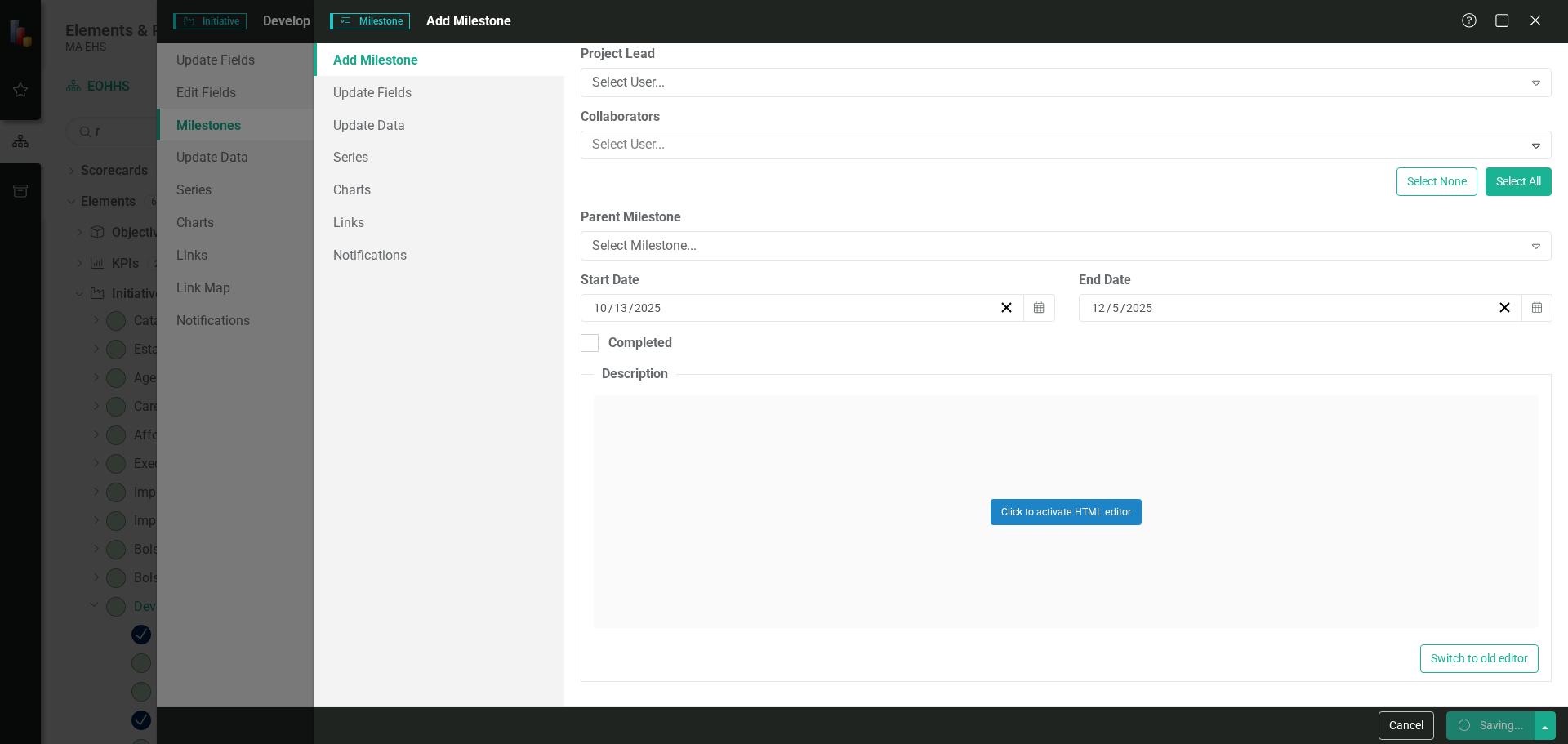
checkbox input "true"
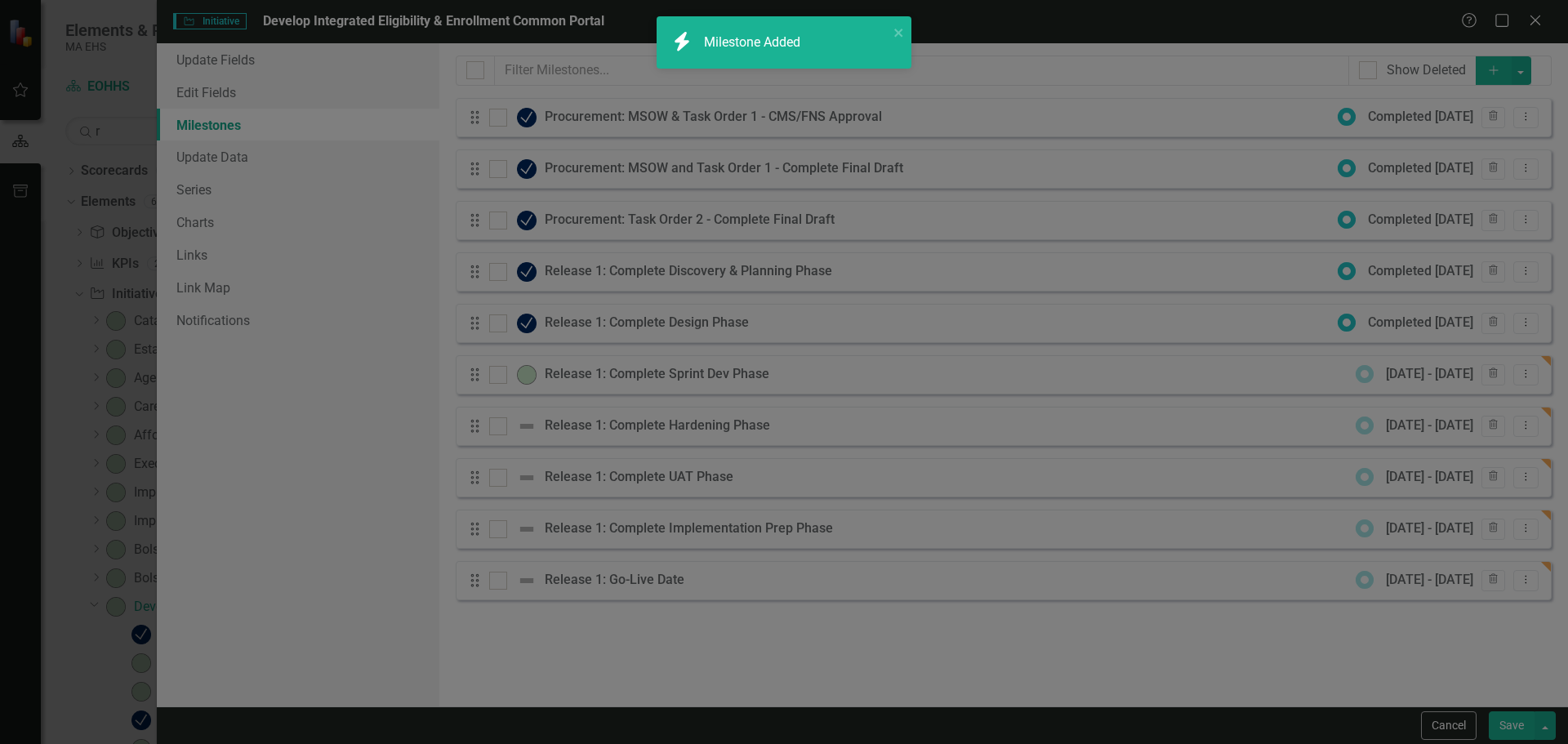
checkbox input "false"
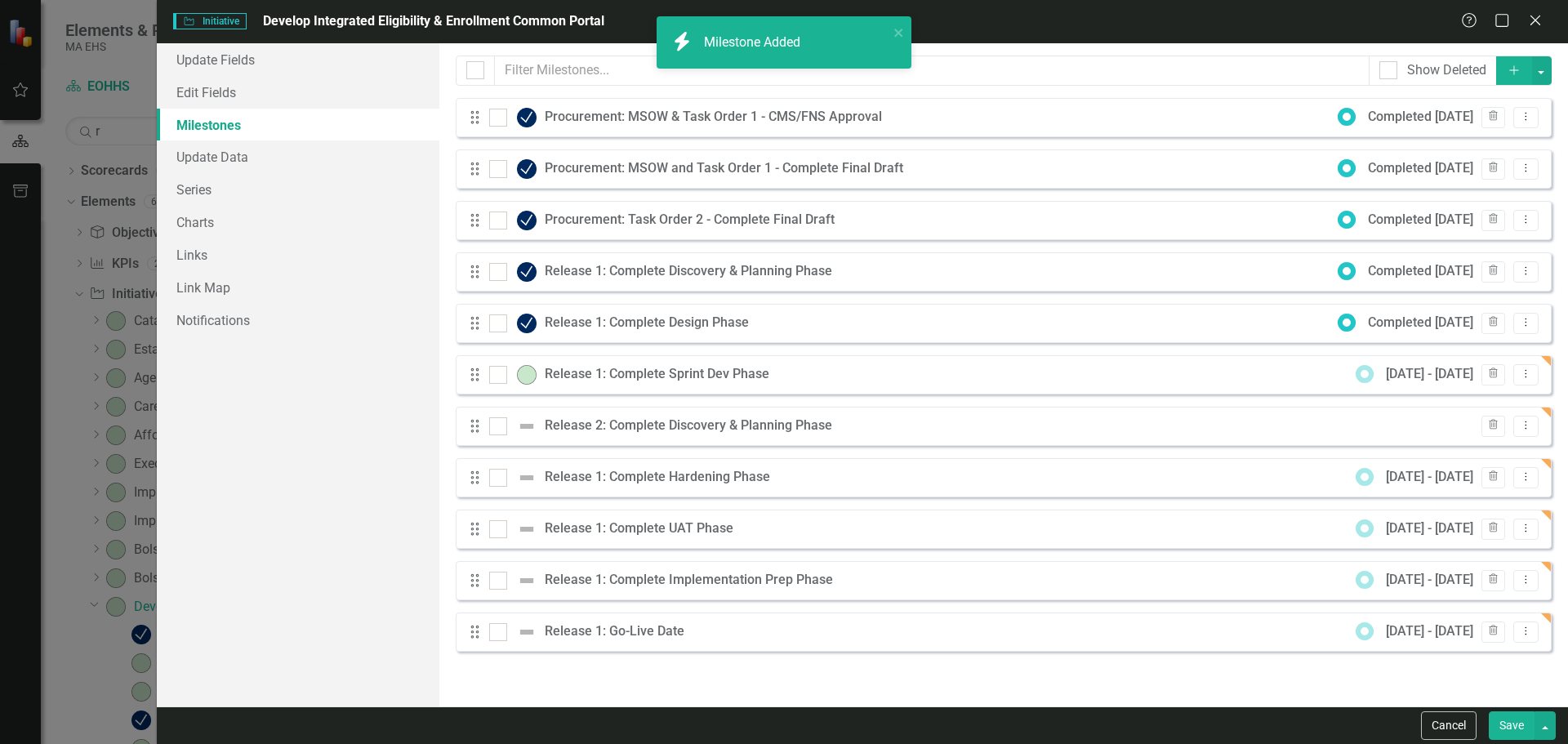
checkbox input "true"
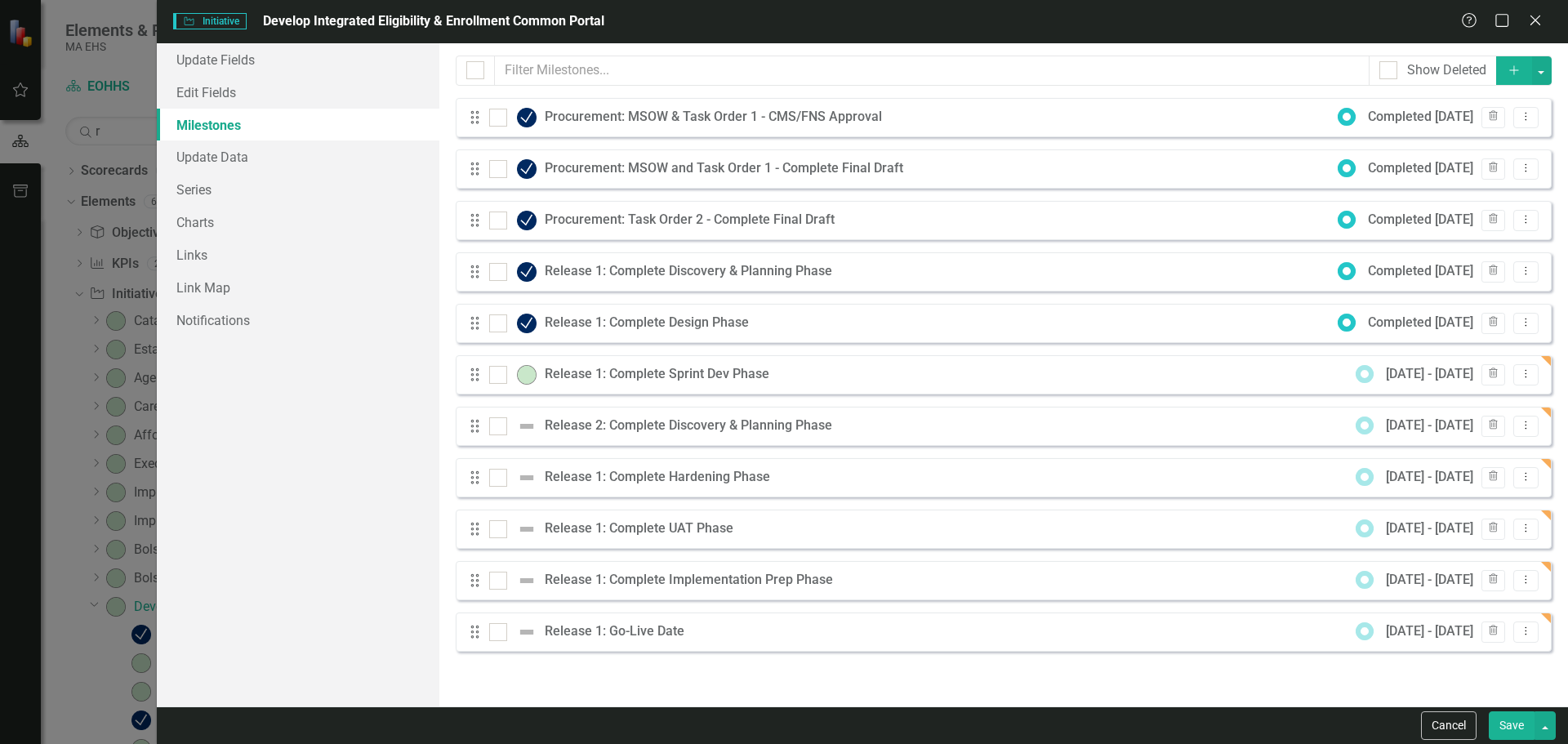
click at [1514, 72] on icon "button" at bounding box center [1514, 70] width 9 height 9
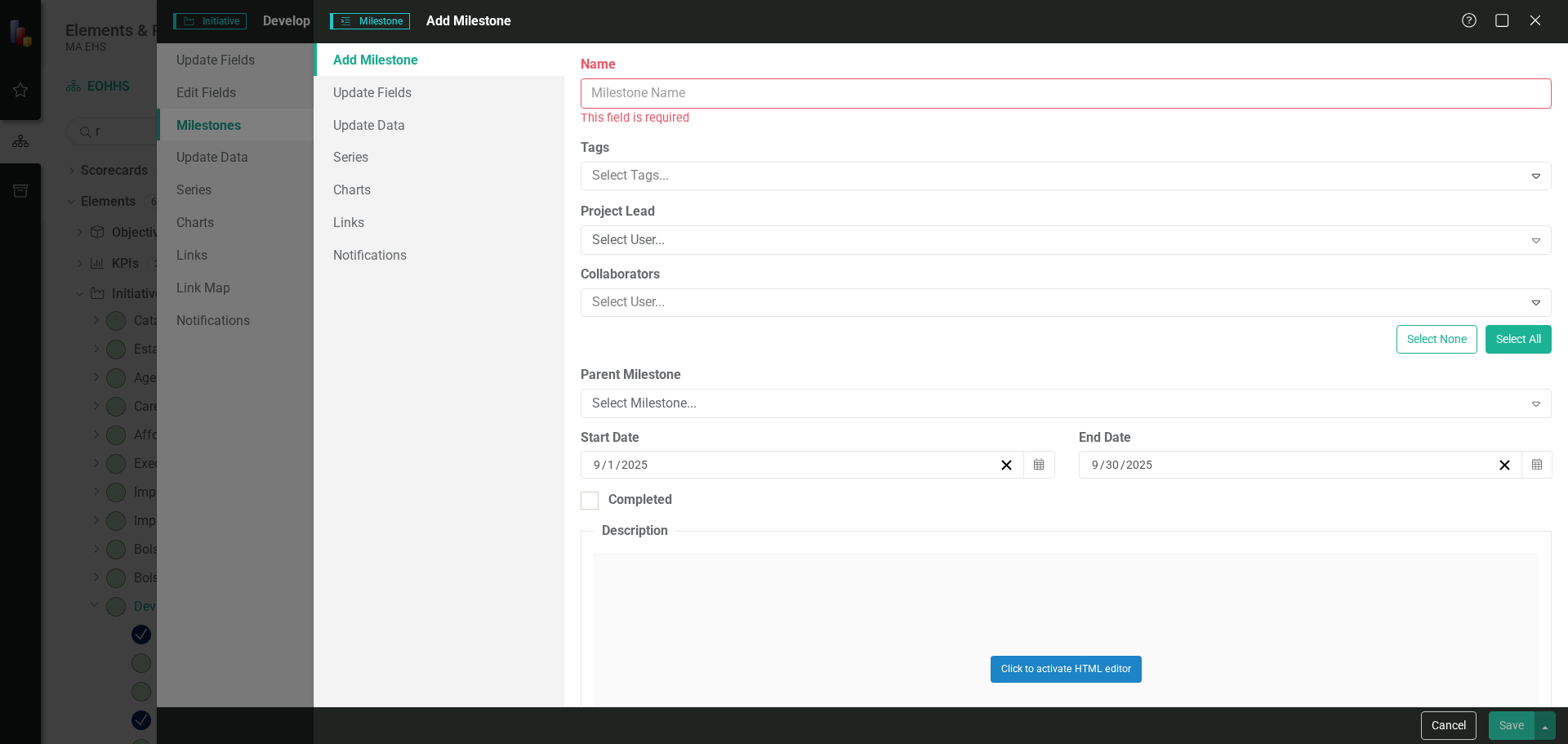
click at [865, 96] on input "Name" at bounding box center [1067, 93] width 971 height 31
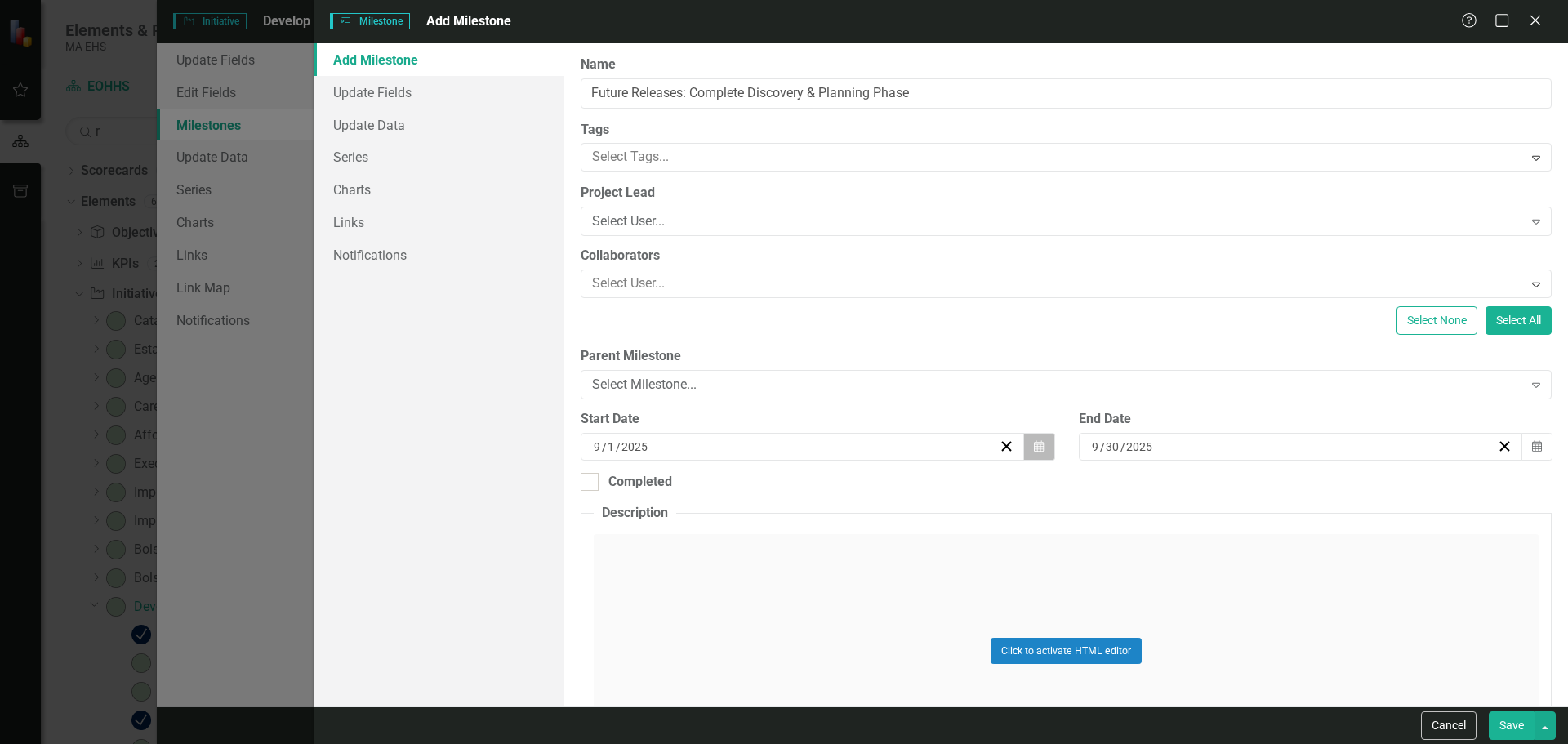
click at [1023, 434] on button "Calendar" at bounding box center [1039, 446] width 31 height 28
click at [889, 488] on button "›" at bounding box center [888, 487] width 36 height 36
click at [720, 491] on button "‹" at bounding box center [712, 487] width 36 height 36
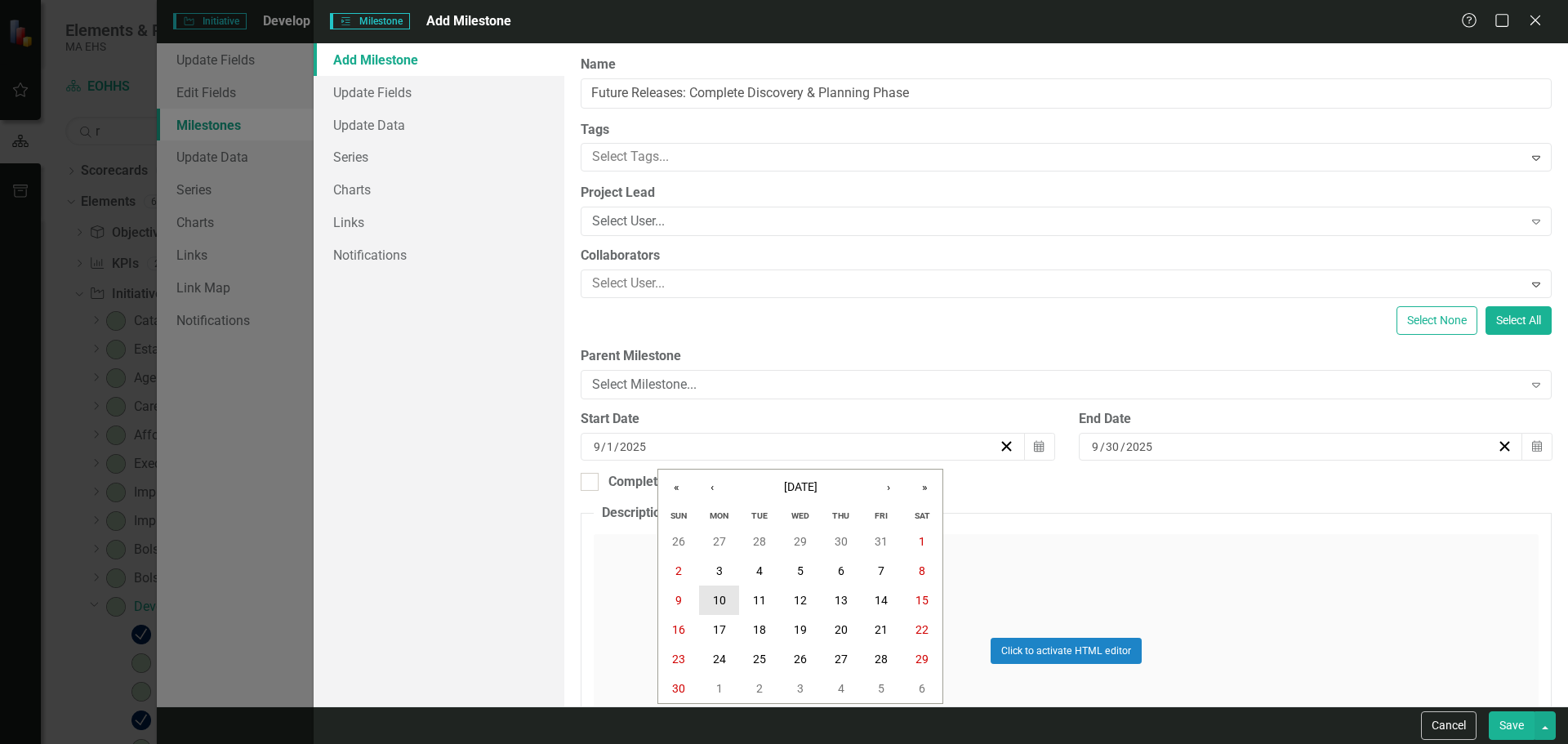
click at [719, 596] on abbr "10" at bounding box center [719, 600] width 13 height 13
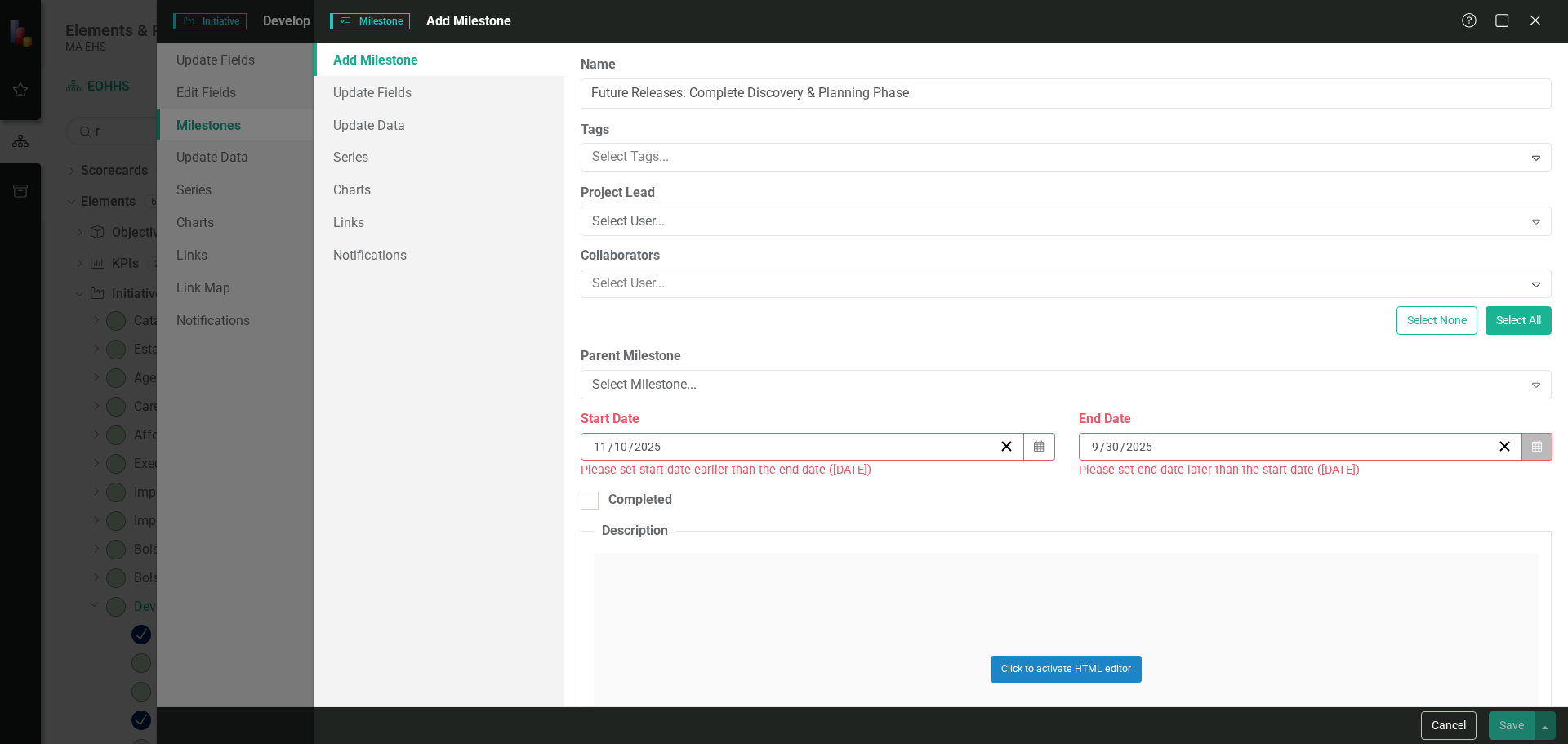
click at [1532, 450] on icon "Calendar" at bounding box center [1537, 446] width 10 height 11
click at [1372, 485] on button "›" at bounding box center [1378, 487] width 36 height 36
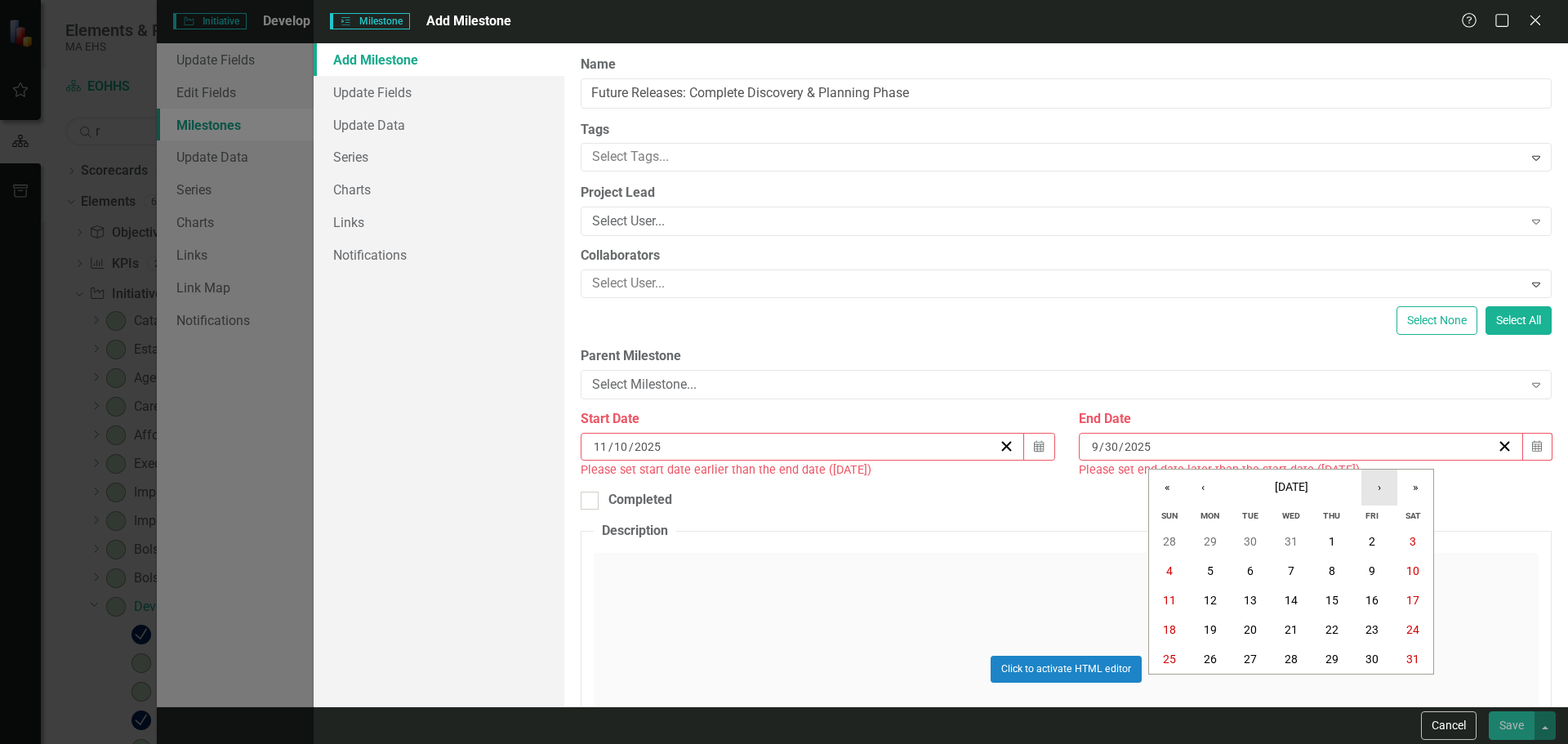
click at [1372, 485] on button "›" at bounding box center [1378, 487] width 36 height 36
click at [1206, 479] on button "‹" at bounding box center [1202, 487] width 36 height 36
click at [1381, 630] on button "27" at bounding box center [1372, 630] width 41 height 30
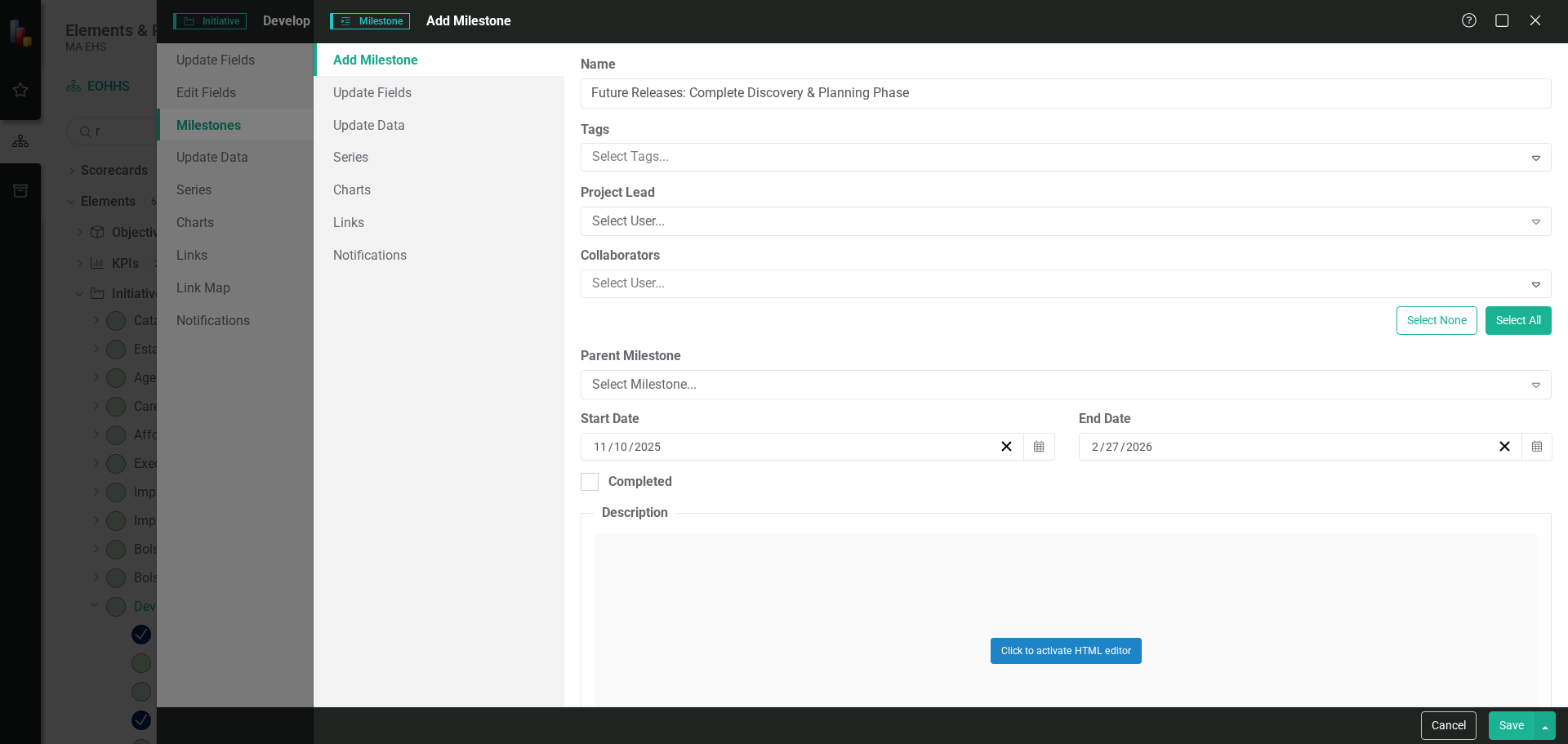
click at [1514, 727] on button "Save" at bounding box center [1511, 725] width 45 height 29
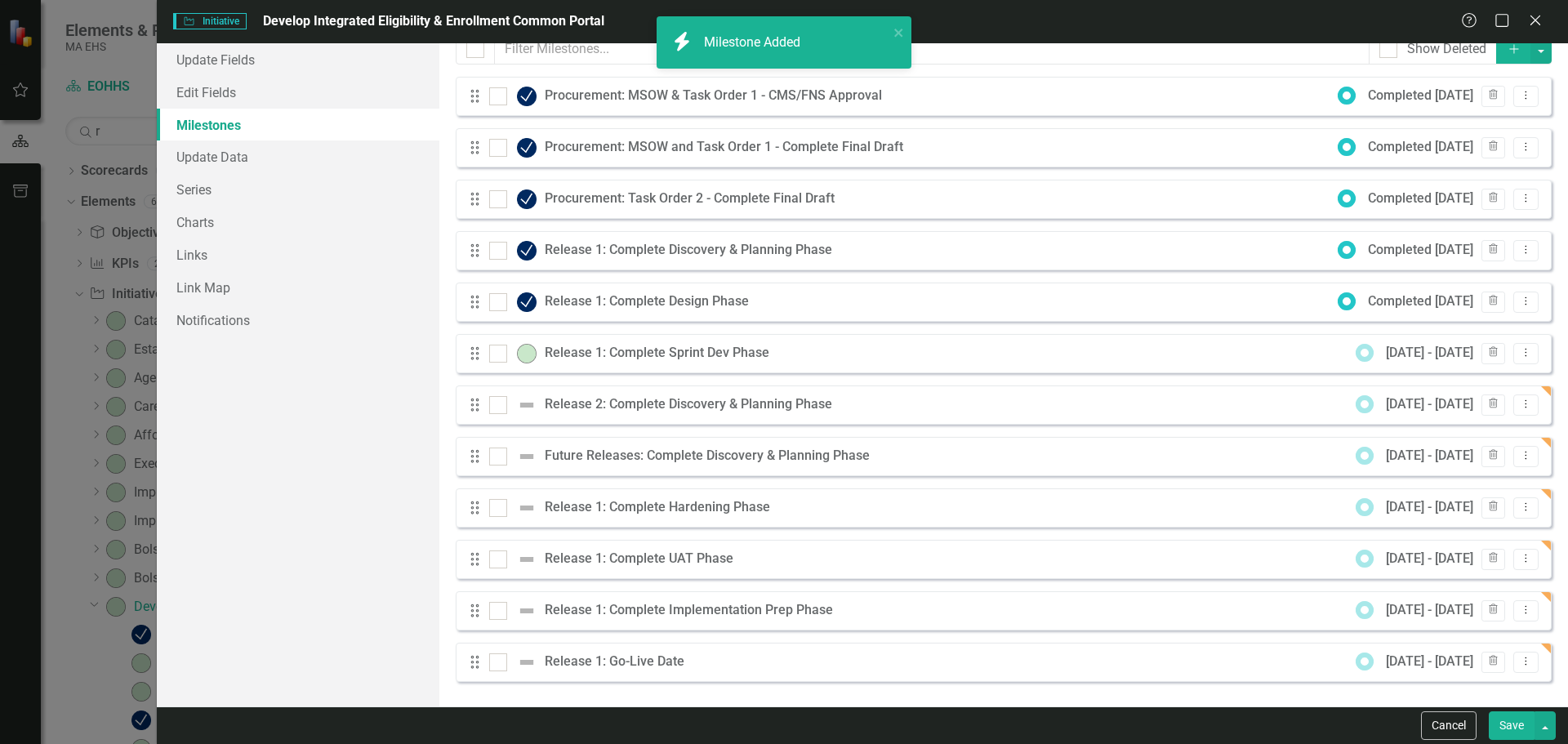
scroll to position [0, 0]
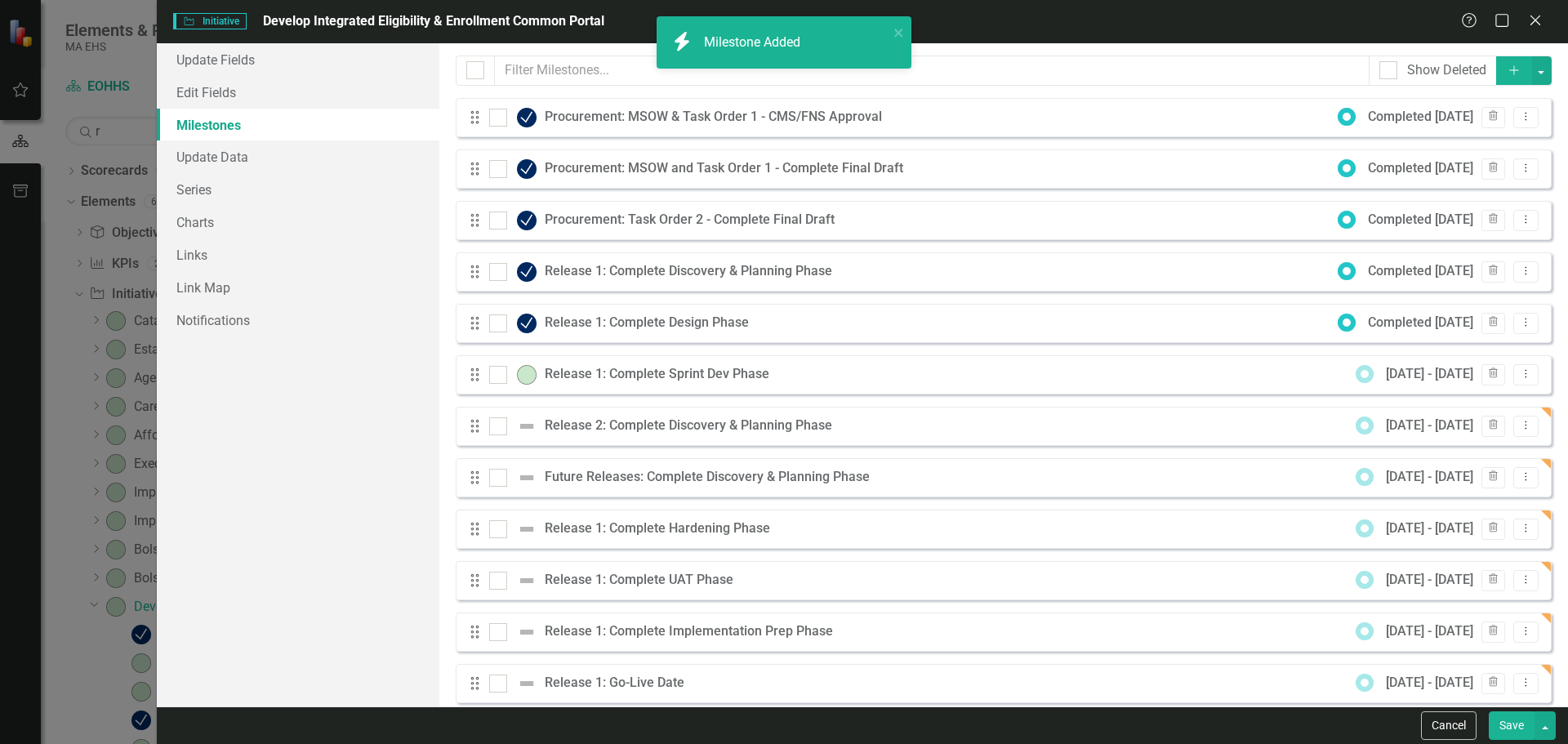
click at [1507, 65] on icon "Add" at bounding box center [1514, 70] width 15 height 11
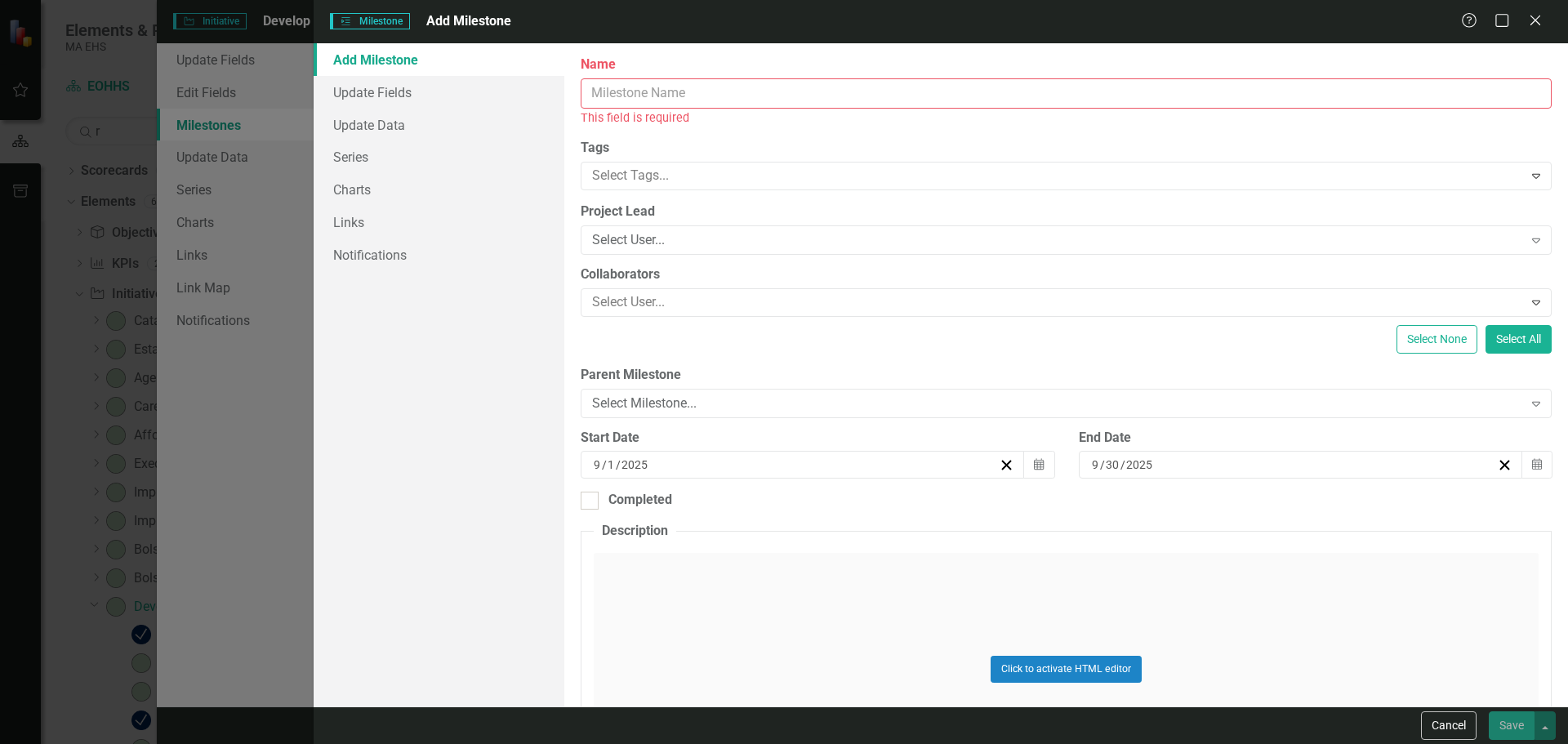
click at [1411, 87] on input "Name" at bounding box center [1067, 93] width 971 height 31
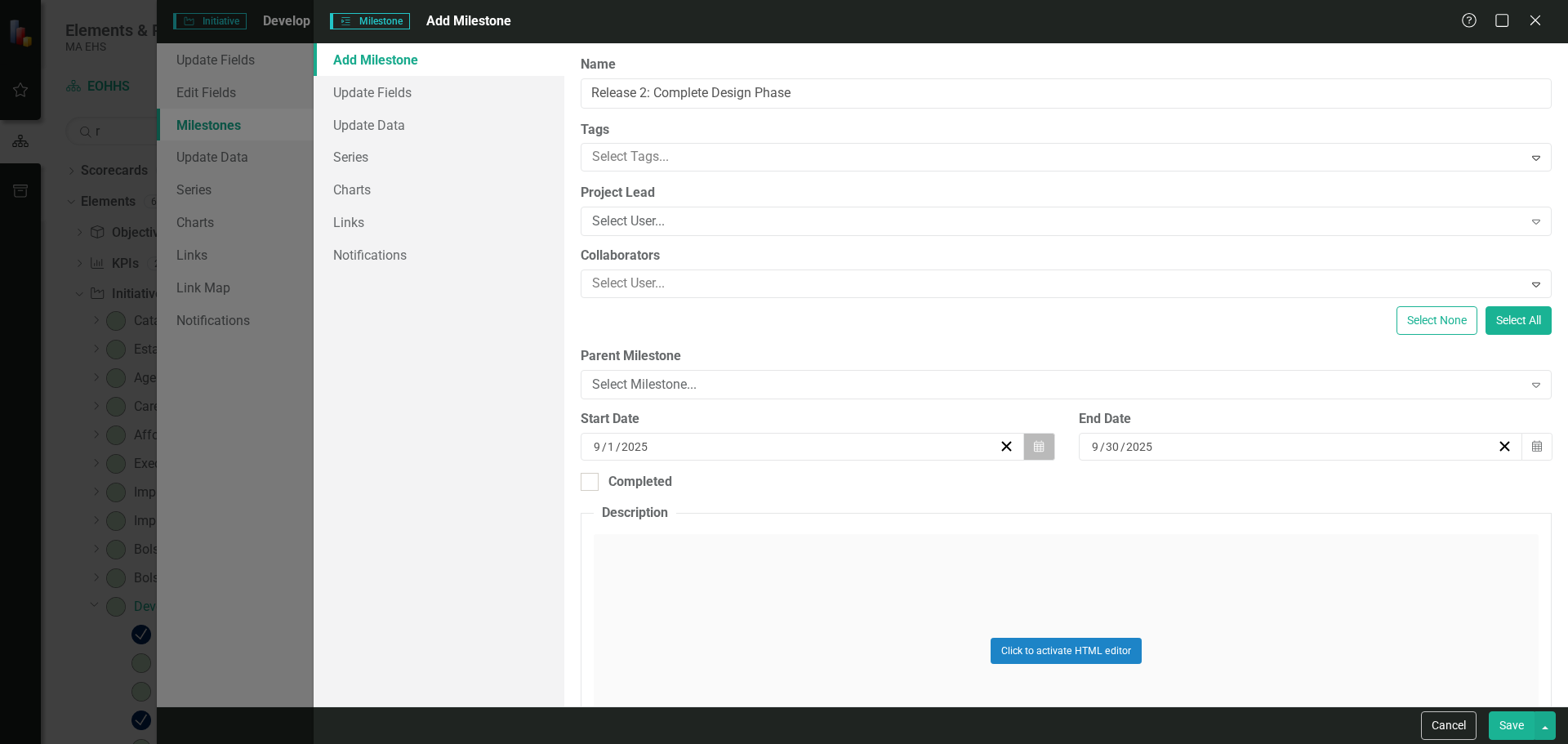
click at [1026, 446] on button "Calendar" at bounding box center [1039, 446] width 31 height 28
click at [888, 484] on button "›" at bounding box center [888, 487] width 36 height 36
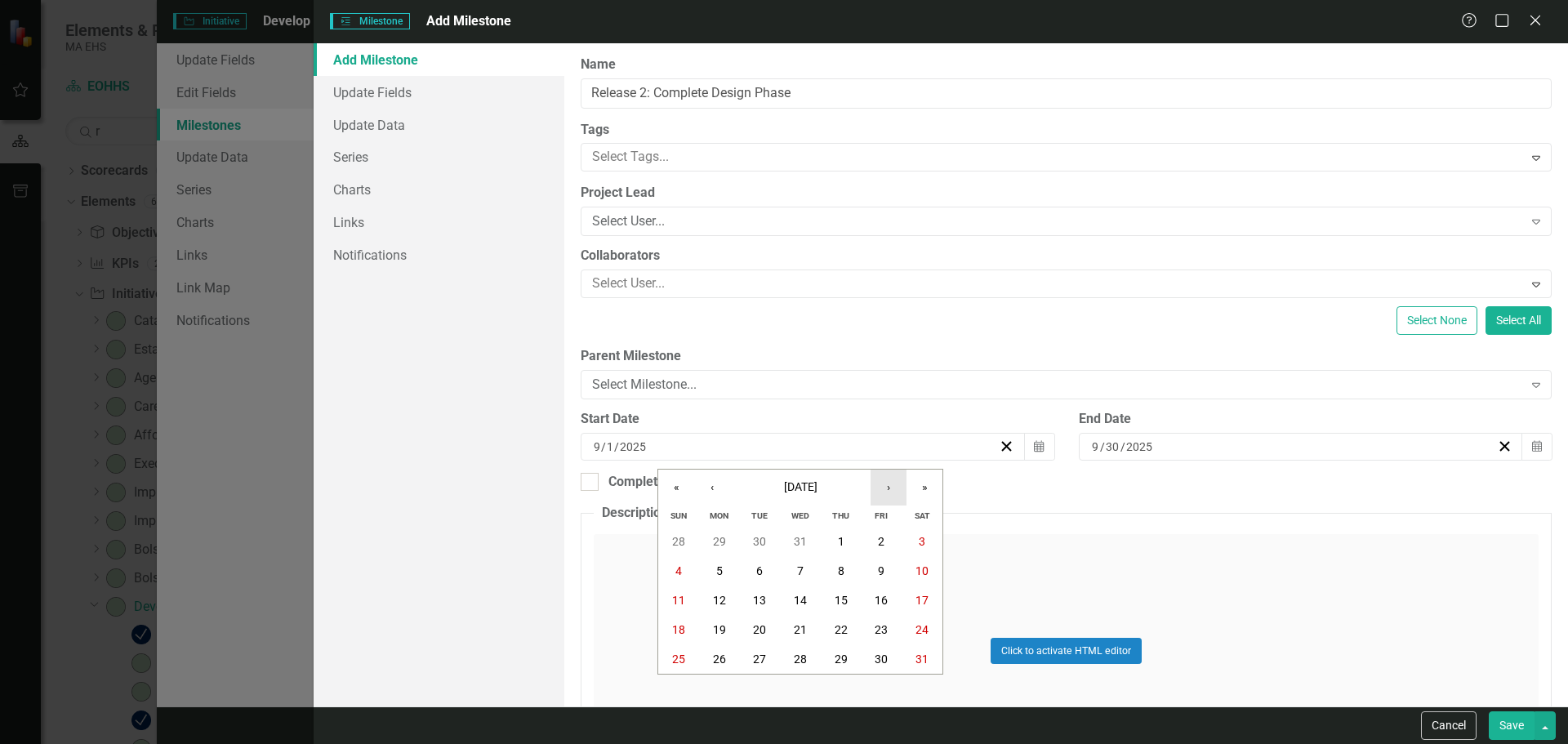
click at [888, 484] on button "›" at bounding box center [888, 487] width 36 height 36
click at [687, 545] on button "1" at bounding box center [679, 541] width 41 height 30
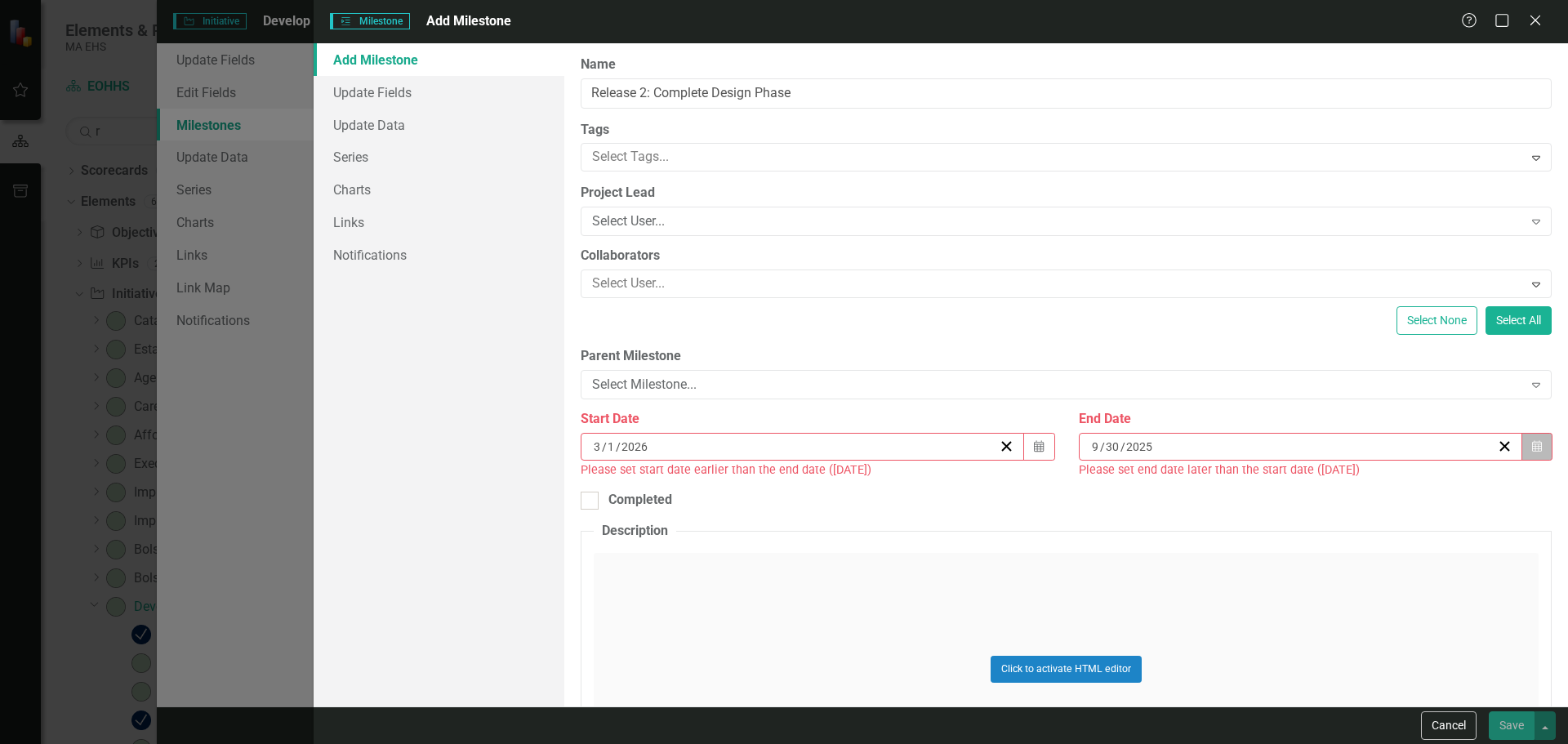
click at [1532, 445] on icon "Calendar" at bounding box center [1537, 446] width 10 height 11
click at [1378, 486] on button "›" at bounding box center [1378, 487] width 36 height 36
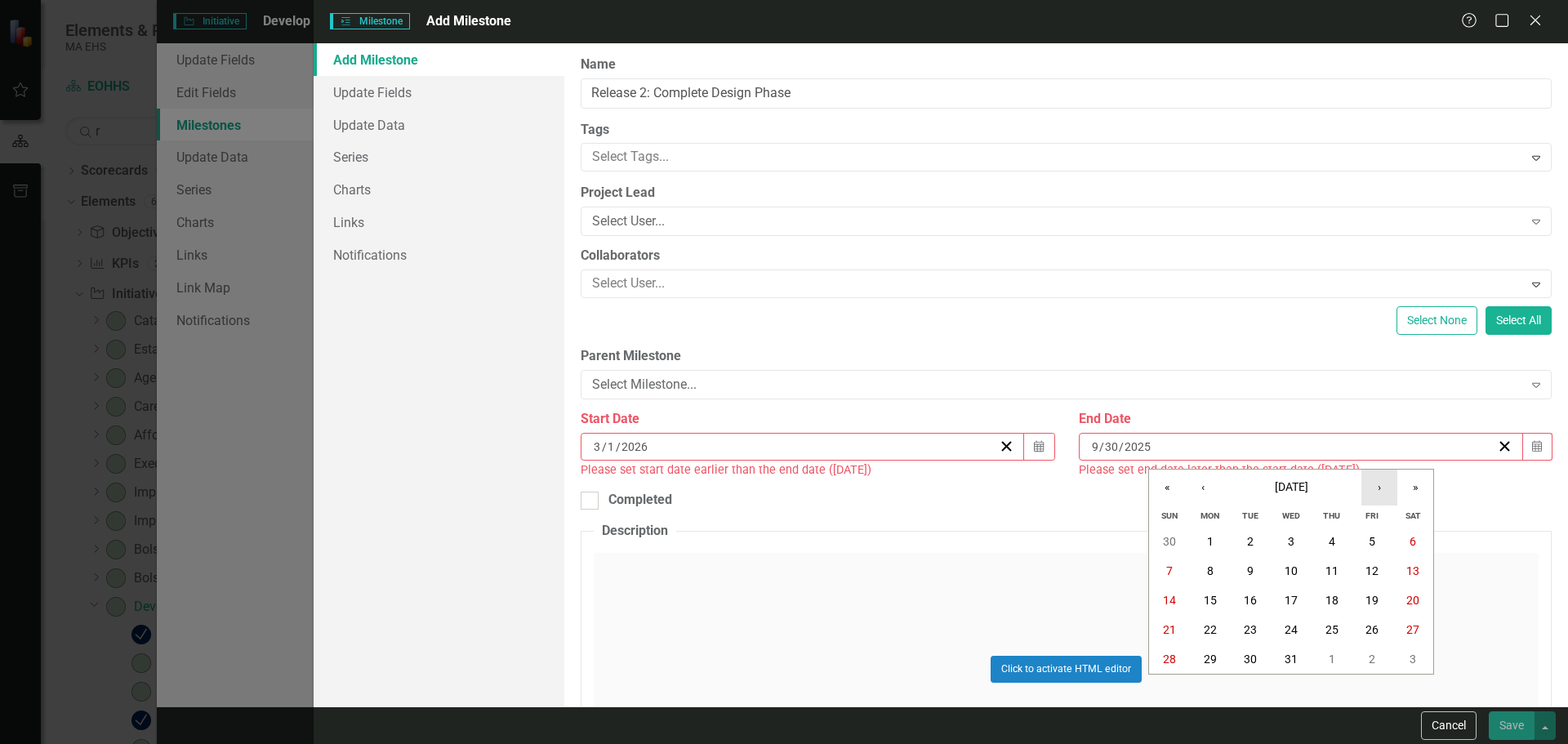
click at [1378, 486] on button "›" at bounding box center [1378, 487] width 36 height 36
click at [1414, 569] on abbr "9" at bounding box center [1413, 570] width 6 height 13
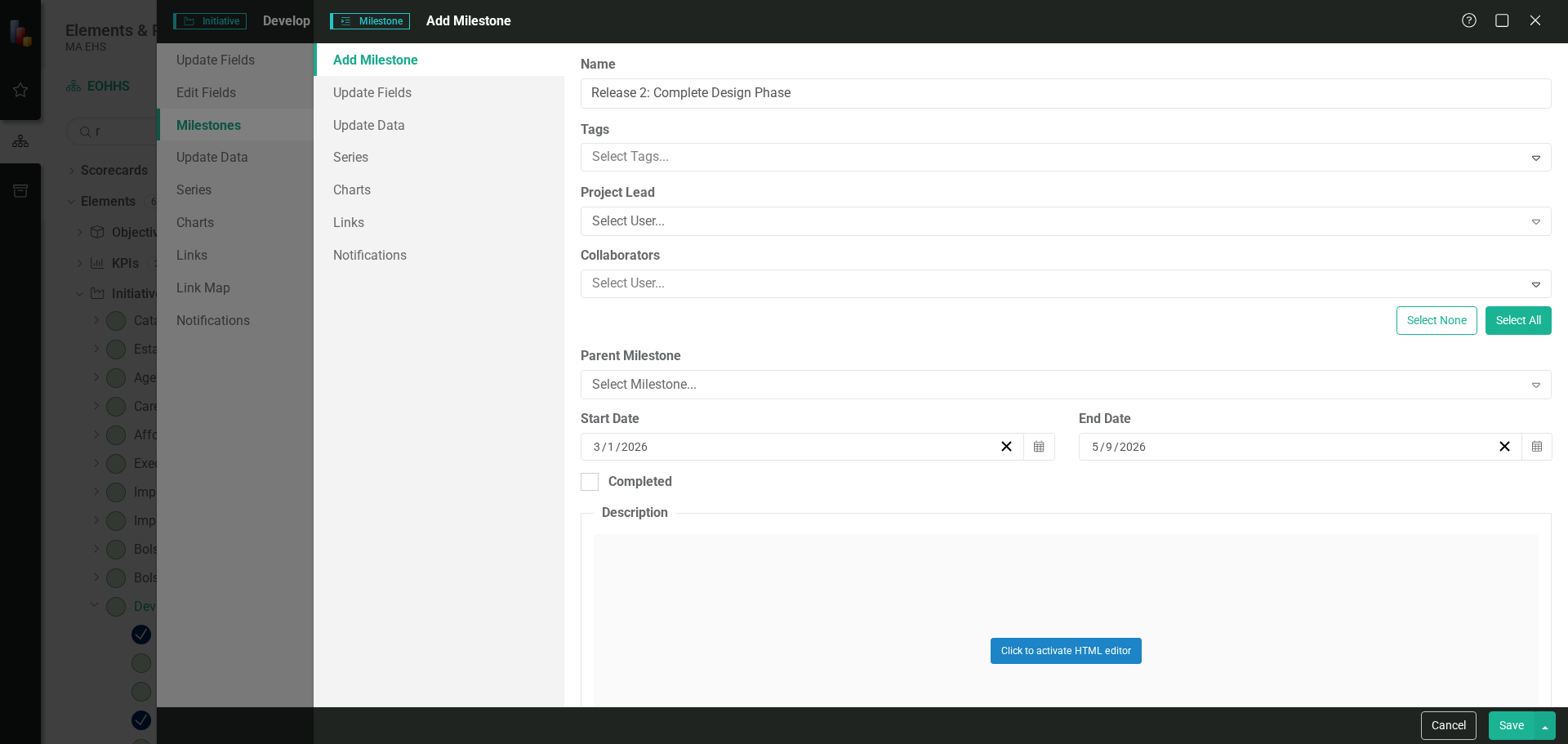
scroll to position [139, 0]
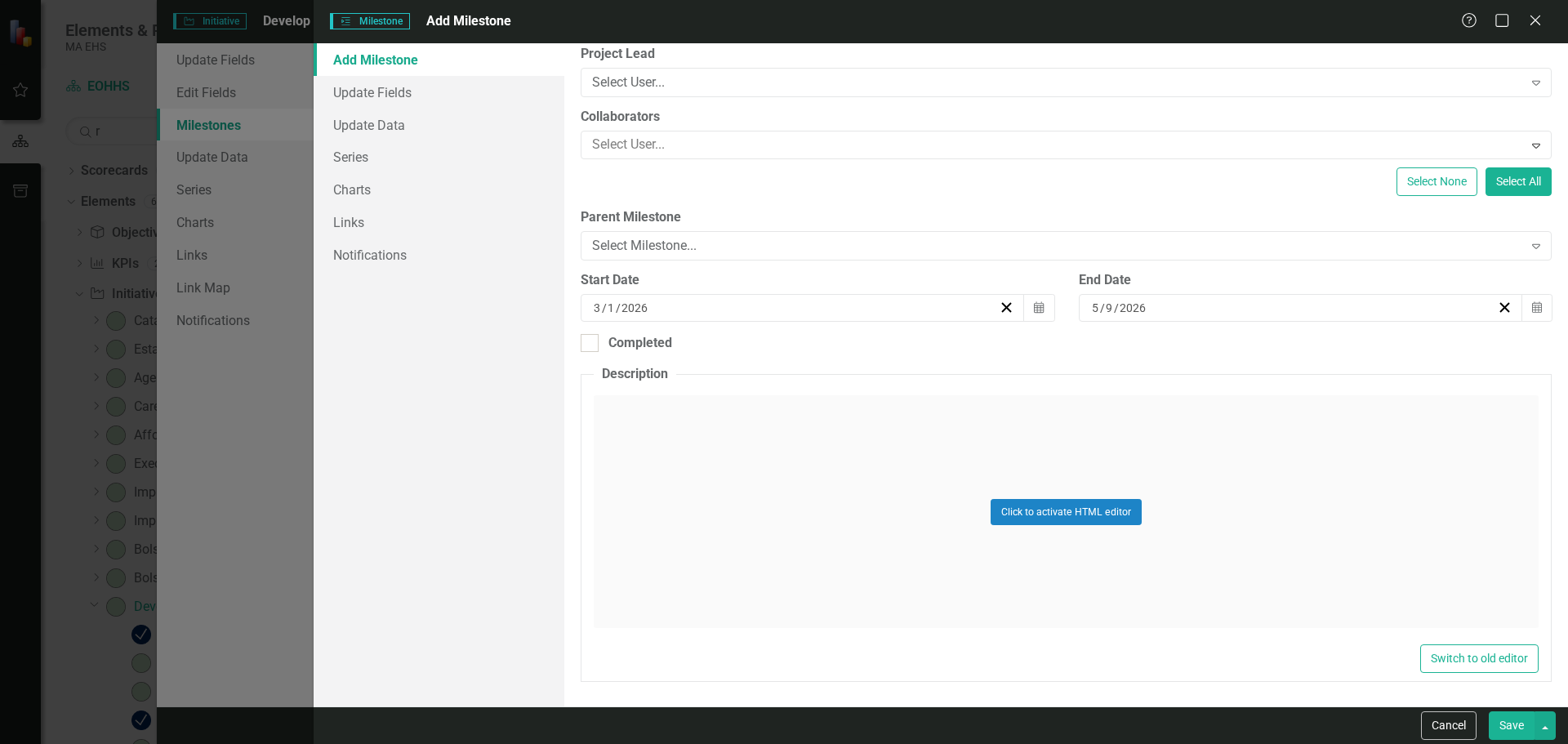
click at [1502, 727] on button "Save" at bounding box center [1511, 725] width 45 height 29
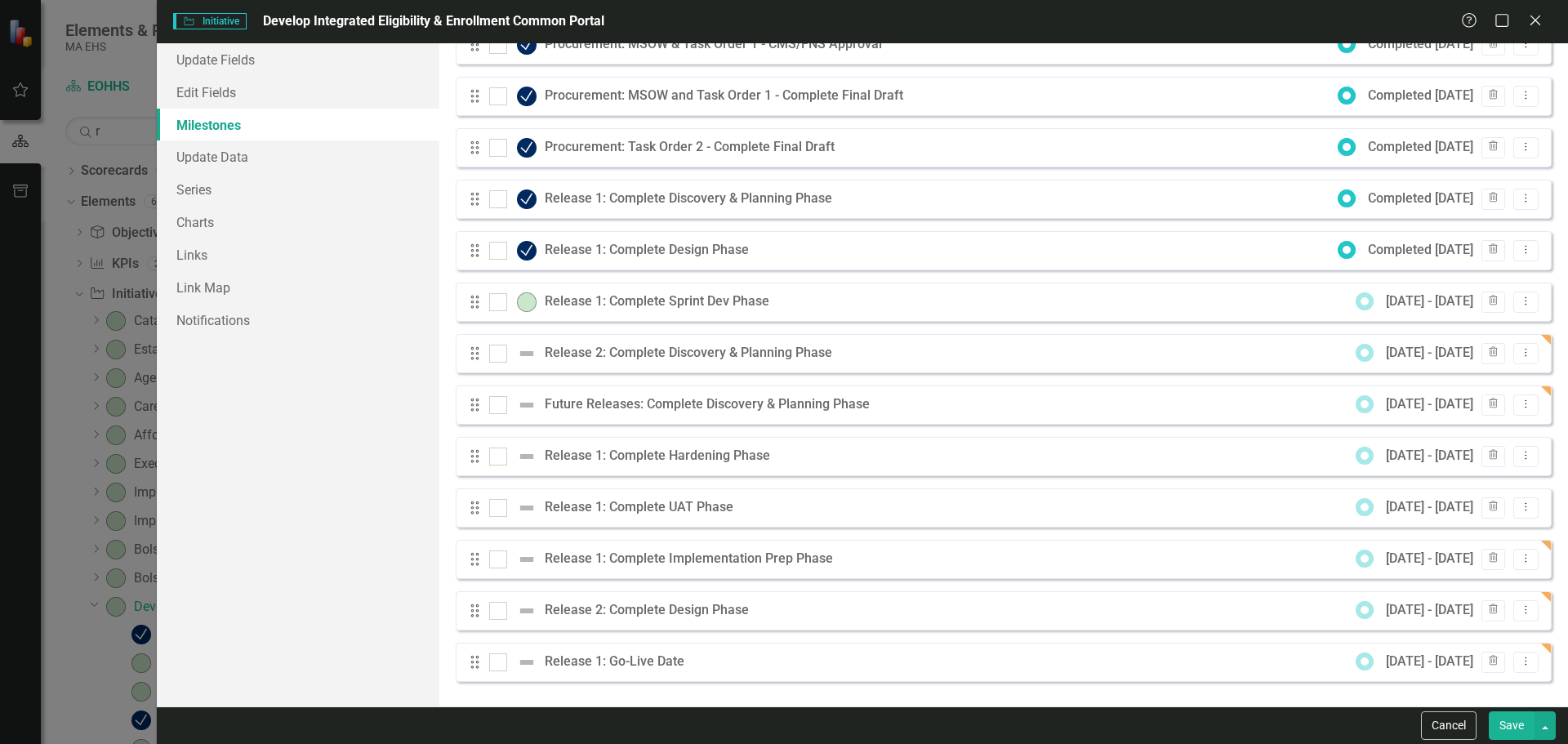
scroll to position [0, 0]
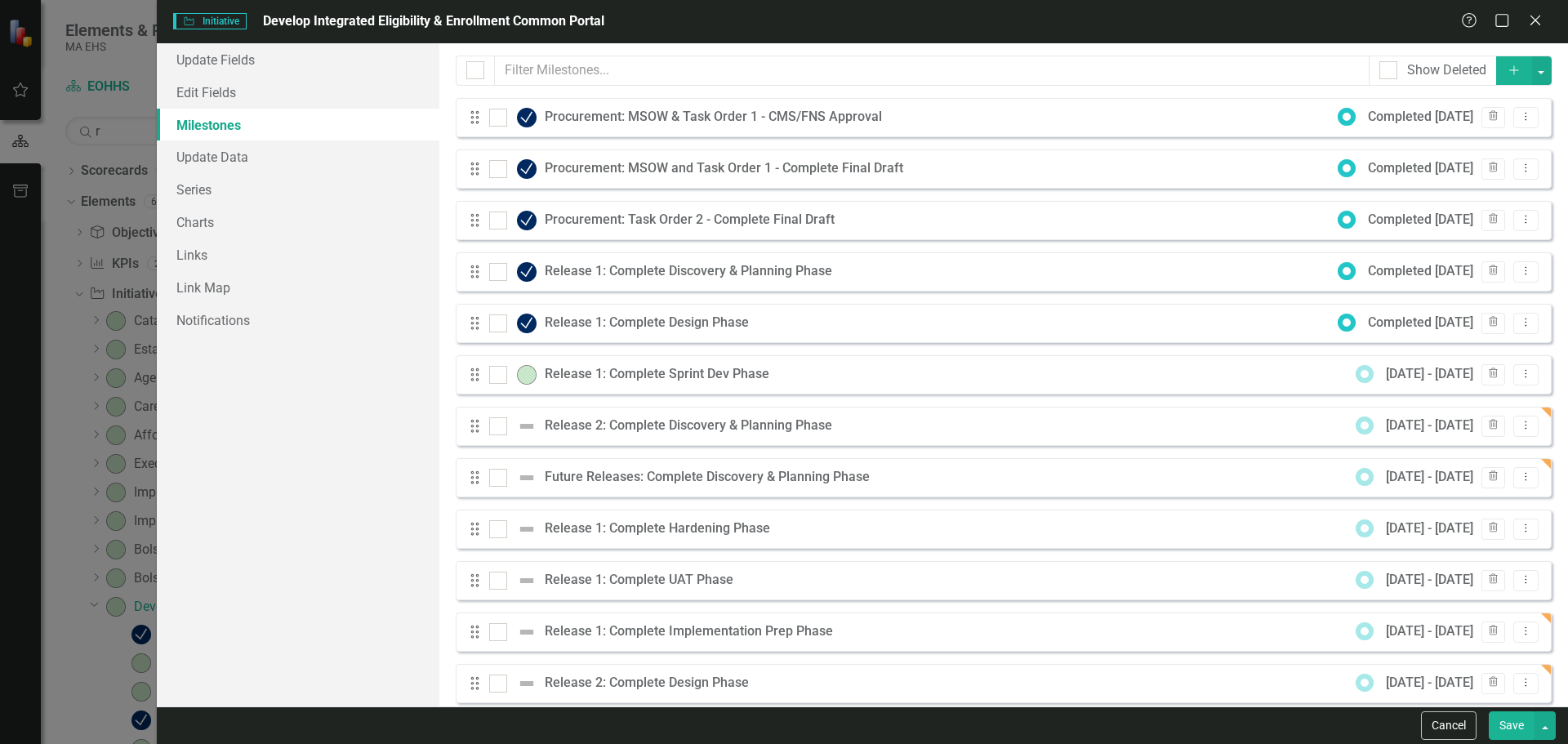
click at [1507, 66] on icon "Add" at bounding box center [1514, 70] width 15 height 11
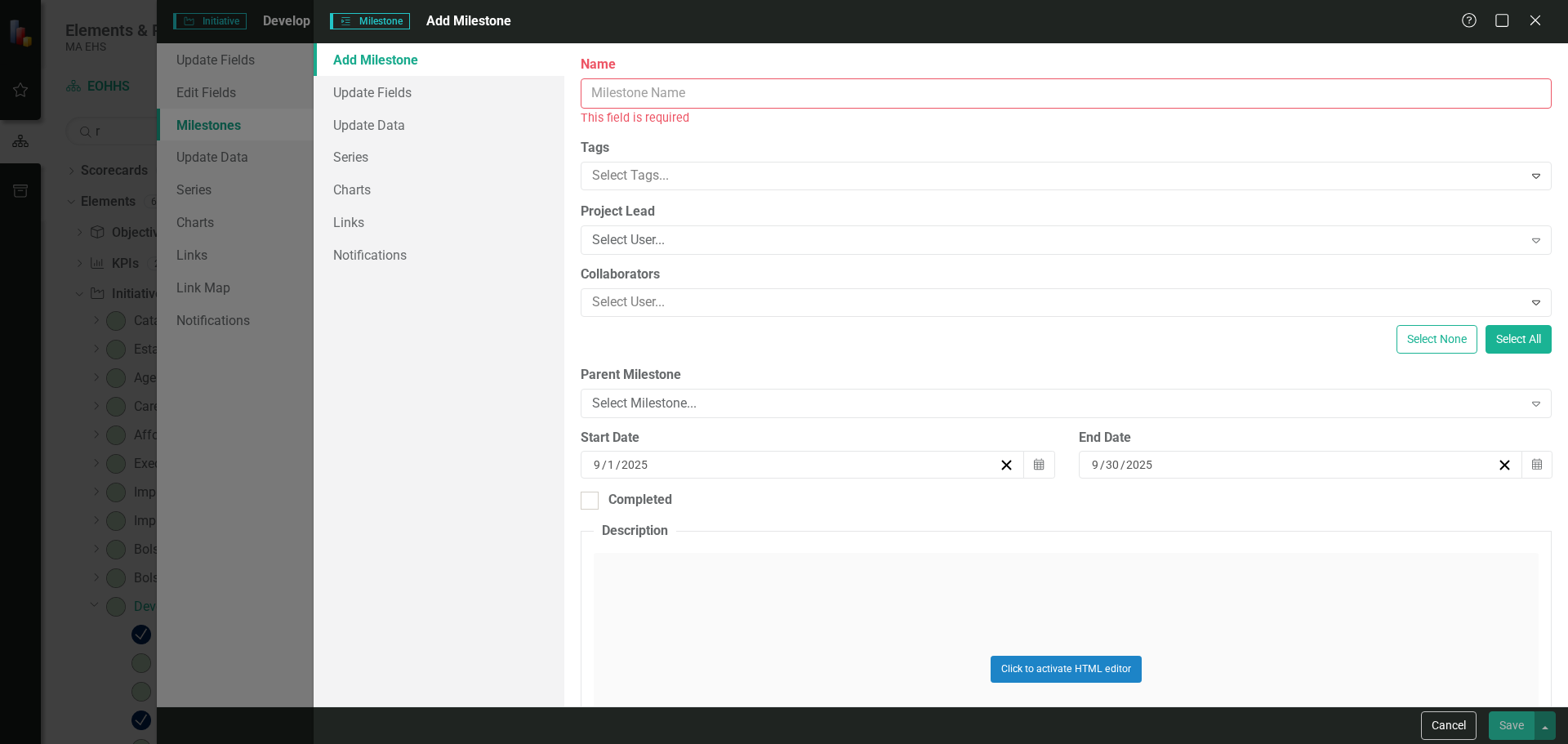
click at [997, 101] on input "Name" at bounding box center [1067, 93] width 971 height 31
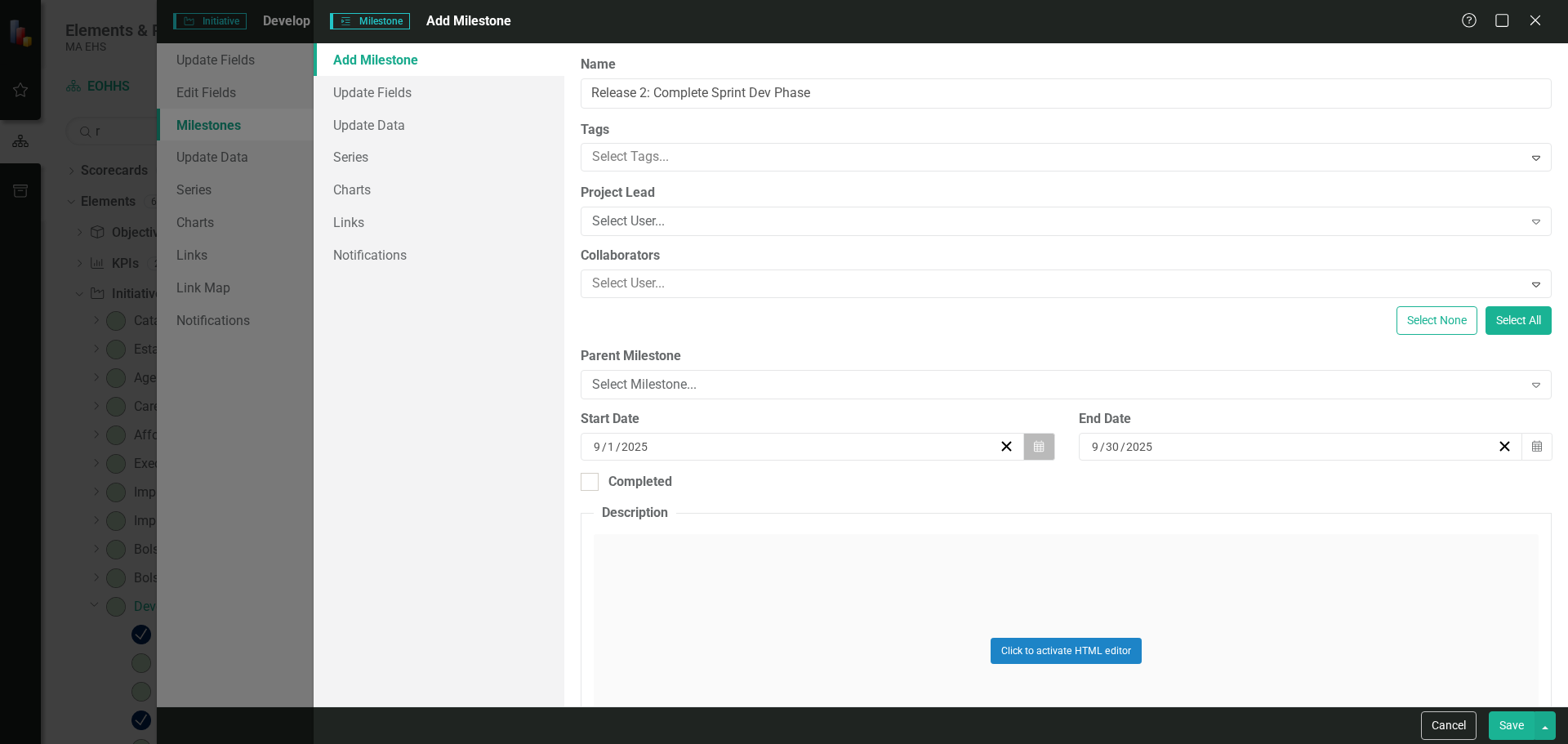
click at [1030, 439] on button "Calendar" at bounding box center [1039, 446] width 31 height 28
click at [876, 495] on button "›" at bounding box center [888, 487] width 36 height 36
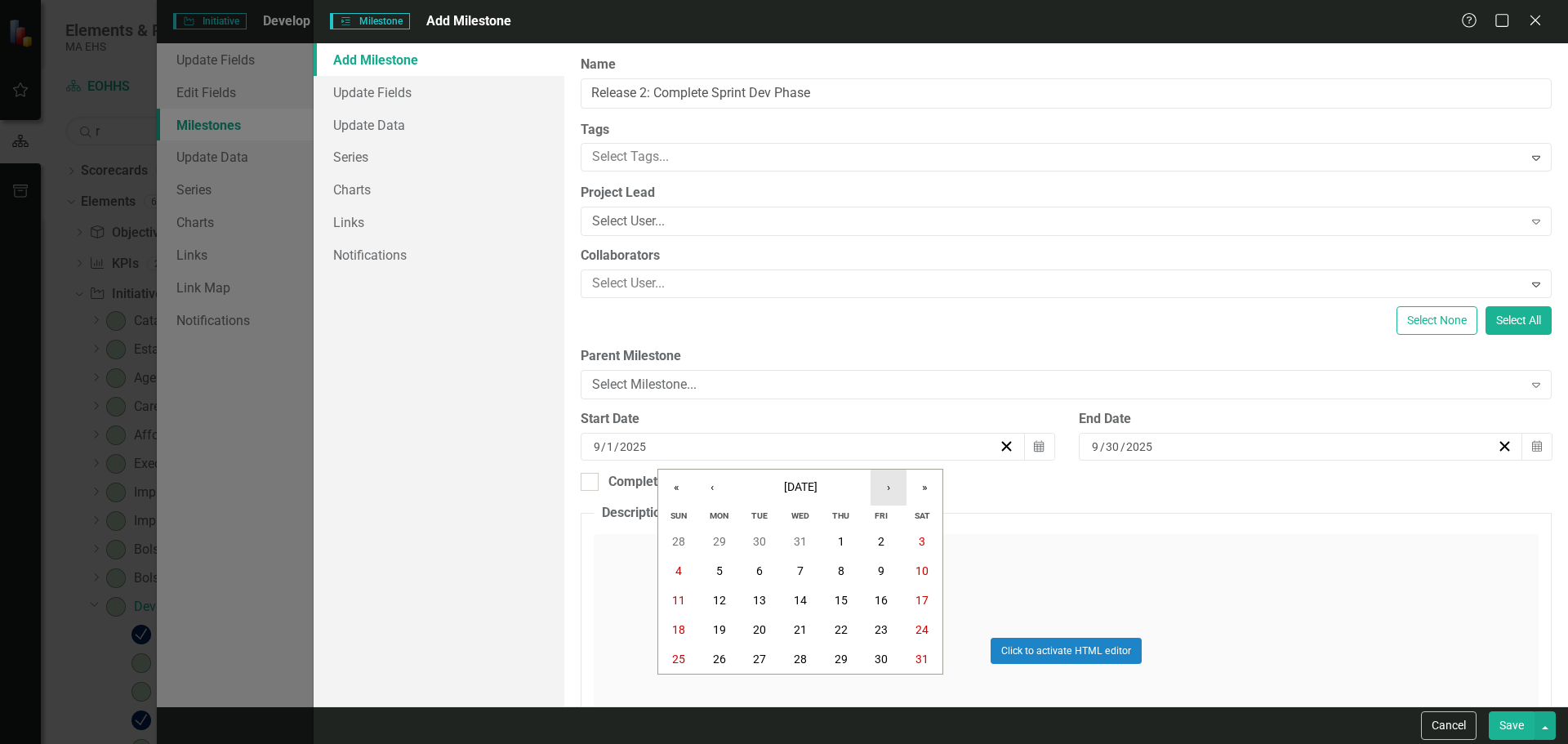
click at [876, 495] on button "›" at bounding box center [888, 487] width 36 height 36
click at [680, 603] on abbr "10" at bounding box center [678, 600] width 13 height 13
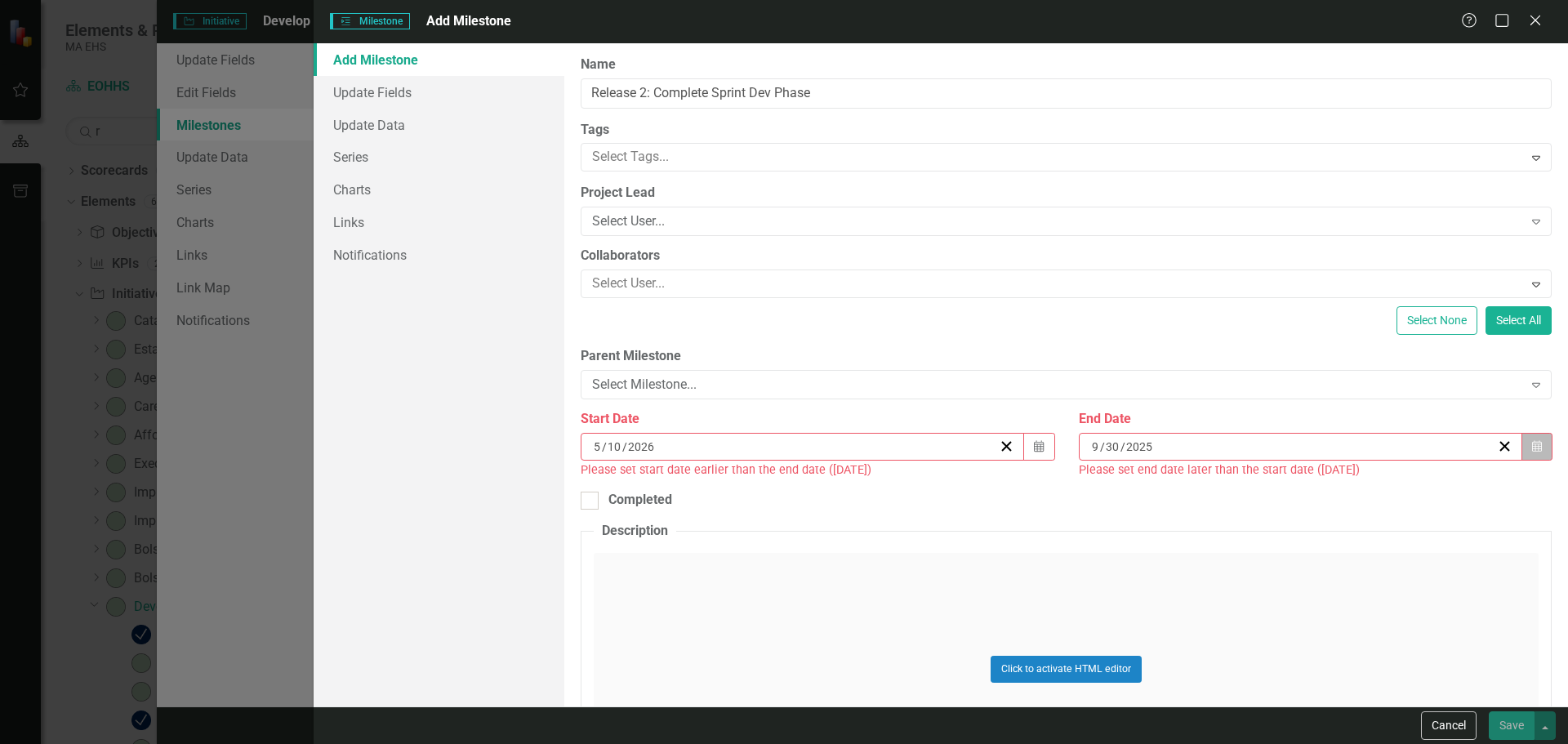
click at [1522, 437] on button "Calendar" at bounding box center [1537, 446] width 31 height 28
click at [1423, 486] on button "»" at bounding box center [1415, 487] width 36 height 36
click at [1204, 491] on button "‹" at bounding box center [1202, 487] width 36 height 36
click at [1409, 566] on button "8" at bounding box center [1413, 571] width 41 height 30
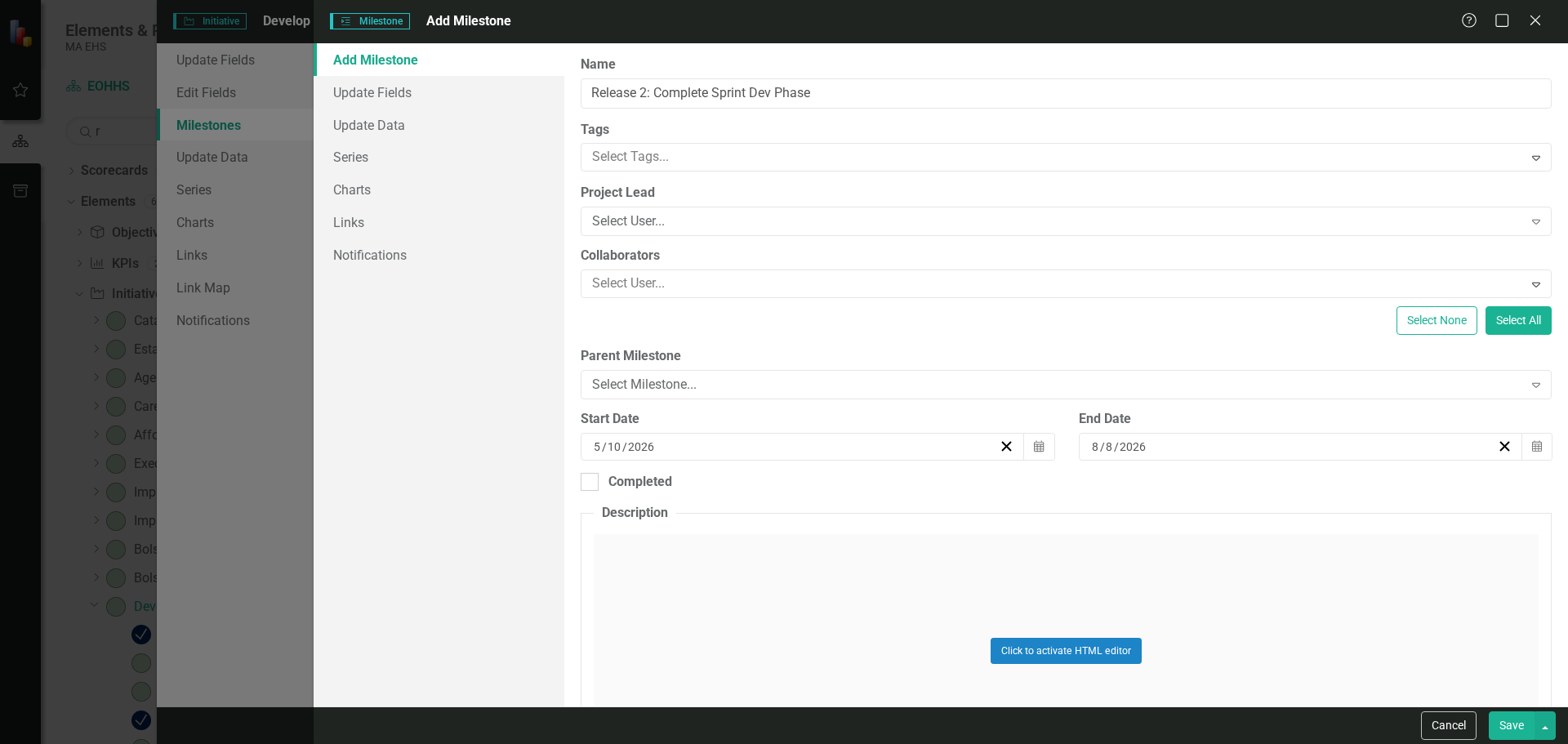
click at [1519, 718] on button "Save" at bounding box center [1511, 725] width 45 height 29
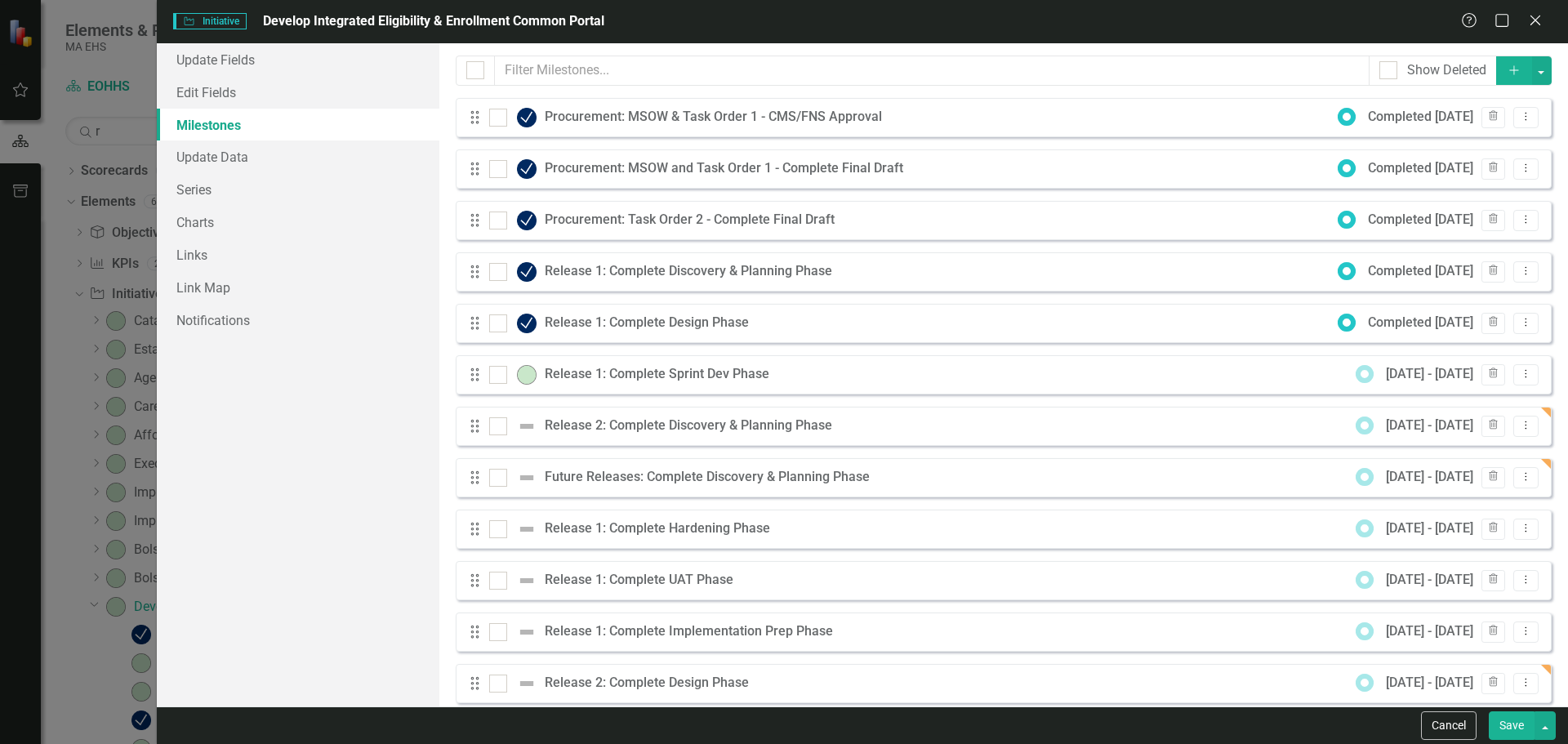
click at [1507, 75] on icon "Add" at bounding box center [1514, 70] width 15 height 11
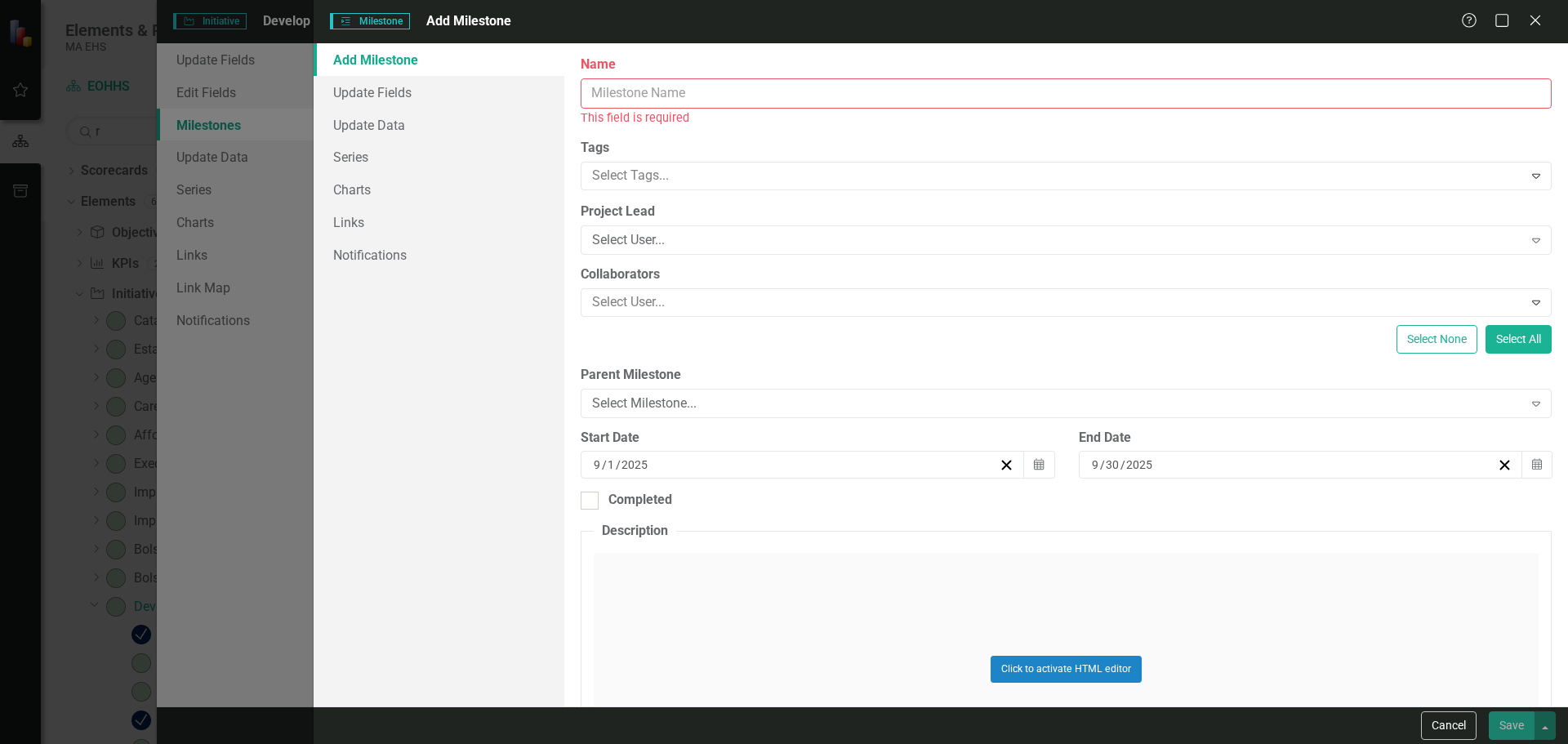
click at [676, 94] on input "Name" at bounding box center [1067, 93] width 971 height 31
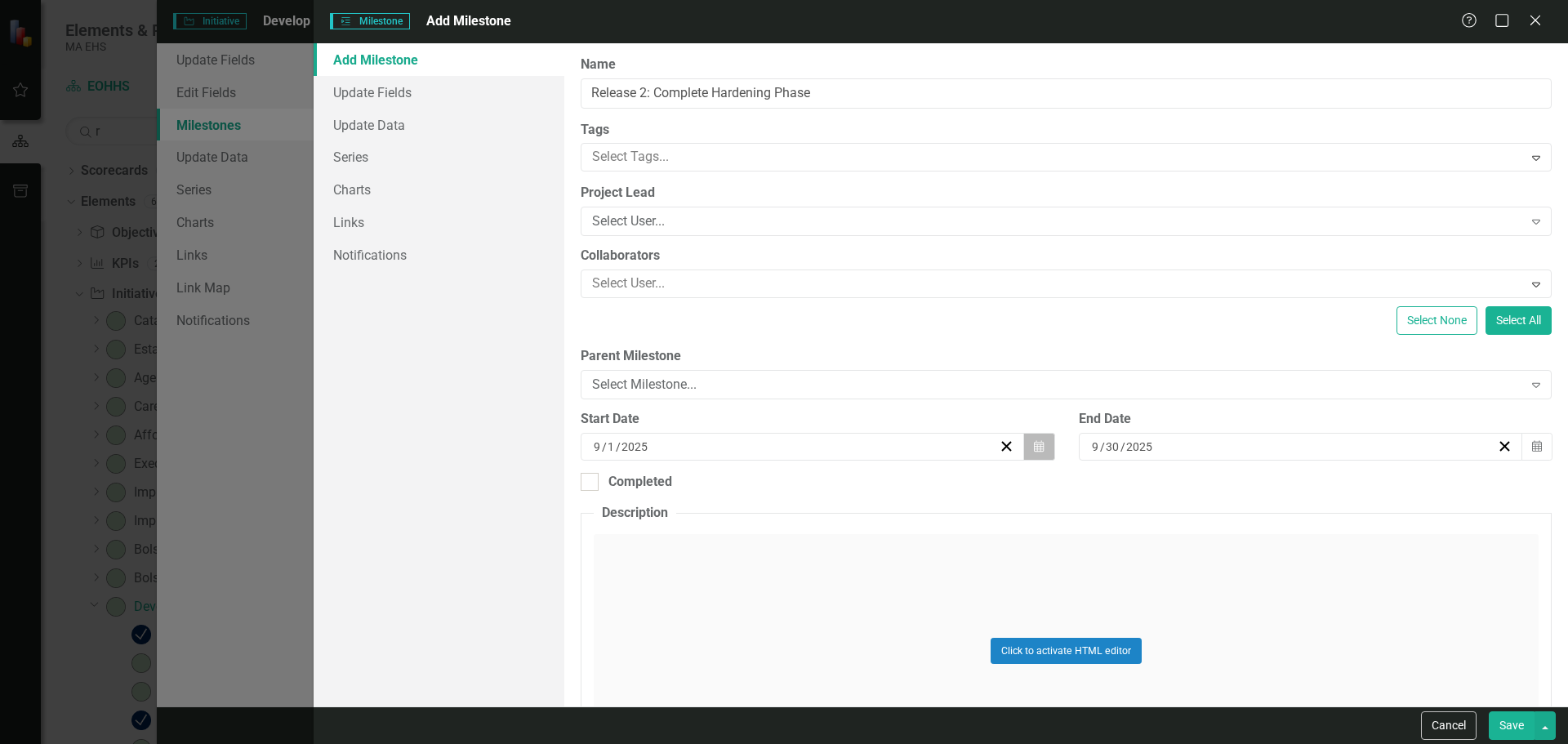
click at [1034, 446] on icon "Calendar" at bounding box center [1039, 446] width 10 height 11
click at [929, 484] on button "»" at bounding box center [924, 487] width 36 height 36
click at [711, 493] on button "‹" at bounding box center [712, 487] width 36 height 36
click at [682, 599] on button "9" at bounding box center [679, 600] width 41 height 30
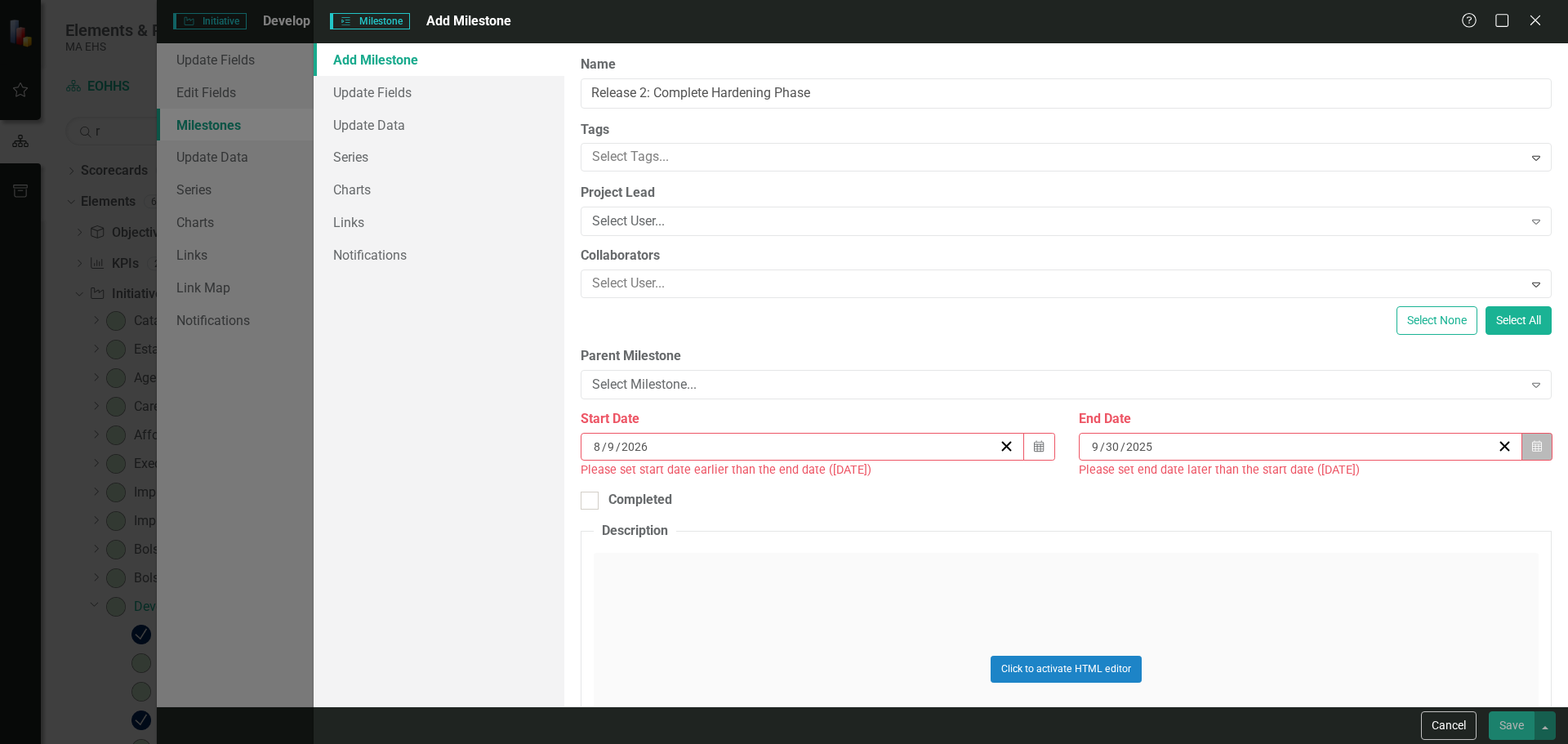
click at [1522, 453] on button "Calendar" at bounding box center [1537, 446] width 31 height 28
click at [1411, 490] on button "»" at bounding box center [1415, 487] width 36 height 36
click at [1217, 490] on button "‹" at bounding box center [1202, 487] width 36 height 36
click at [1376, 484] on button "›" at bounding box center [1378, 487] width 36 height 36
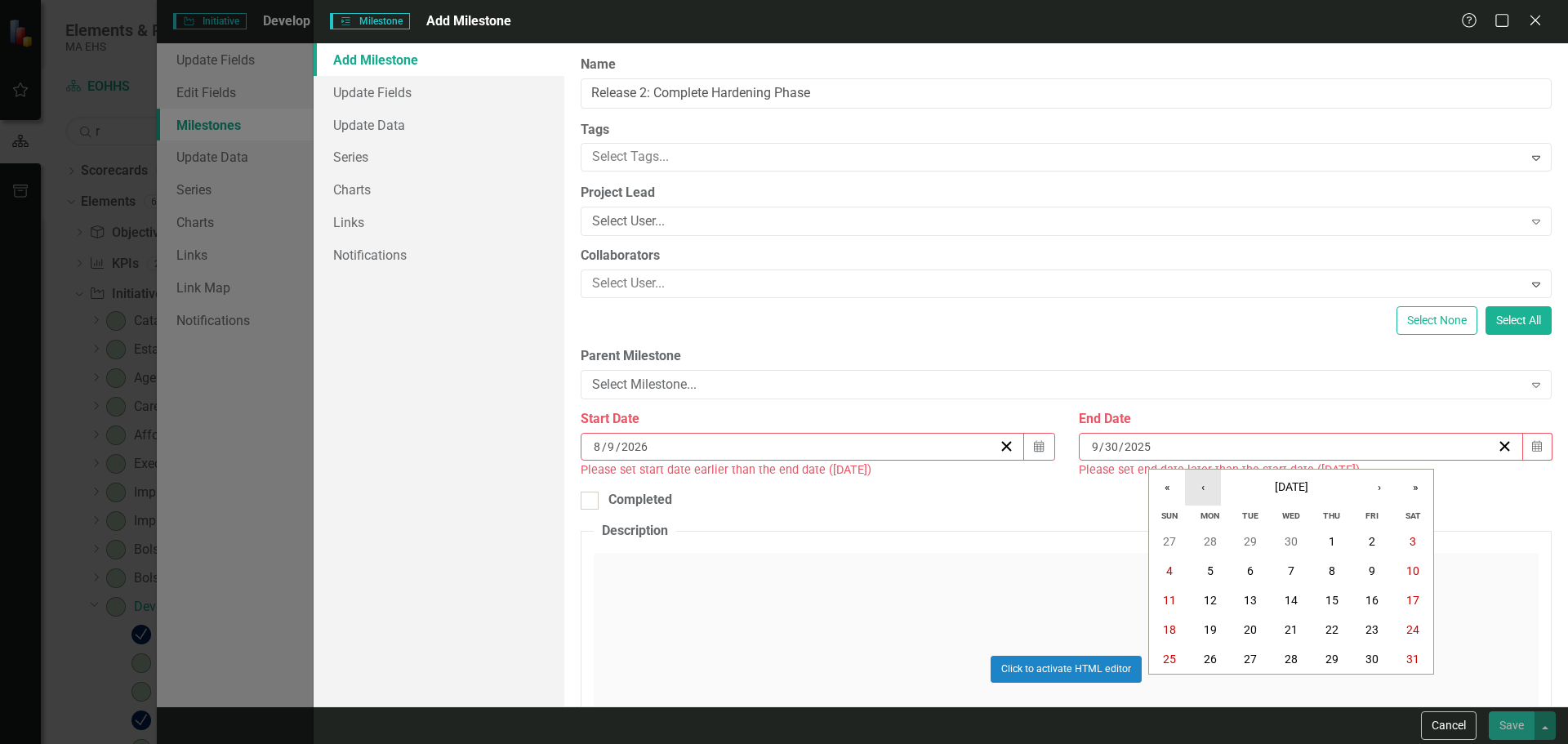
click at [1198, 495] on button "‹" at bounding box center [1202, 487] width 36 height 36
click at [1411, 567] on abbr "12" at bounding box center [1413, 570] width 13 height 13
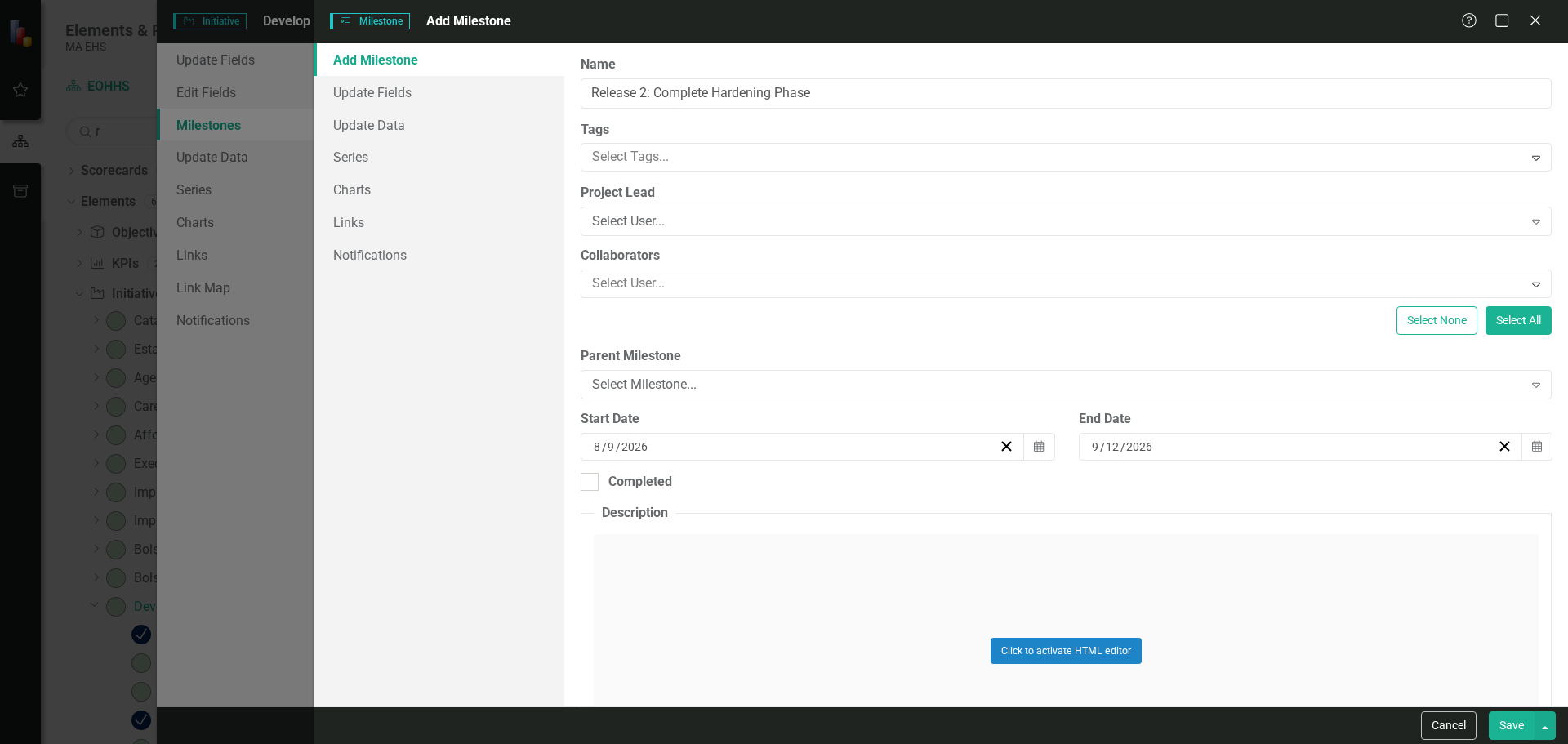
click at [1502, 724] on button "Save" at bounding box center [1511, 725] width 45 height 29
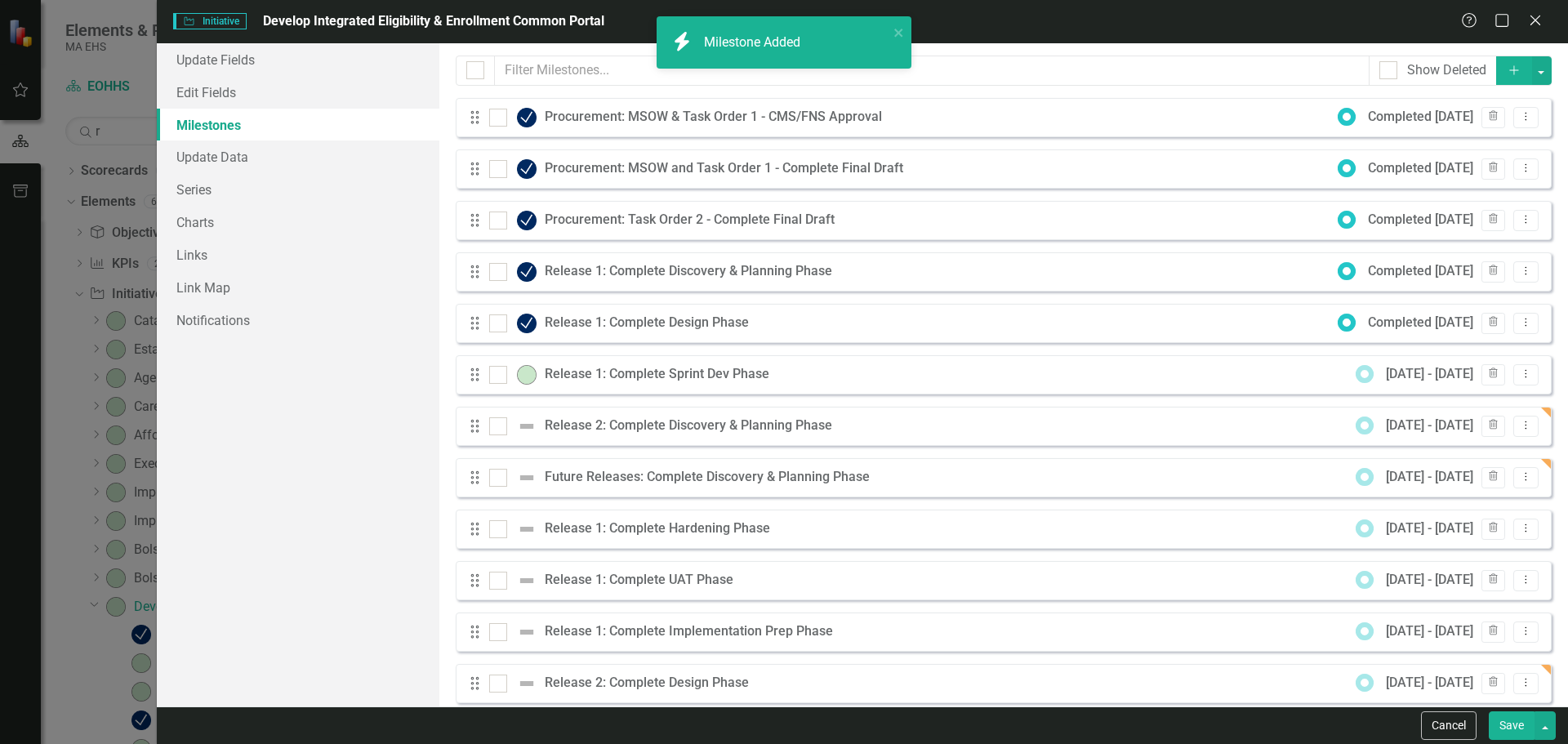
scroll to position [176, 0]
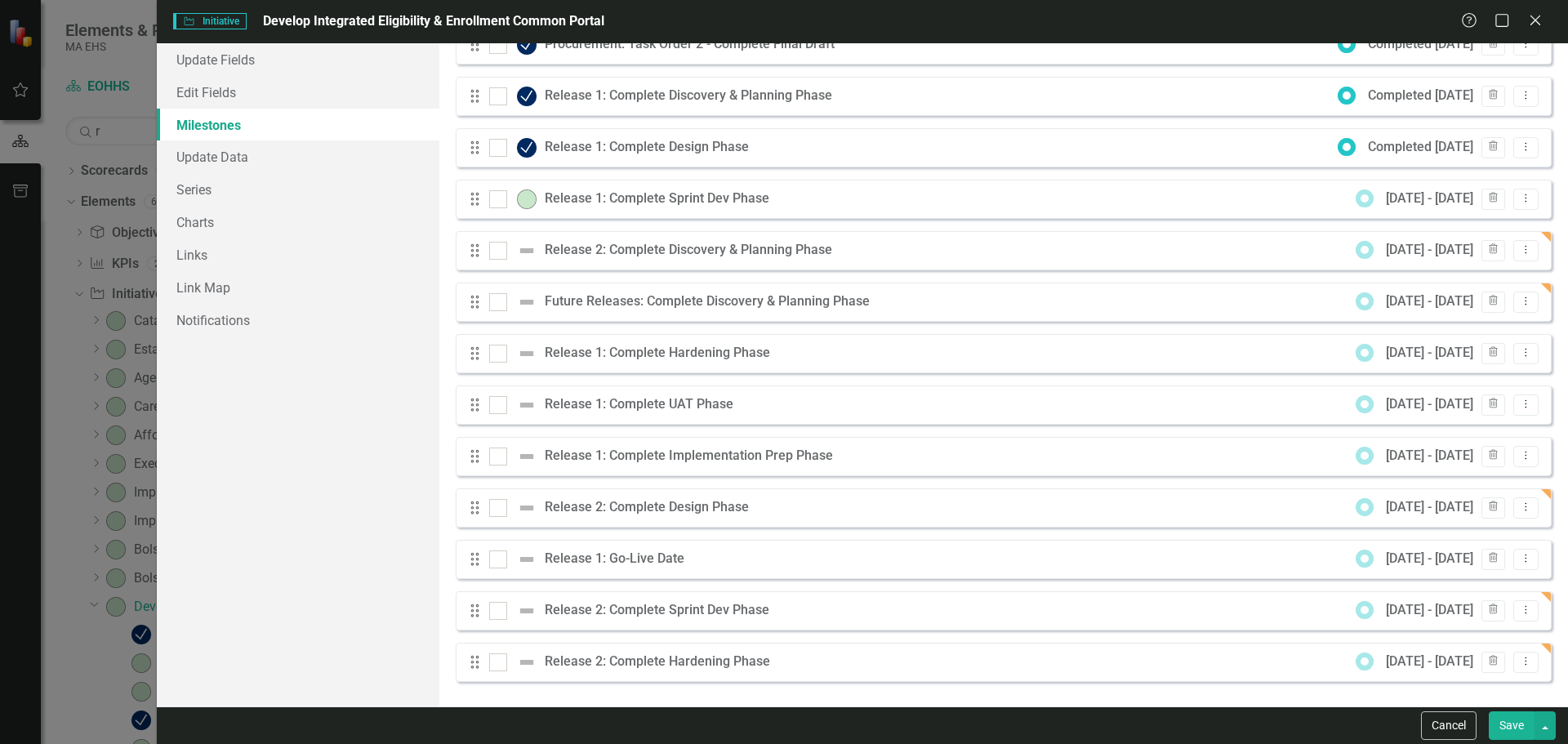
click at [1429, 609] on div "[DATE] - [DATE]" at bounding box center [1429, 610] width 87 height 19
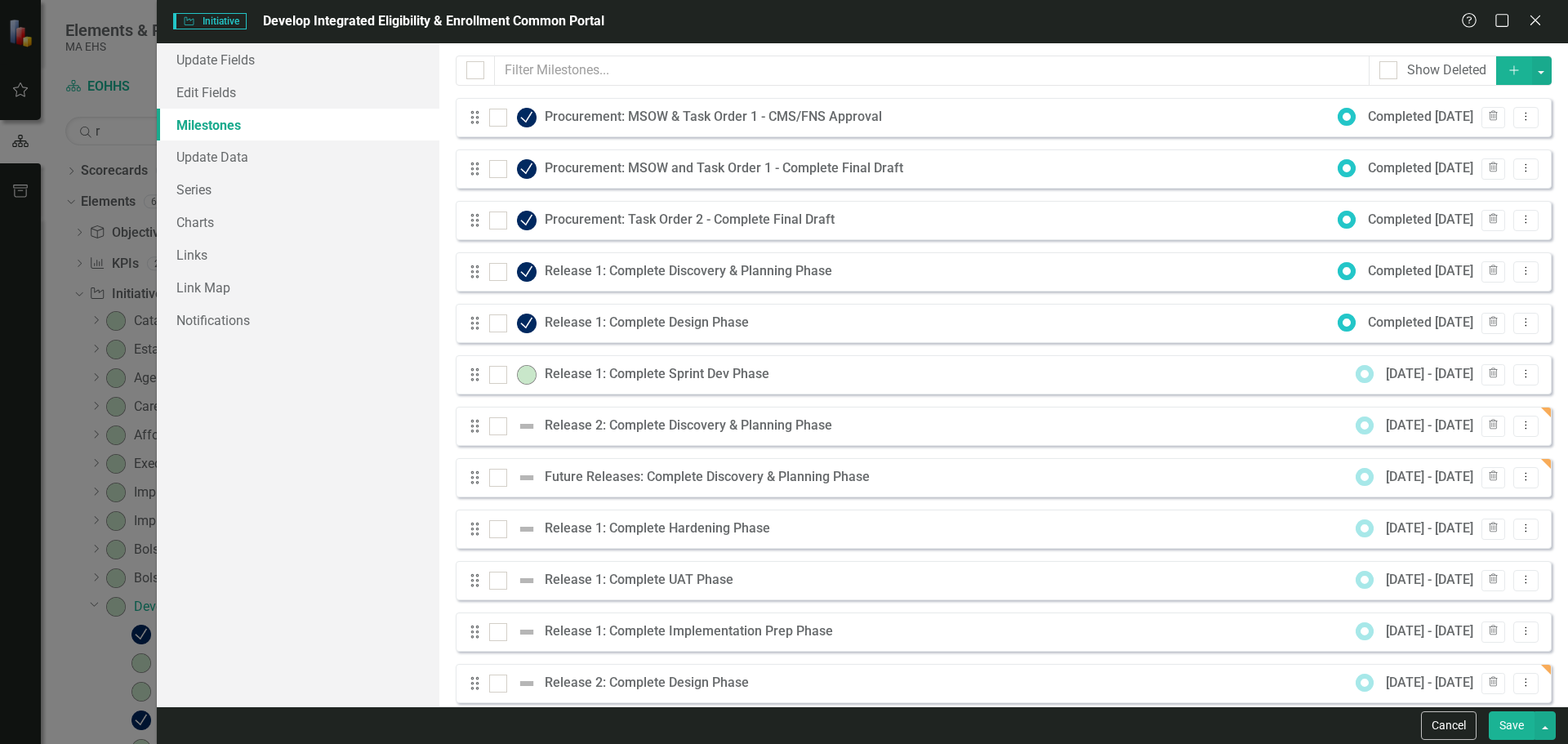
click at [1507, 65] on icon "Add" at bounding box center [1514, 70] width 15 height 11
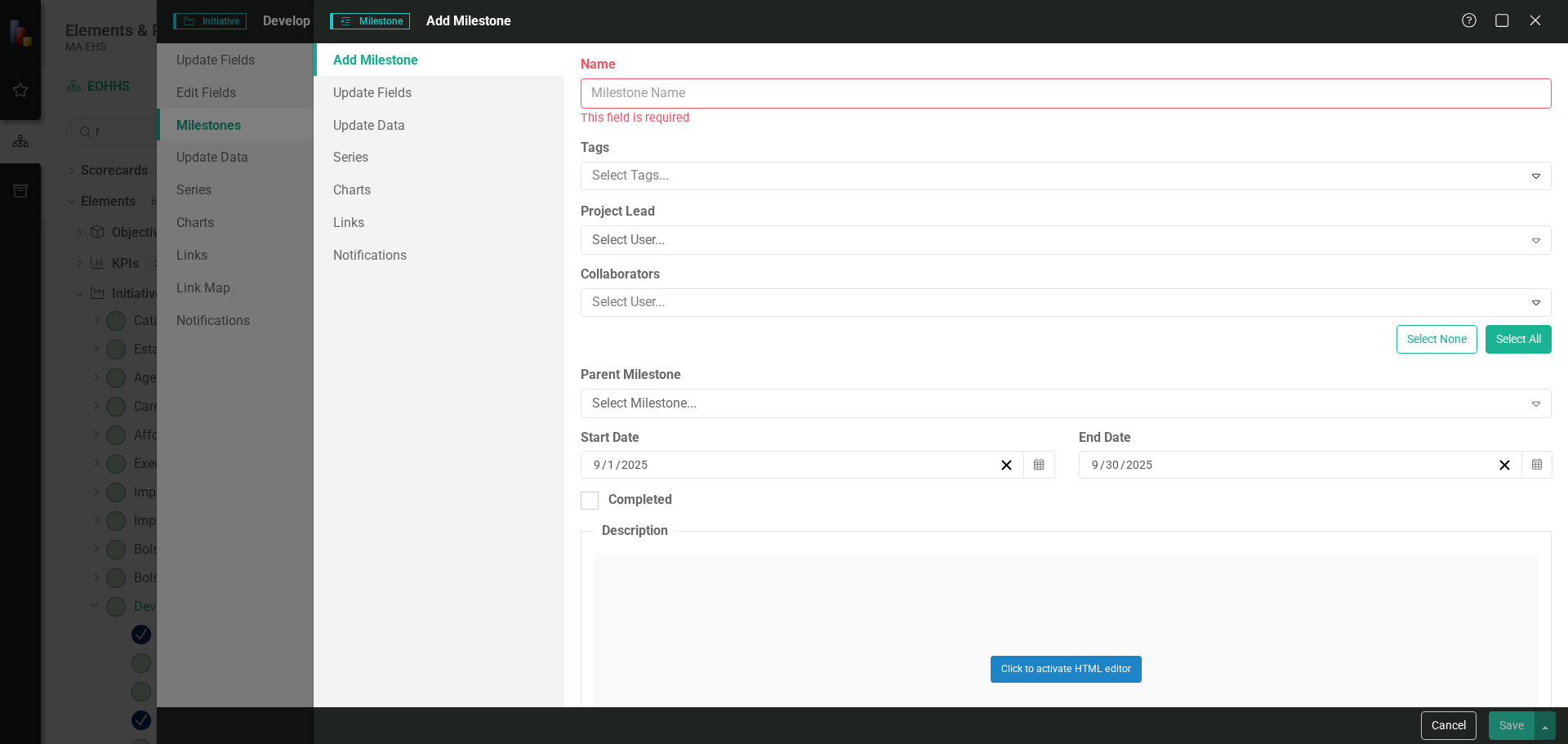
click at [888, 90] on input "Name" at bounding box center [1067, 93] width 971 height 31
paste input "Release 2: Complete Hardening Phase"
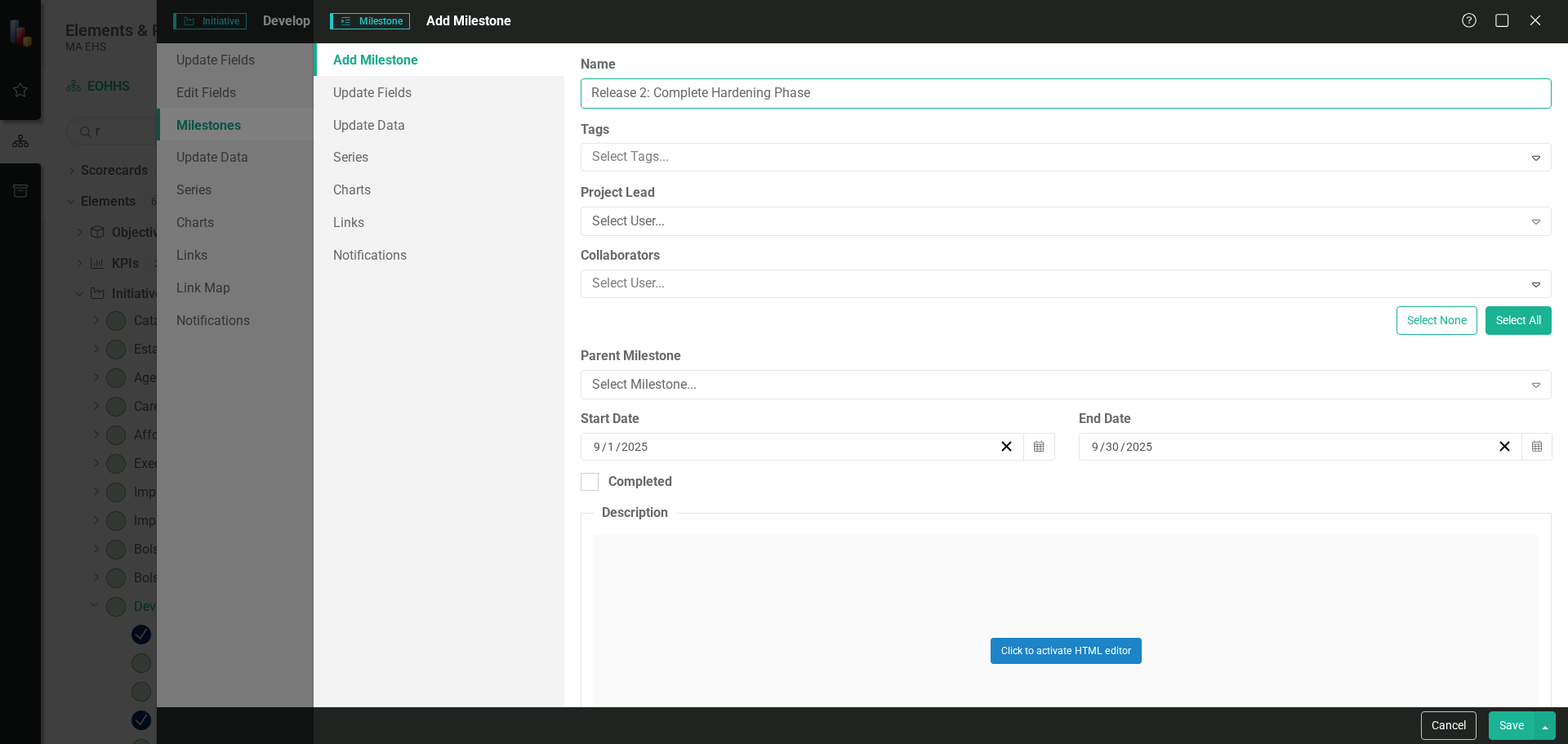
click at [726, 94] on input "Release 2: Complete Hardening Phase" at bounding box center [1067, 93] width 971 height 31
click at [1034, 446] on icon "button" at bounding box center [1039, 445] width 10 height 11
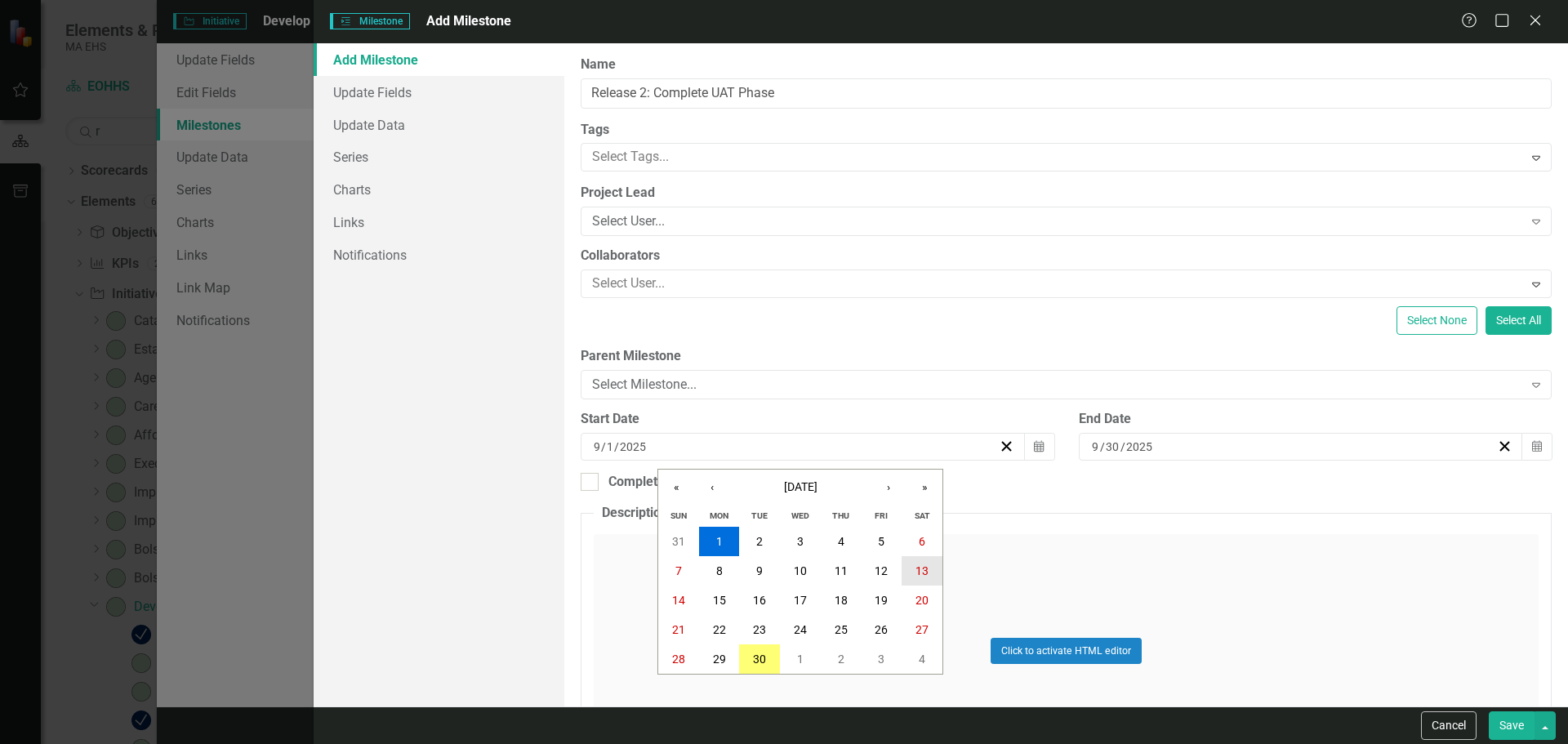
click at [916, 568] on abbr "13" at bounding box center [922, 570] width 13 height 13
click at [1532, 441] on icon "Calendar" at bounding box center [1537, 446] width 10 height 11
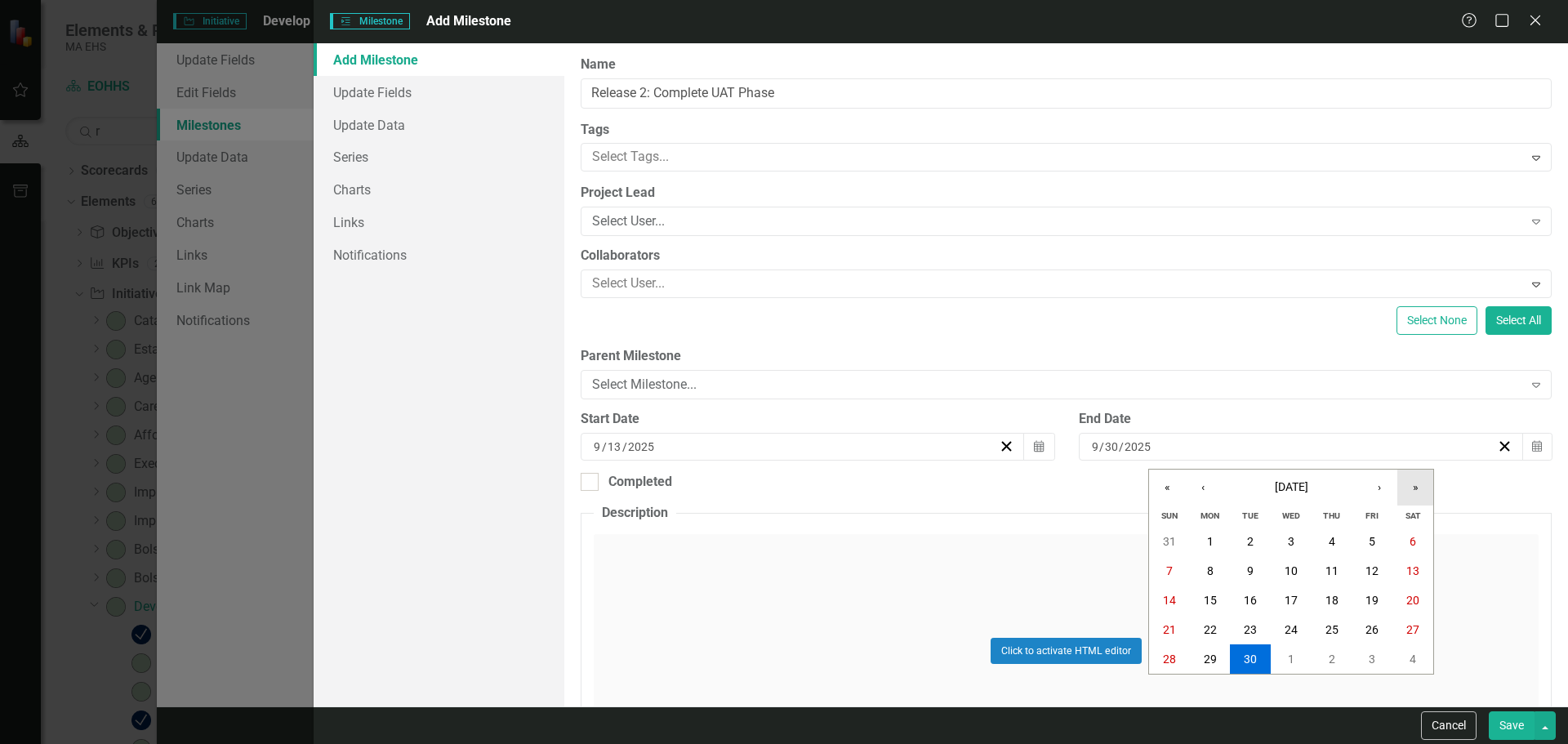
click at [1406, 489] on button "»" at bounding box center [1415, 487] width 36 height 36
click at [1366, 484] on button "›" at bounding box center [1378, 487] width 36 height 36
click at [1415, 600] on abbr "17" at bounding box center [1413, 600] width 13 height 13
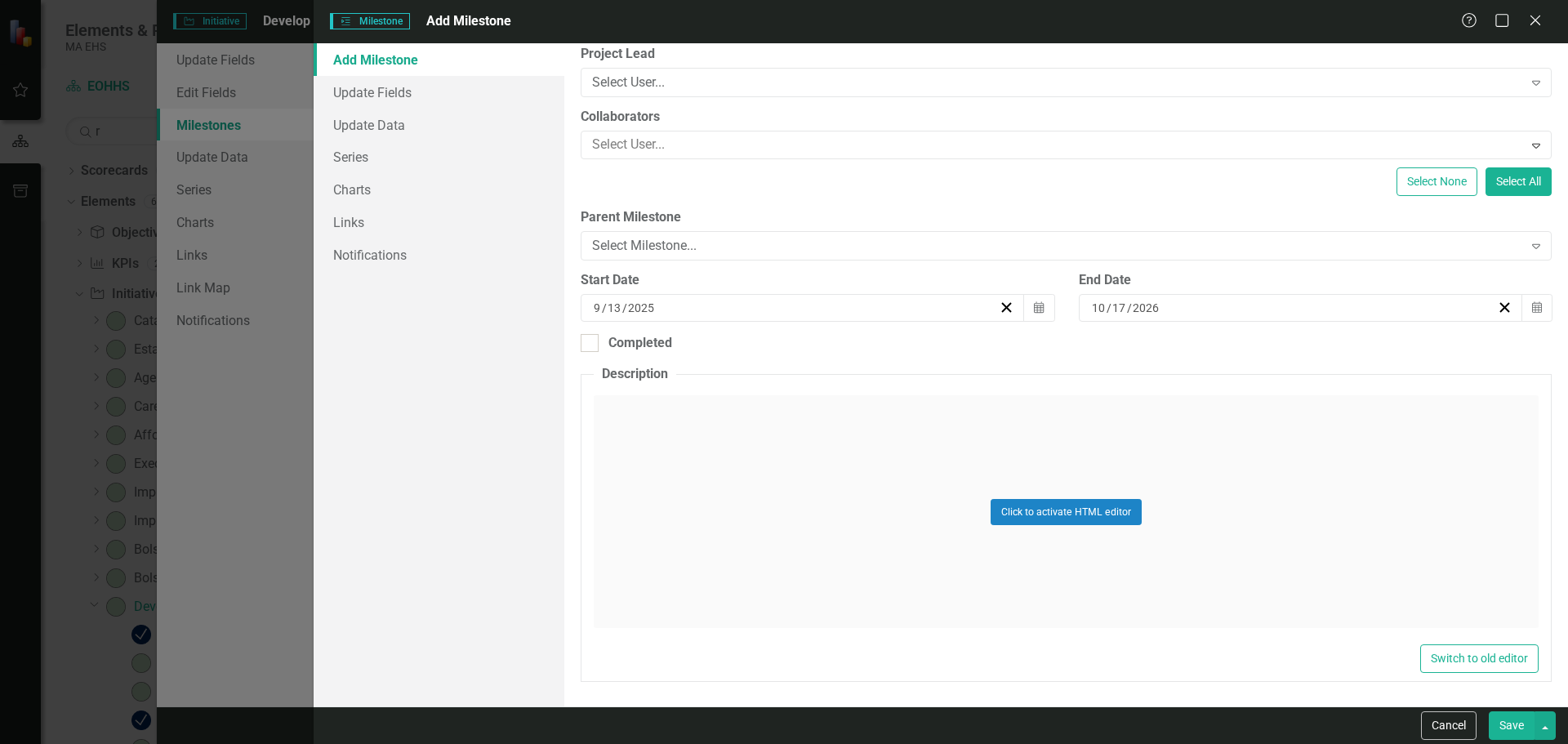
click at [1519, 734] on button "Save" at bounding box center [1511, 725] width 45 height 29
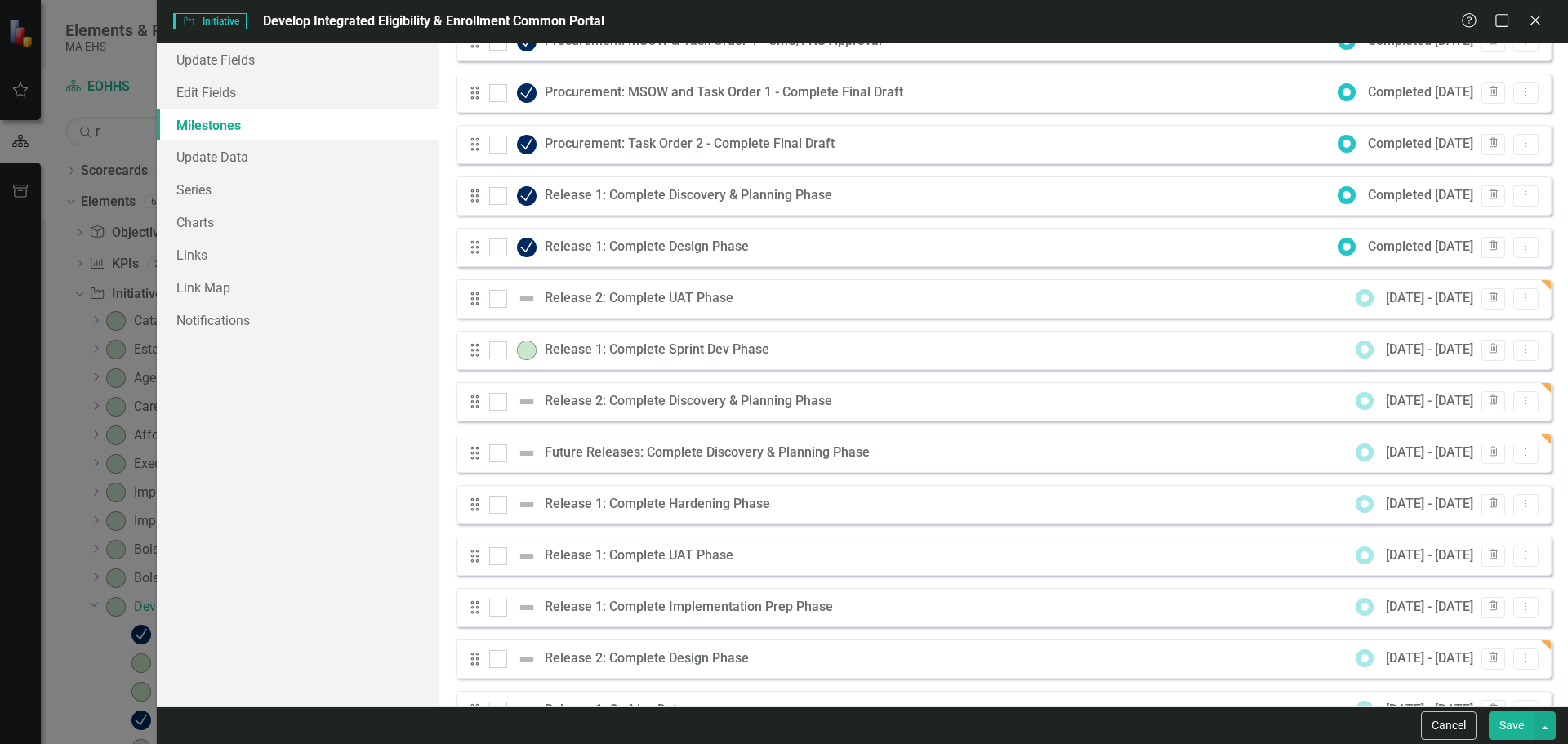
scroll to position [17, 0]
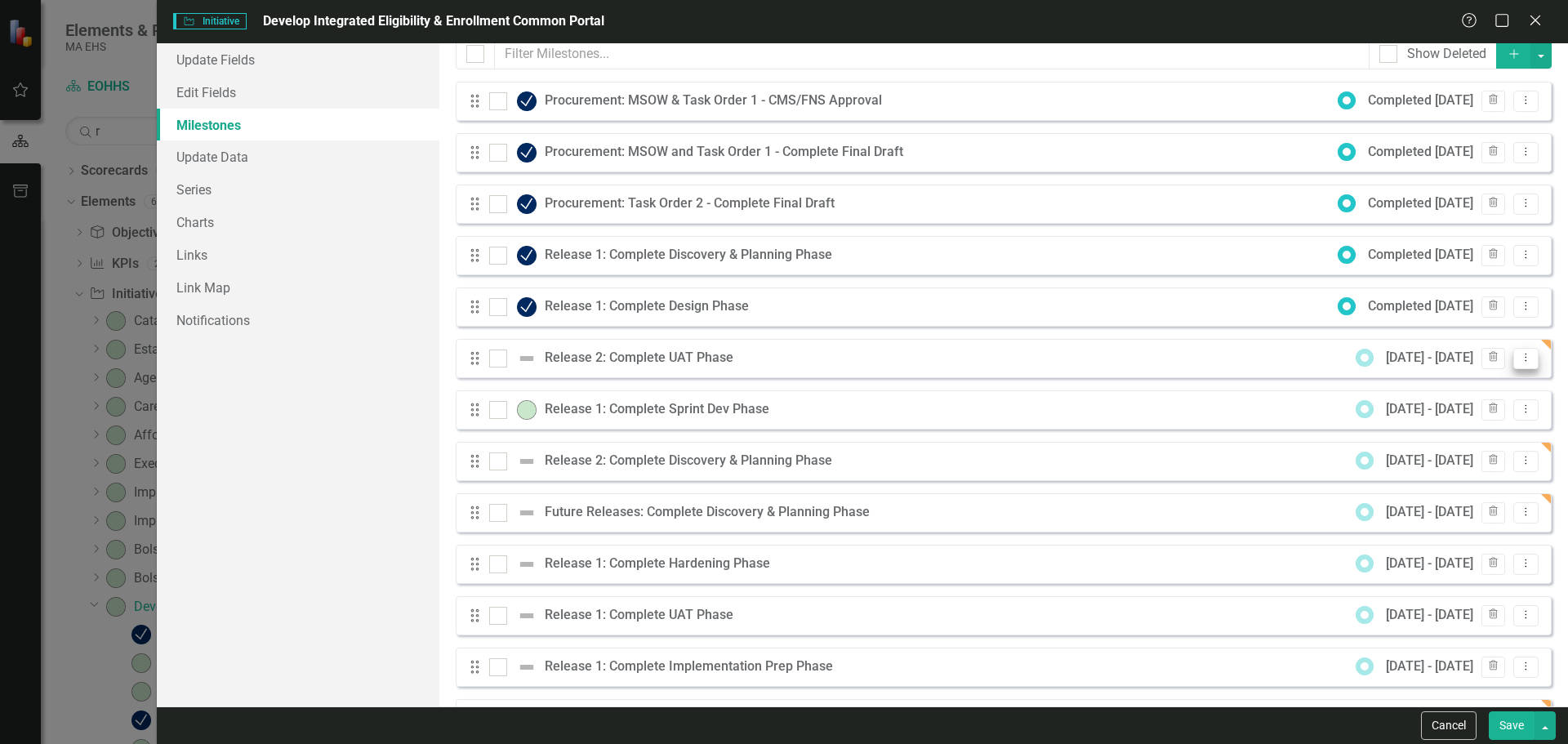
click at [1519, 361] on icon "Dropdown Menu" at bounding box center [1526, 357] width 14 height 10
click at [1456, 389] on link "Edit Edit Milestone" at bounding box center [1449, 384] width 154 height 31
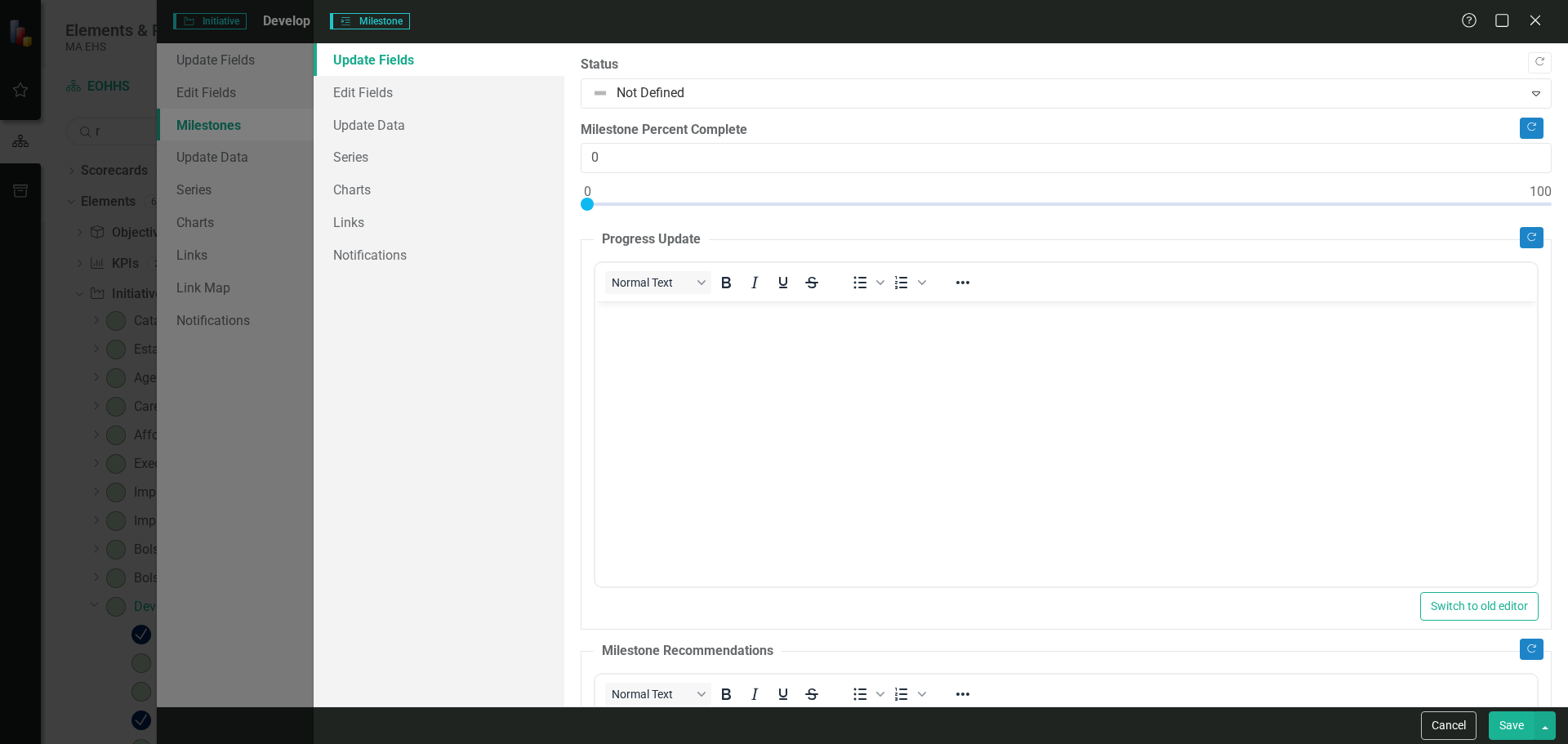
scroll to position [0, 0]
click at [389, 94] on link "Edit Fields" at bounding box center [439, 92] width 251 height 32
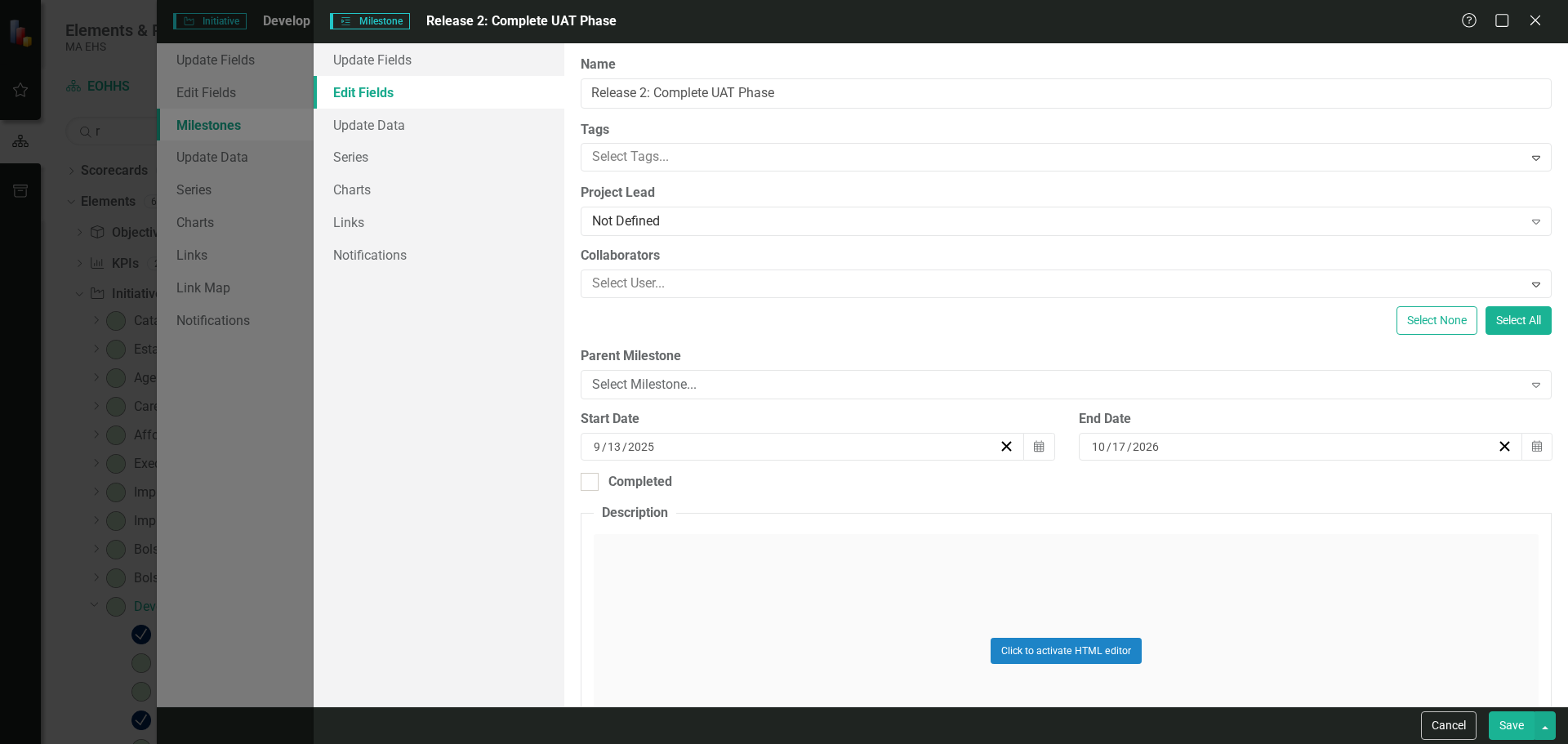
click at [841, 444] on div "[DATE]" at bounding box center [795, 446] width 407 height 17
click at [929, 492] on button "»" at bounding box center [924, 487] width 36 height 36
click at [679, 600] on abbr "13" at bounding box center [678, 600] width 13 height 13
click at [1514, 720] on button "Save" at bounding box center [1511, 725] width 45 height 29
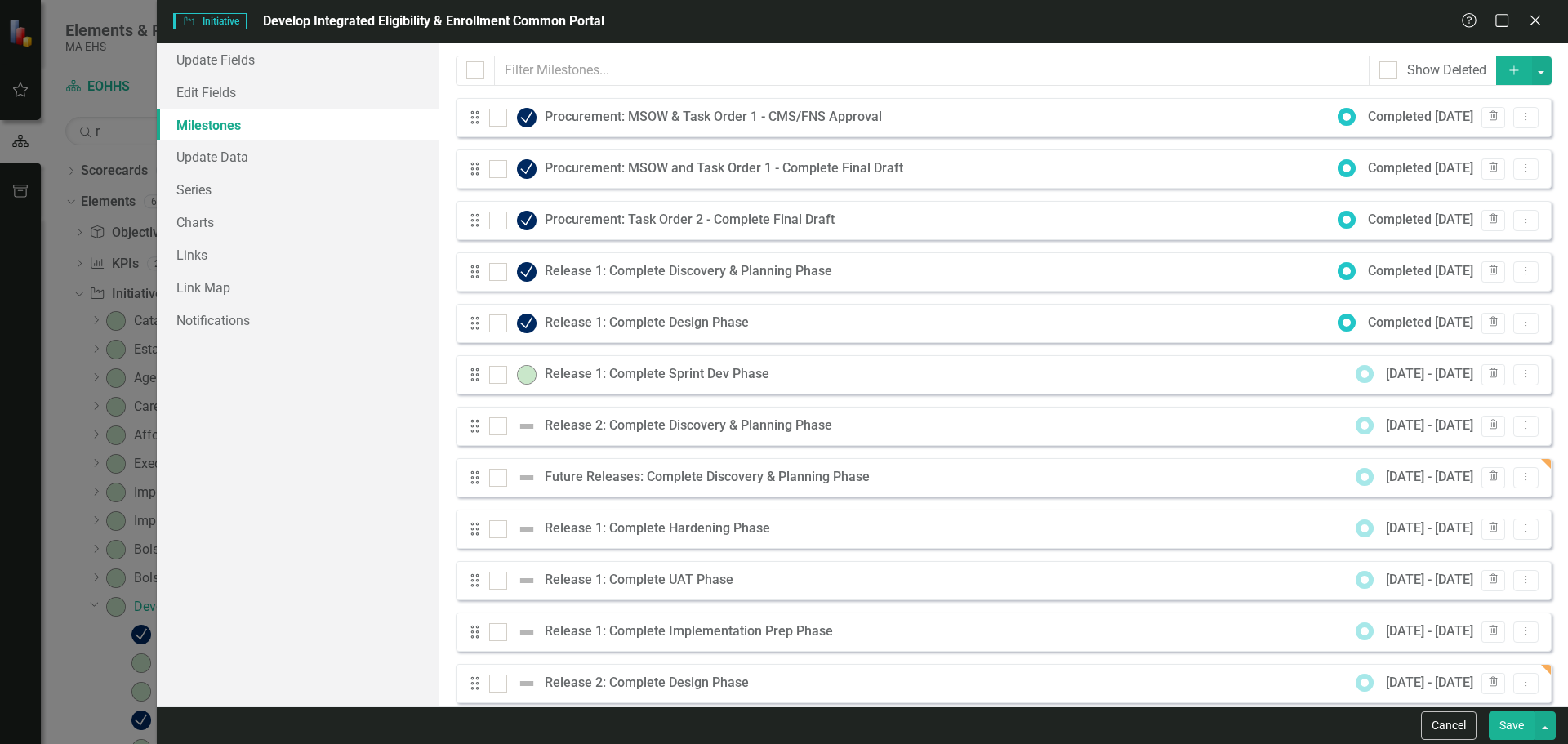
click at [1496, 79] on button "Add" at bounding box center [1514, 71] width 36 height 29
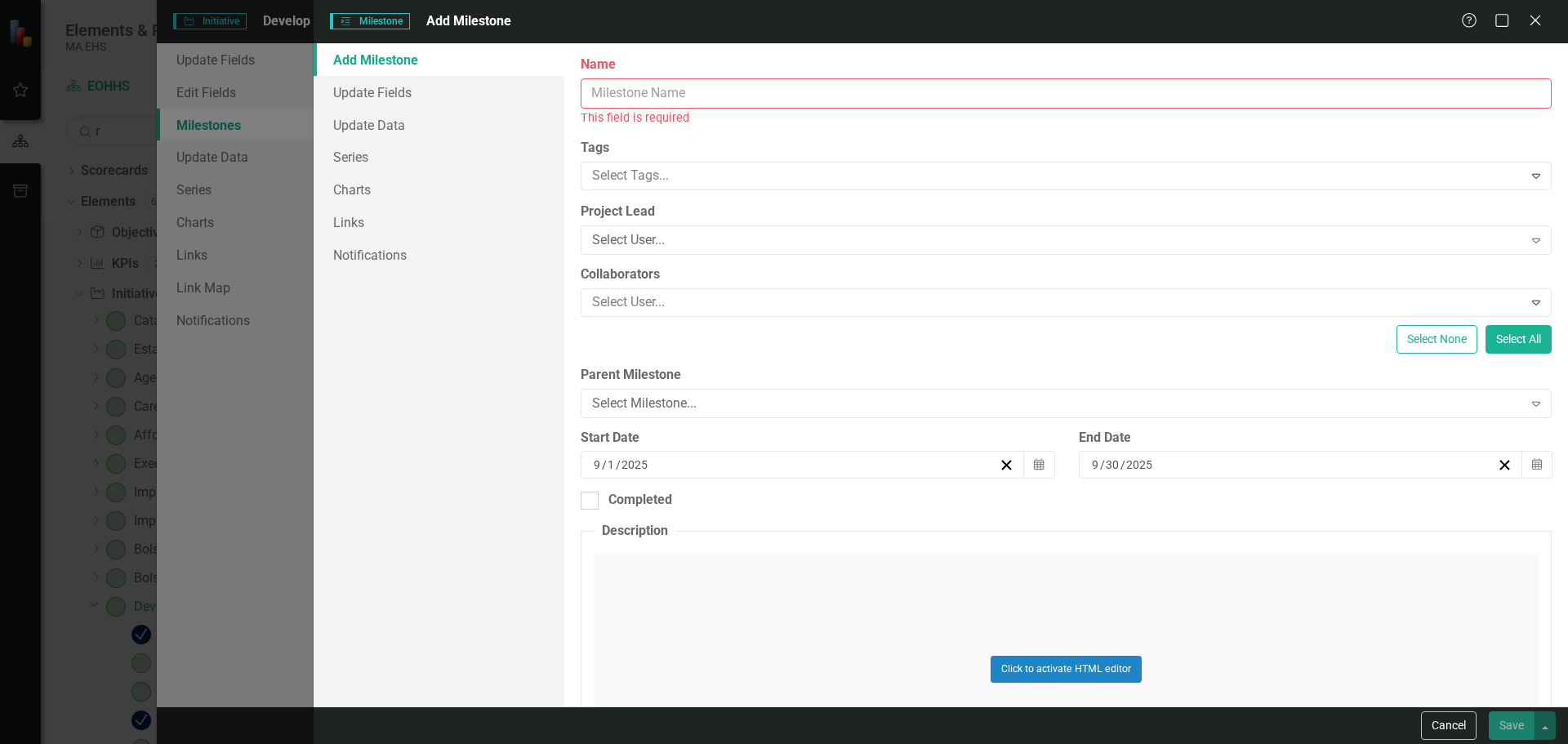
click at [819, 91] on input "Name" at bounding box center [1067, 93] width 971 height 31
paste input "Release 2: Complete Hardening Phase"
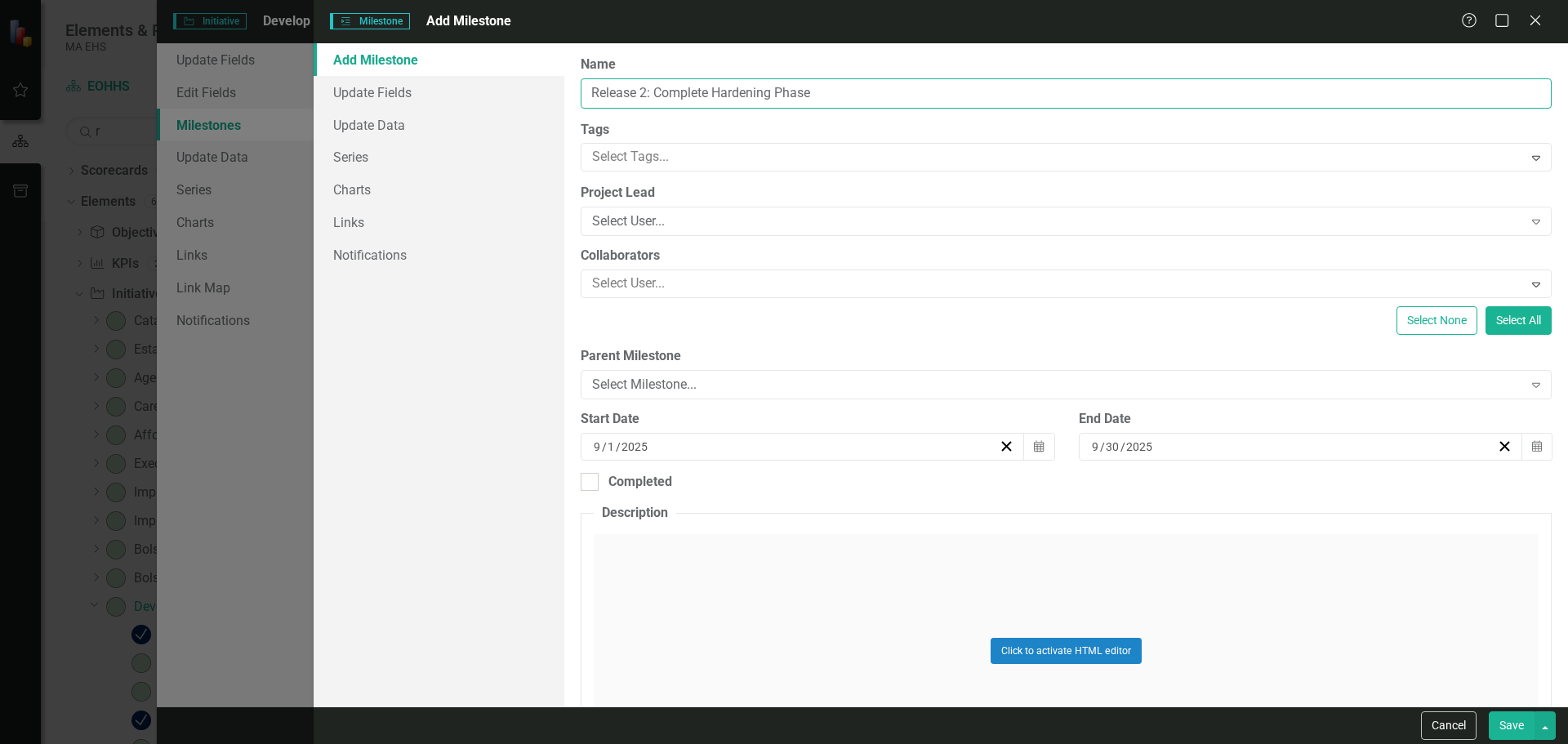
drag, startPoint x: 715, startPoint y: 93, endPoint x: 772, endPoint y: 95, distance: 57.0
click at [772, 95] on input "Release 2: Complete Hardening Phase" at bounding box center [1067, 93] width 971 height 31
click at [694, 94] on input "Release 2: Complete Implementation Planning Phase" at bounding box center [1067, 93] width 971 height 31
type input "Release 2: Complete Implementation Planning Phase"
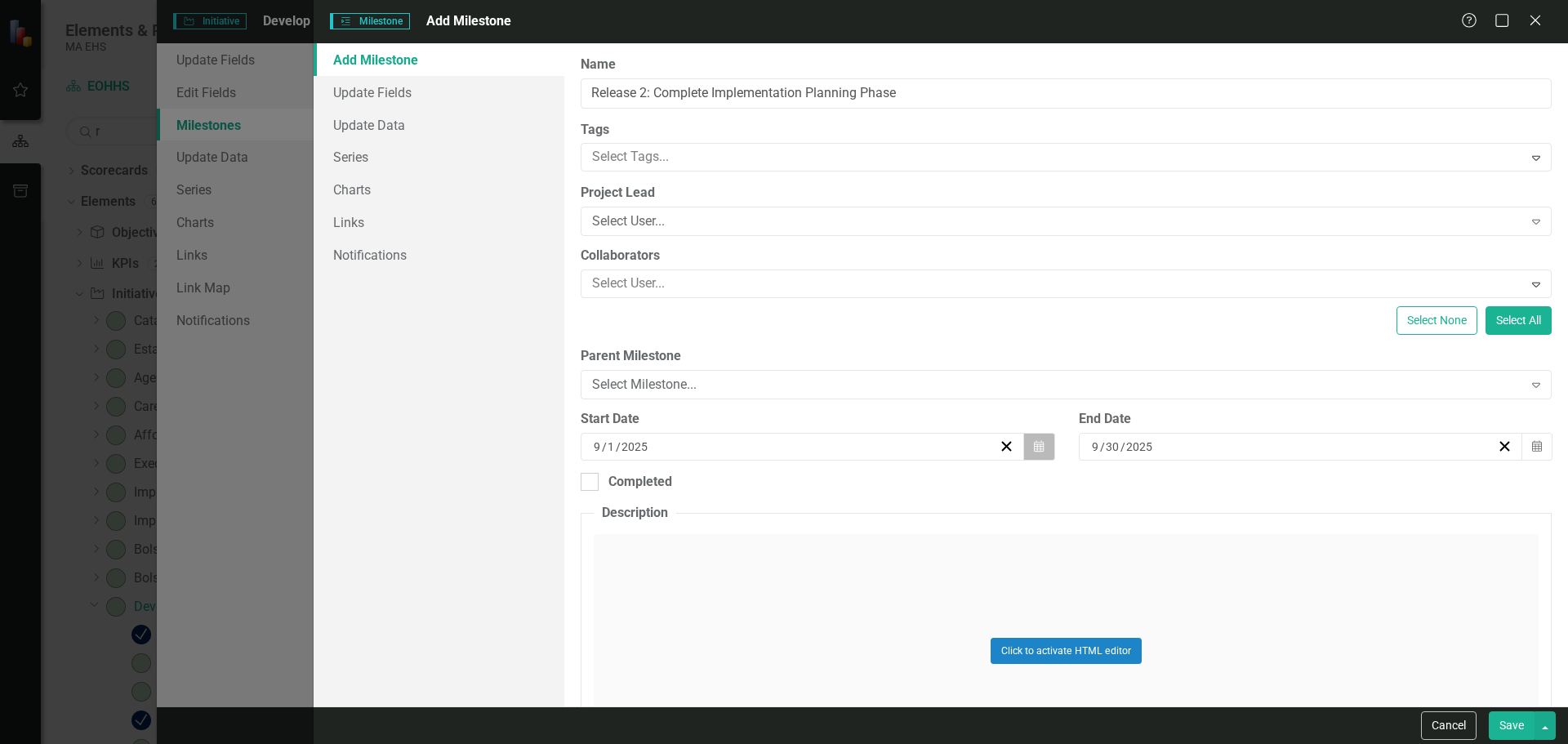
click at [1034, 444] on icon "Calendar" at bounding box center [1039, 446] width 10 height 11
click at [925, 479] on button "»" at bounding box center [924, 487] width 36 height 36
click at [925, 482] on button "»" at bounding box center [924, 487] width 36 height 36
click at [683, 490] on button "«" at bounding box center [676, 487] width 36 height 36
click at [892, 488] on button "›" at bounding box center [888, 487] width 36 height 36
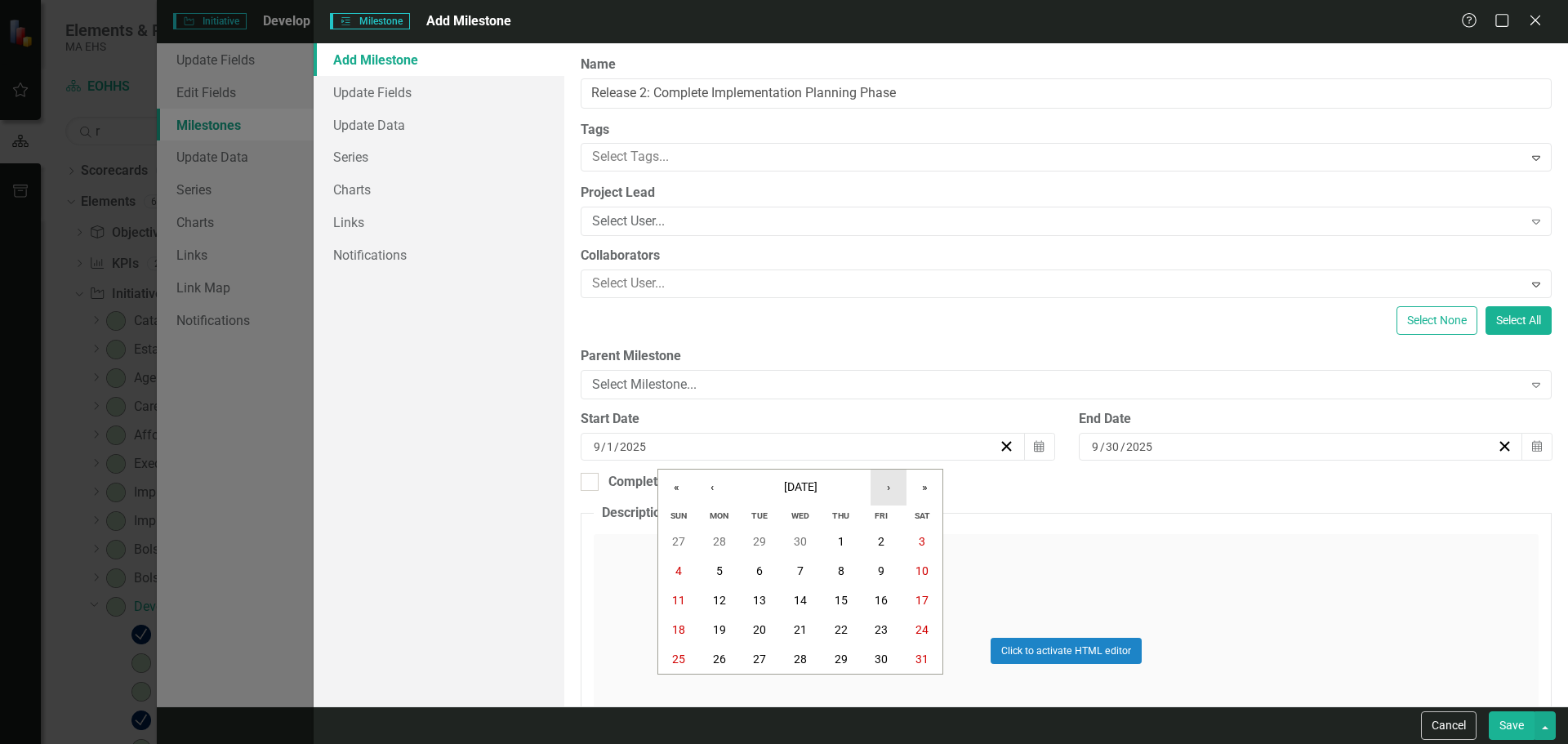
click at [888, 493] on button "›" at bounding box center [888, 487] width 36 height 36
click at [674, 600] on abbr "15" at bounding box center [678, 600] width 13 height 13
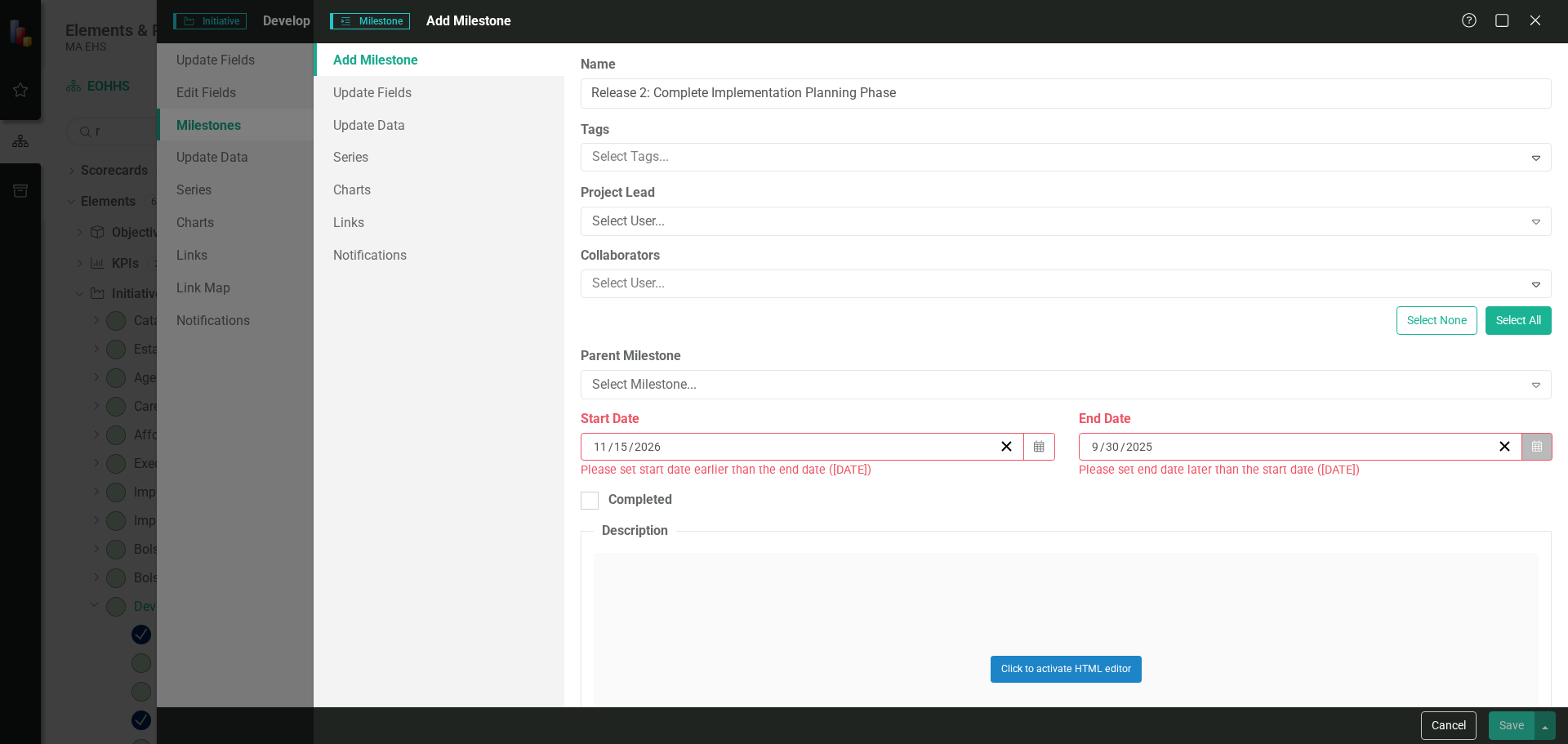
click at [1532, 447] on icon "button" at bounding box center [1537, 445] width 10 height 11
click at [1418, 489] on button "»" at bounding box center [1415, 487] width 36 height 36
click at [1161, 489] on button "«" at bounding box center [1166, 487] width 36 height 36
click at [1386, 481] on button "›" at bounding box center [1378, 487] width 36 height 36
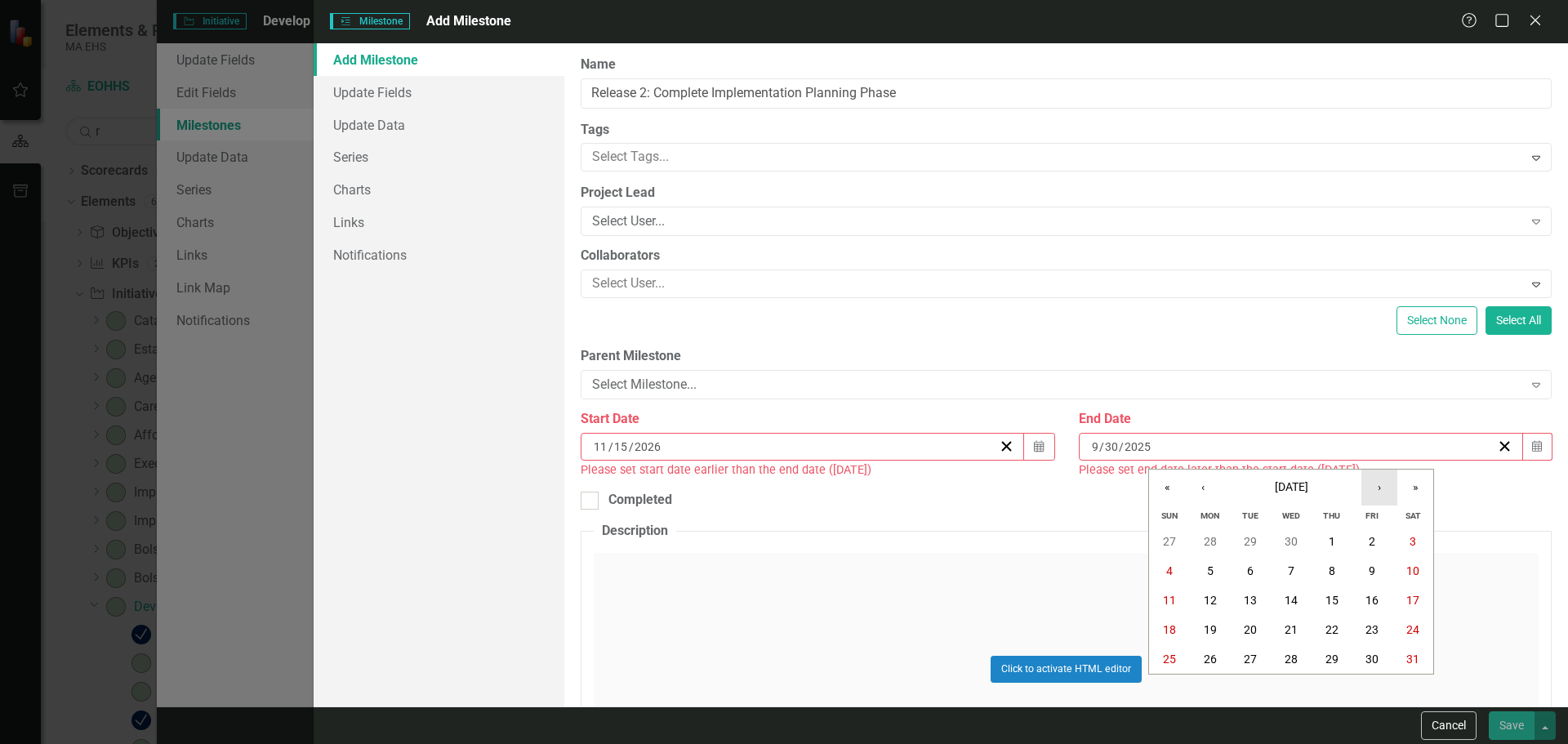
click at [1386, 481] on button "›" at bounding box center [1378, 487] width 36 height 36
click at [1386, 486] on button "›" at bounding box center [1378, 487] width 36 height 36
click at [1370, 597] on abbr "18" at bounding box center [1371, 600] width 13 height 13
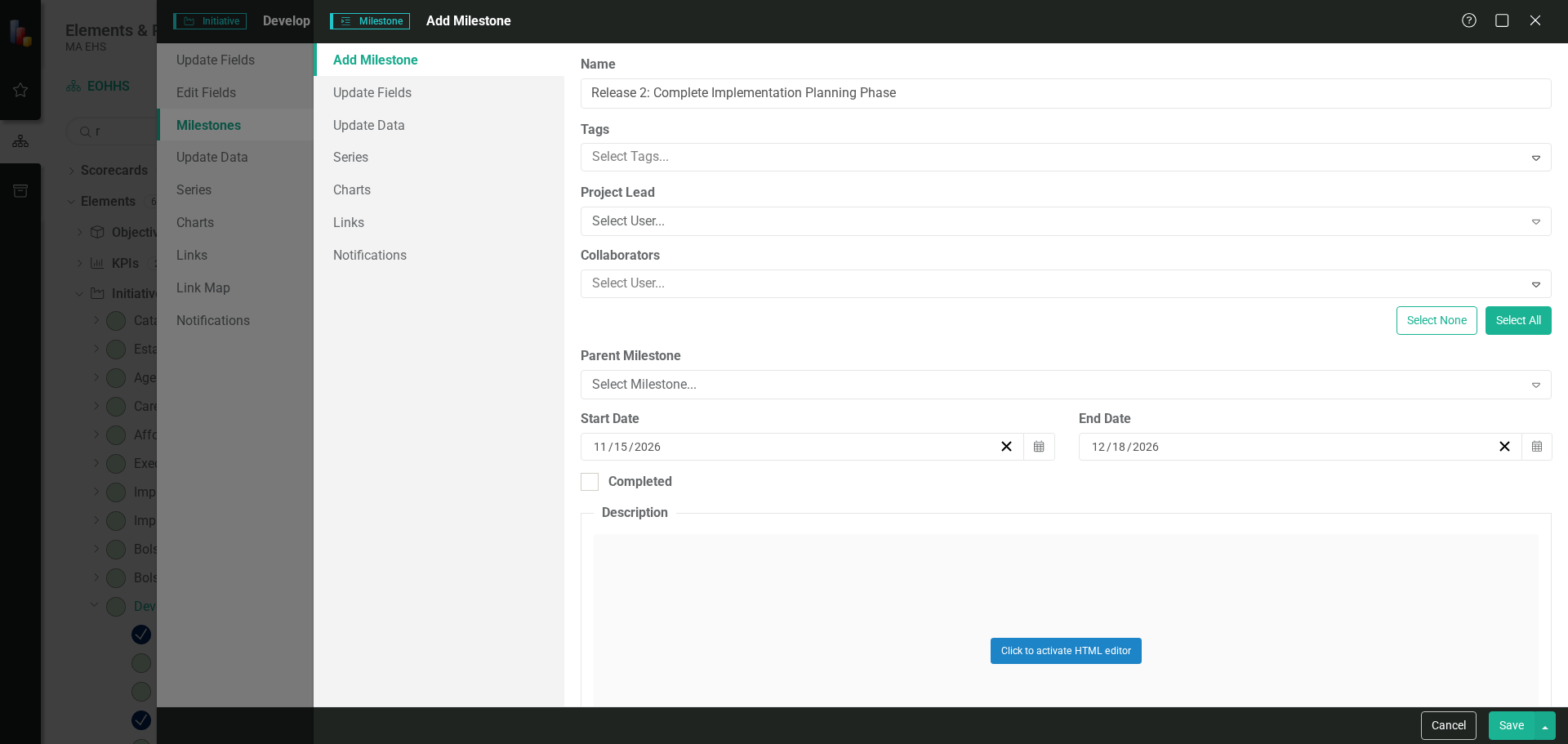
click at [1516, 720] on button "Save" at bounding box center [1511, 725] width 45 height 29
checkbox input "false"
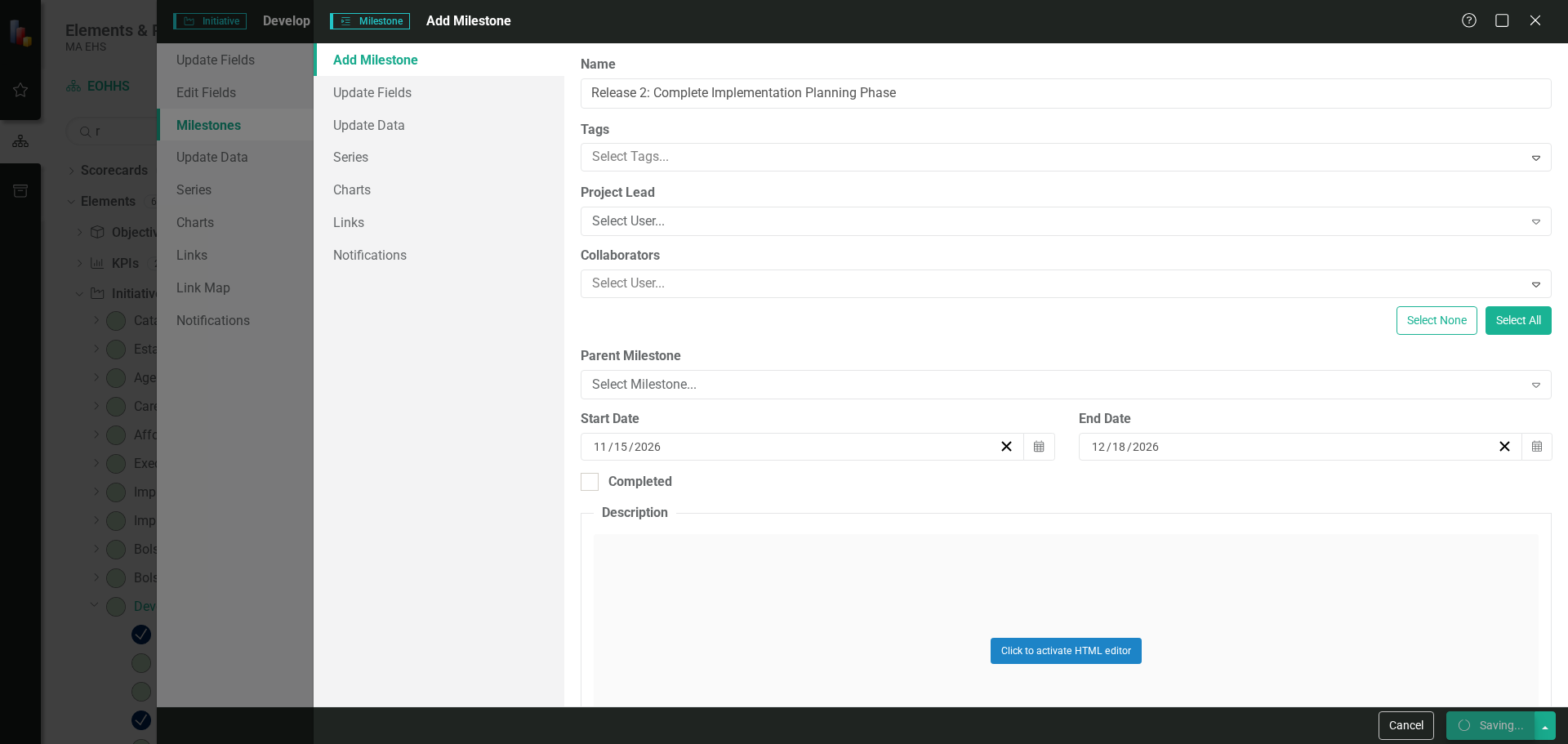
checkbox input "false"
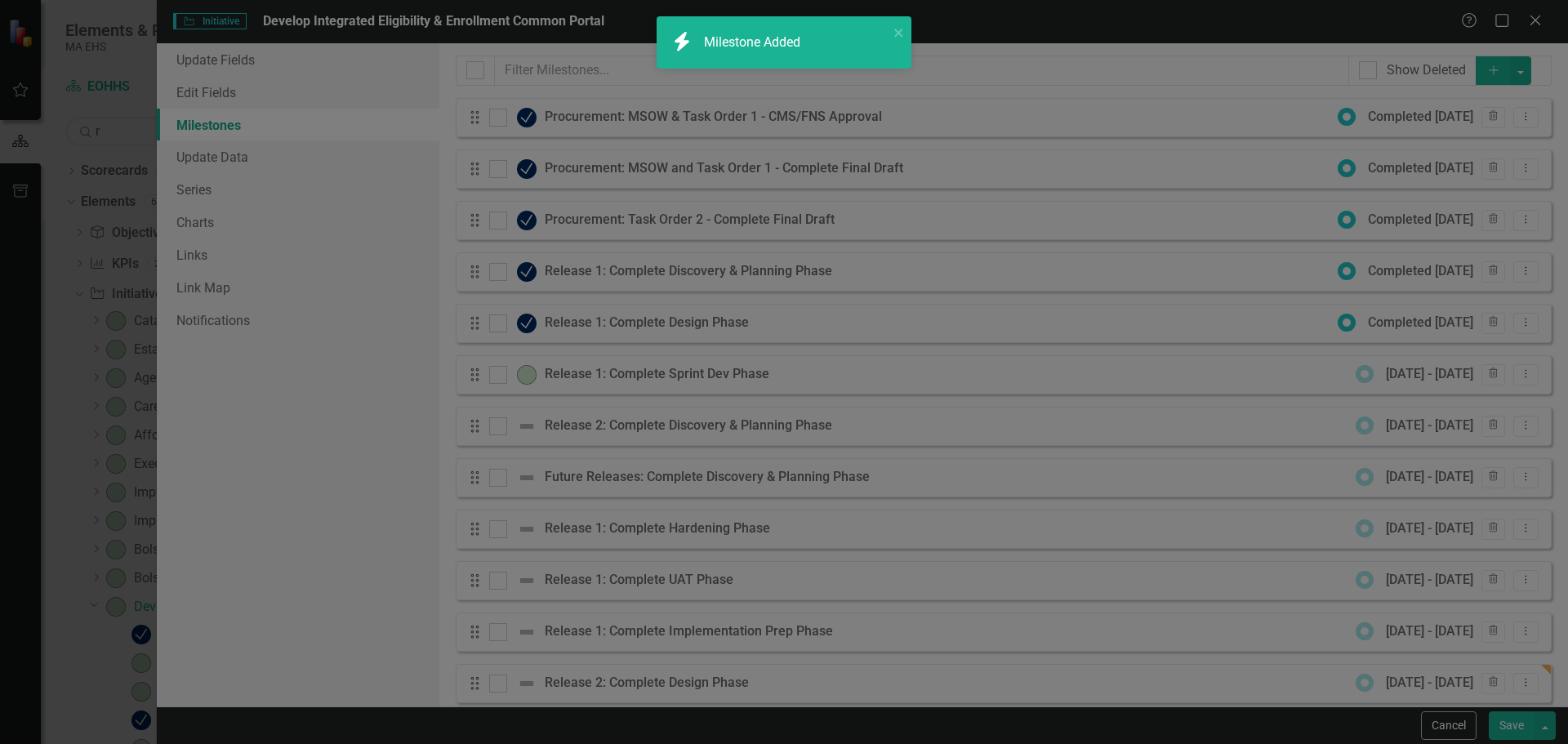
checkbox input "true"
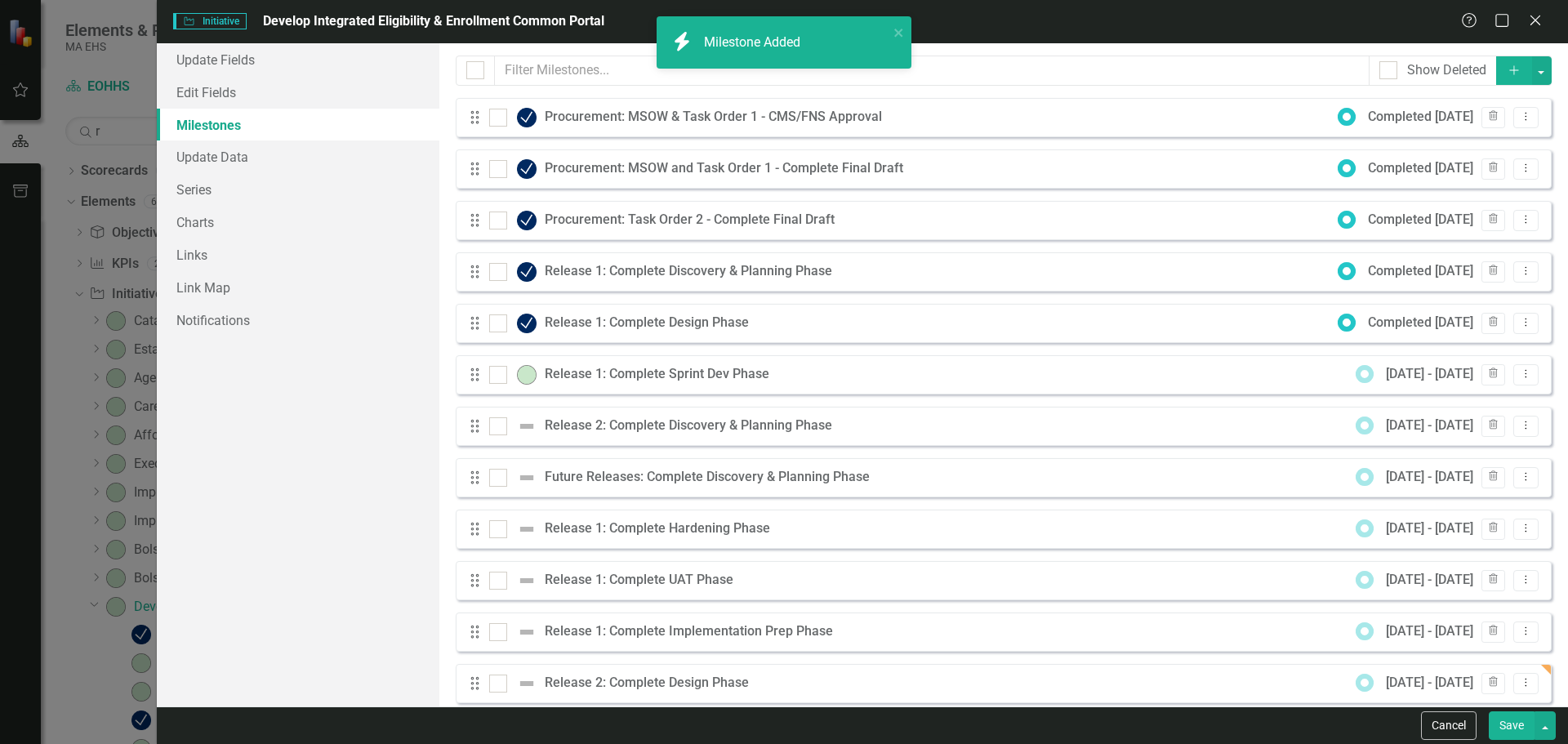
checkbox input "false"
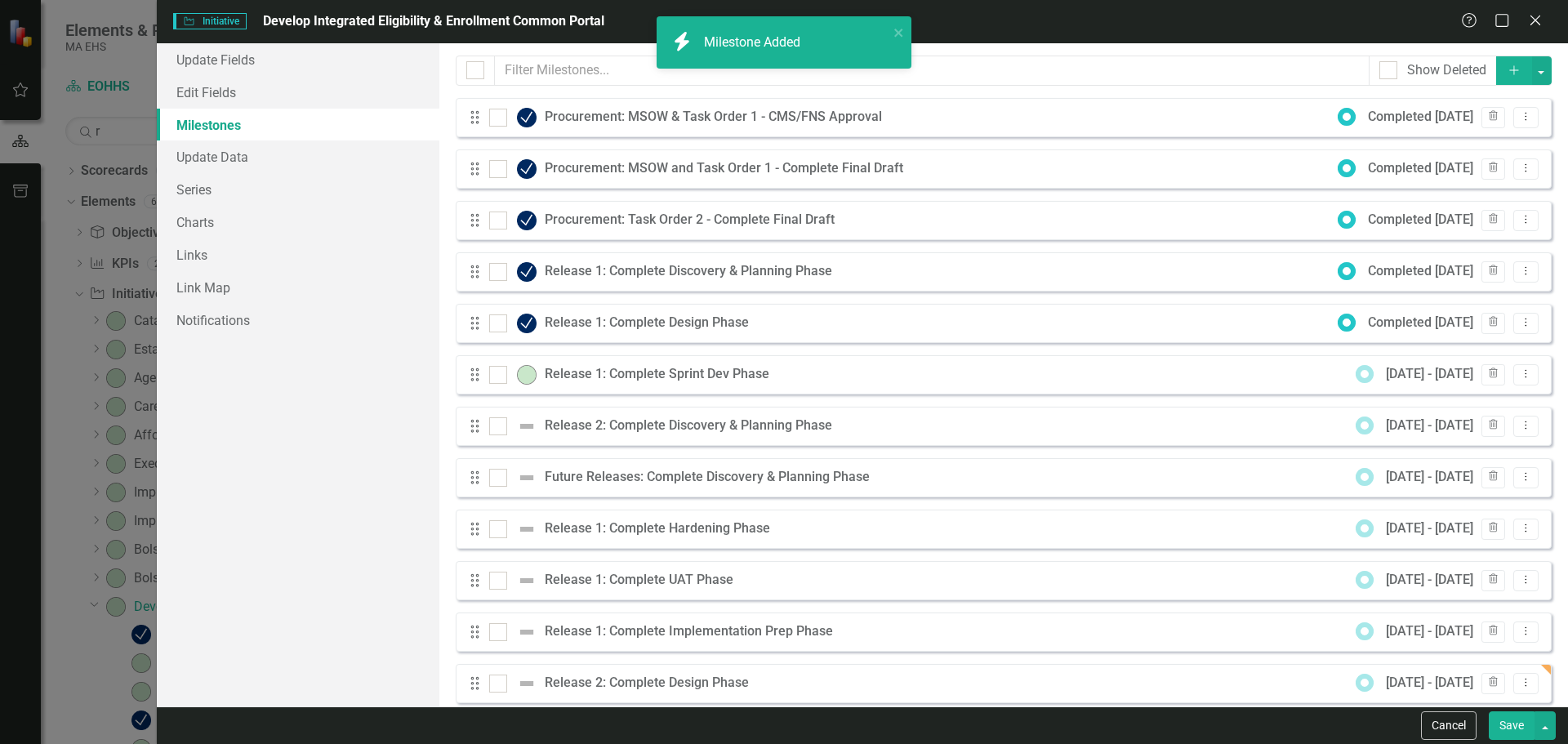
checkbox input "true"
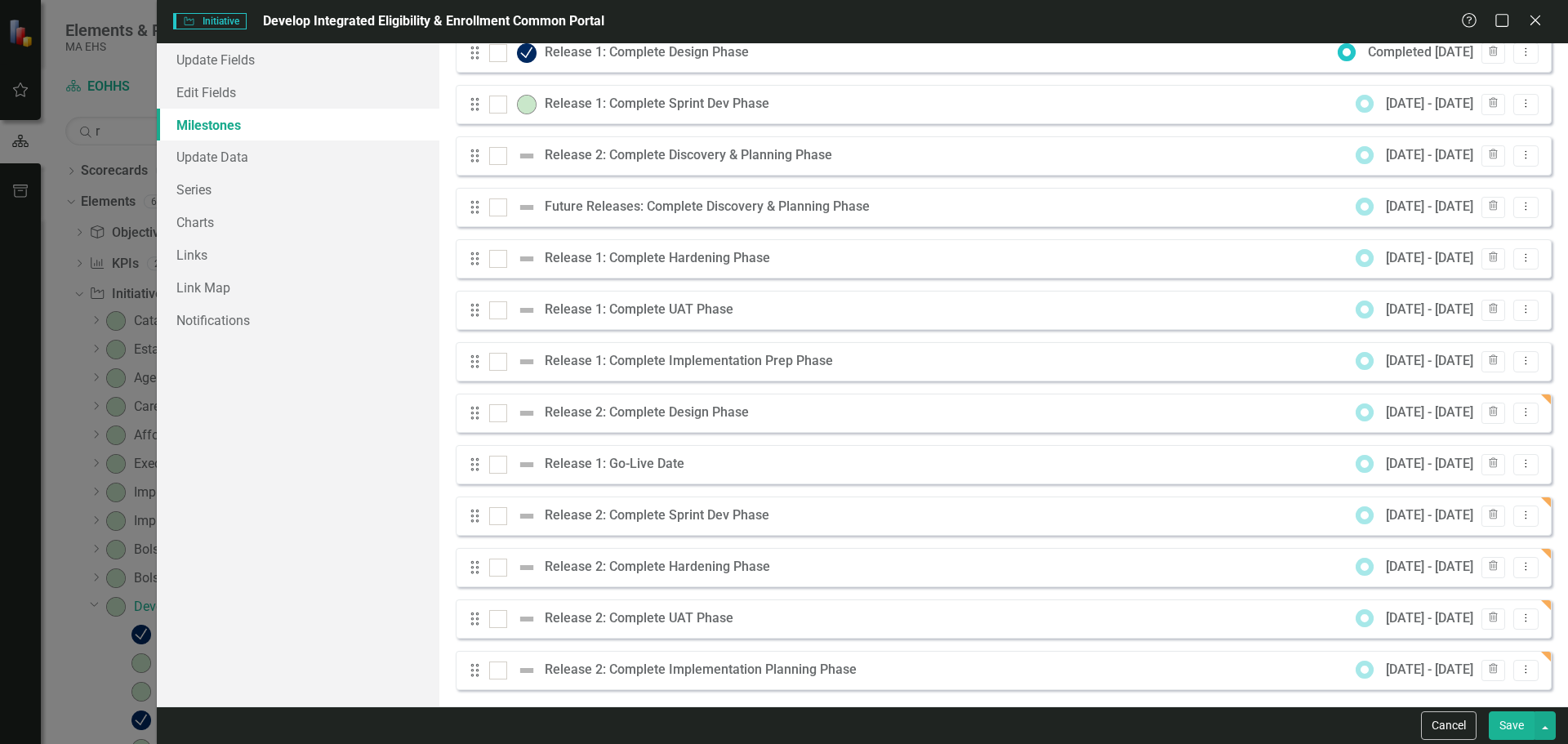
scroll to position [279, 0]
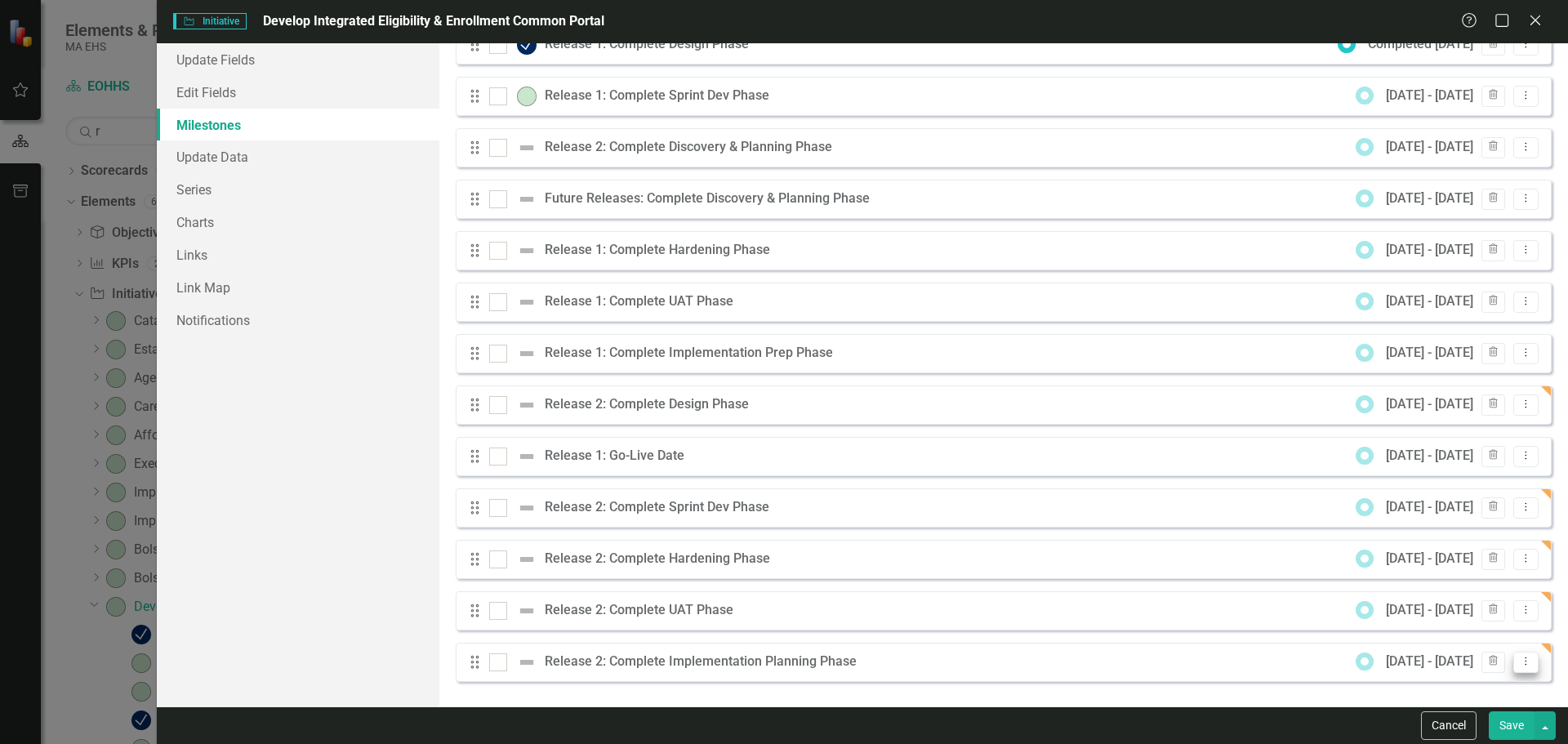
click at [1519, 662] on icon "Dropdown Menu" at bounding box center [1526, 661] width 14 height 10
click at [1437, 575] on link "Edit Edit Milestone" at bounding box center [1449, 575] width 154 height 31
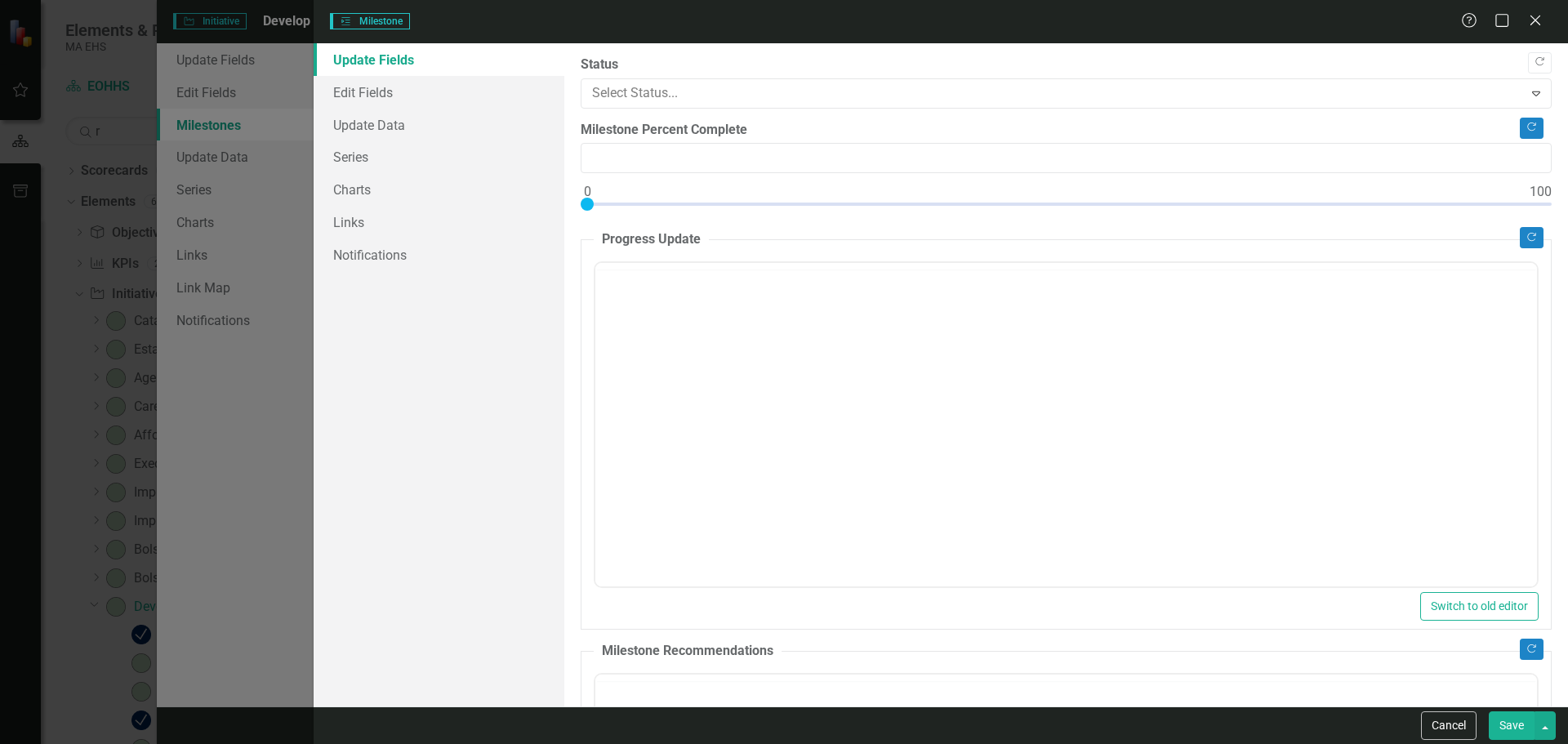
type input "0"
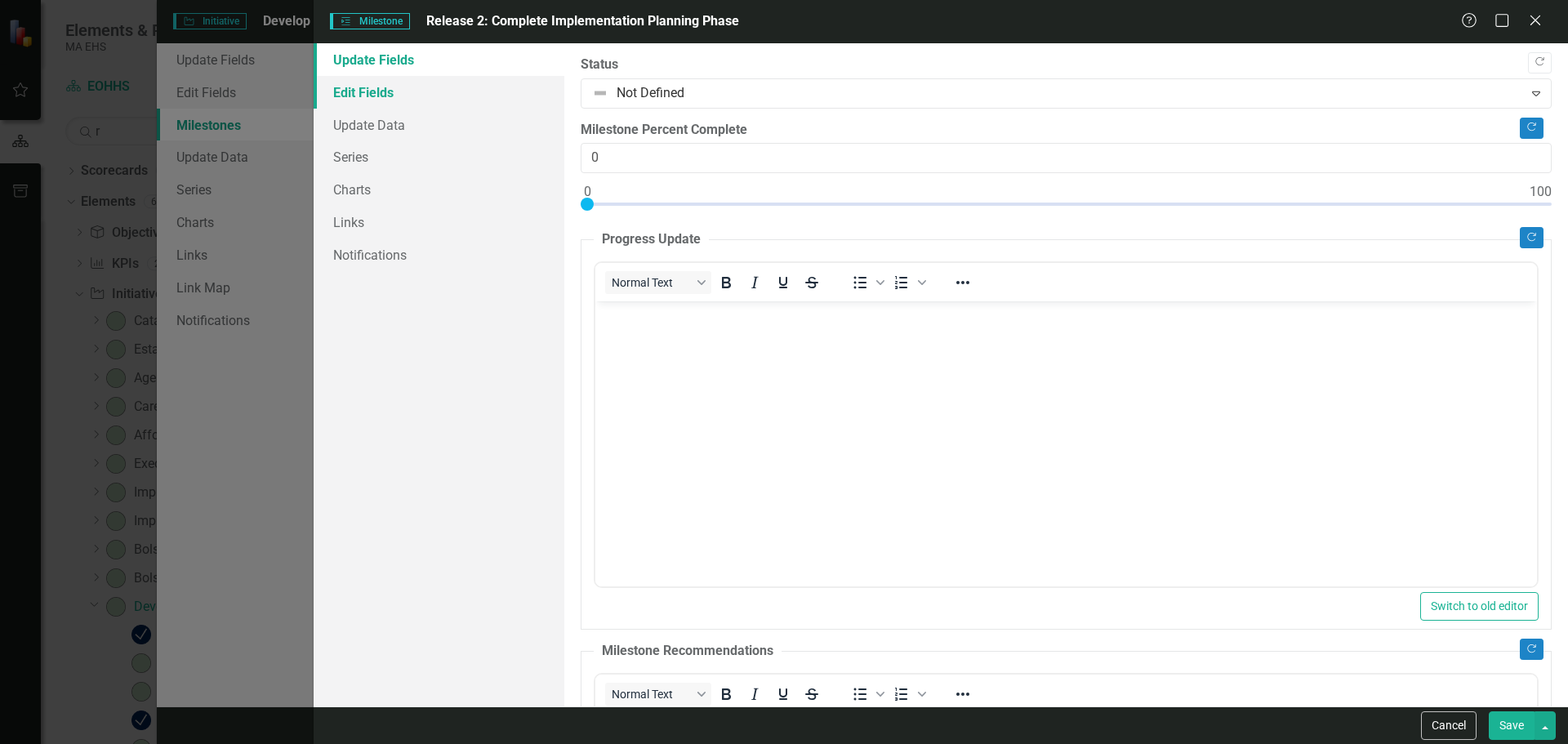
click at [399, 86] on link "Edit Fields" at bounding box center [439, 92] width 251 height 32
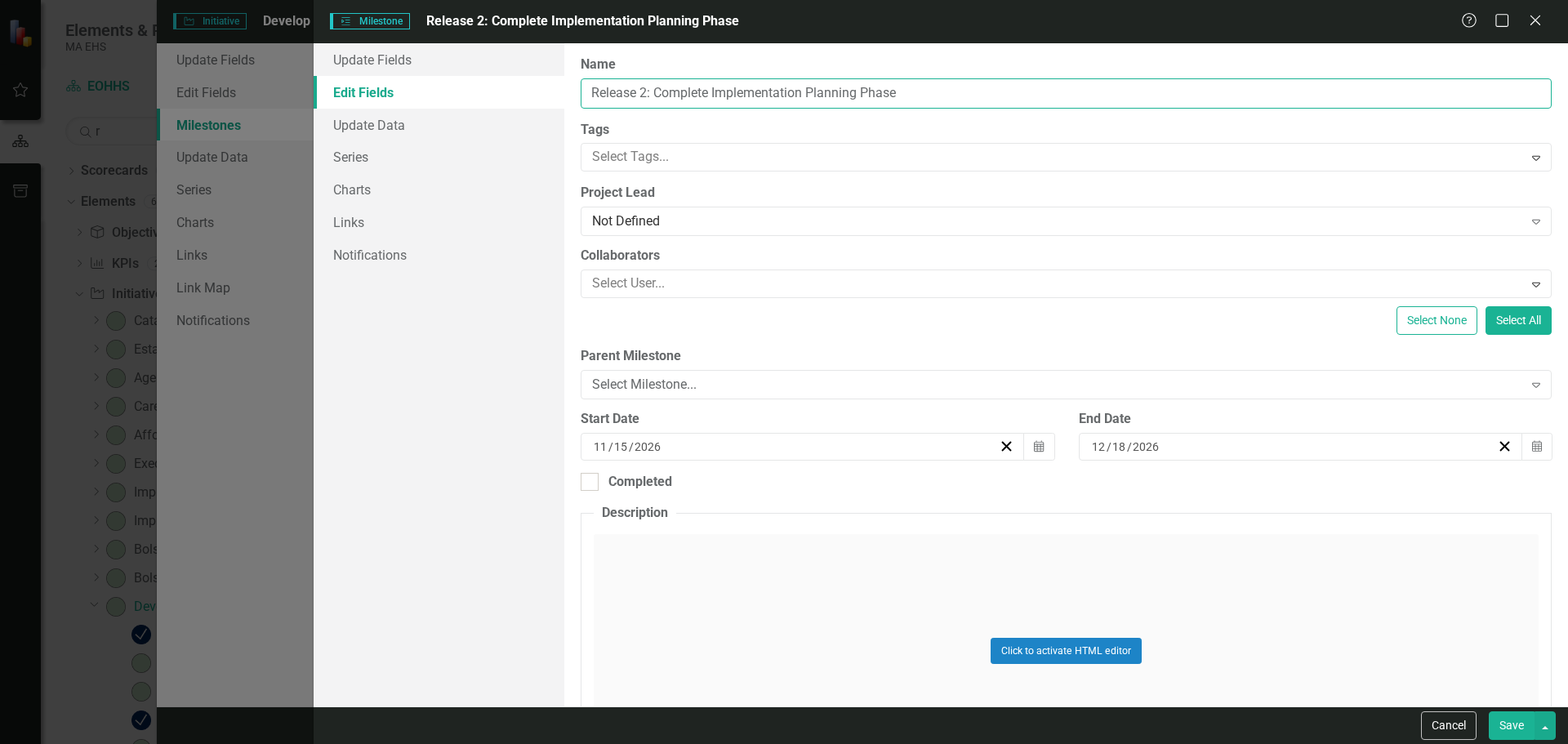
click at [832, 94] on input "Release 2: Complete Implementation Planning Phase" at bounding box center [1067, 93] width 971 height 31
type input "Release 2: Complete Implementation Prep Phase"
click at [1519, 726] on button "Save" at bounding box center [1511, 725] width 45 height 29
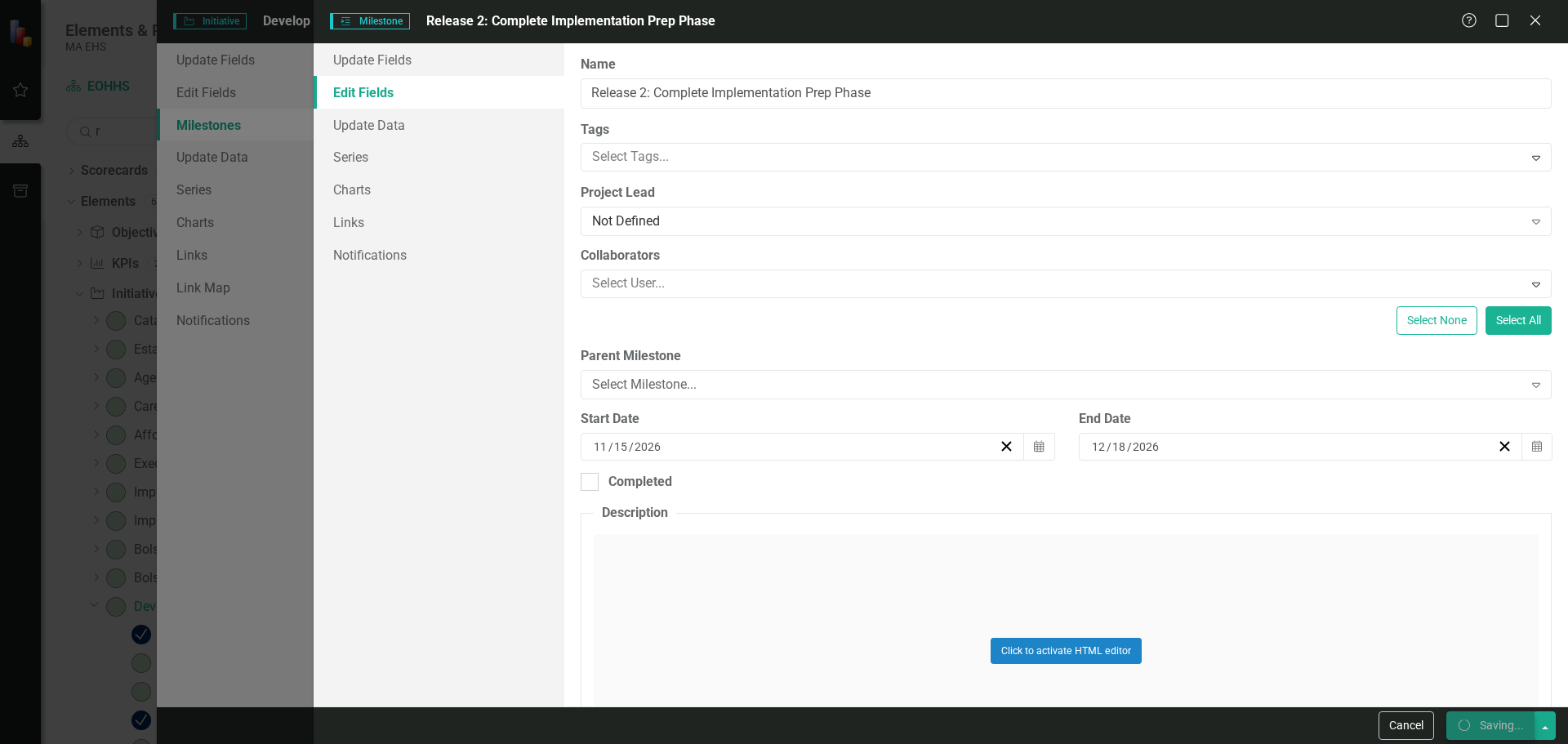
checkbox input "false"
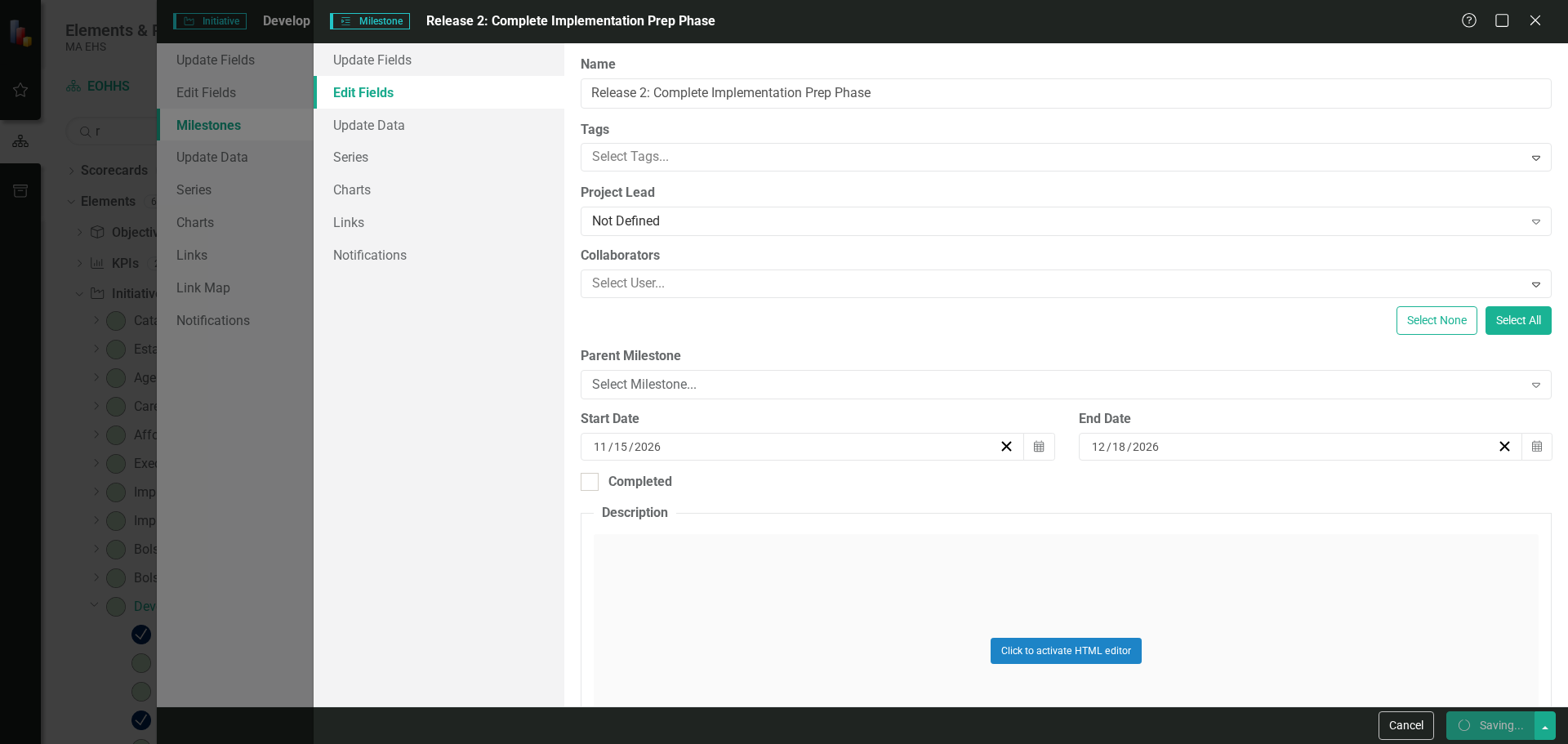
checkbox input "true"
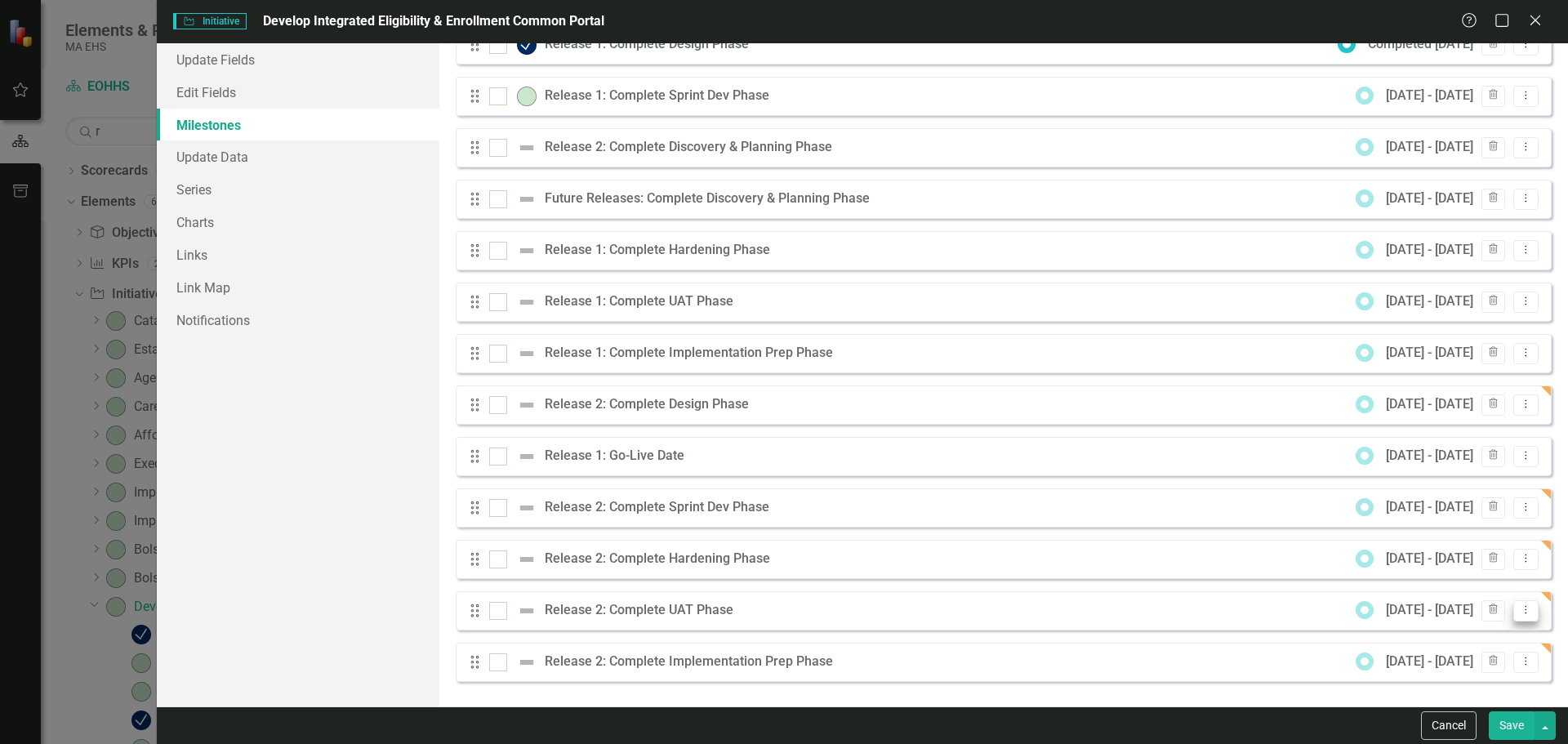
click at [1519, 607] on icon "Dropdown Menu" at bounding box center [1526, 610] width 14 height 10
click at [1470, 630] on link "Edit Edit Milestone" at bounding box center [1449, 637] width 154 height 31
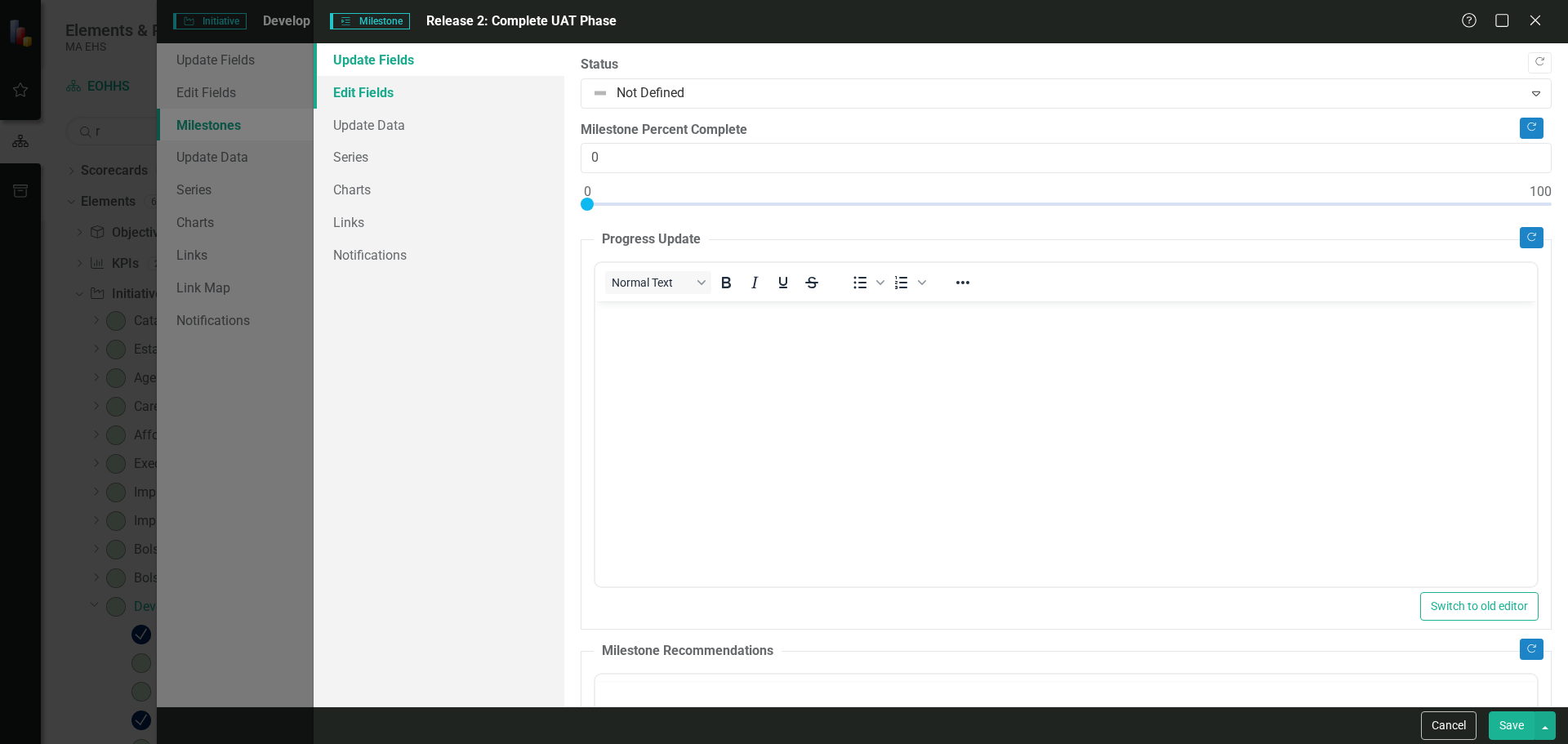
click at [388, 91] on link "Edit Fields" at bounding box center [439, 92] width 251 height 32
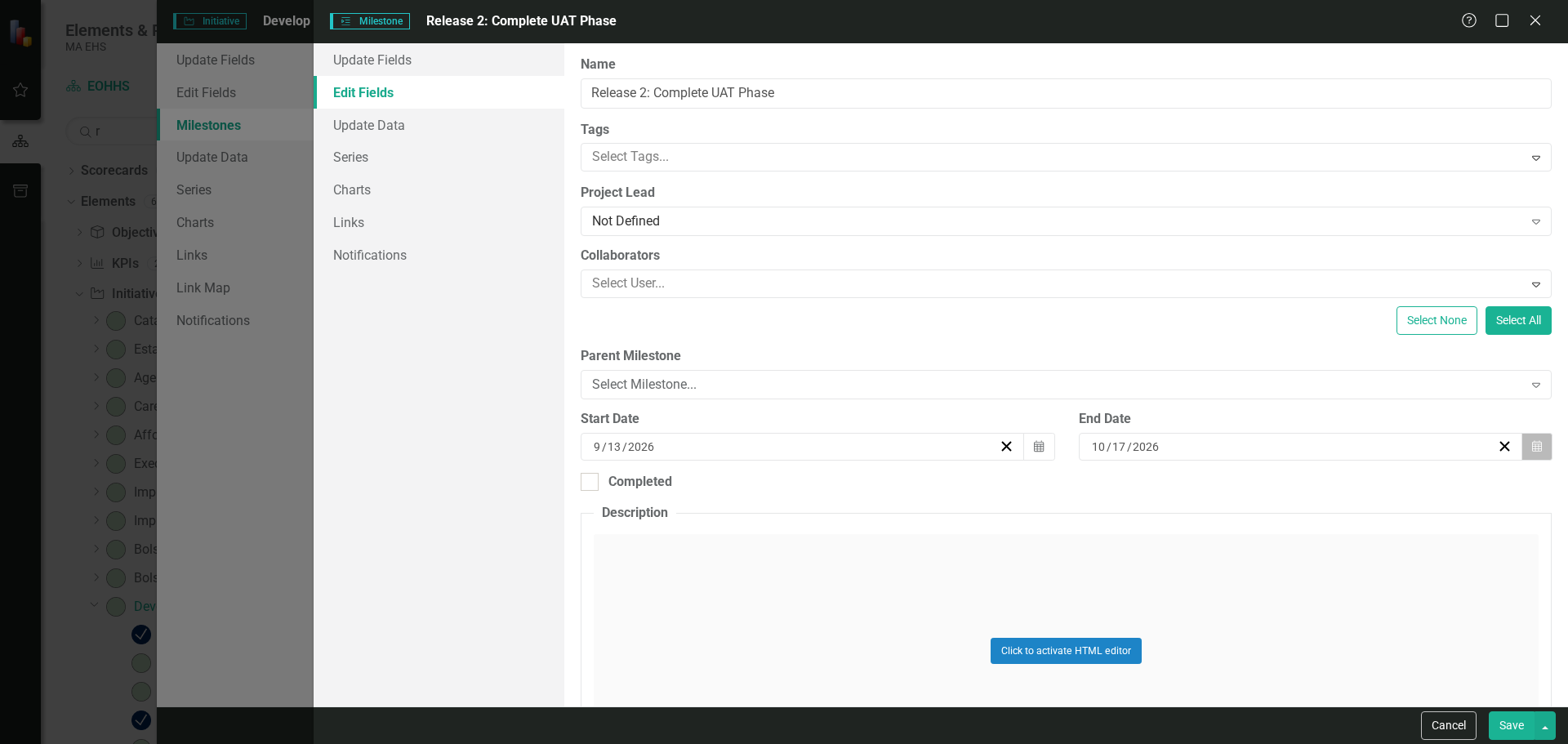
click at [1530, 442] on button "Calendar" at bounding box center [1537, 446] width 31 height 28
click at [1388, 485] on button "›" at bounding box center [1378, 487] width 36 height 36
click at [1410, 562] on button "14" at bounding box center [1413, 571] width 41 height 30
click at [1509, 722] on button "Save" at bounding box center [1511, 725] width 45 height 29
checkbox input "false"
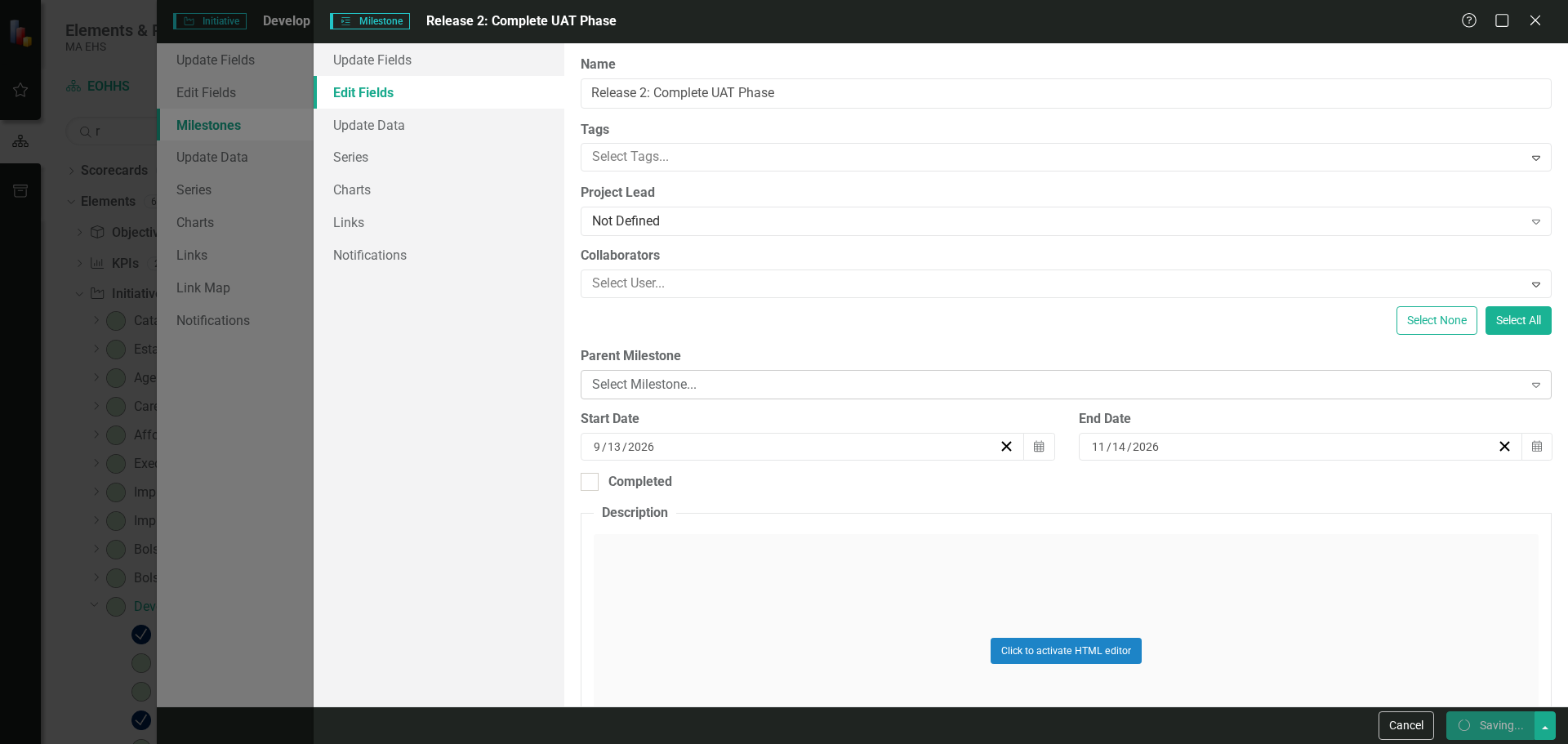
checkbox input "false"
checkbox input "true"
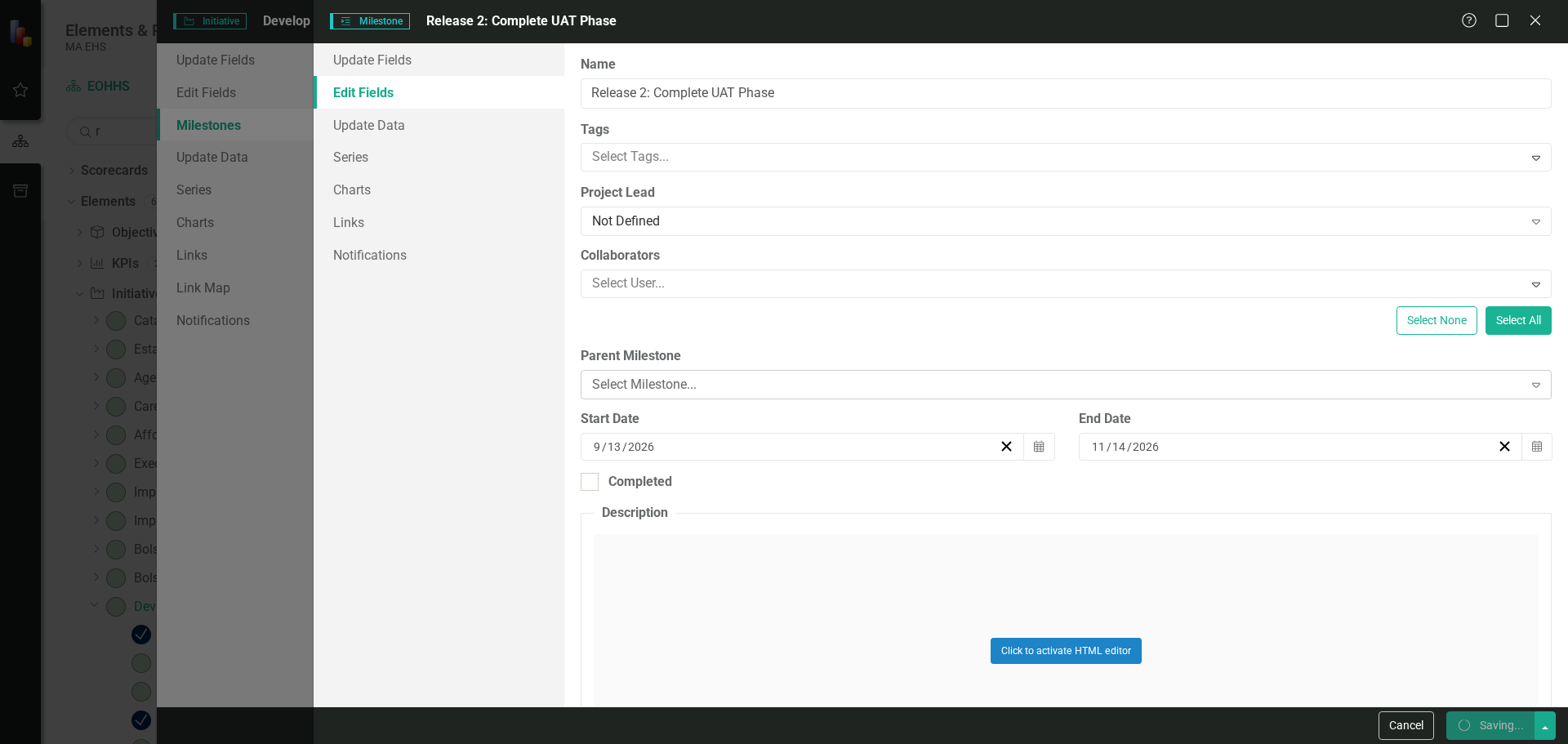
checkbox input "true"
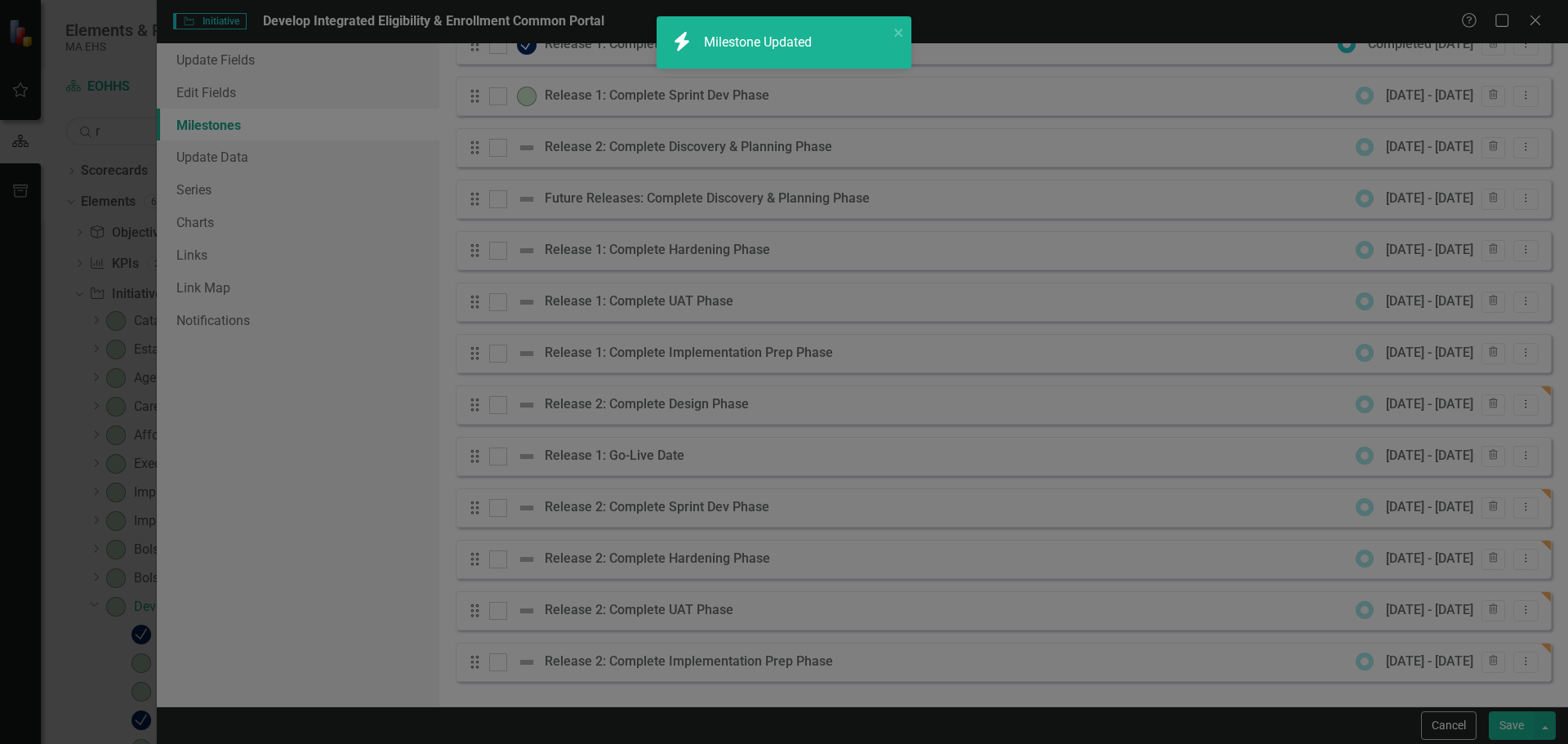
checkbox input "false"
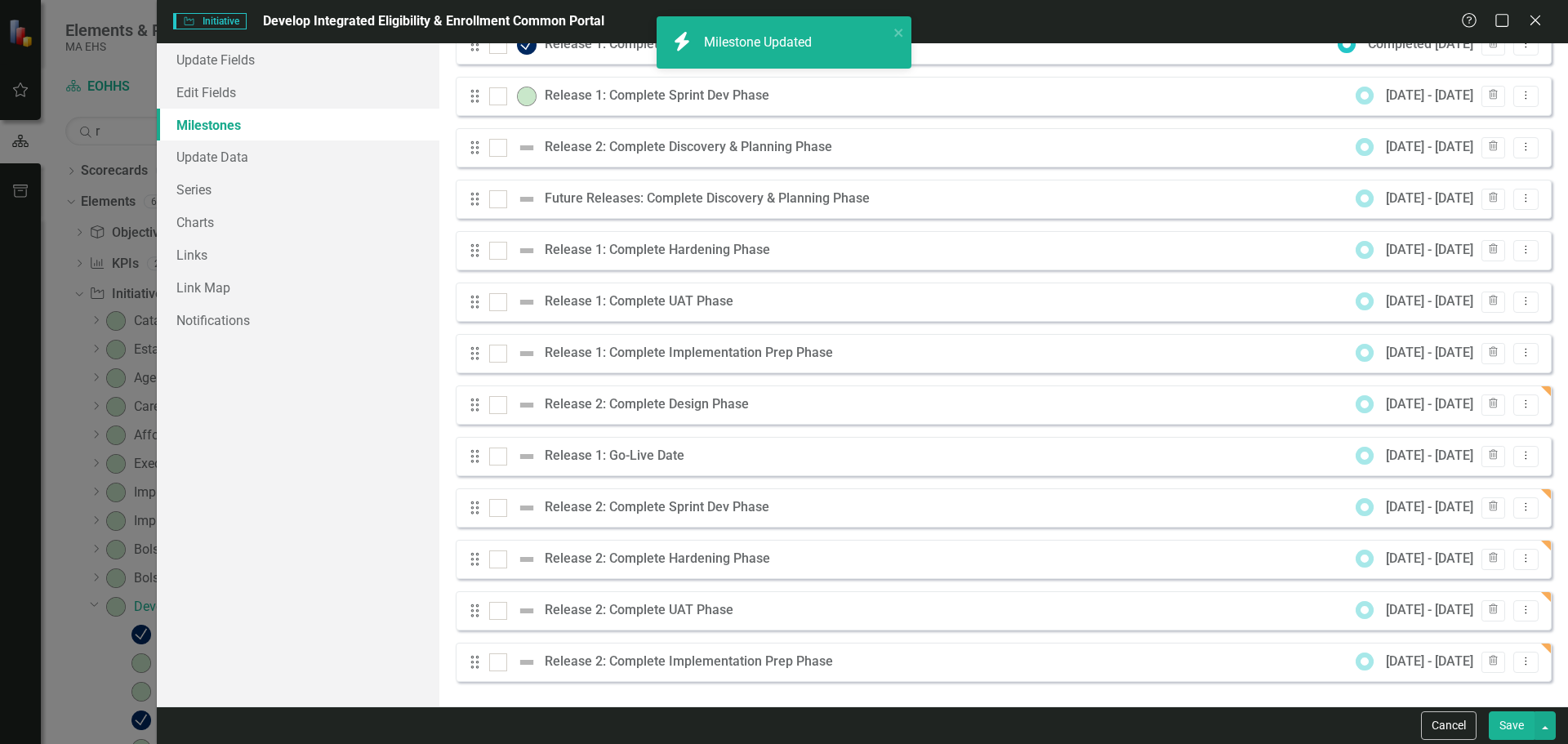
checkbox input "true"
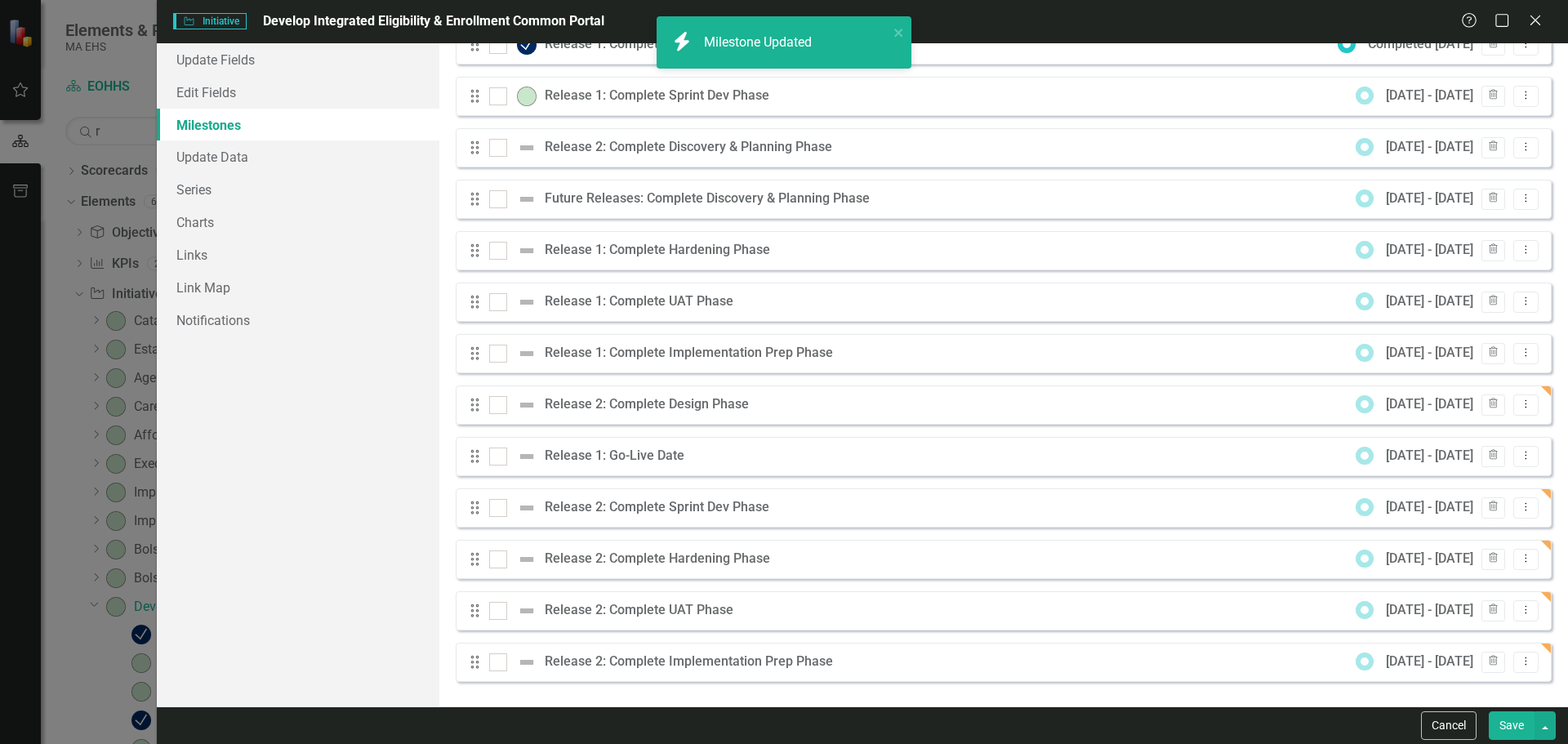
click at [1102, 395] on div "Drag Release 2: Complete Design Phase 3/1/26 - 5/9/26 Trash Dropdown Menu" at bounding box center [1004, 404] width 1096 height 39
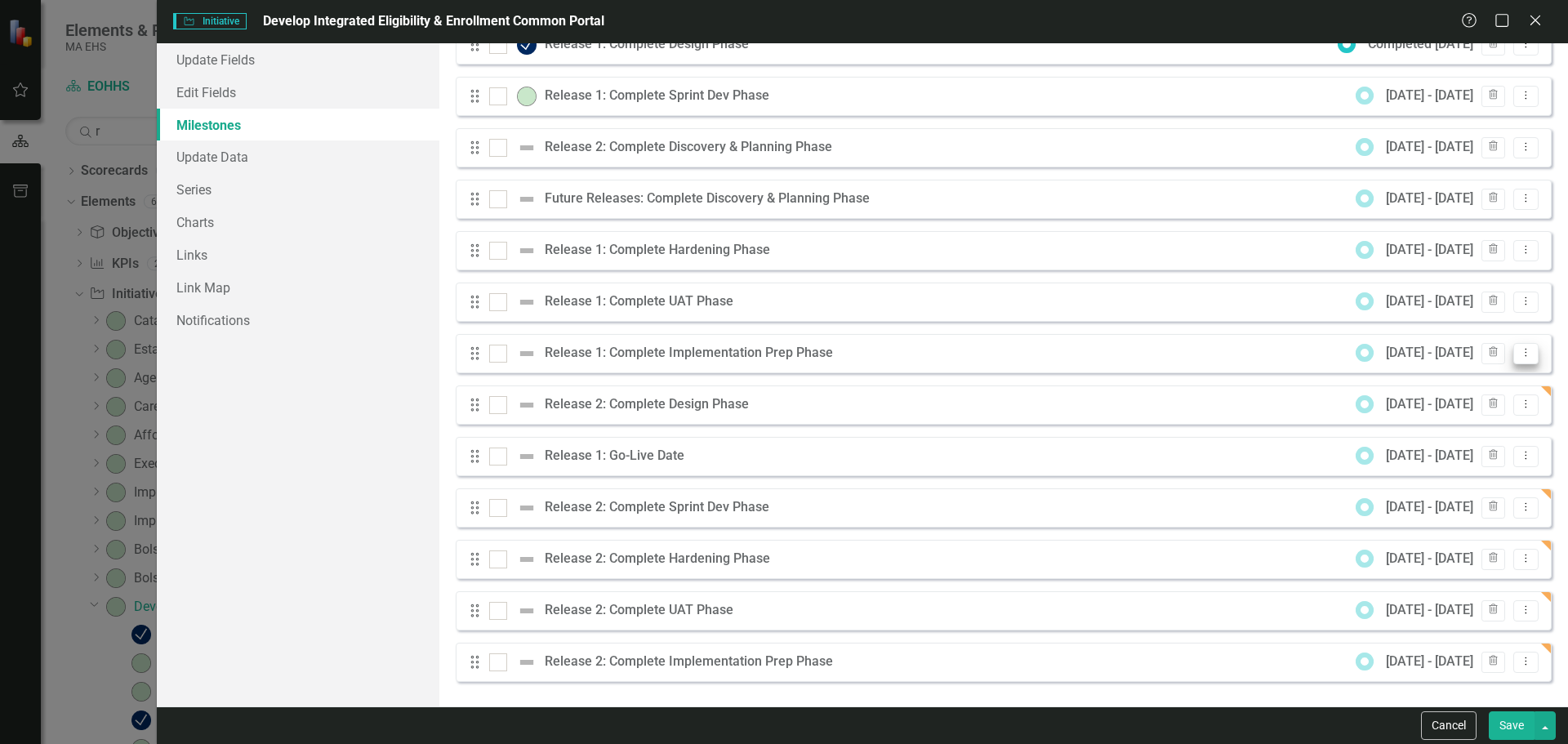
click at [1520, 353] on icon "Dropdown Menu" at bounding box center [1526, 352] width 14 height 10
click at [1491, 374] on link "Edit Edit Milestone" at bounding box center [1449, 380] width 154 height 31
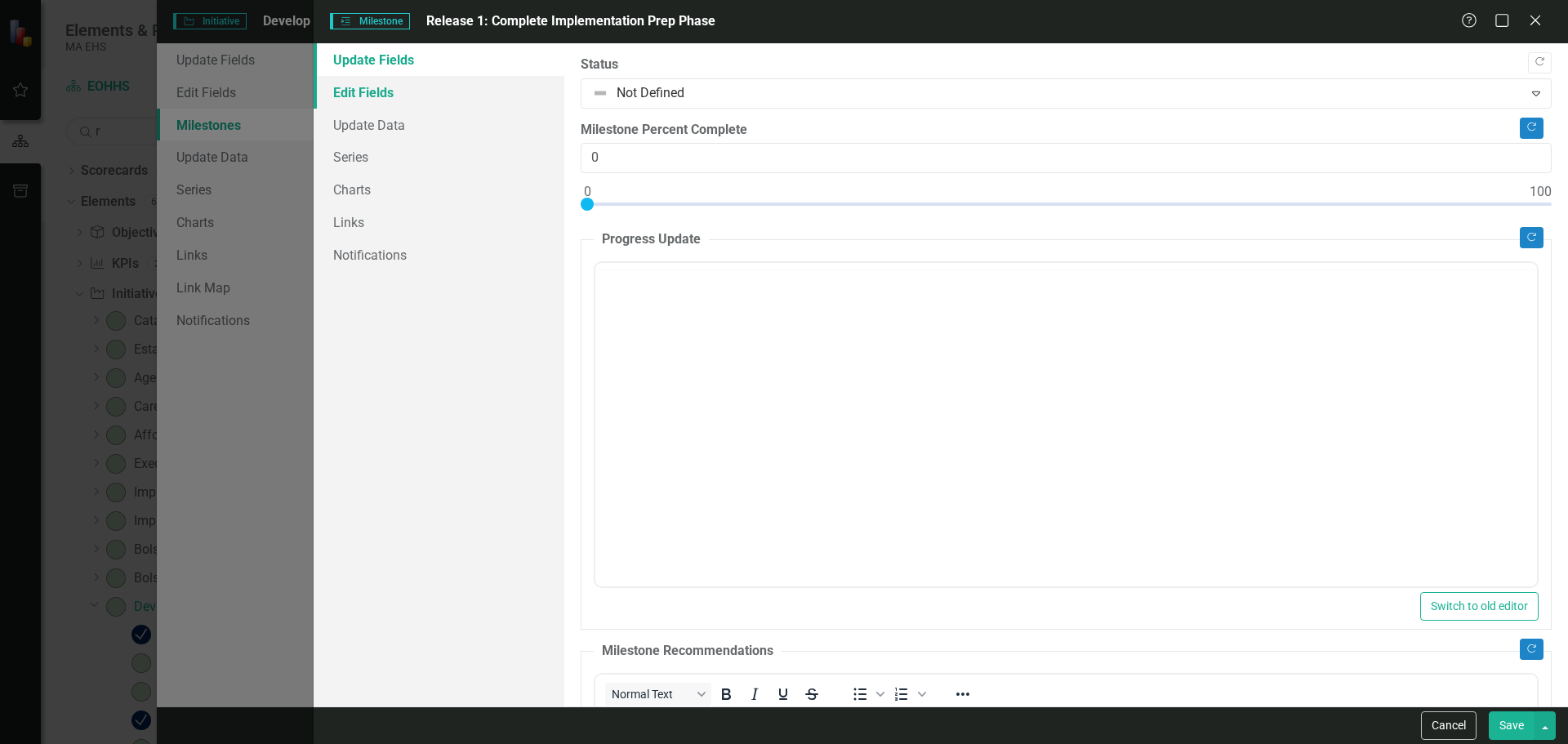
click at [459, 102] on link "Edit Fields" at bounding box center [439, 92] width 251 height 32
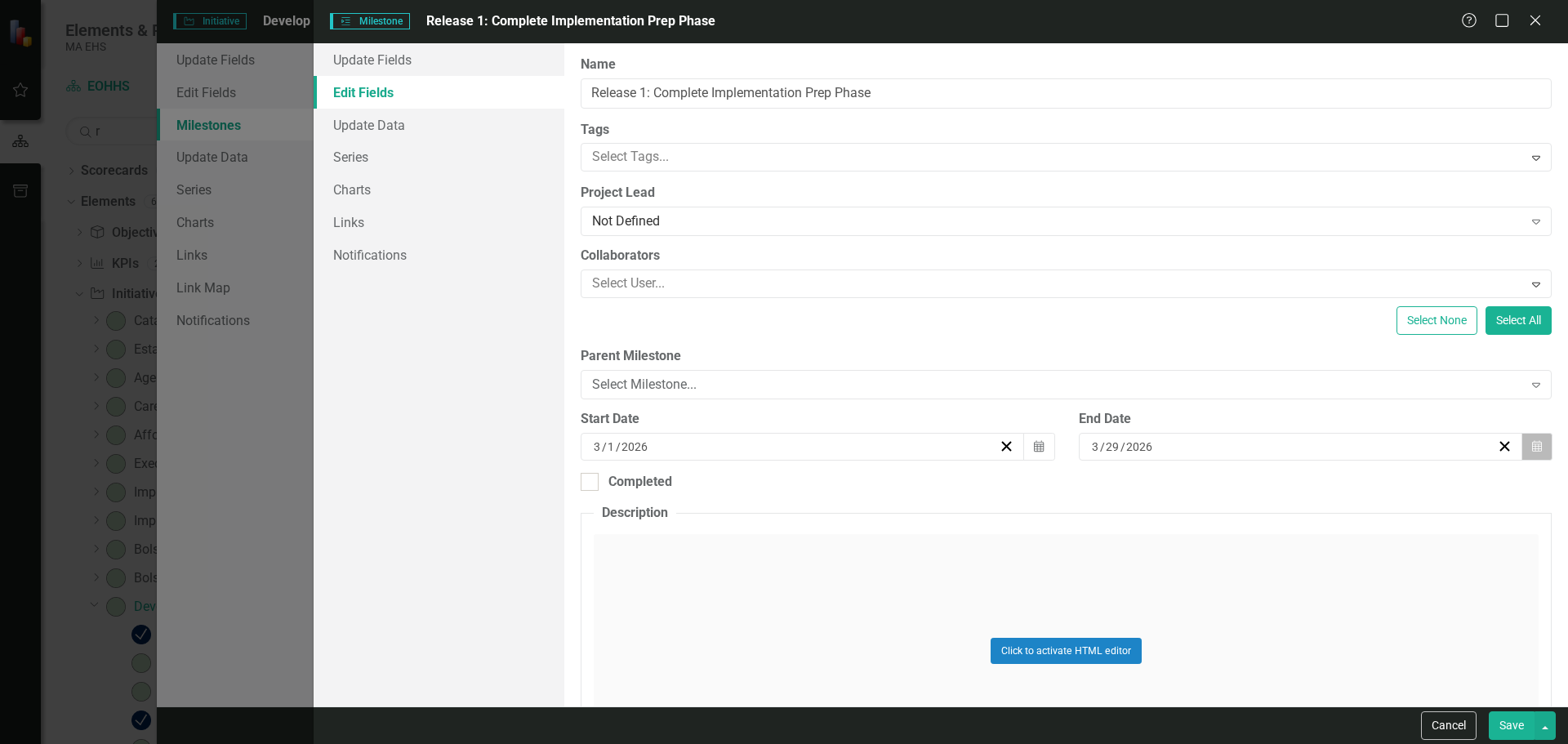
click at [1533, 450] on button "Calendar" at bounding box center [1537, 446] width 31 height 28
click at [1377, 621] on button "27" at bounding box center [1372, 630] width 41 height 30
click at [1504, 724] on button "Save" at bounding box center [1511, 725] width 45 height 29
checkbox input "false"
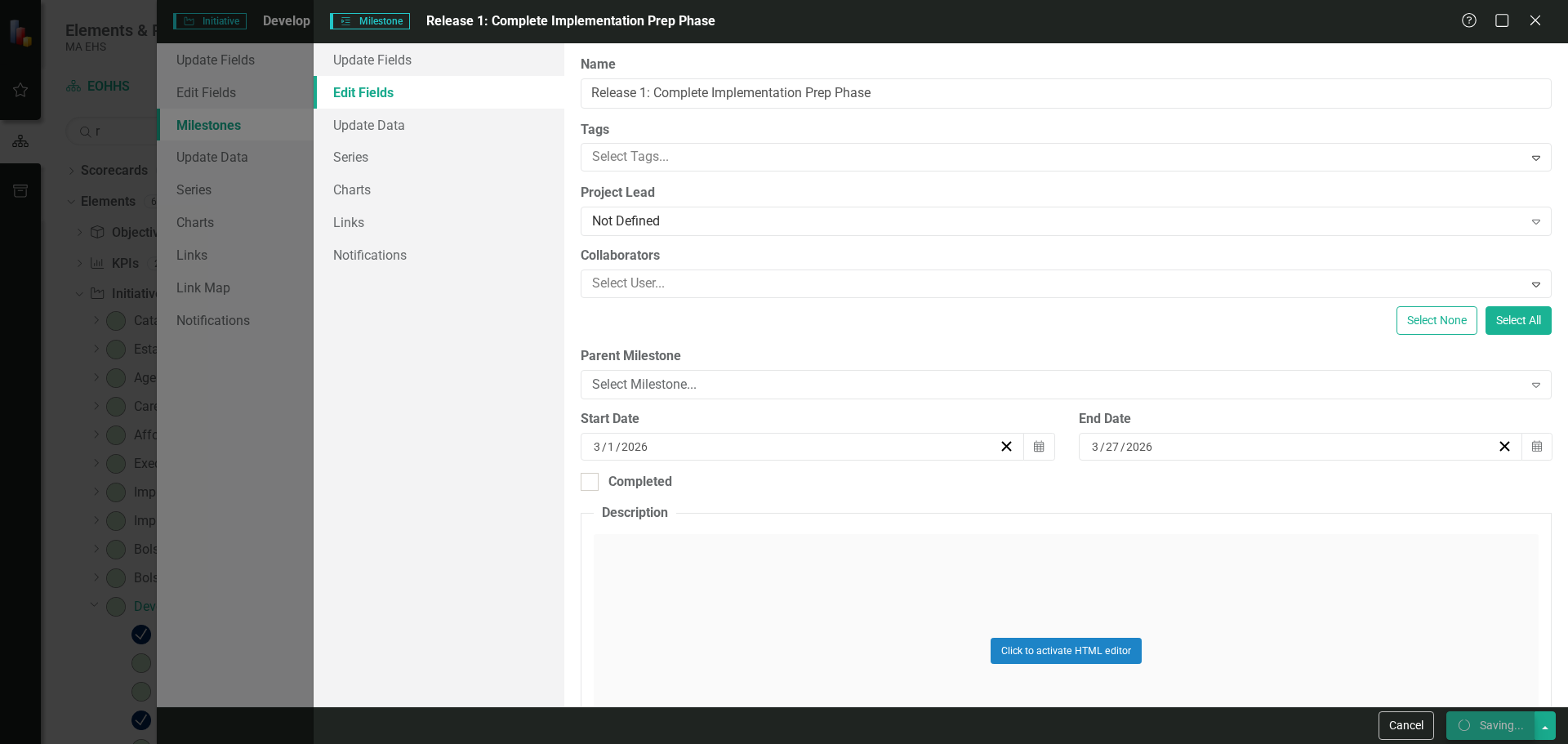
checkbox input "false"
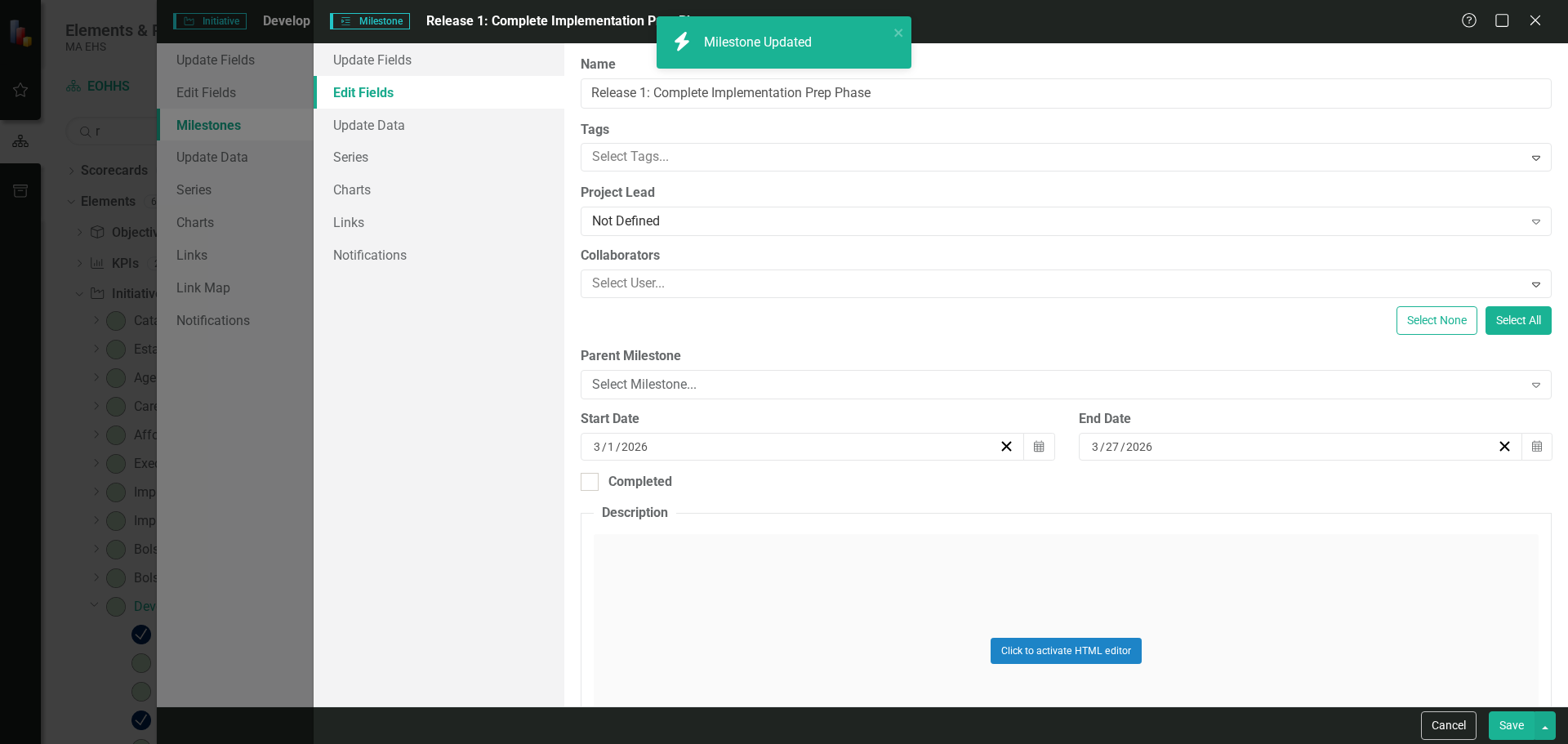
checkbox input "true"
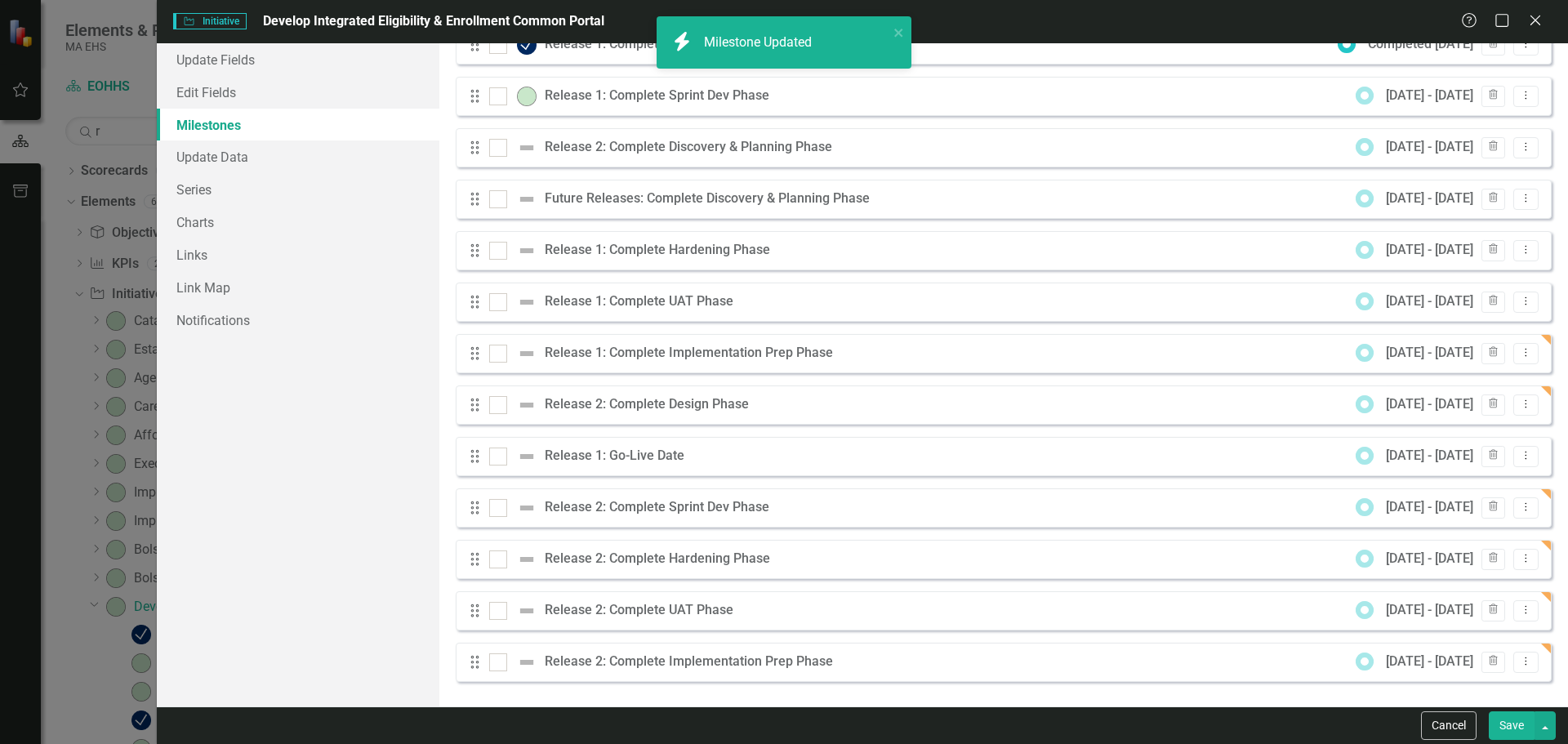
scroll to position [1, 0]
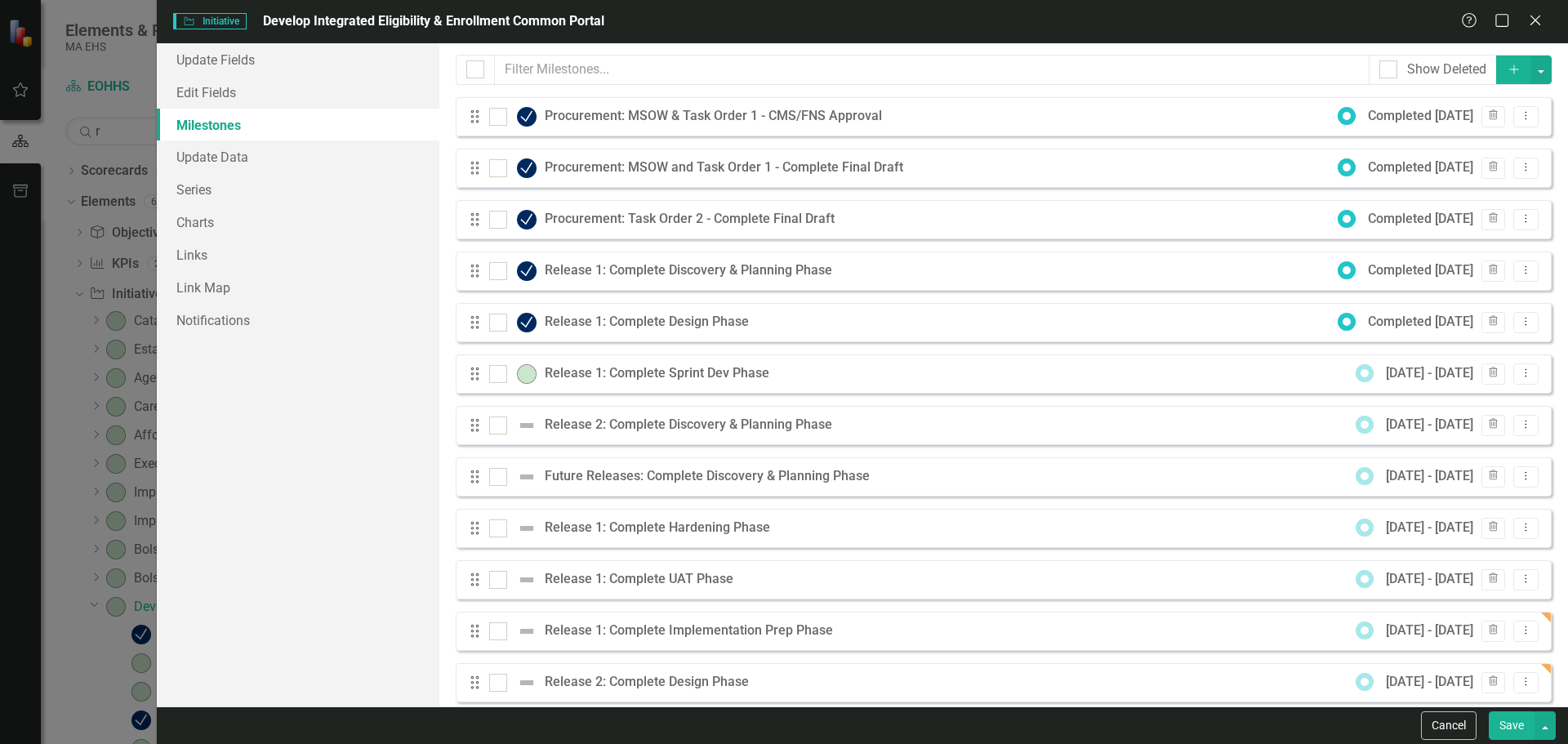
click at [1500, 730] on button "Save" at bounding box center [1511, 725] width 45 height 29
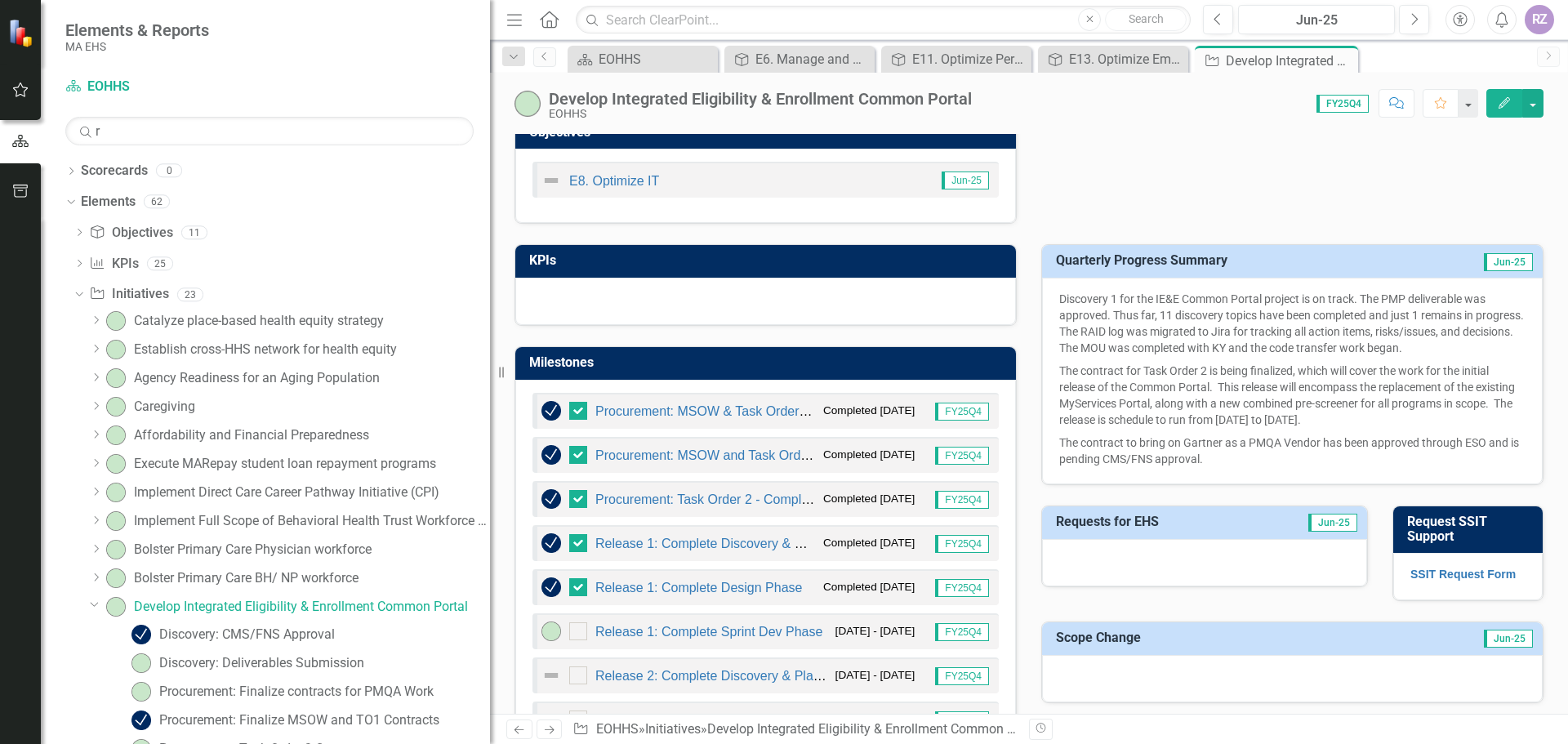
scroll to position [503, 0]
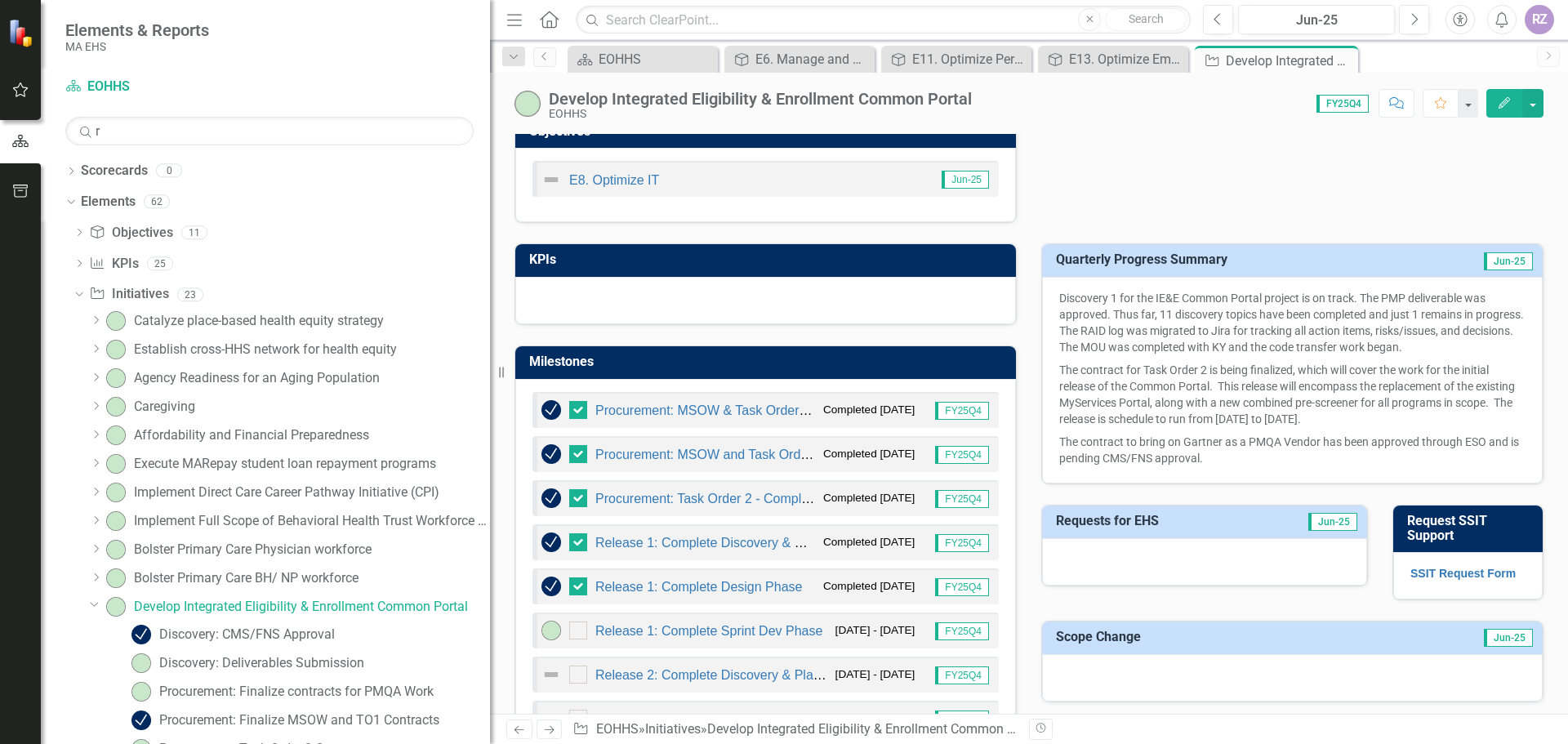
click at [1489, 107] on button "Edit" at bounding box center [1503, 103] width 36 height 29
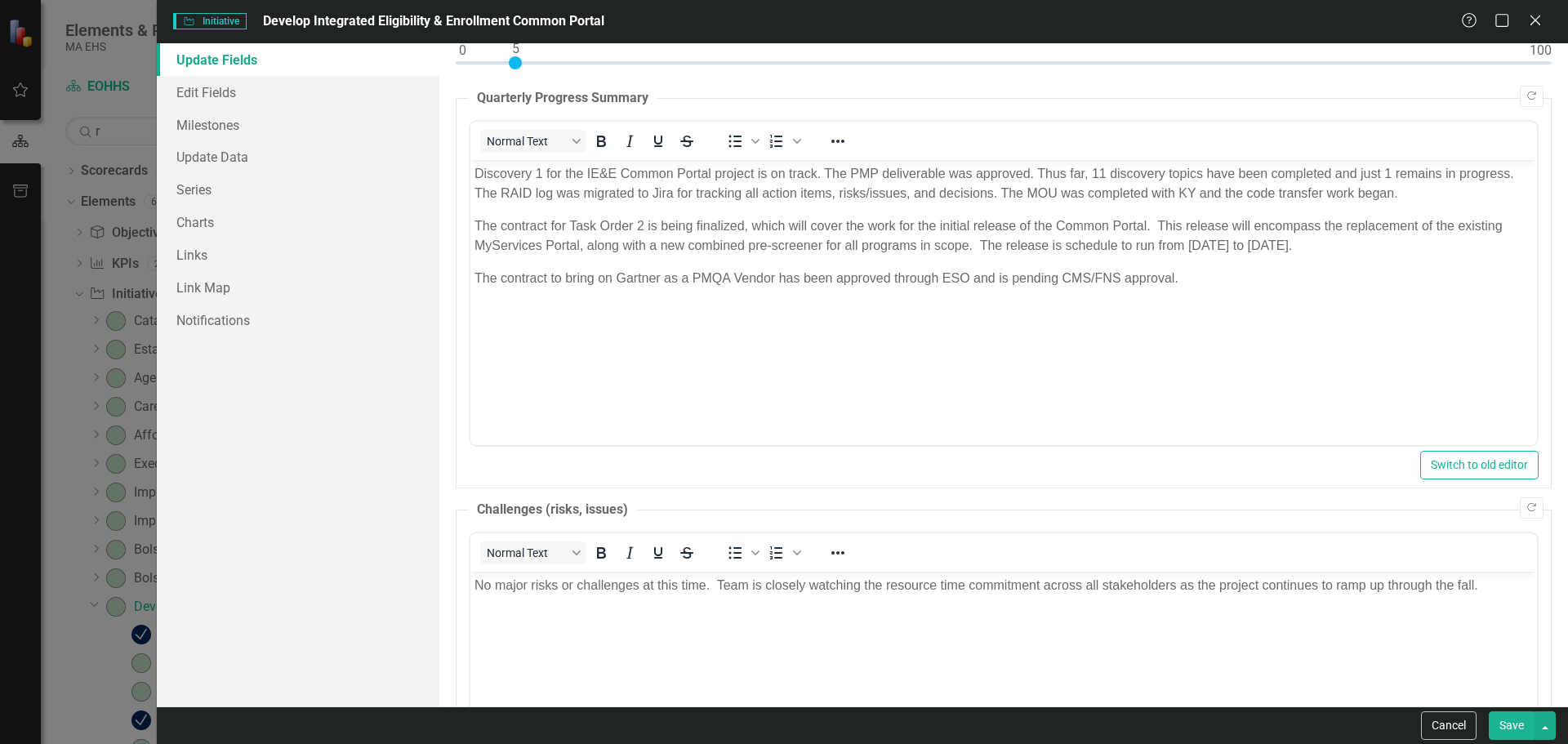
scroll to position [169, 0]
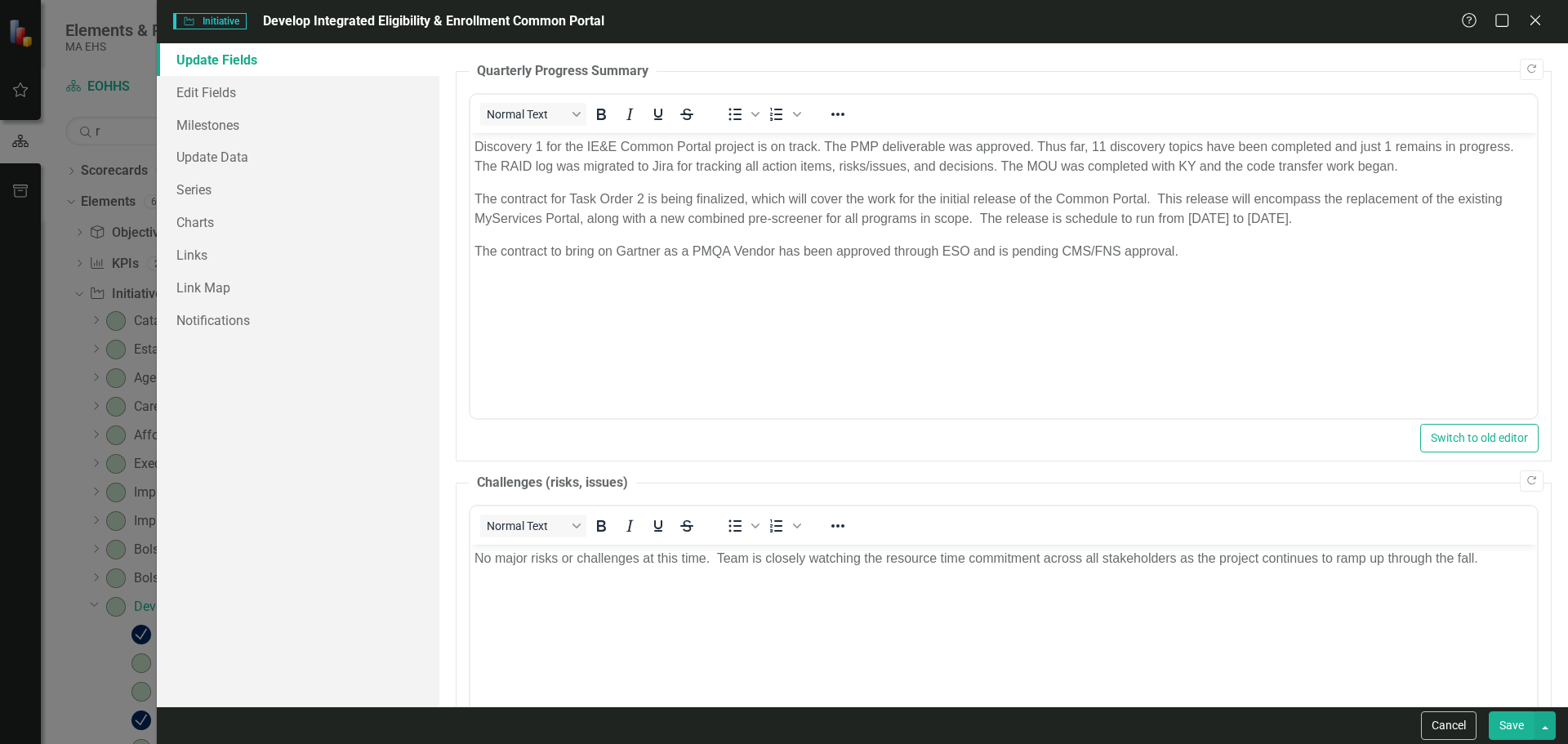
click at [796, 142] on p "Discovery 1 for the IE&E Common Portal project is on track. The PMP deliverable…" at bounding box center [1003, 156] width 1059 height 39
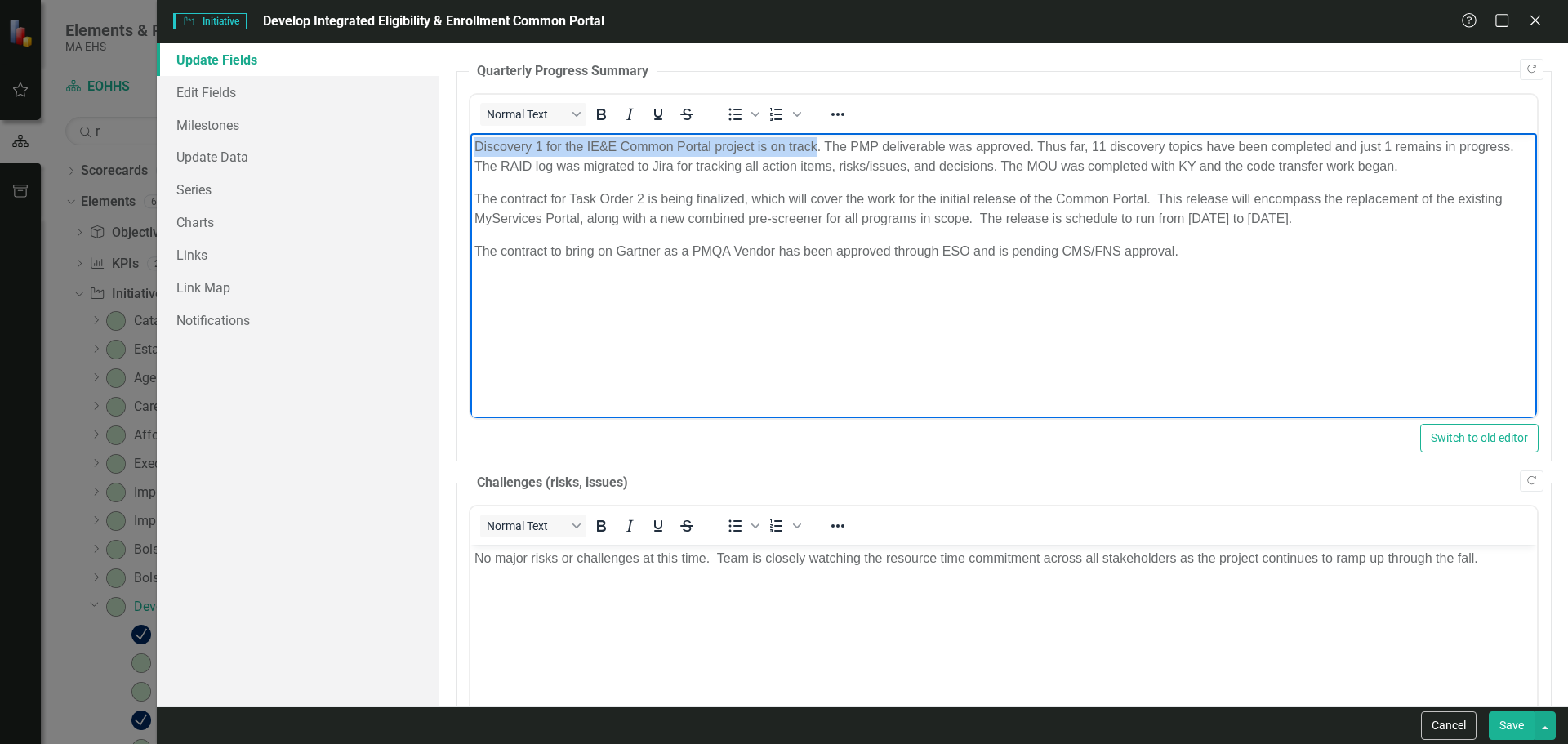
drag, startPoint x: 796, startPoint y: 142, endPoint x: 480, endPoint y: 127, distance: 316.4
click at [480, 133] on html "Discovery 1 for the IE&E Common Portal project is on track. The PMP deliverable…" at bounding box center [1003, 255] width 1067 height 245
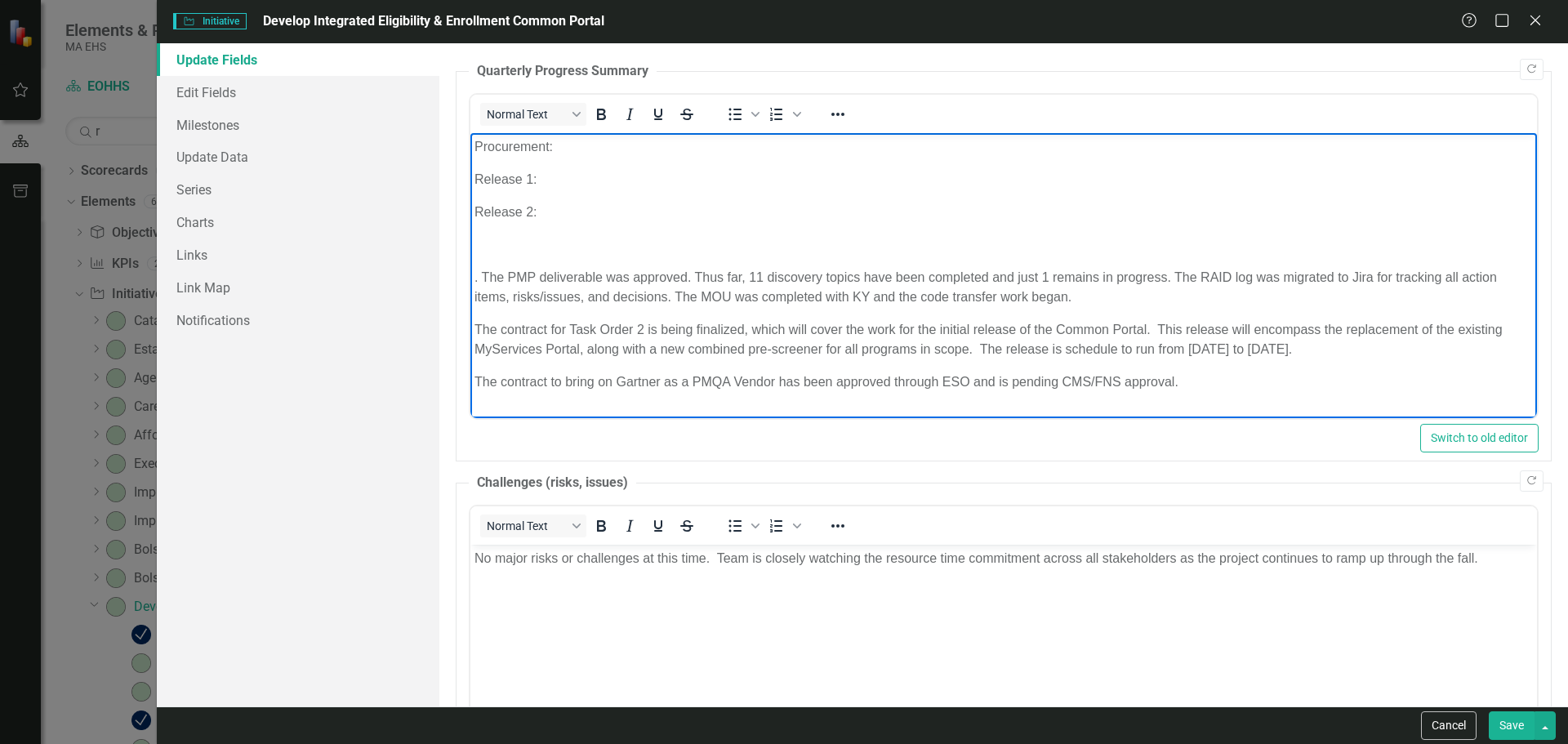
click at [605, 139] on p "Procurement:" at bounding box center [1003, 147] width 1059 height 19
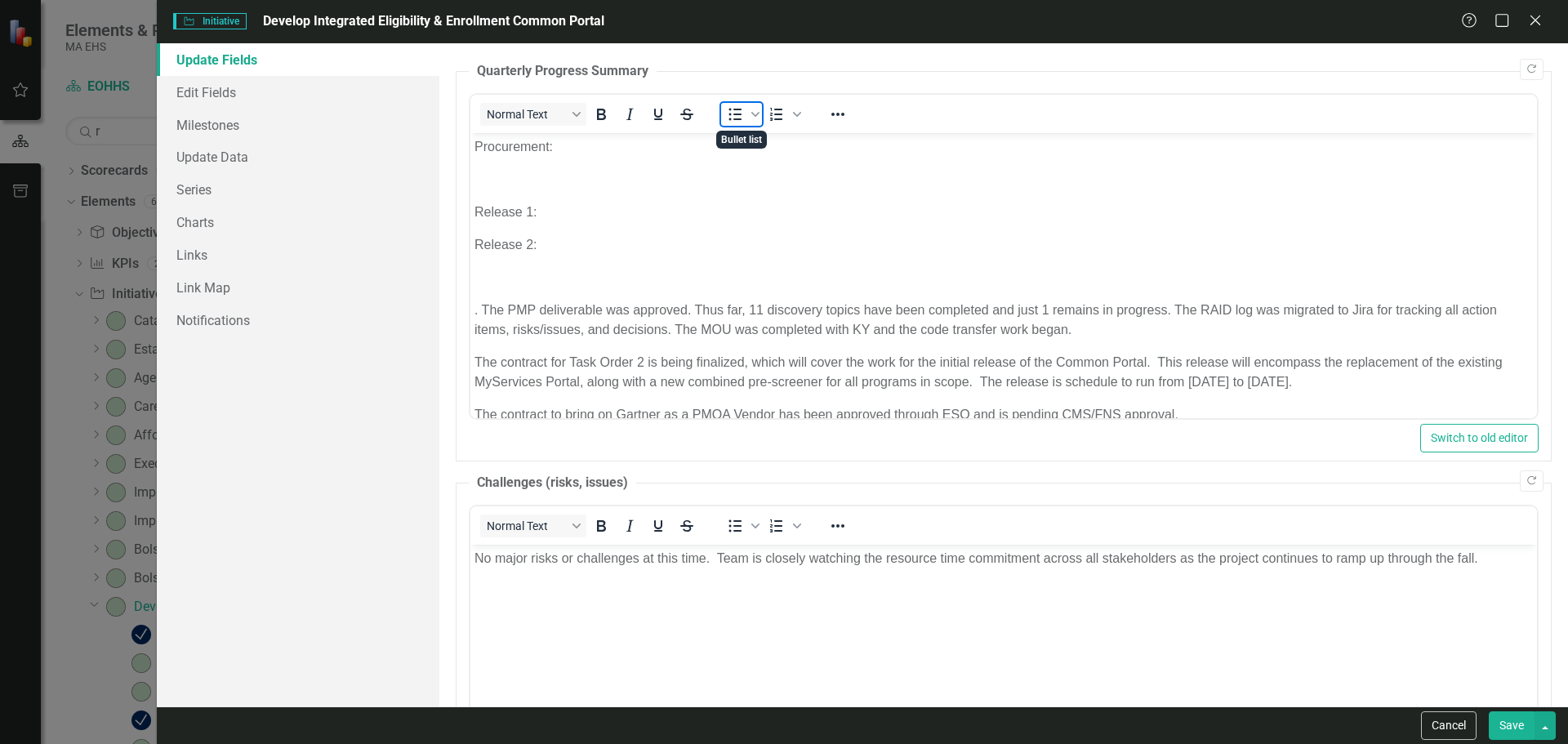
click at [734, 109] on icon "Bullet list" at bounding box center [735, 114] width 13 height 12
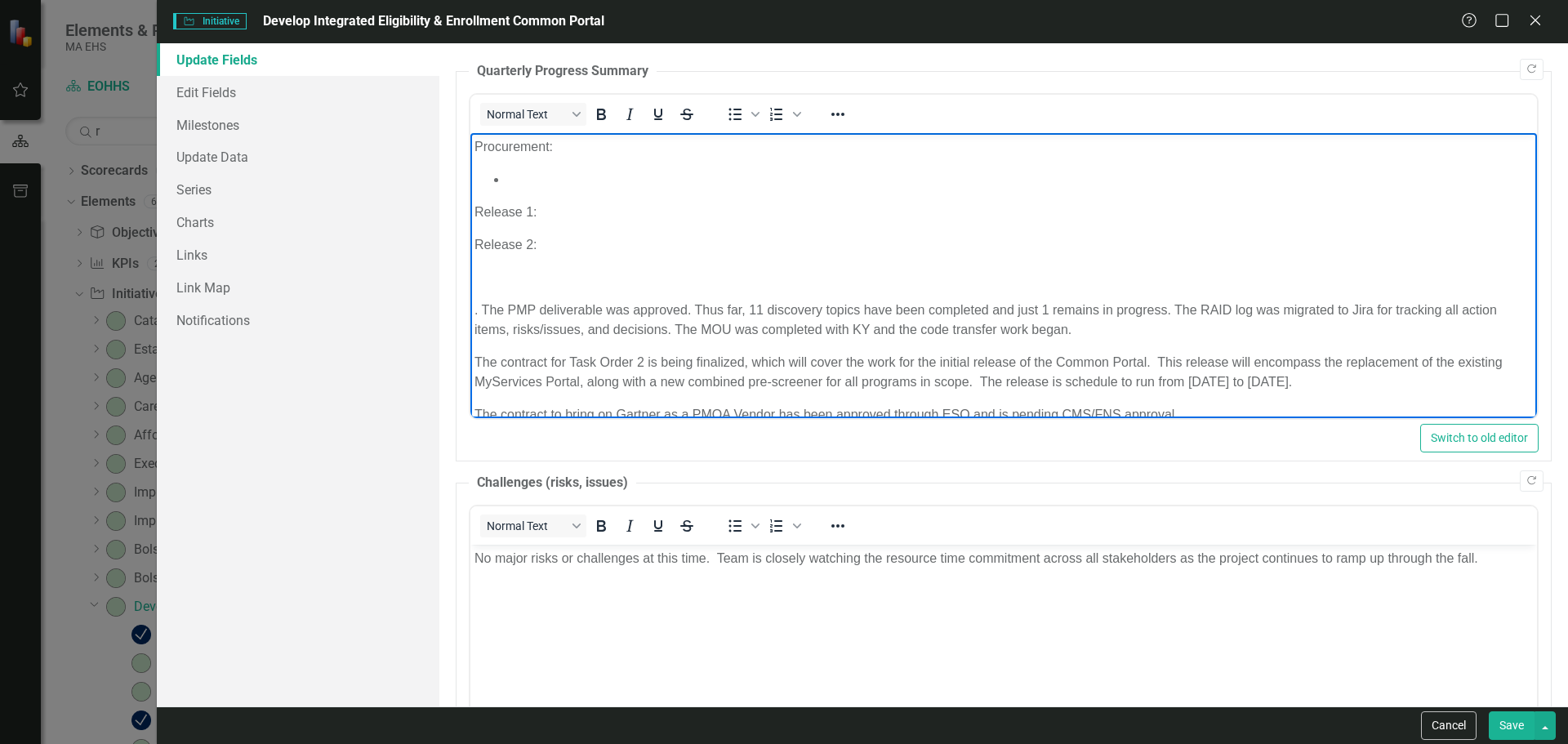
click at [558, 153] on p "Procurement:" at bounding box center [1003, 147] width 1059 height 19
click at [558, 174] on li "Rich Text Area. Press ALT-0 for help." at bounding box center [1019, 179] width 1026 height 19
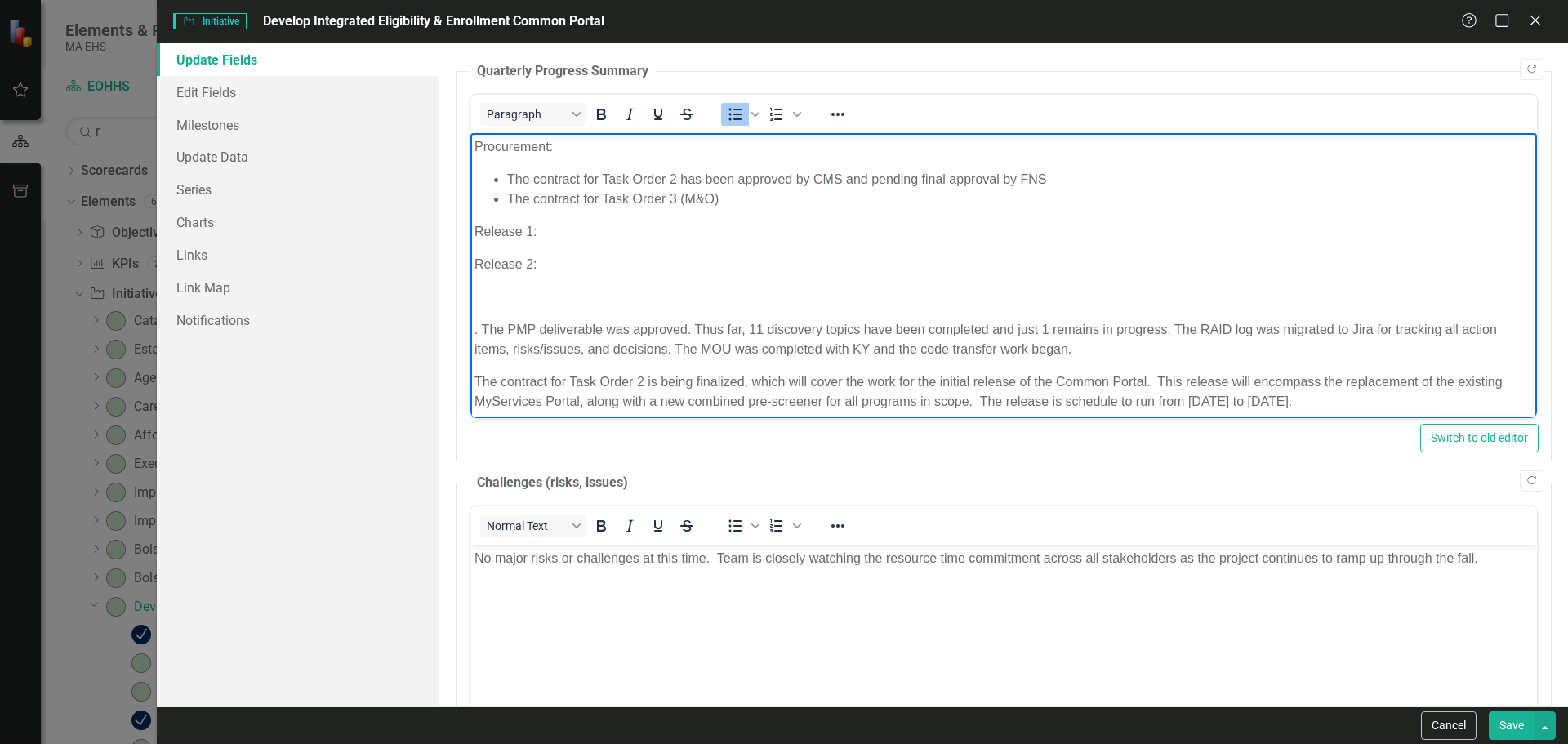
click at [687, 183] on li "The contract for Task Order 2 has been approved by CMS and pending final approv…" at bounding box center [1019, 179] width 1026 height 19
click at [682, 178] on li "The contract for Task Order 2 has been approved by CMS and pending final approv…" at bounding box center [1019, 179] width 1026 height 19
click at [733, 194] on li "The contract for Task Order 3 (M&O)" at bounding box center [1019, 199] width 1026 height 19
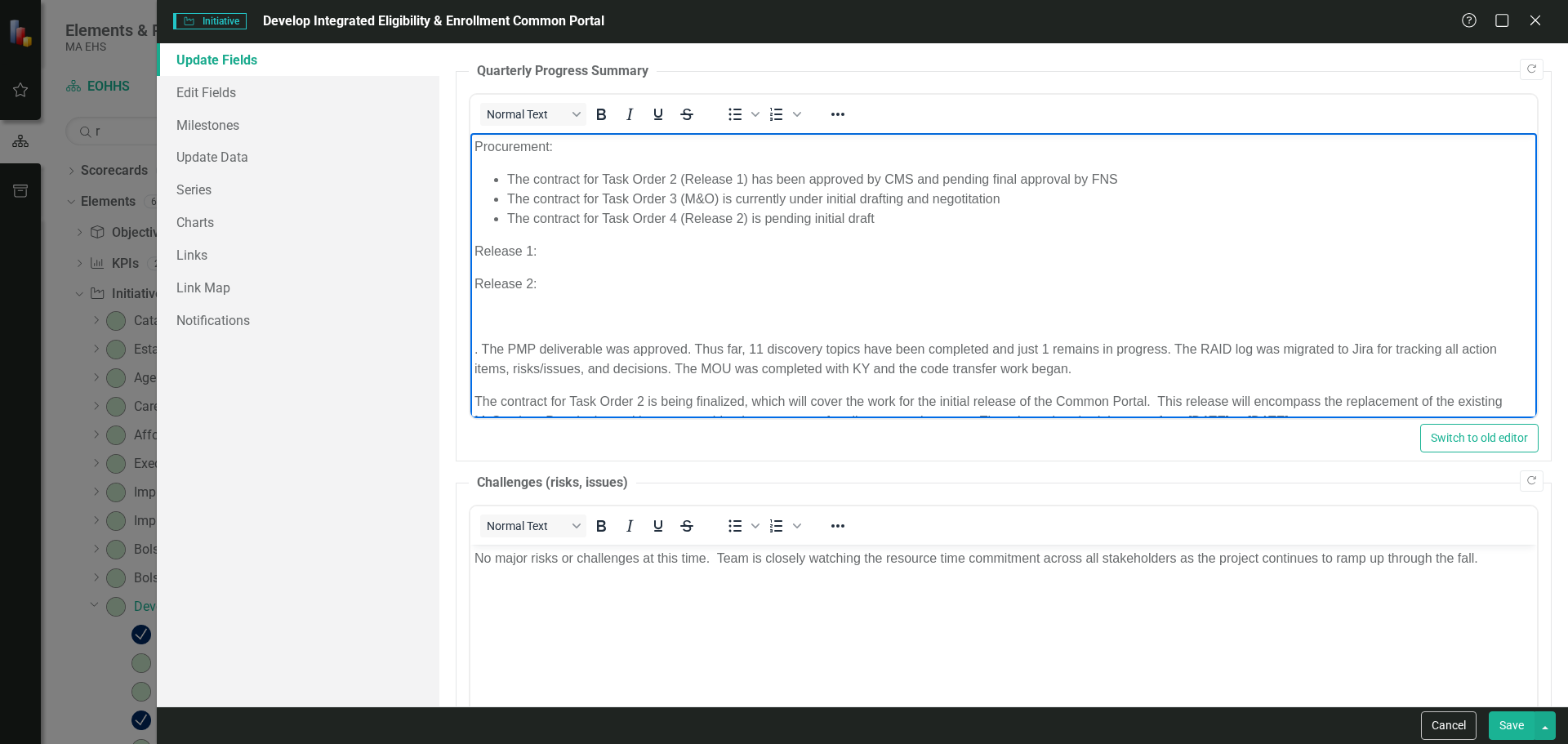
click at [625, 247] on p "Release 1:" at bounding box center [1003, 251] width 1059 height 19
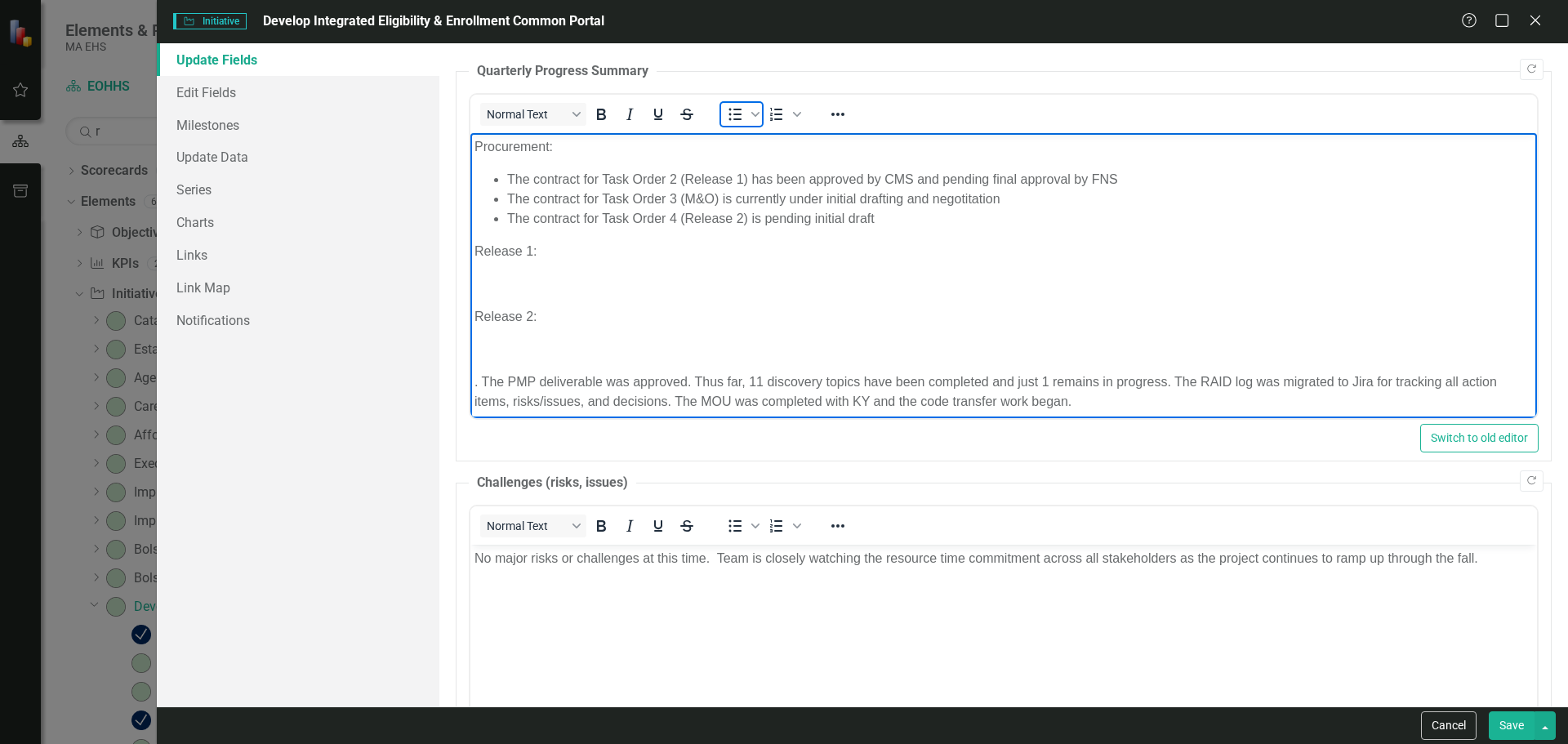
click at [737, 109] on icon "Bullet list" at bounding box center [735, 114] width 13 height 12
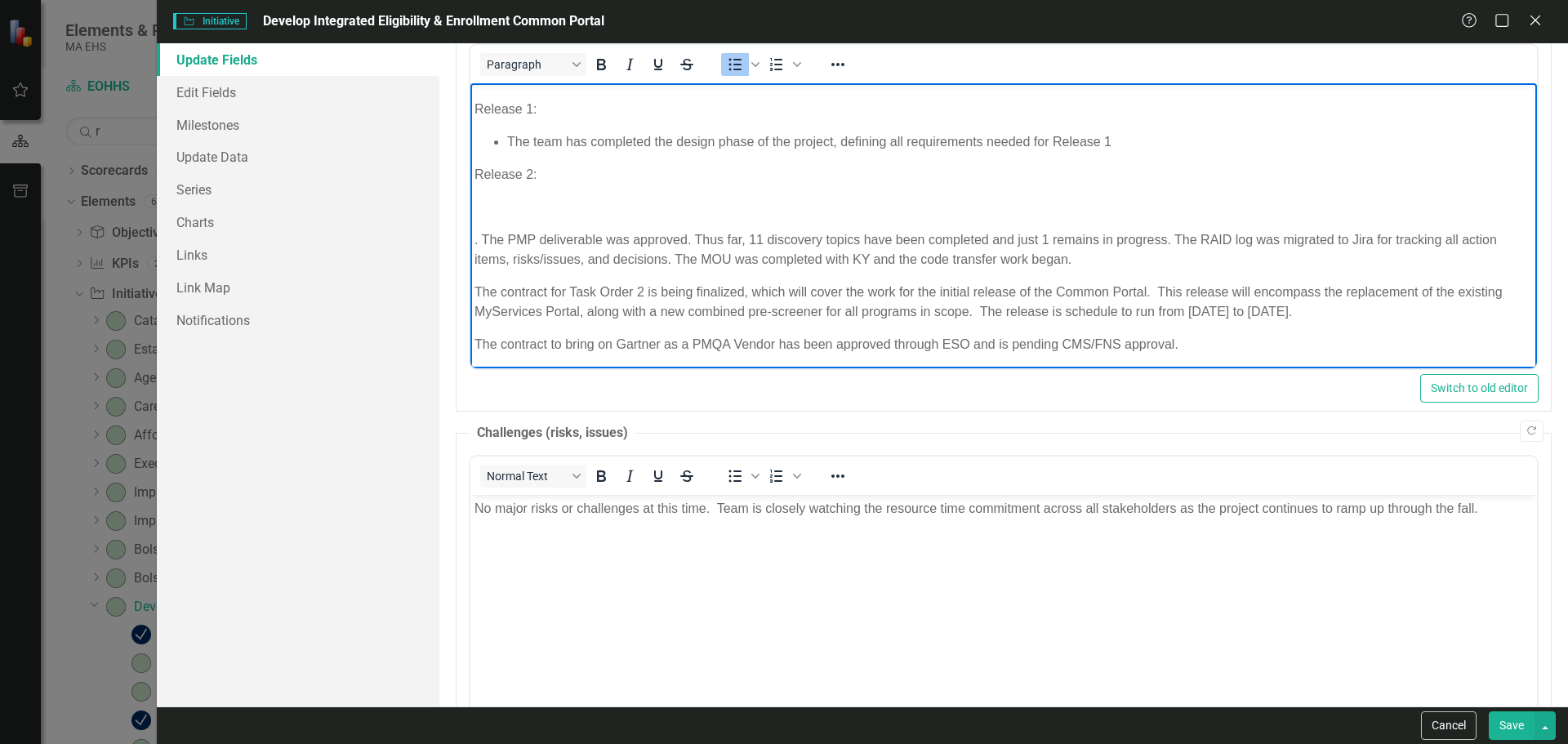
scroll to position [95, 0]
click at [660, 189] on body "Procurement: The contract for Task Order 2 (Release 1) has been approved by CMS…" at bounding box center [1003, 178] width 1067 height 381
click at [726, 63] on icon "Bullet list" at bounding box center [735, 65] width 19 height 19
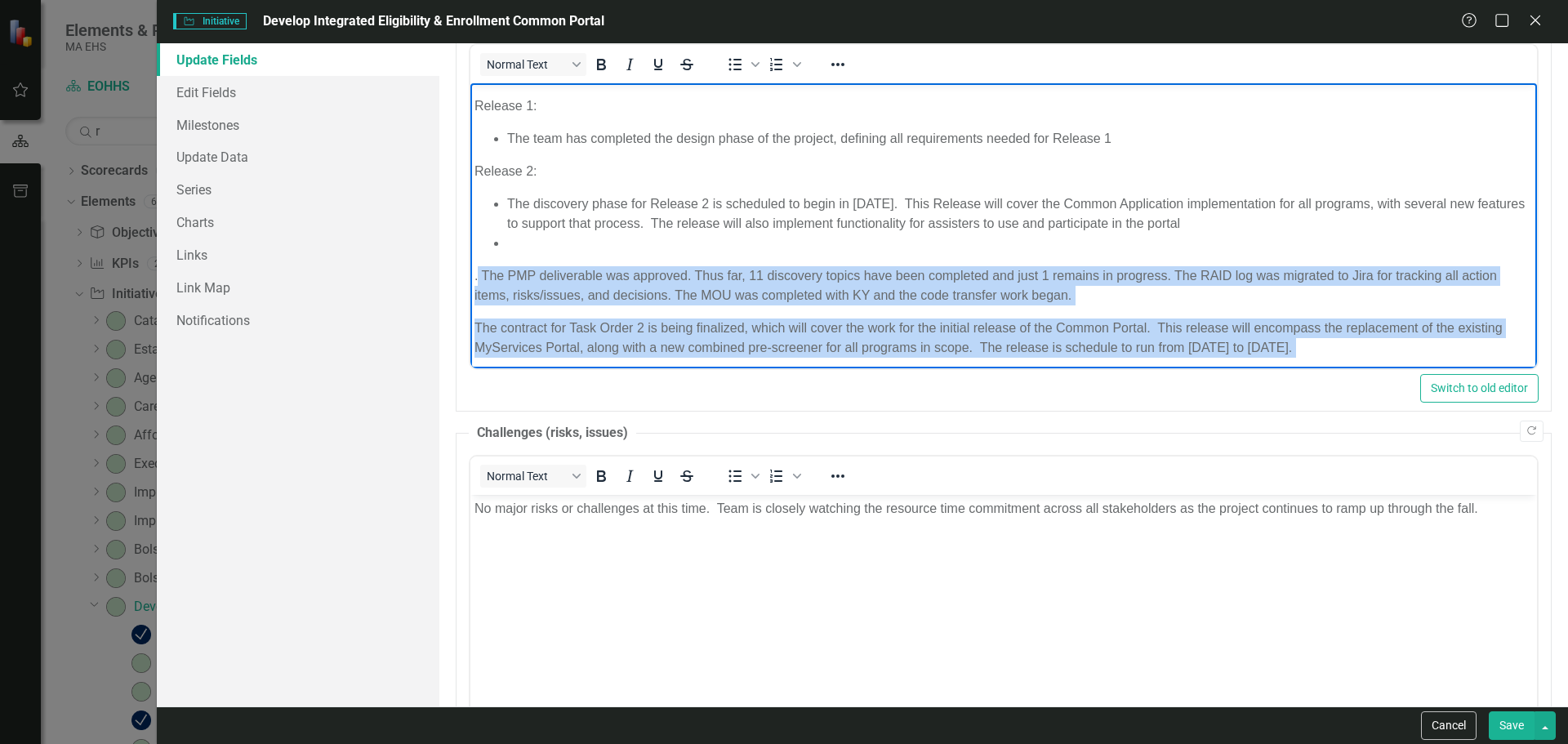
scroll to position [134, 0]
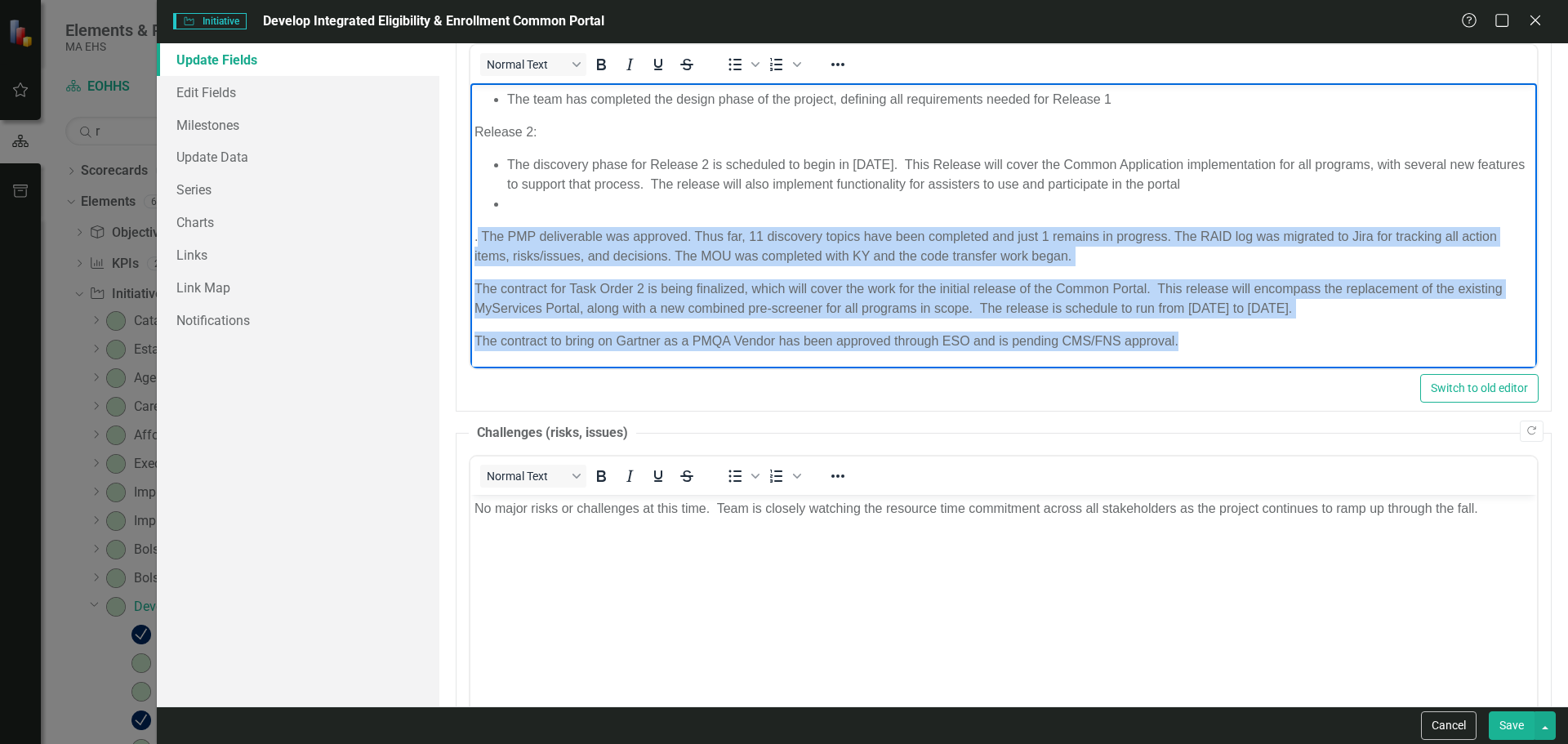
drag, startPoint x: 479, startPoint y: 270, endPoint x: 1408, endPoint y: 380, distance: 935.5
click at [1408, 369] on html "Procurement: The contract for Task Order 2 (Release 1) has been approved by CMS…" at bounding box center [1003, 158] width 1067 height 420
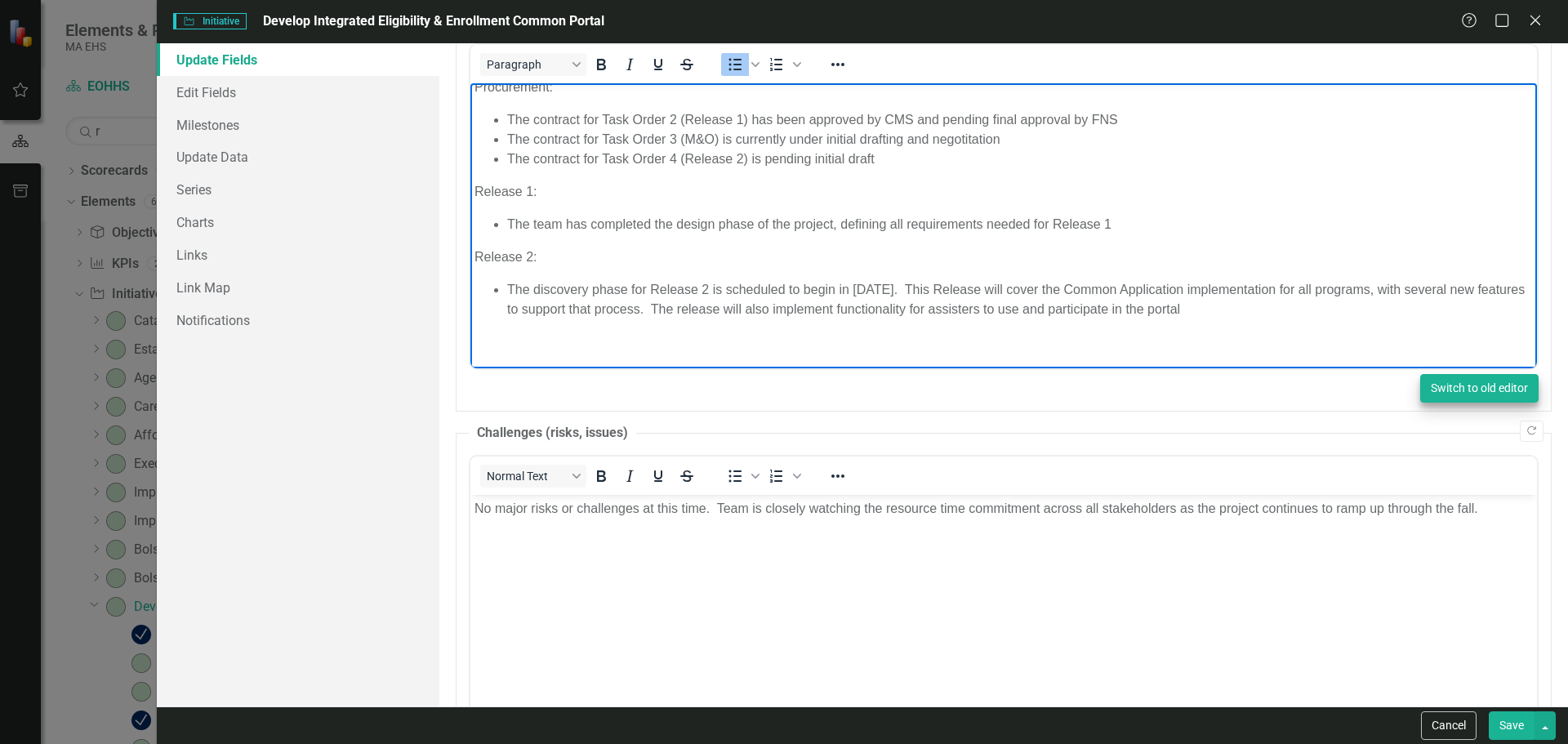
scroll to position [0, 0]
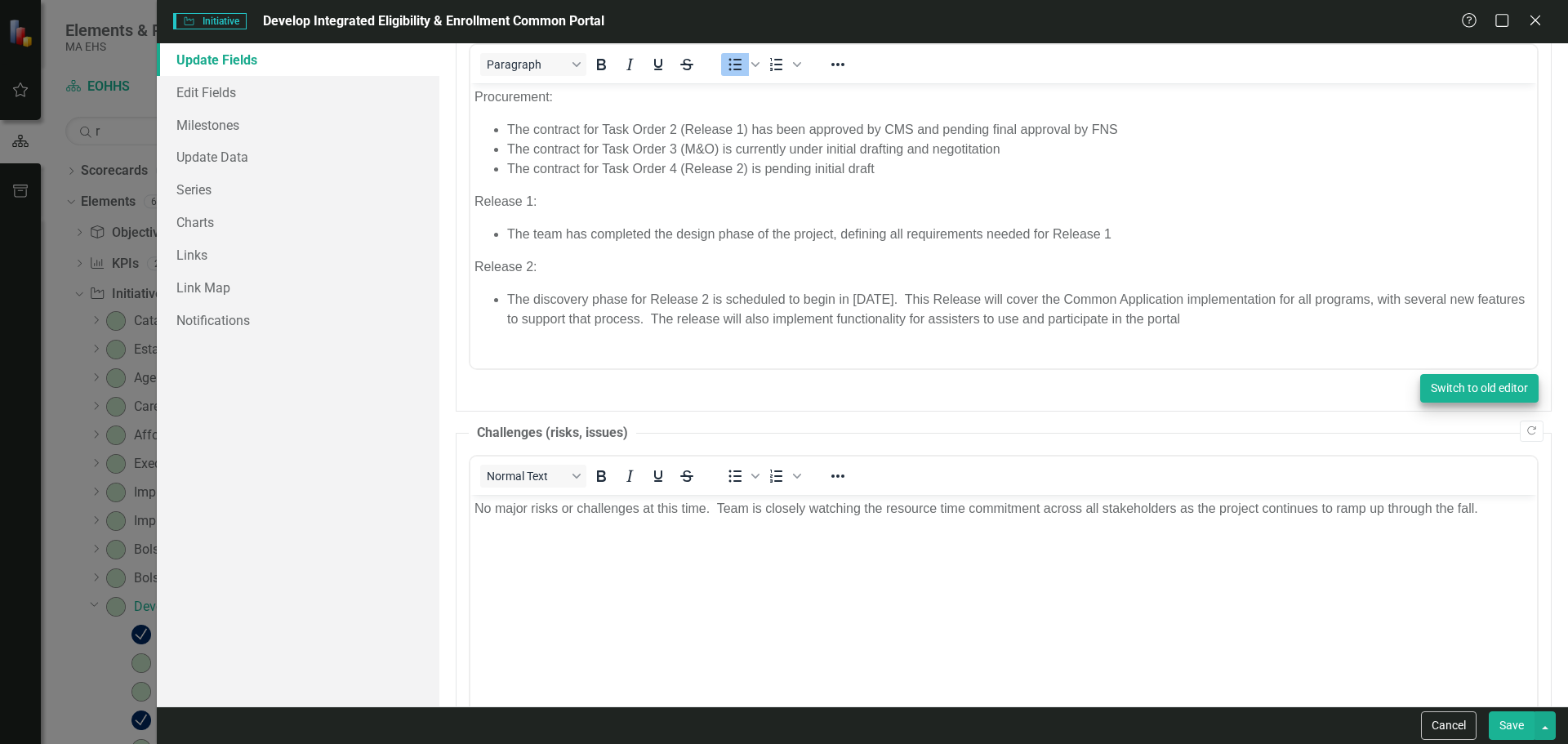
click at [1420, 381] on button "Switch to old editor" at bounding box center [1480, 388] width 119 height 29
click at [1420, 374] on button "Switch to old editor" at bounding box center [1480, 388] width 119 height 29
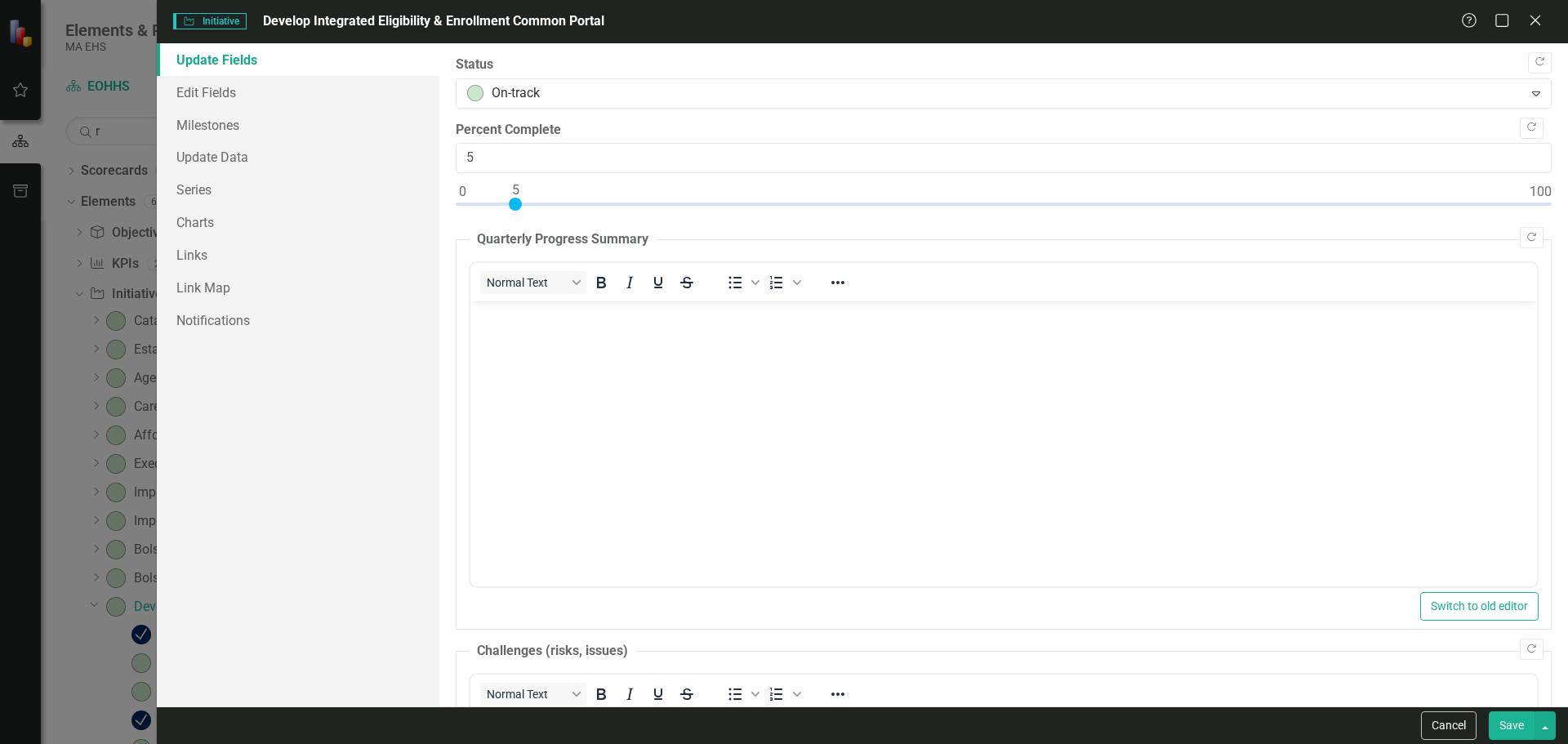
scroll to position [1, 0]
click at [998, 344] on div at bounding box center [1003, 443] width 1067 height 285
click at [954, 348] on div at bounding box center [1003, 443] width 1067 height 285
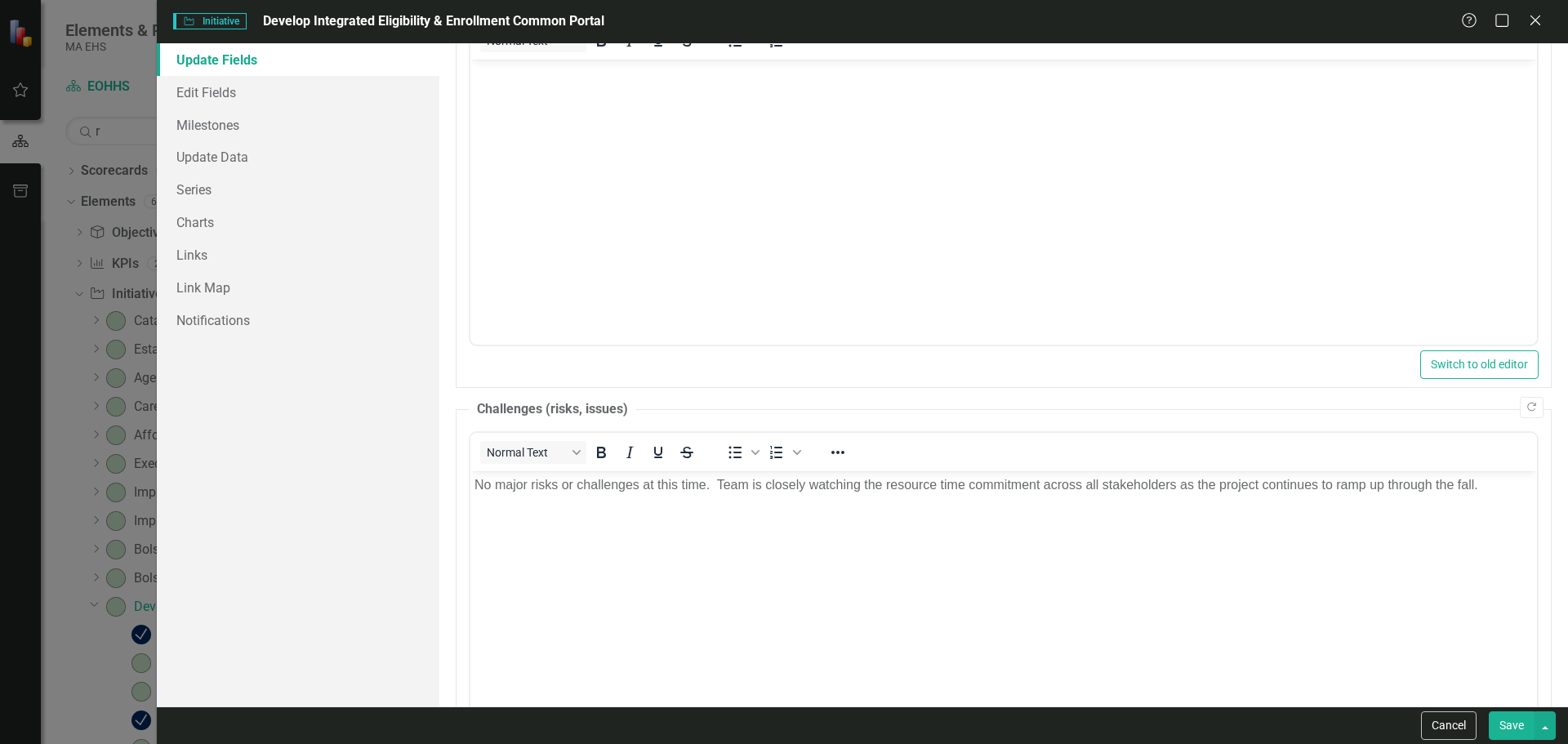
scroll to position [241, 0]
type input "resident"
click at [273, 86] on link "Edit Fields" at bounding box center [297, 92] width 282 height 32
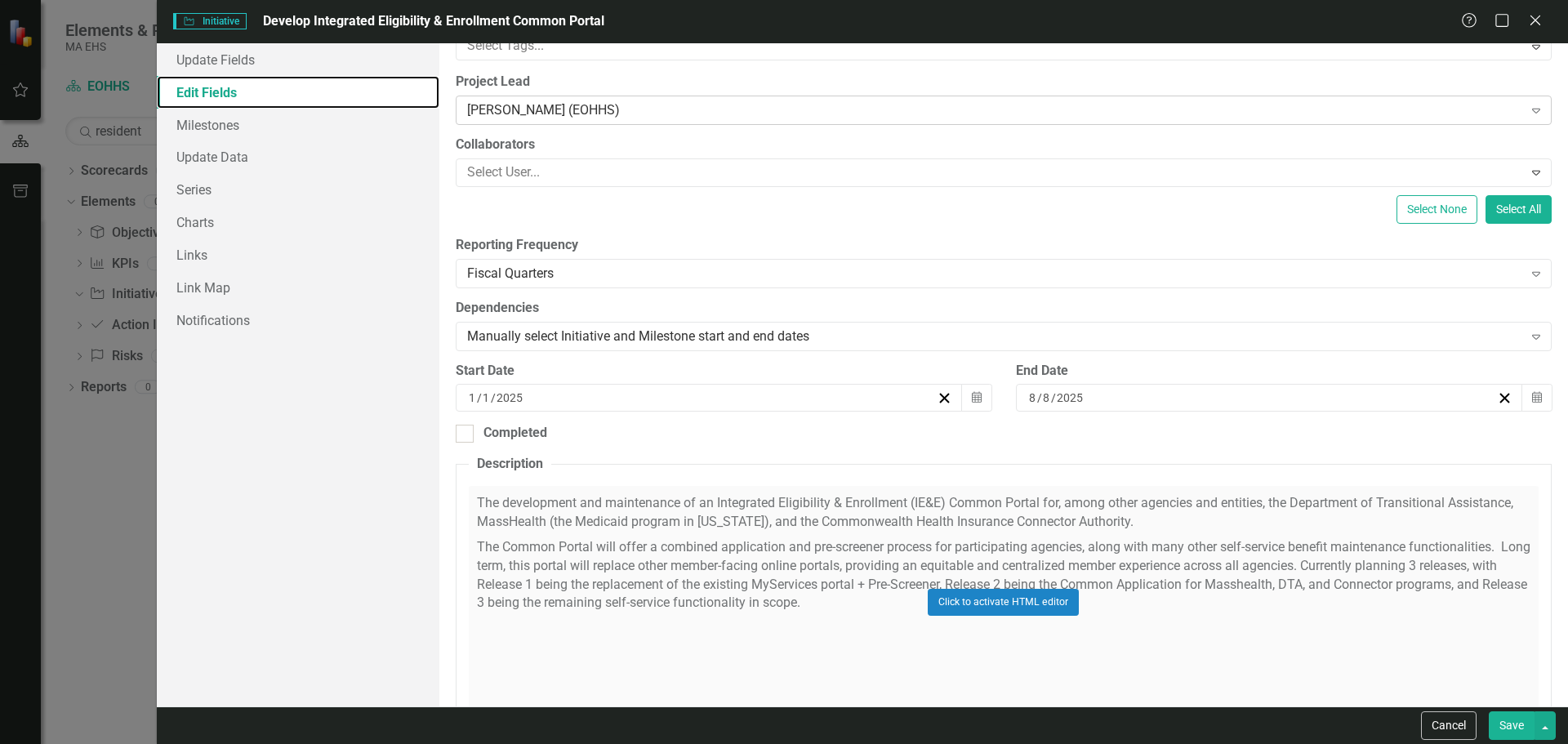
scroll to position [183, 0]
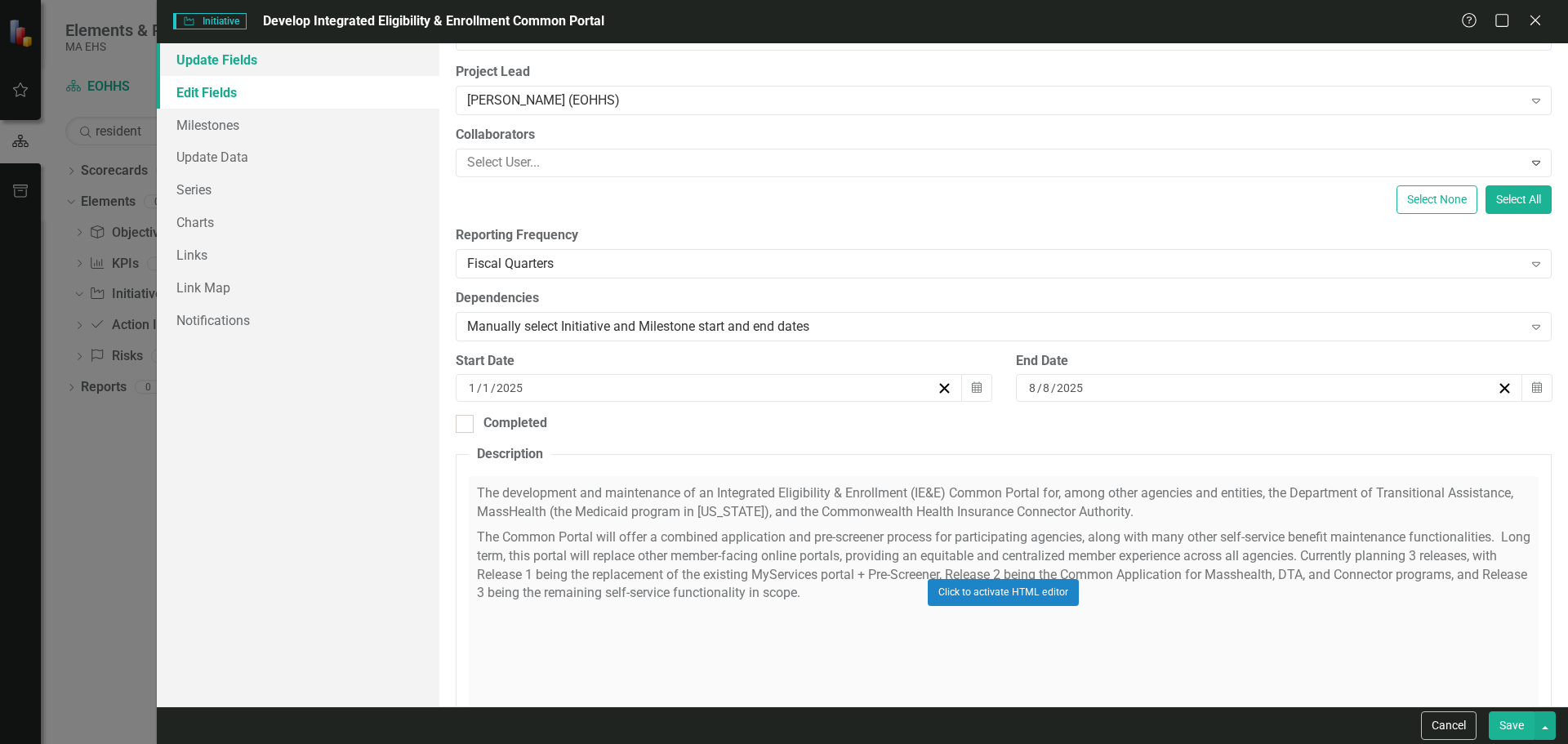
click at [302, 55] on link "Update Fields" at bounding box center [297, 59] width 282 height 32
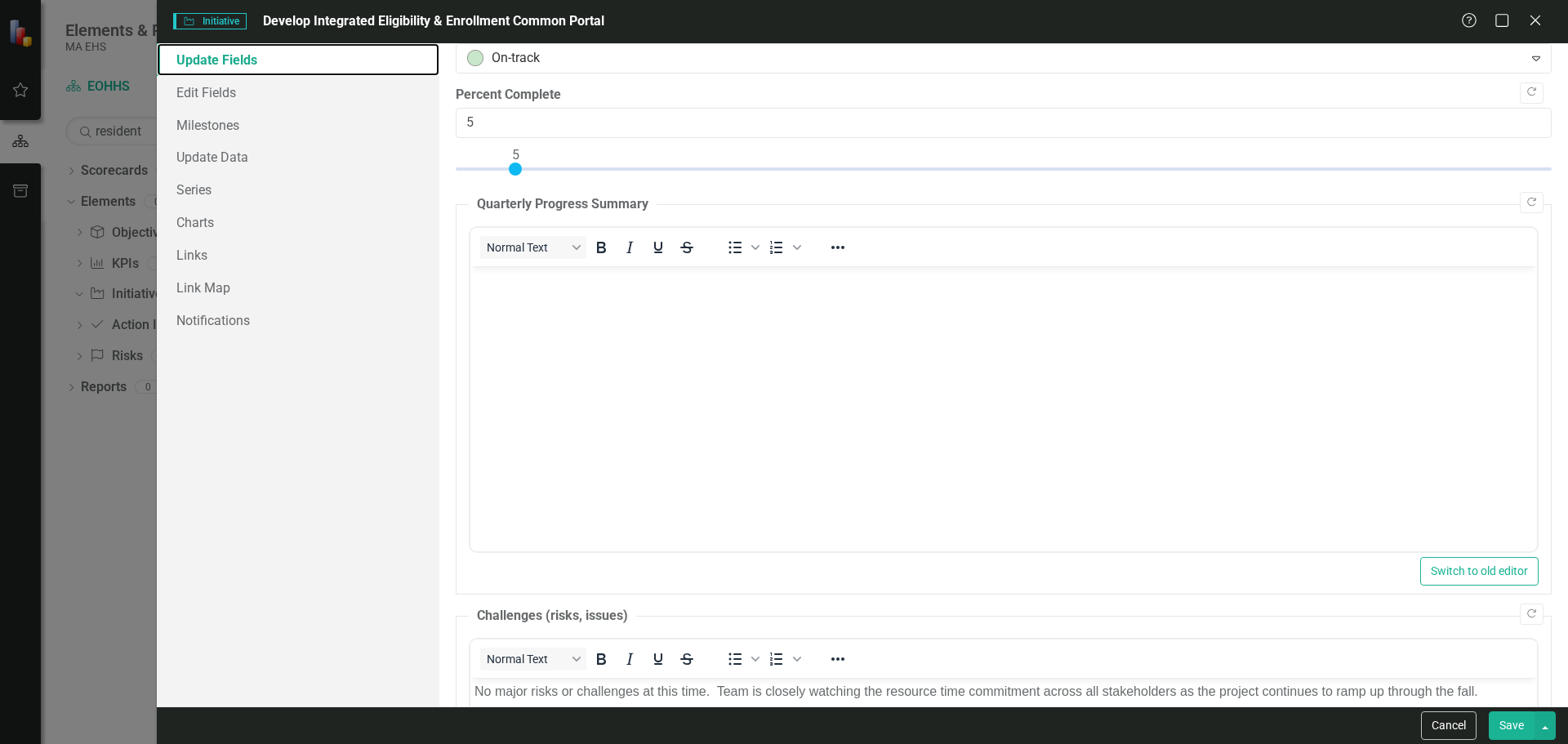
scroll to position [34, 0]
click at [508, 331] on div at bounding box center [1003, 410] width 1067 height 285
click at [531, 306] on div at bounding box center [1003, 410] width 1067 height 285
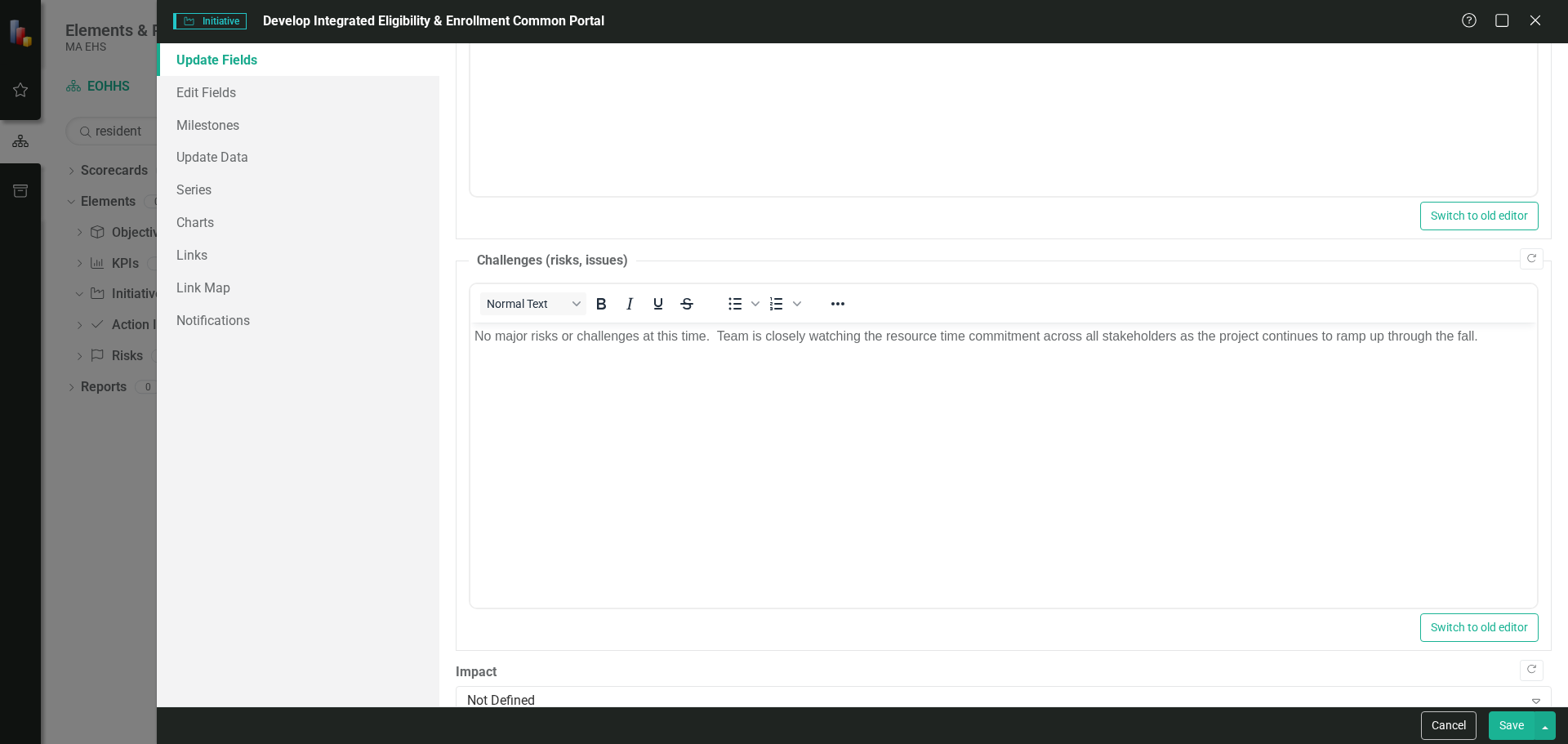
scroll to position [400, 0]
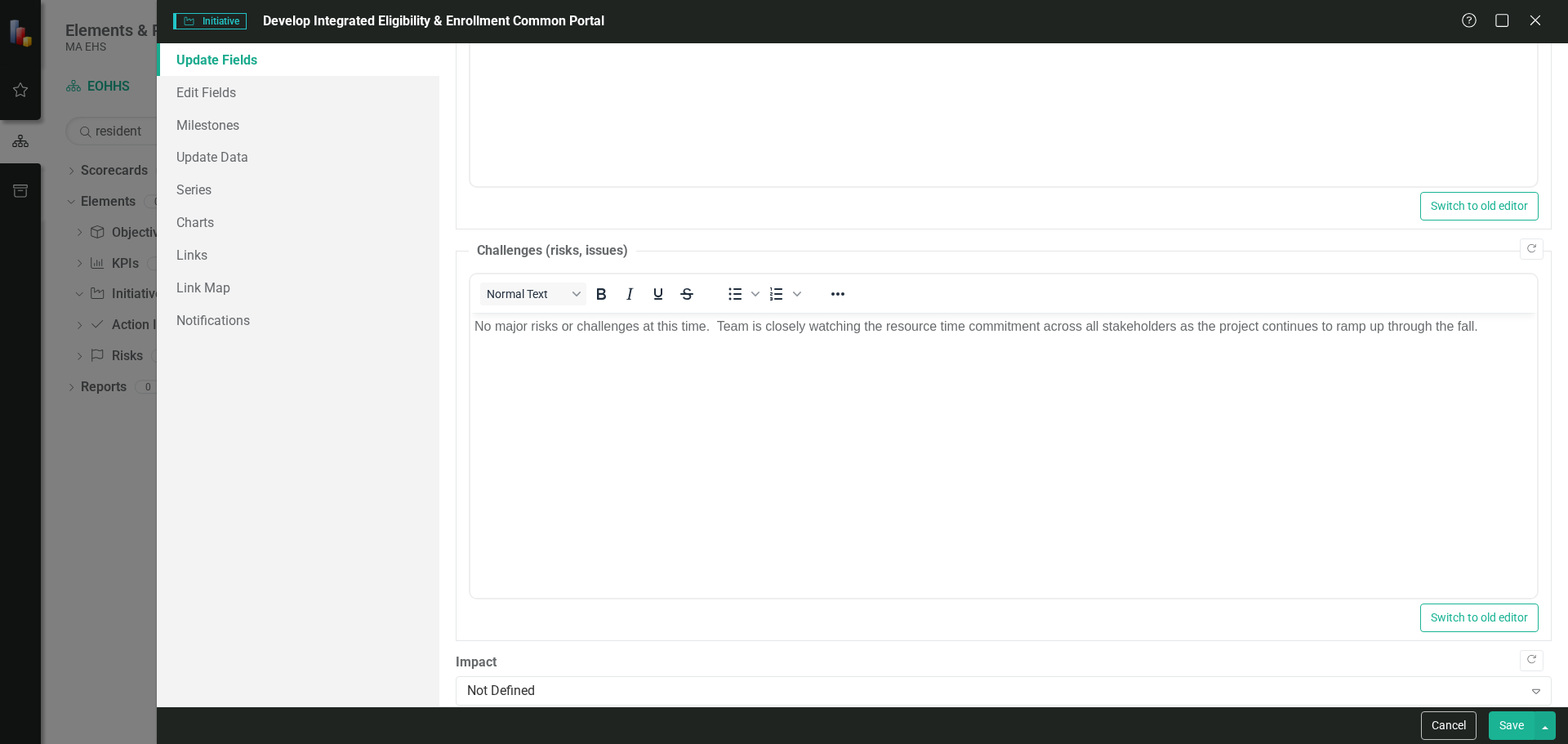
click at [1518, 713] on button "Save" at bounding box center [1511, 725] width 45 height 29
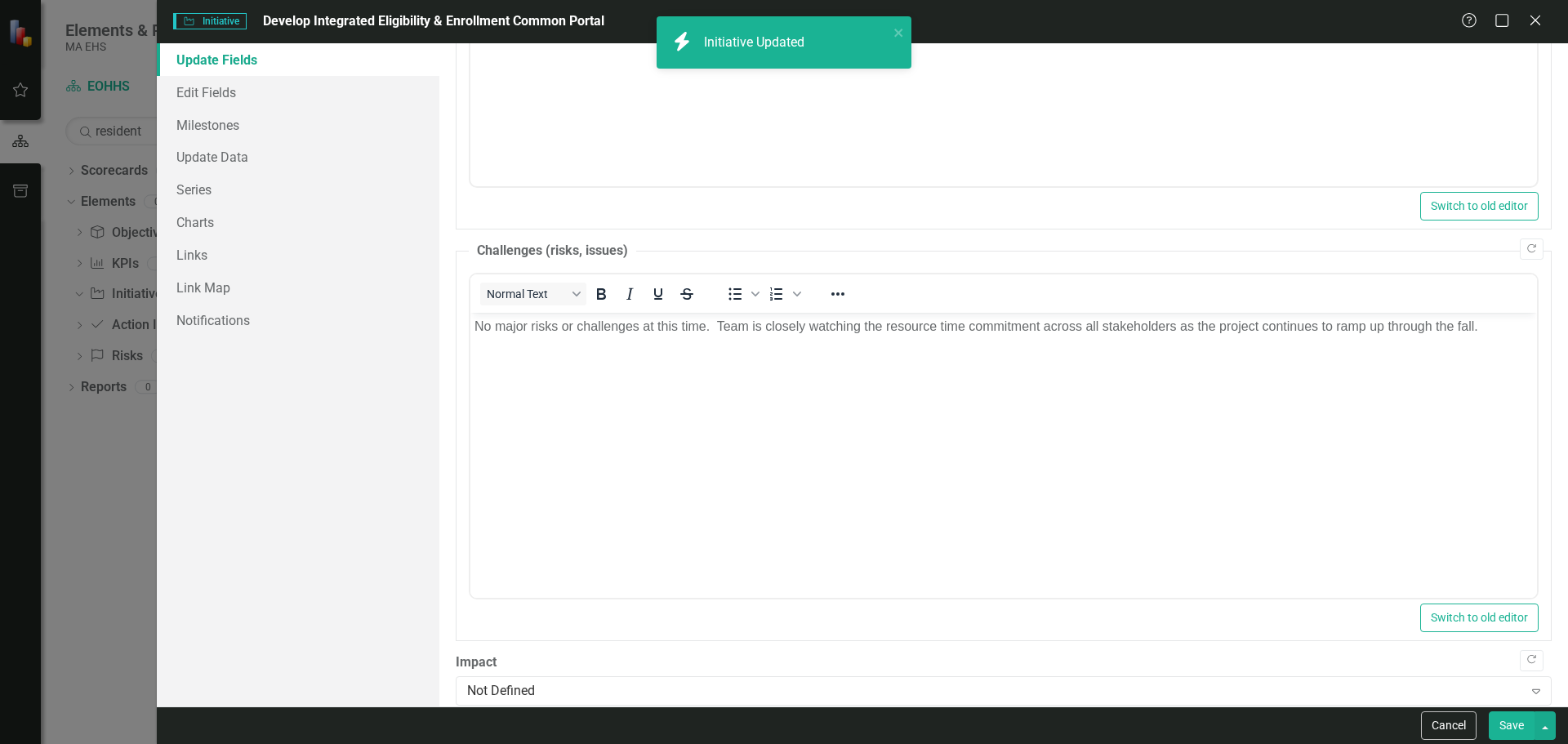
checkbox input "false"
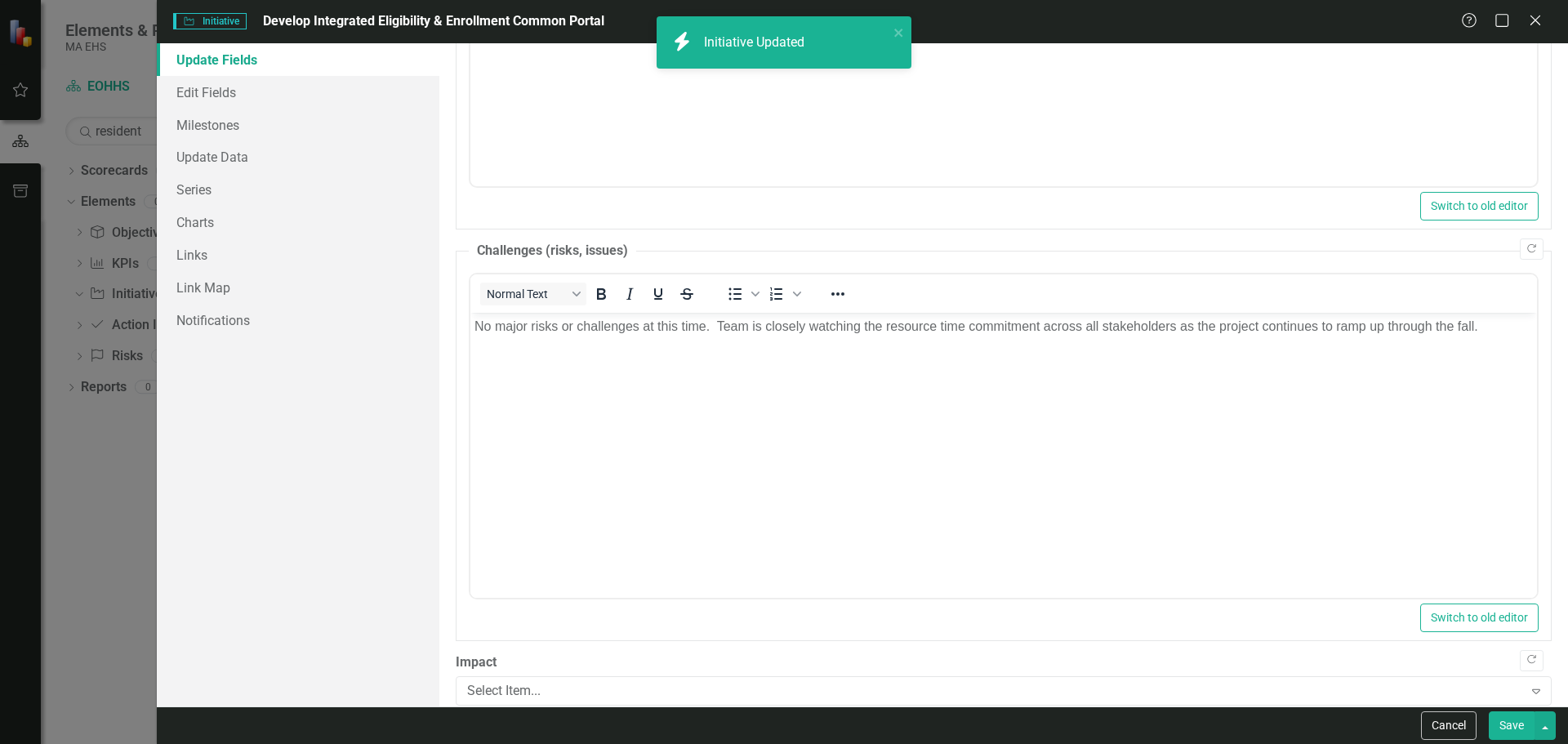
checkbox input "true"
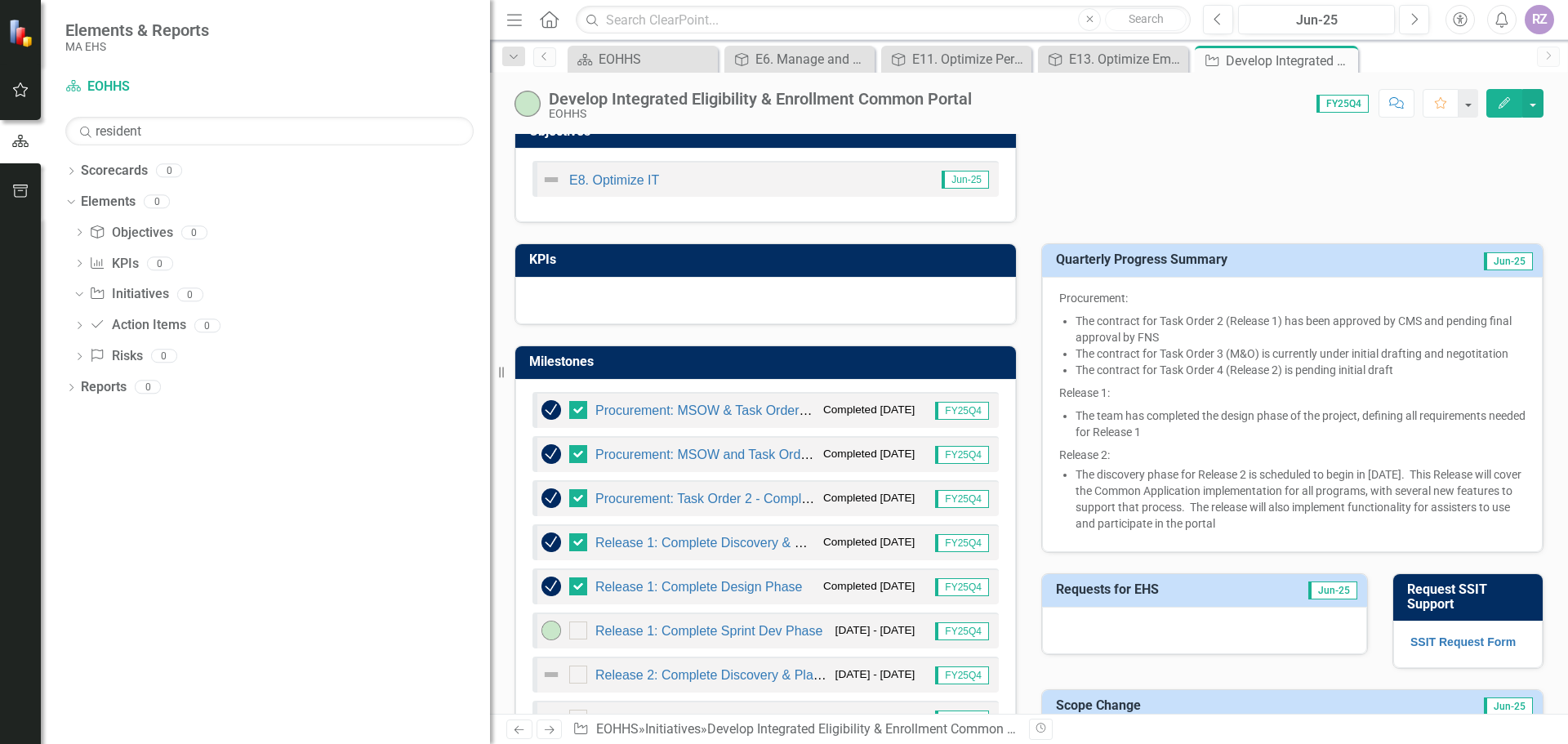
click at [1506, 107] on icon "Edit" at bounding box center [1504, 102] width 15 height 11
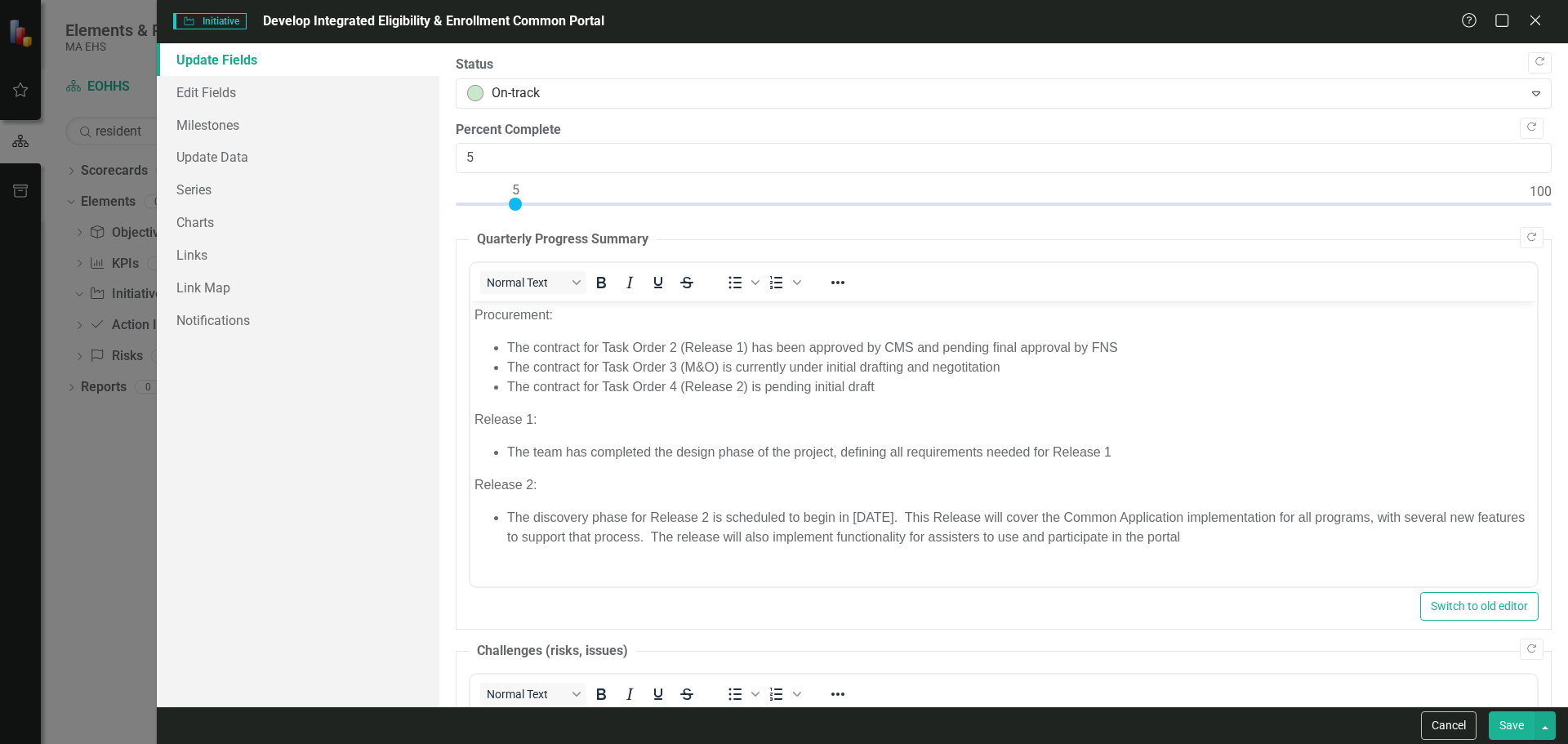
scroll to position [0, 0]
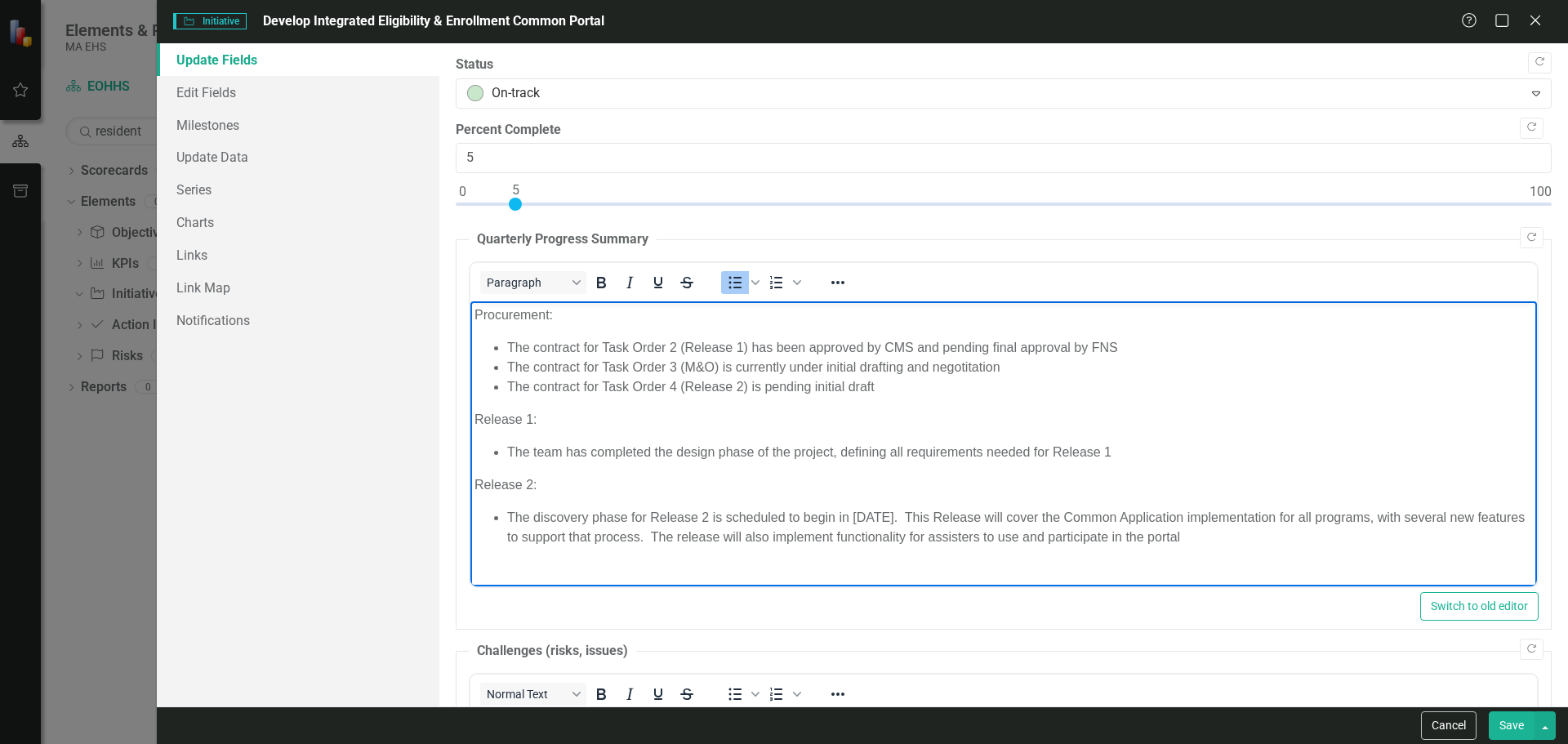
click at [1258, 530] on li "The discovery phase for Release 2 is scheduled to begin in October 2025. This R…" at bounding box center [1019, 527] width 1026 height 39
click at [1128, 447] on li "The team has completed the design phase of the project, defining all requiremen…" at bounding box center [1019, 452] width 1026 height 19
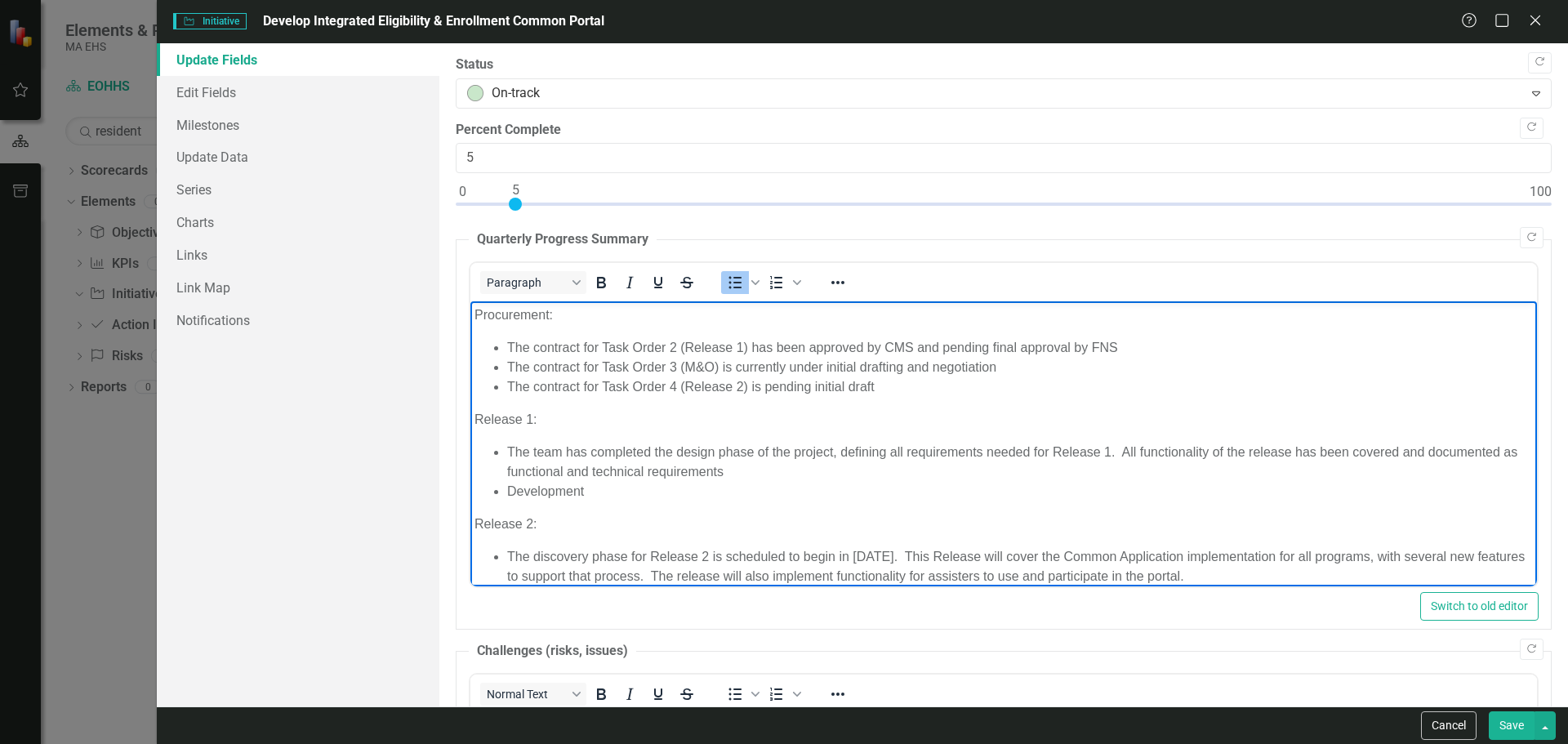
click at [659, 493] on li "Development" at bounding box center [1019, 492] width 1026 height 19
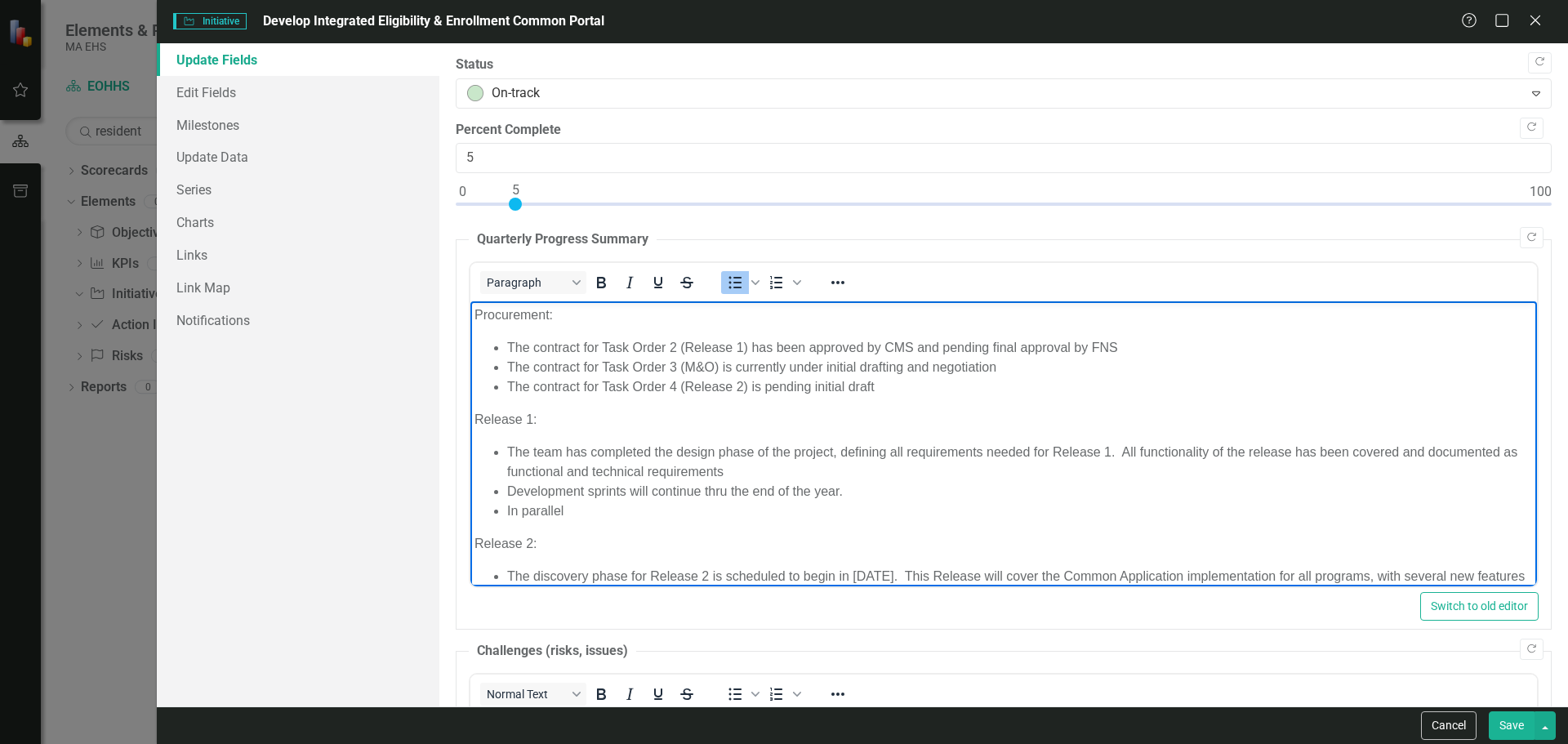
click at [868, 488] on li "Development sprints will continue thru the end of the year." at bounding box center [1019, 492] width 1026 height 19
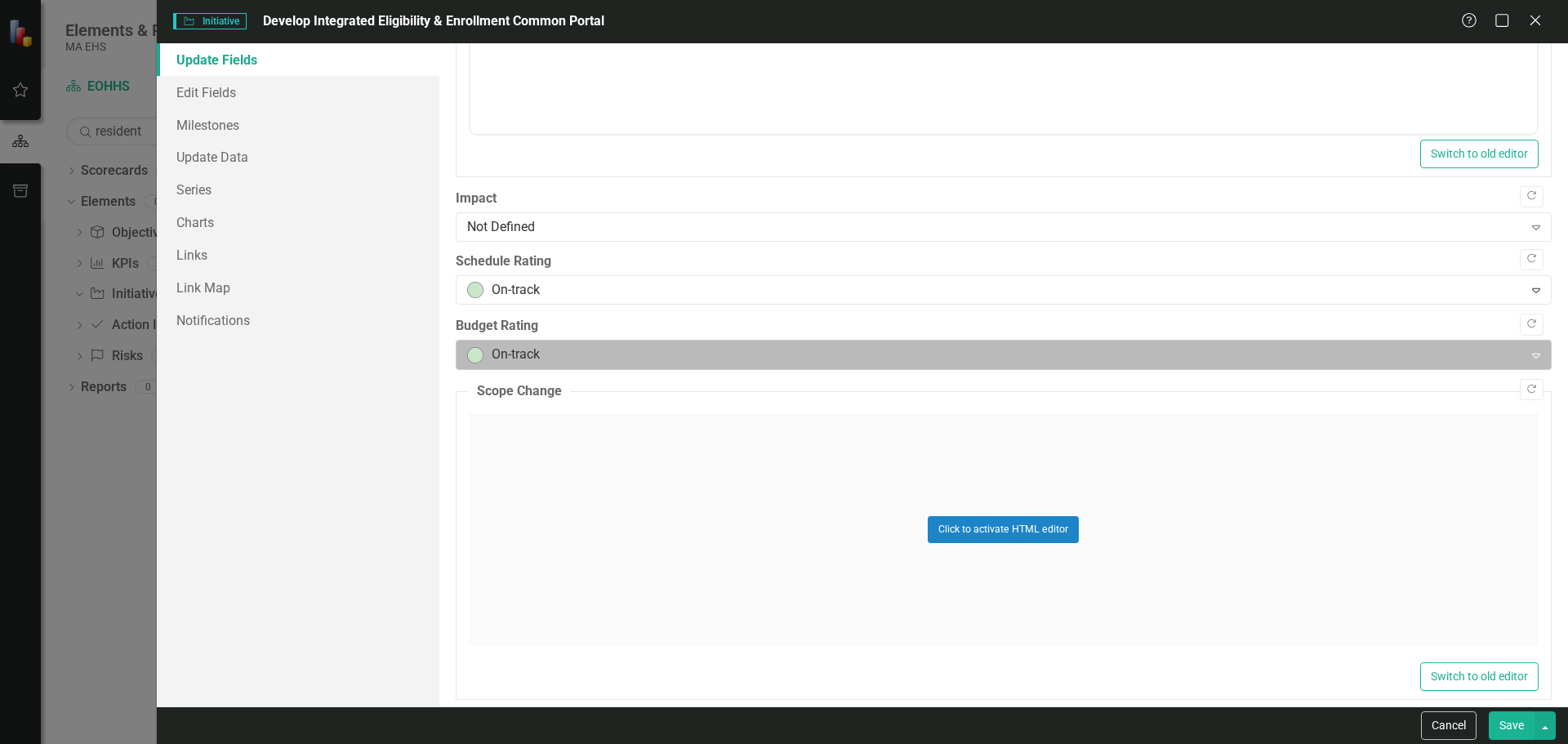
scroll to position [869, 0]
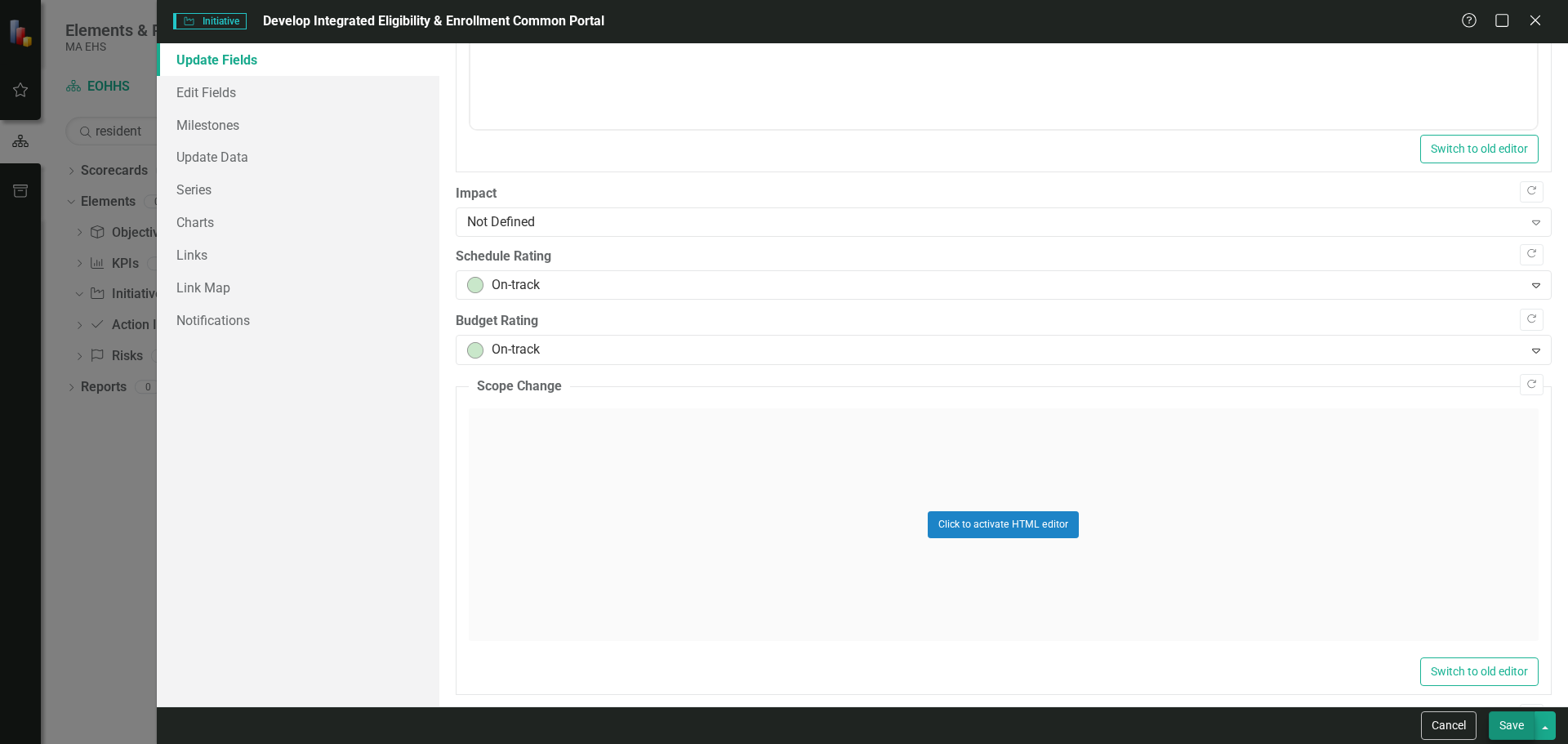
click at [1516, 722] on button "Save" at bounding box center [1511, 725] width 45 height 29
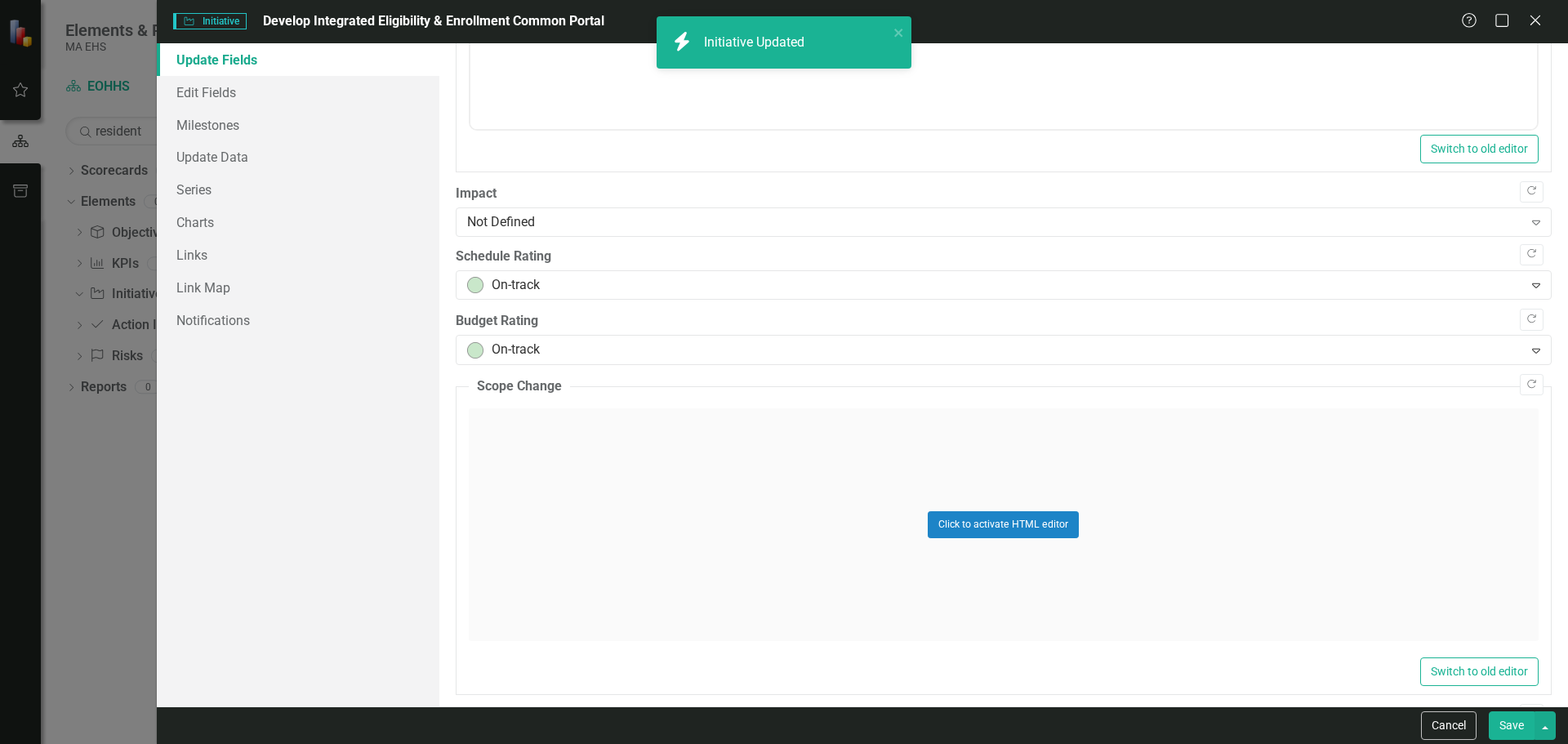
checkbox input "false"
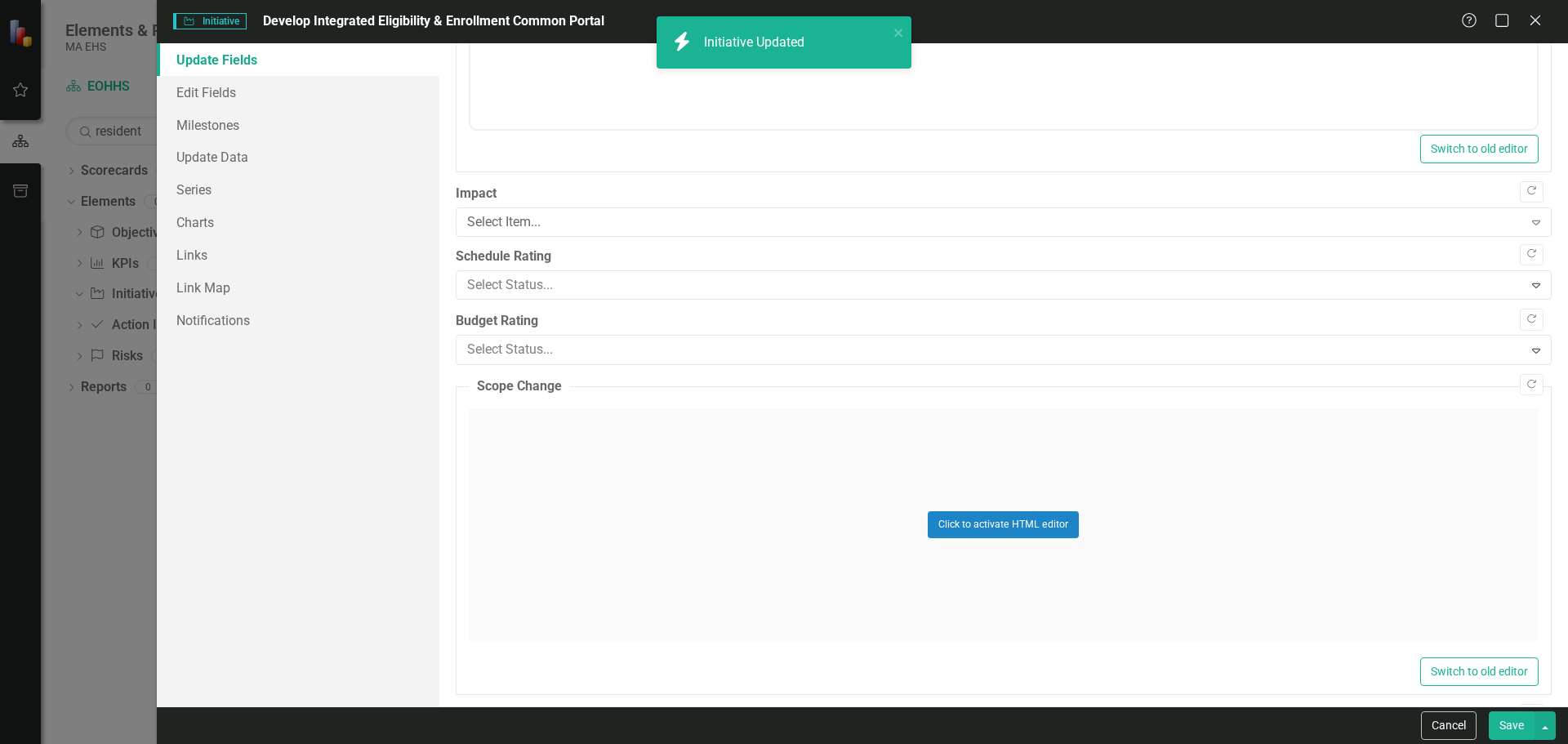
checkbox input "true"
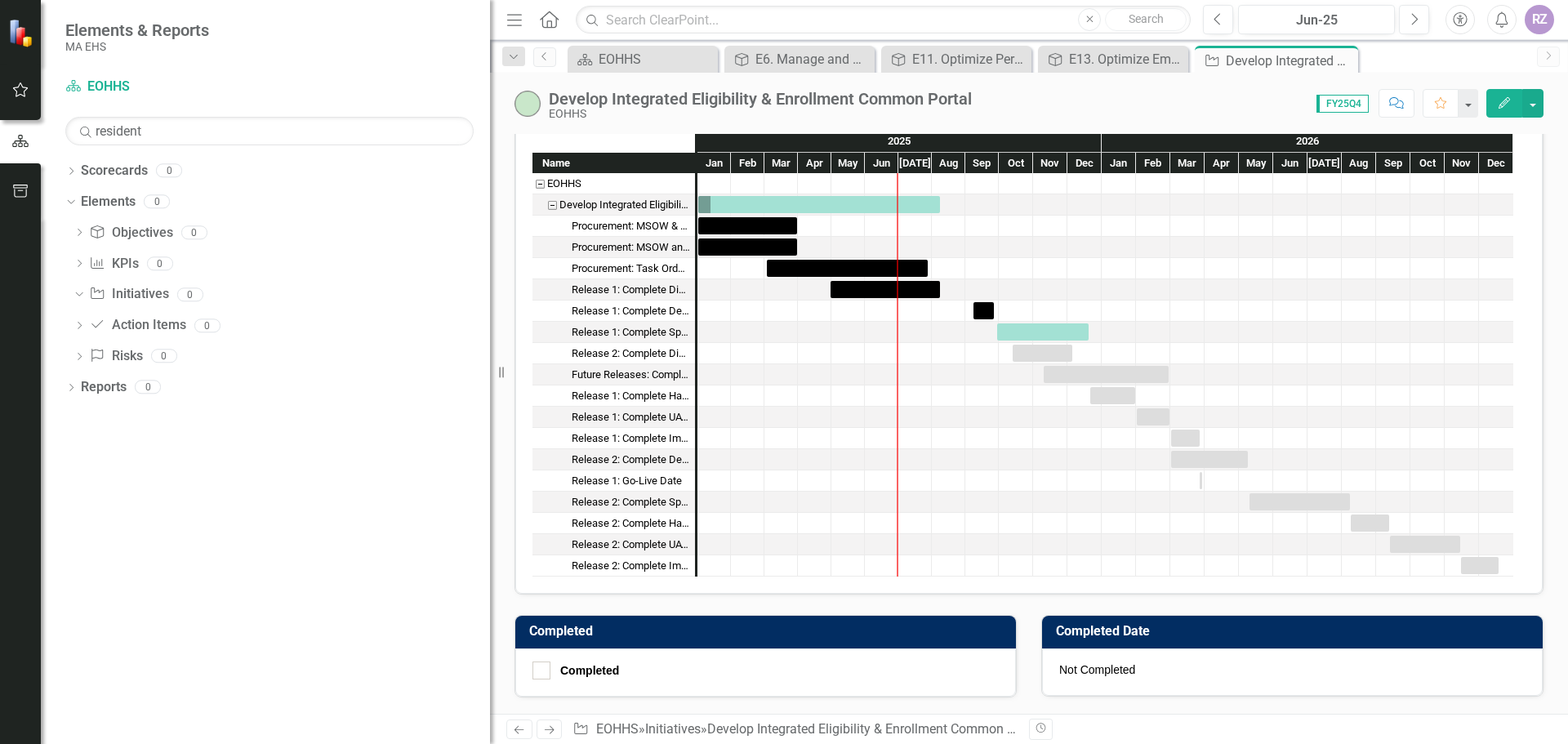
scroll to position [1602, 0]
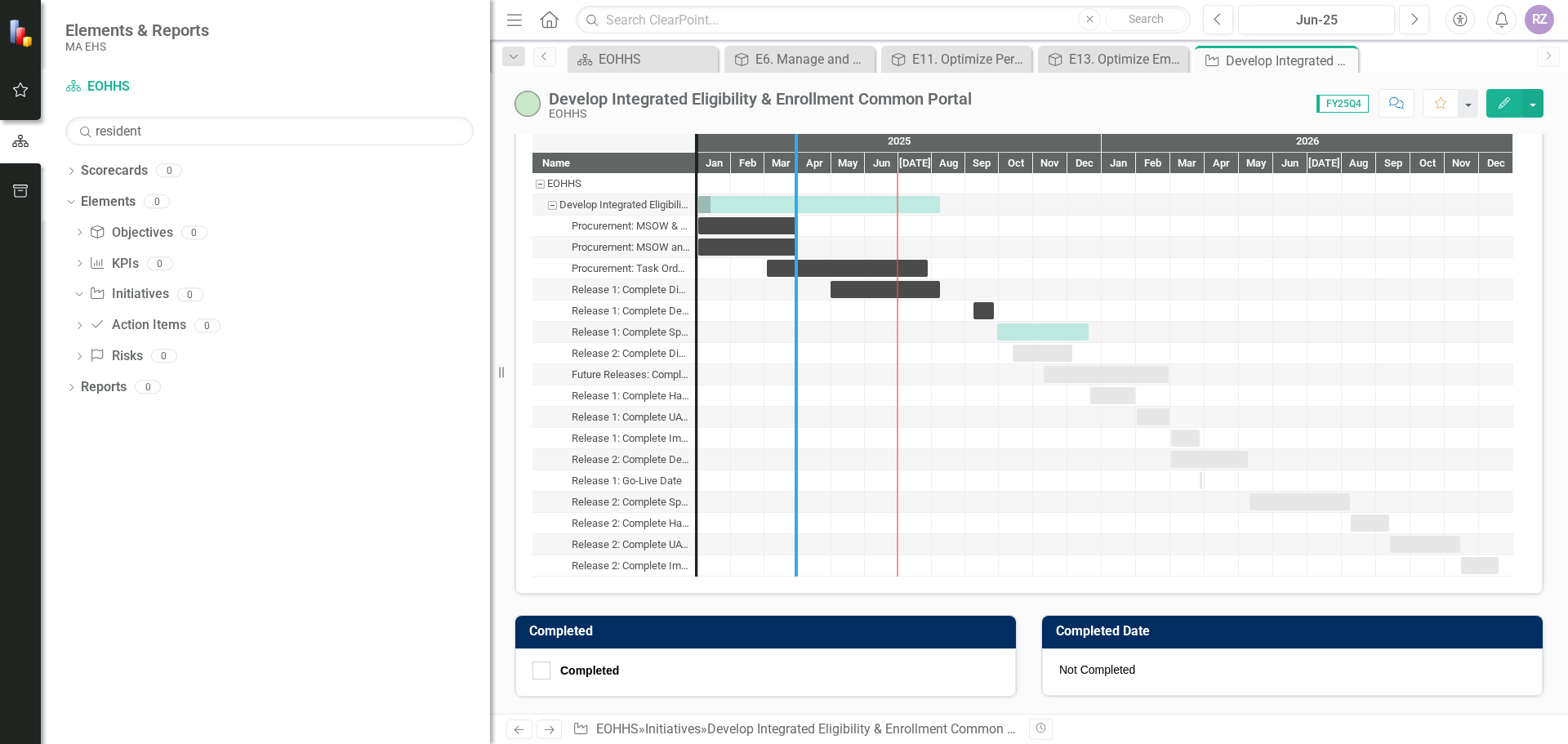
drag, startPoint x: 692, startPoint y: 315, endPoint x: 791, endPoint y: 303, distance: 99.7
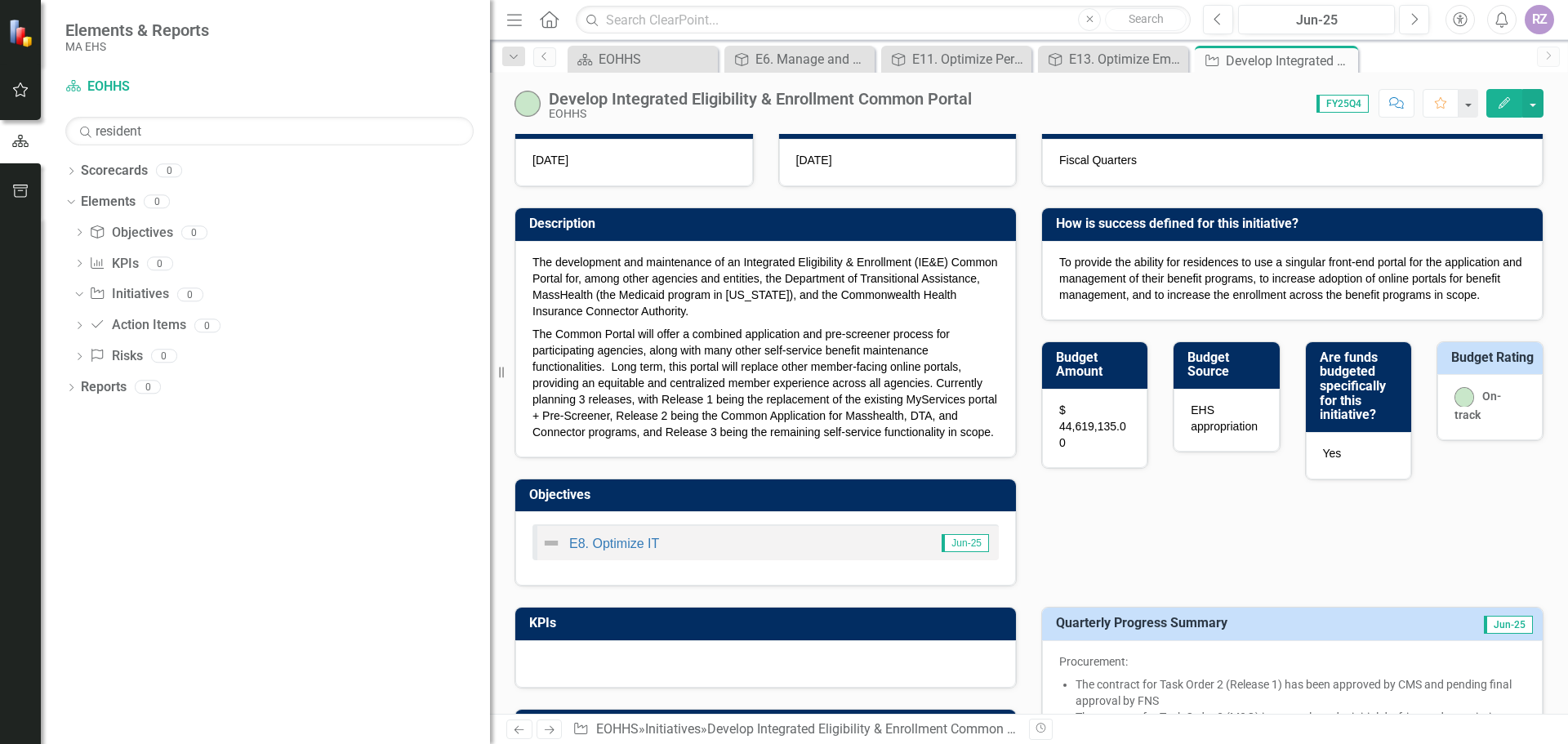
scroll to position [0, 0]
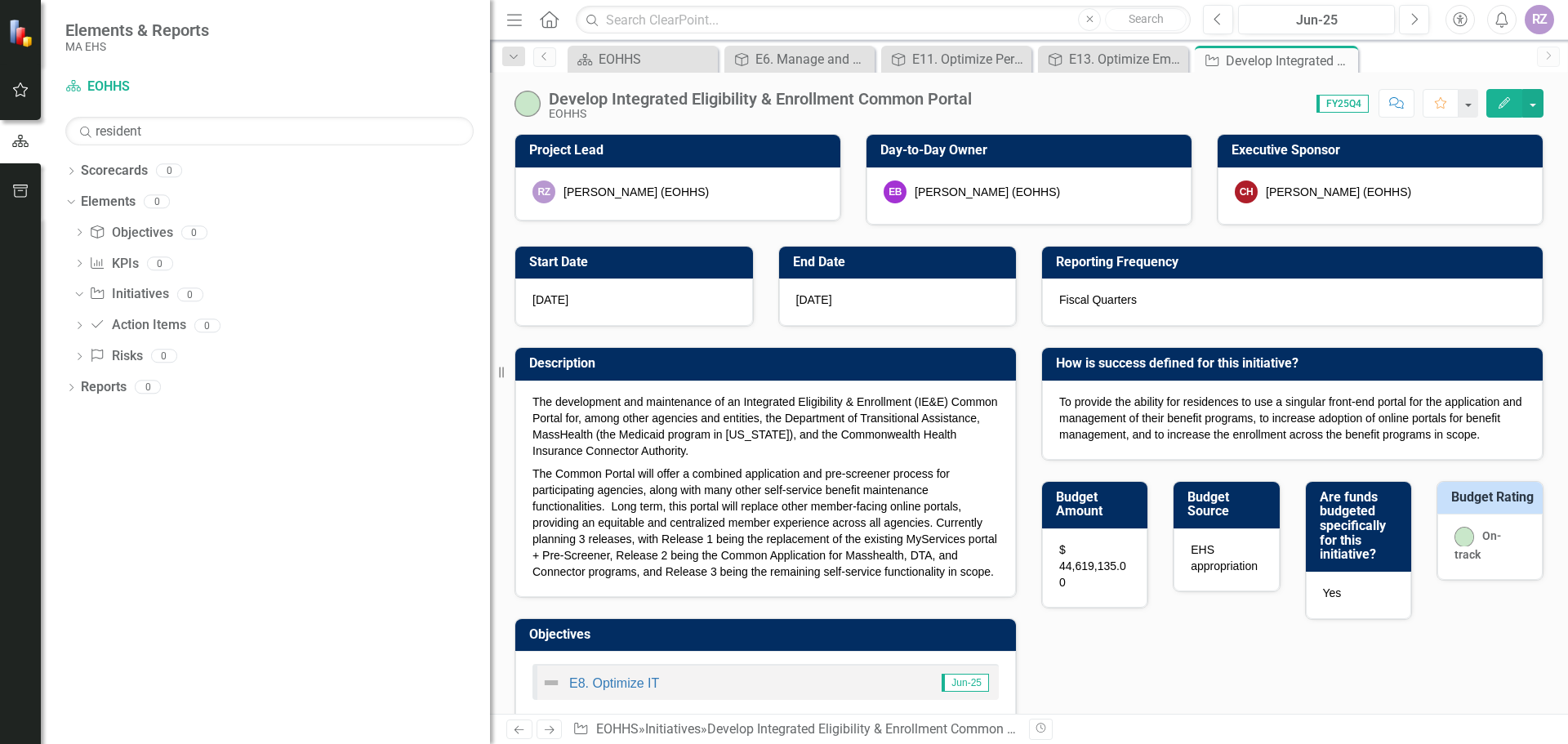
click at [1502, 101] on icon "Edit" at bounding box center [1504, 102] width 15 height 11
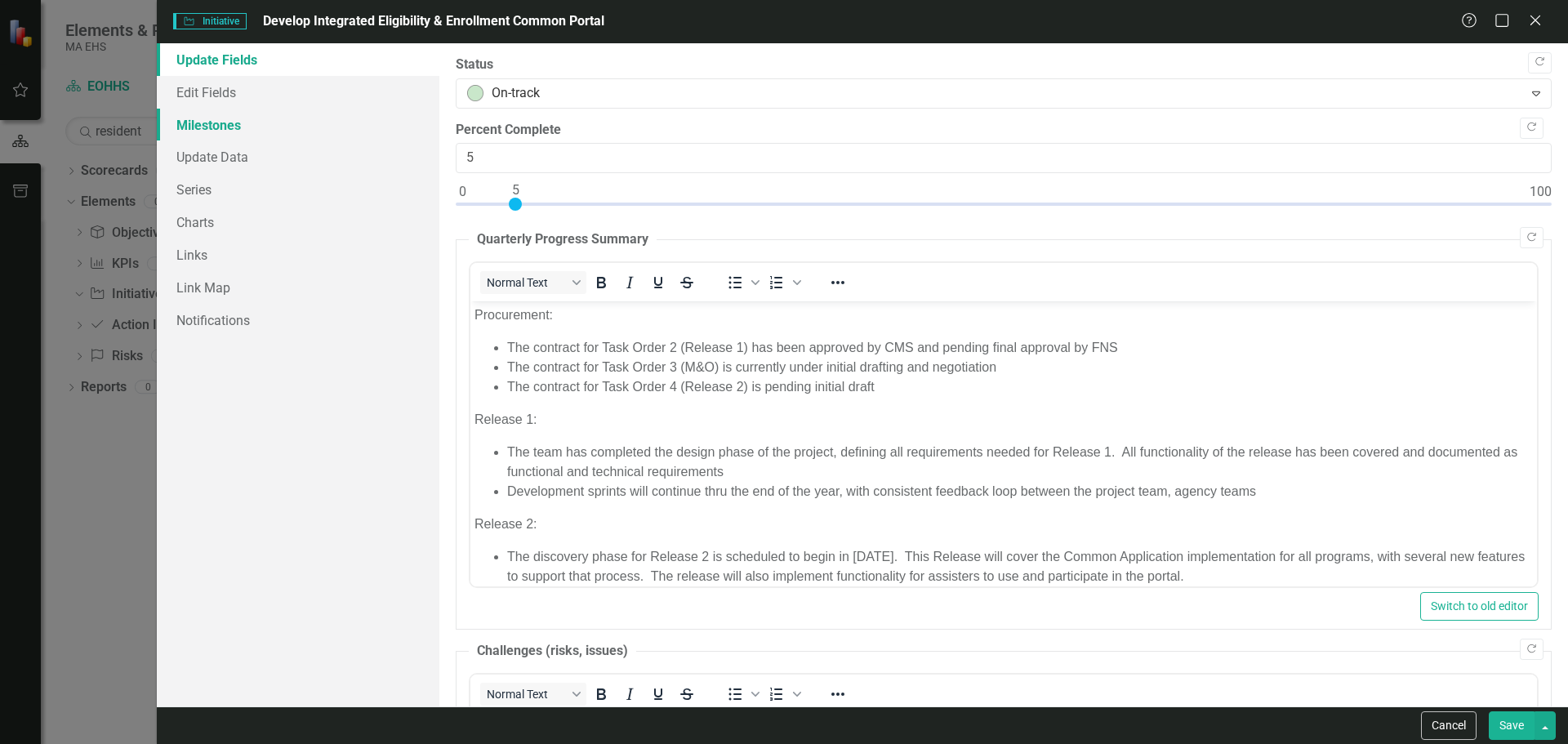
click at [232, 130] on link "Milestones" at bounding box center [297, 124] width 282 height 32
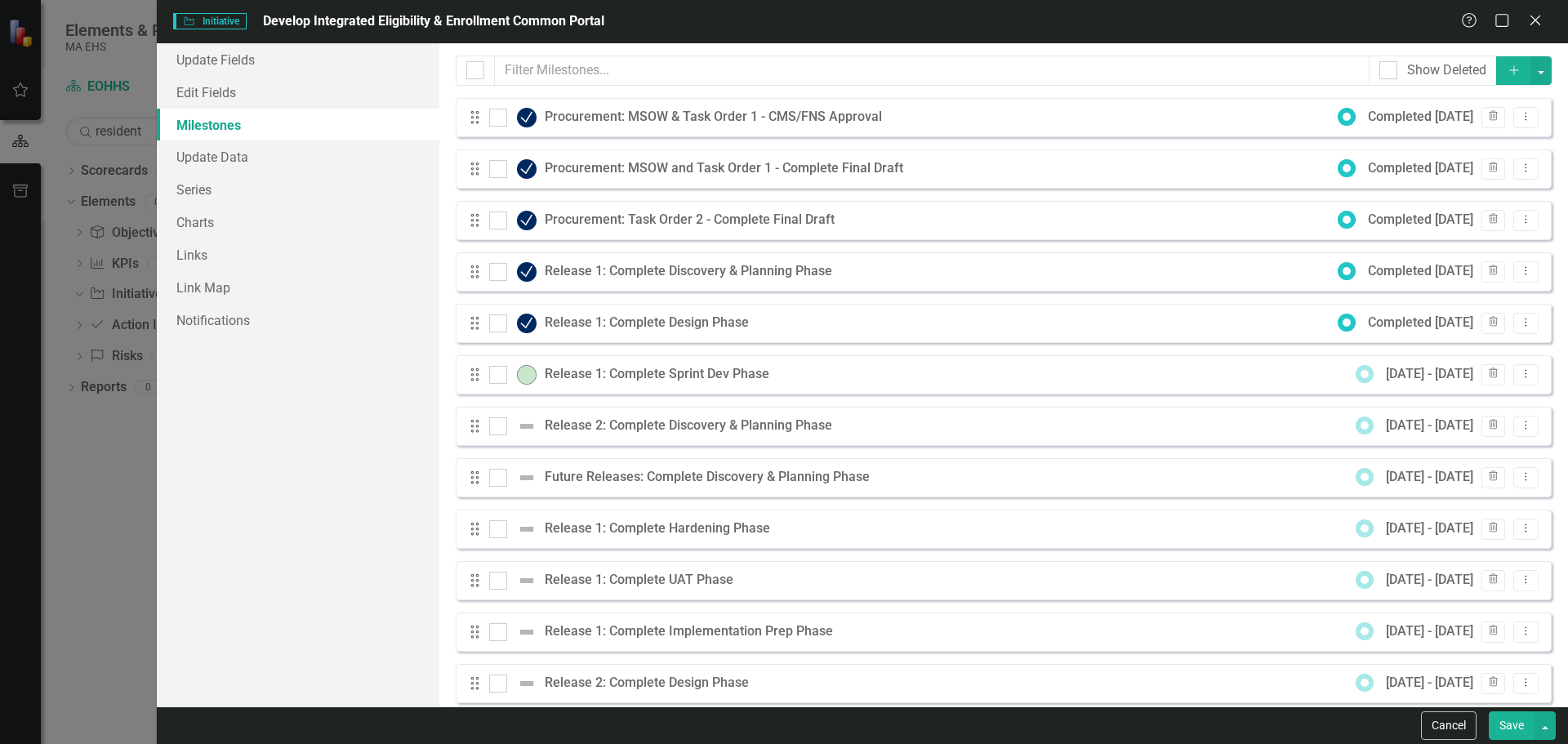
click at [1505, 724] on button "Save" at bounding box center [1511, 725] width 45 height 29
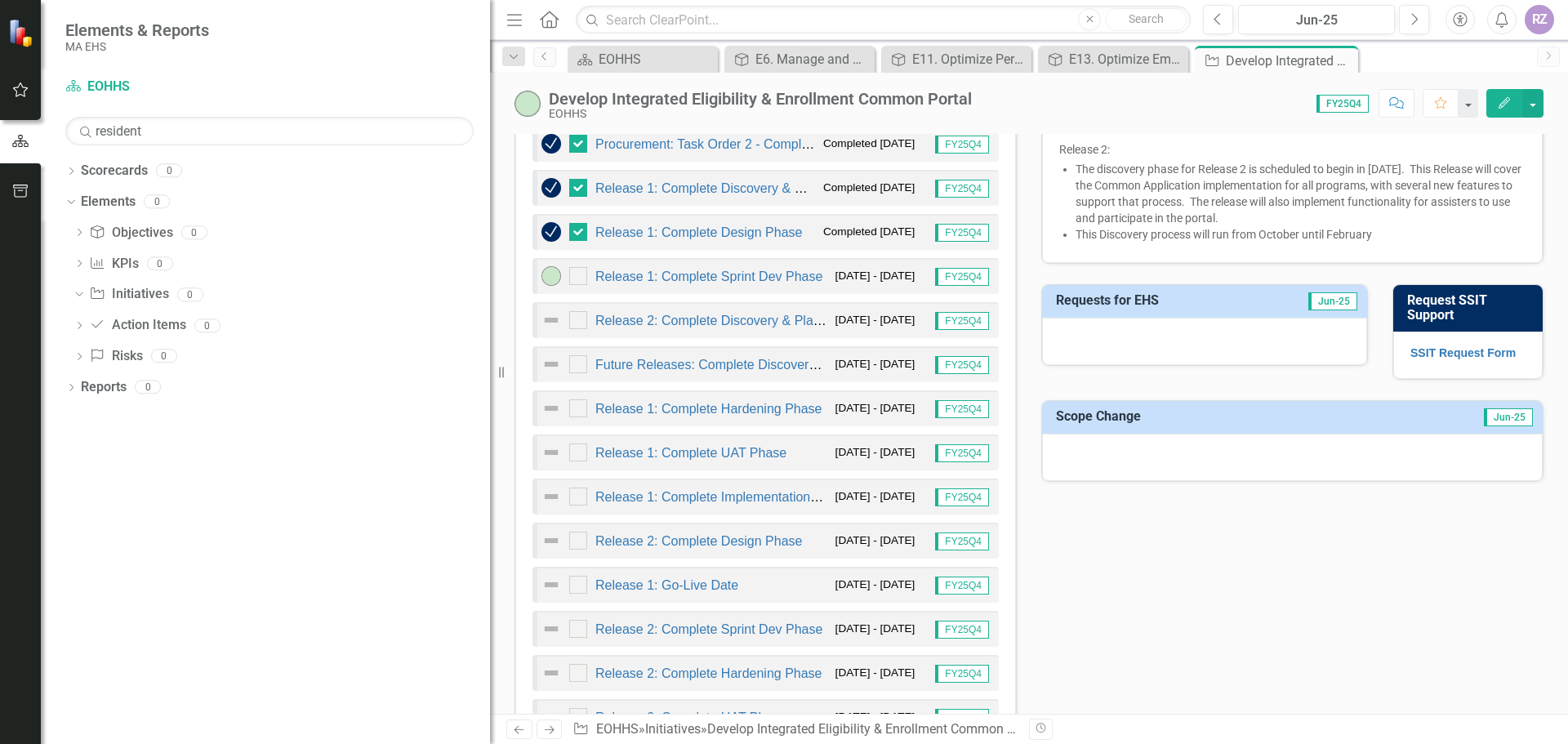
scroll to position [835, 0]
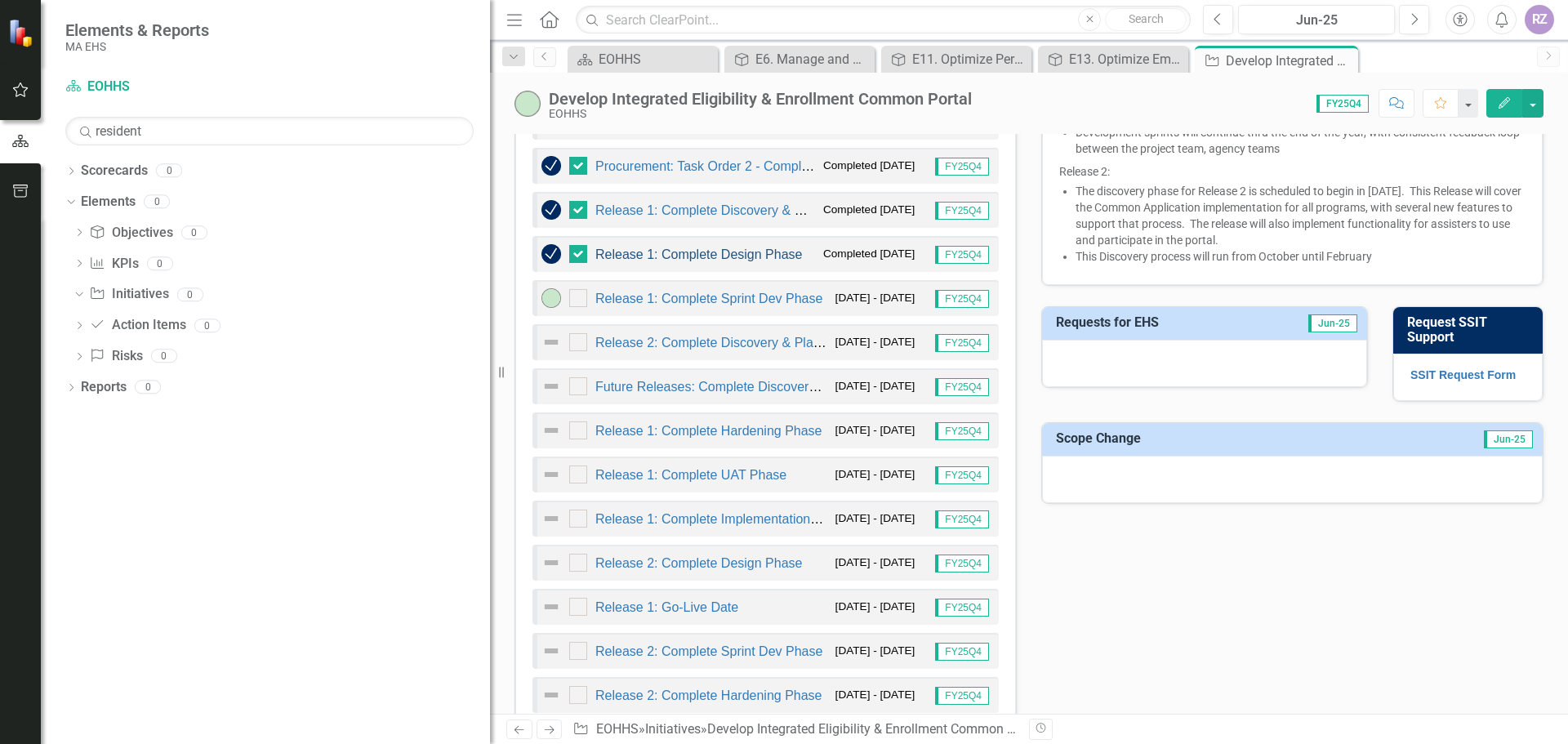
click at [683, 261] on link "Release 1: Complete Design Phase" at bounding box center [699, 254] width 207 height 14
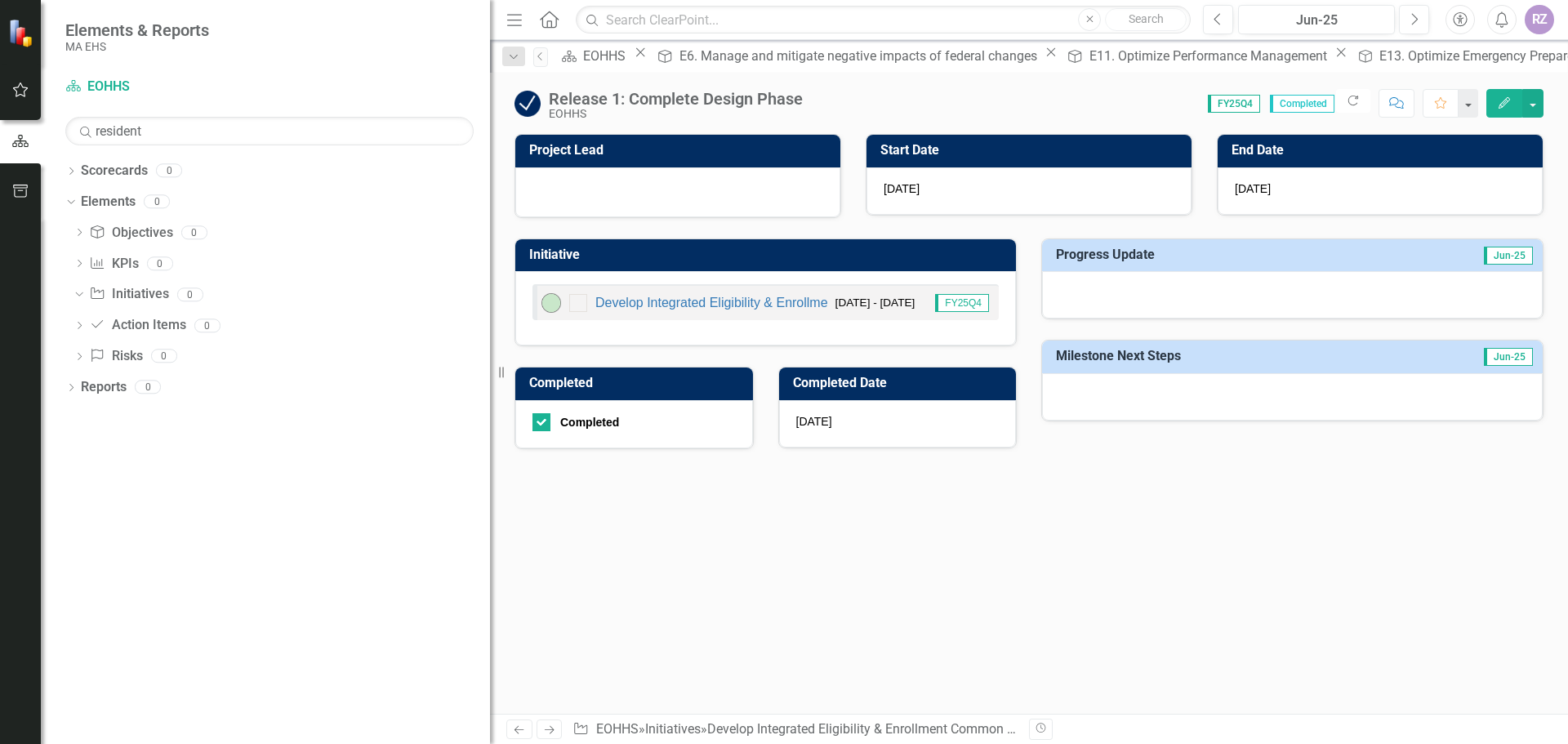
click at [1509, 100] on icon "button" at bounding box center [1503, 102] width 11 height 11
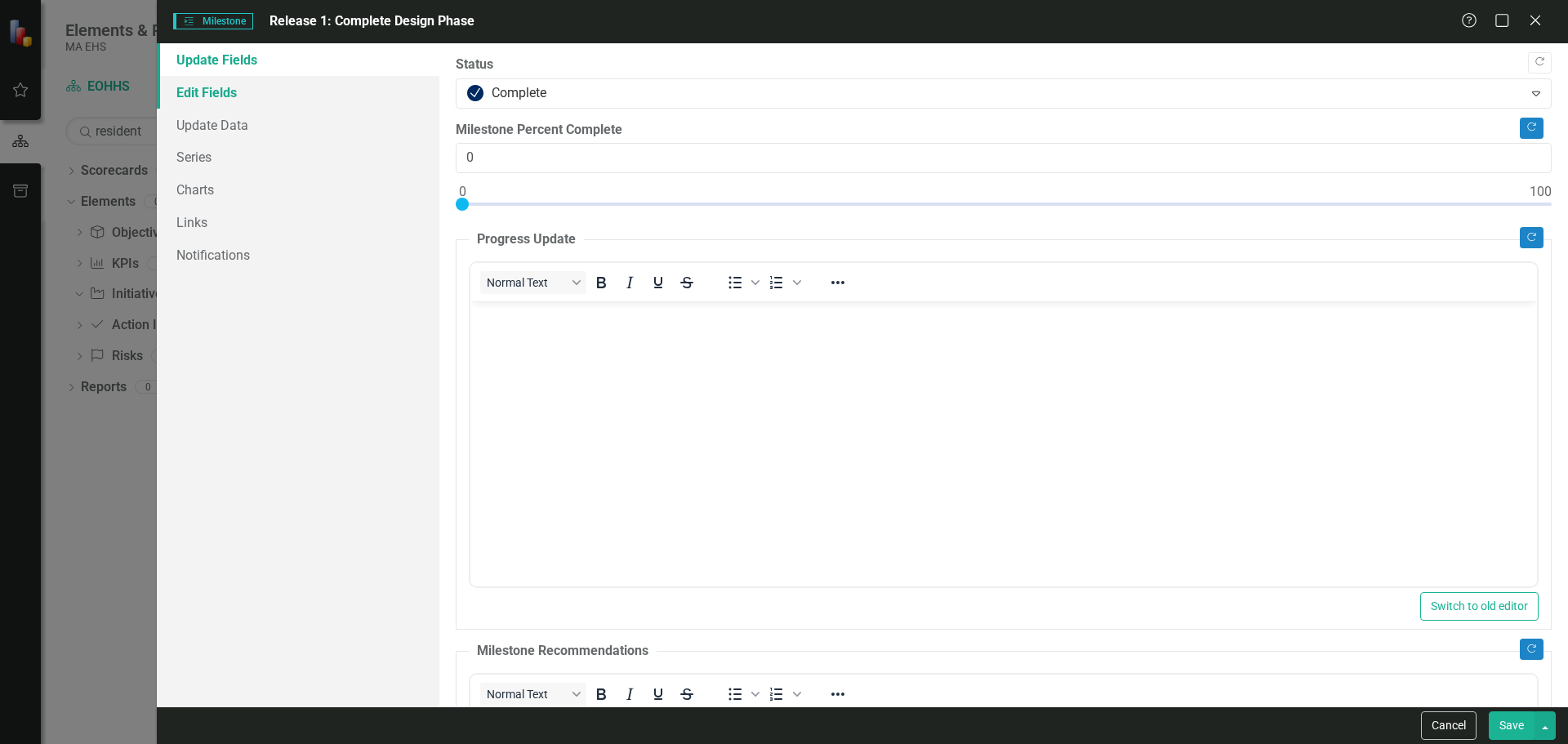
click at [248, 102] on link "Edit Fields" at bounding box center [297, 92] width 282 height 32
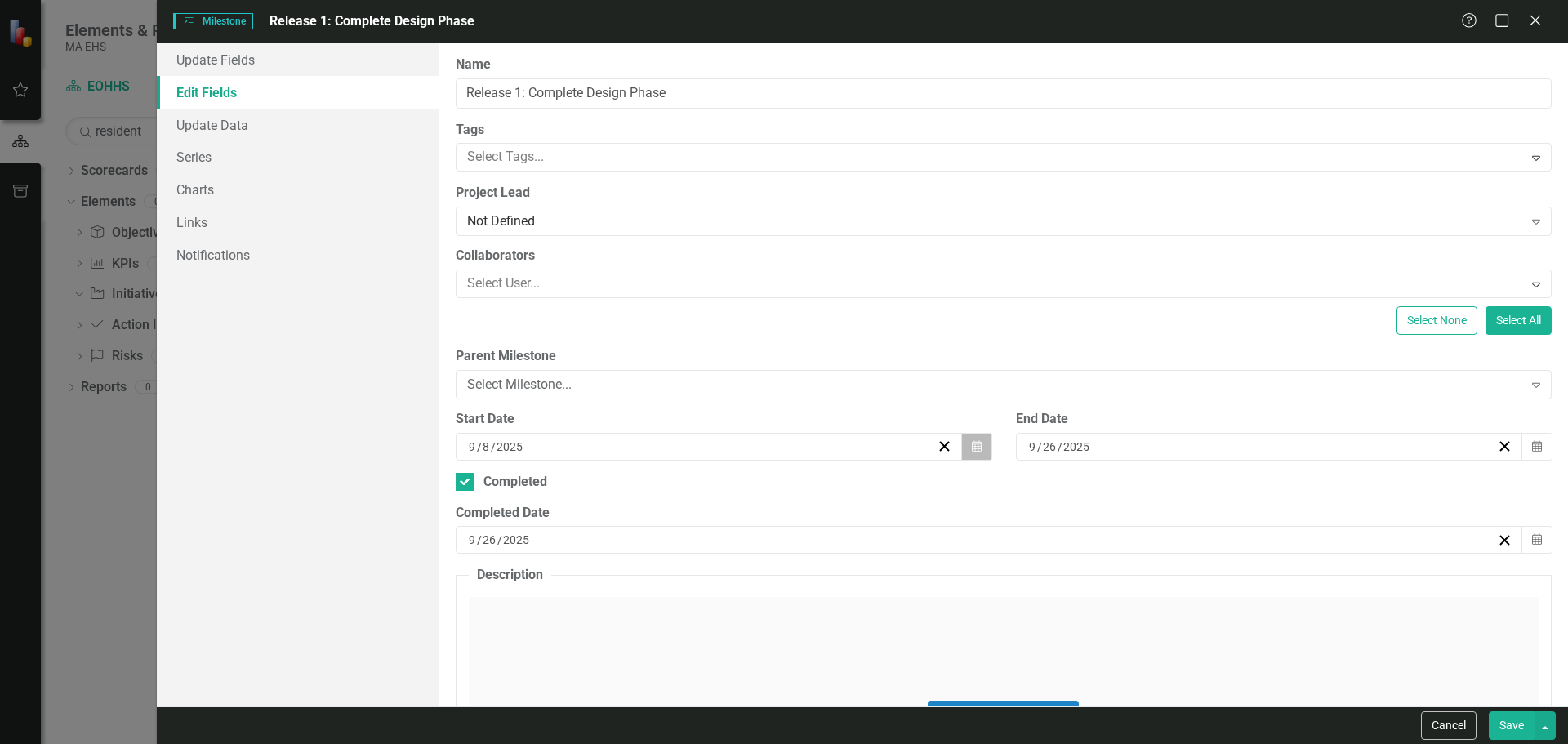
click at [971, 443] on icon "Calendar" at bounding box center [976, 446] width 10 height 11
click at [529, 486] on button "‹" at bounding box center [511, 478] width 36 height 36
click at [498, 600] on button "10" at bounding box center [478, 591] width 41 height 30
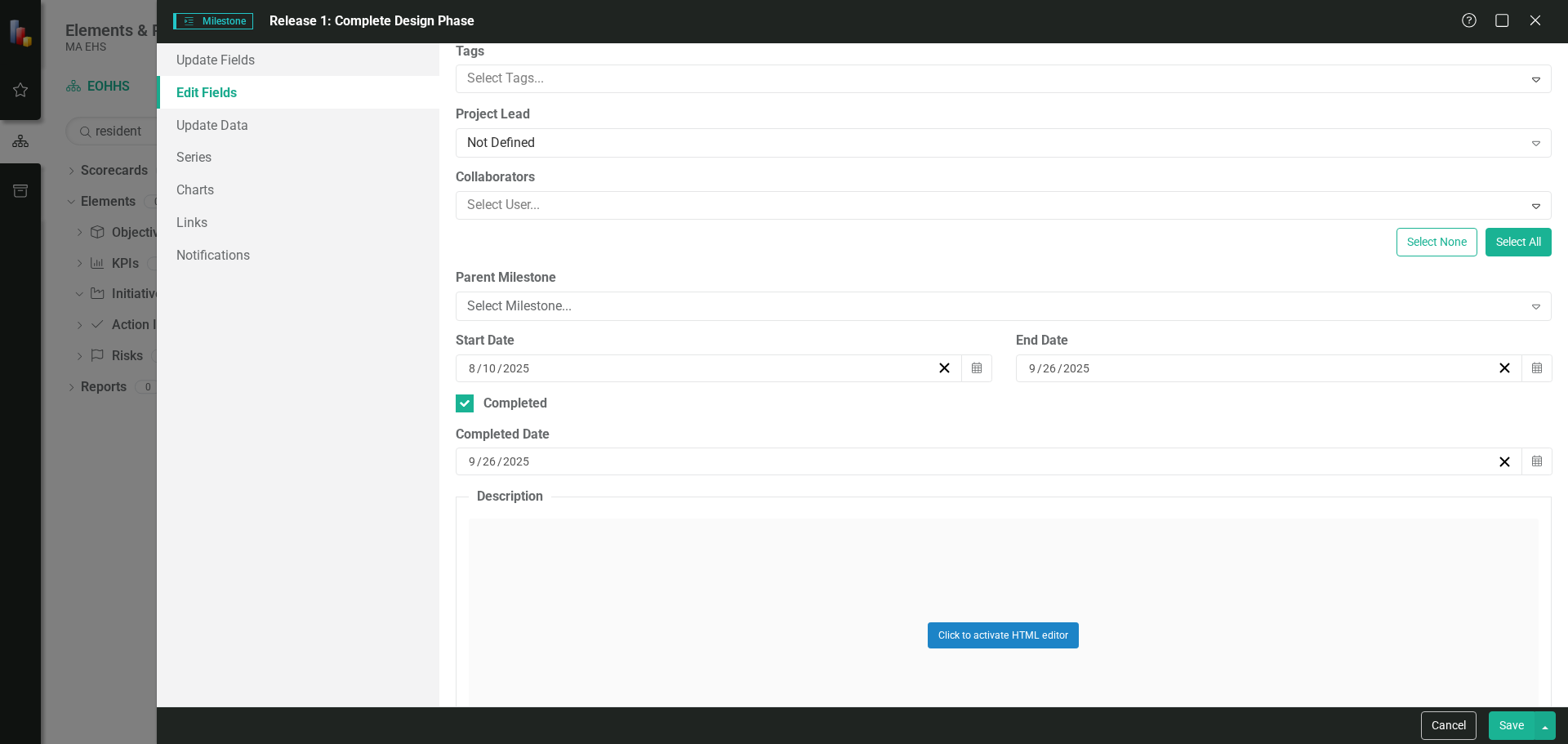
scroll to position [79, 0]
click at [1513, 726] on button "Save" at bounding box center [1511, 725] width 45 height 29
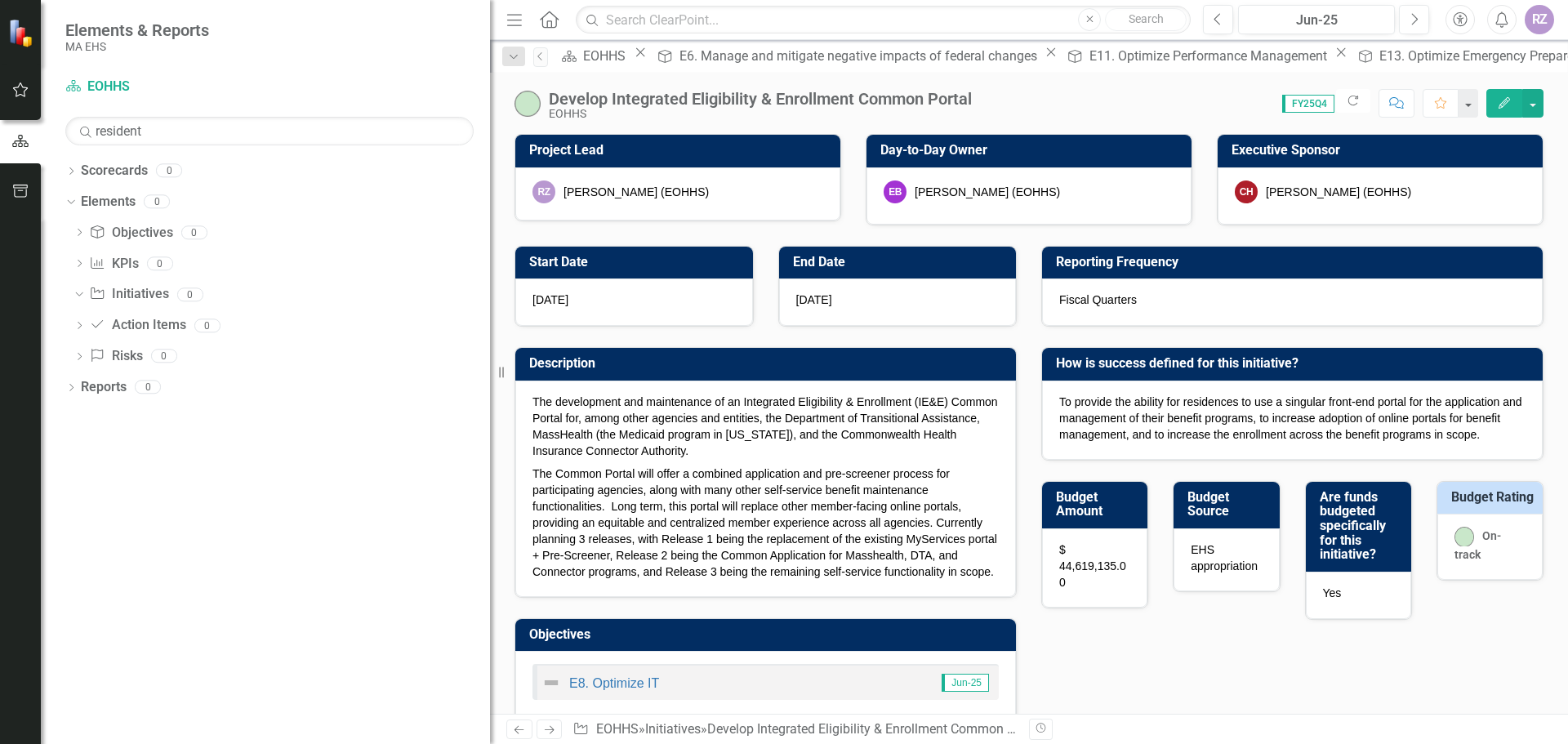
checkbox input "false"
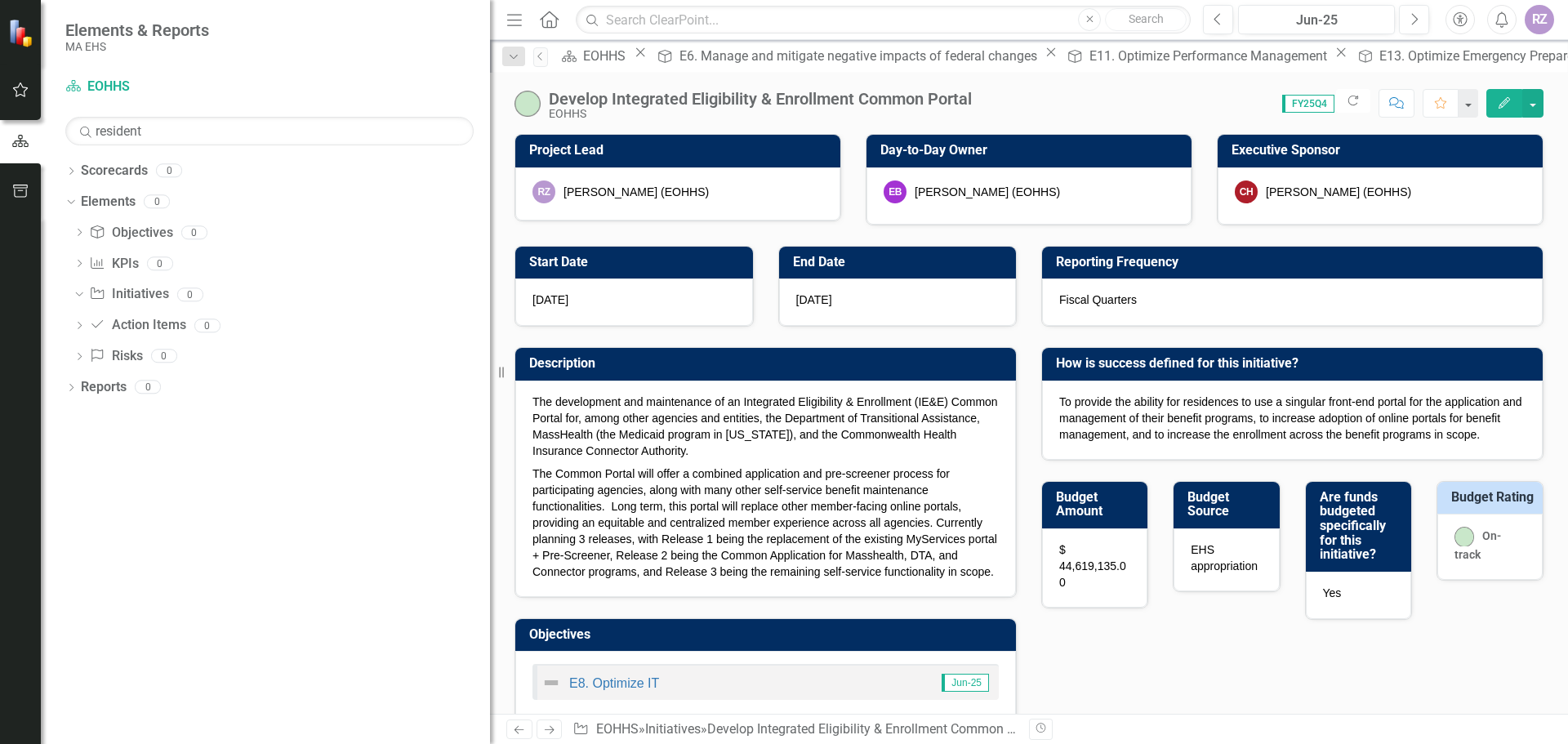
checkbox input "true"
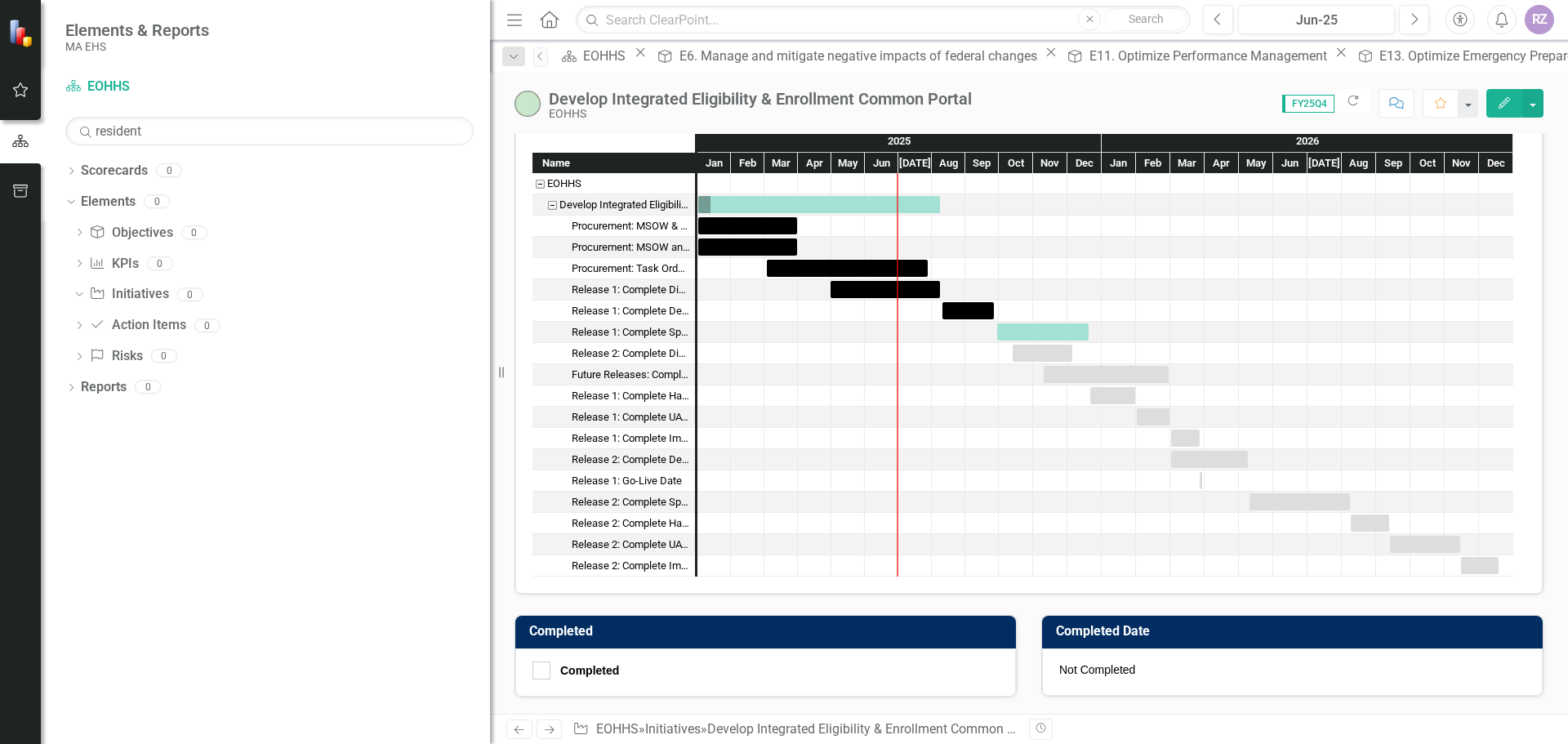
scroll to position [1614, 0]
